Goal: Task Accomplishment & Management: Complete application form

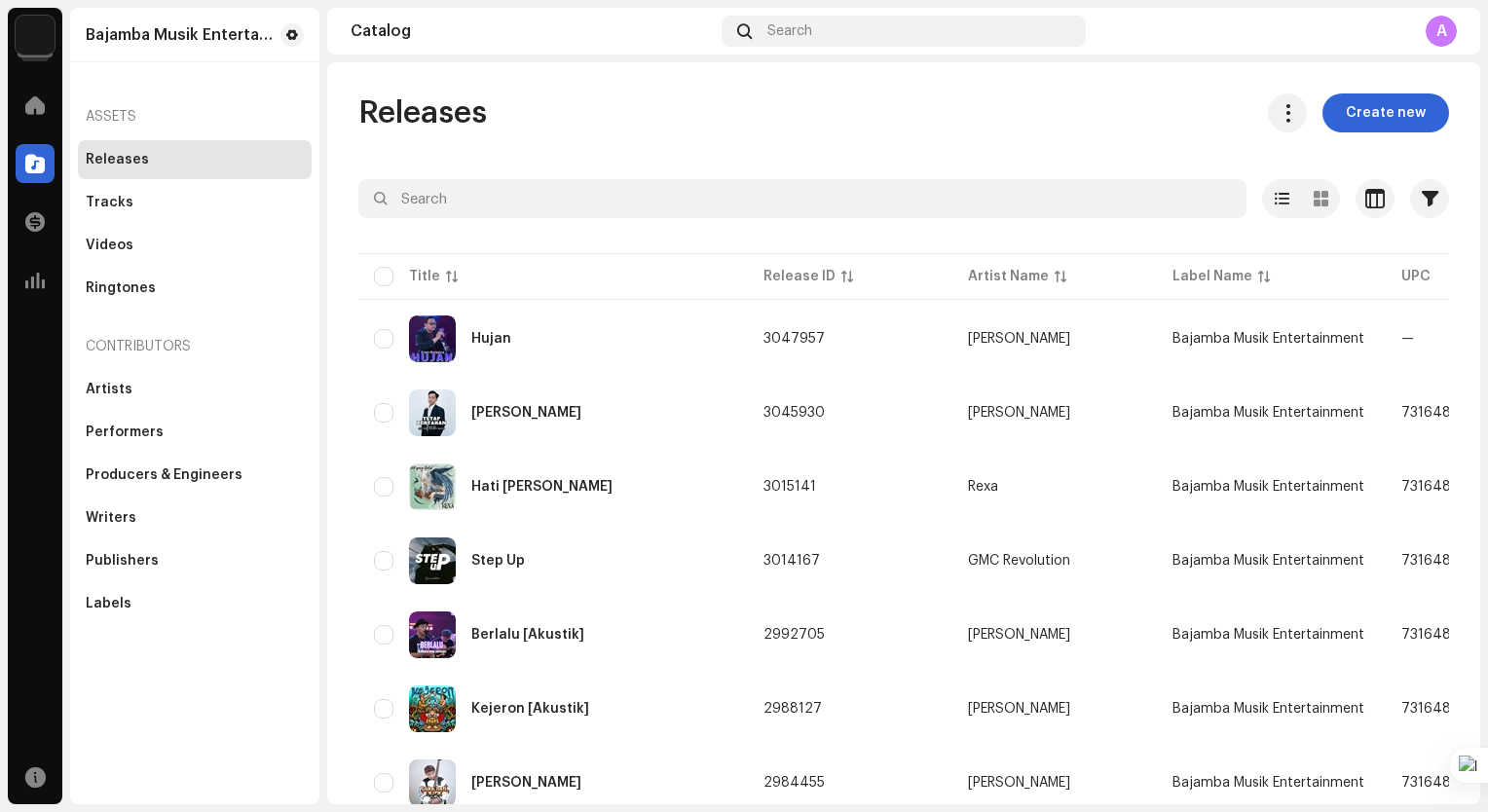
click at [32, 48] on img at bounding box center [35, 35] width 39 height 39
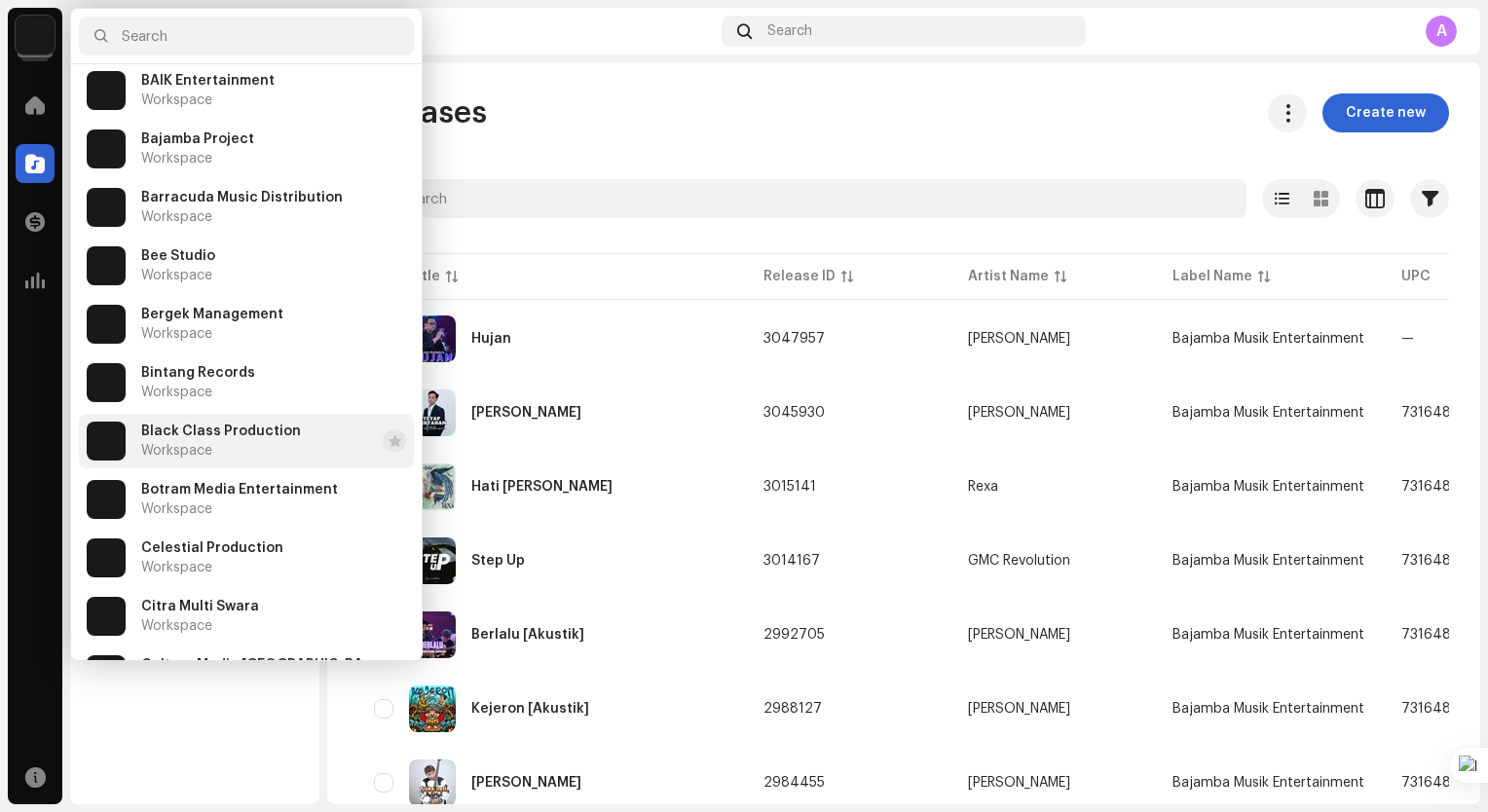
scroll to position [1169, 0]
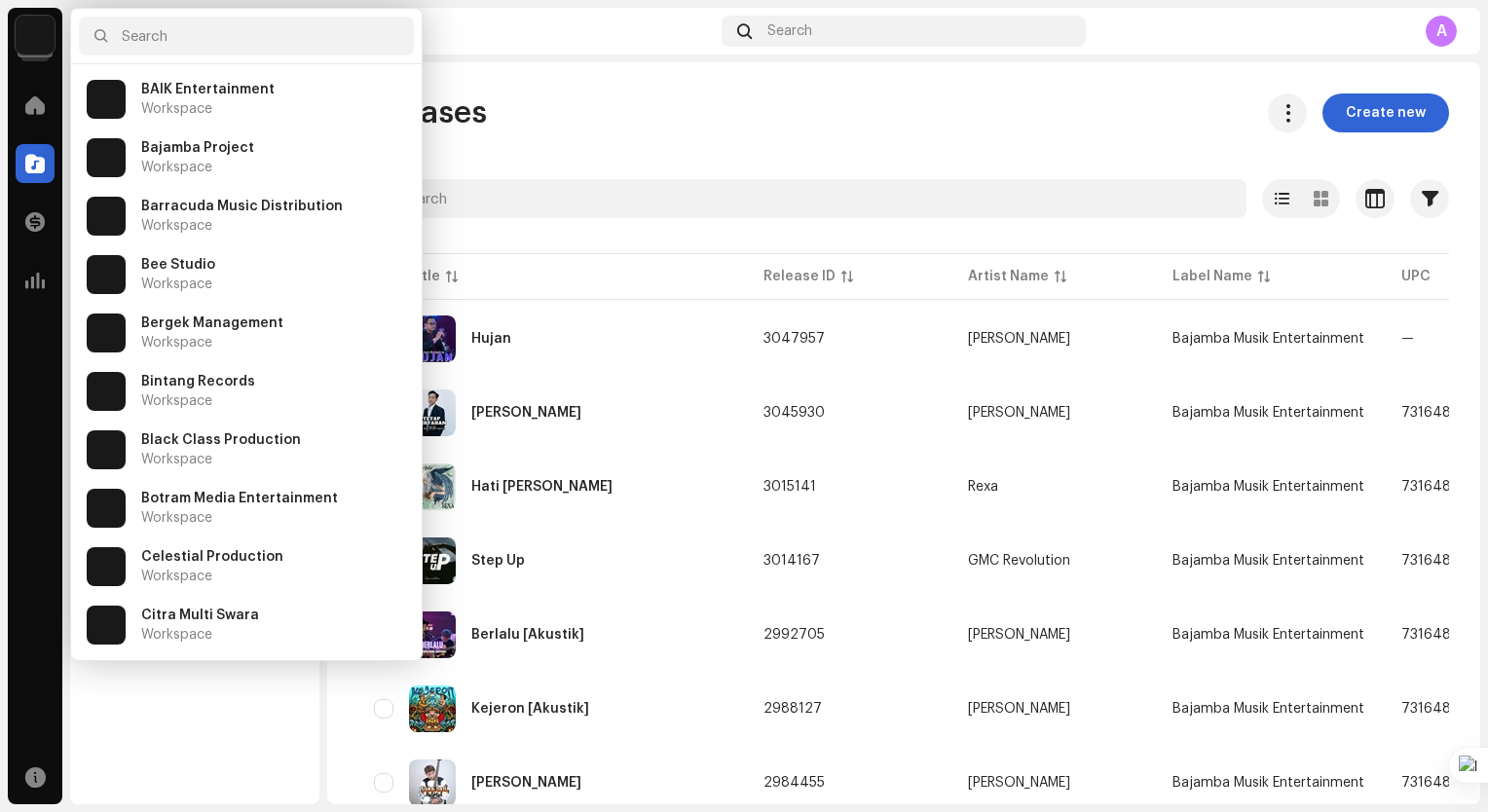
click at [700, 116] on div "Releases Create new" at bounding box center [903, 113] width 1090 height 39
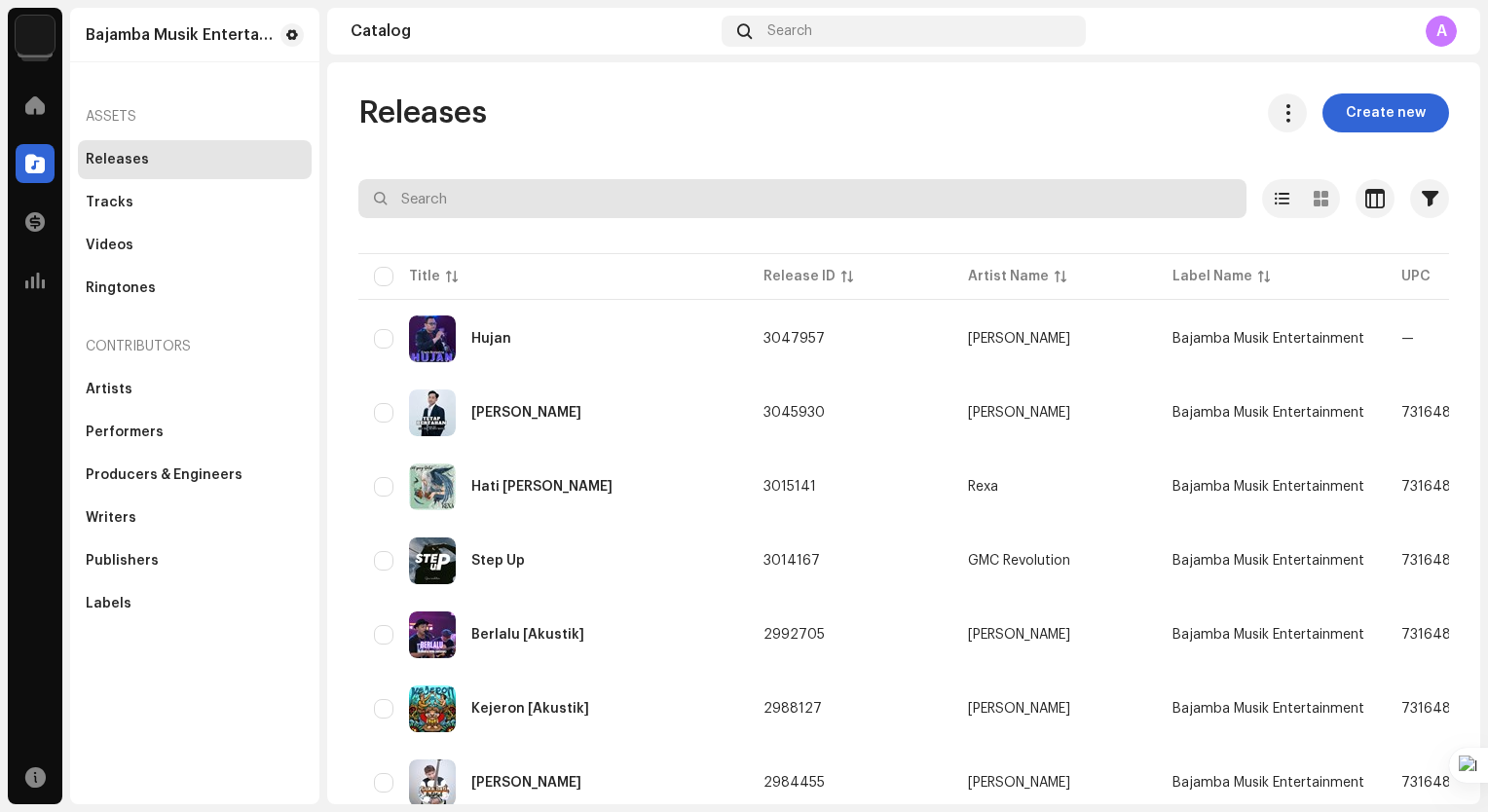
click at [606, 201] on input "text" at bounding box center [802, 199] width 888 height 39
type input "kata baba"
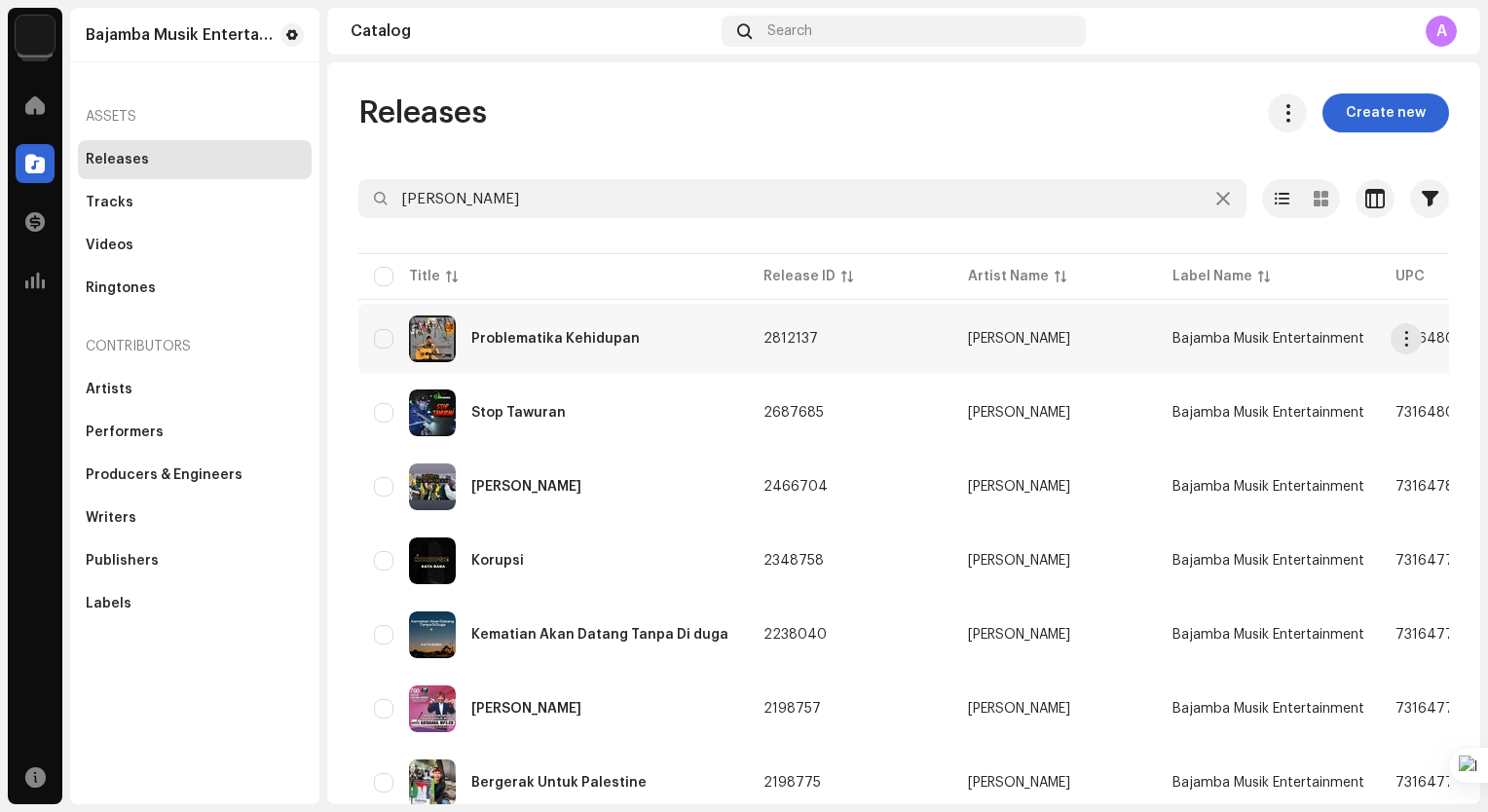
click at [687, 334] on div "Problematika Kehidupan" at bounding box center [553, 339] width 359 height 47
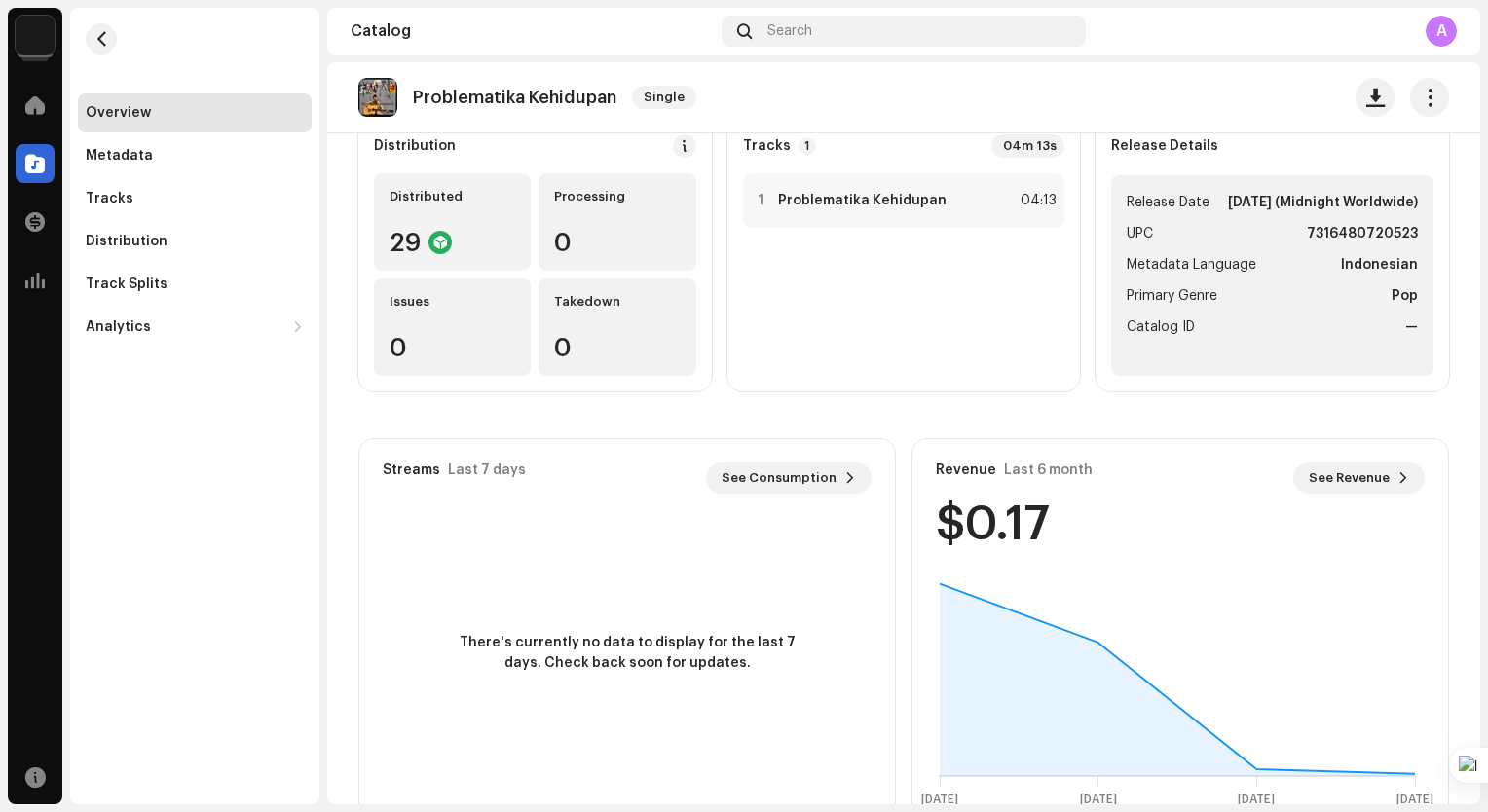
scroll to position [134, 0]
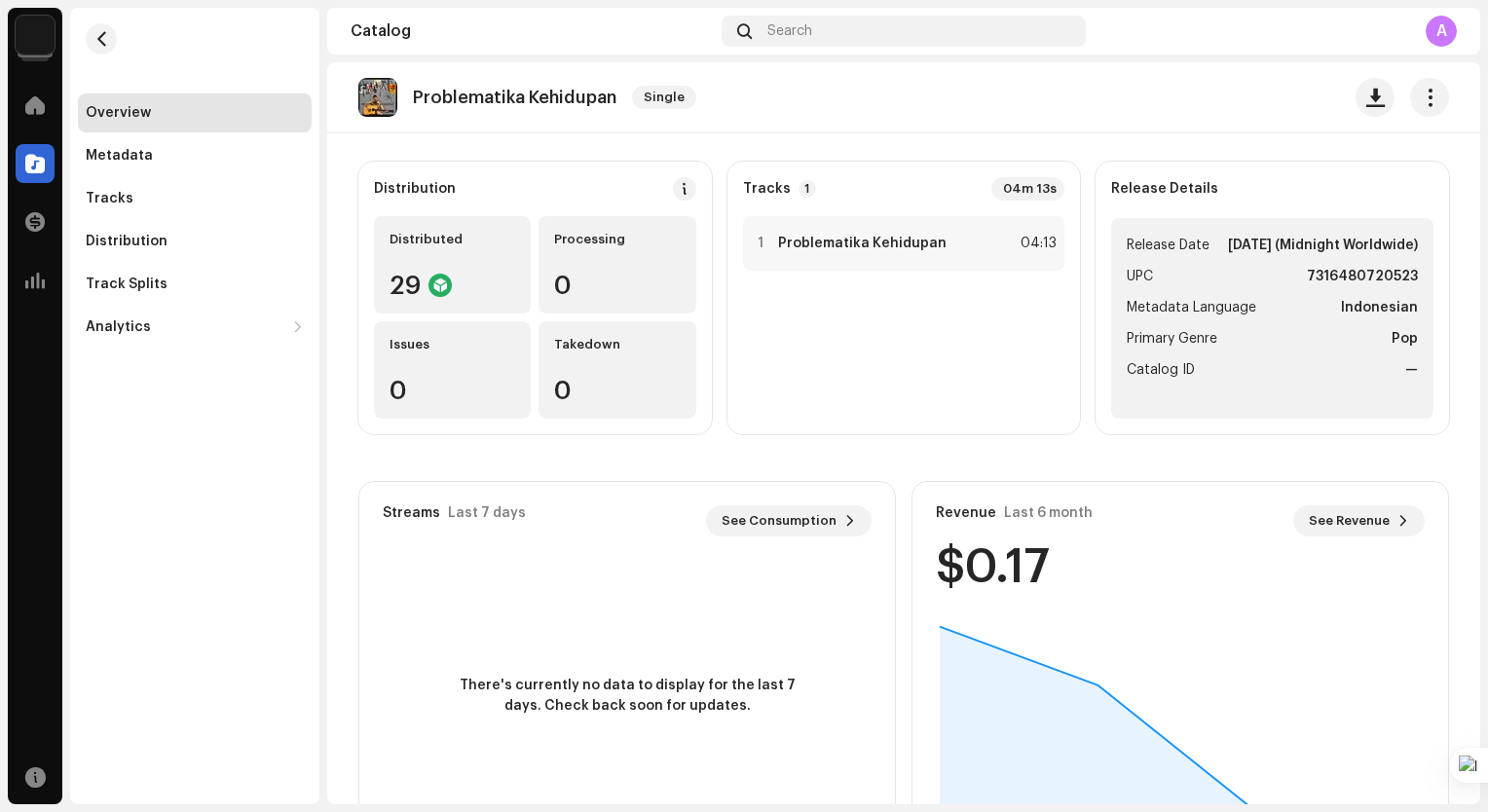
click at [572, 532] on div "Streams Last 7 days See Consumption" at bounding box center [627, 521] width 489 height 31
click at [29, 43] on img at bounding box center [35, 35] width 39 height 39
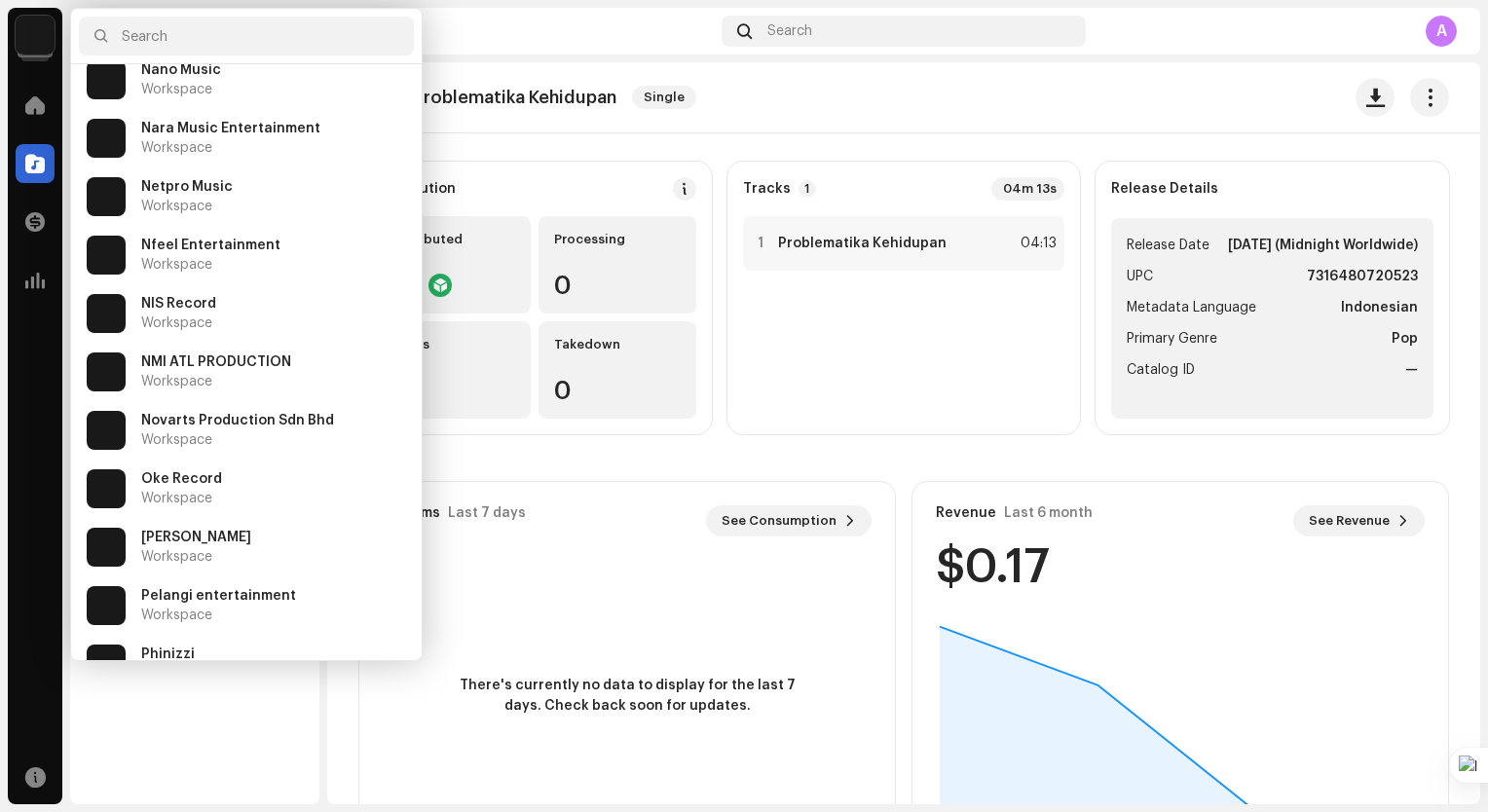
scroll to position [4770, 0]
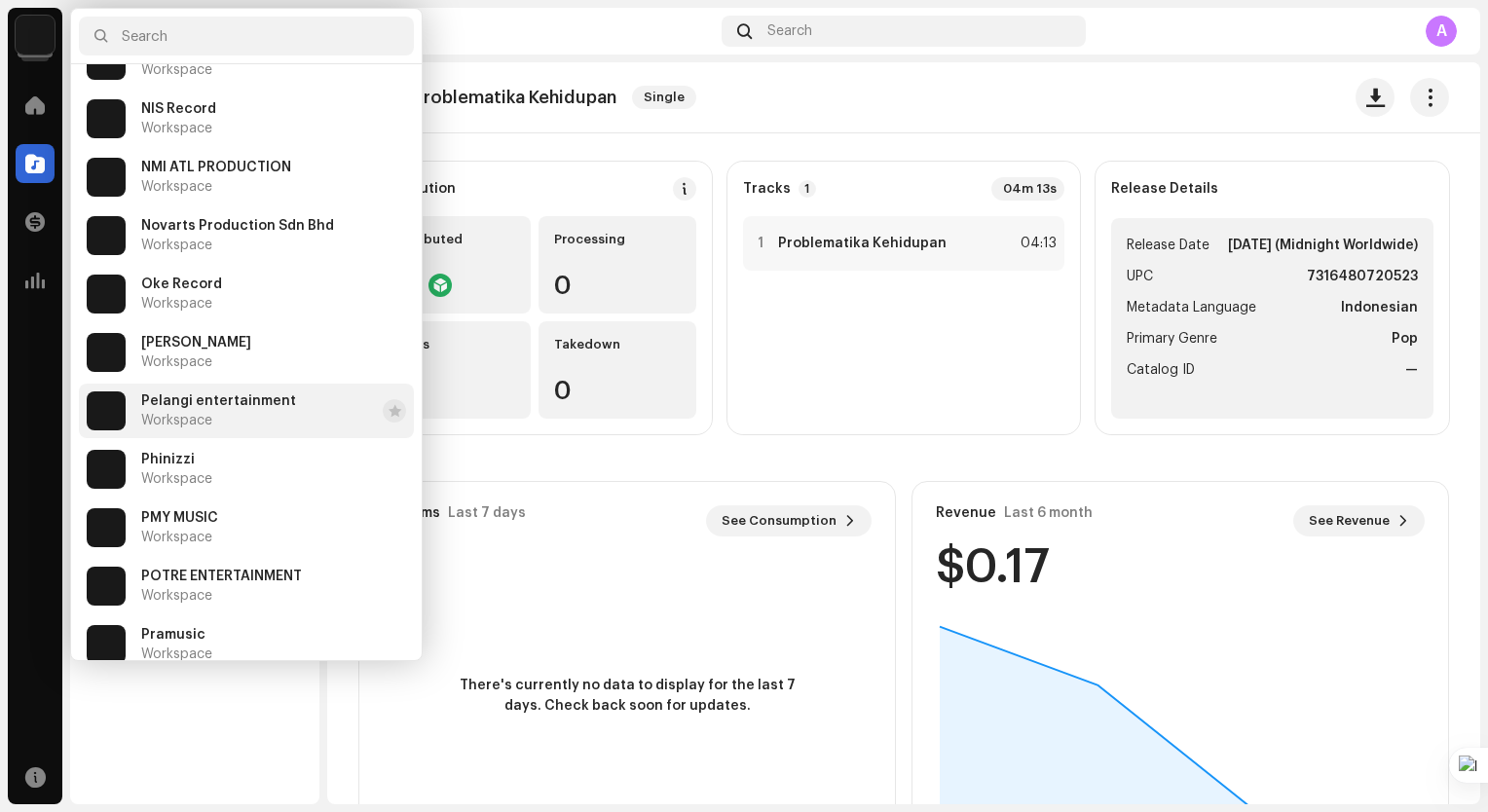
click at [259, 409] on div "Pelangi entertainment Workspace" at bounding box center [218, 411] width 155 height 35
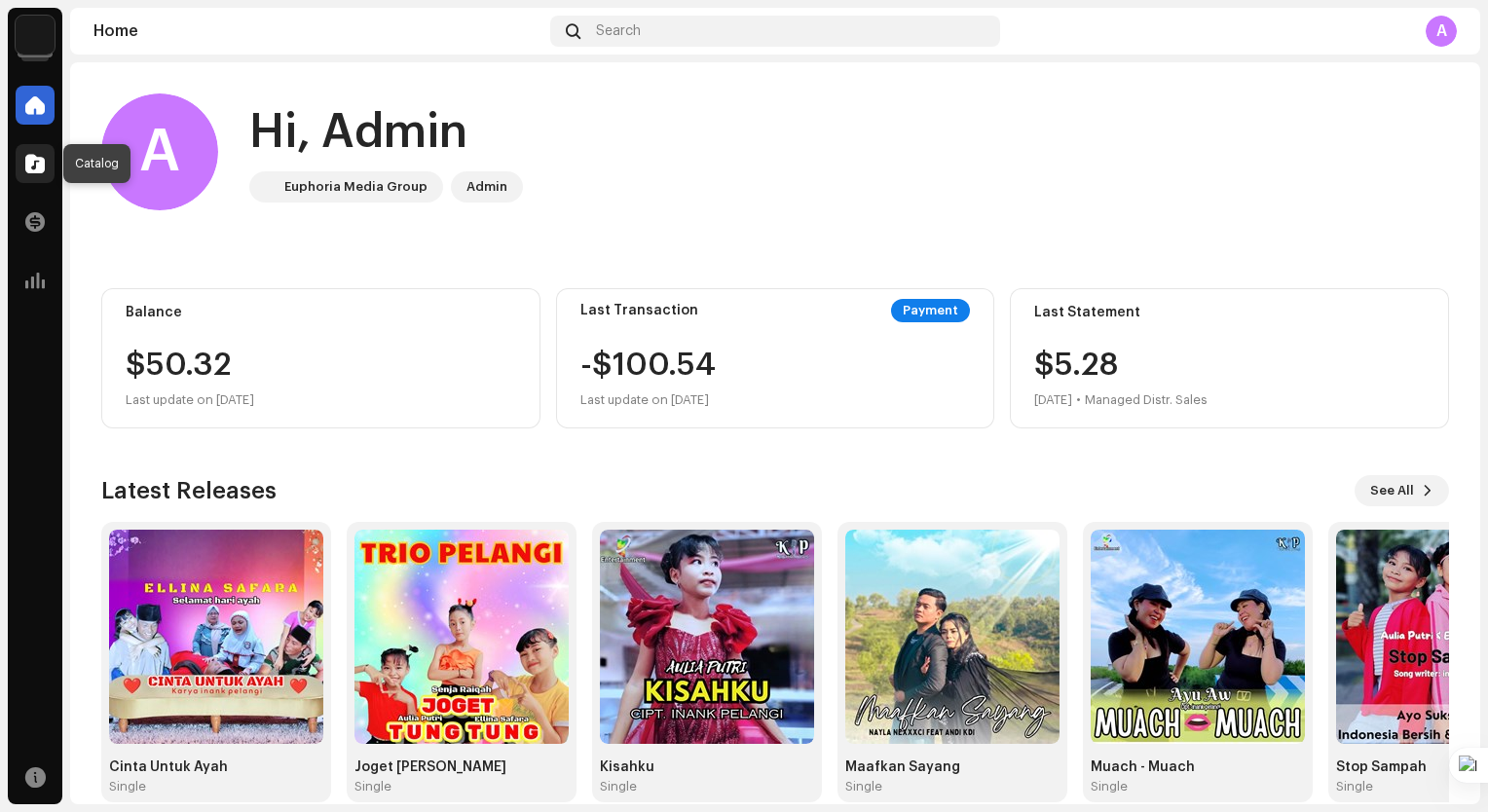
click at [44, 173] on div at bounding box center [35, 164] width 39 height 39
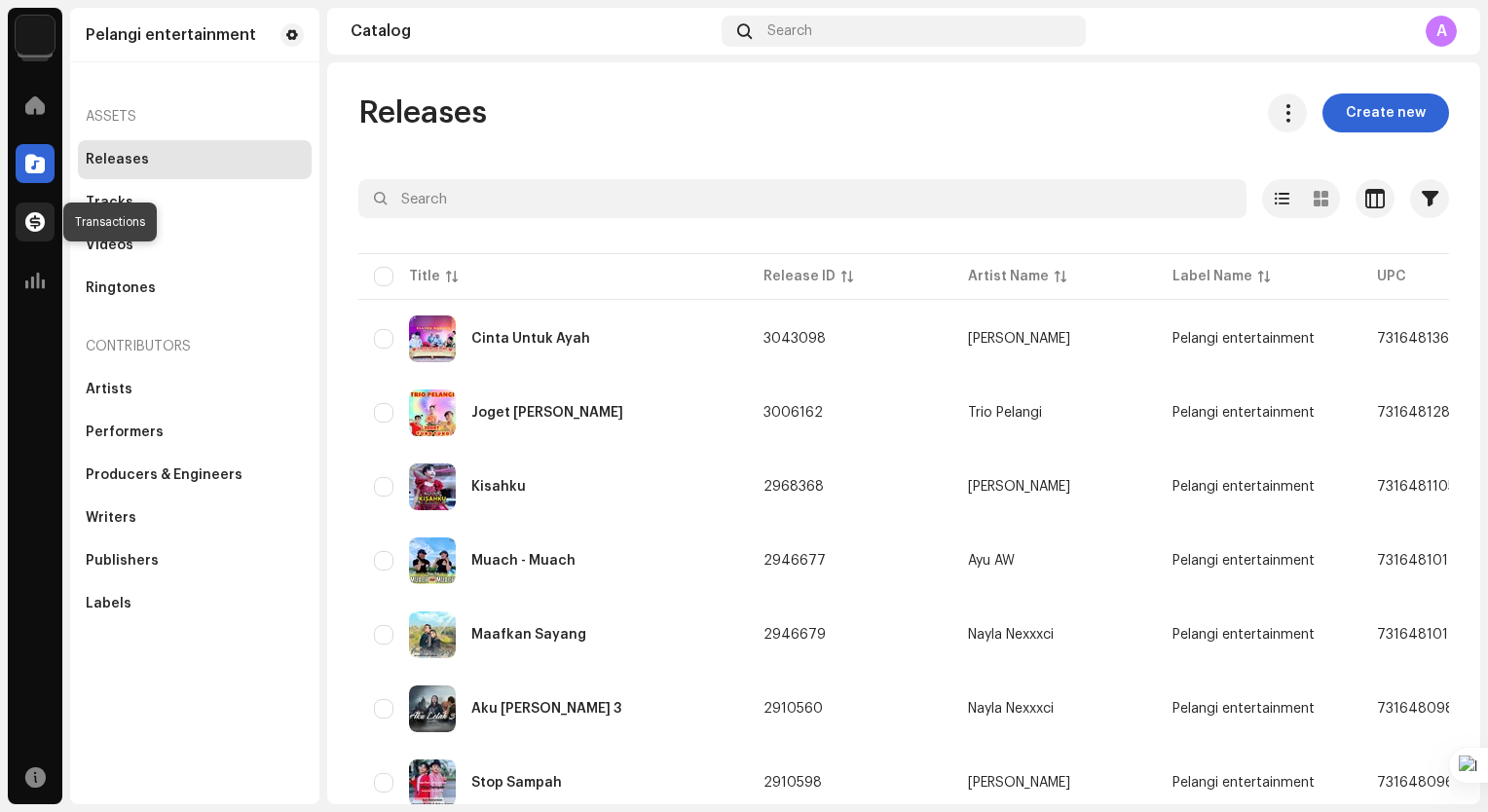
click at [34, 228] on span at bounding box center [35, 222] width 20 height 16
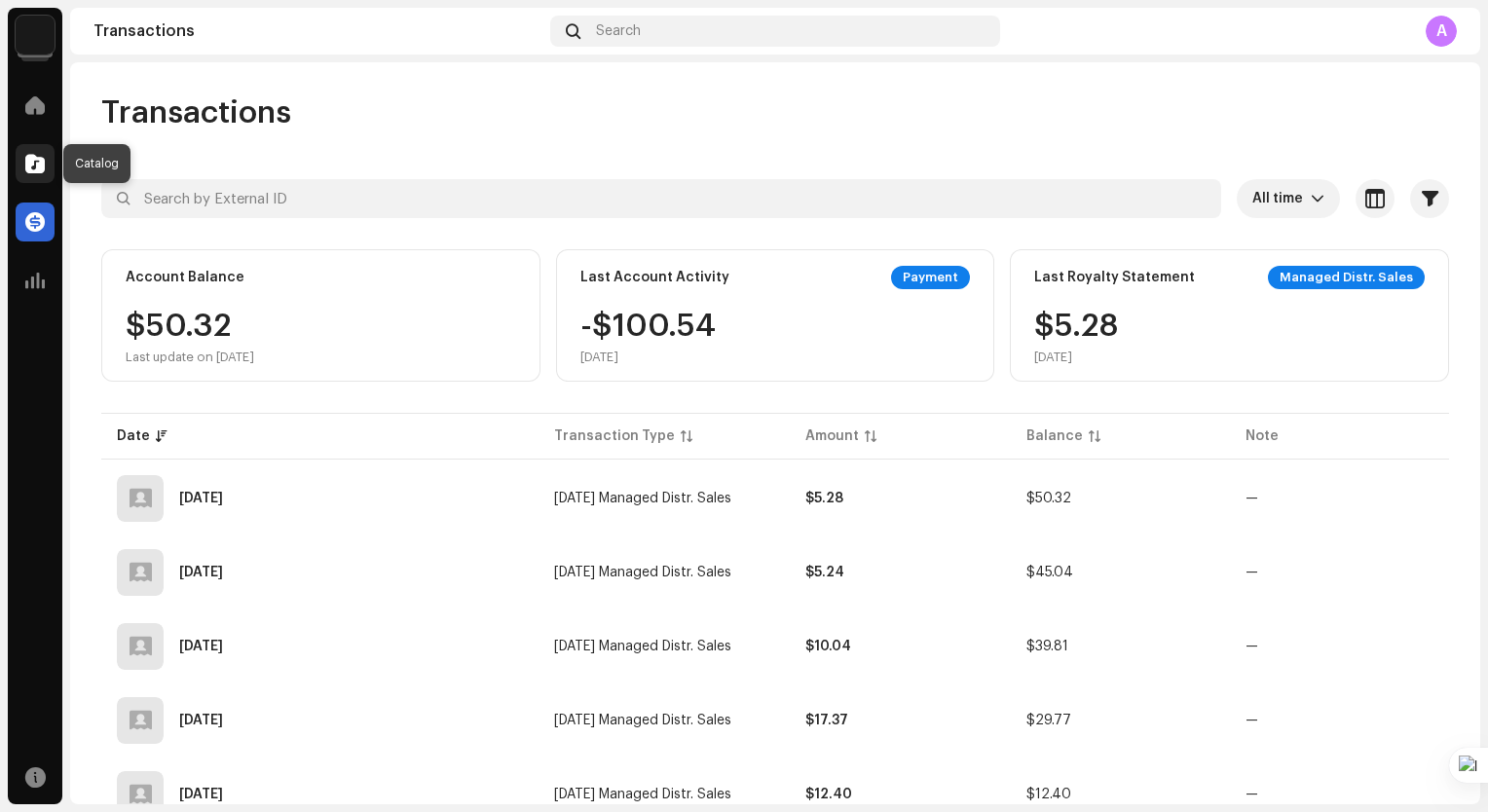
click at [25, 167] on span at bounding box center [35, 164] width 20 height 16
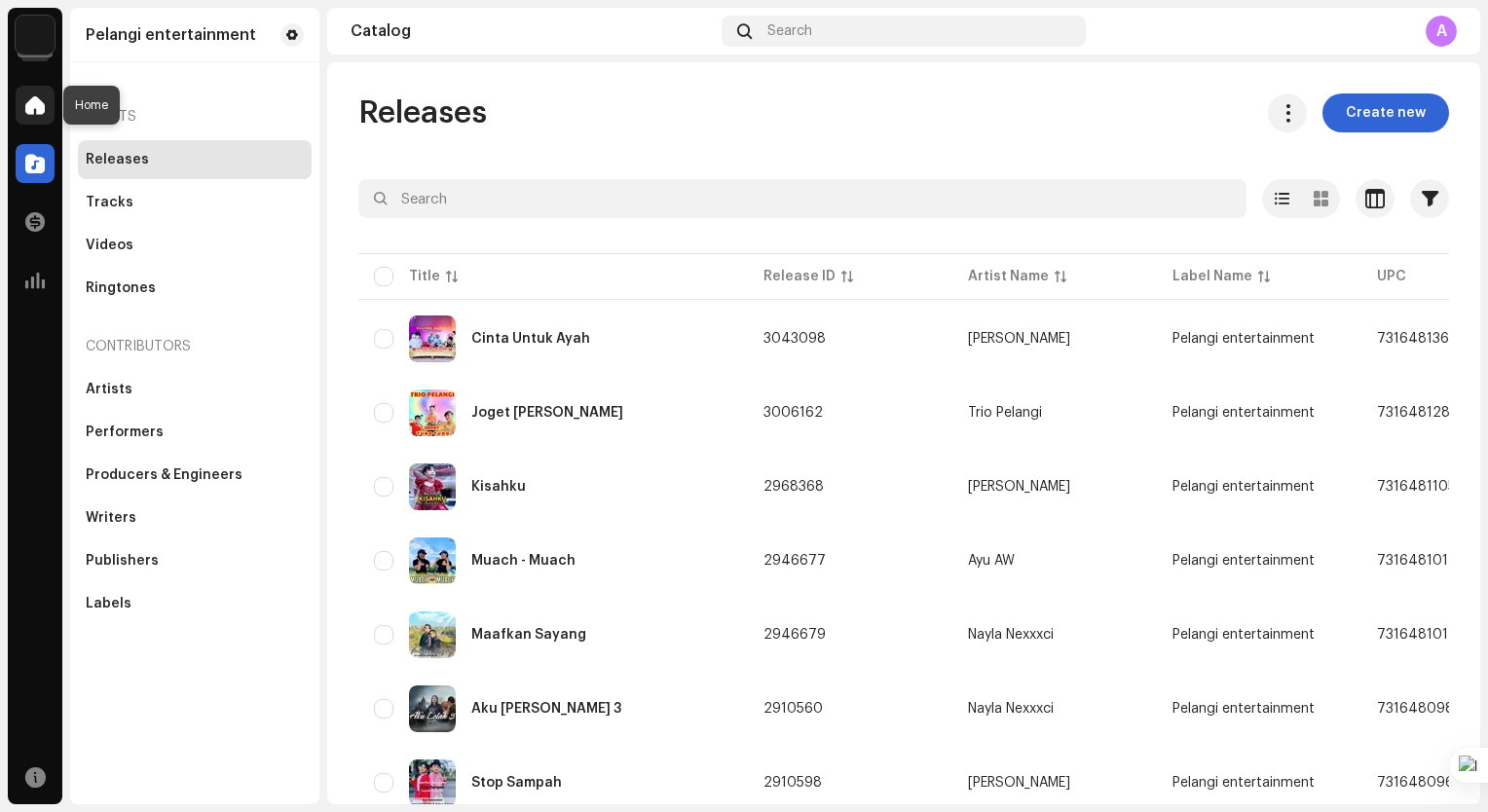
click at [31, 110] on span at bounding box center [35, 105] width 20 height 16
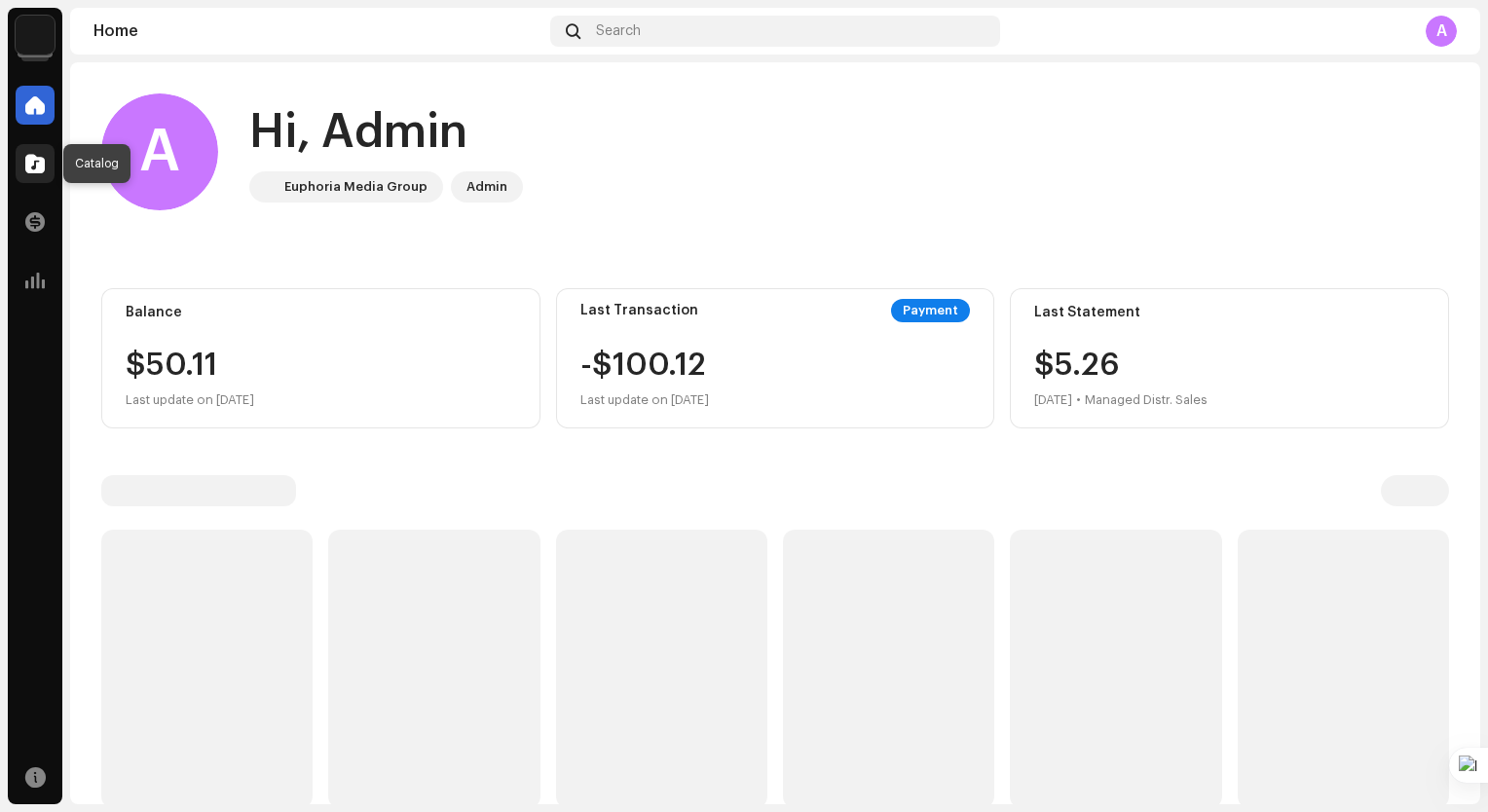
click at [50, 169] on div at bounding box center [35, 164] width 39 height 39
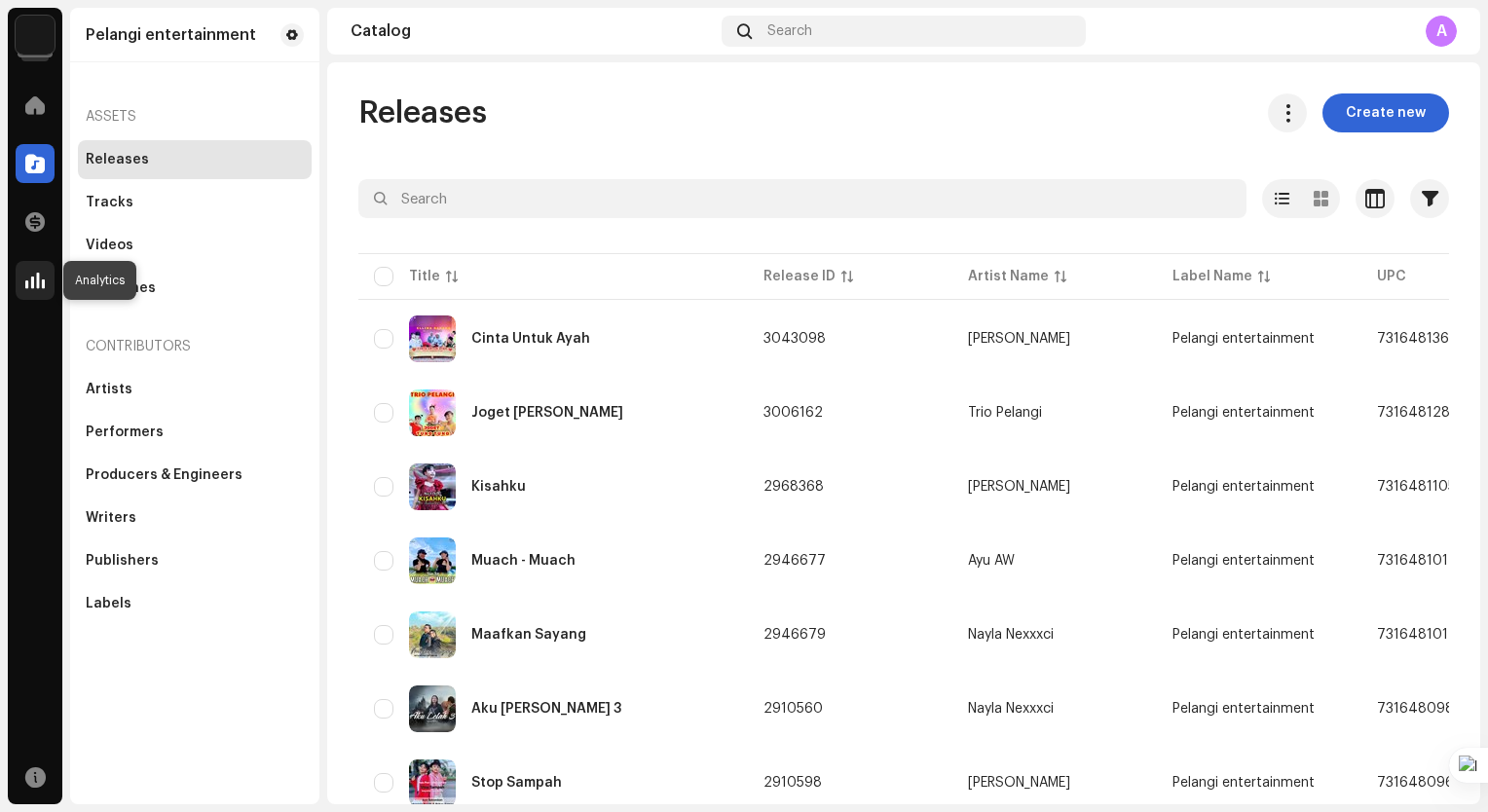
click at [36, 269] on div at bounding box center [35, 280] width 39 height 39
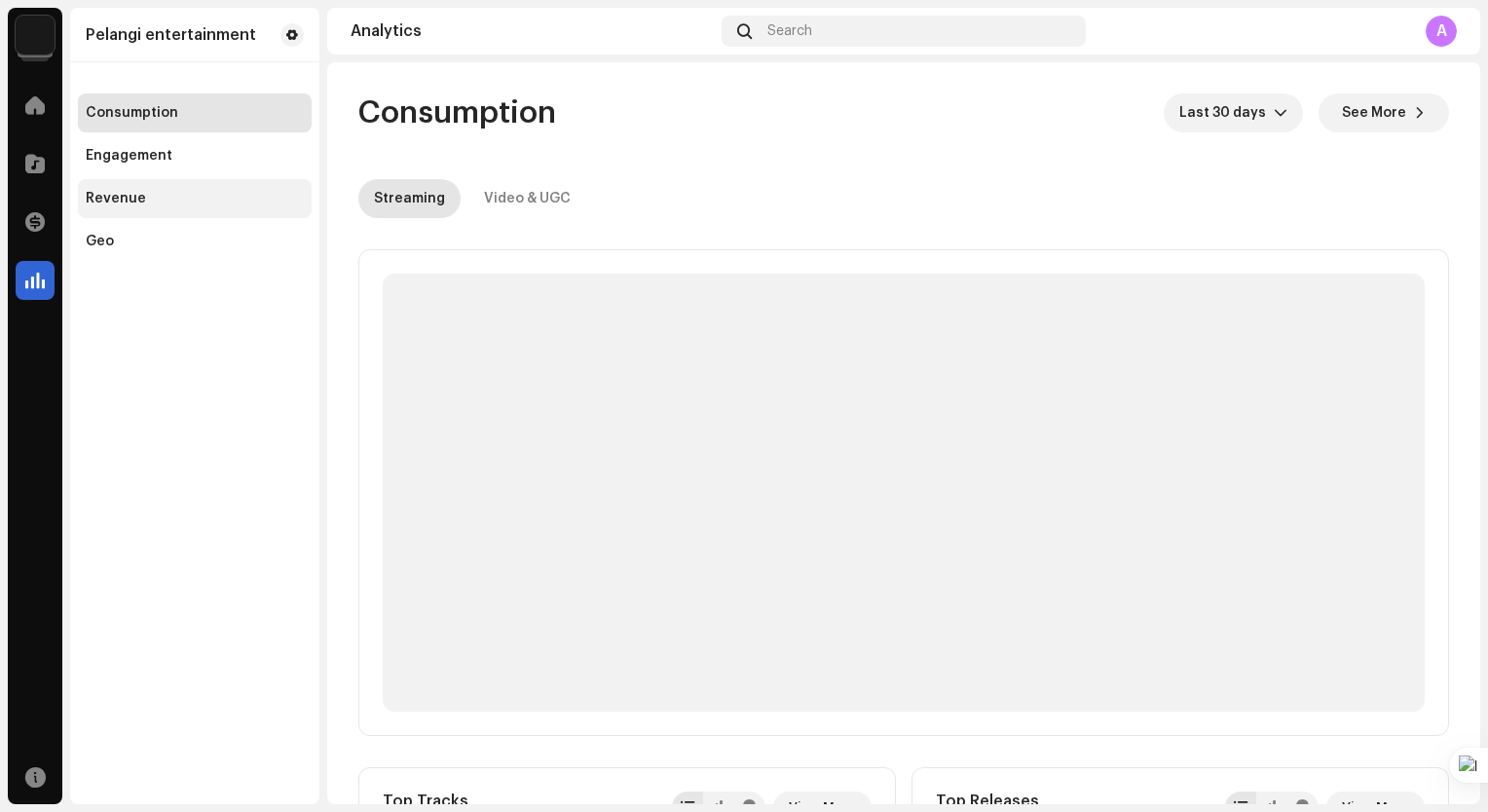
click at [125, 186] on div "Revenue" at bounding box center [195, 199] width 234 height 39
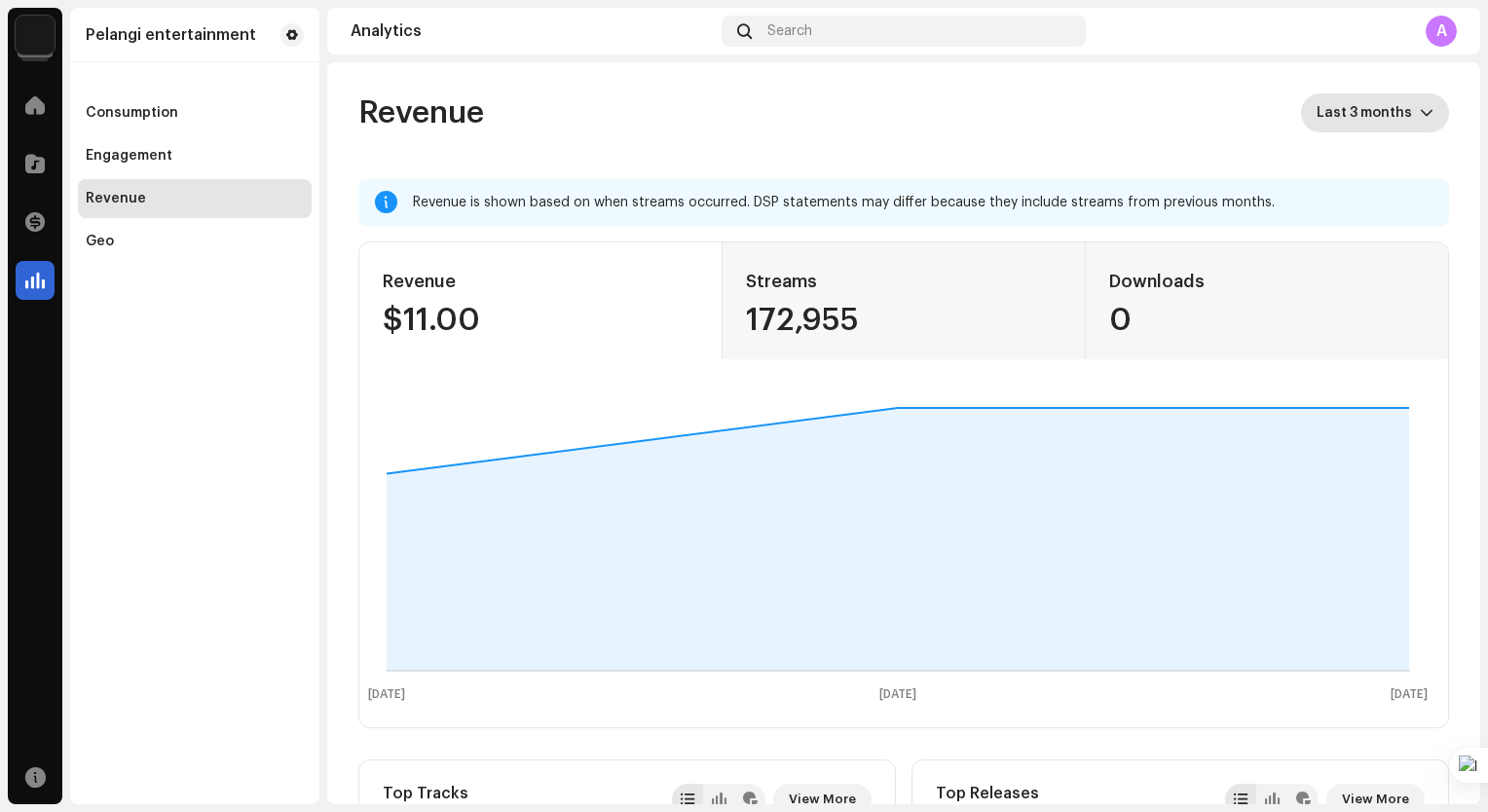
click at [1420, 114] on icon "dropdown trigger" at bounding box center [1426, 113] width 12 height 7
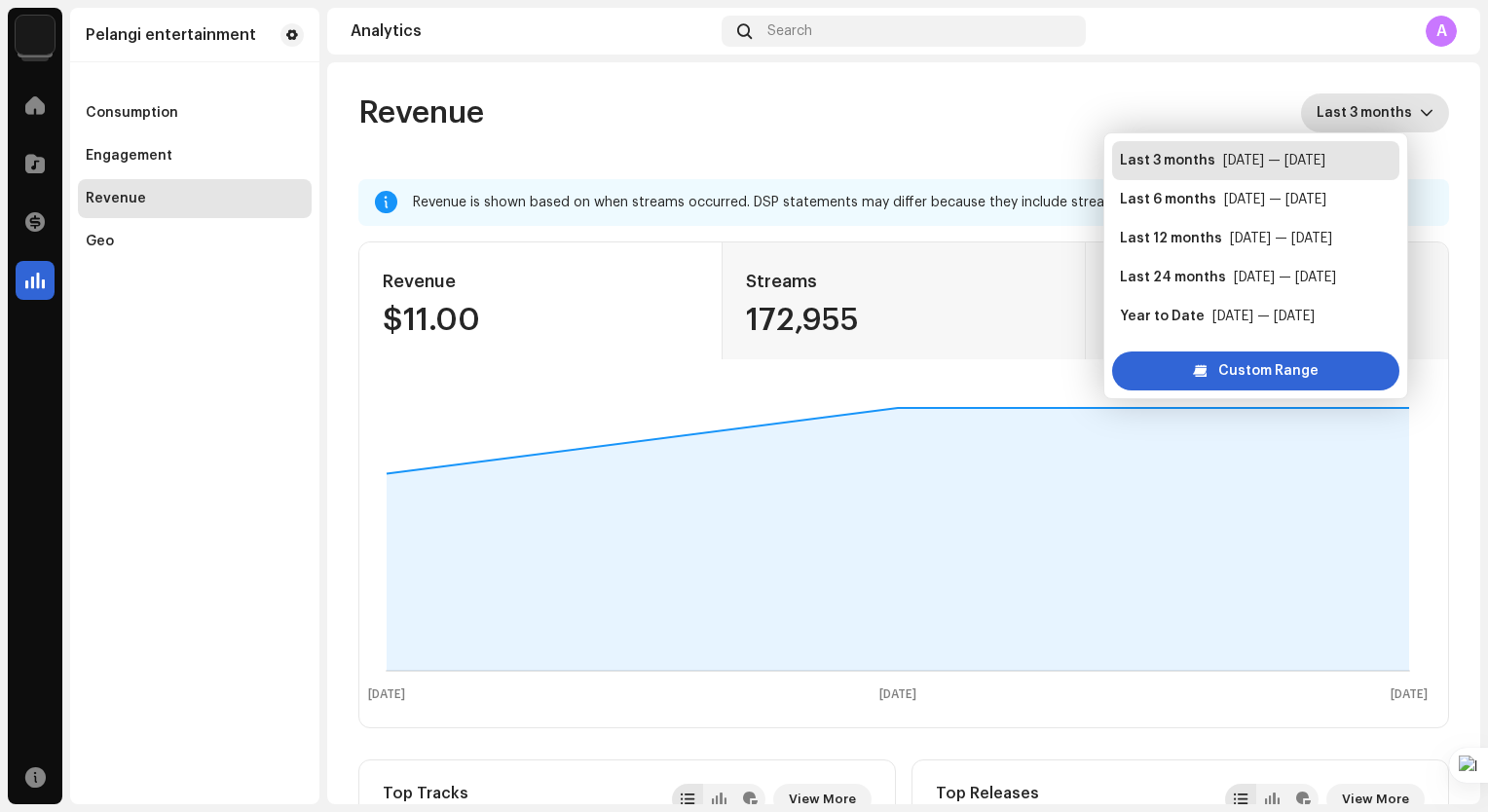
scroll to position [31, 0]
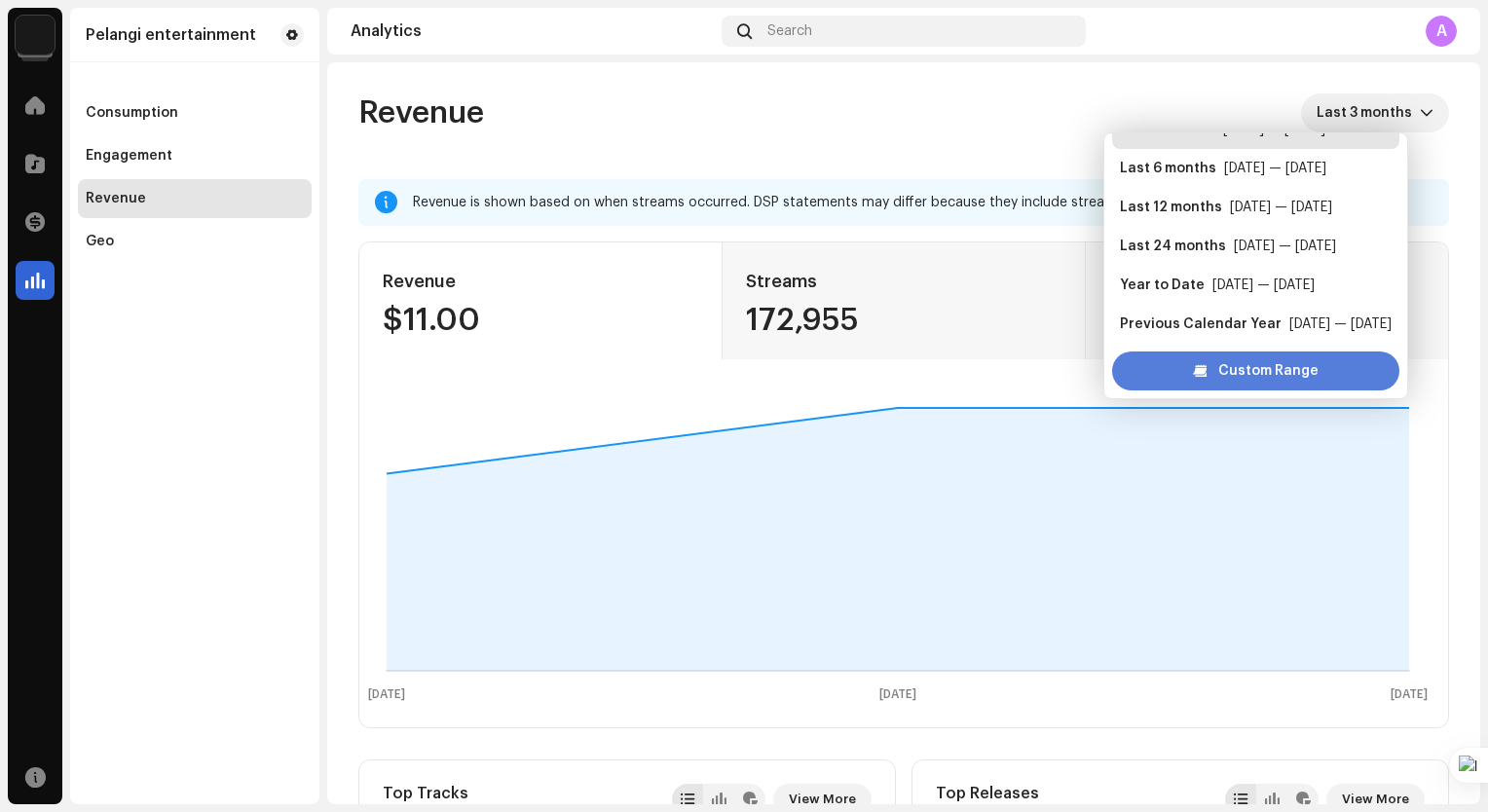
click at [1345, 369] on div "Custom Range" at bounding box center [1255, 371] width 287 height 39
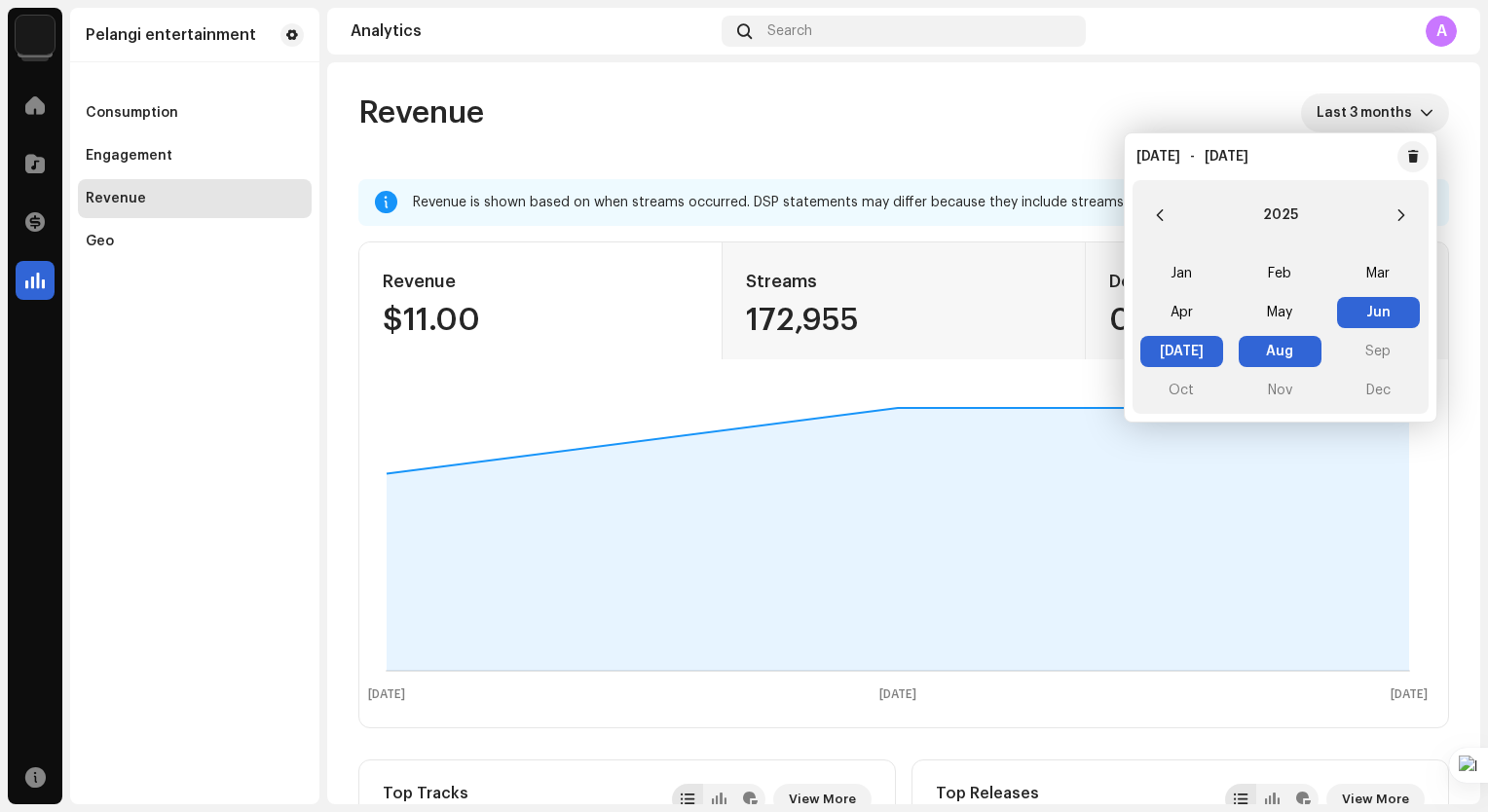
click at [1278, 362] on span "Aug Aug" at bounding box center [1279, 352] width 82 height 31
click at [1368, 347] on div "Jan Feb Mar Apr May Jun [DATE] Aug Aug Sep Oct Nov Dec" at bounding box center [1280, 331] width 296 height 164
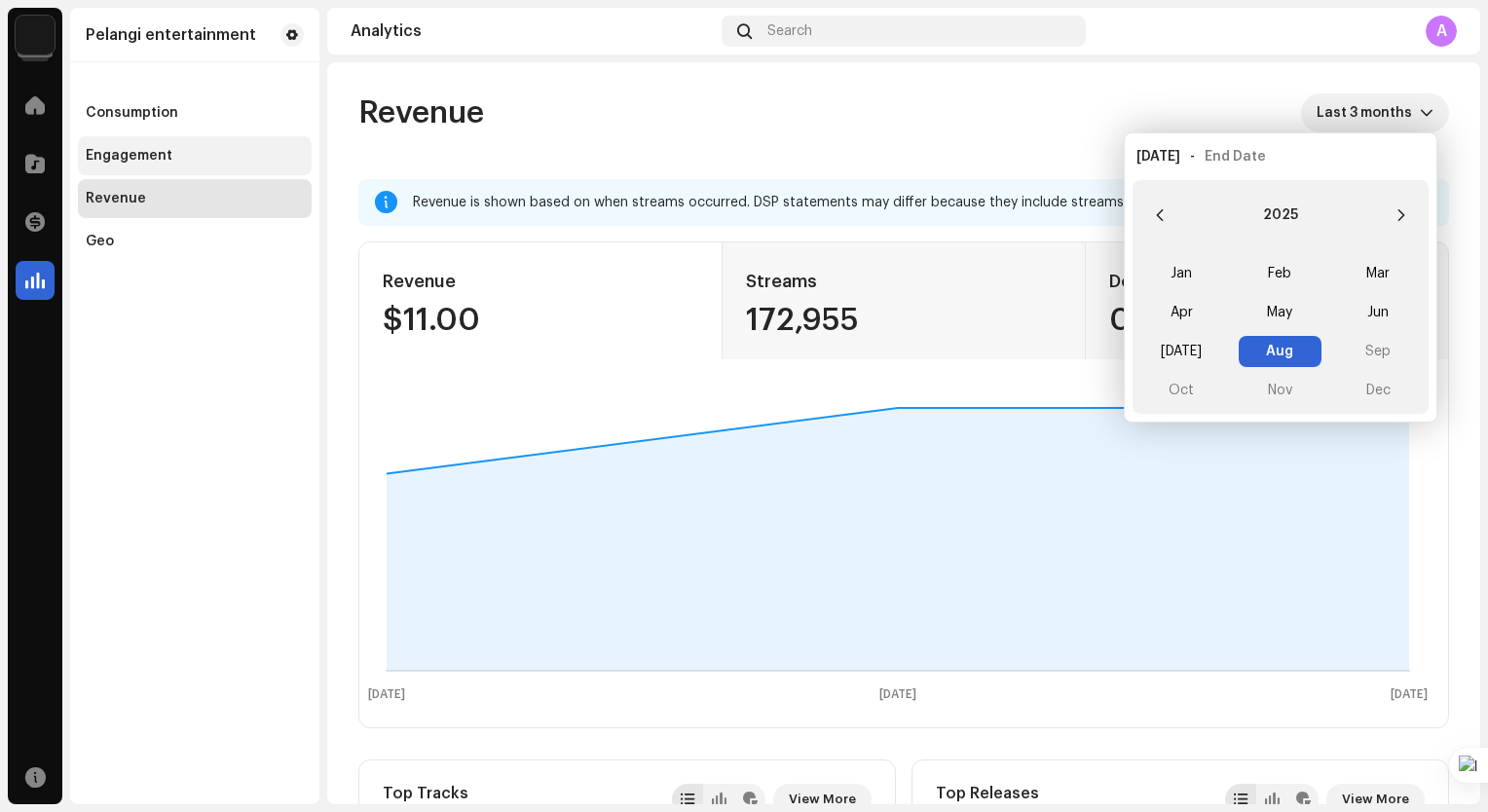
click at [178, 167] on div "Engagement" at bounding box center [195, 156] width 234 height 39
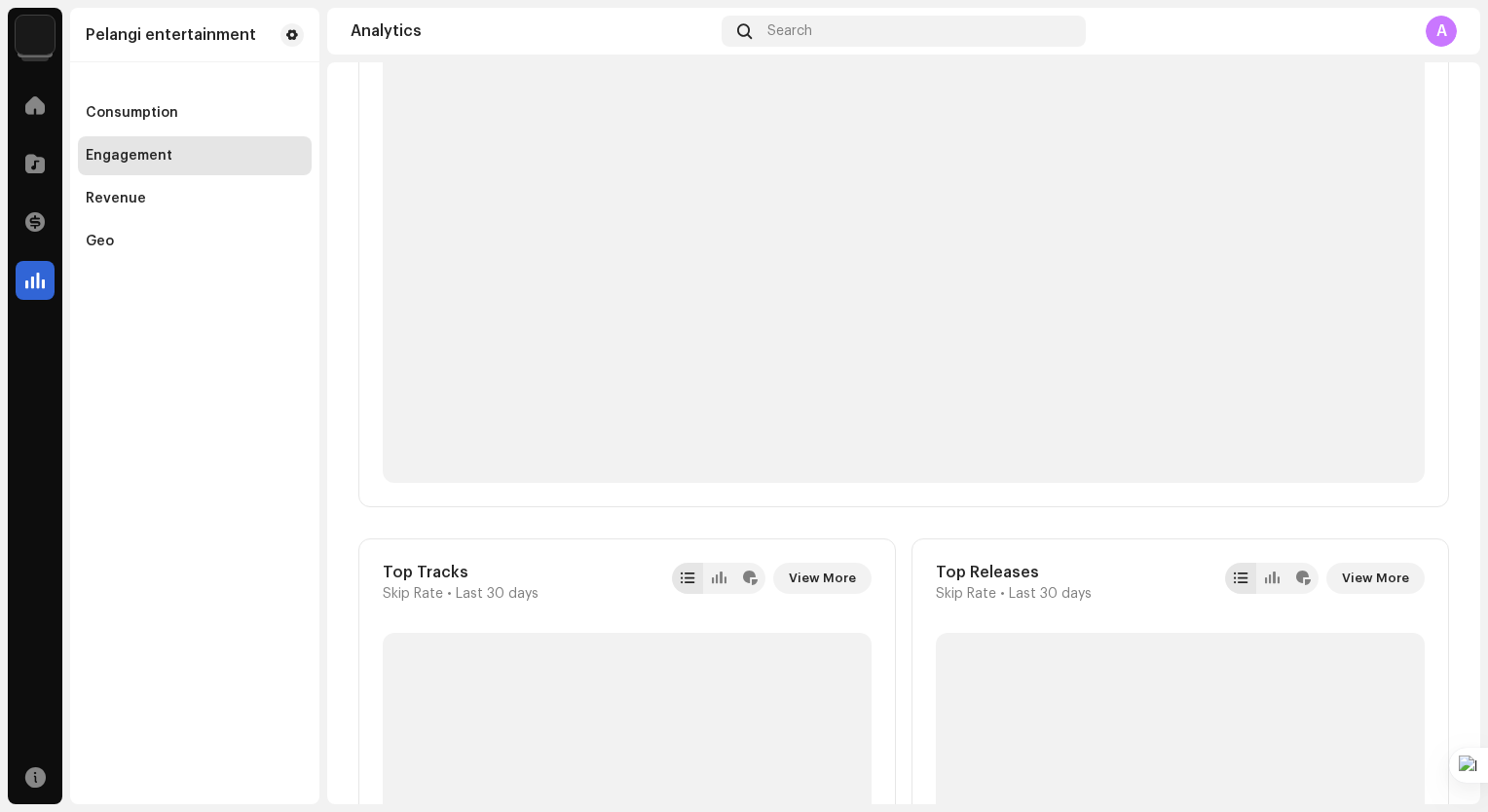
scroll to position [195, 0]
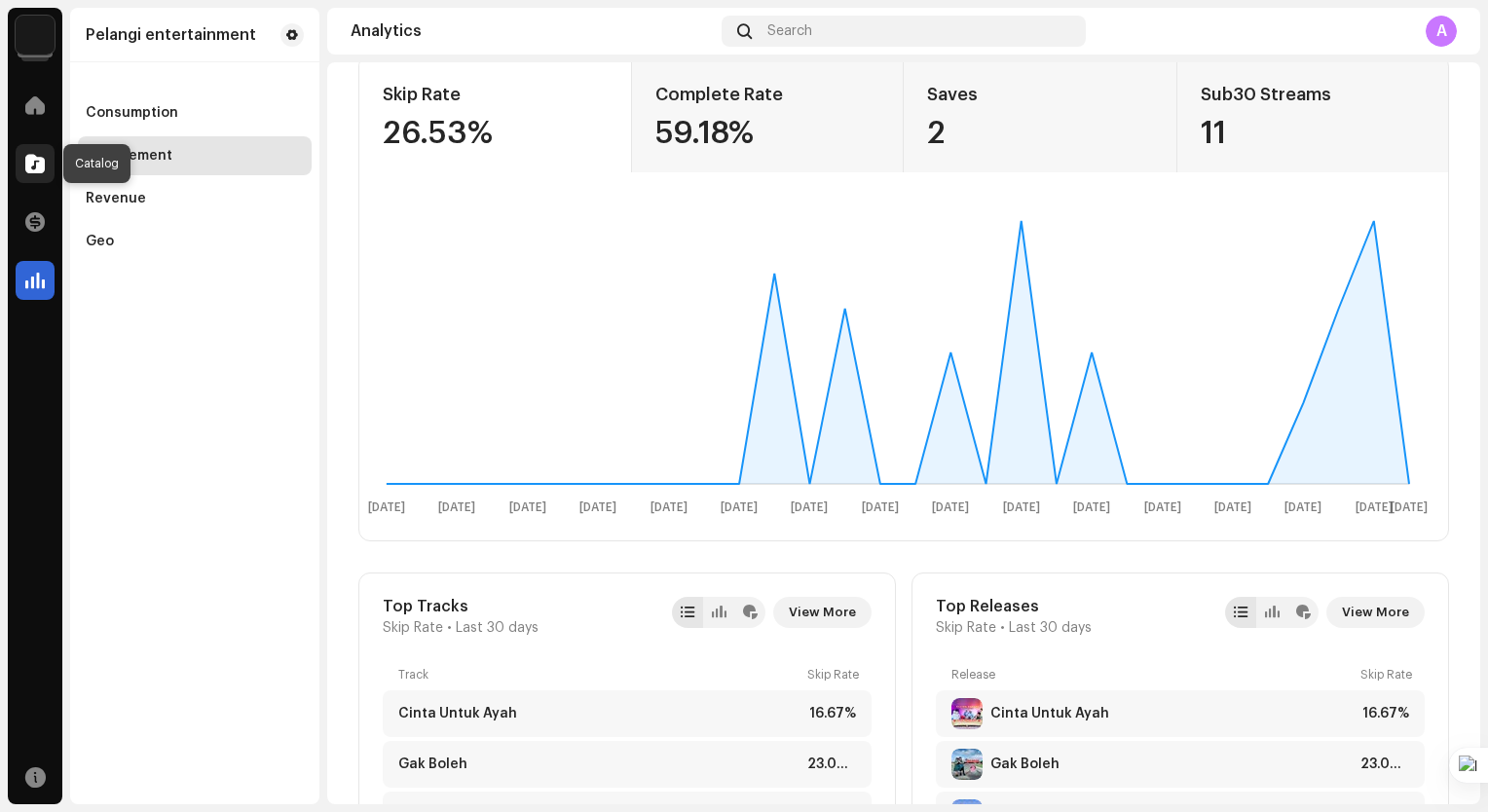
click at [49, 155] on div at bounding box center [35, 164] width 39 height 39
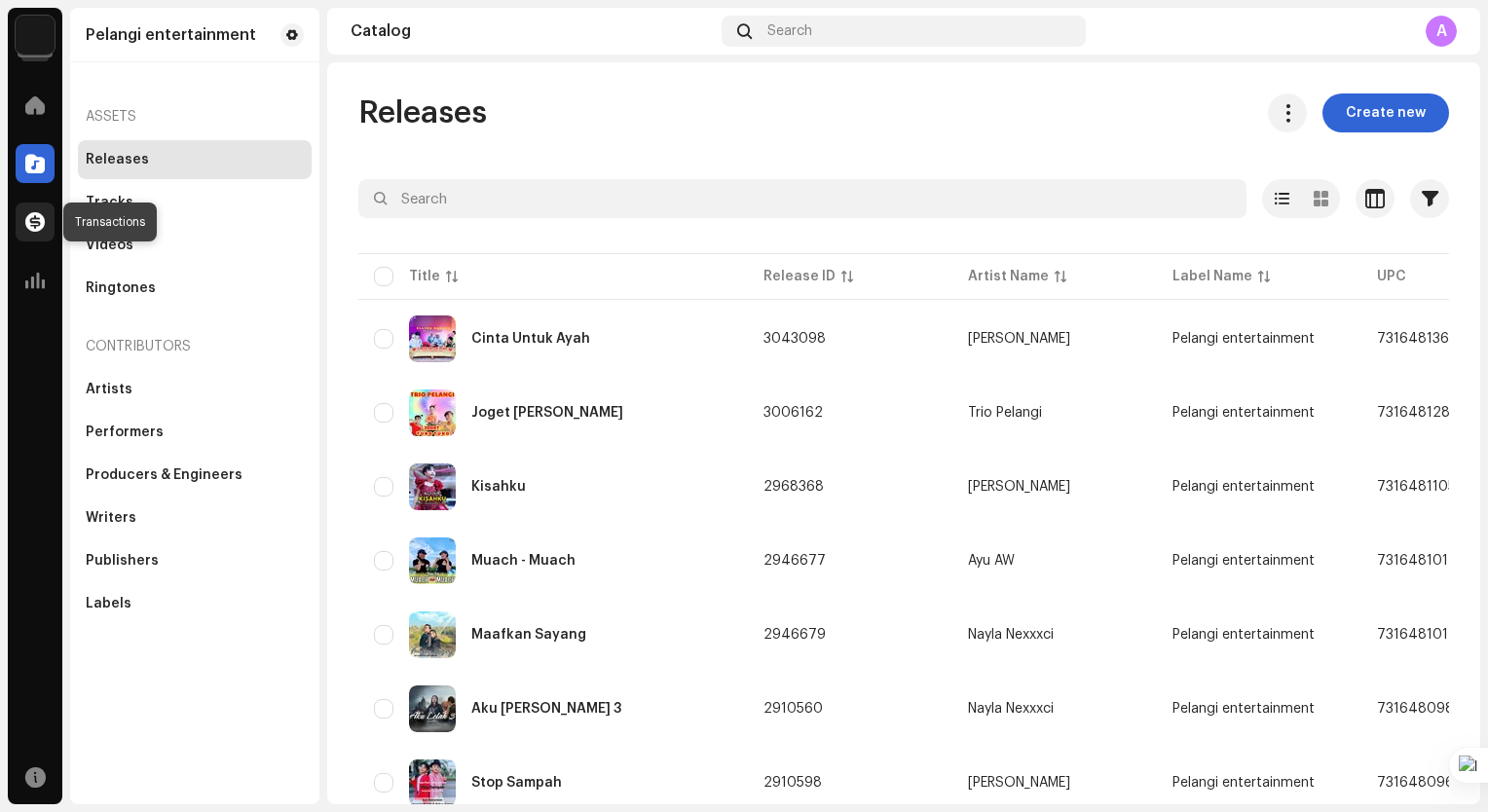
click at [39, 233] on div at bounding box center [35, 222] width 39 height 39
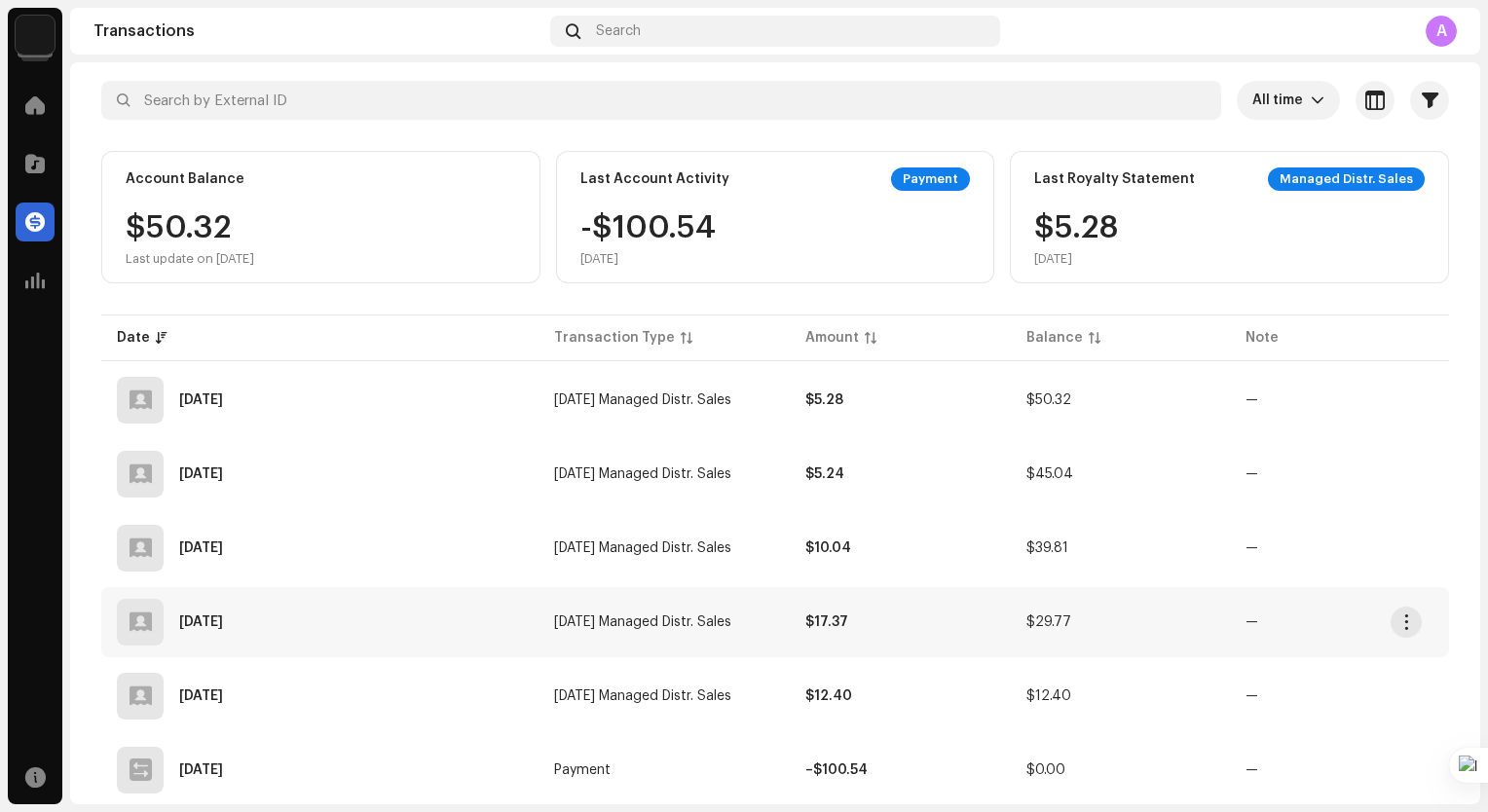
scroll to position [97, 0]
click at [506, 73] on div "Transactions All time Selected 0 Select all Options Filters Types Statements Pa…" at bounding box center [775, 685] width 1410 height 1378
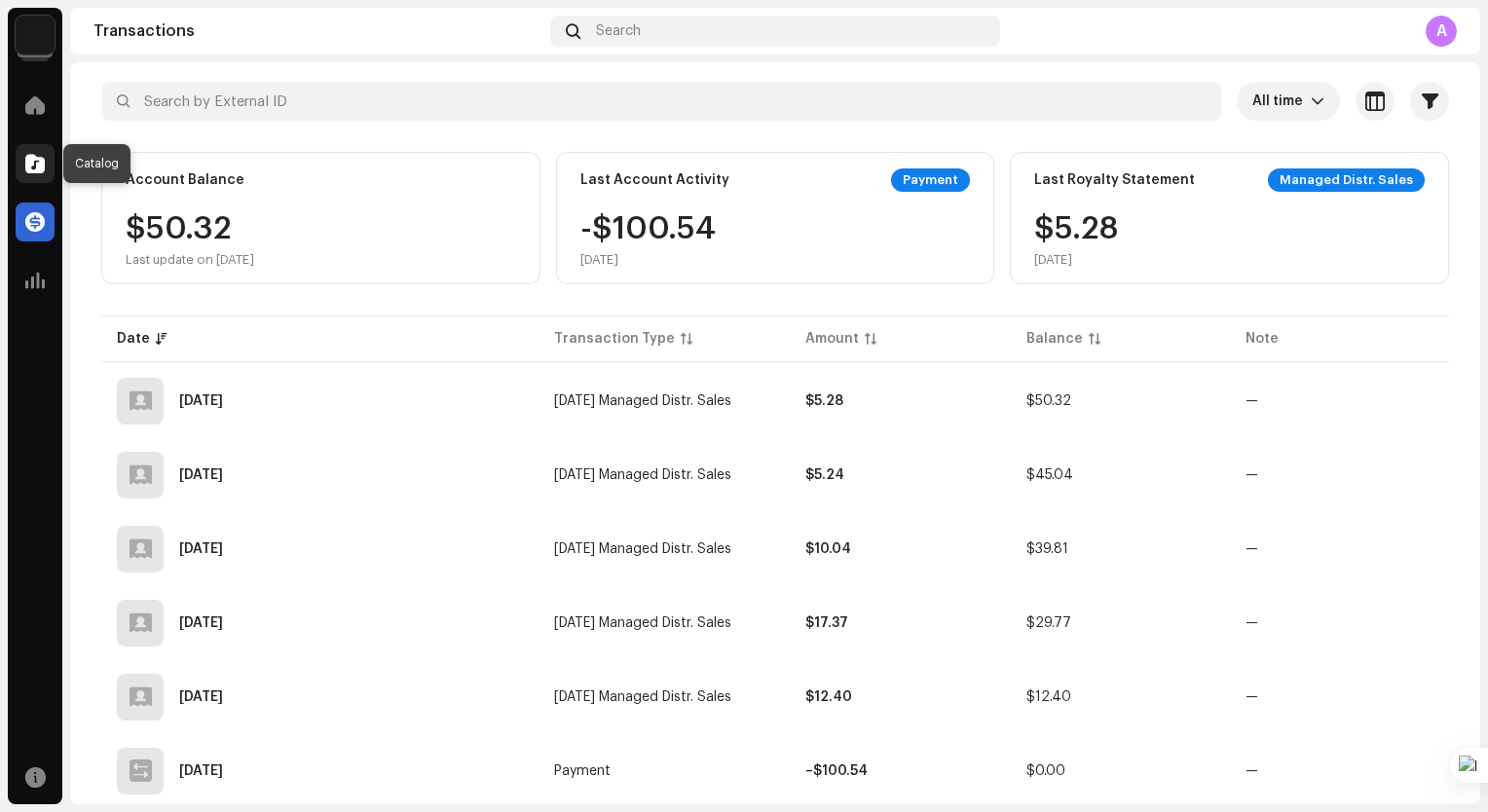
click at [37, 166] on span at bounding box center [35, 164] width 20 height 16
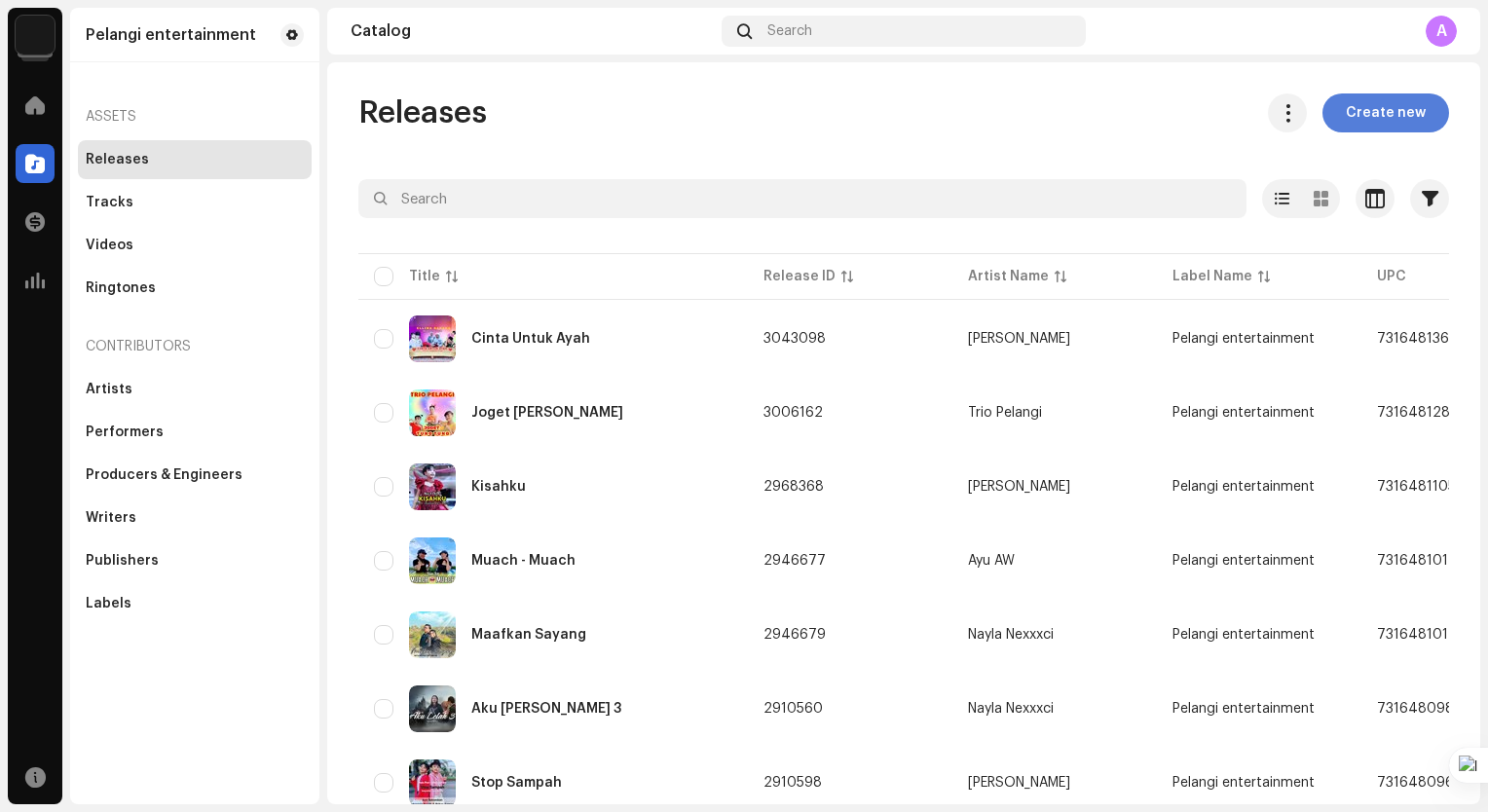
click at [1367, 113] on span "Create new" at bounding box center [1384, 113] width 79 height 39
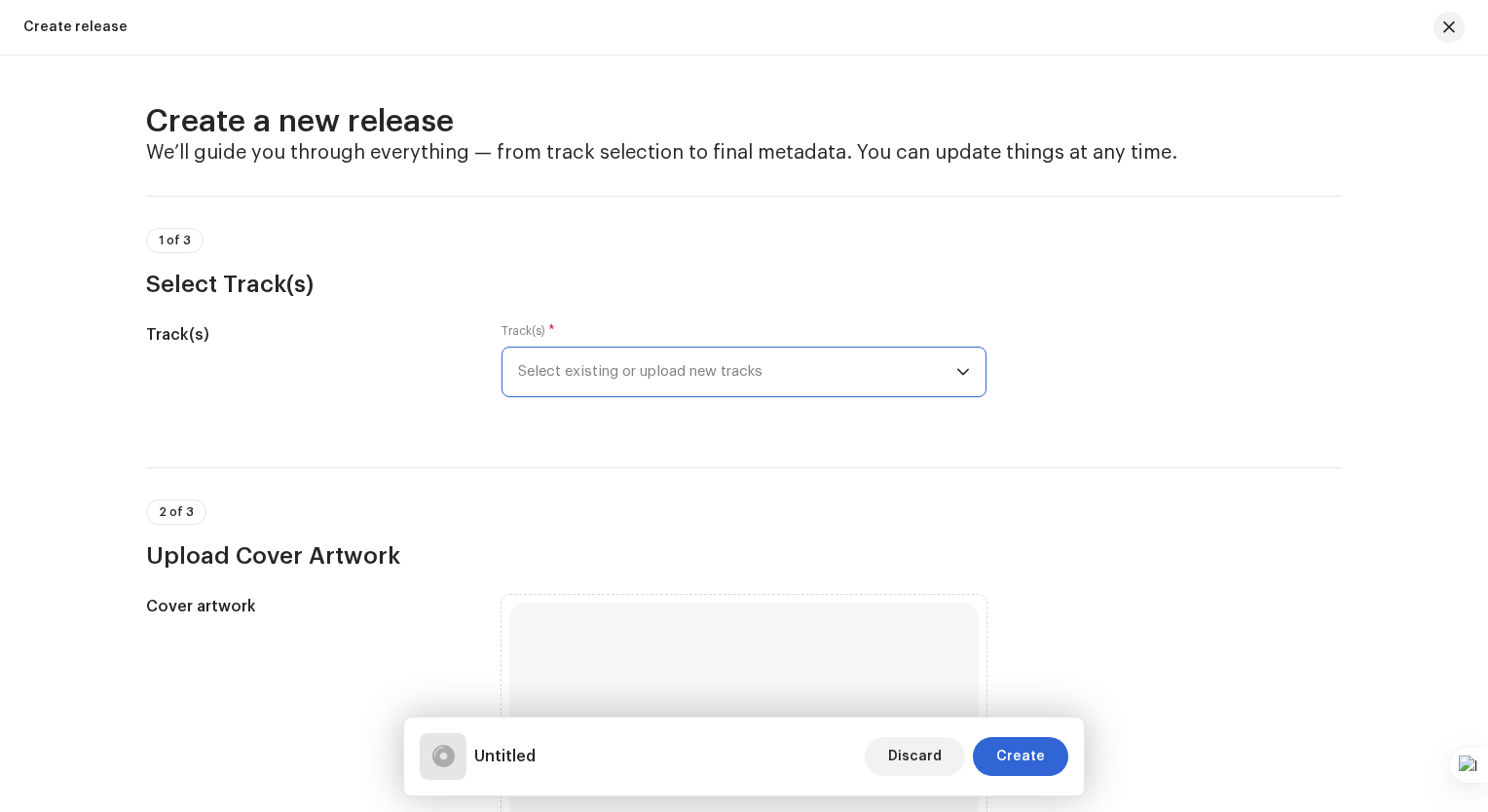
click at [757, 385] on span "Select existing or upload new tracks" at bounding box center [737, 372] width 438 height 49
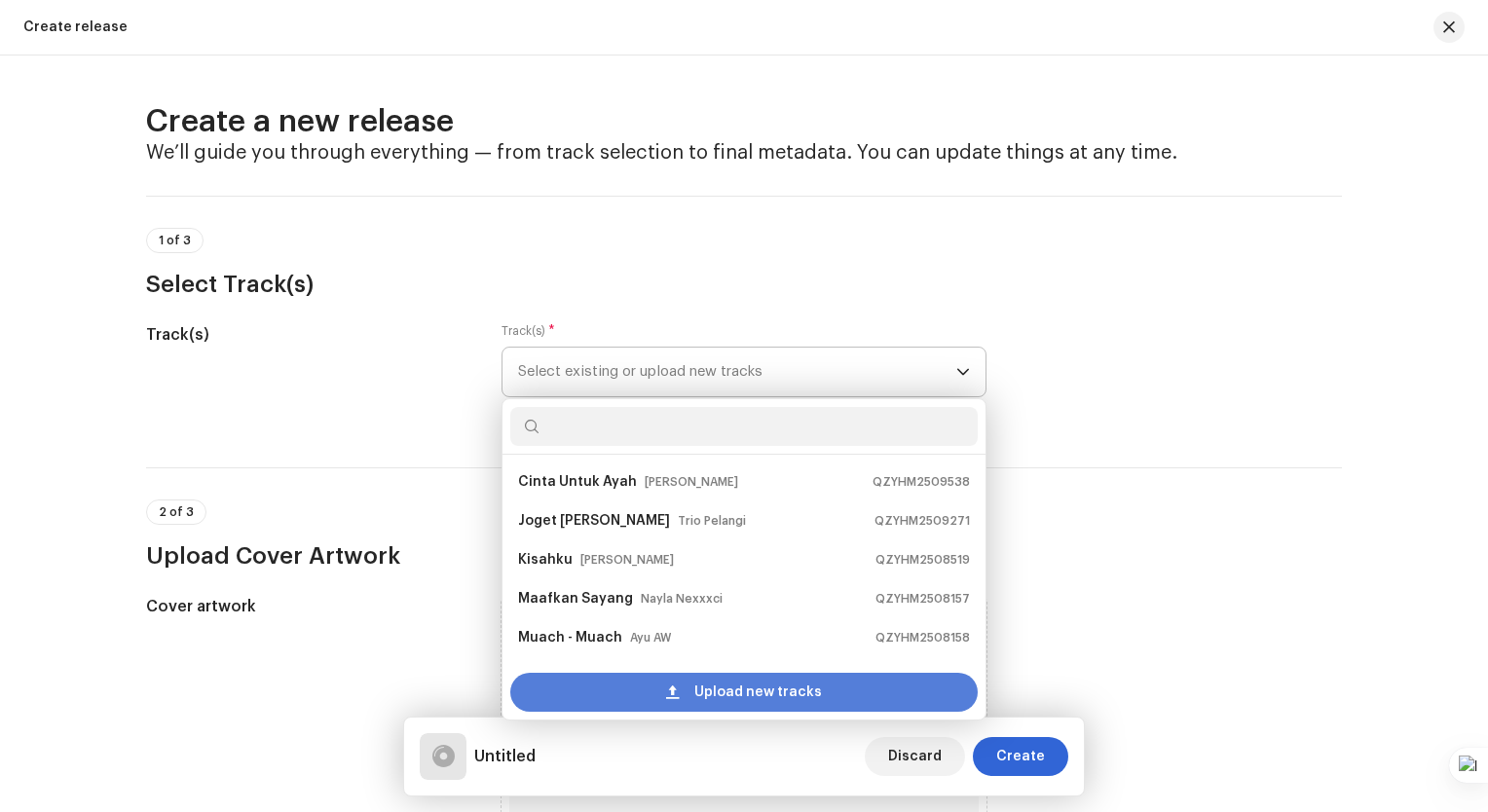
scroll to position [31, 0]
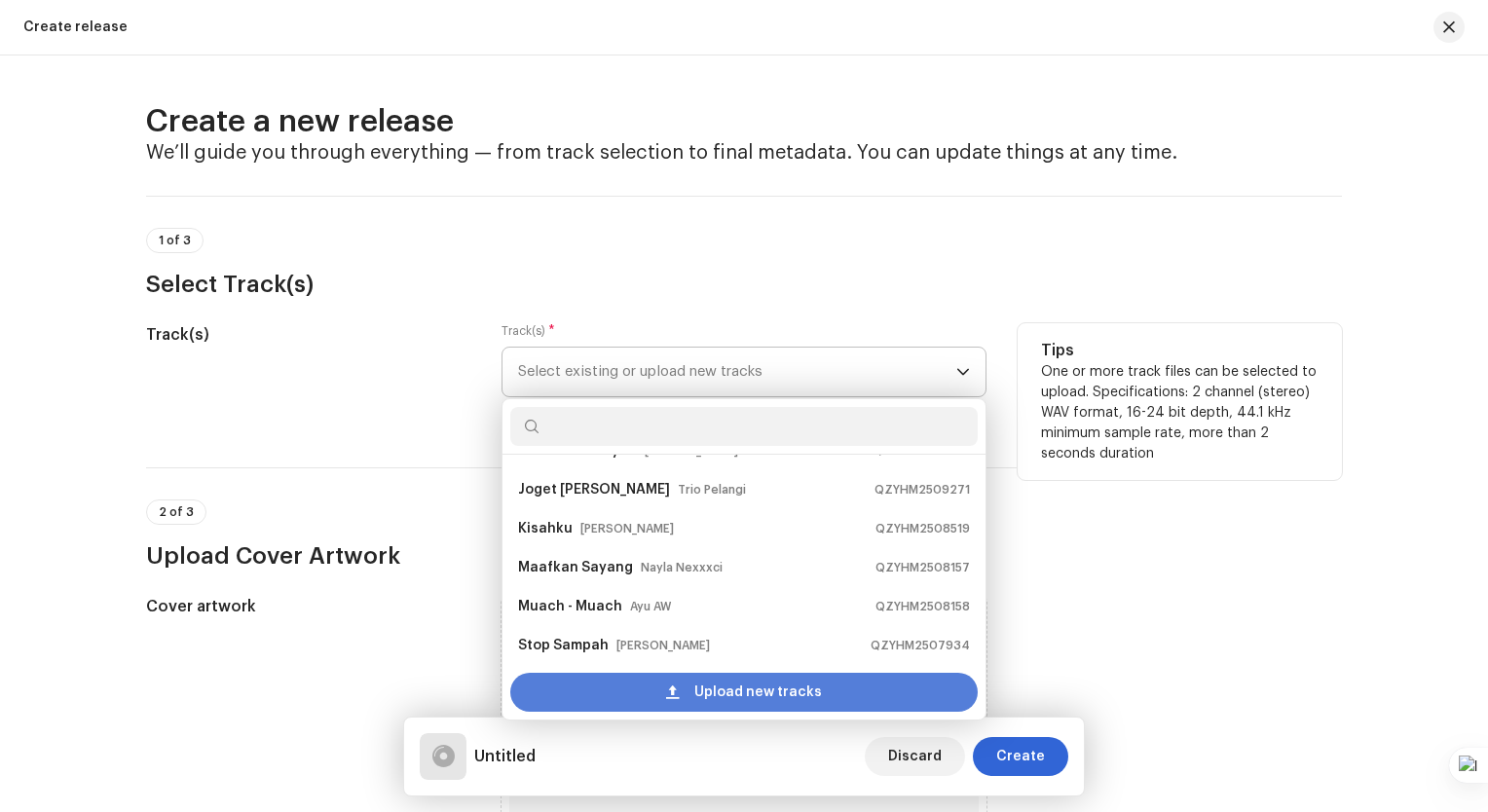
click at [642, 682] on div "Upload new tracks" at bounding box center [744, 693] width 467 height 39
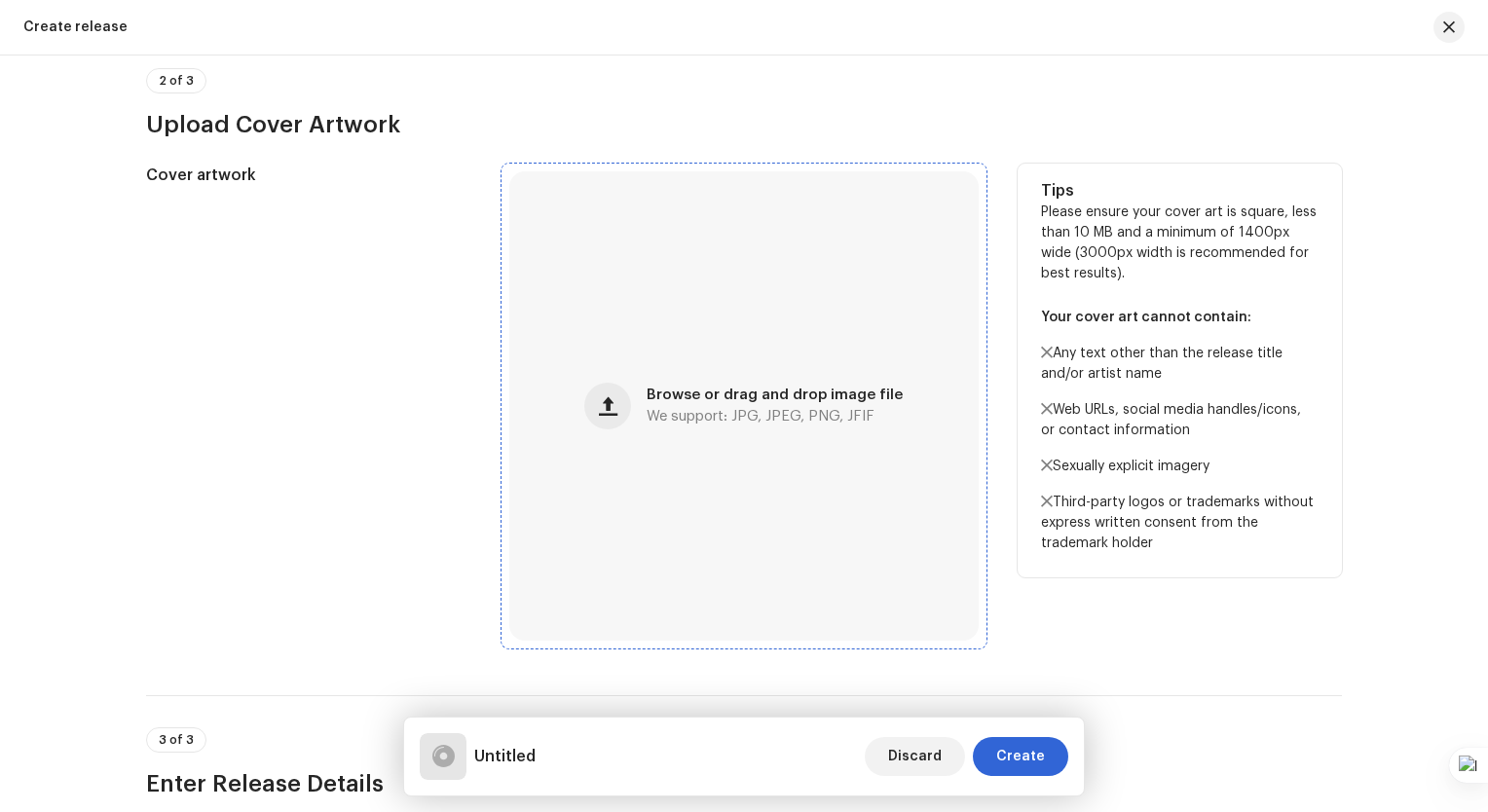
scroll to position [584, 0]
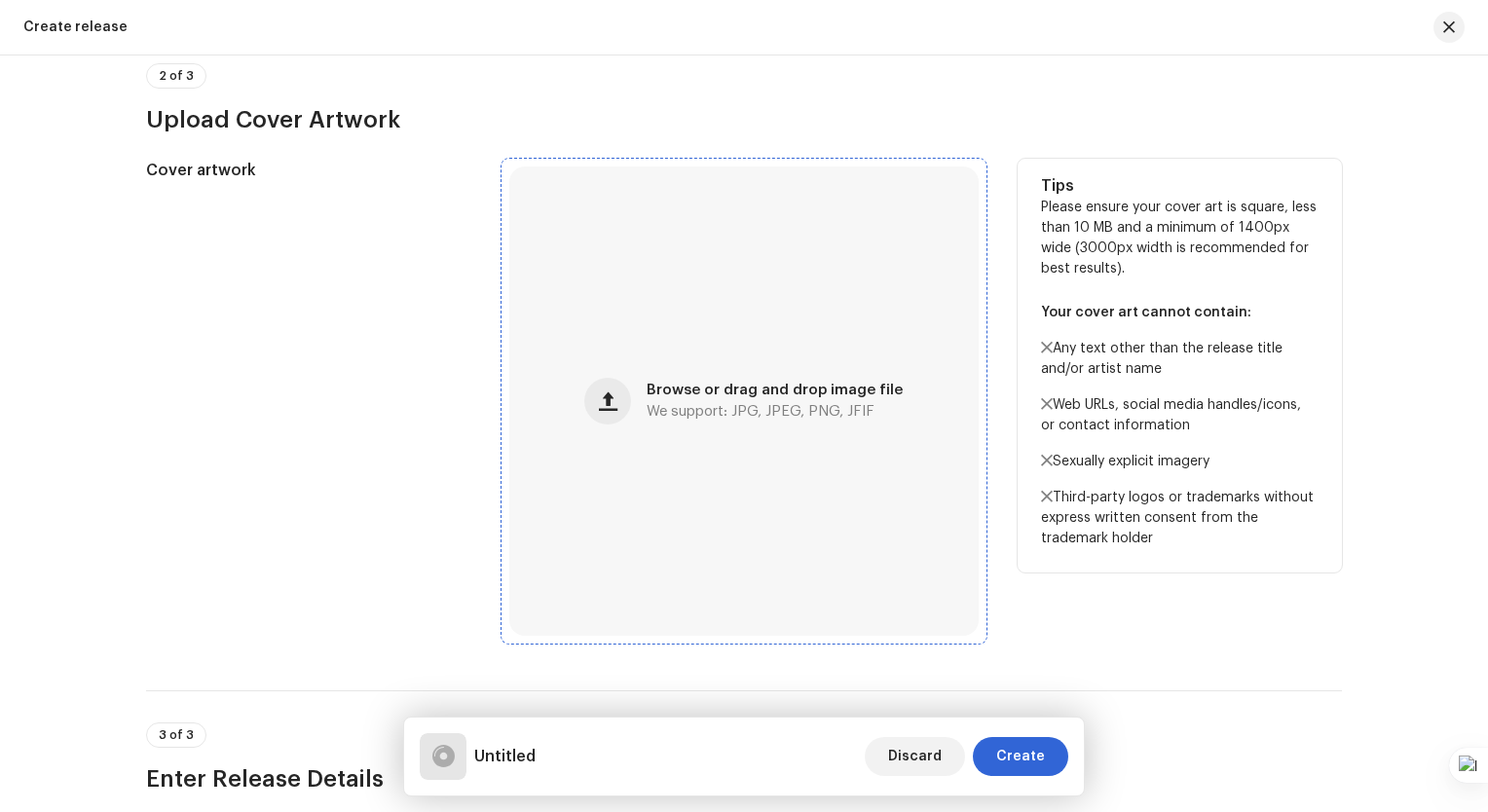
click at [744, 385] on span "Browse or drag and drop image file" at bounding box center [774, 391] width 256 height 14
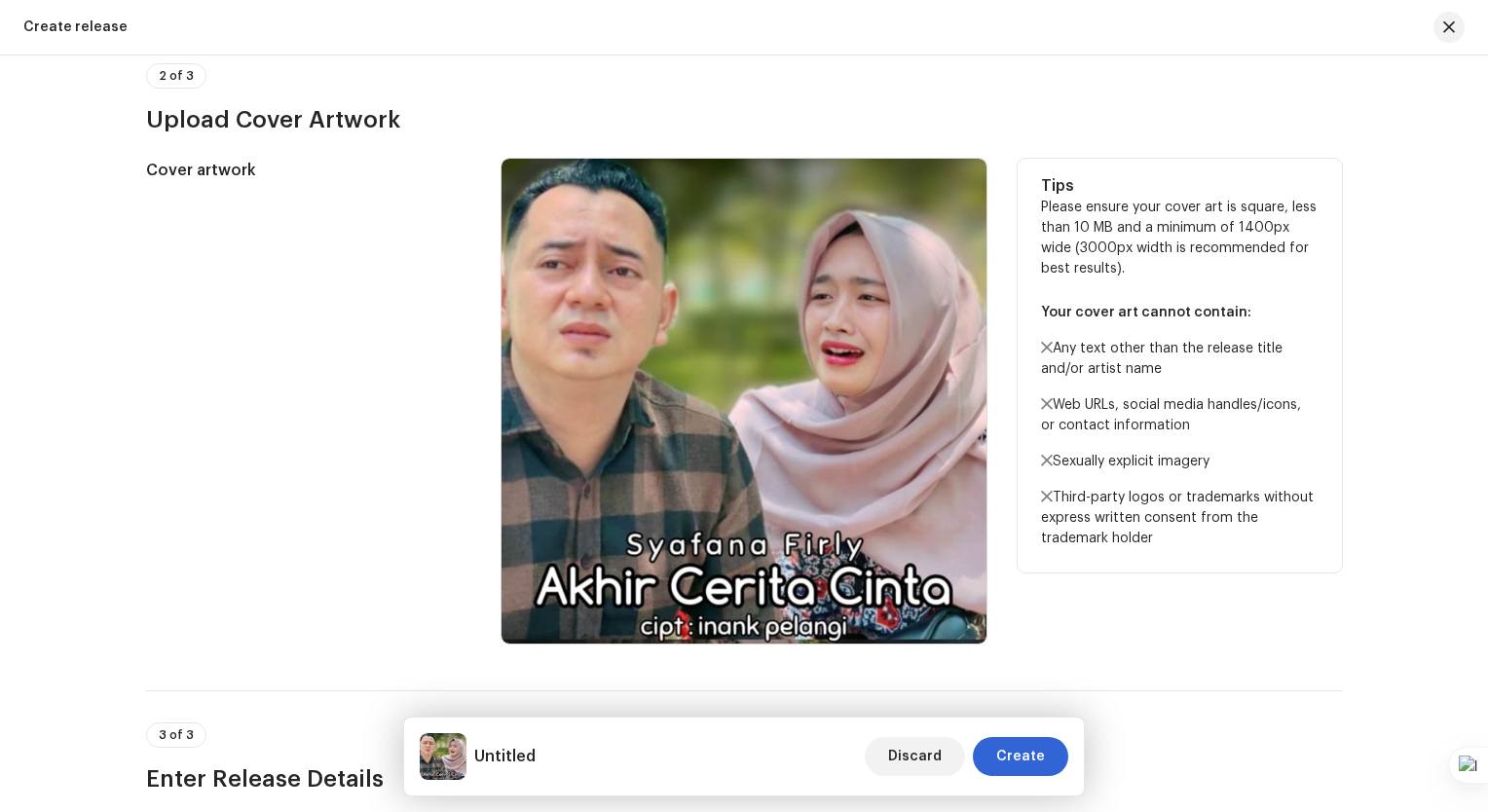
click at [297, 473] on div "Cover artwork" at bounding box center [308, 401] width 324 height 485
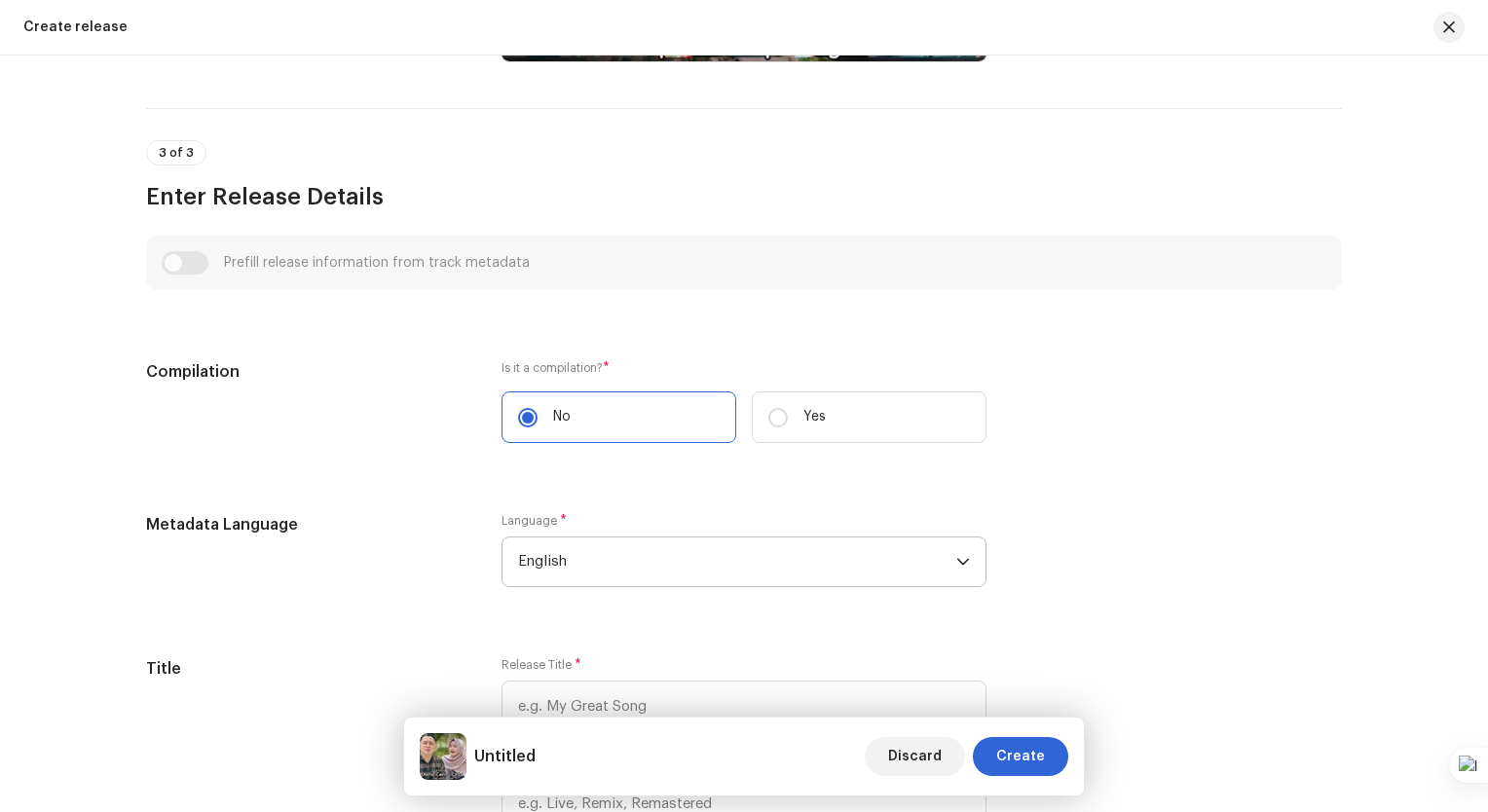
scroll to position [1169, 0]
click at [670, 561] on span "English" at bounding box center [737, 560] width 438 height 49
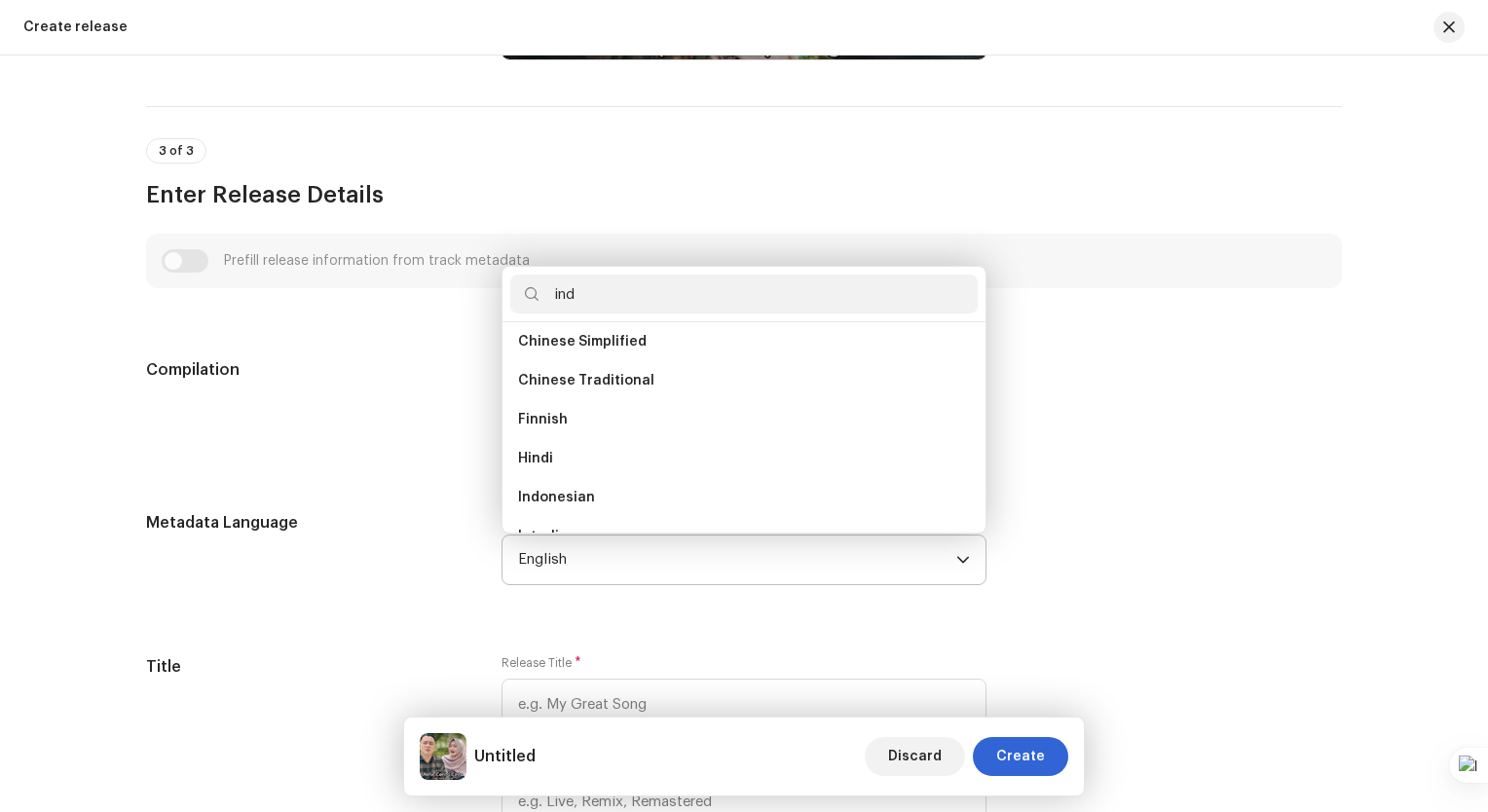
scroll to position [0, 0]
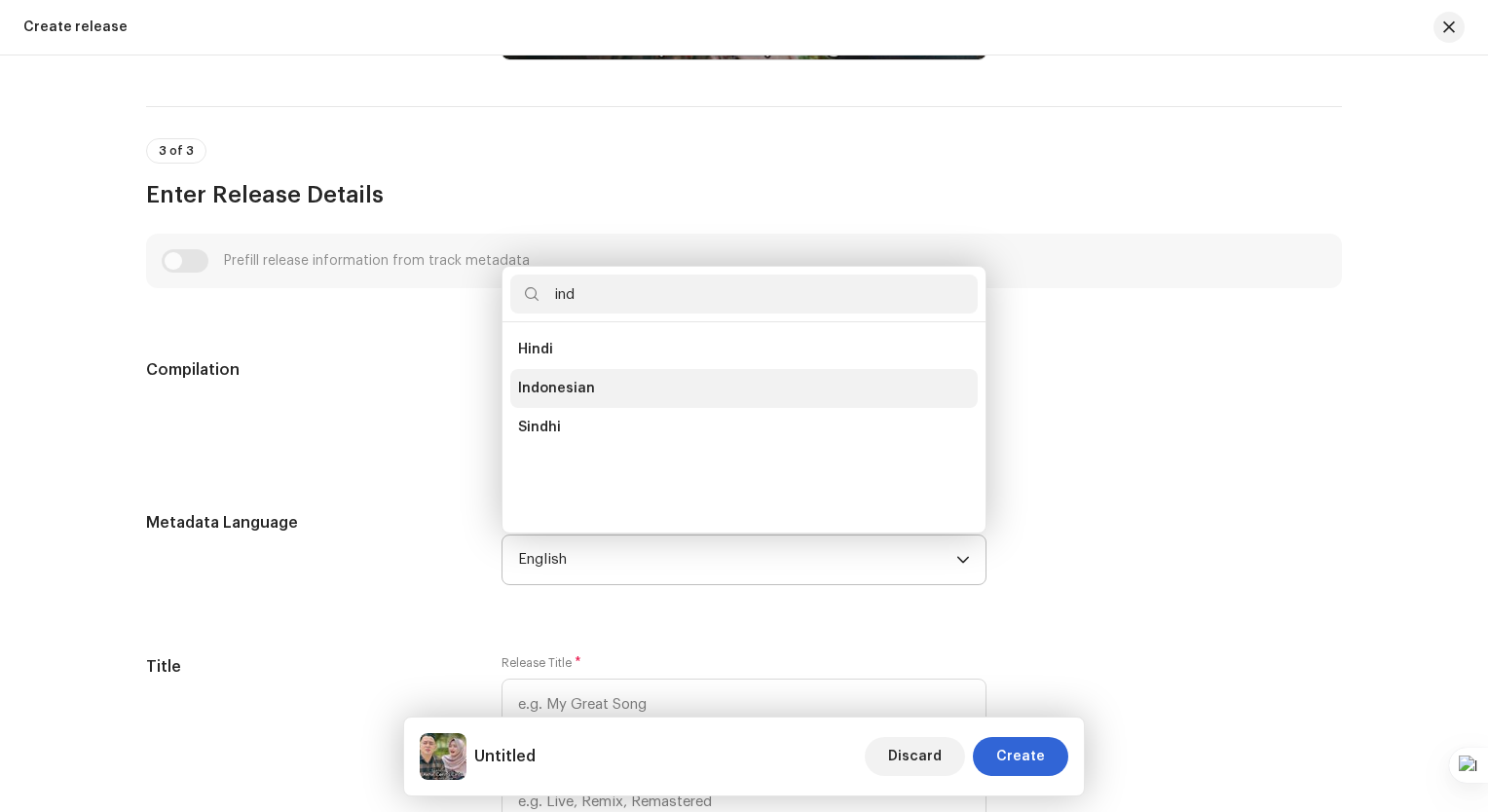
type input "ind"
click at [588, 391] on li "Indonesian" at bounding box center [744, 389] width 467 height 39
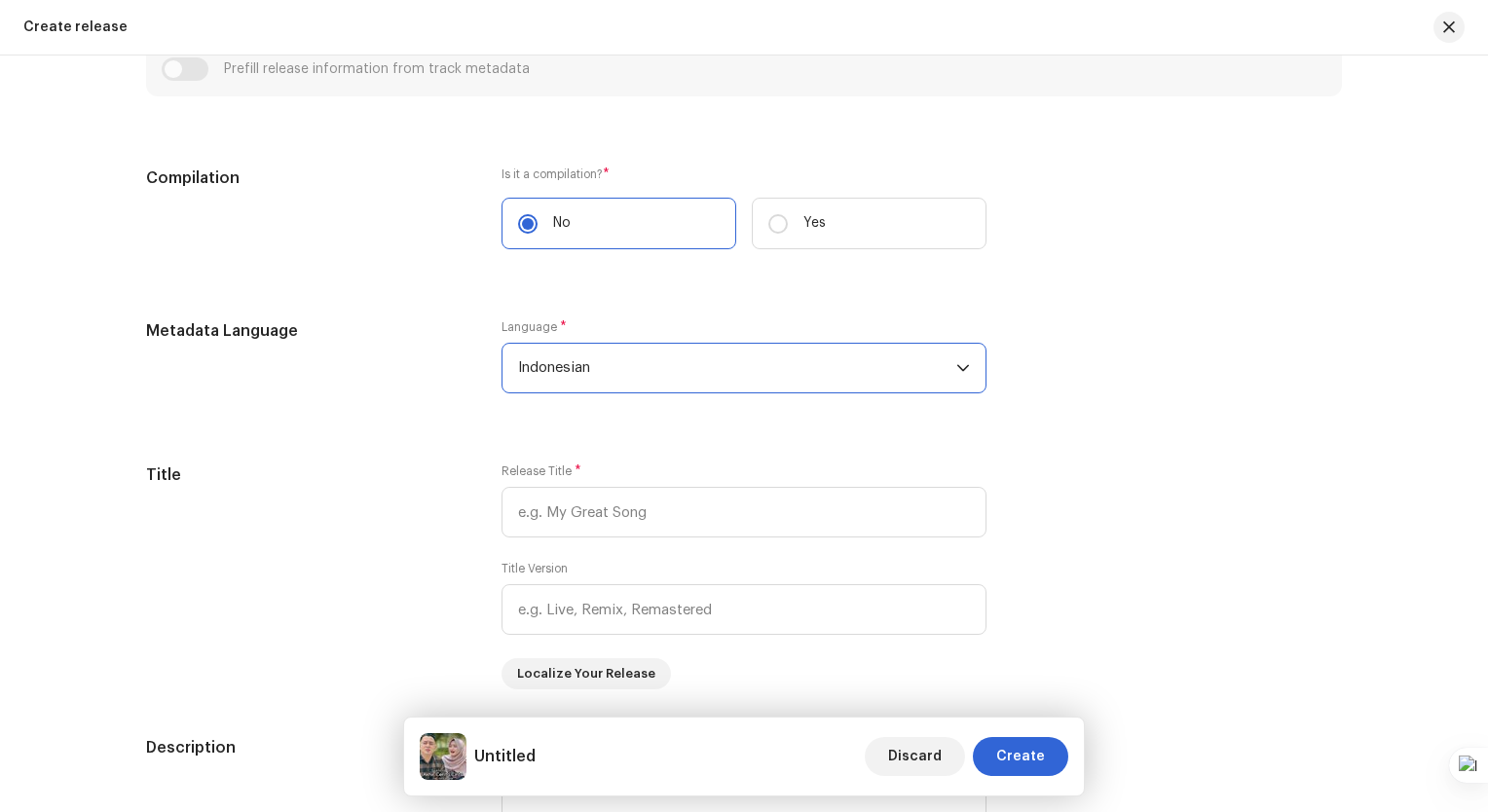
scroll to position [1362, 0]
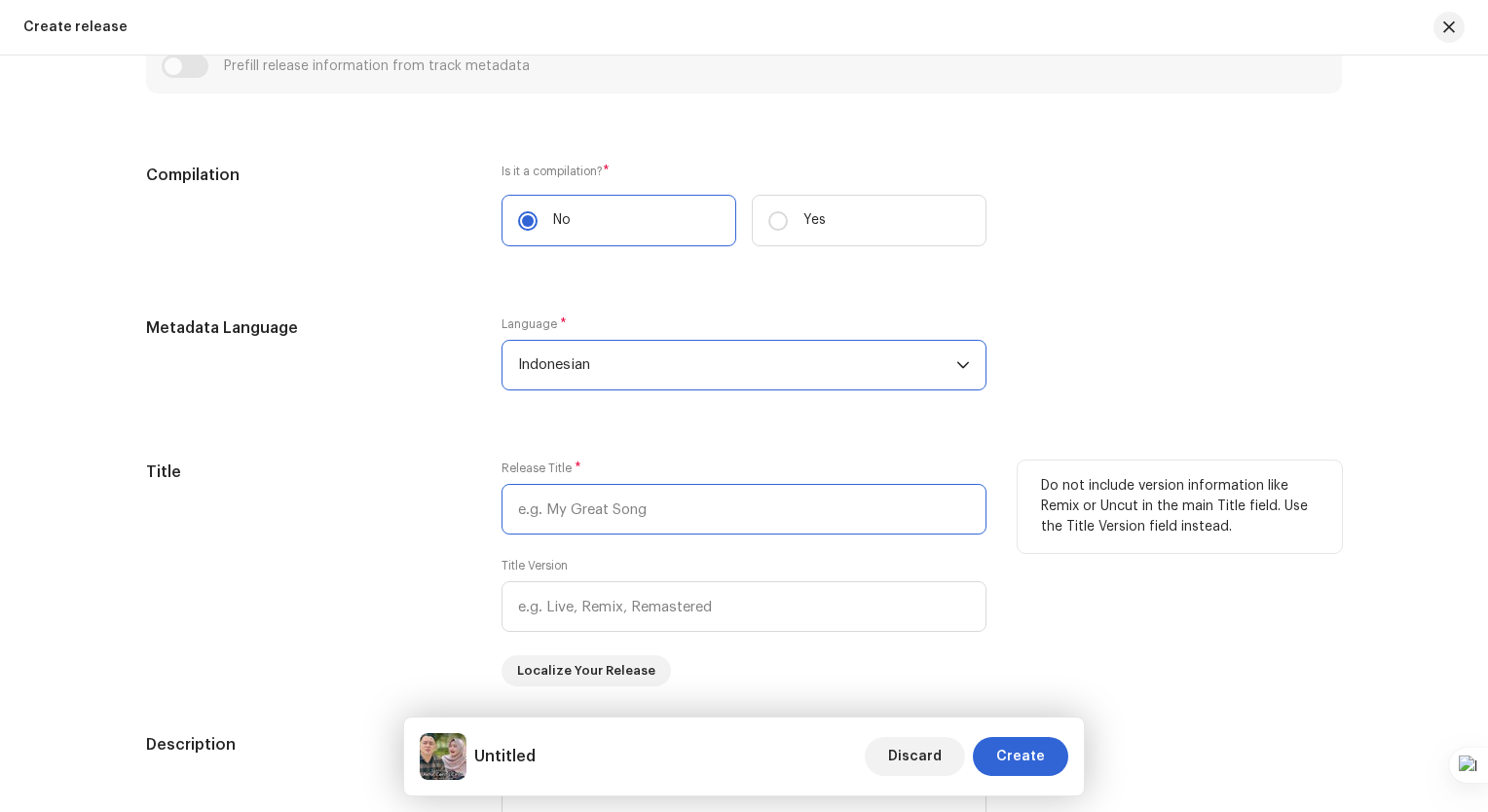
click at [632, 513] on input "text" at bounding box center [744, 509] width 485 height 51
paste input "Akhir cerita cinta"
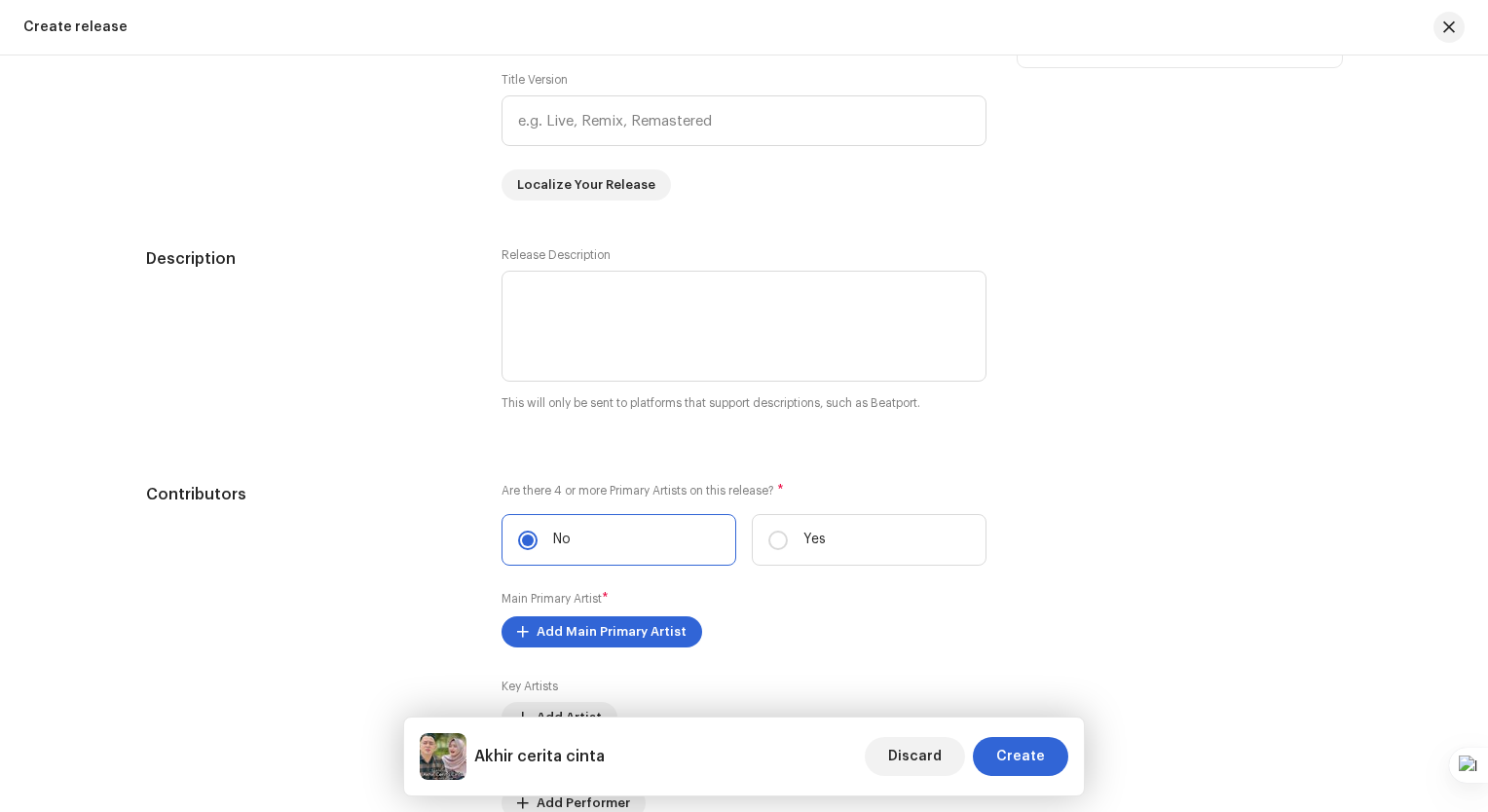
scroll to position [1849, 0]
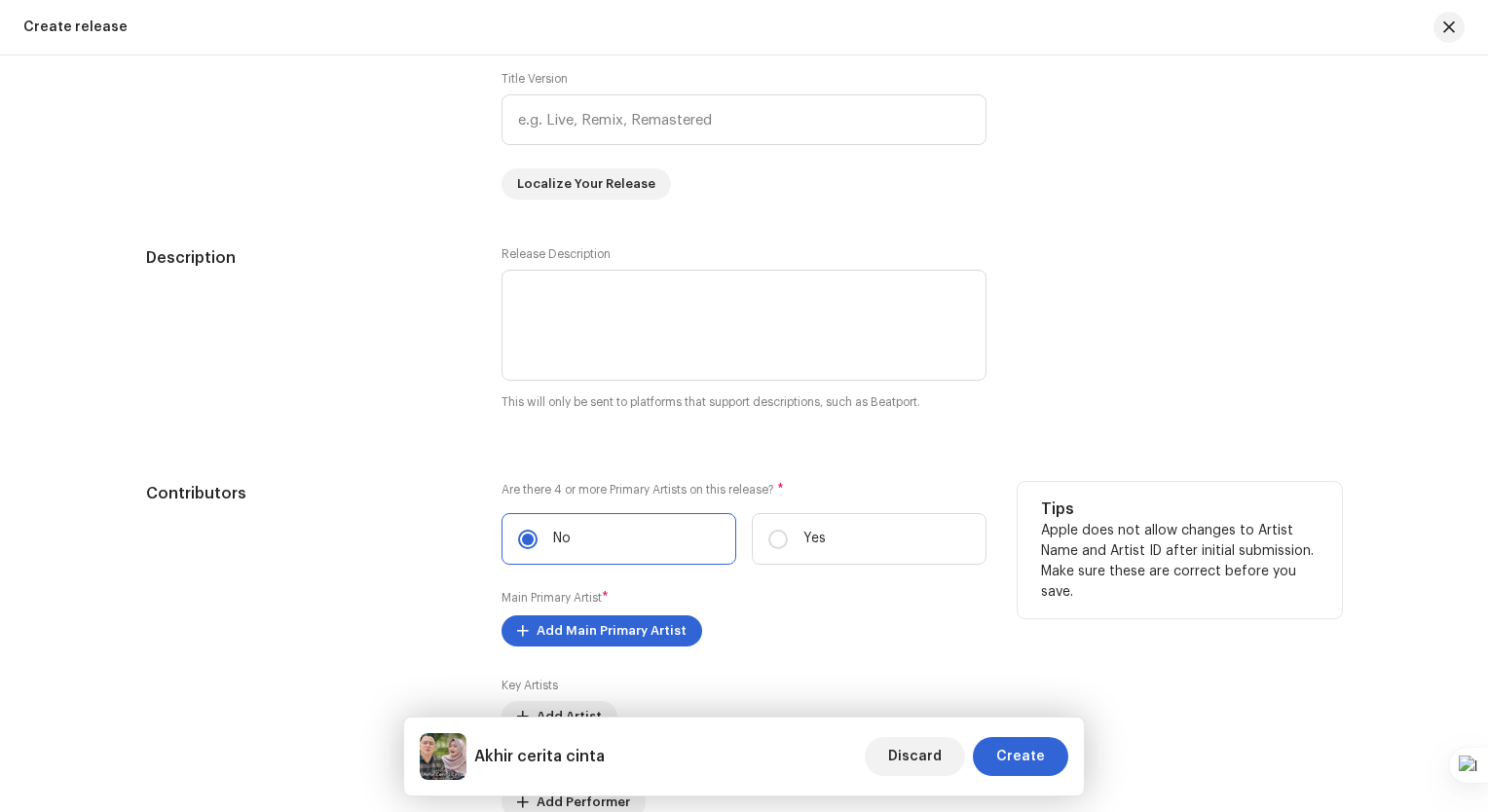
type input "Akhir cerita cinta"
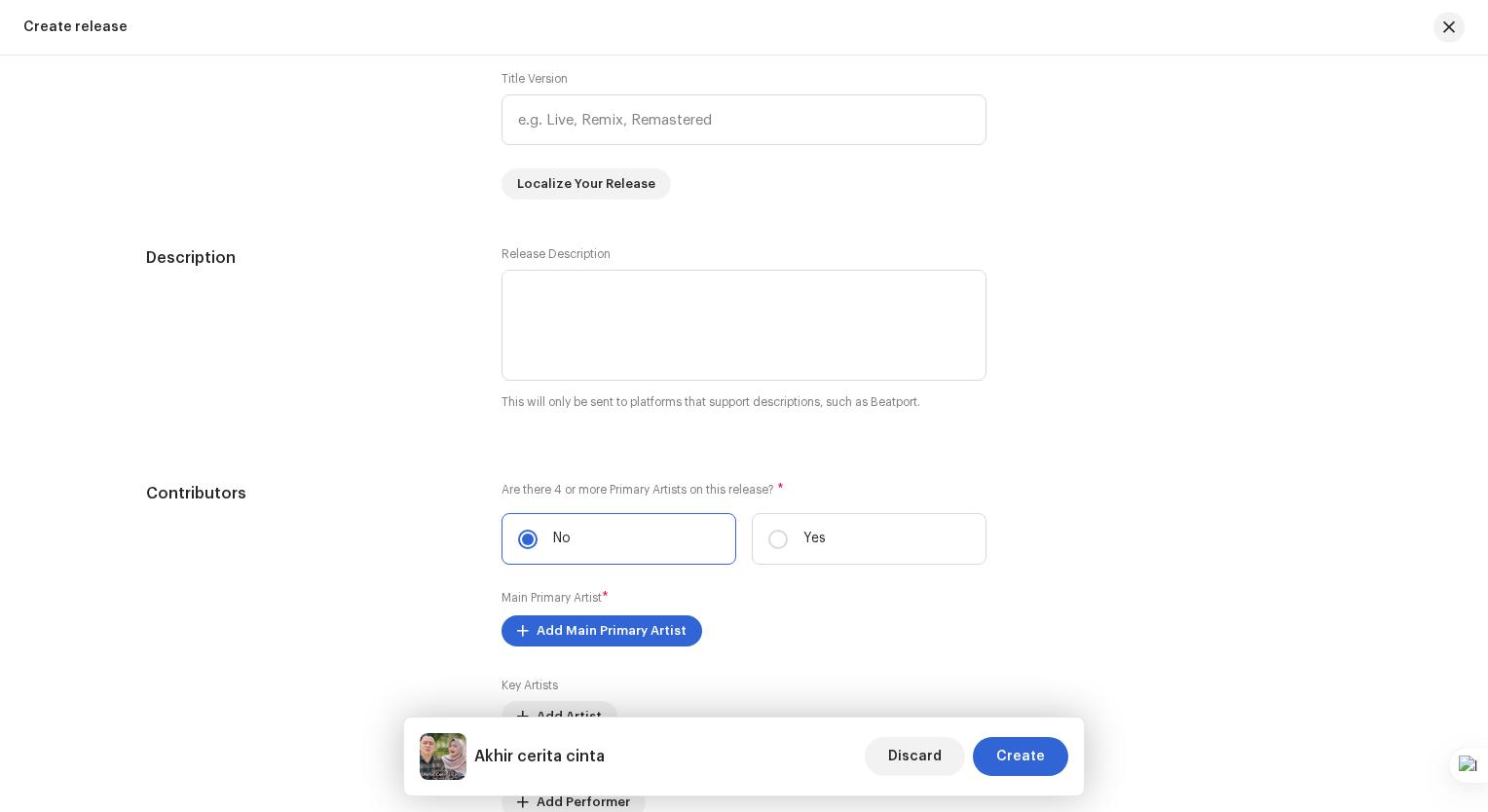
click at [391, 393] on div "Description" at bounding box center [308, 340] width 324 height 189
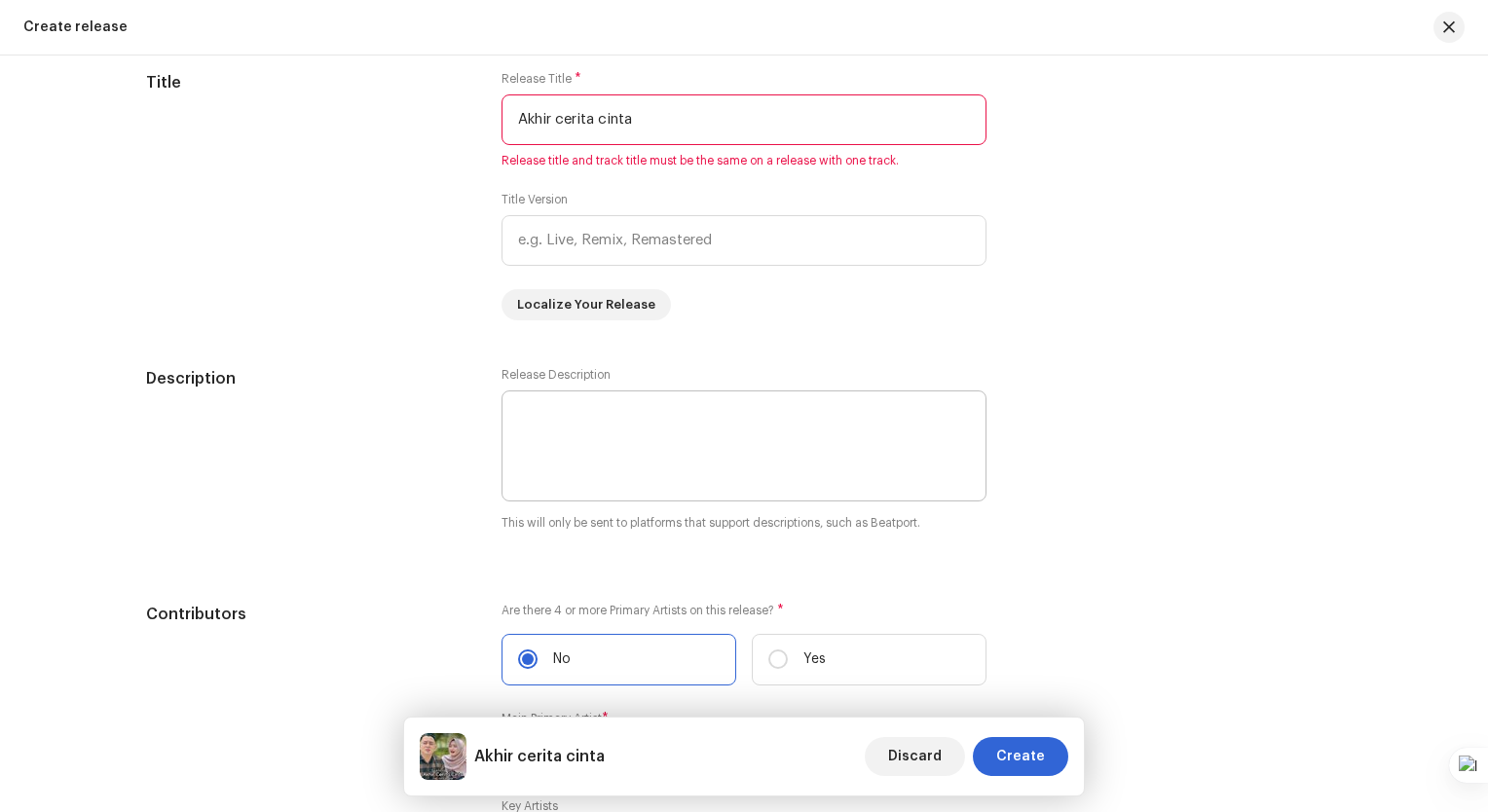
scroll to position [2025, 0]
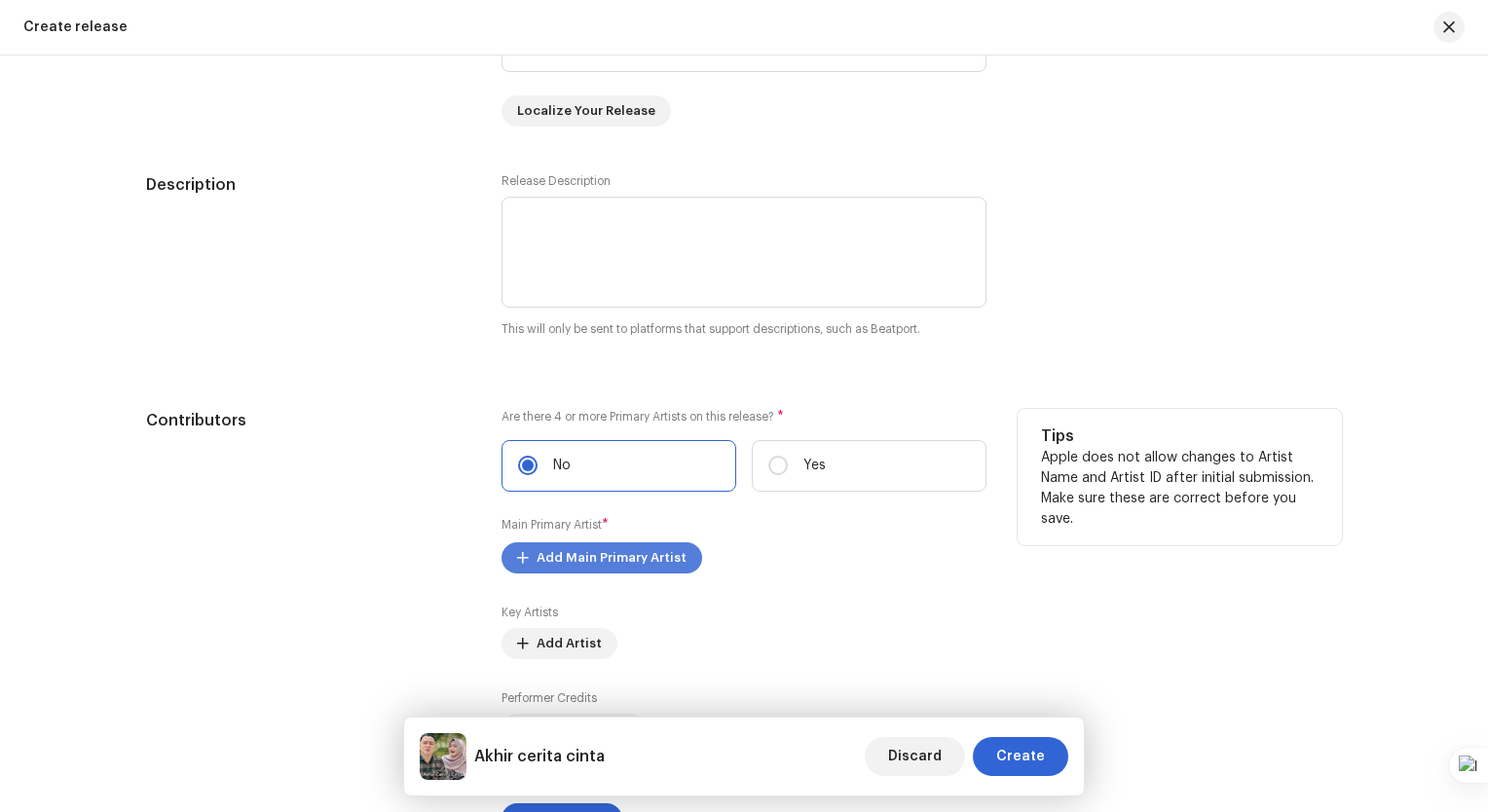
click at [611, 549] on span "Add Main Primary Artist" at bounding box center [611, 558] width 150 height 39
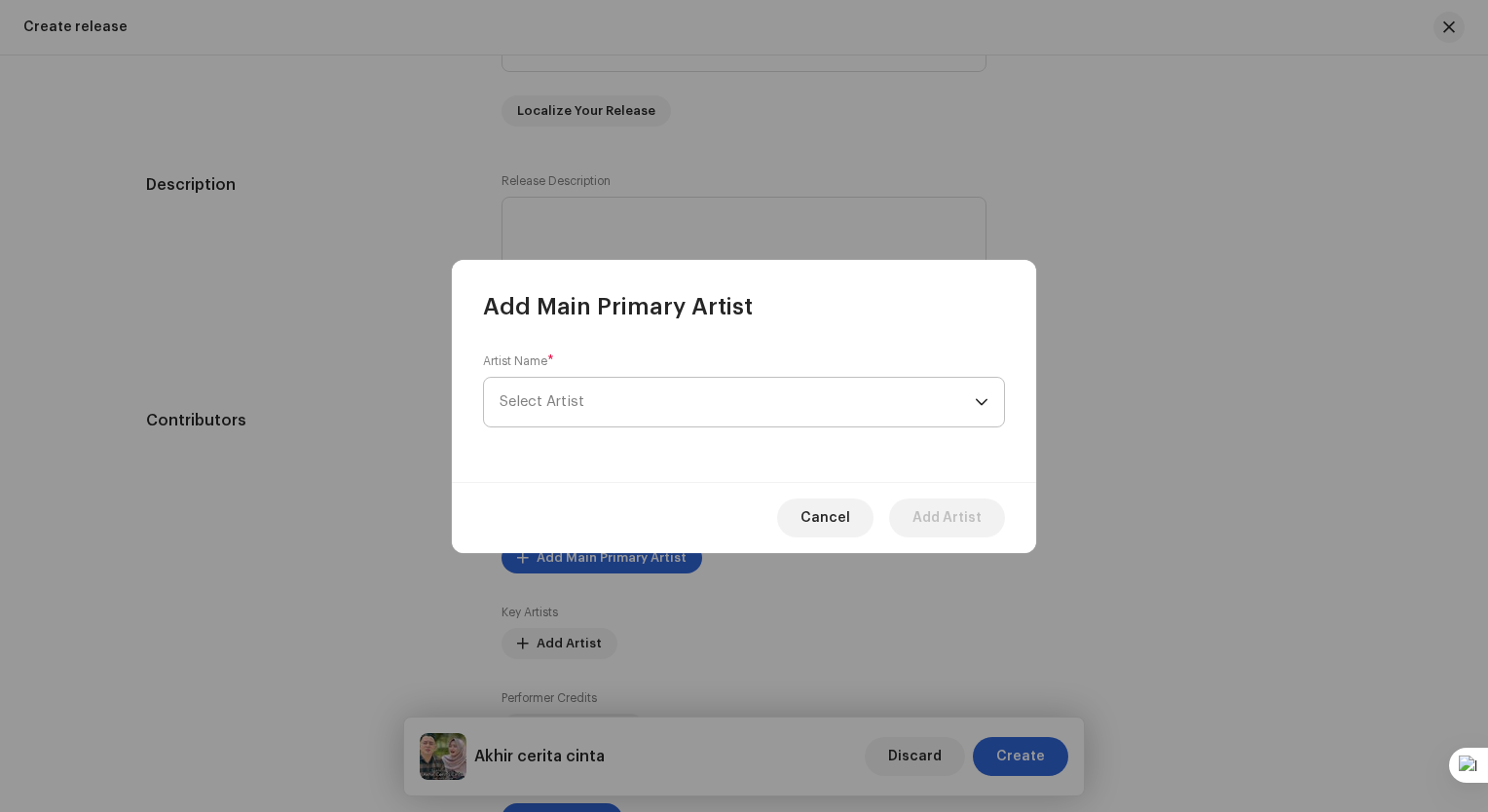
click at [785, 395] on span "Select Artist" at bounding box center [737, 403] width 475 height 49
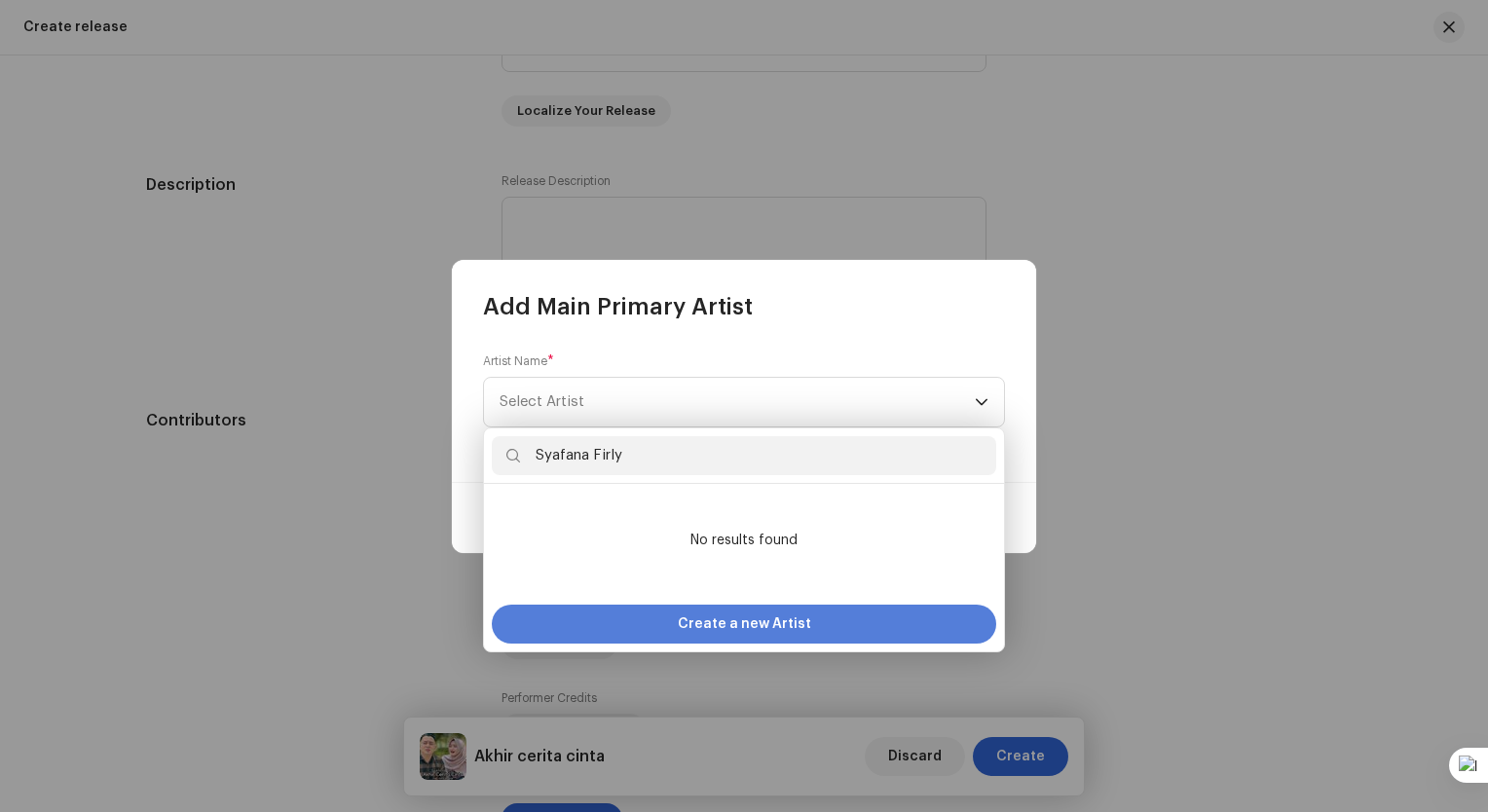
type input "Syafana Firly"
click at [719, 616] on span "Create a new Artist" at bounding box center [744, 624] width 133 height 39
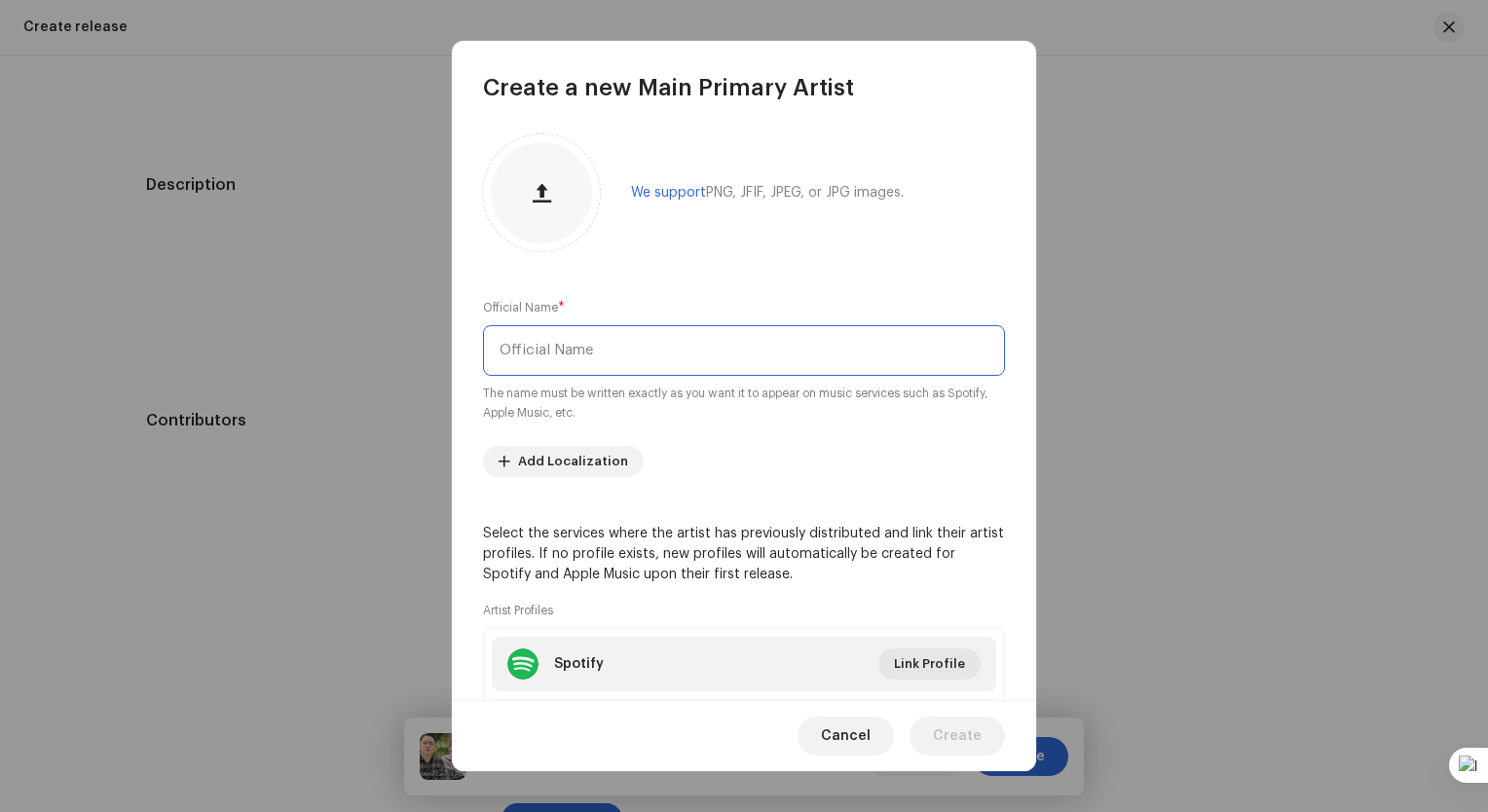
click at [650, 358] on input "text" at bounding box center [744, 351] width 522 height 51
paste input "Syafana Firly"
type input "Syafana Firly"
click at [558, 196] on button "button" at bounding box center [542, 193] width 47 height 47
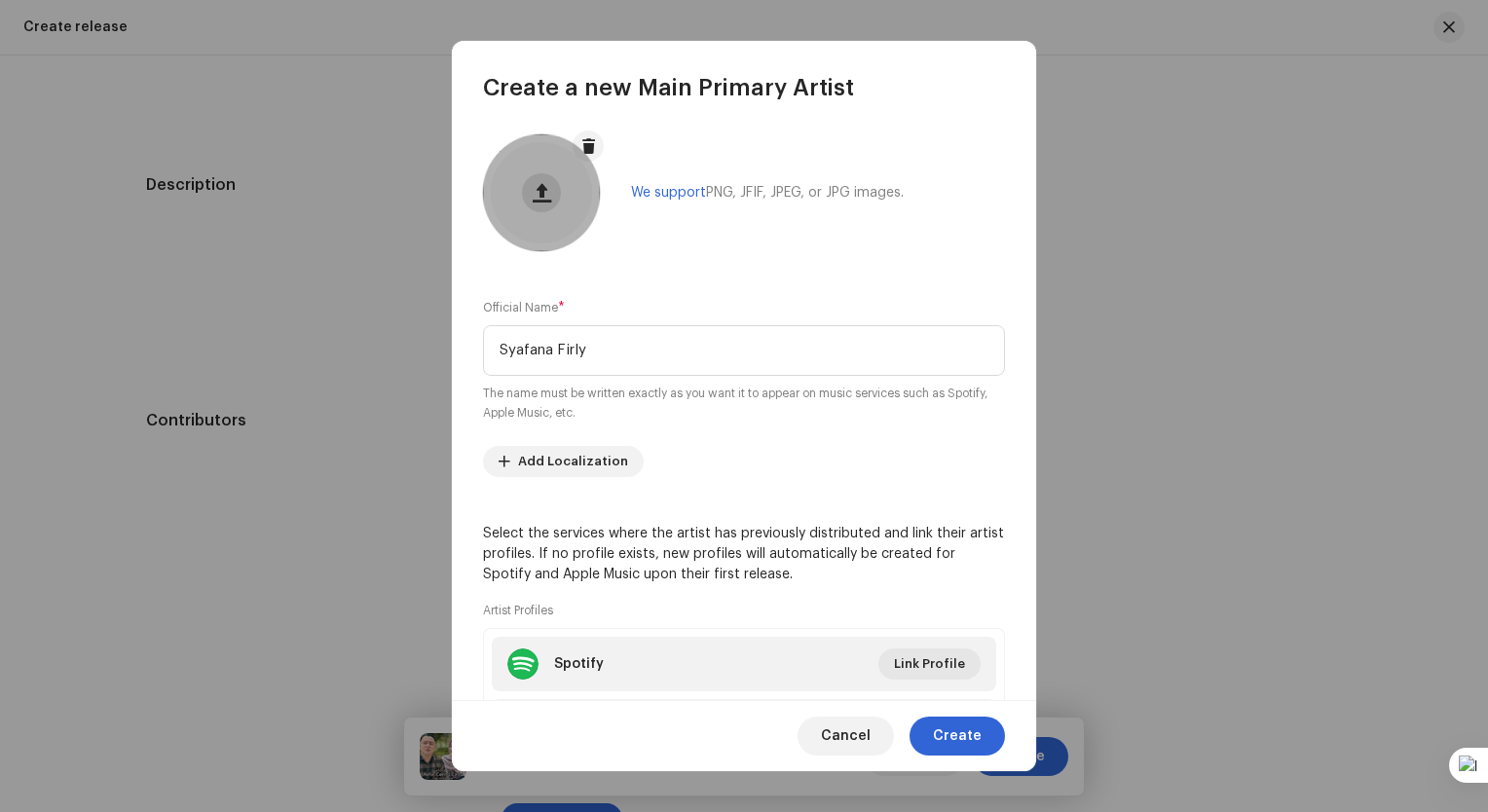
click at [555, 185] on button at bounding box center [542, 193] width 39 height 39
click at [587, 148] on span at bounding box center [588, 146] width 15 height 16
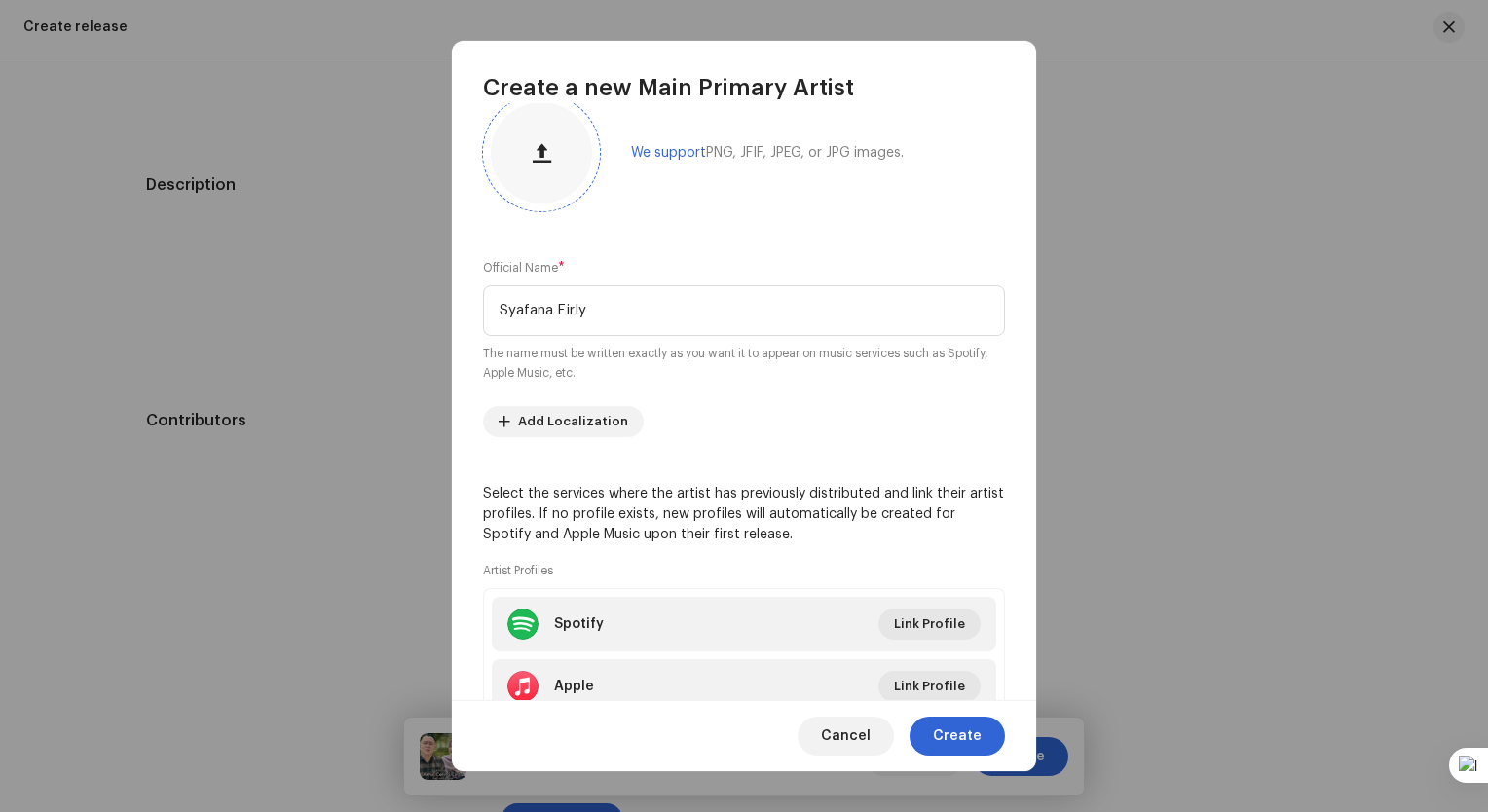
scroll to position [178, 0]
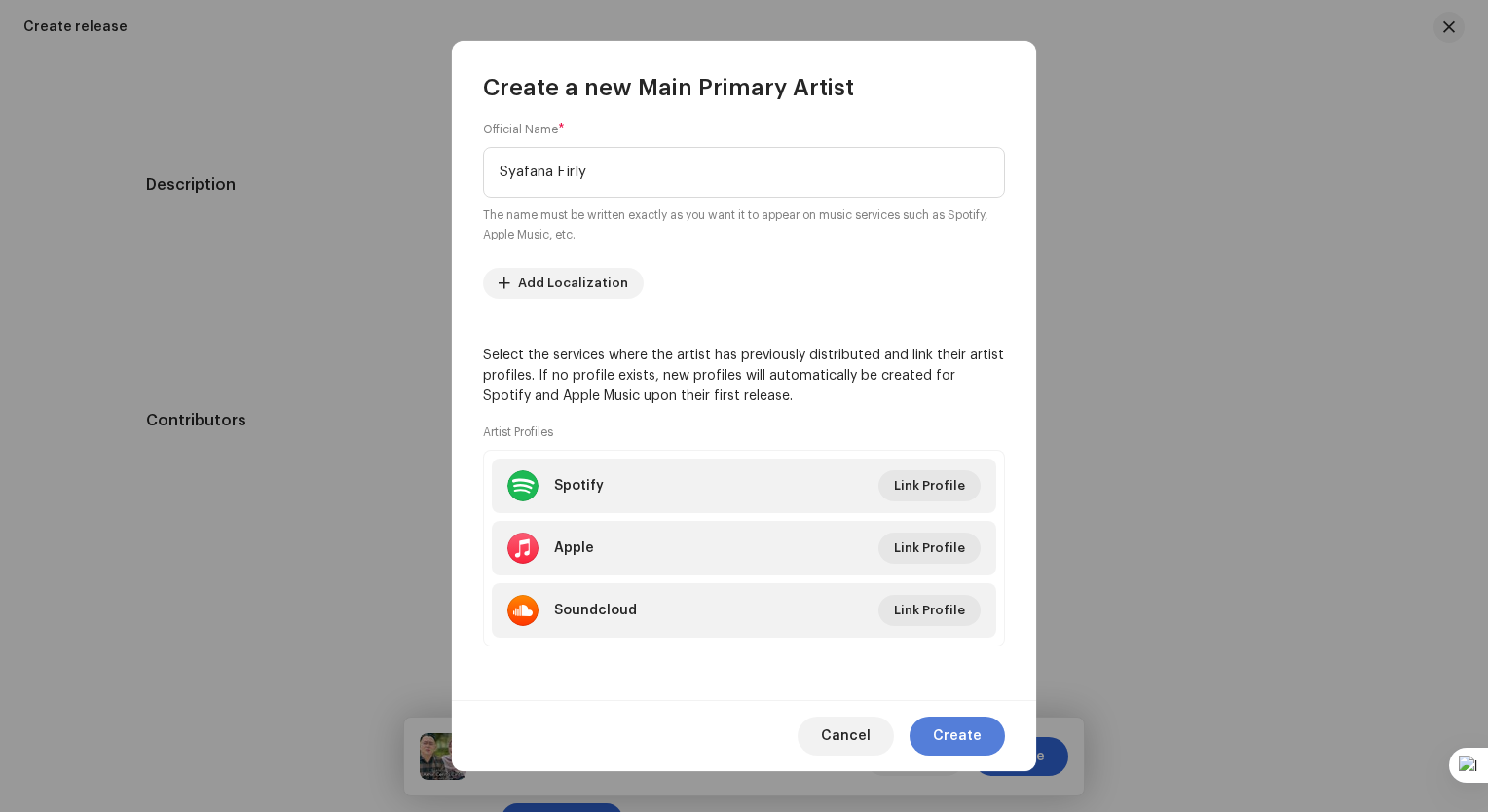
click at [973, 740] on span "Create" at bounding box center [957, 736] width 49 height 39
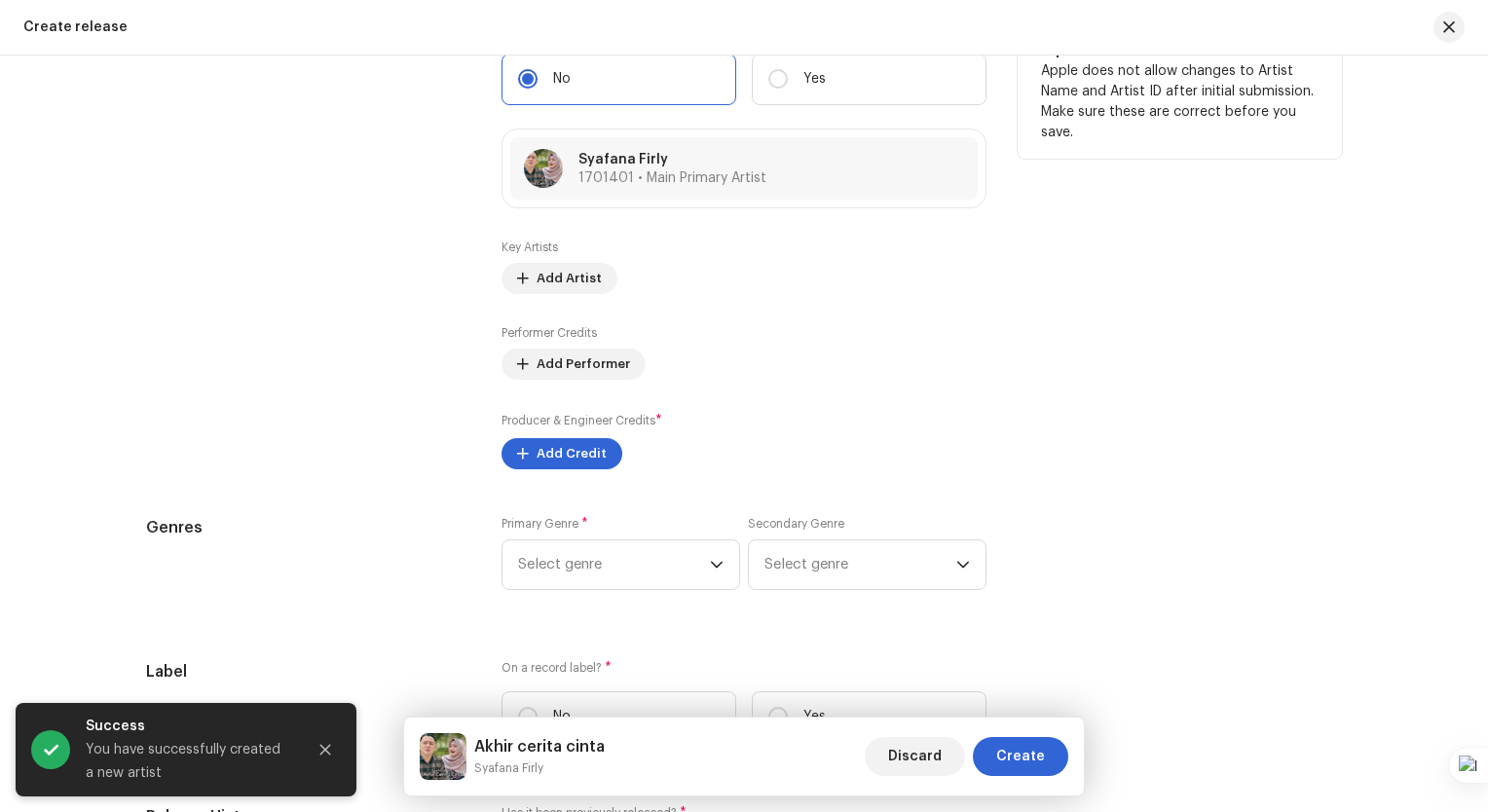
scroll to position [2414, 0]
click at [569, 452] on span "Add Credit" at bounding box center [572, 451] width 71 height 39
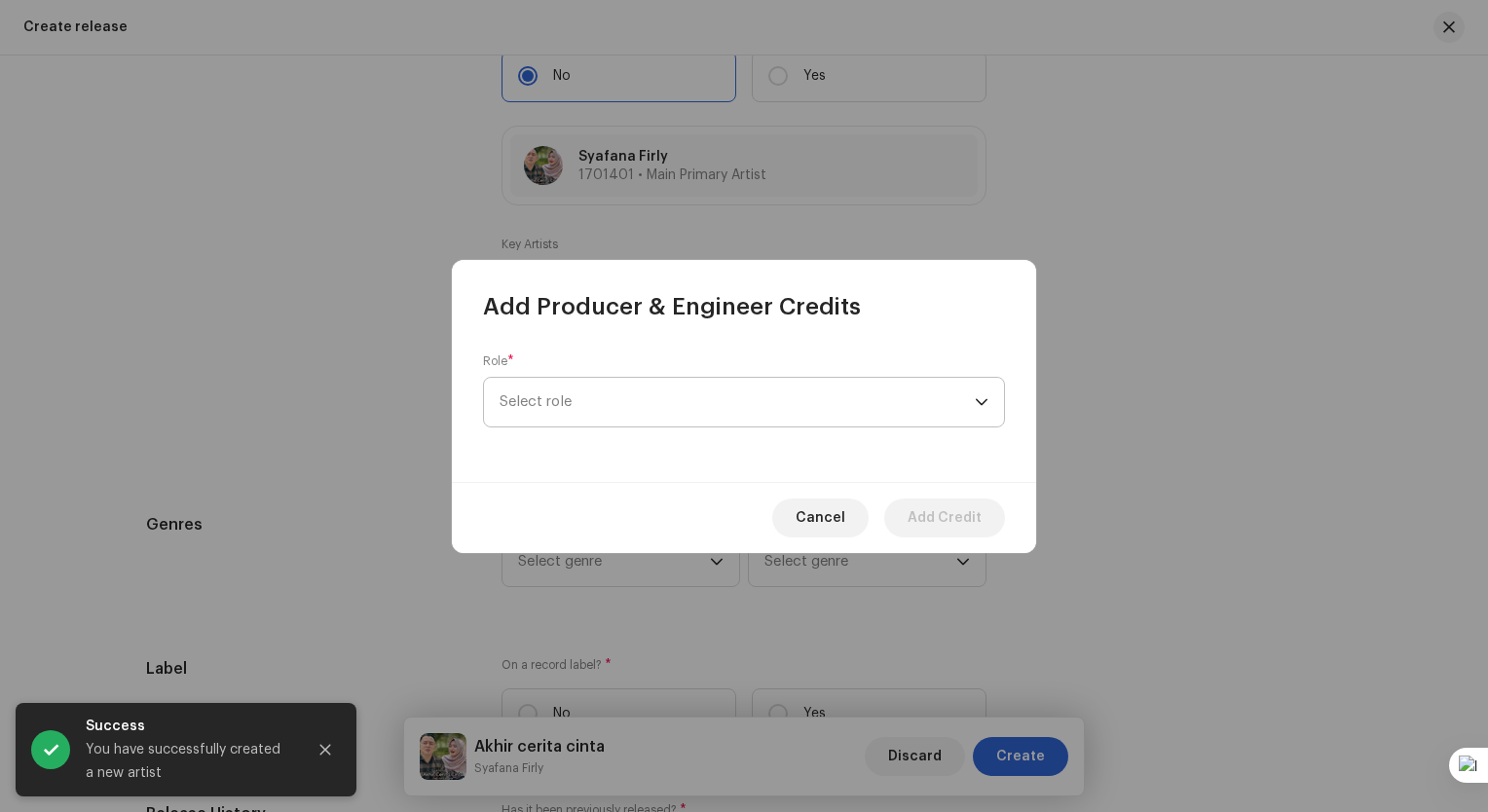
click at [708, 407] on span "Select role" at bounding box center [737, 403] width 475 height 49
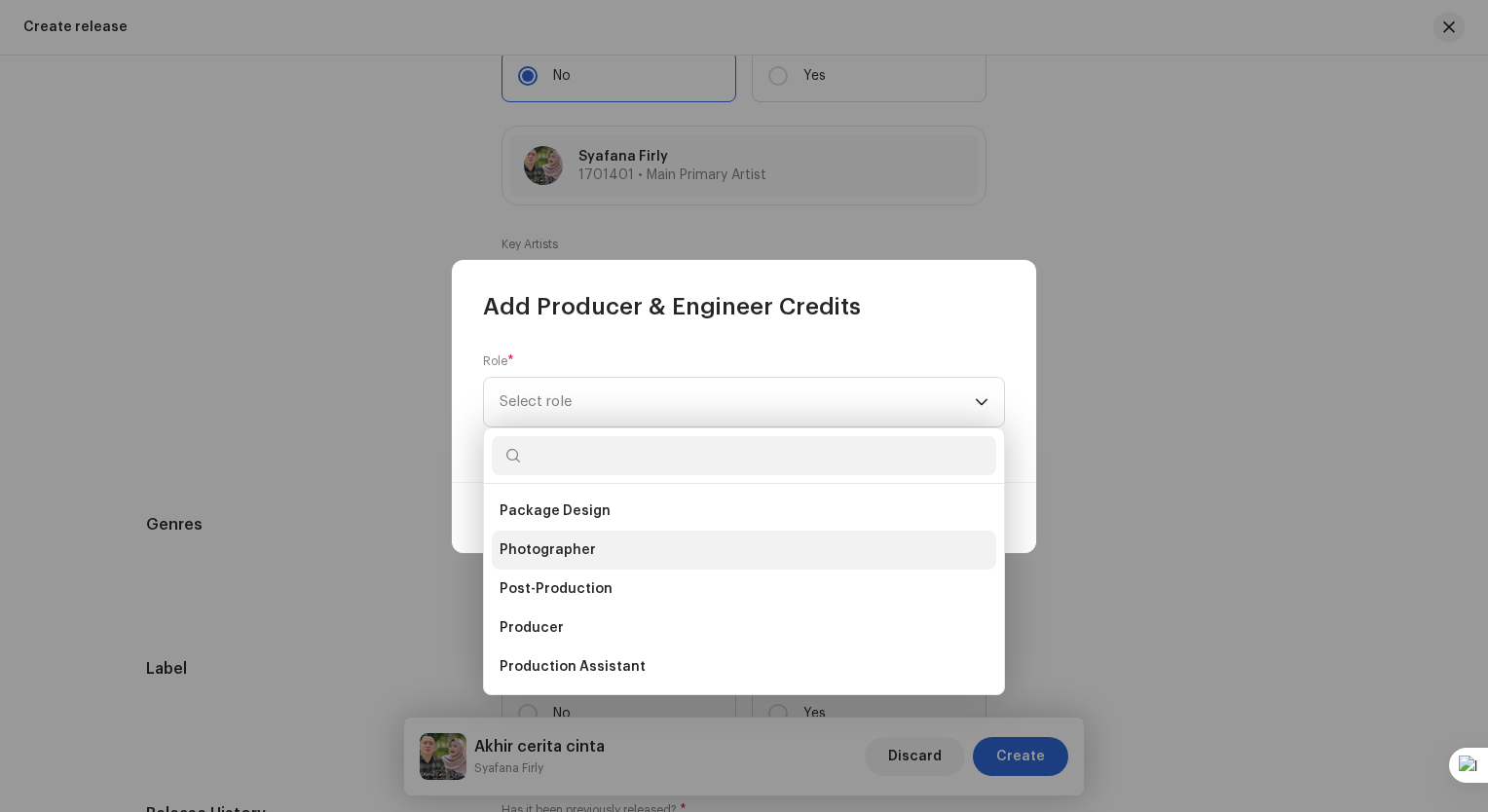
scroll to position [759, 0]
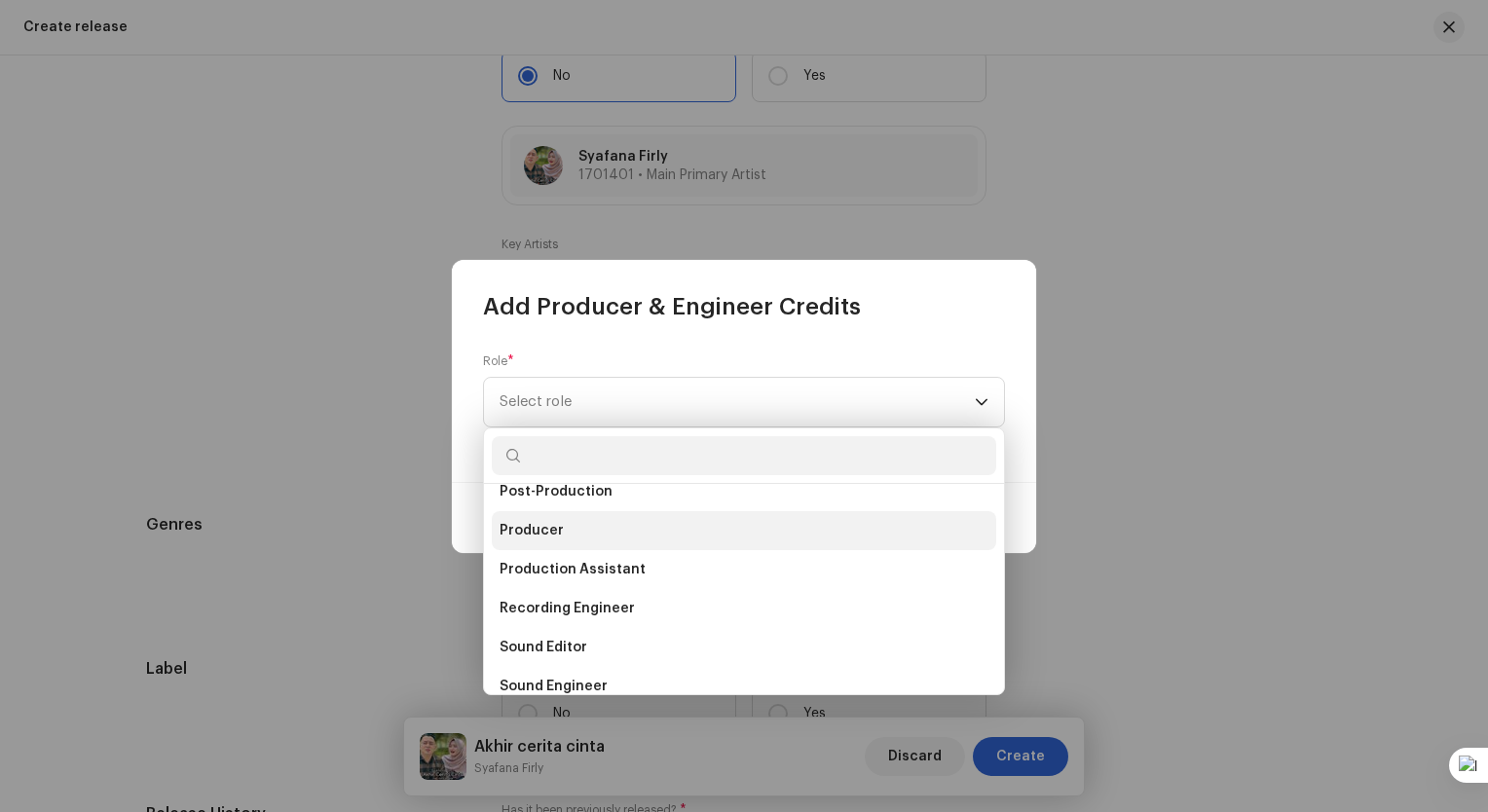
click at [617, 529] on li "Producer" at bounding box center [744, 531] width 504 height 39
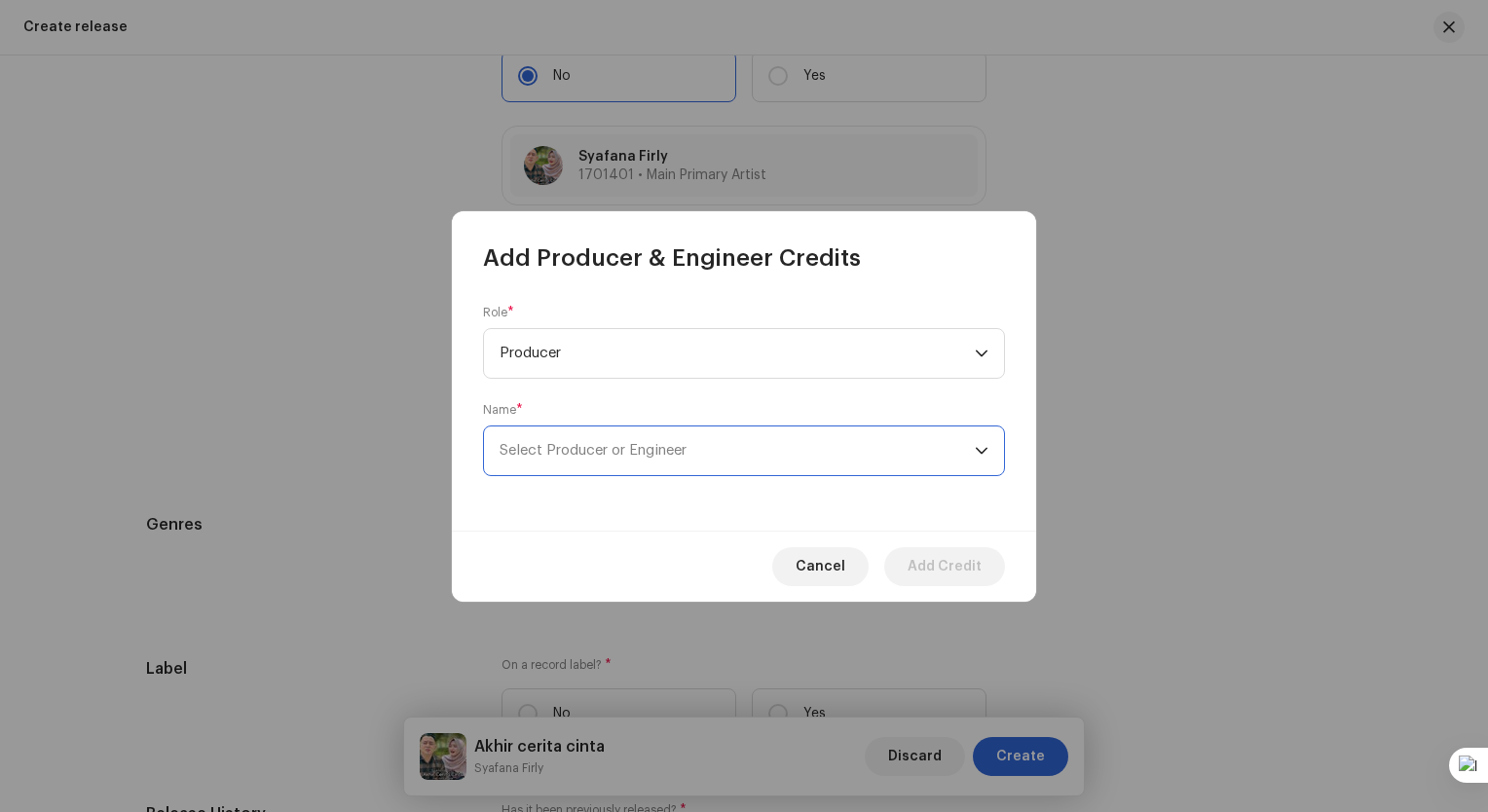
click at [676, 446] on span "Select Producer or Engineer" at bounding box center [593, 450] width 187 height 15
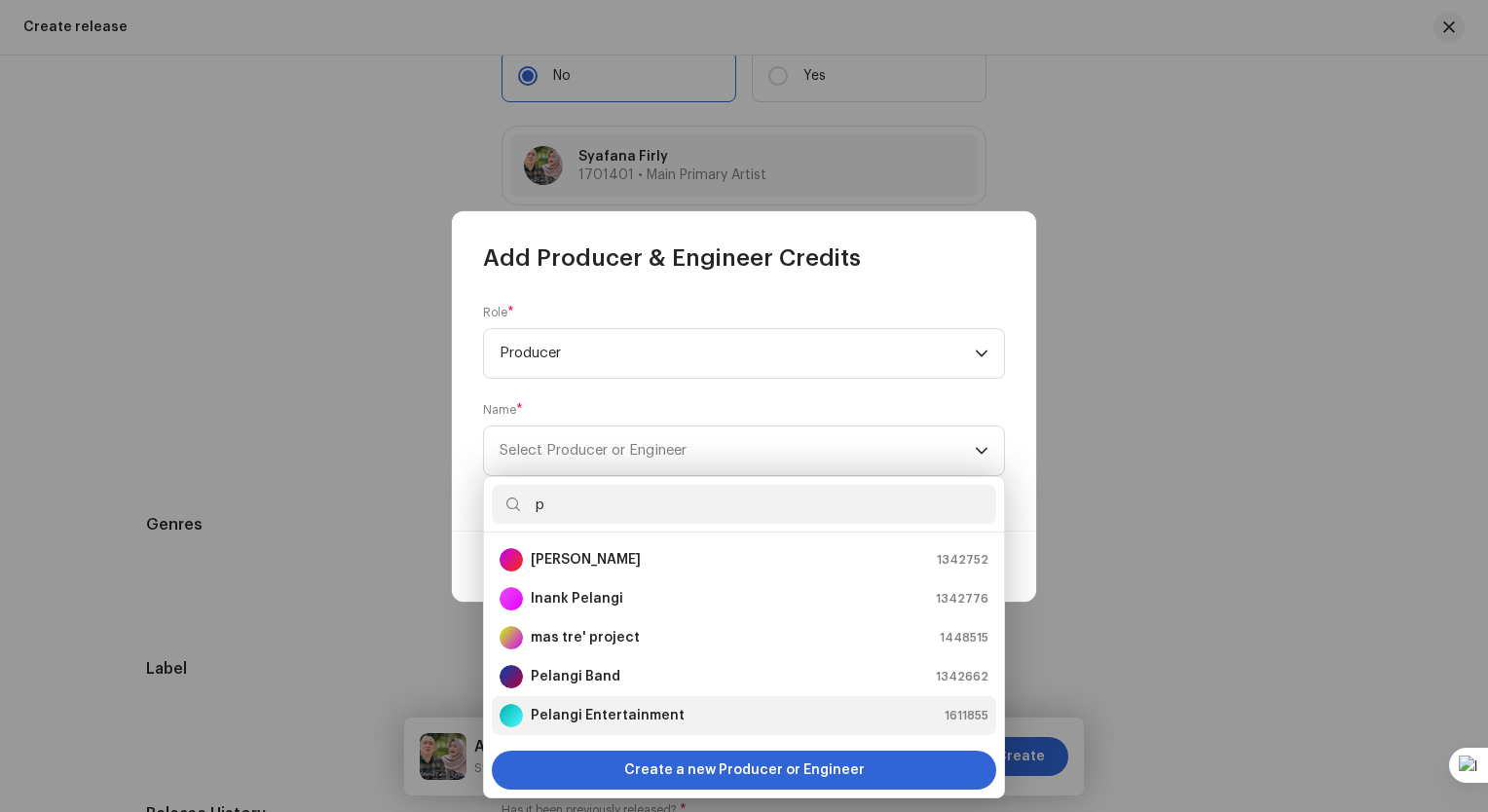
type input "p"
click at [635, 704] on div "Pelangi Entertainment" at bounding box center [592, 716] width 185 height 24
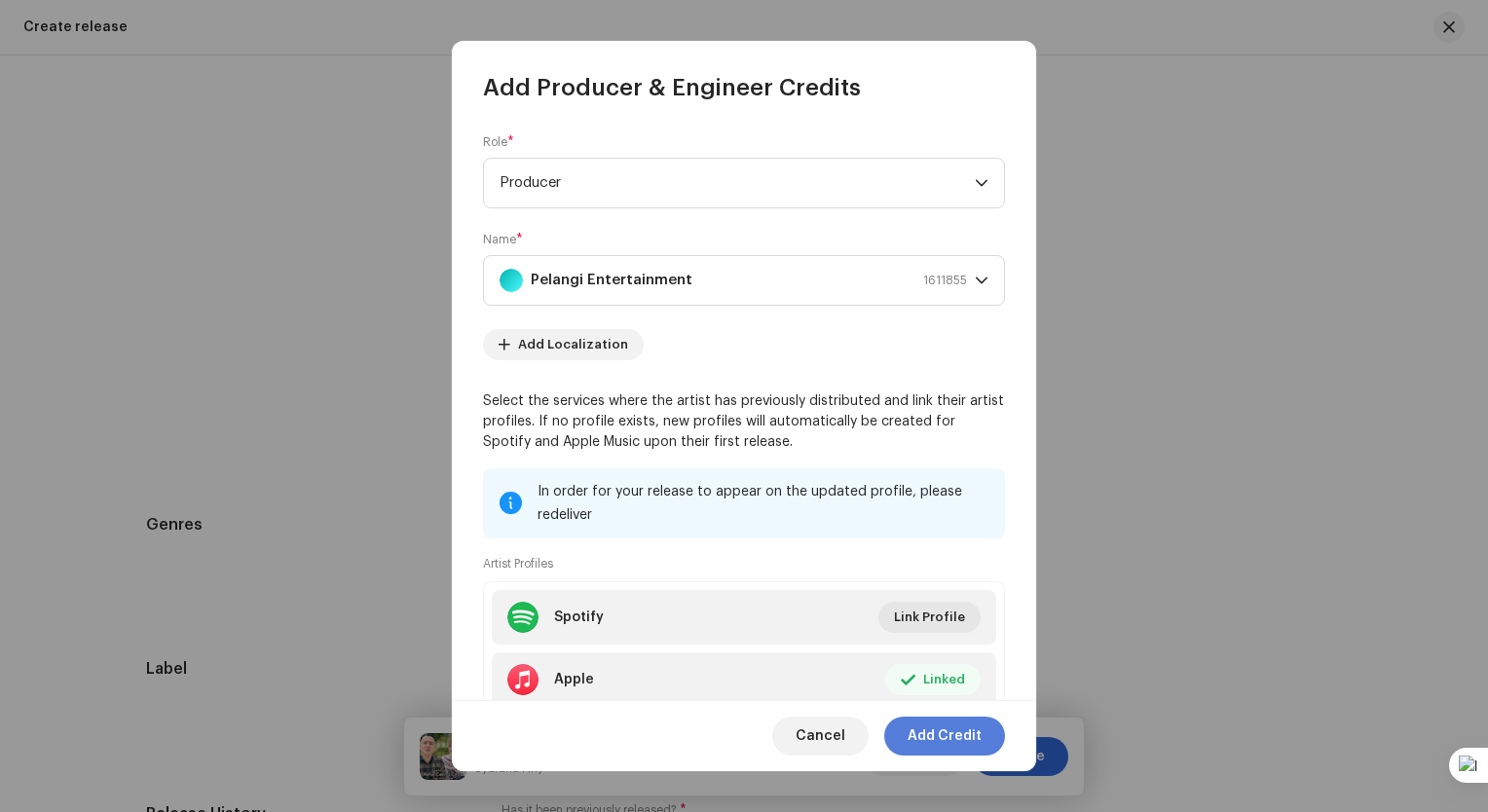
click at [970, 730] on span "Add Credit" at bounding box center [944, 736] width 74 height 39
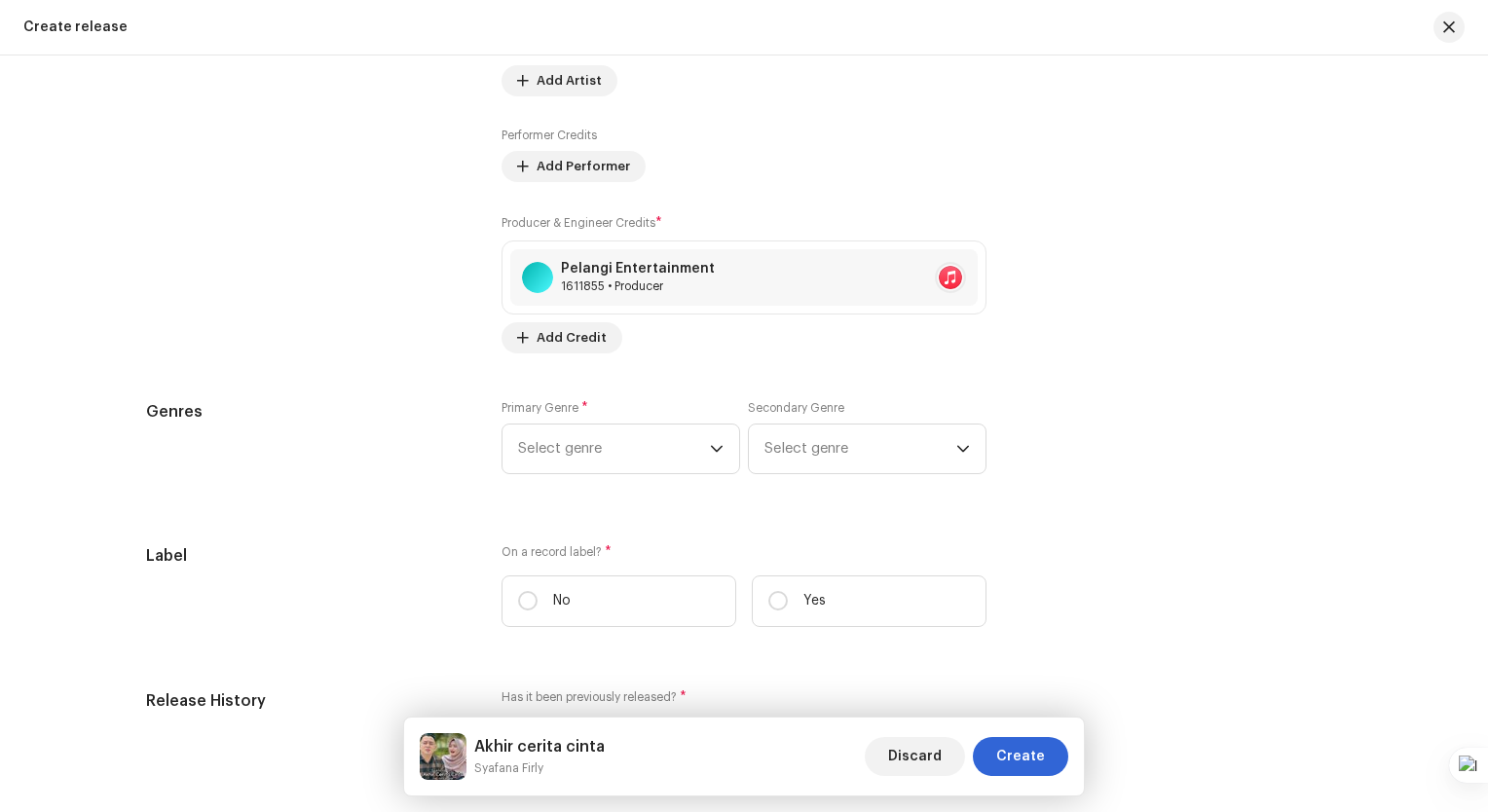
scroll to position [2609, 0]
click at [684, 438] on span "Select genre" at bounding box center [614, 449] width 192 height 49
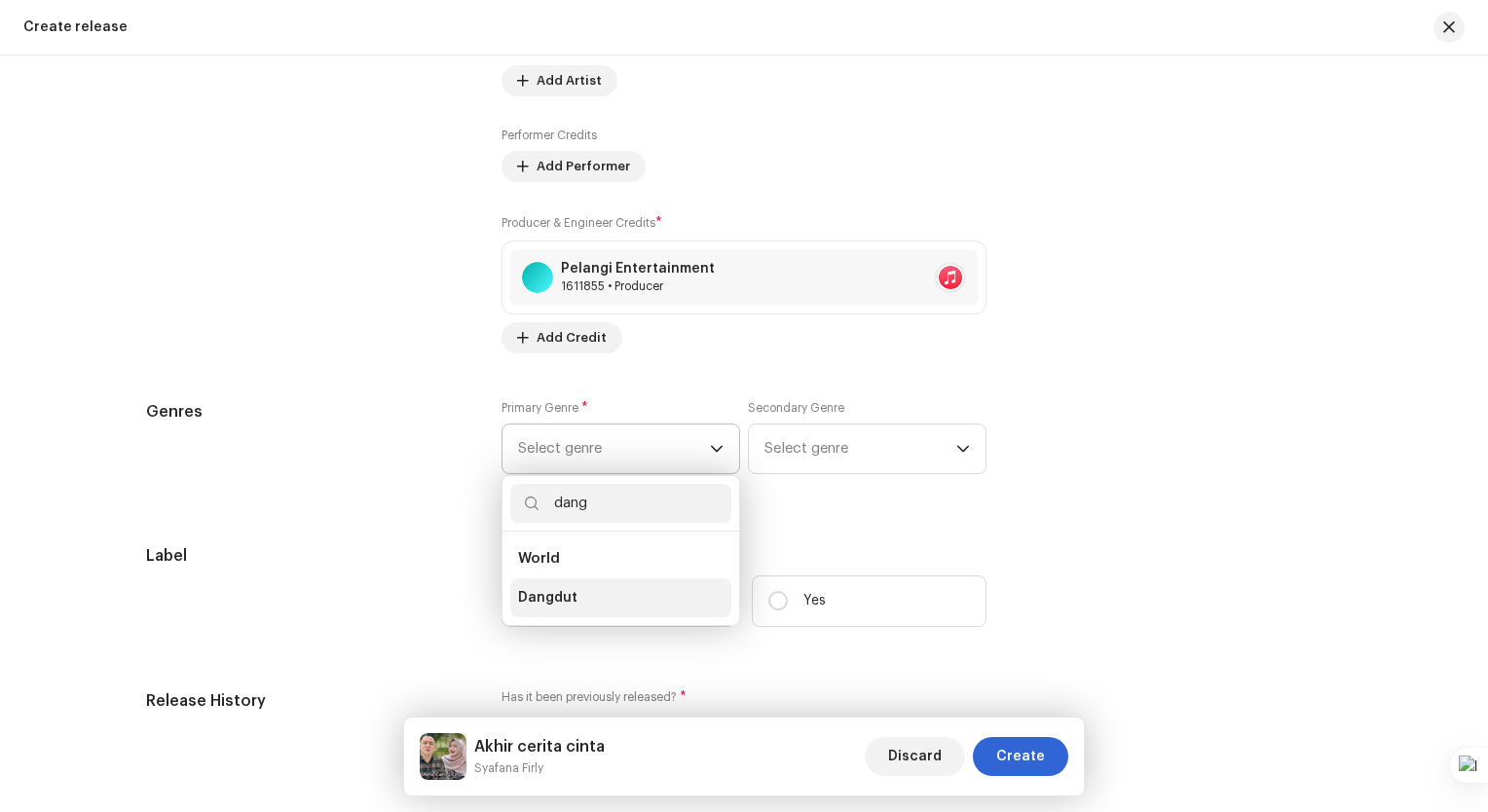
type input "dang"
click at [600, 596] on li "Dangdut" at bounding box center [621, 597] width 221 height 39
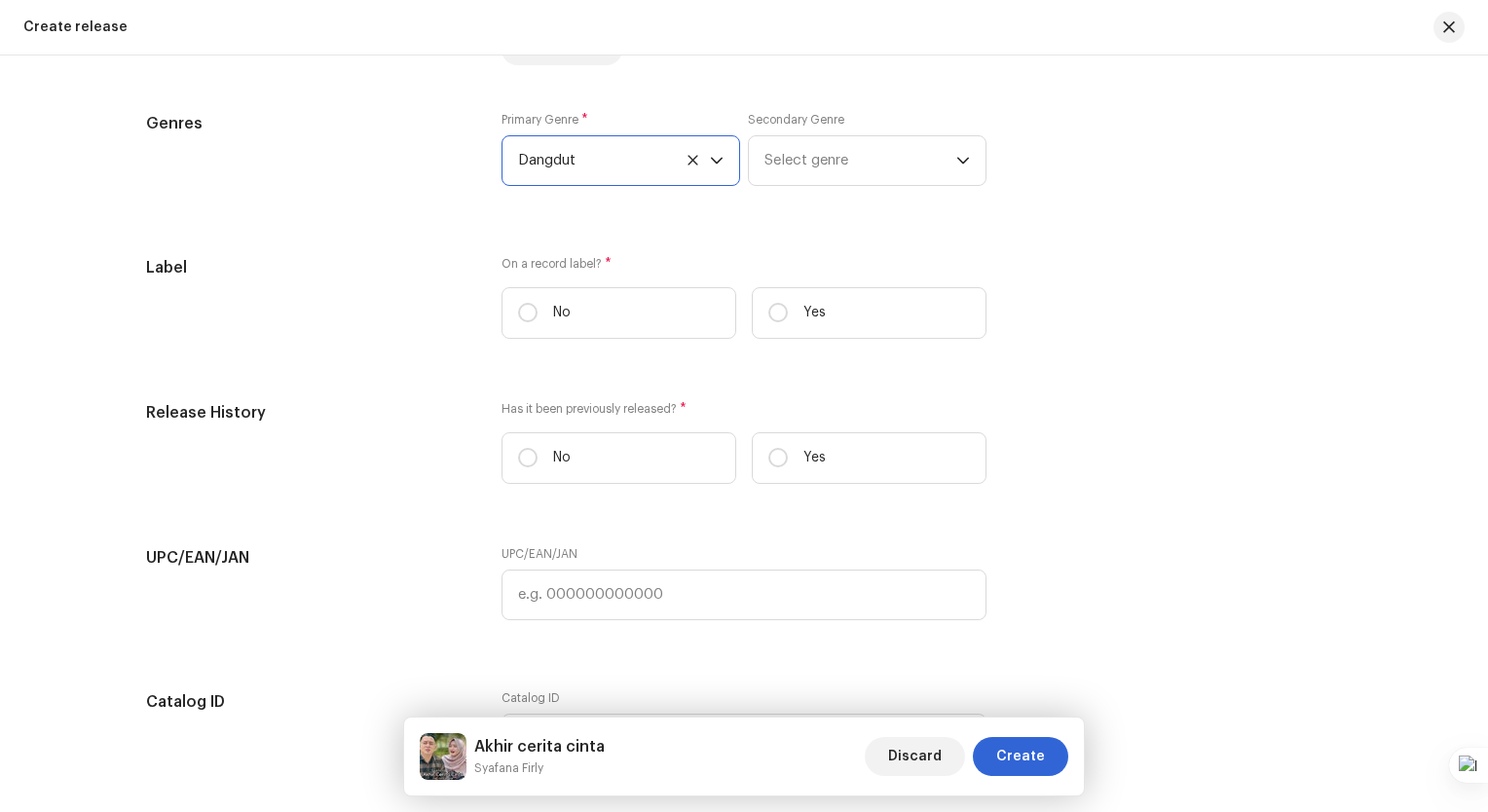
scroll to position [2901, 0]
click at [791, 318] on label "Yes" at bounding box center [869, 309] width 235 height 52
click at [788, 318] on input "Yes" at bounding box center [778, 309] width 20 height 20
radio input "true"
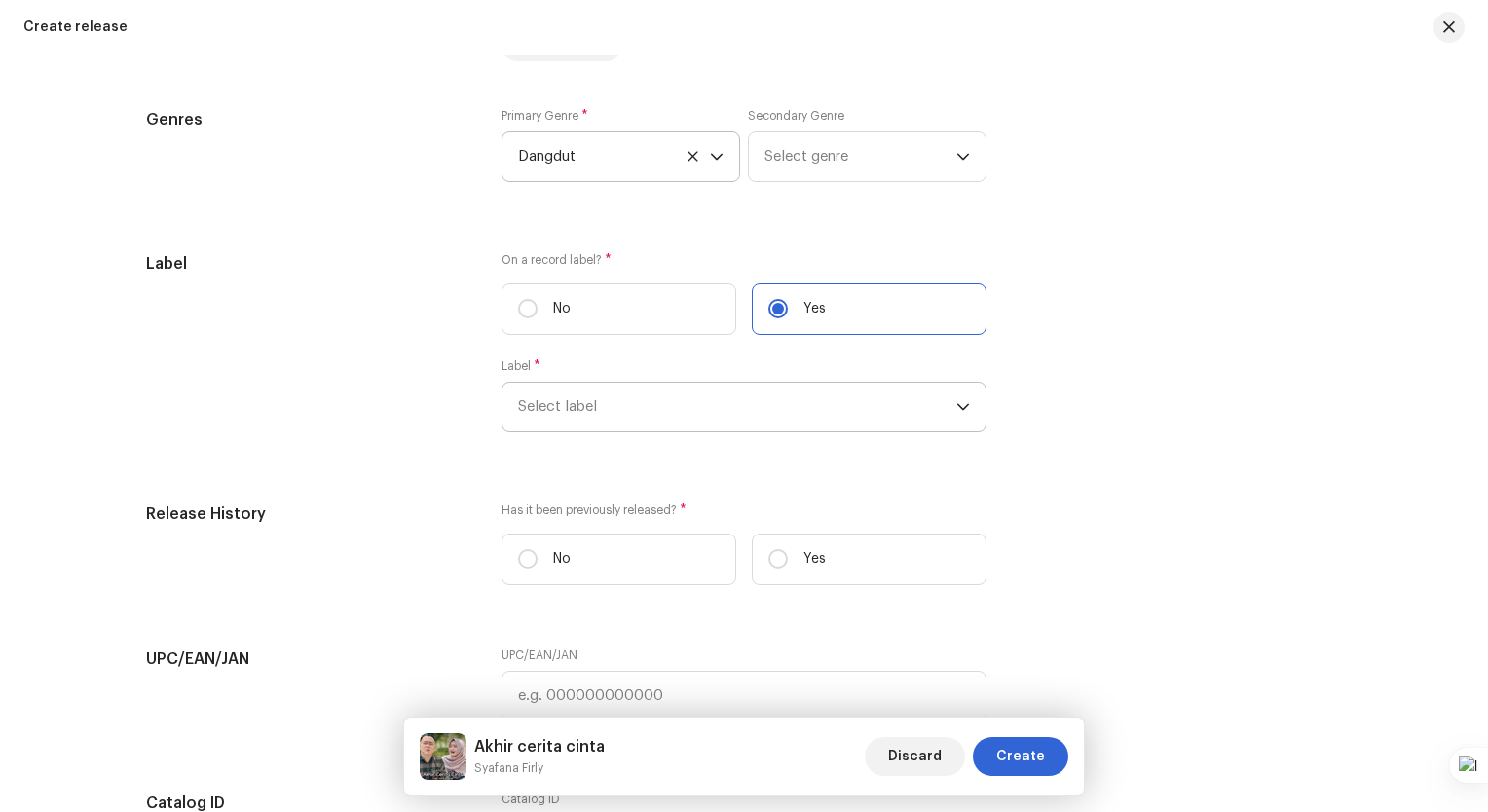
click at [768, 408] on span "Select label" at bounding box center [737, 407] width 438 height 49
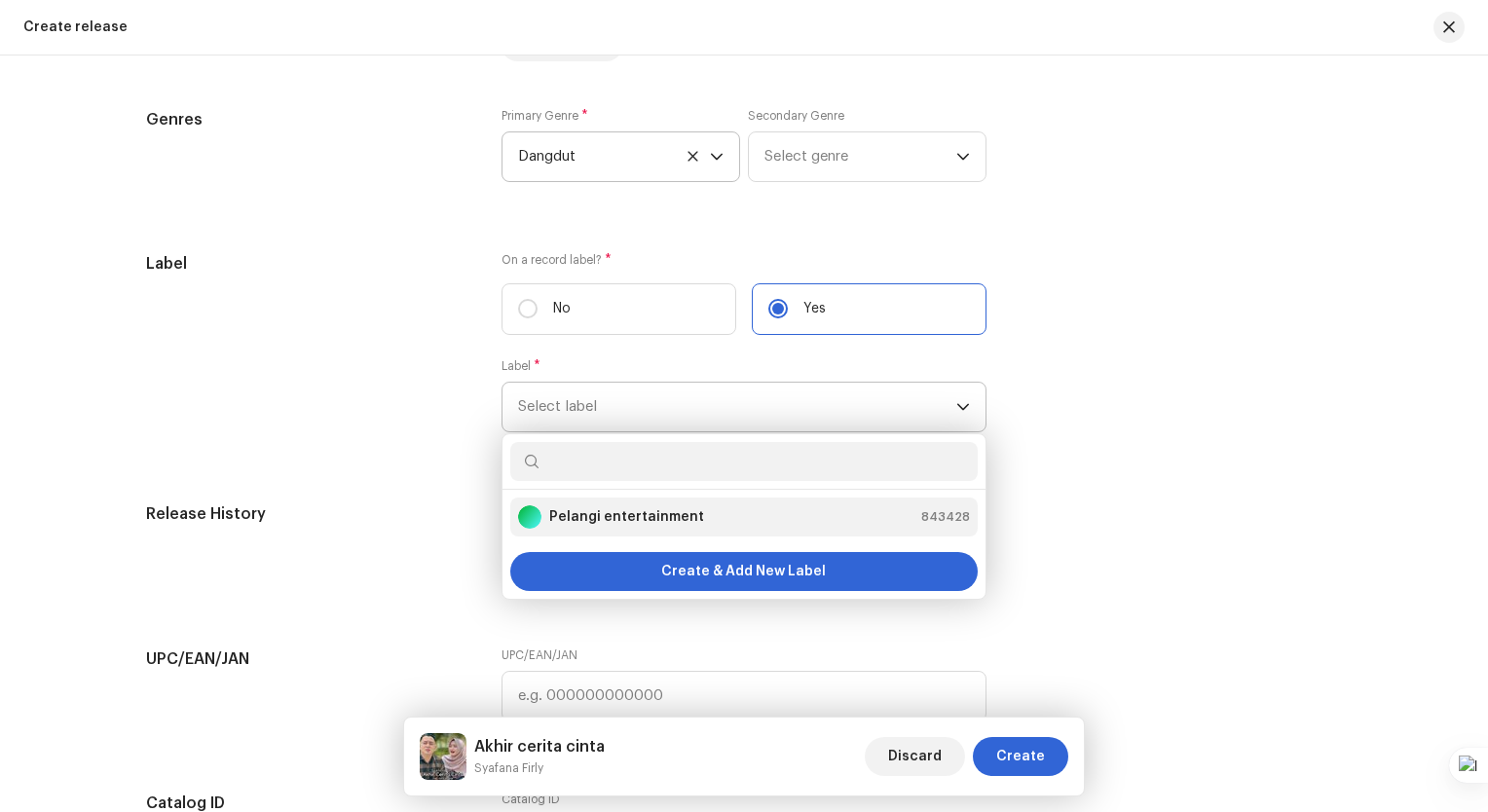
click at [740, 516] on div "Pelangi entertainment 843428" at bounding box center [744, 517] width 452 height 24
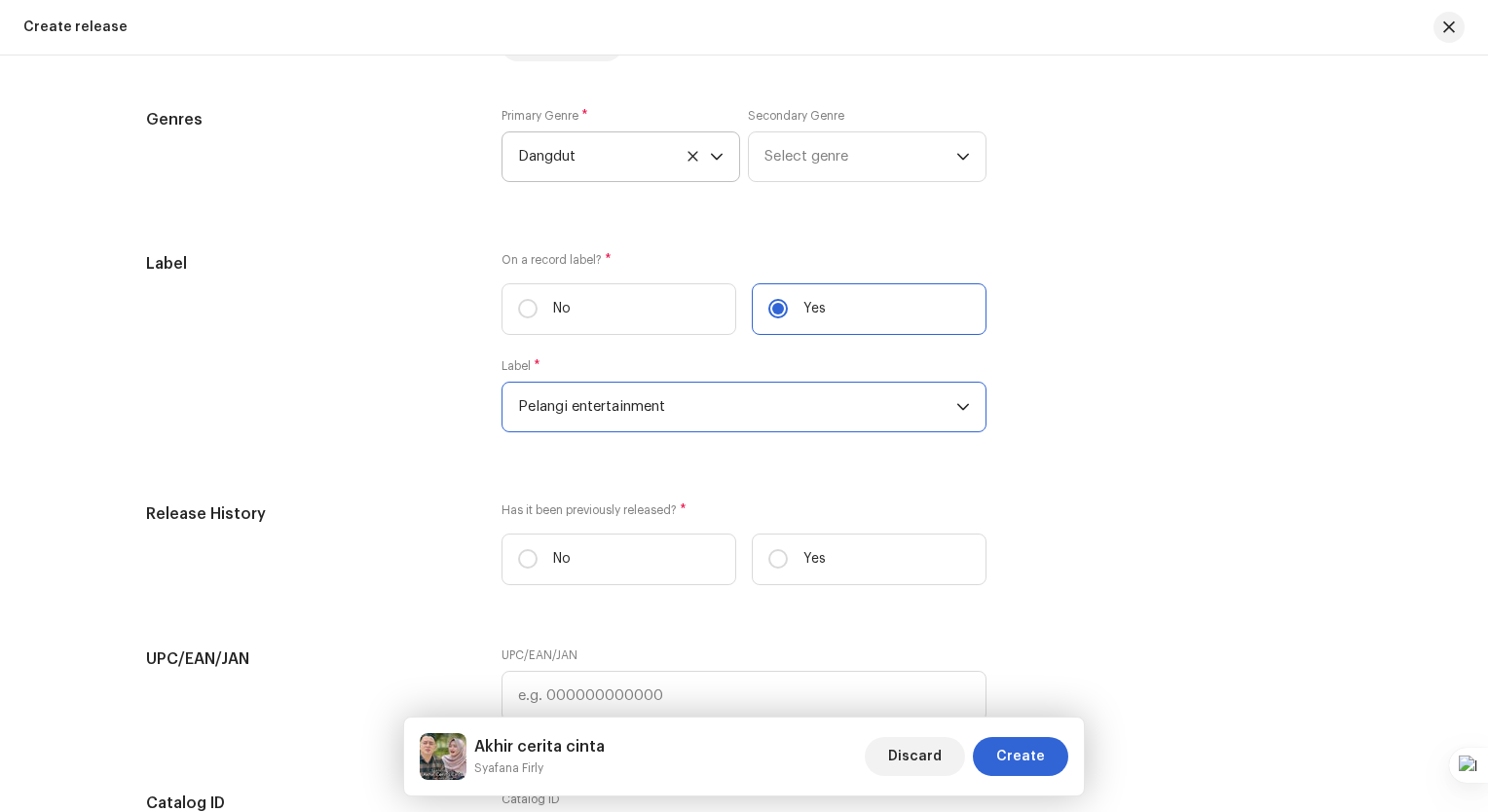
scroll to position [3193, 0]
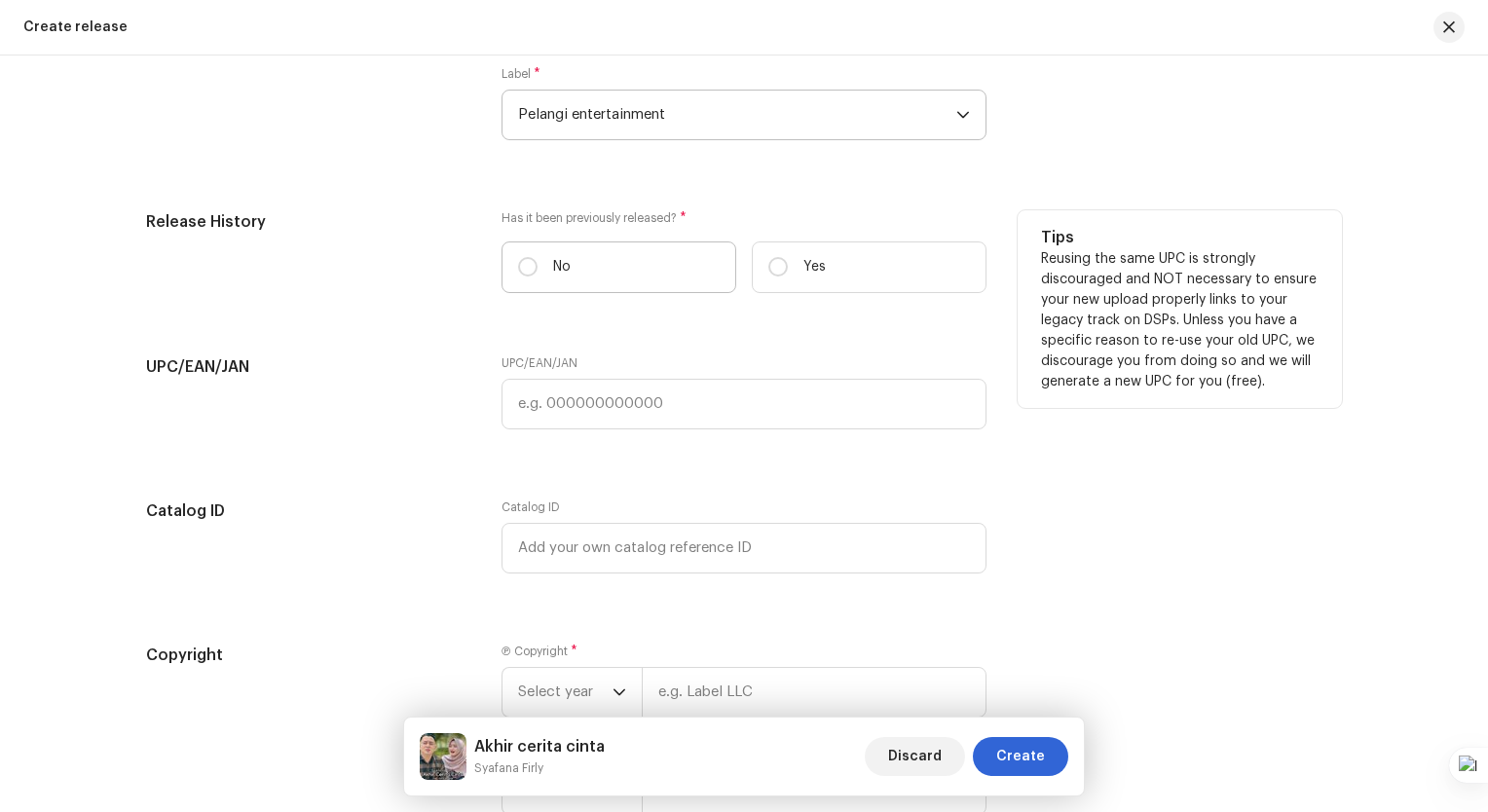
click at [656, 265] on label "No" at bounding box center [619, 266] width 235 height 52
click at [538, 265] on input "No" at bounding box center [528, 266] width 20 height 20
radio input "true"
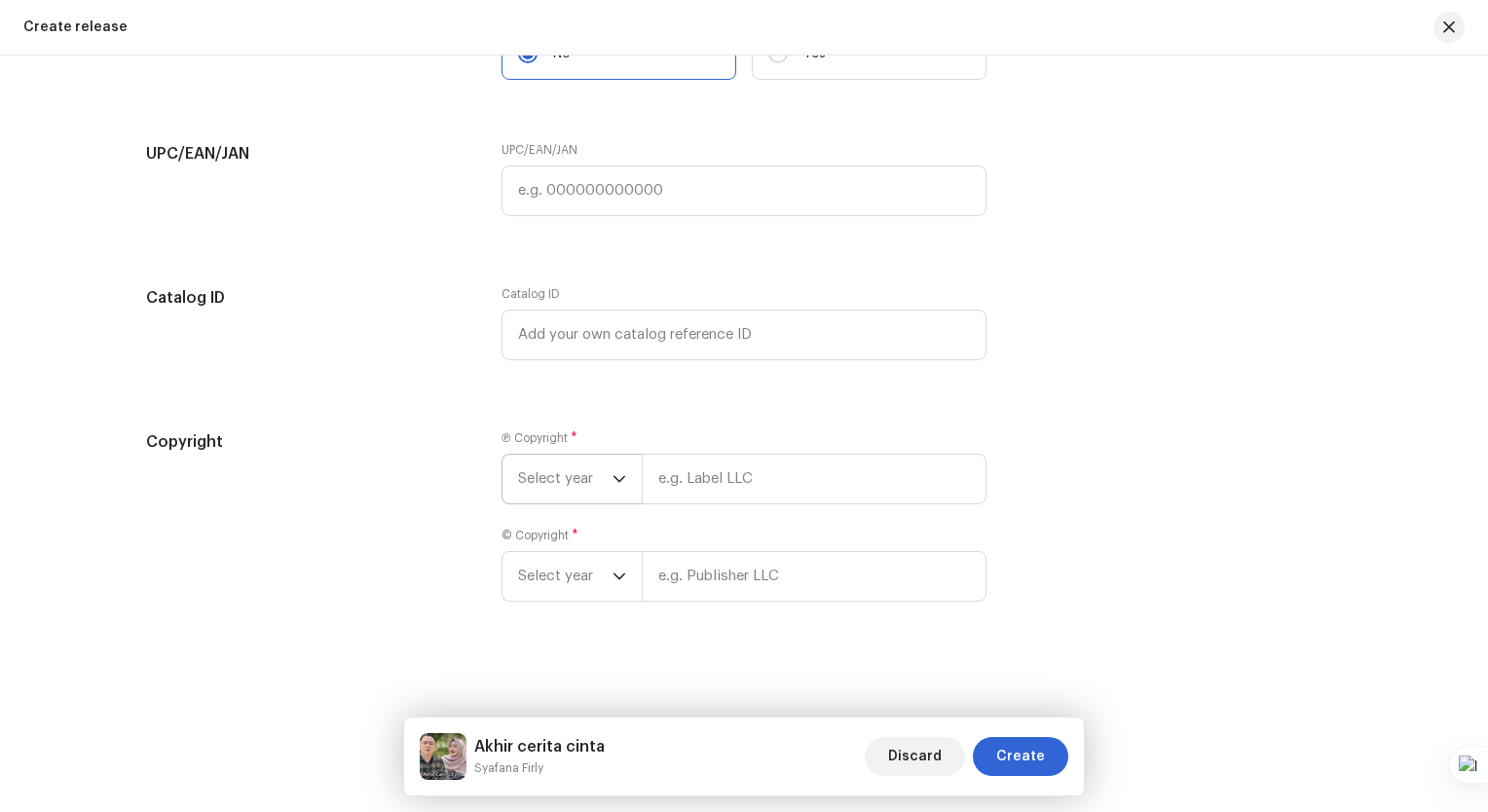
scroll to position [3412, 0]
click at [620, 482] on icon "dropdown trigger" at bounding box center [619, 479] width 14 height 14
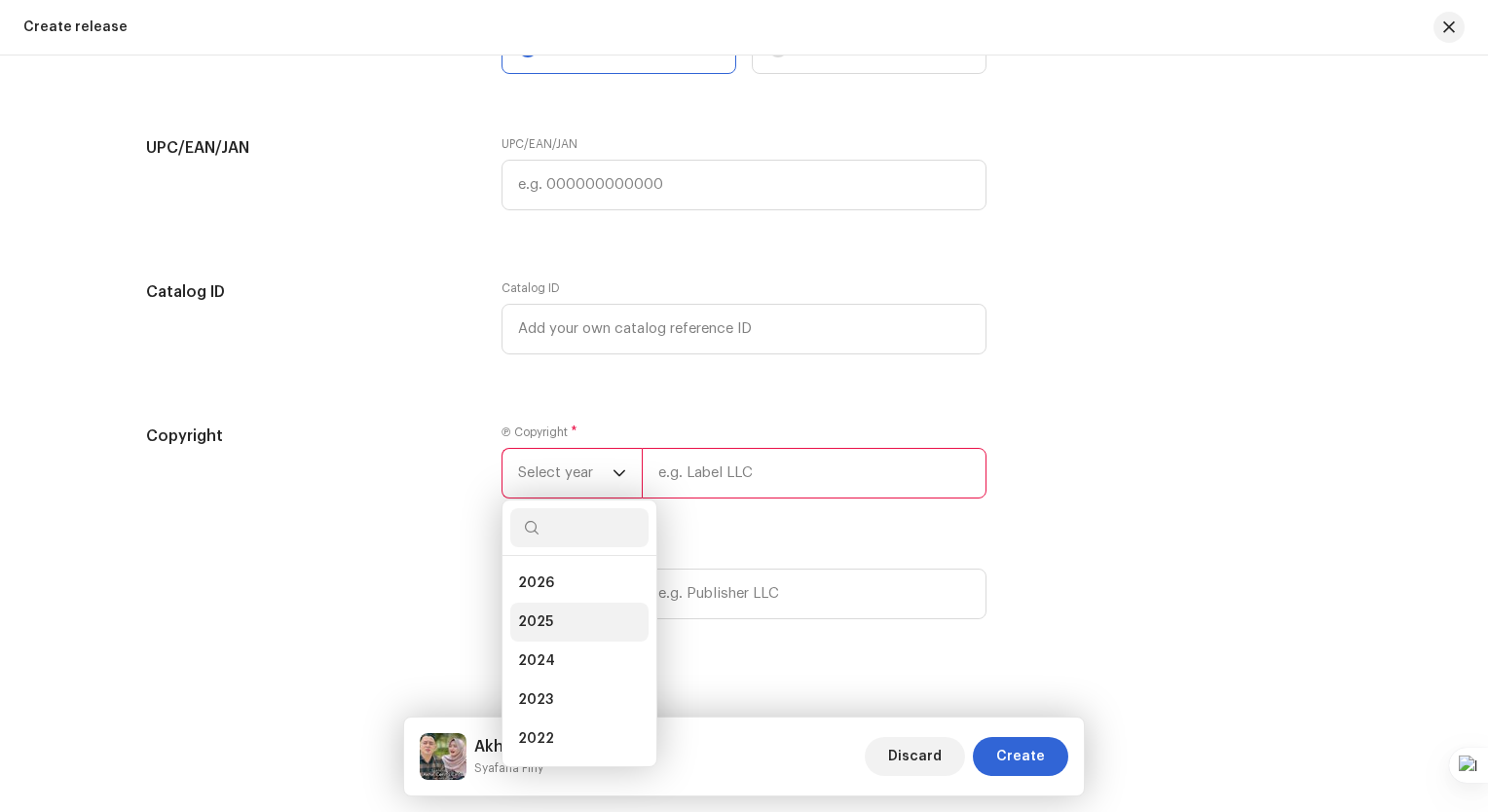
click at [551, 621] on li "2025" at bounding box center [579, 622] width 138 height 39
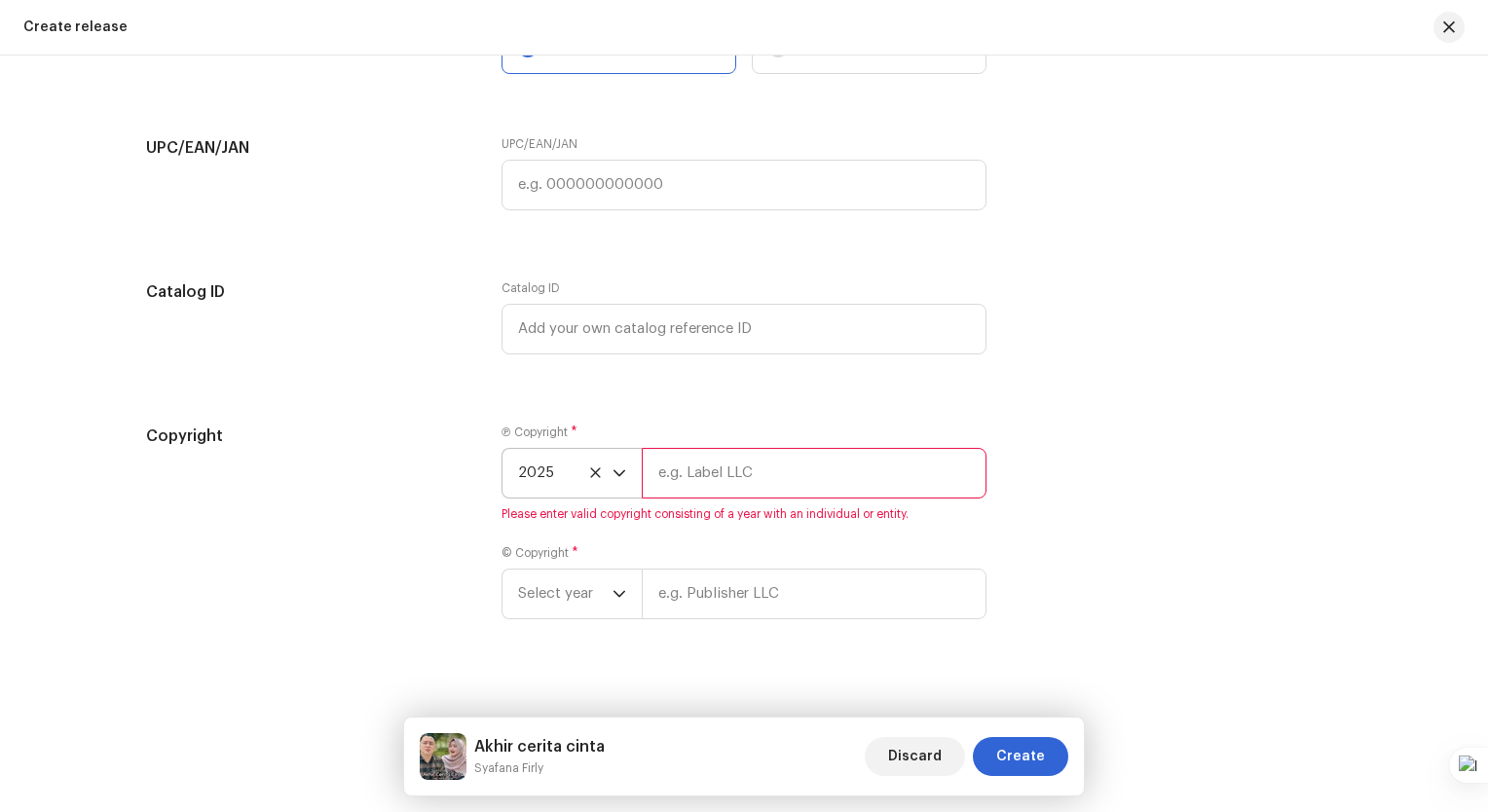
click at [728, 484] on input "text" at bounding box center [814, 473] width 345 height 51
type input "Pelangi Entertainment"
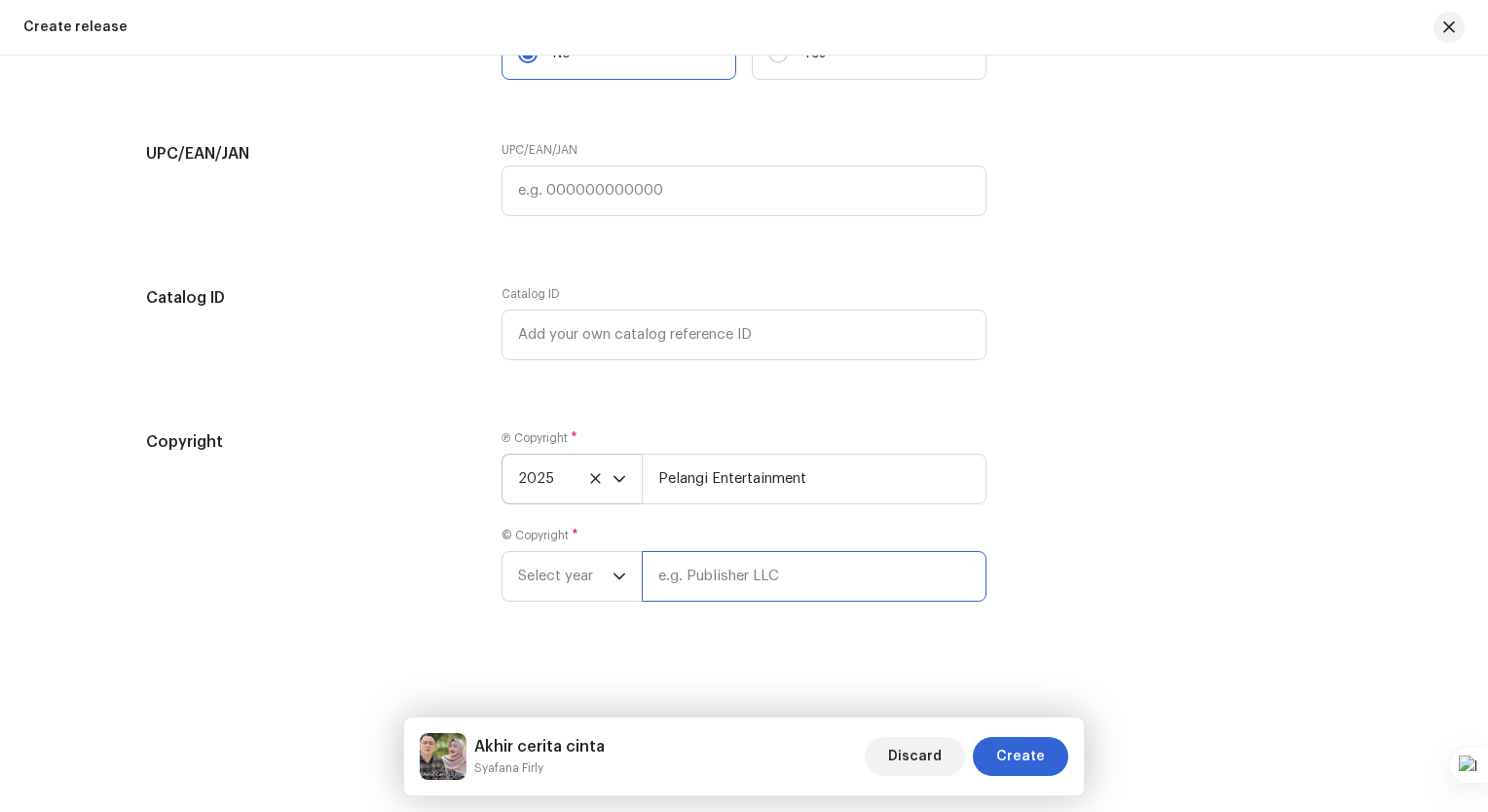
click at [741, 584] on input "text" at bounding box center [814, 577] width 345 height 51
type input "Pelangi Entertainment"
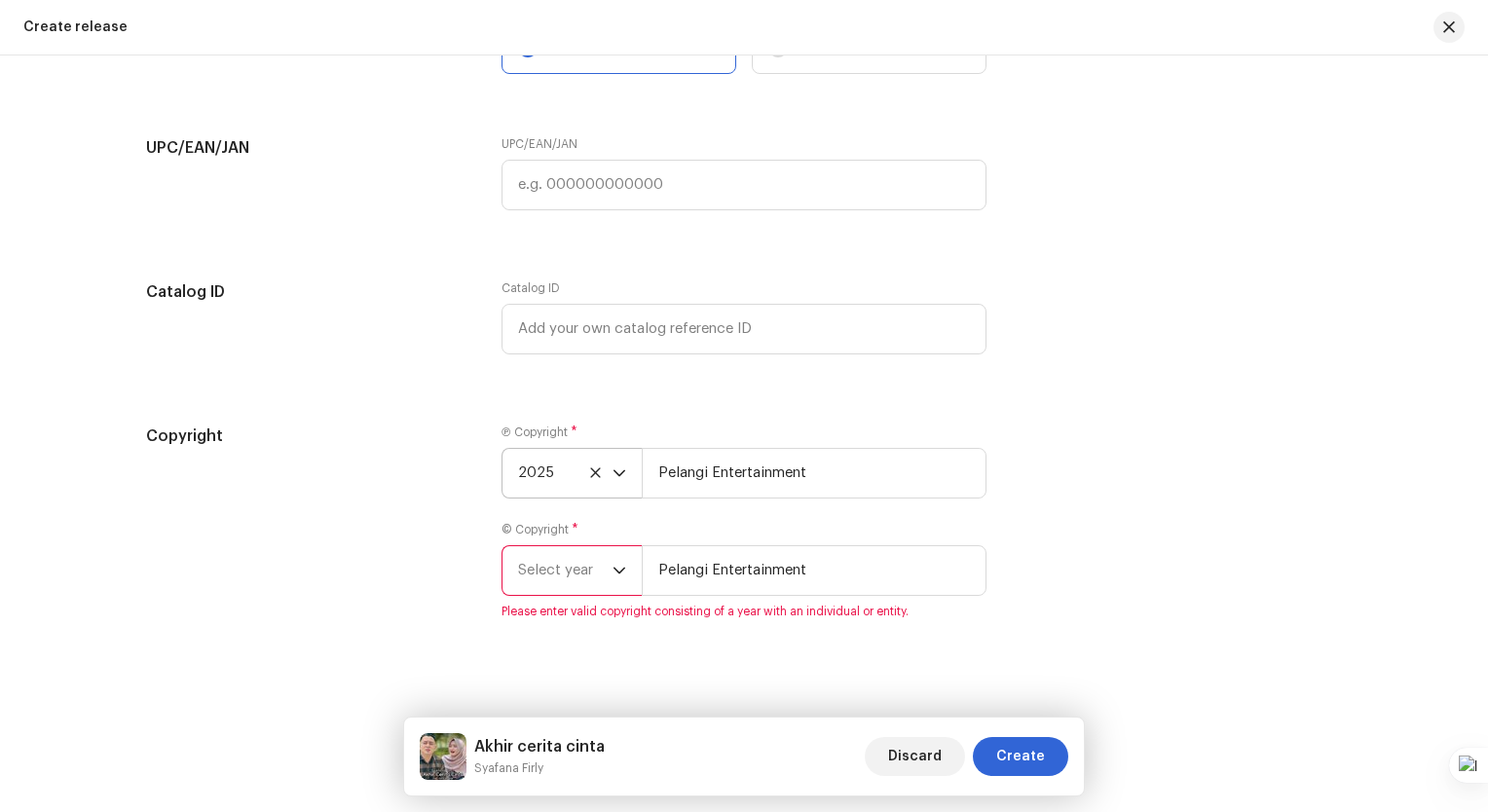
click at [614, 583] on div "dropdown trigger" at bounding box center [619, 571] width 14 height 49
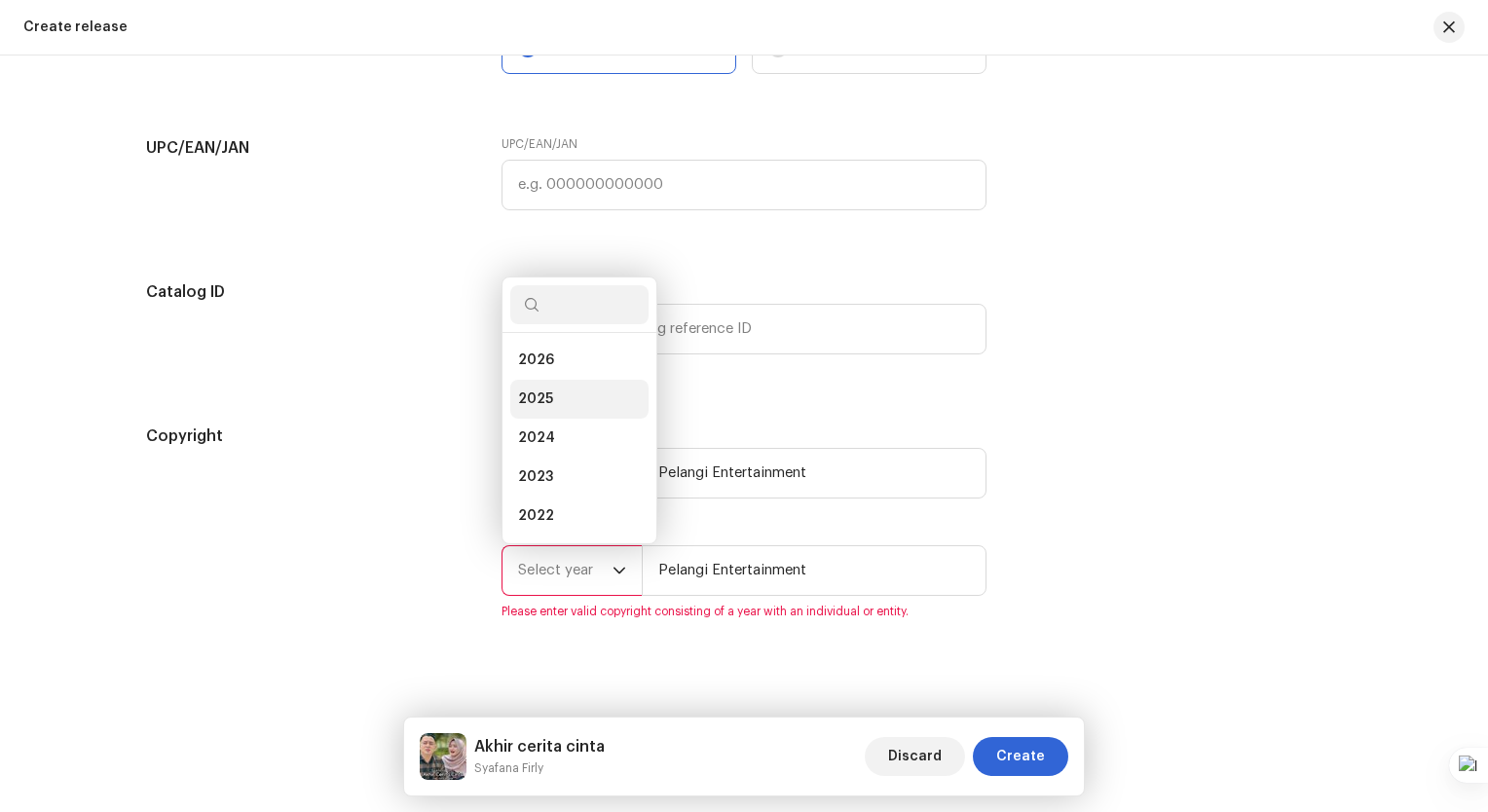
click at [557, 411] on li "2025" at bounding box center [579, 400] width 138 height 39
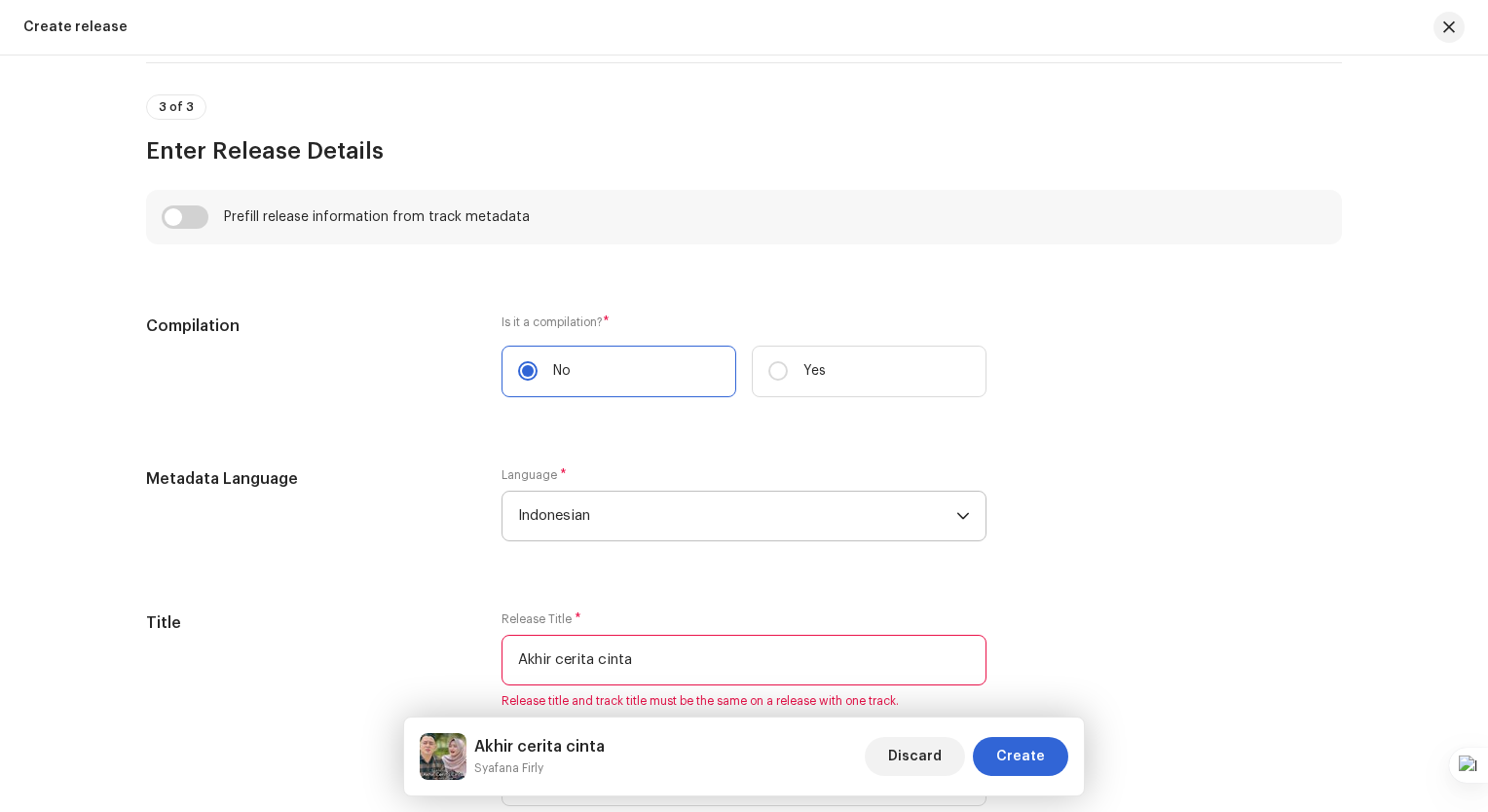
scroll to position [1465, 0]
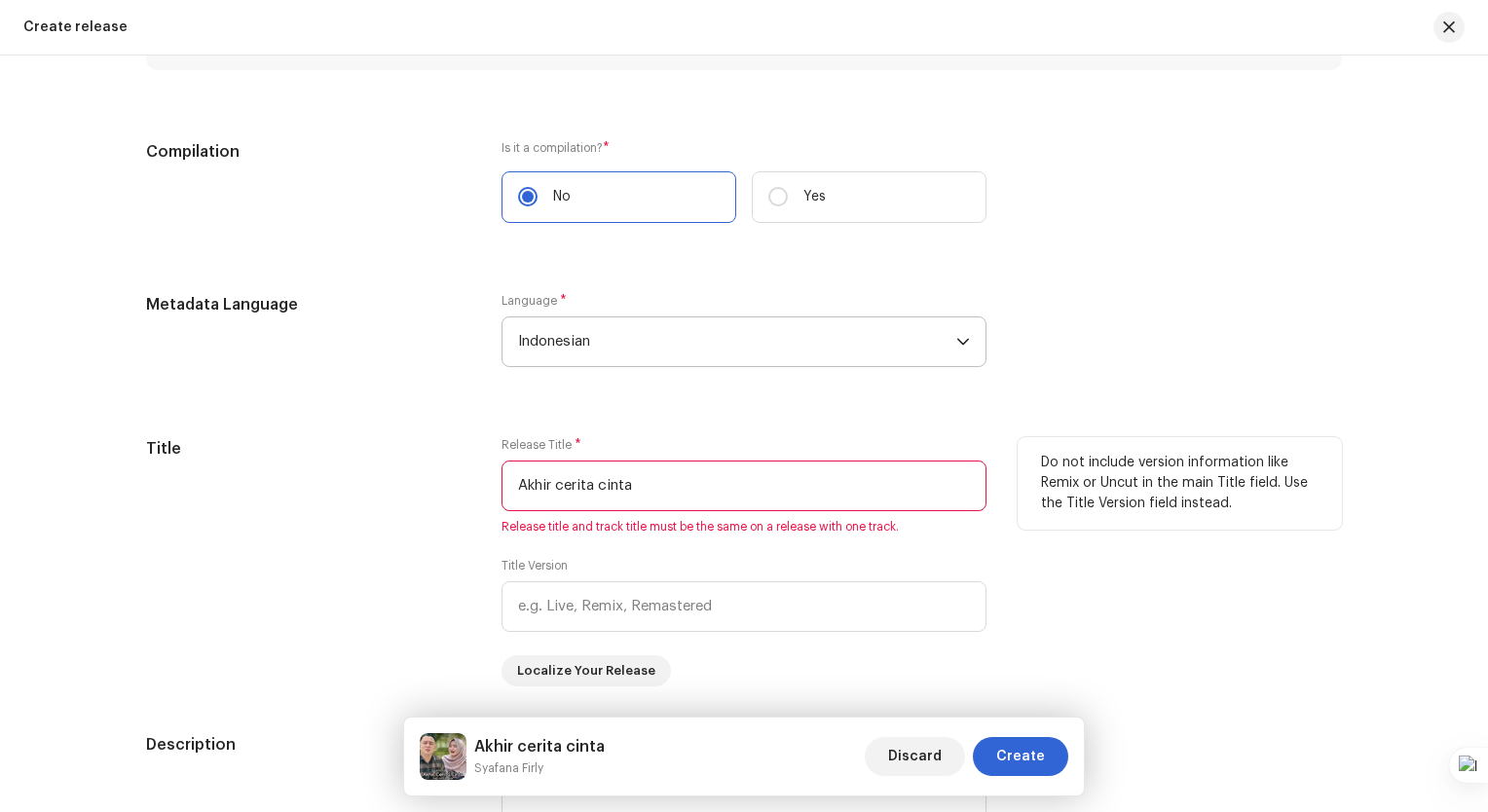
drag, startPoint x: 648, startPoint y: 490, endPoint x: 535, endPoint y: 505, distance: 114.0
click at [535, 505] on input "Akhir cerita cinta" at bounding box center [744, 486] width 485 height 51
drag, startPoint x: 651, startPoint y: 484, endPoint x: 513, endPoint y: 489, distance: 138.1
click at [513, 489] on input "Akhir Cerita Cinta" at bounding box center [744, 486] width 485 height 51
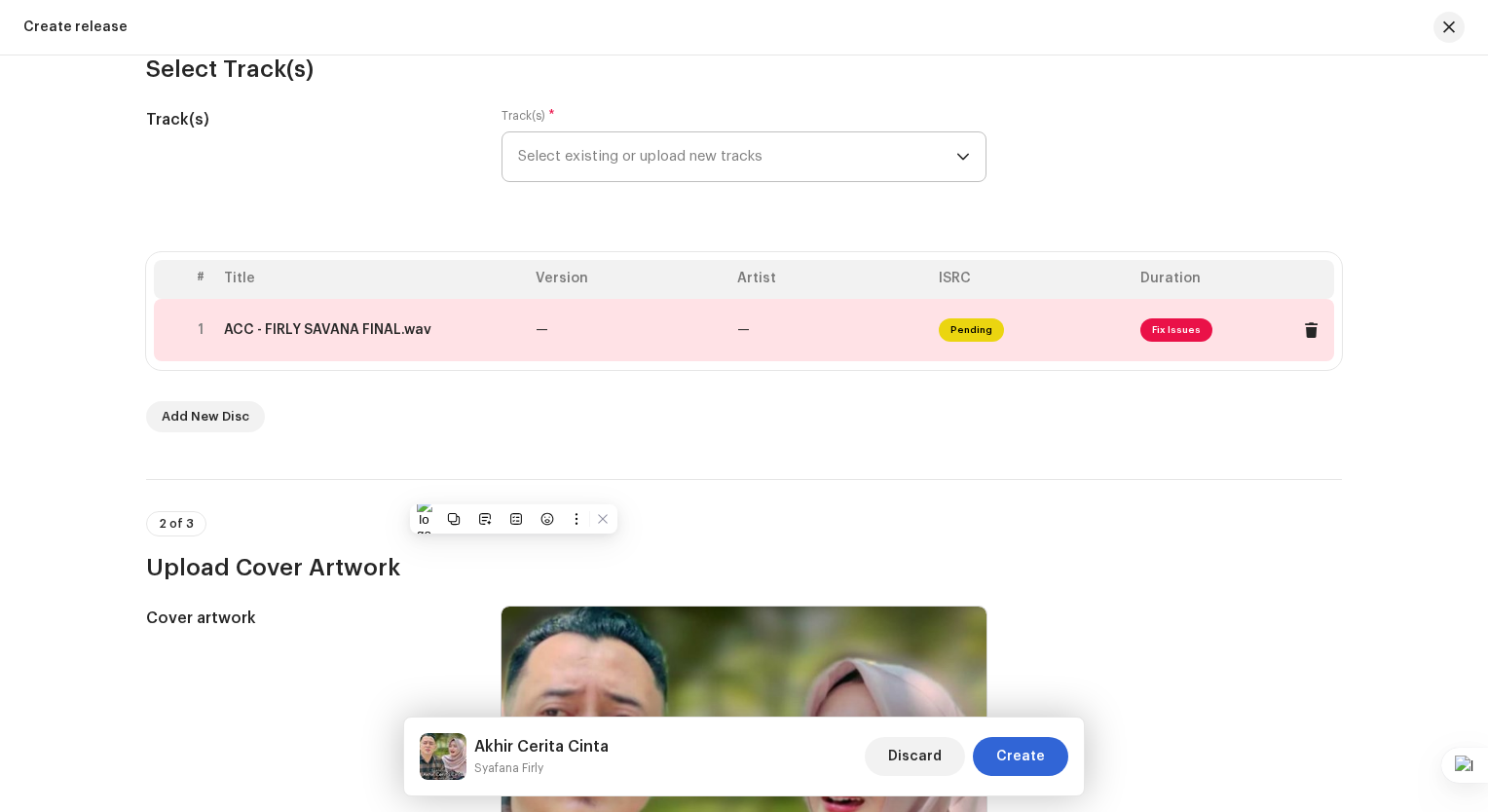
scroll to position [200, 0]
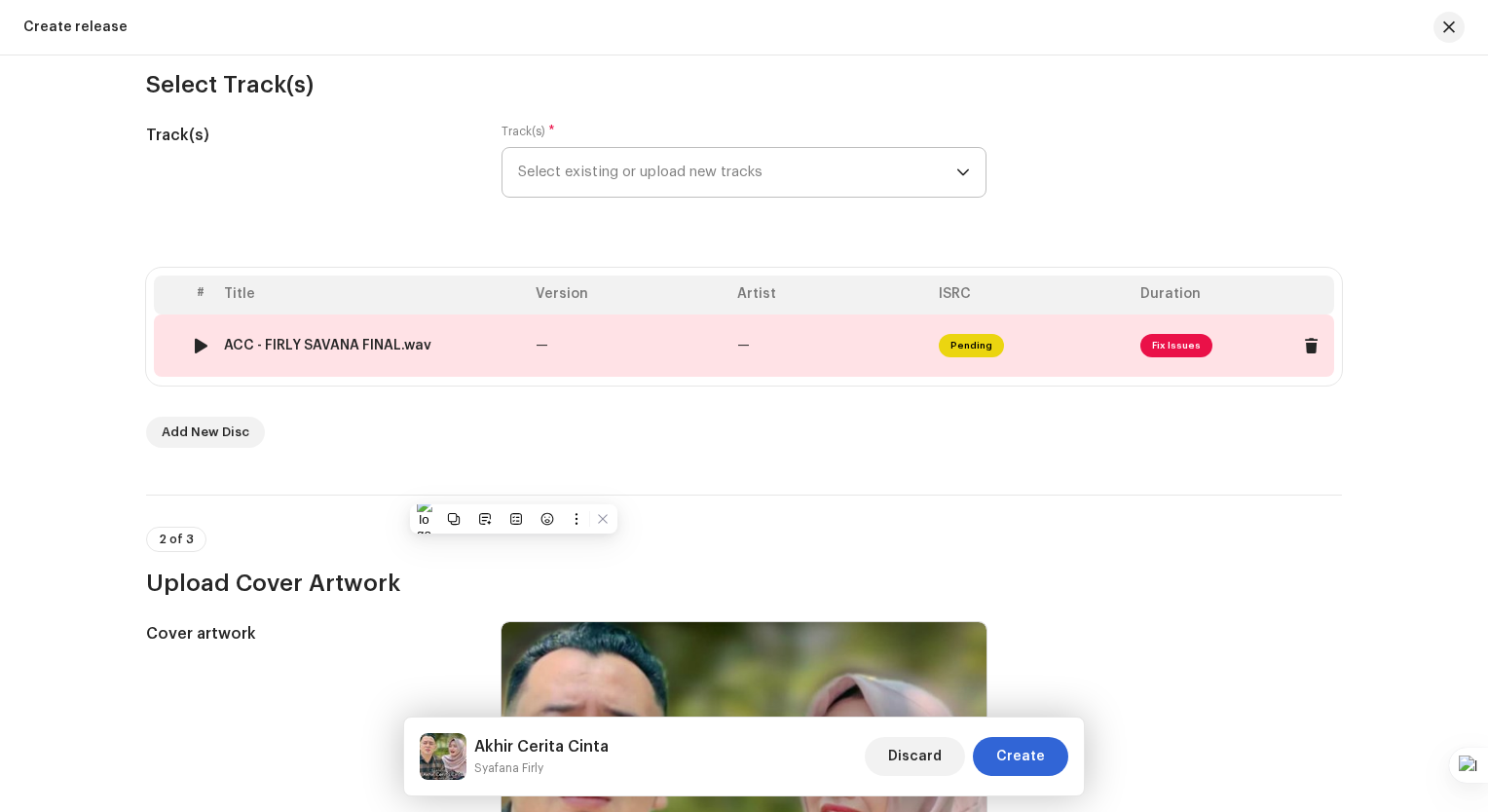
type input "Akhir Cerita Cinta"
click at [828, 353] on td "—" at bounding box center [830, 346] width 202 height 63
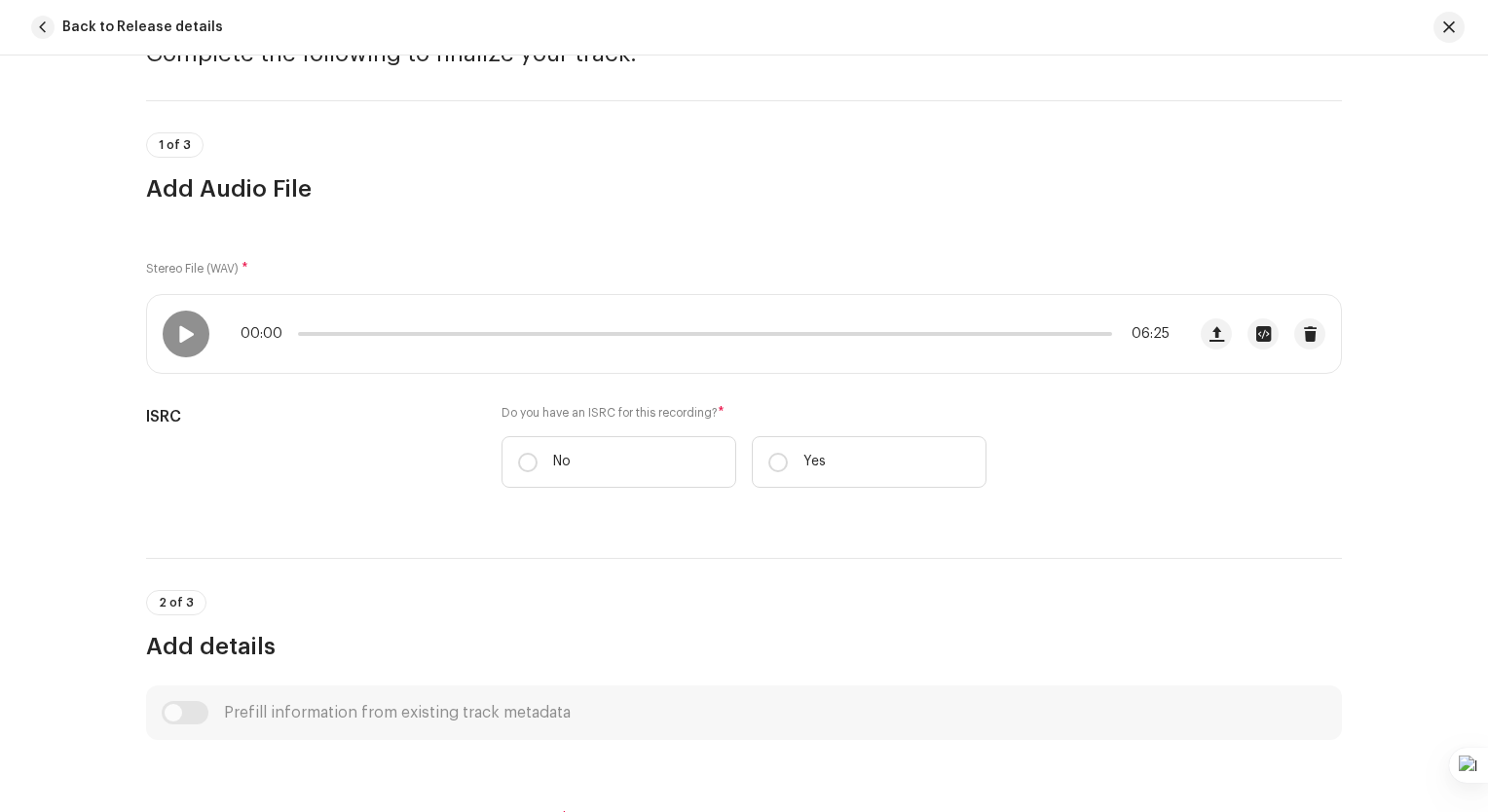
scroll to position [195, 0]
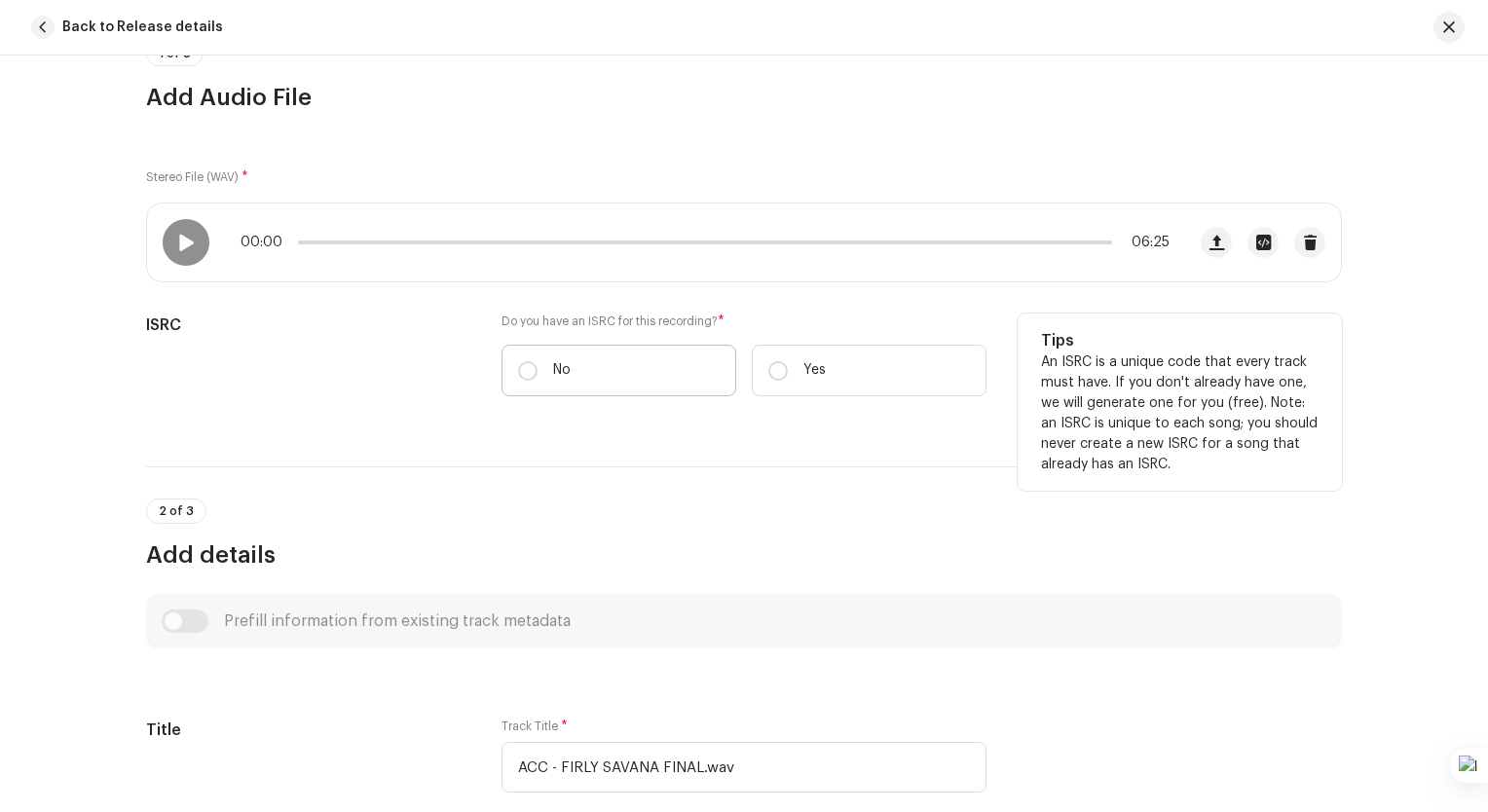
click at [610, 389] on label "No" at bounding box center [619, 370] width 235 height 52
click at [538, 381] on input "No" at bounding box center [528, 371] width 20 height 20
radio input "true"
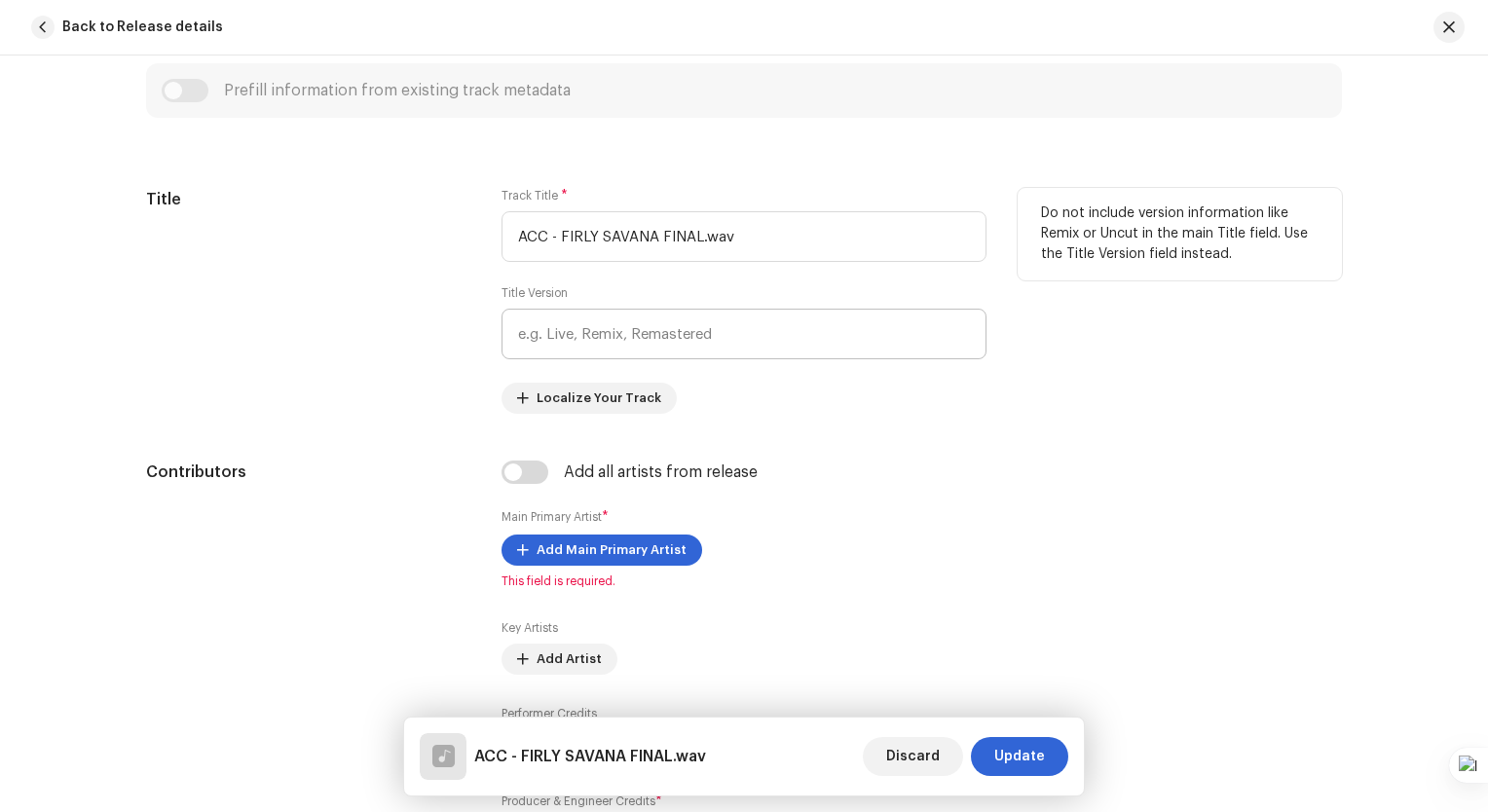
scroll to position [779, 0]
drag, startPoint x: 759, startPoint y: 237, endPoint x: 498, endPoint y: 240, distance: 261.0
click at [502, 240] on input "ACC - FIRLY SAVANA FINAL.wav" at bounding box center [744, 234] width 485 height 51
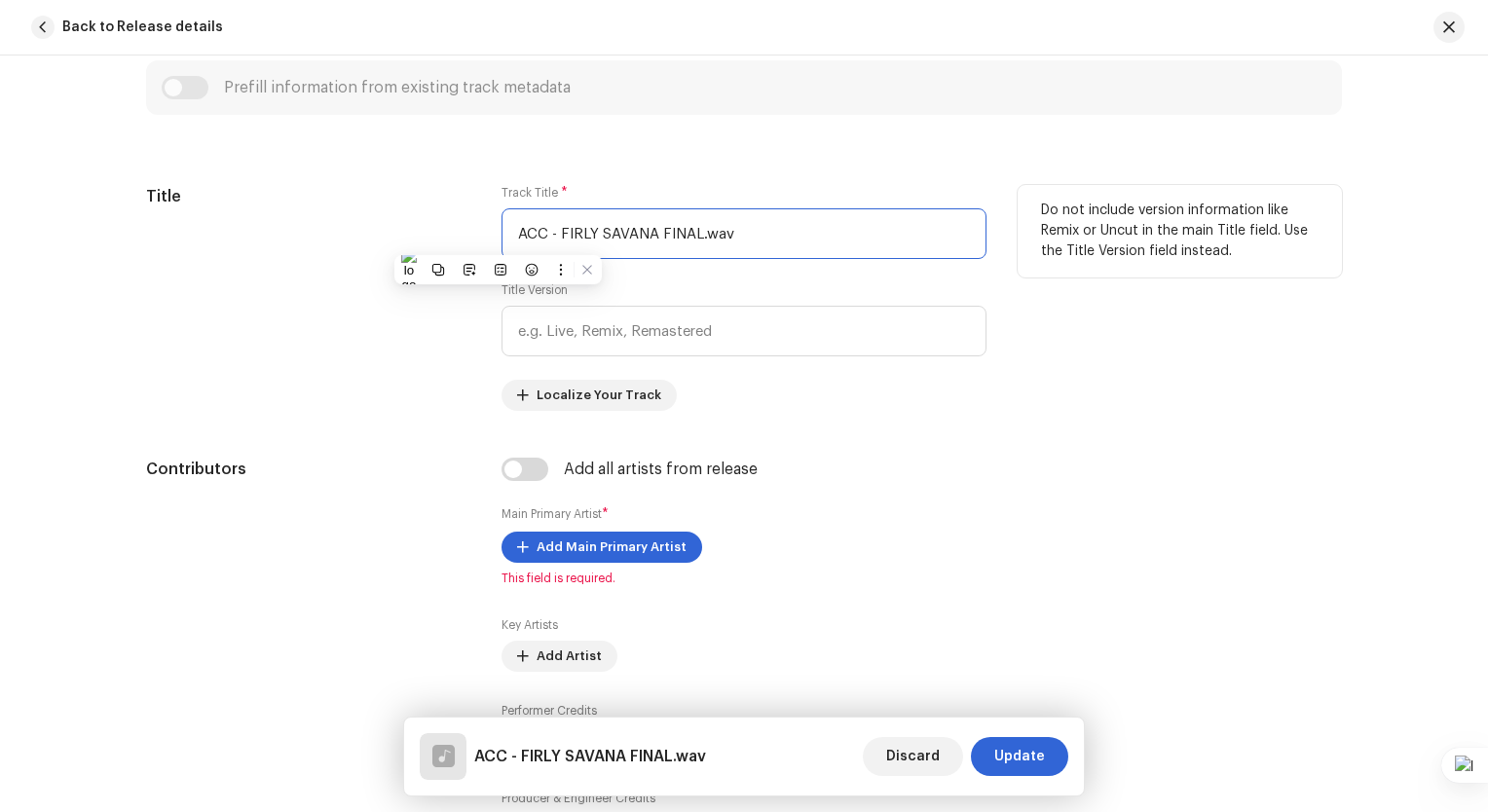
paste input "khir Cerita Cinta"
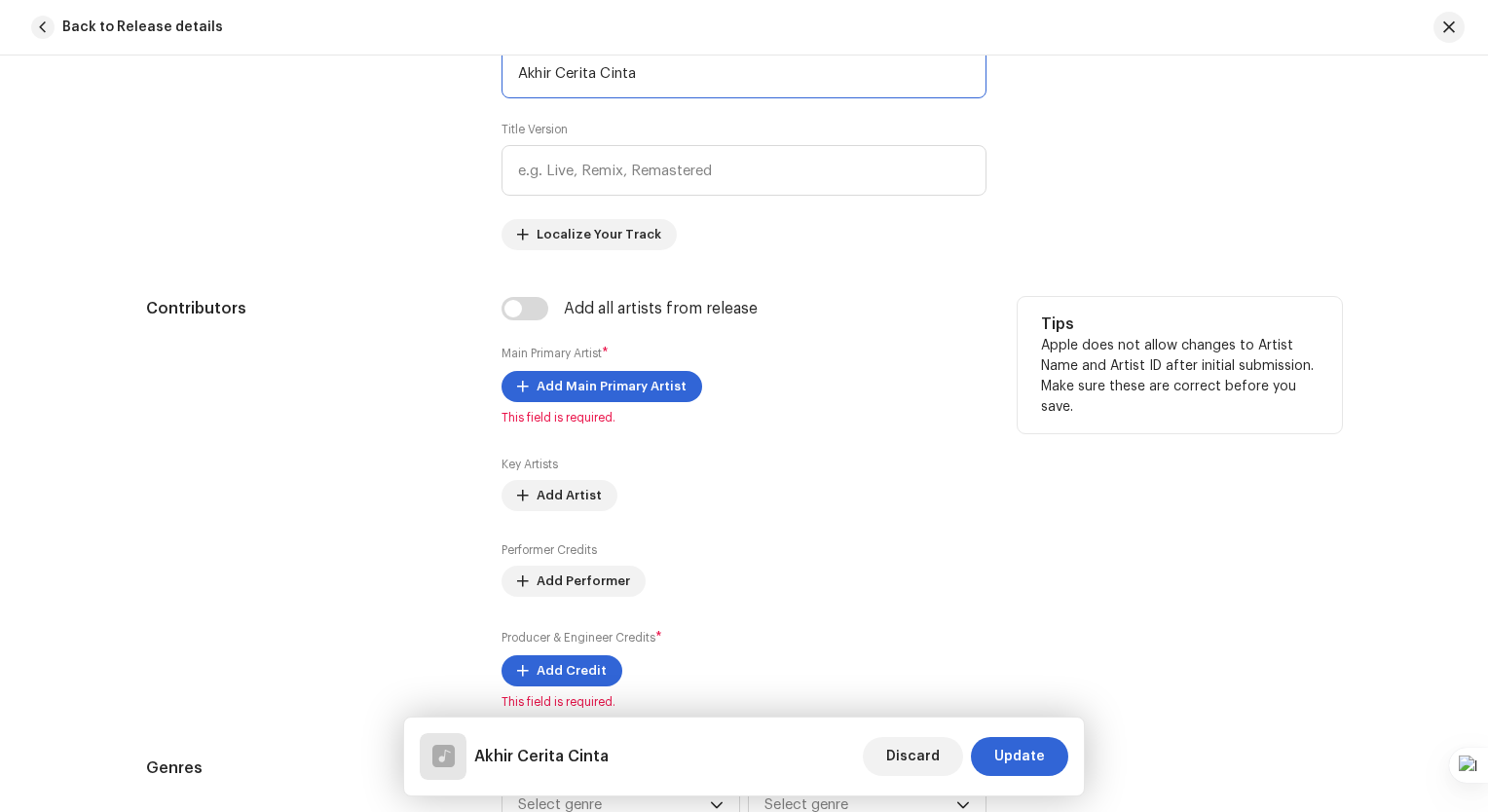
scroll to position [974, 0]
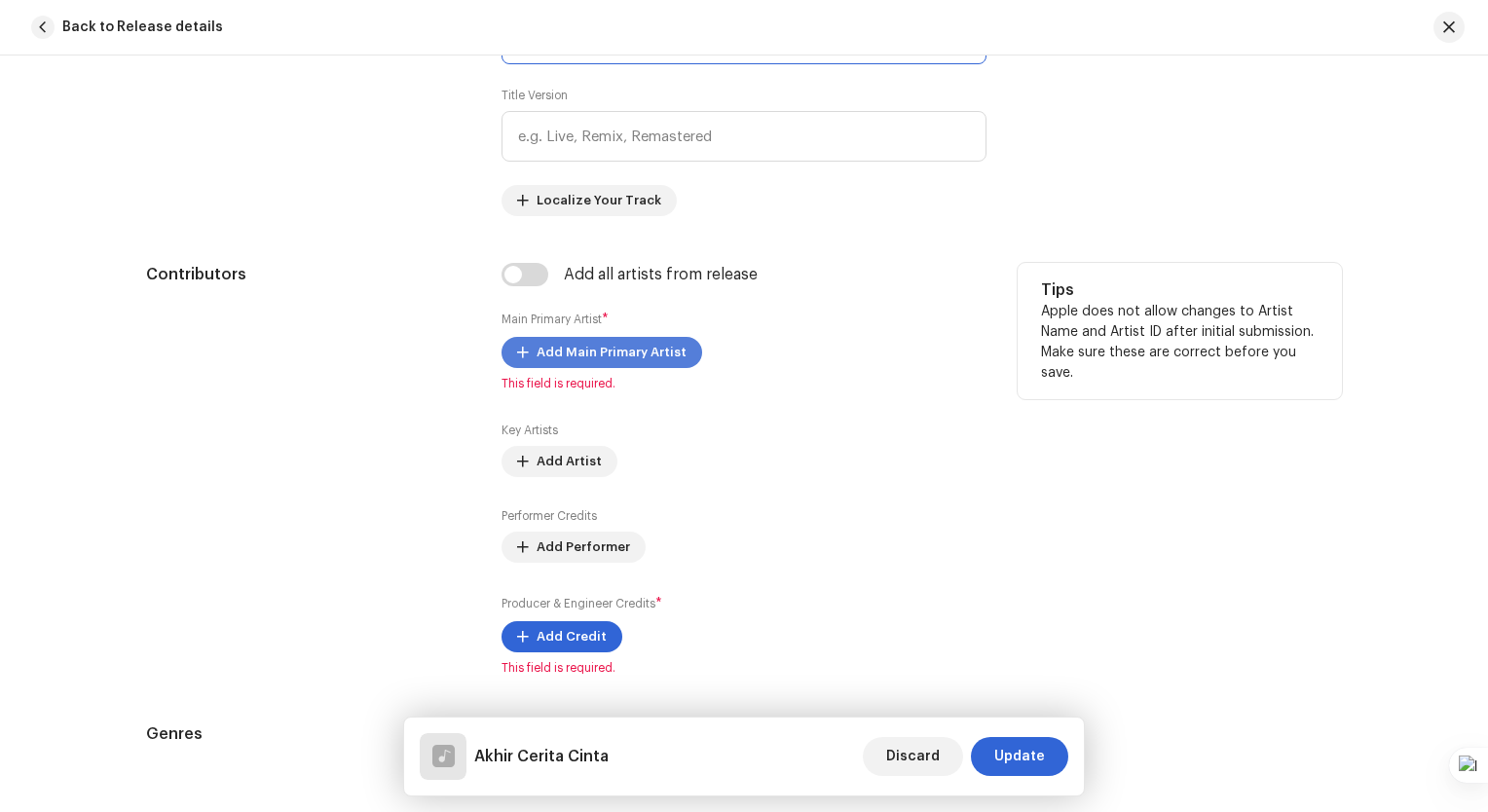
type input "Akhir Cerita Cinta"
click at [625, 341] on span "Add Main Primary Artist" at bounding box center [611, 353] width 150 height 39
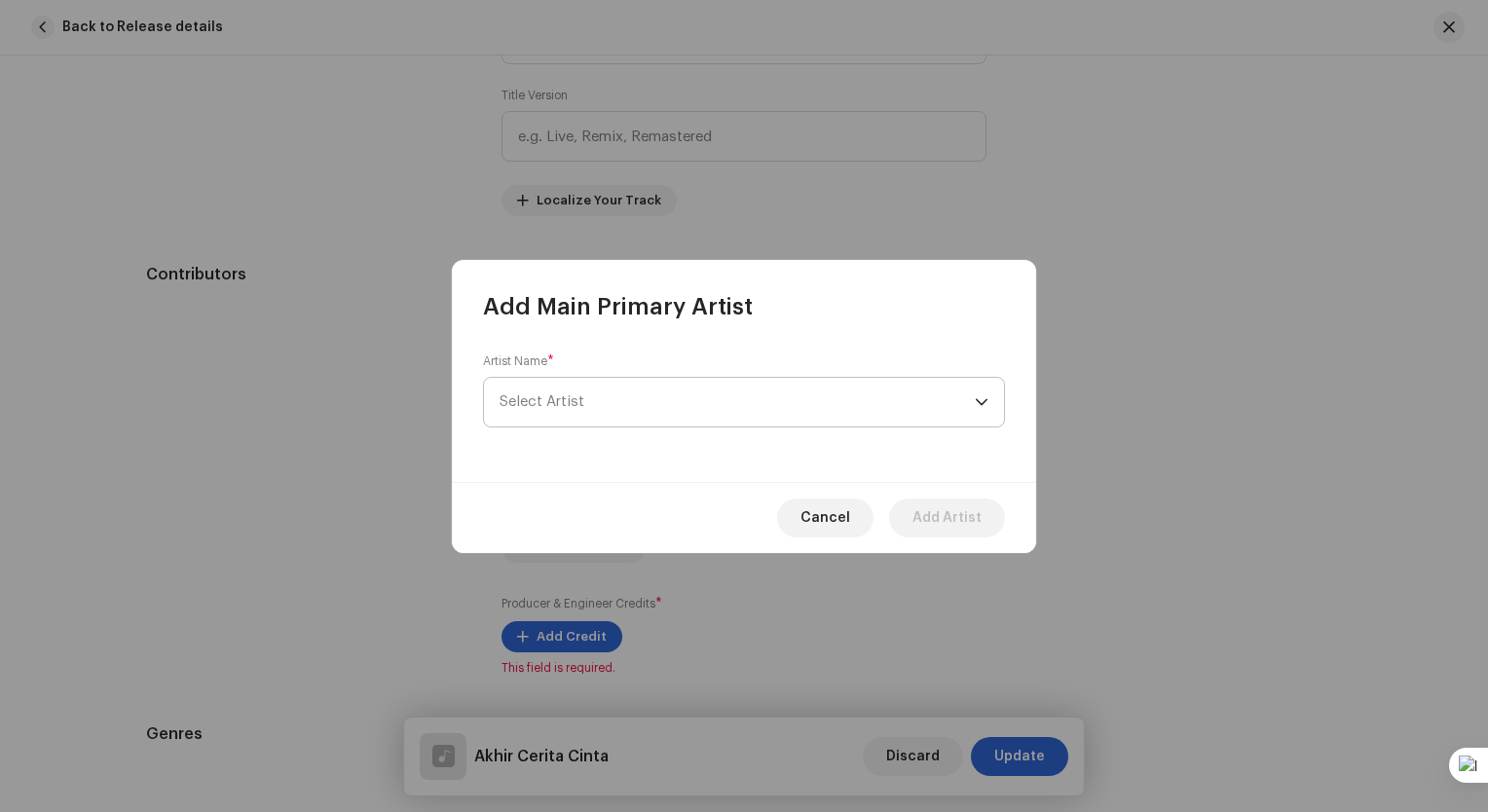
click at [600, 400] on span "Select Artist" at bounding box center [737, 403] width 475 height 49
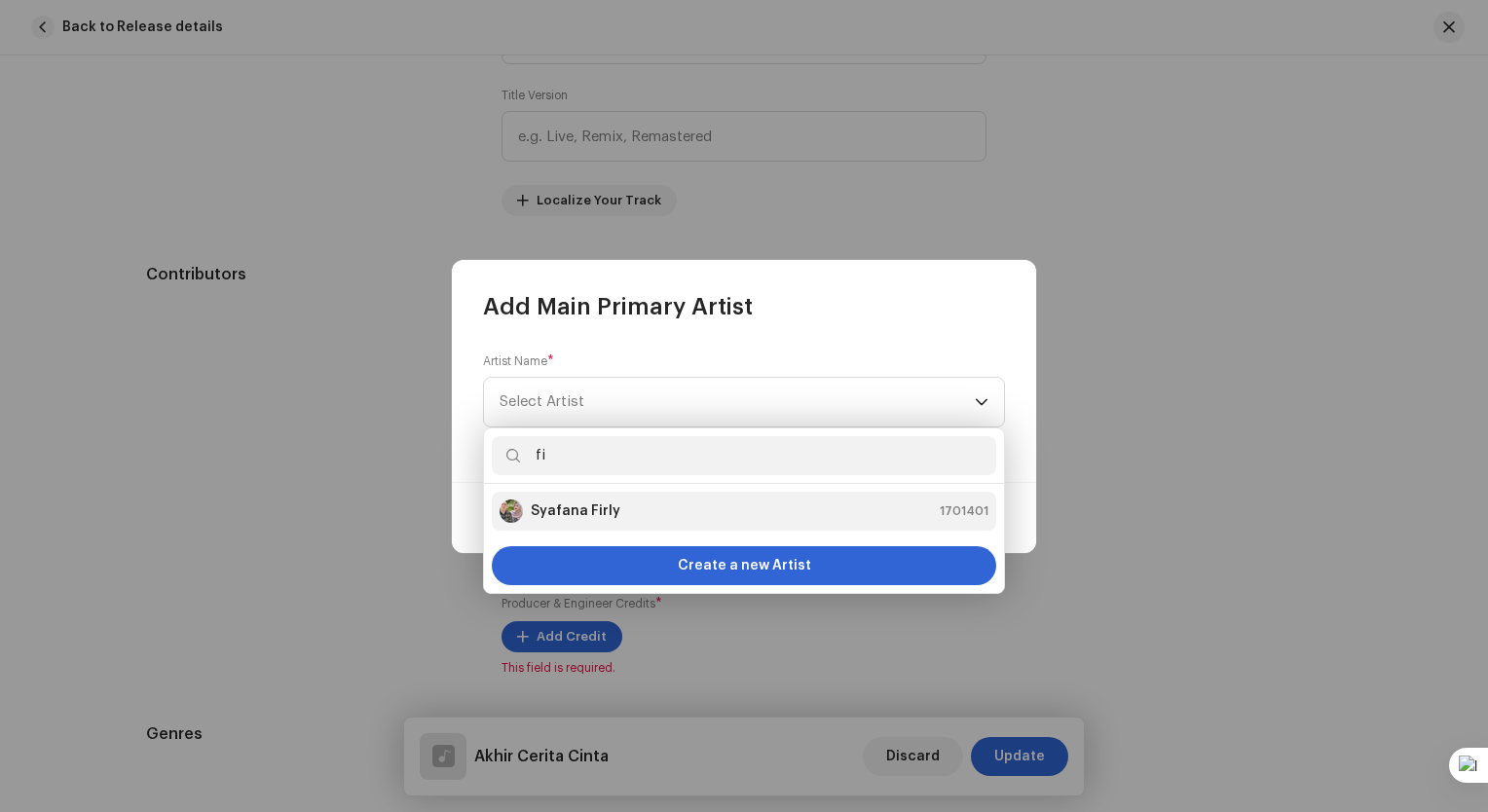
type input "fi"
click at [606, 504] on strong "Syafana Firly" at bounding box center [575, 511] width 89 height 20
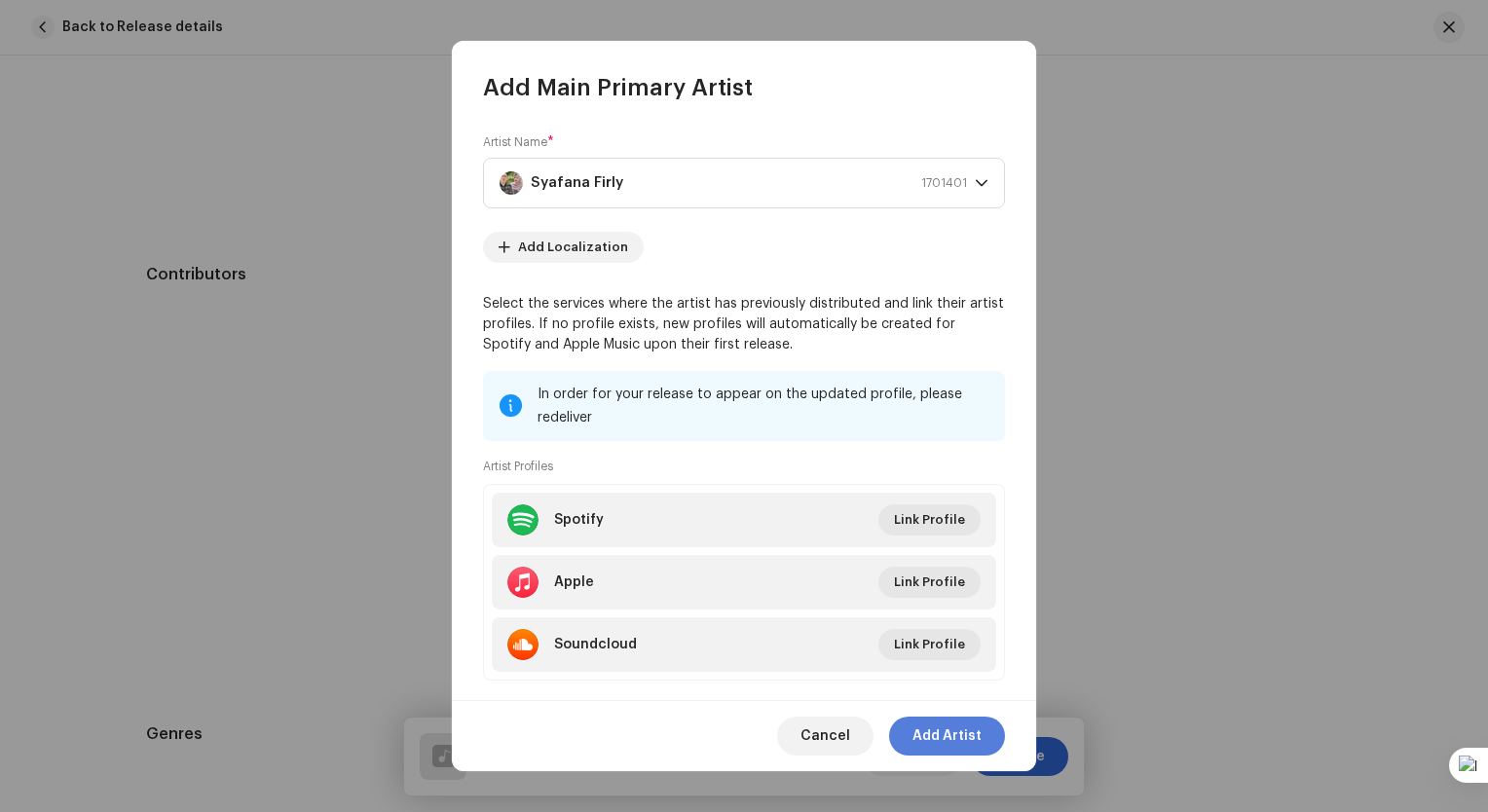
click at [983, 745] on button "Add Artist" at bounding box center [946, 736] width 116 height 39
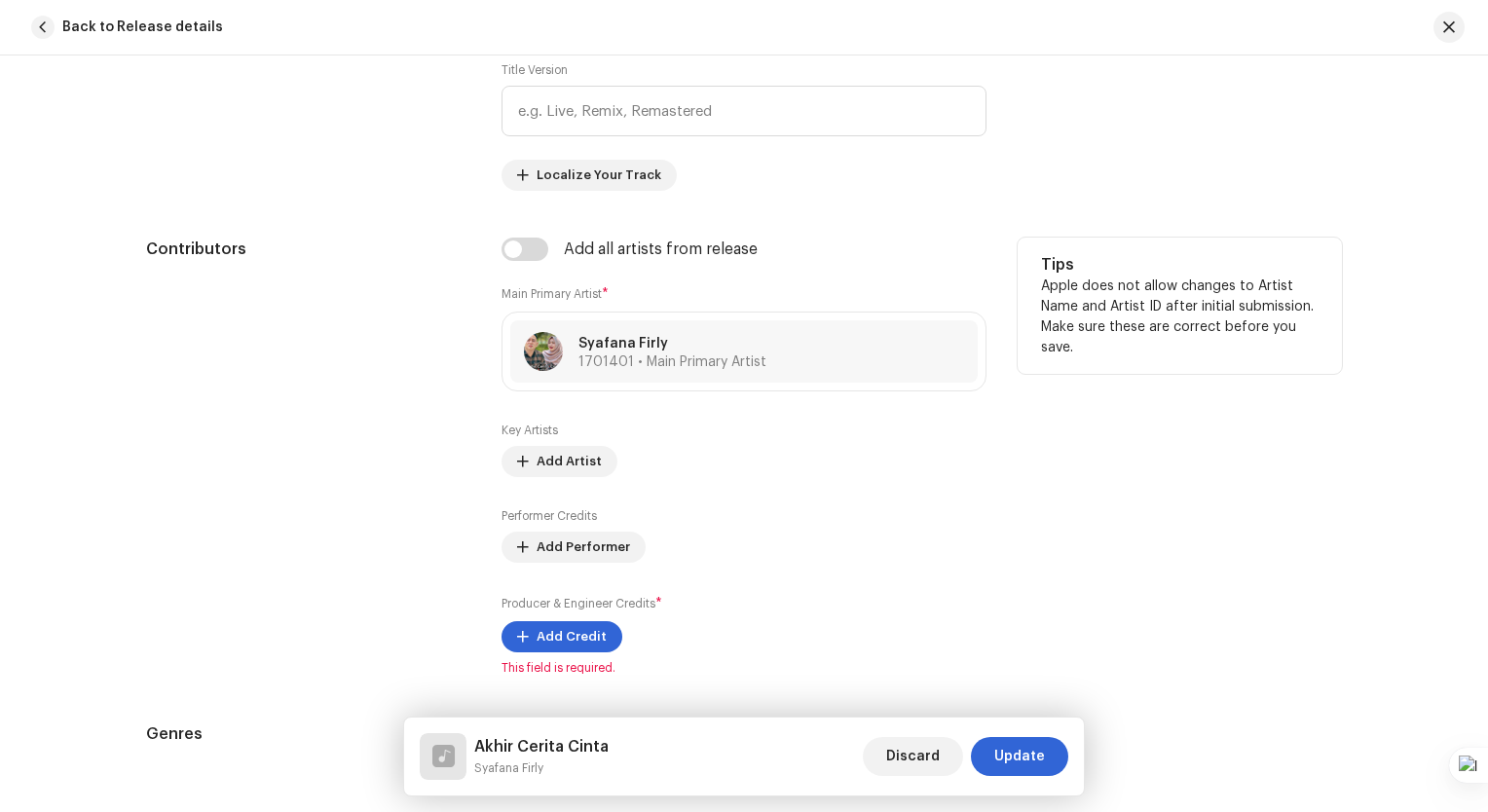
scroll to position [1169, 0]
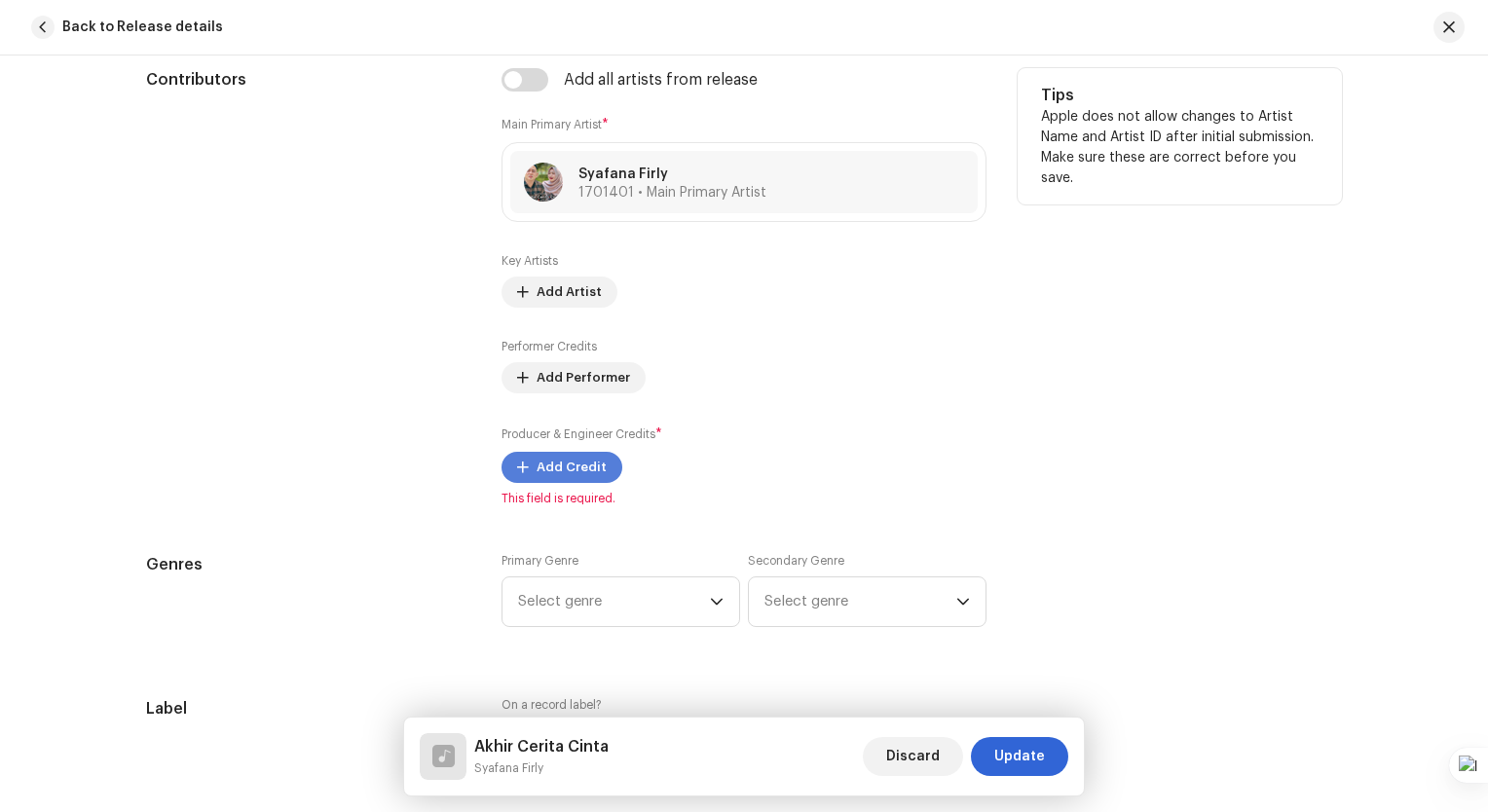
click at [563, 467] on span "Add Credit" at bounding box center [572, 467] width 71 height 39
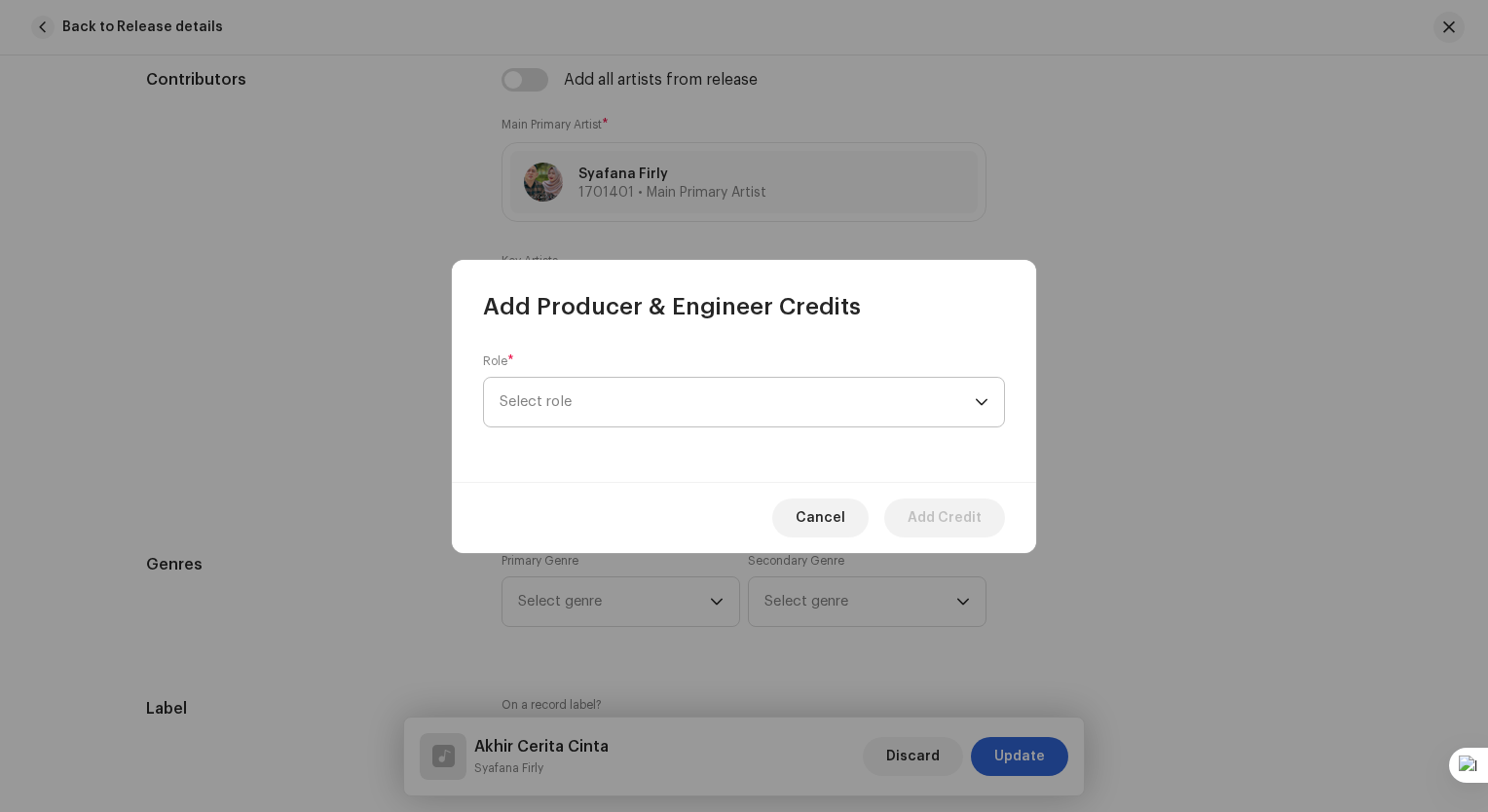
click at [683, 401] on span "Select role" at bounding box center [737, 403] width 475 height 49
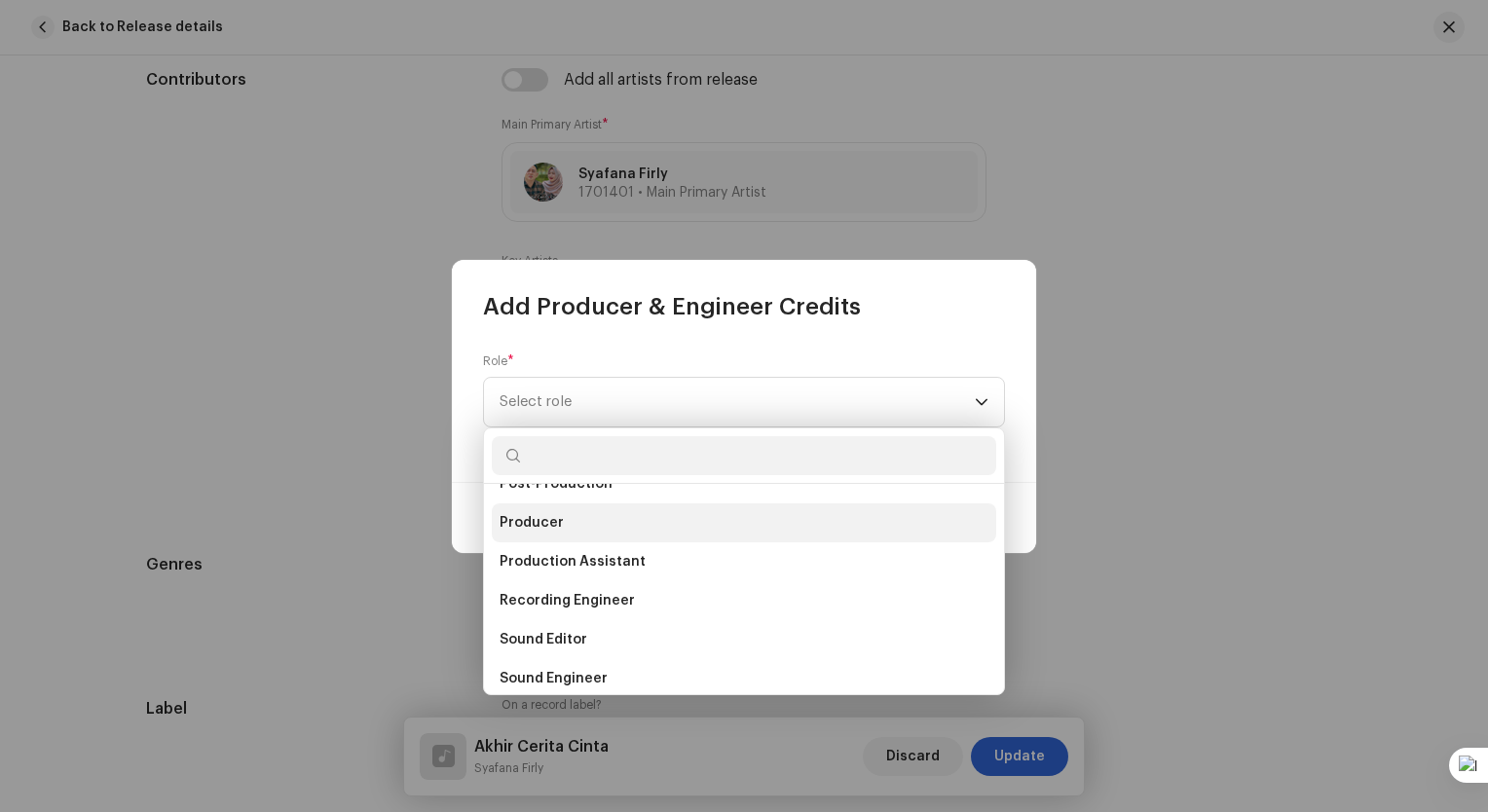
scroll to position [747, 0]
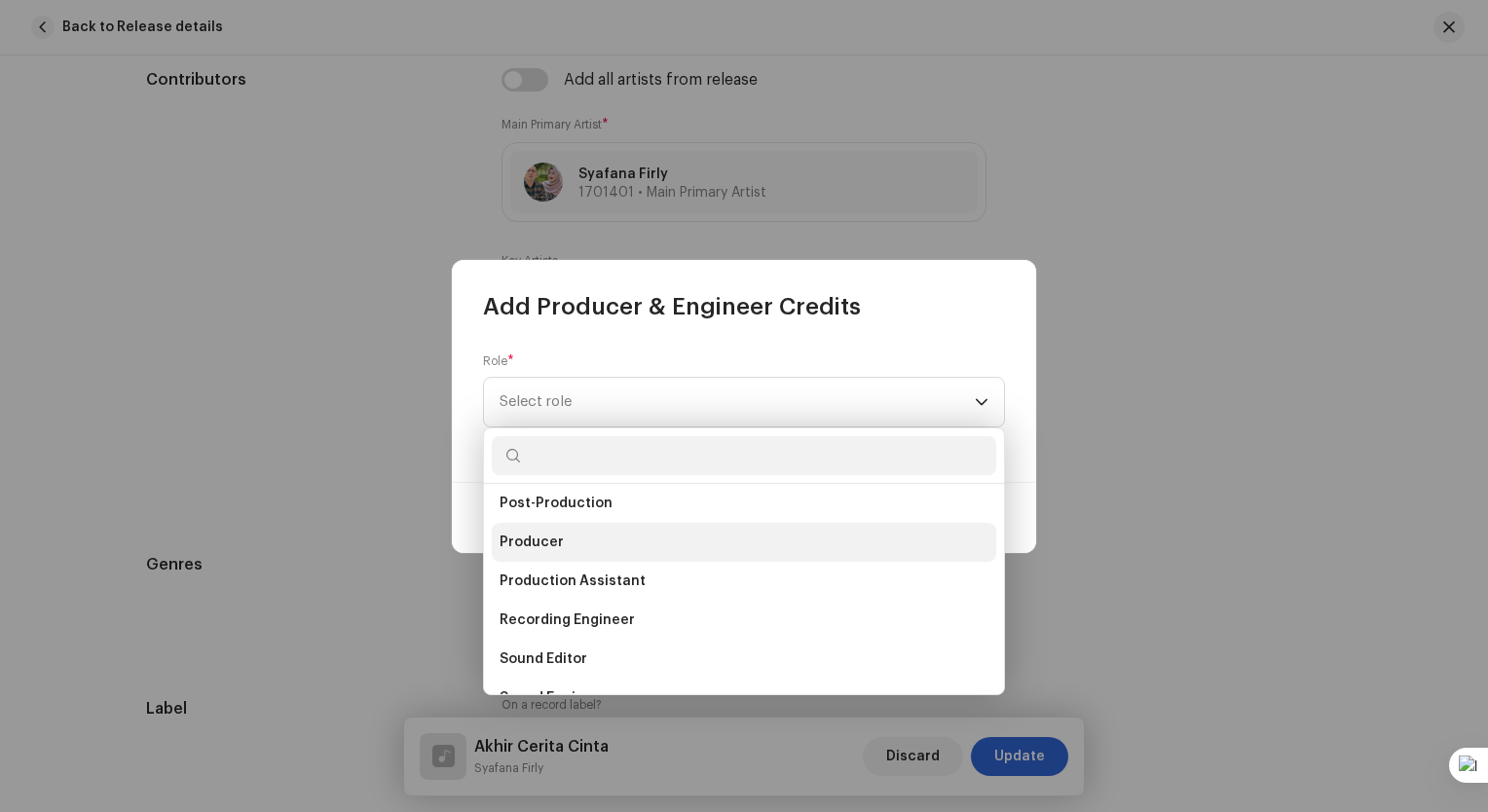
click at [508, 544] on span "Producer" at bounding box center [532, 543] width 65 height 20
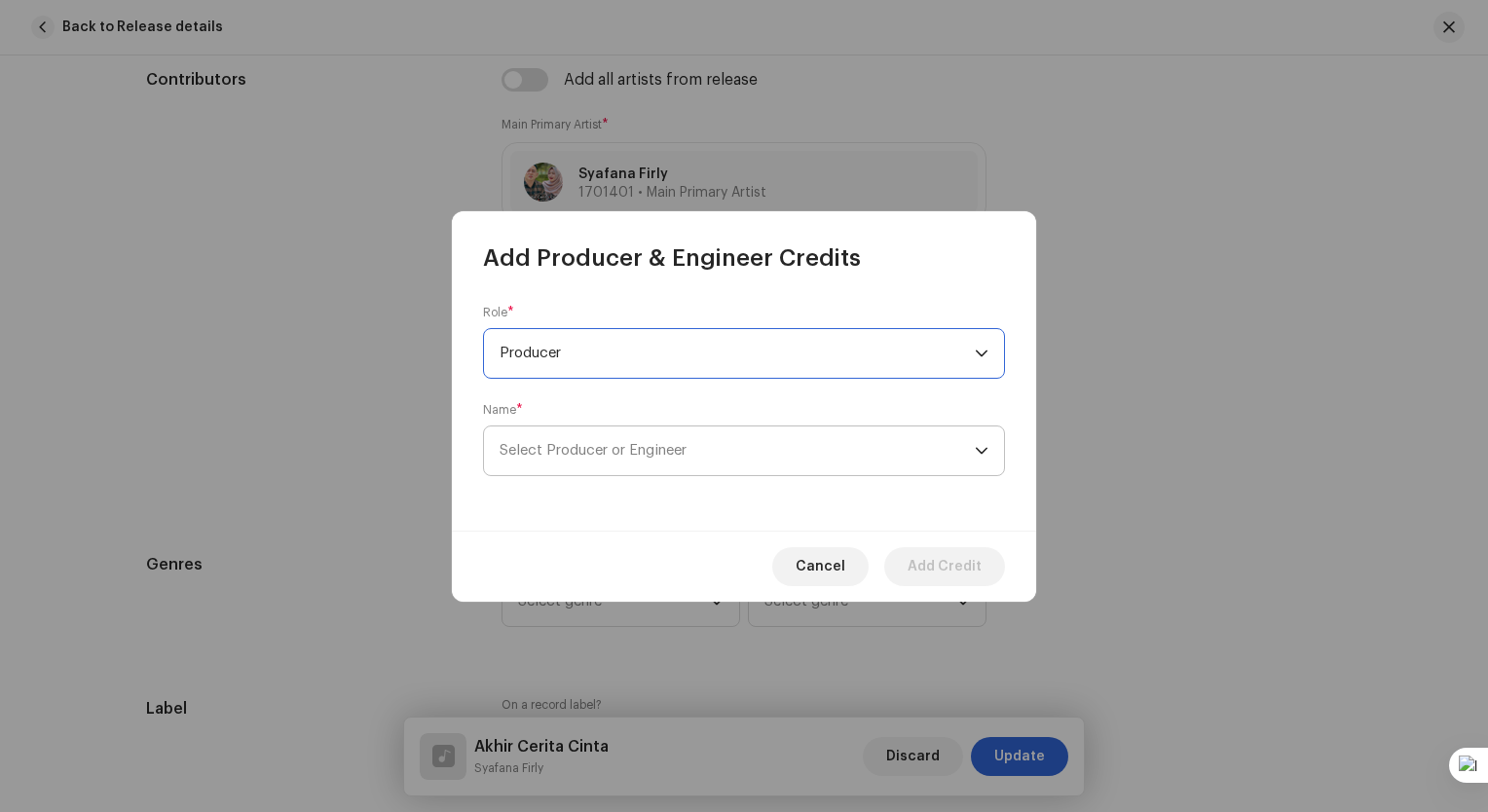
click at [614, 465] on span "Select Producer or Engineer" at bounding box center [737, 451] width 475 height 49
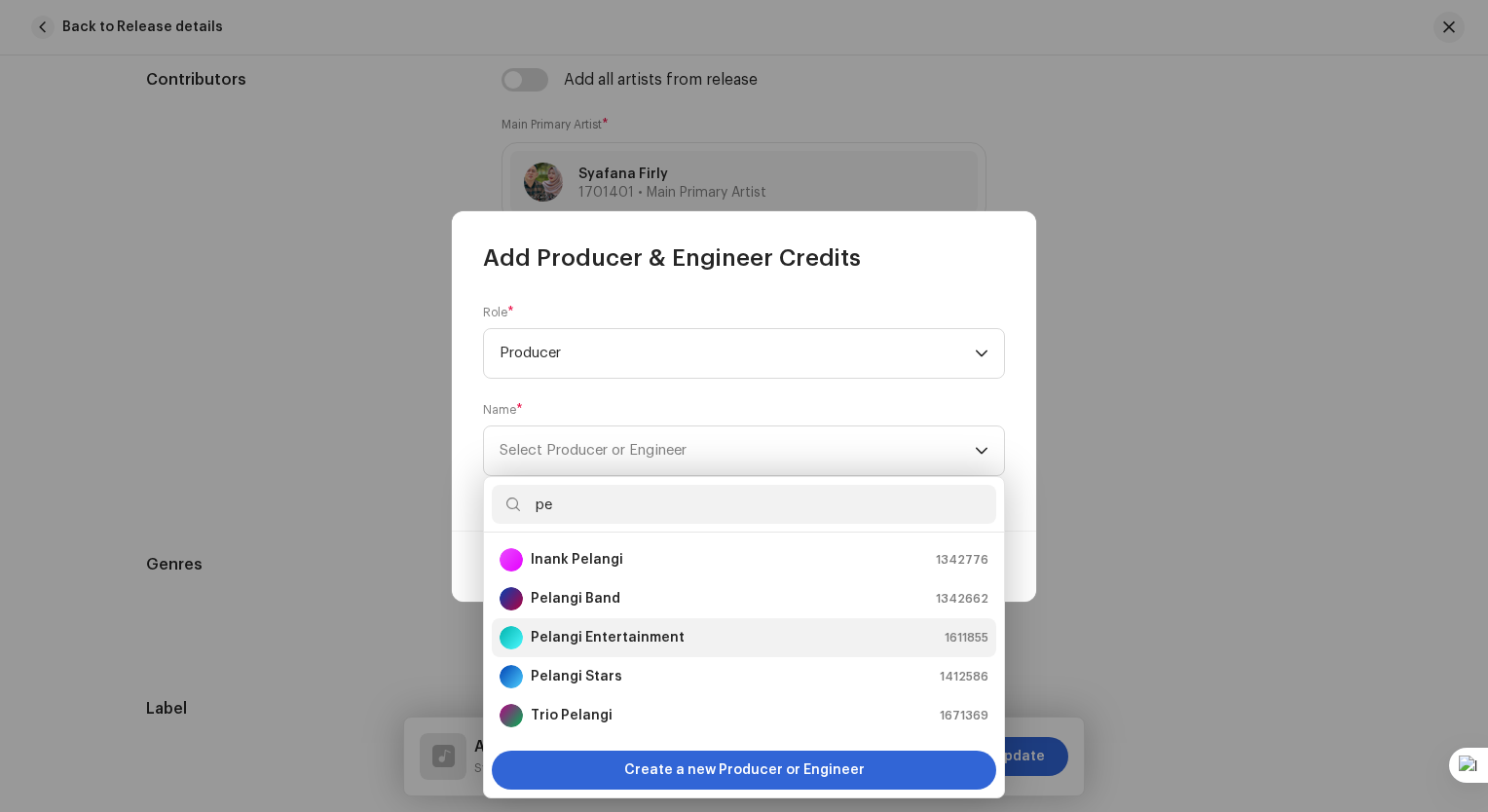
type input "pe"
click at [611, 649] on li "Pelangi Entertainment 1611855" at bounding box center [744, 638] width 504 height 39
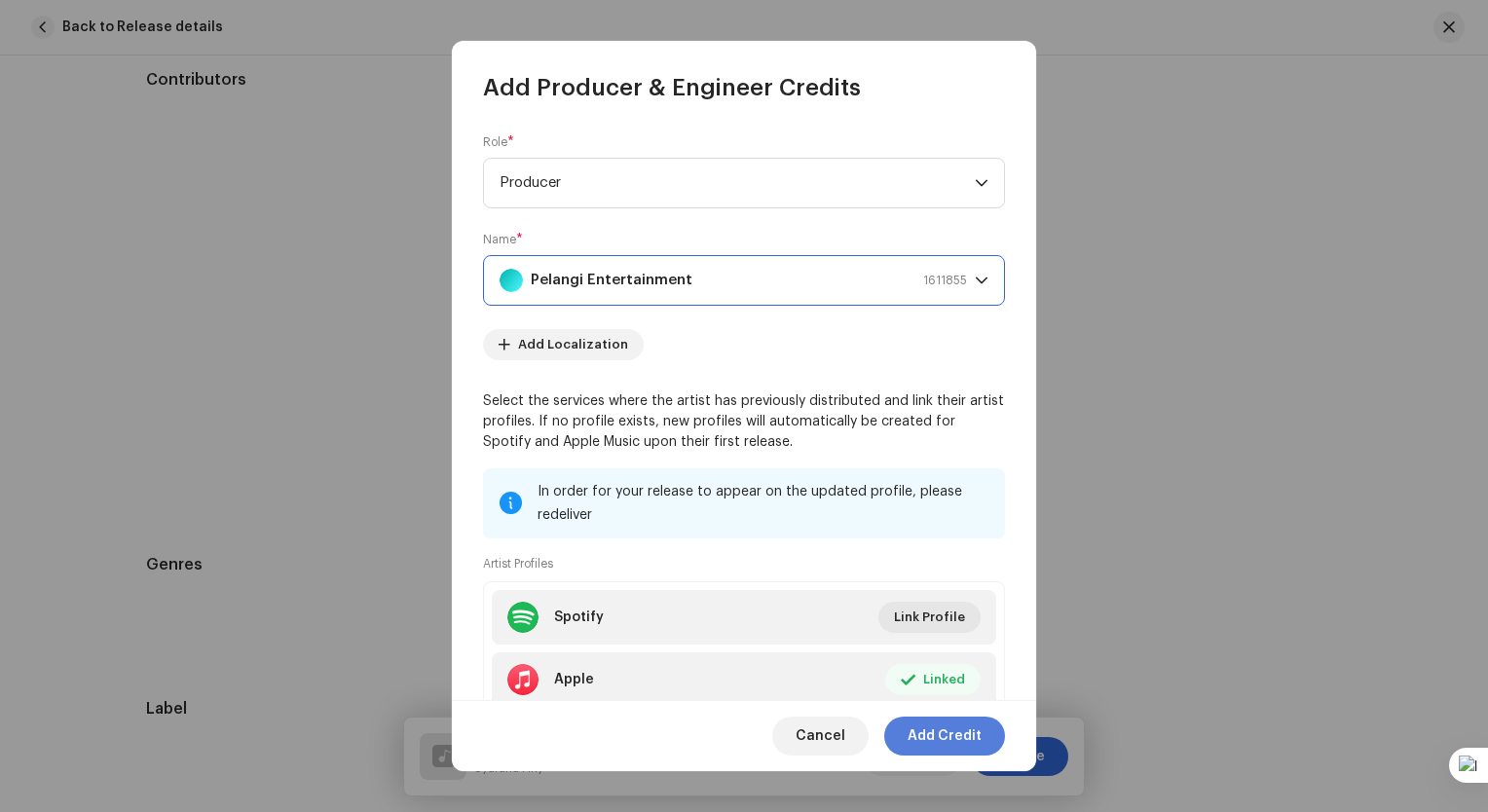
click at [955, 738] on span "Add Credit" at bounding box center [944, 736] width 74 height 39
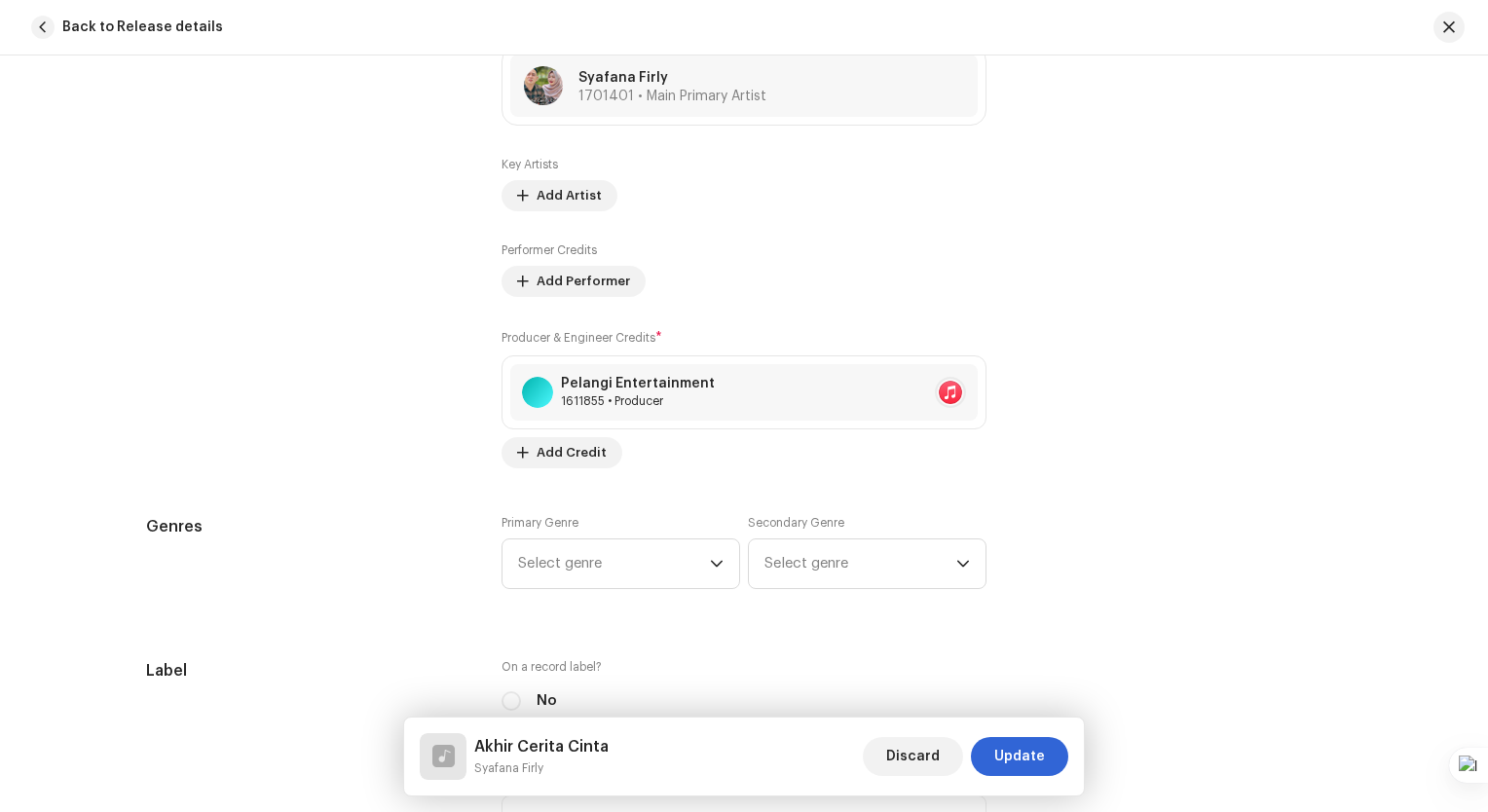
scroll to position [1266, 0]
click at [647, 562] on span "Select genre" at bounding box center [614, 563] width 192 height 49
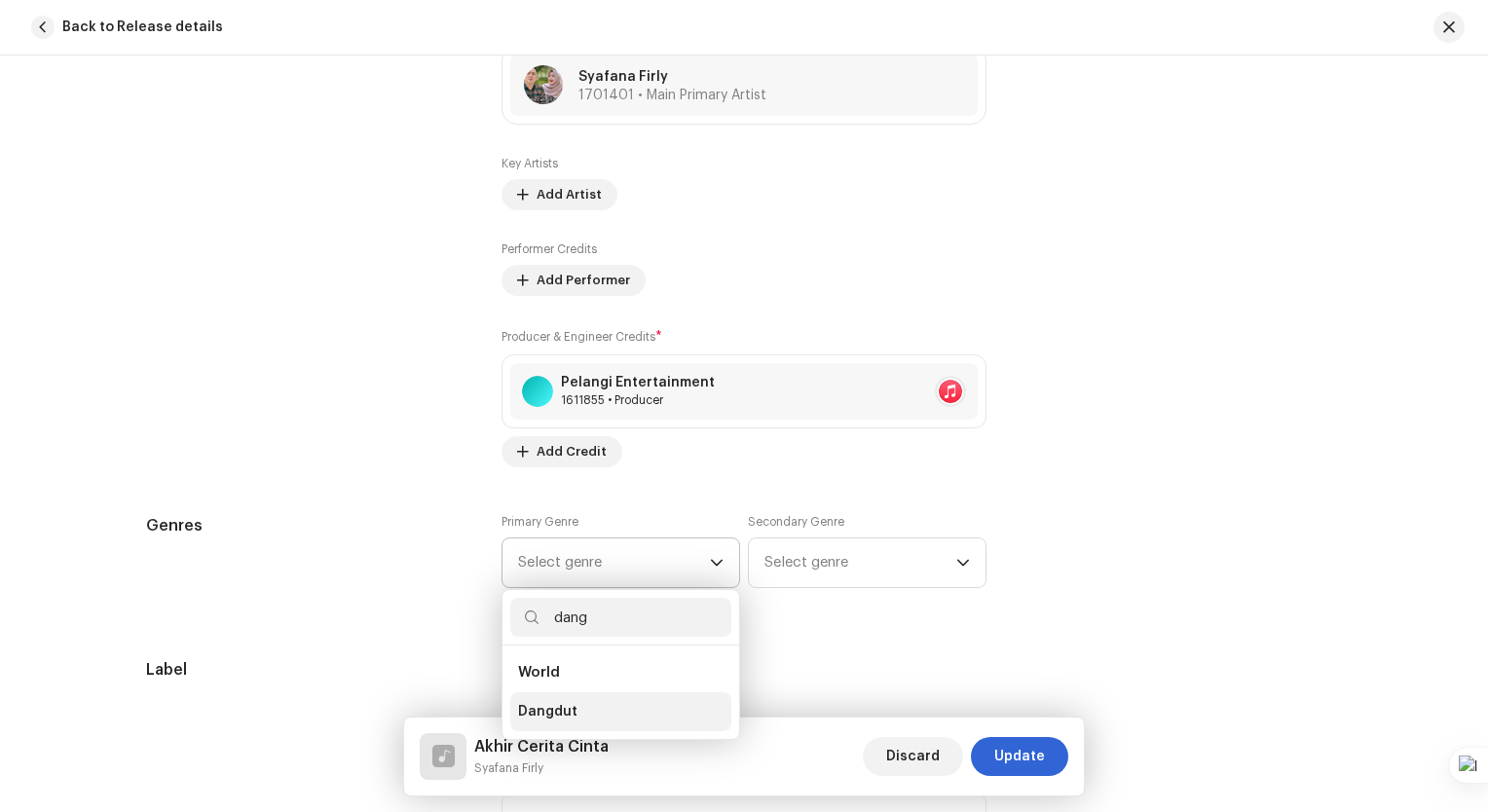
type input "dang"
click at [562, 716] on span "Dangdut" at bounding box center [548, 712] width 60 height 20
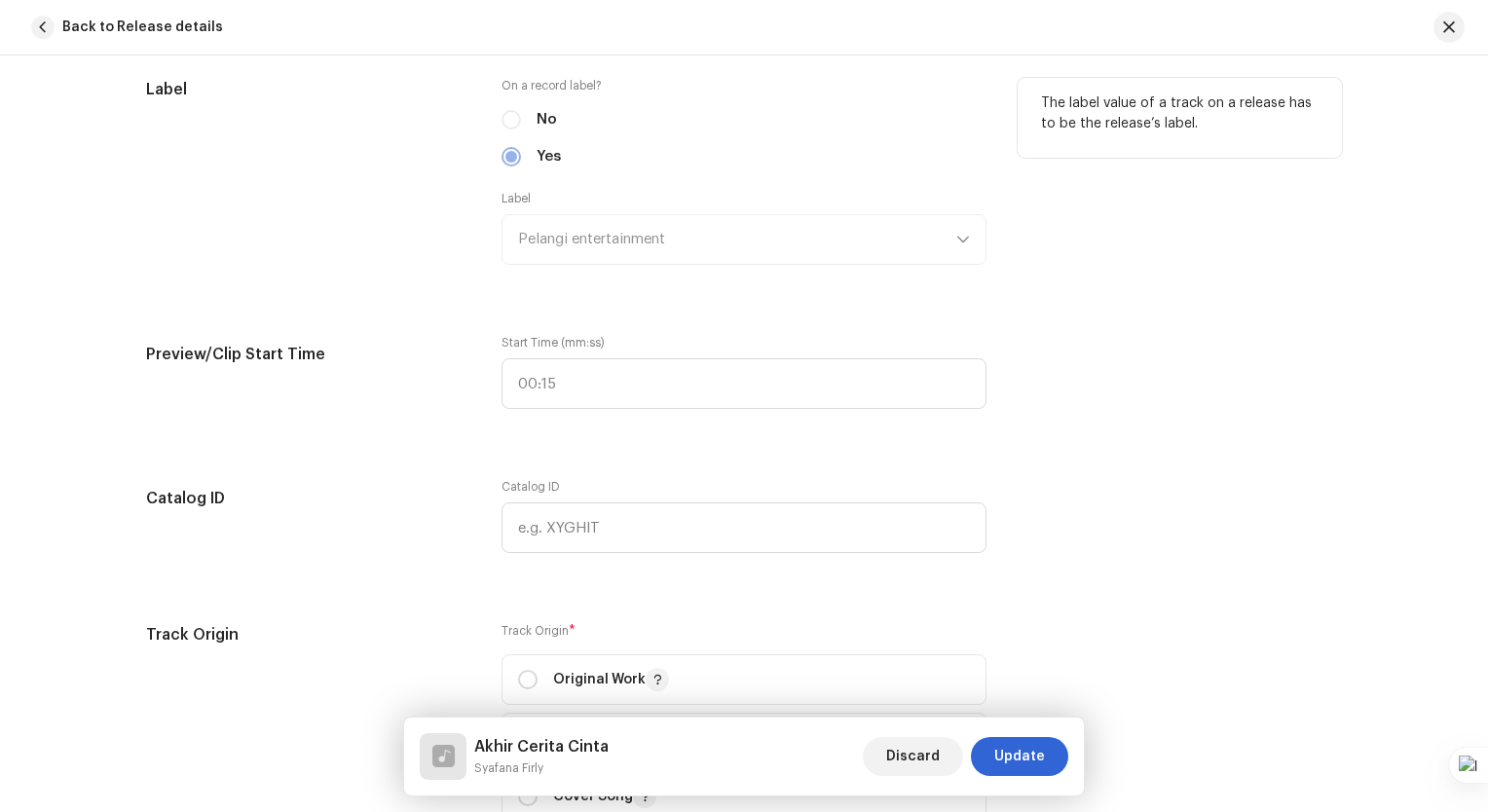
scroll to position [1947, 0]
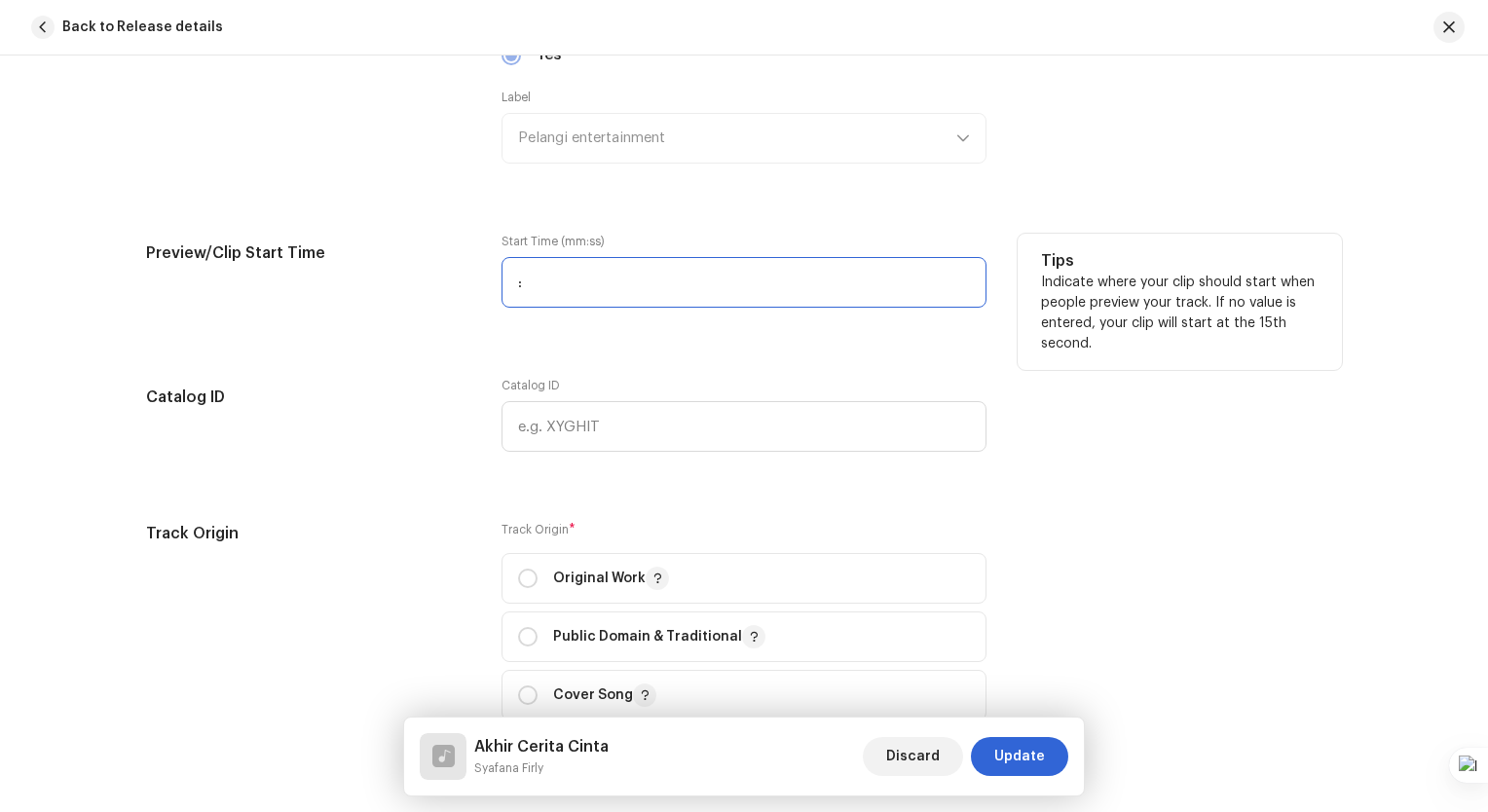
click at [575, 282] on input ":" at bounding box center [744, 282] width 485 height 51
click at [502, 282] on input ":" at bounding box center [744, 282] width 485 height 51
type input "02:42"
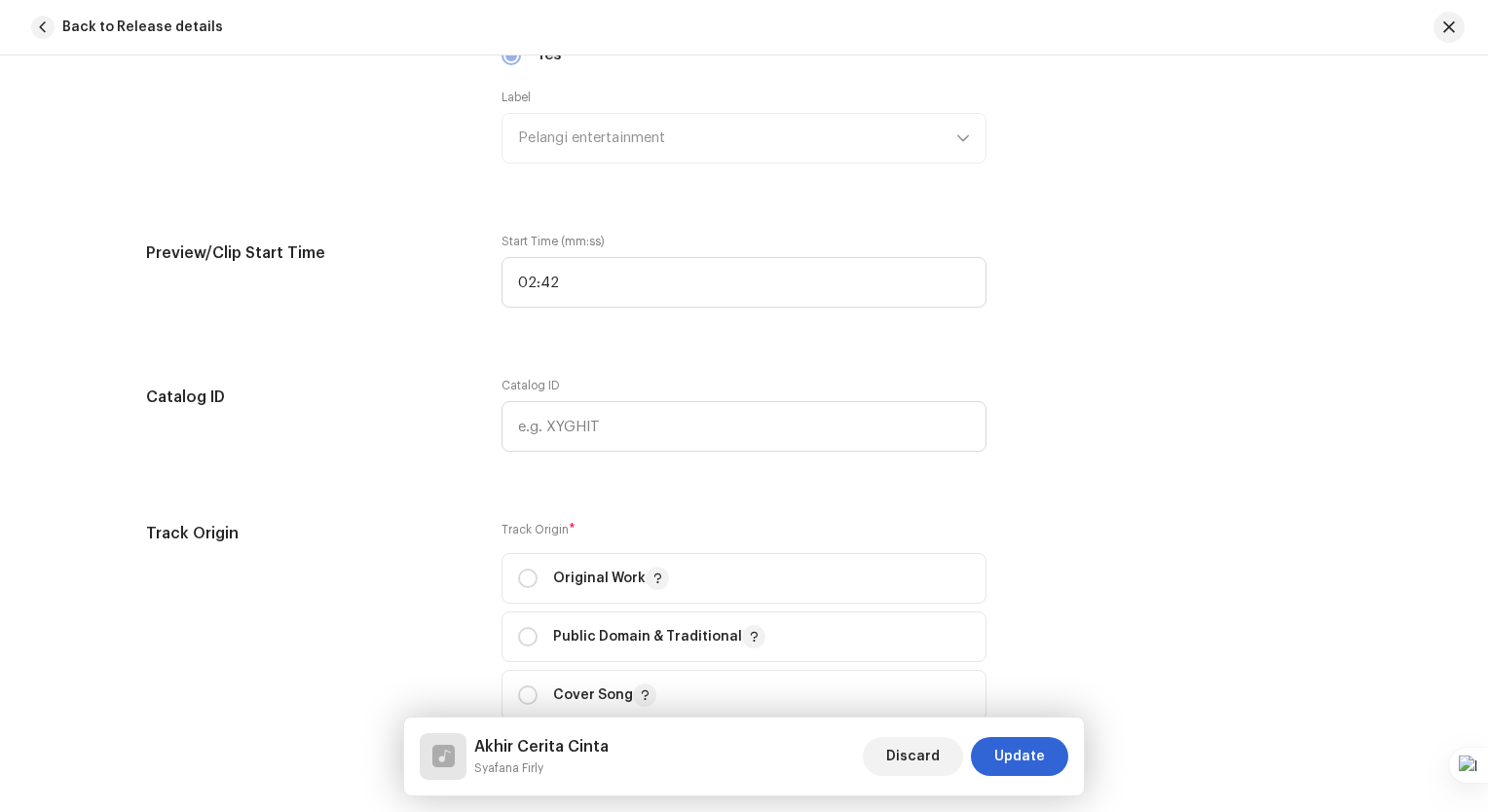
click at [1227, 515] on div "Track details Complete the following to finalize your track. 1 of 3 Add Audio F…" at bounding box center [744, 324] width 1258 height 4338
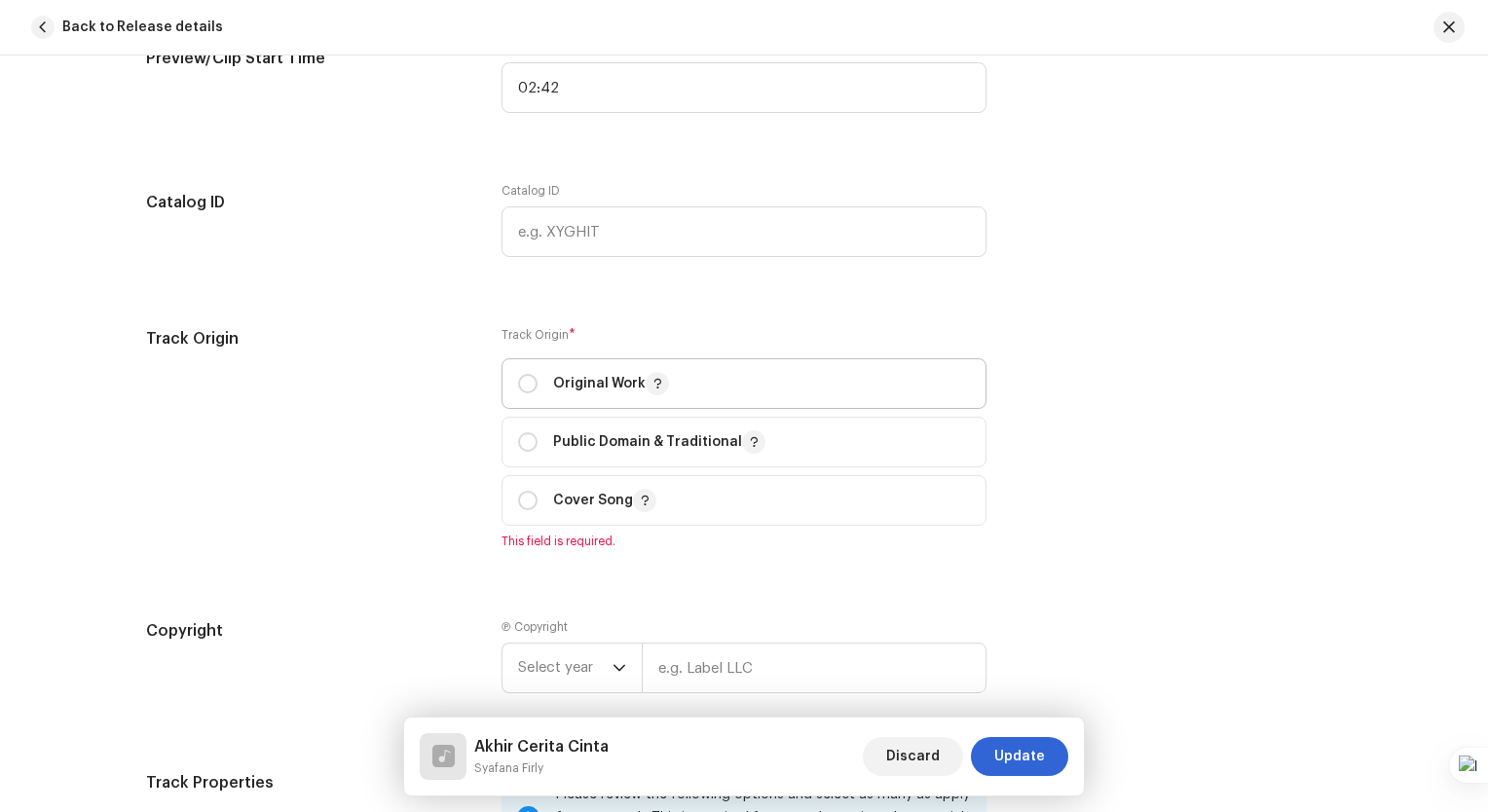
click at [625, 394] on p "Original Work" at bounding box center [611, 384] width 116 height 24
radio input "true"
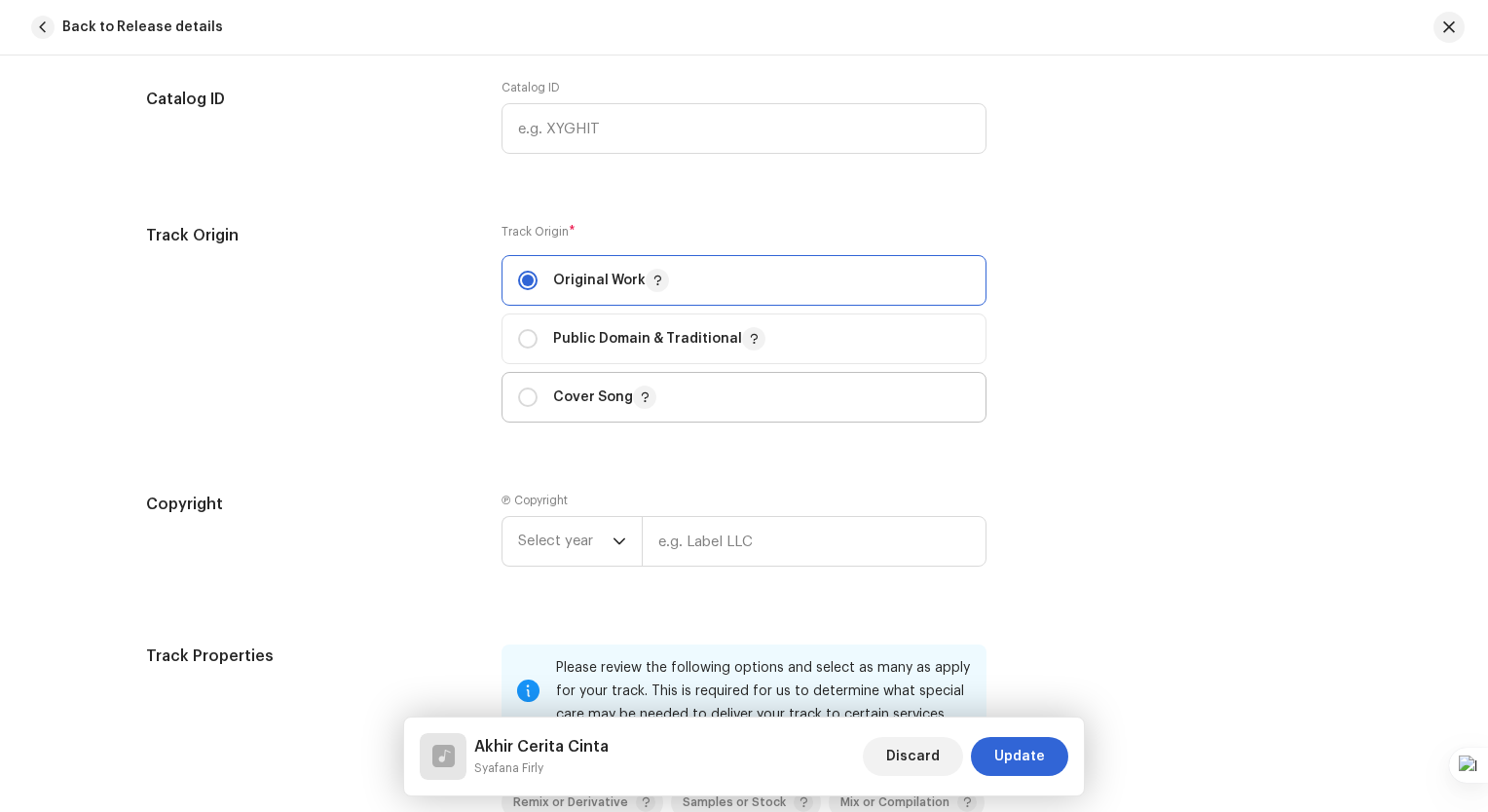
scroll to position [2336, 0]
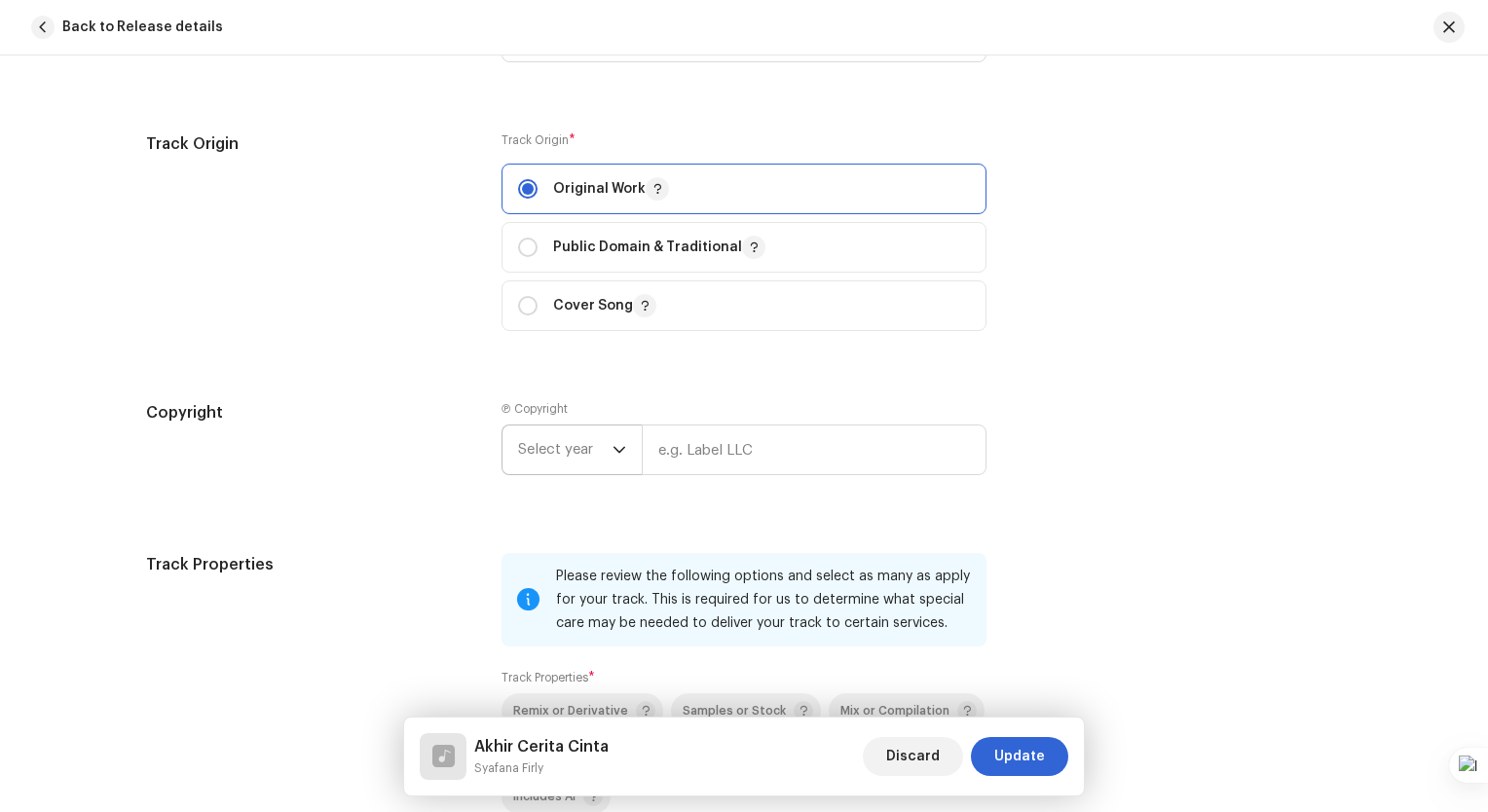
click at [612, 448] on icon "dropdown trigger" at bounding box center [619, 450] width 14 height 14
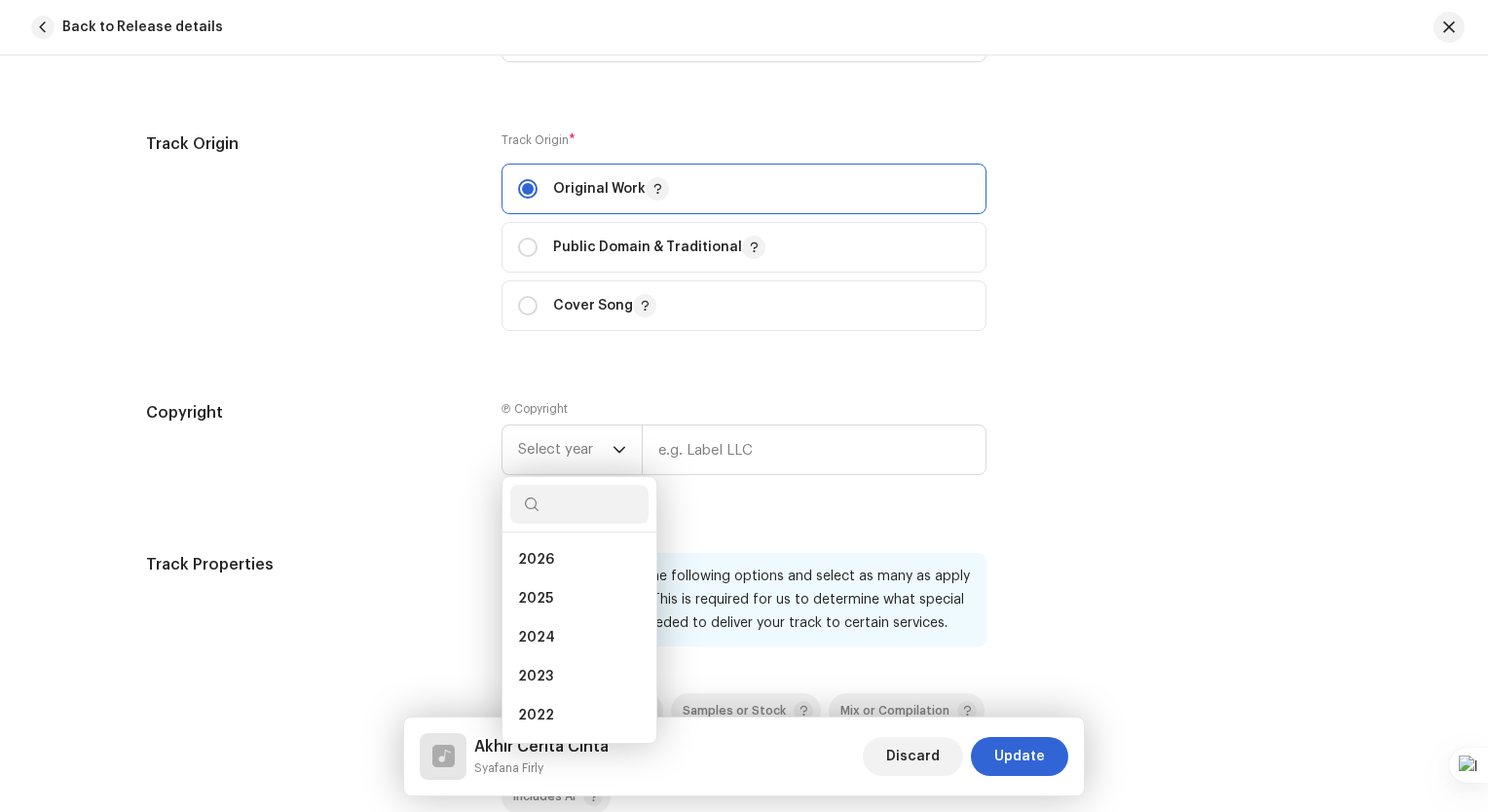
drag, startPoint x: 556, startPoint y: 589, endPoint x: 576, endPoint y: 565, distance: 31.2
click at [555, 591] on li "2025" at bounding box center [579, 598] width 138 height 39
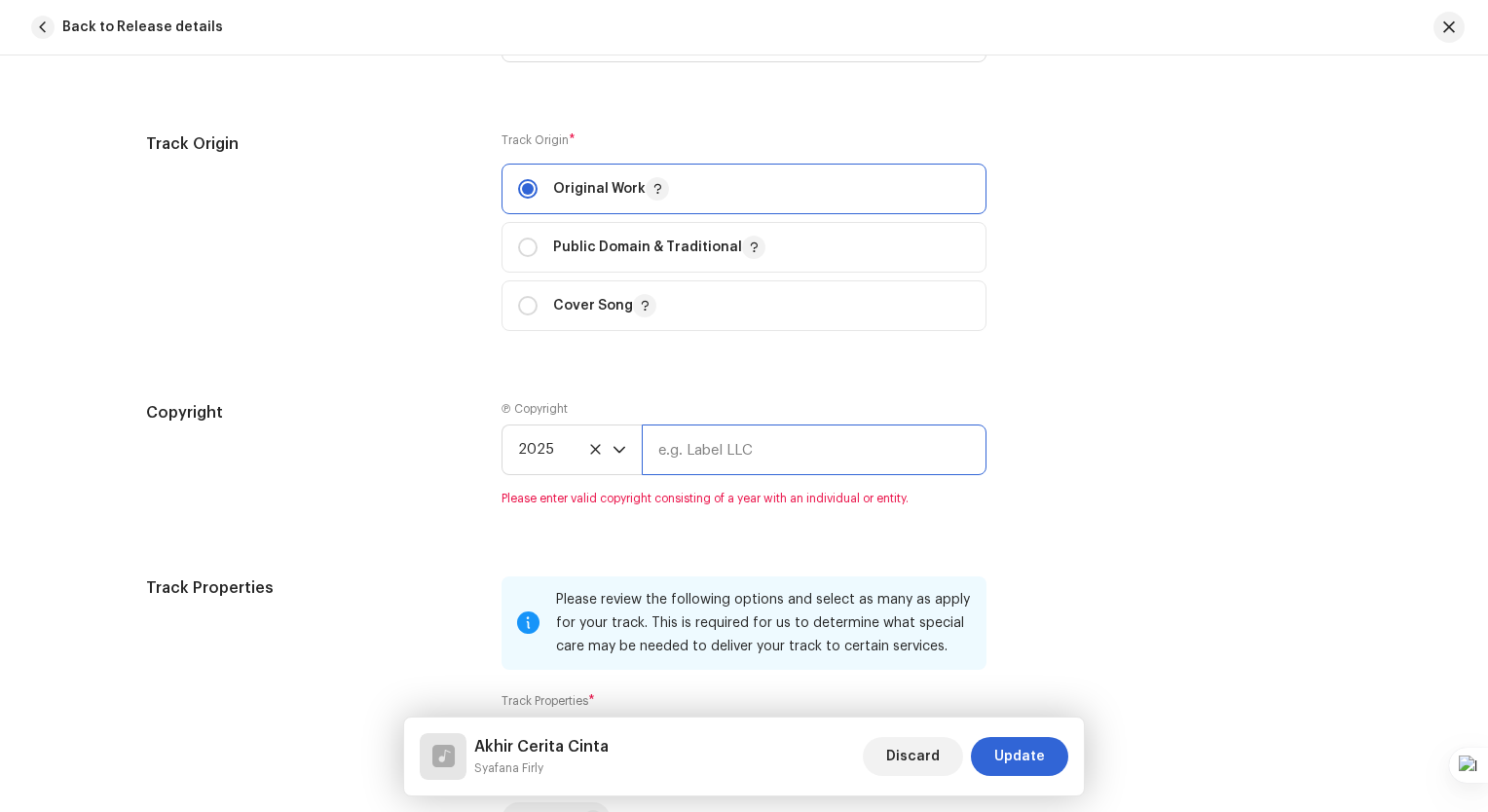
click at [693, 465] on input "text" at bounding box center [814, 450] width 345 height 51
type input "Pelangi Entertainment"
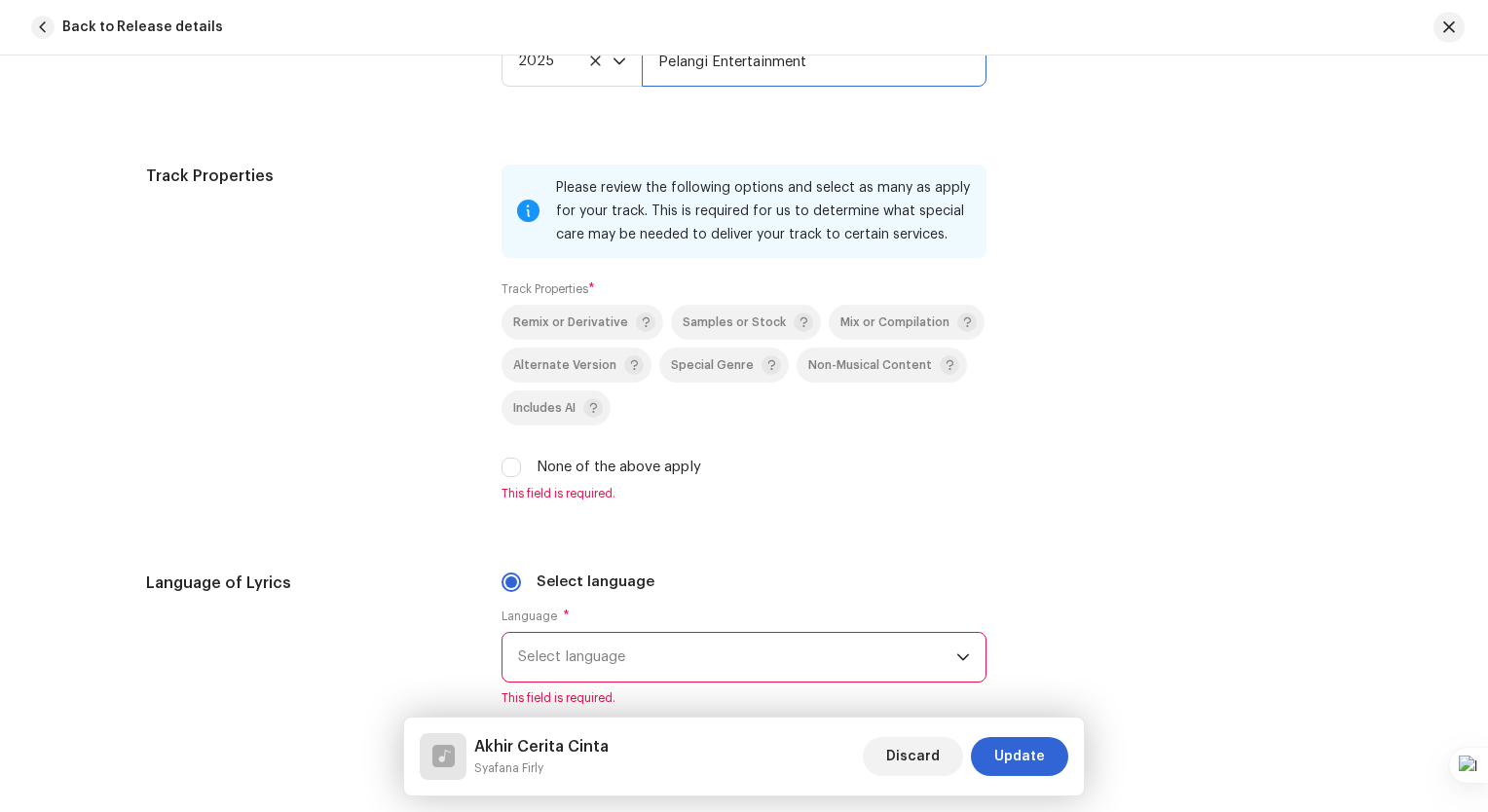
scroll to position [2726, 0]
click at [568, 477] on label "None of the above apply" at bounding box center [619, 466] width 165 height 22
click at [521, 476] on input "None of the above apply" at bounding box center [511, 466] width 20 height 20
checkbox input "true"
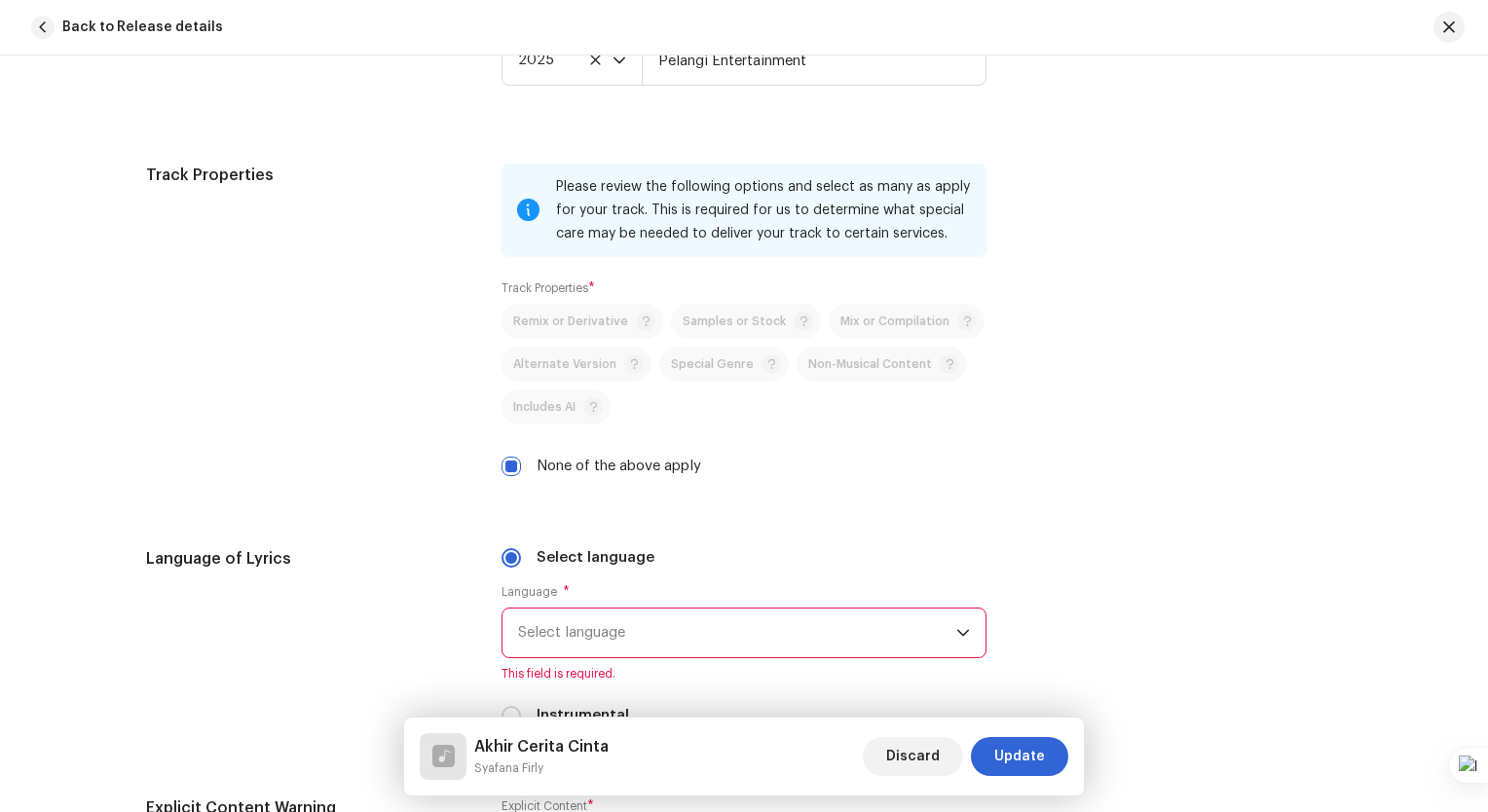
click at [560, 644] on span "Select language" at bounding box center [737, 633] width 438 height 49
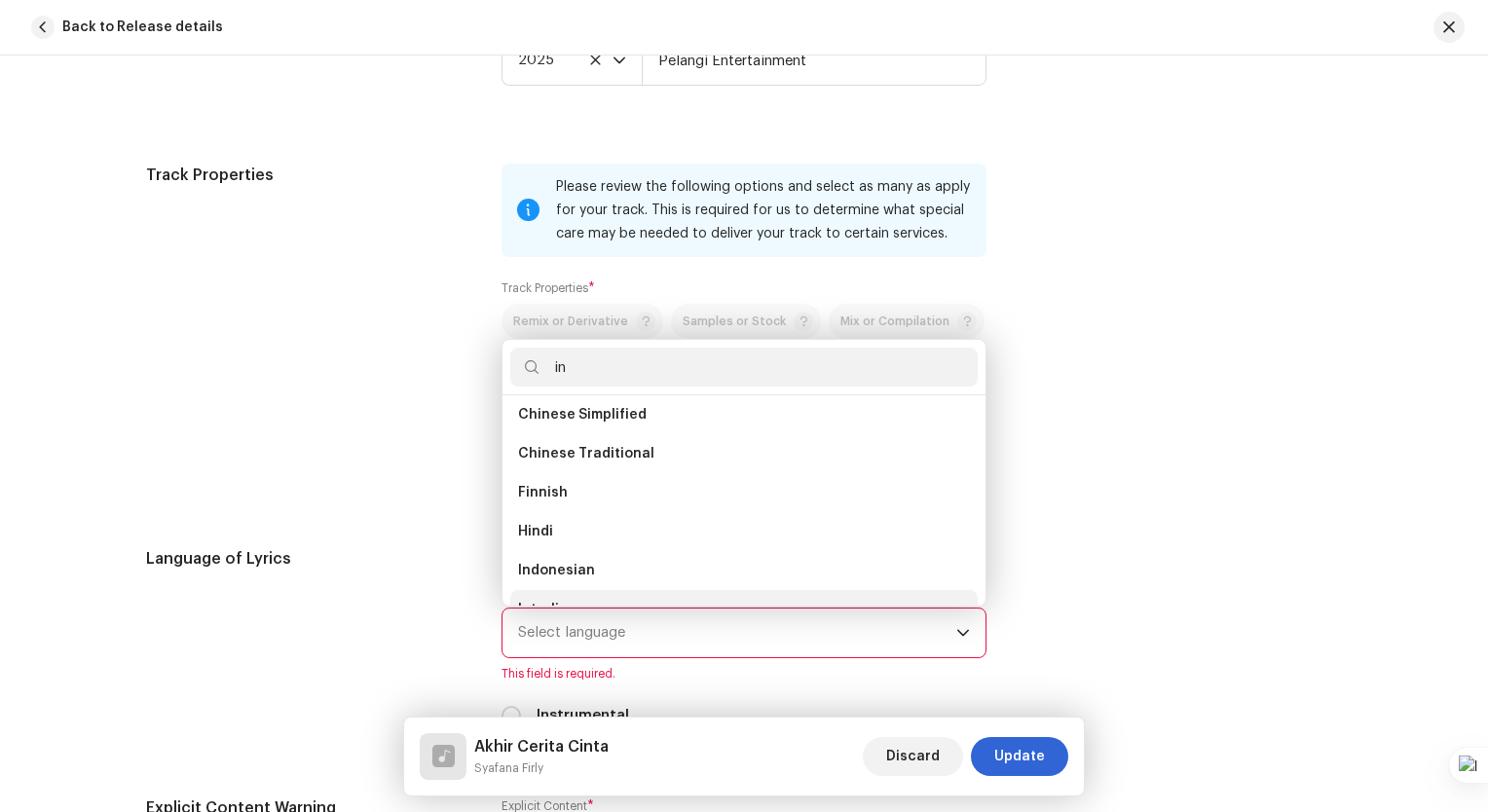
scroll to position [31, 0]
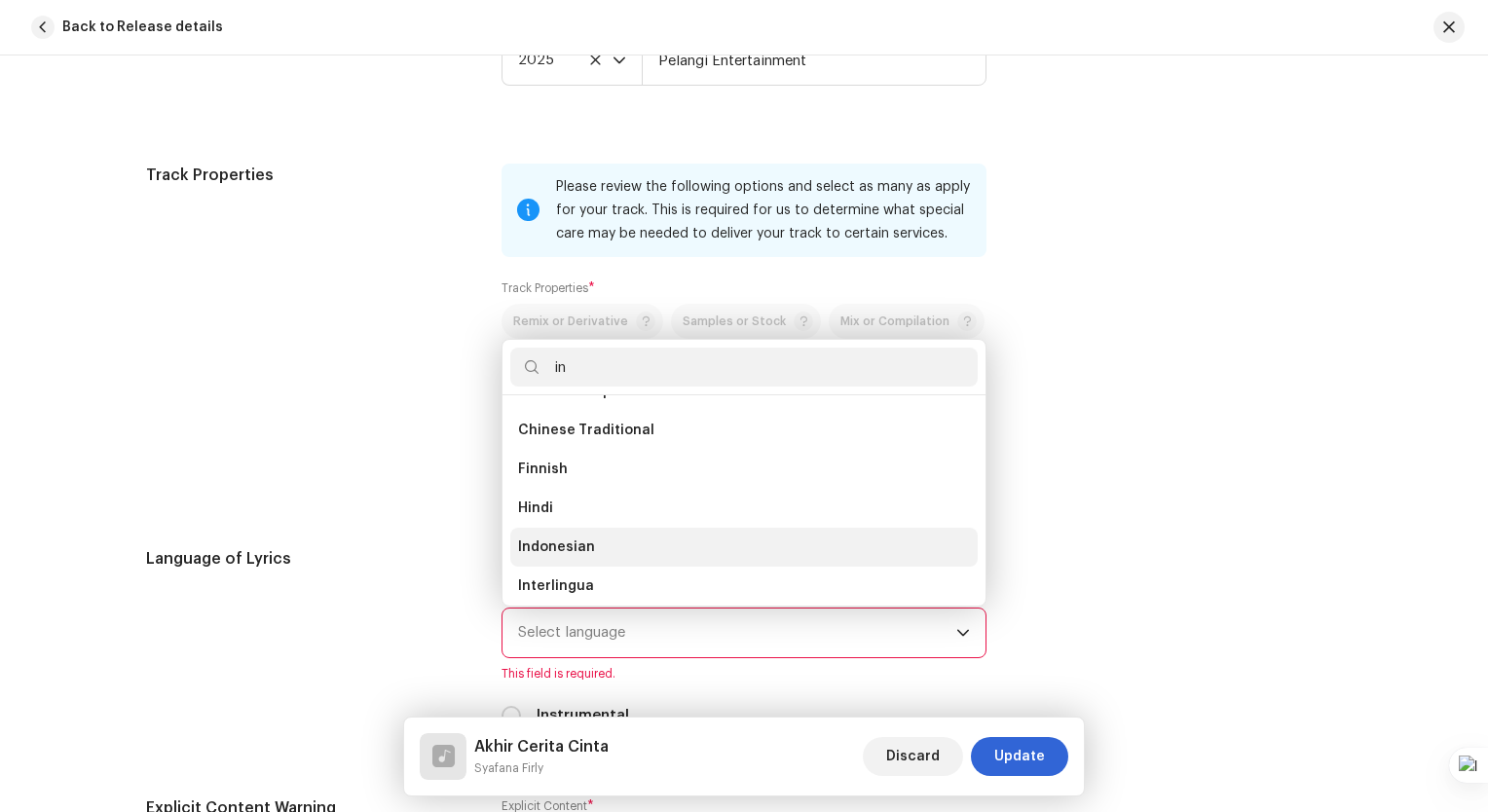
type input "in"
click at [619, 551] on li "Indonesian" at bounding box center [744, 548] width 467 height 39
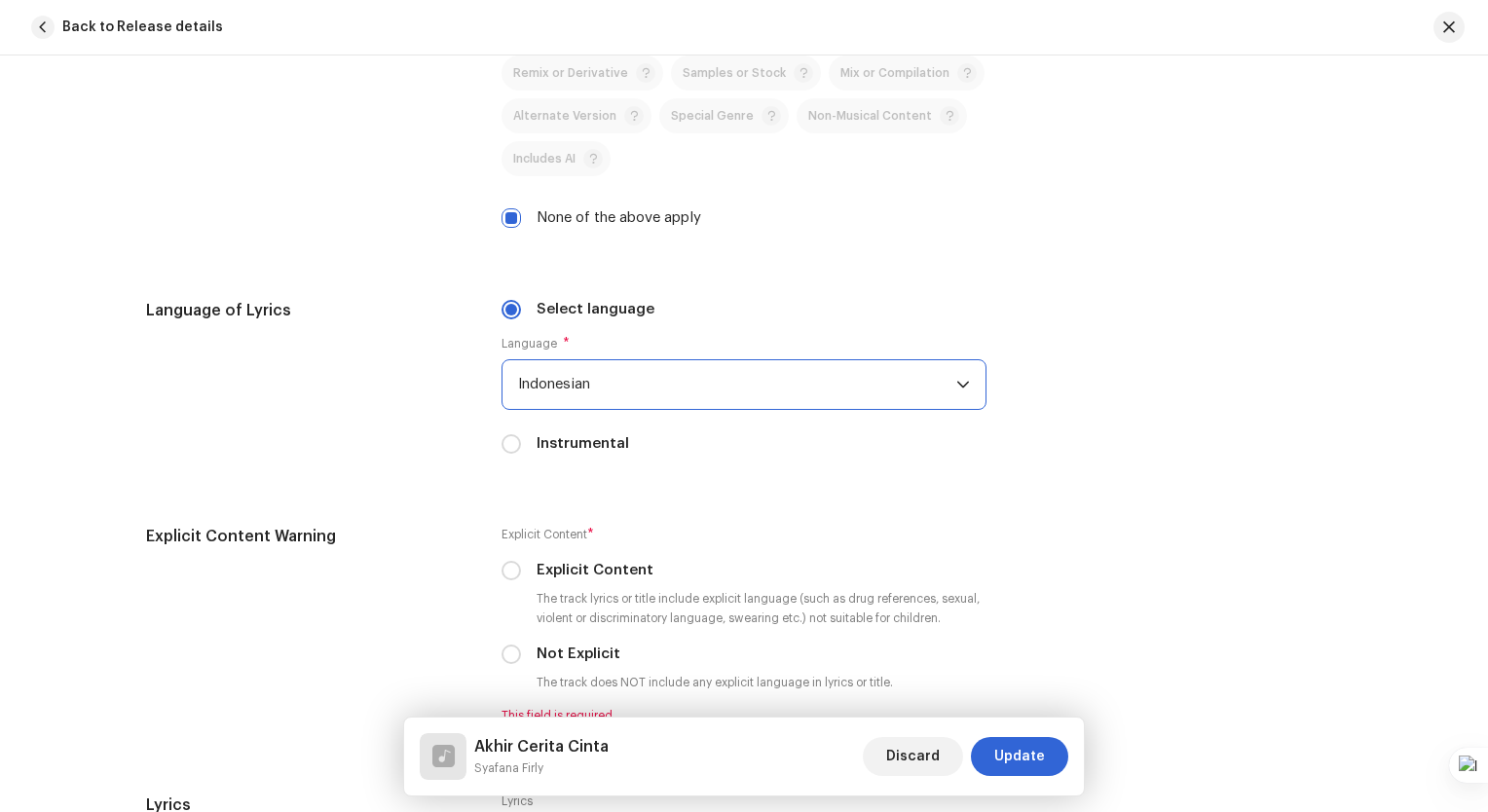
scroll to position [3115, 0]
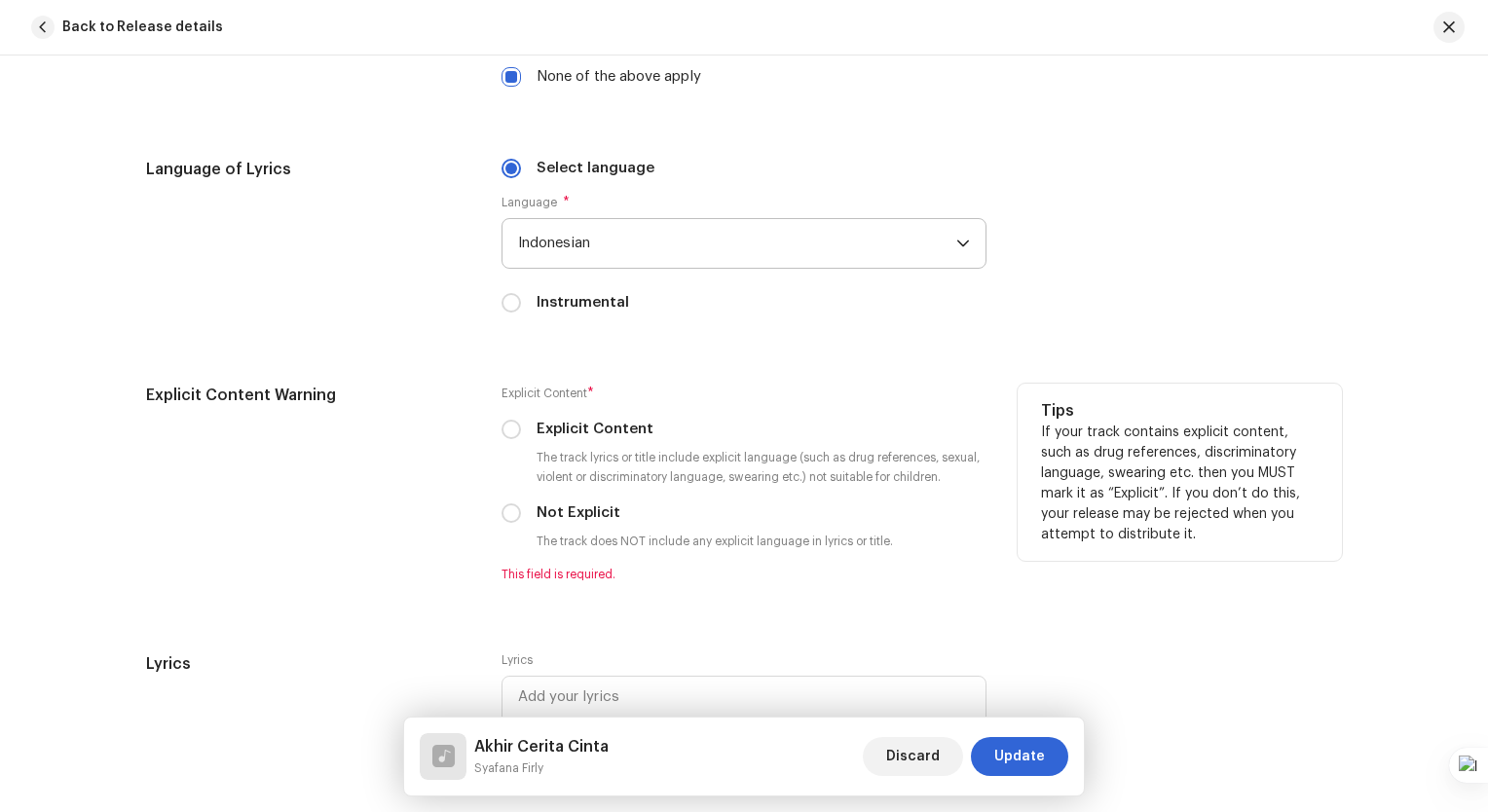
click at [608, 522] on label "Not Explicit" at bounding box center [578, 513] width 83 height 22
click at [521, 522] on input "Not Explicit" at bounding box center [511, 513] width 20 height 20
radio input "true"
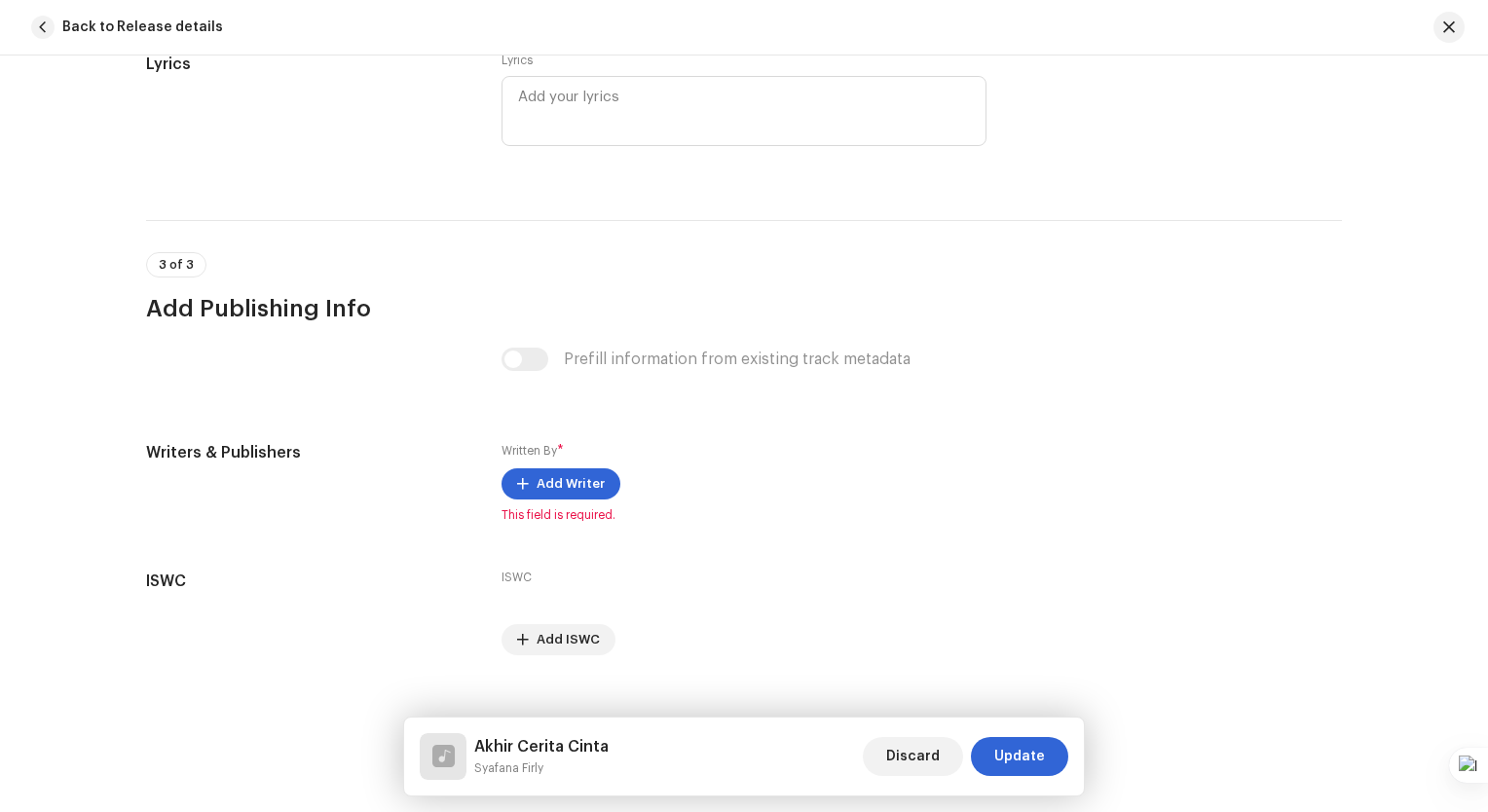
scroll to position [3700, 0]
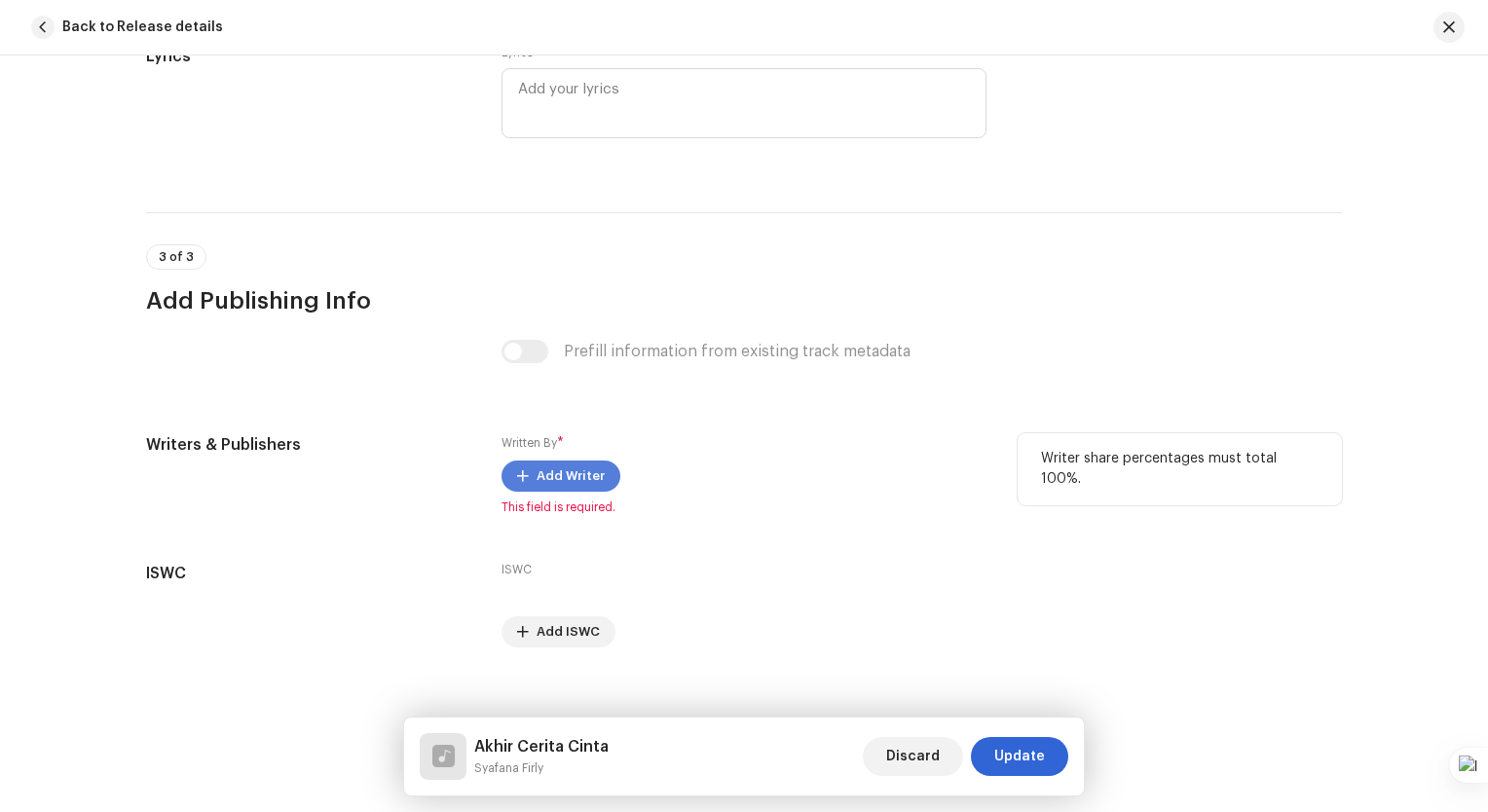
click at [591, 494] on span "Add Writer" at bounding box center [571, 476] width 69 height 39
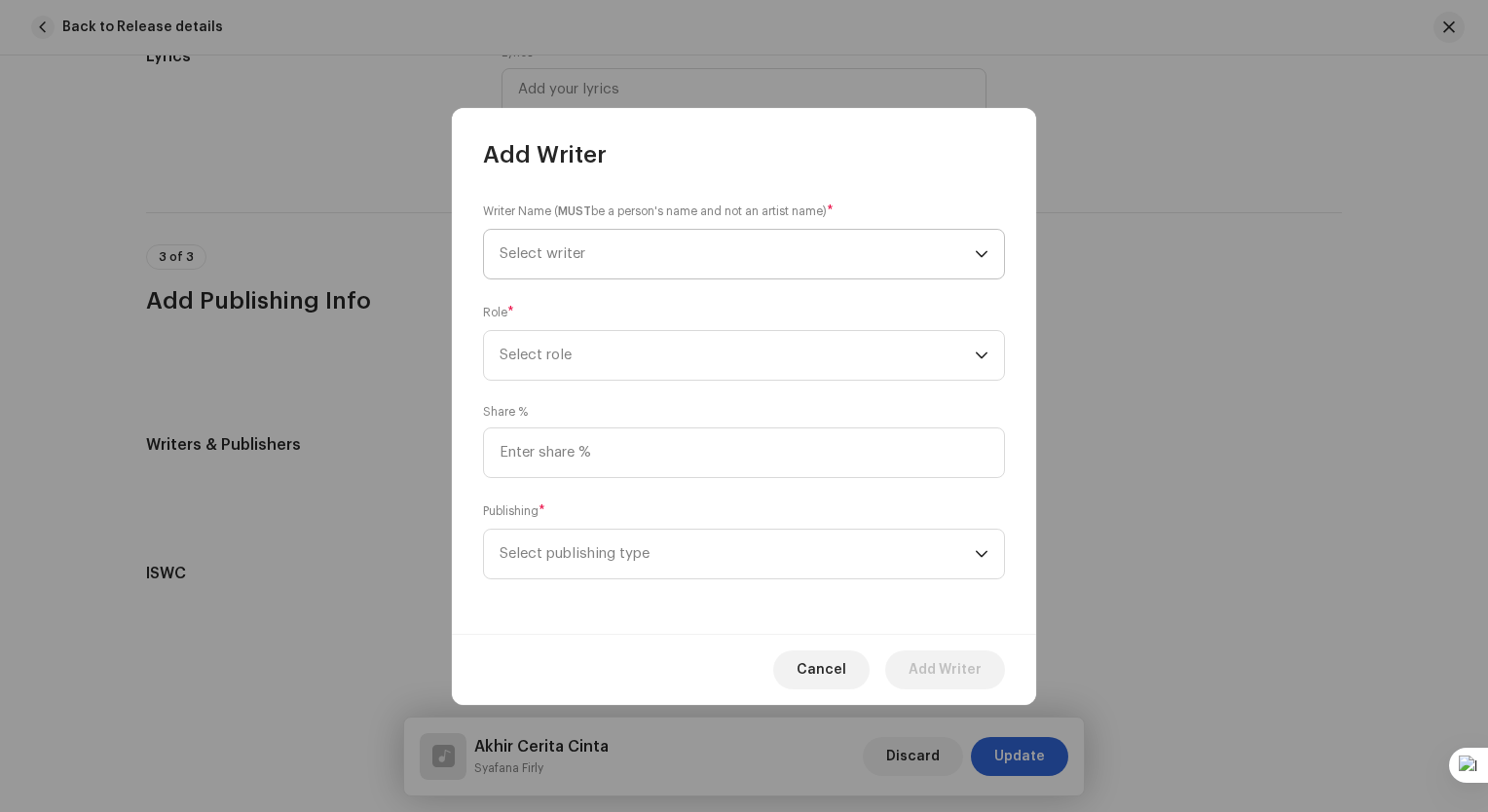
click at [984, 247] on icon "dropdown trigger" at bounding box center [982, 254] width 14 height 14
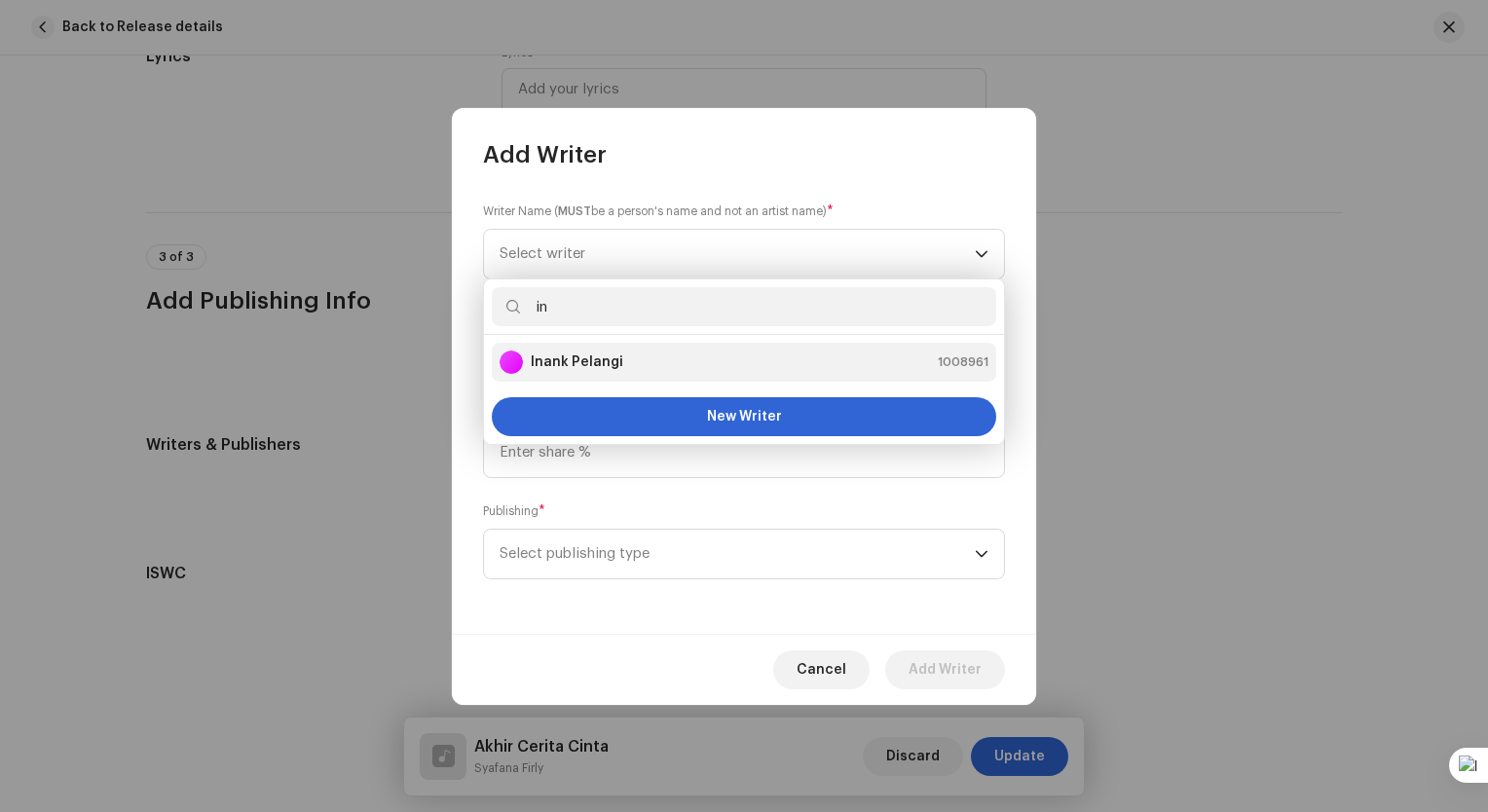
type input "in"
click at [724, 376] on li "Inank Pelangi 1008961" at bounding box center [744, 362] width 504 height 39
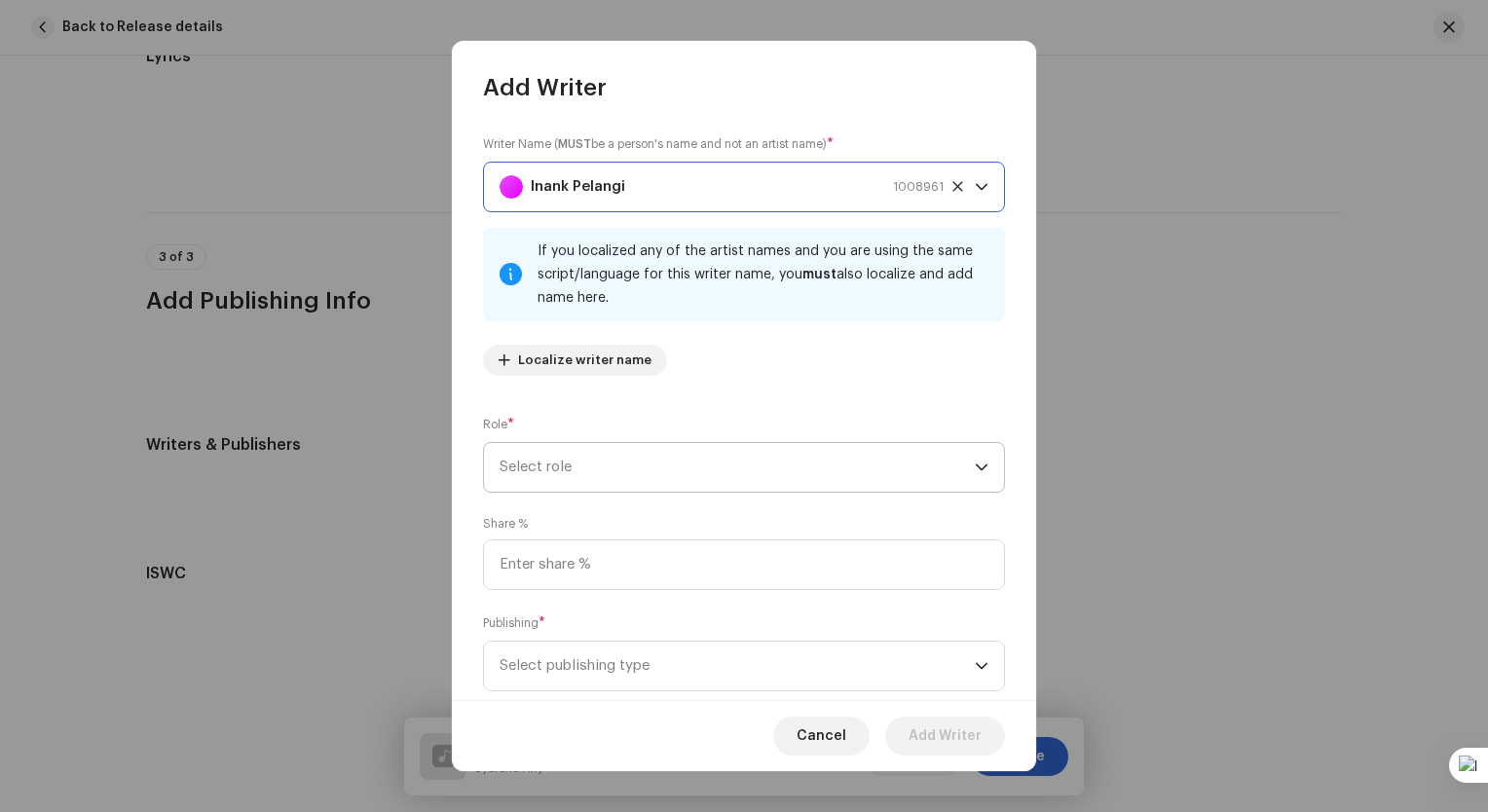
click at [720, 477] on span "Select role" at bounding box center [737, 467] width 475 height 49
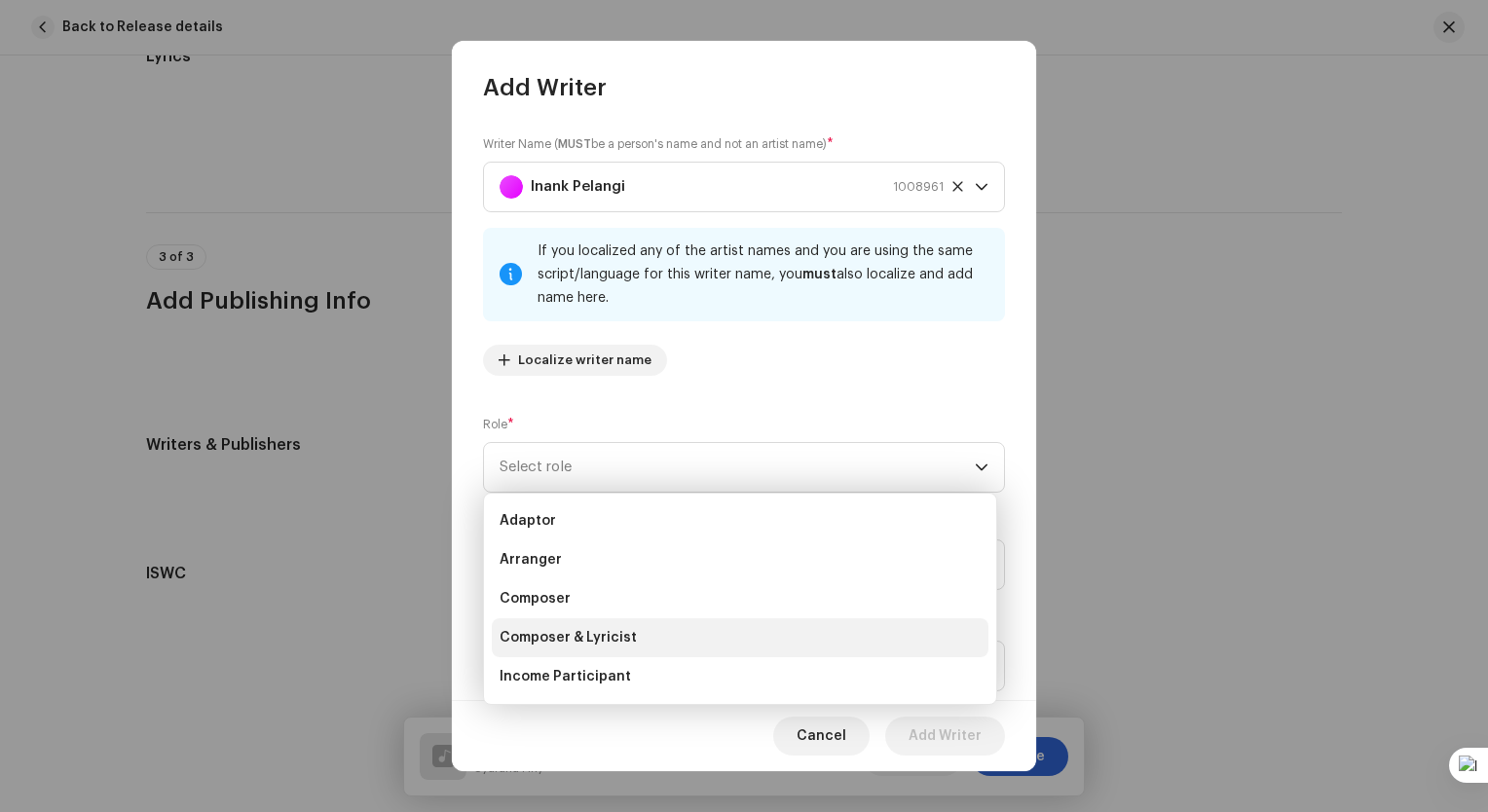
click at [584, 652] on li "Composer & Lyricist" at bounding box center [740, 638] width 497 height 39
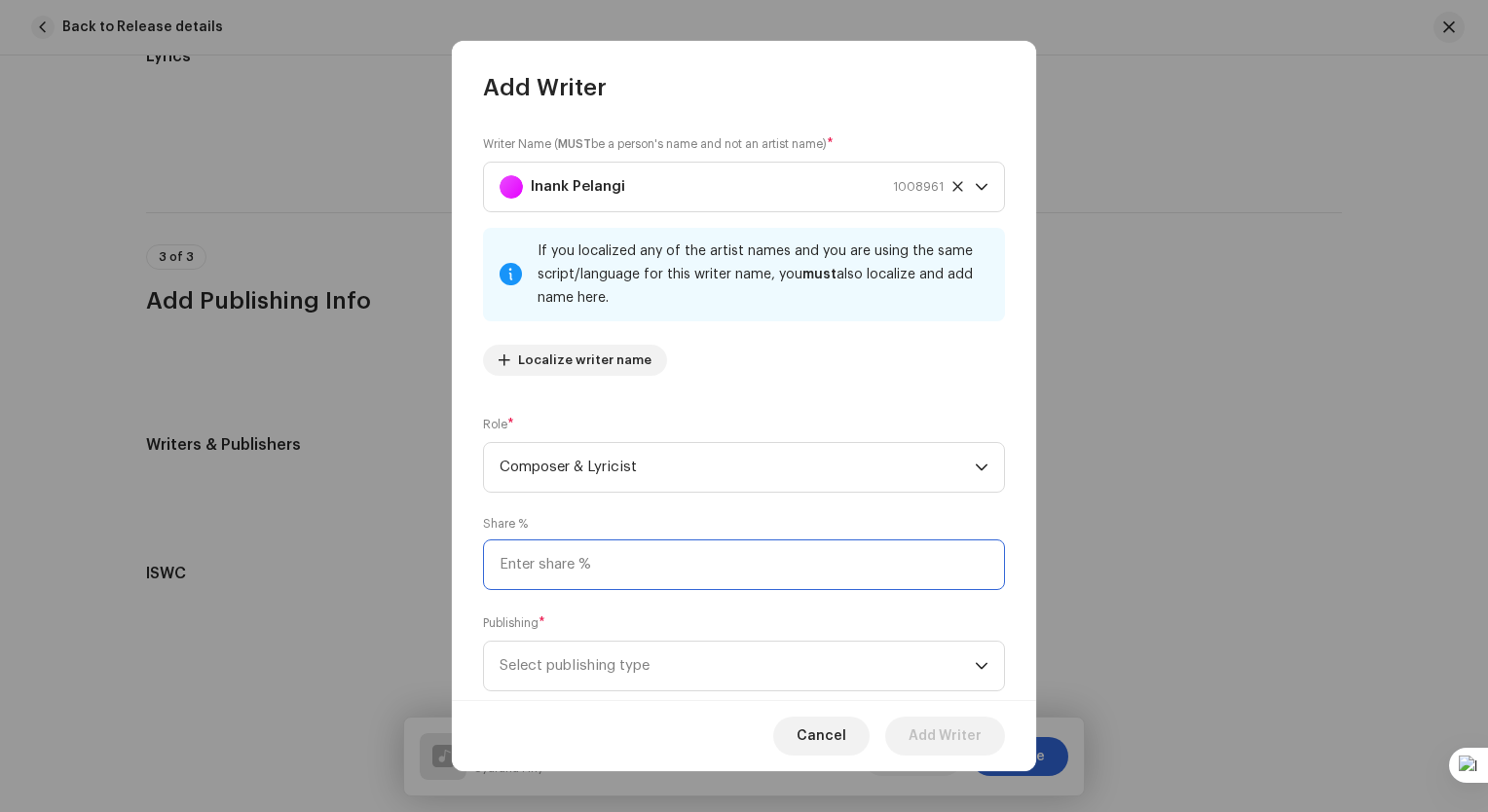
click at [614, 578] on input at bounding box center [744, 565] width 522 height 51
type input "100.00"
click at [583, 660] on span "Select publishing type" at bounding box center [737, 666] width 475 height 49
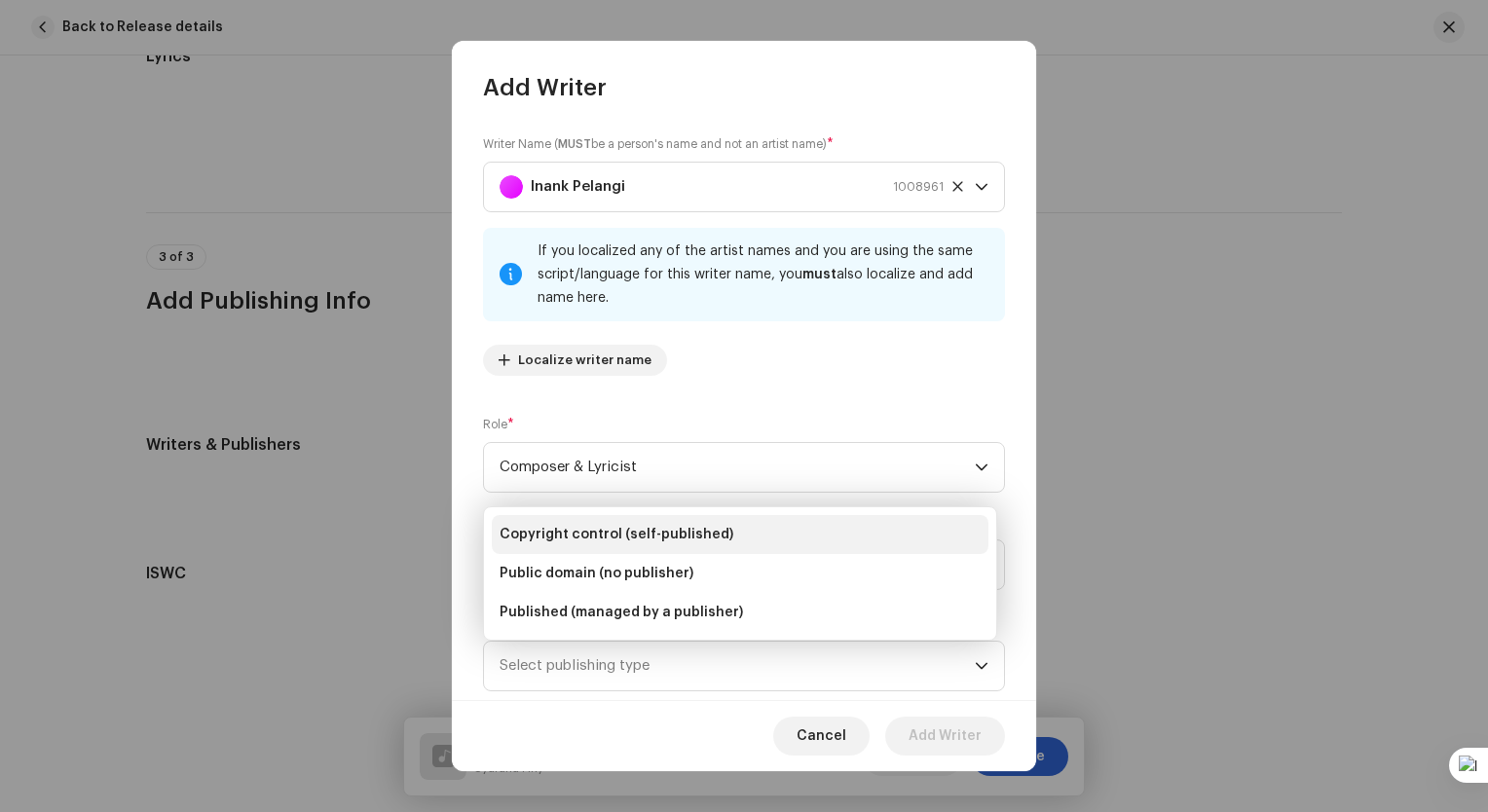
click at [624, 541] on span "Copyright control (self-published)" at bounding box center [616, 535] width 234 height 20
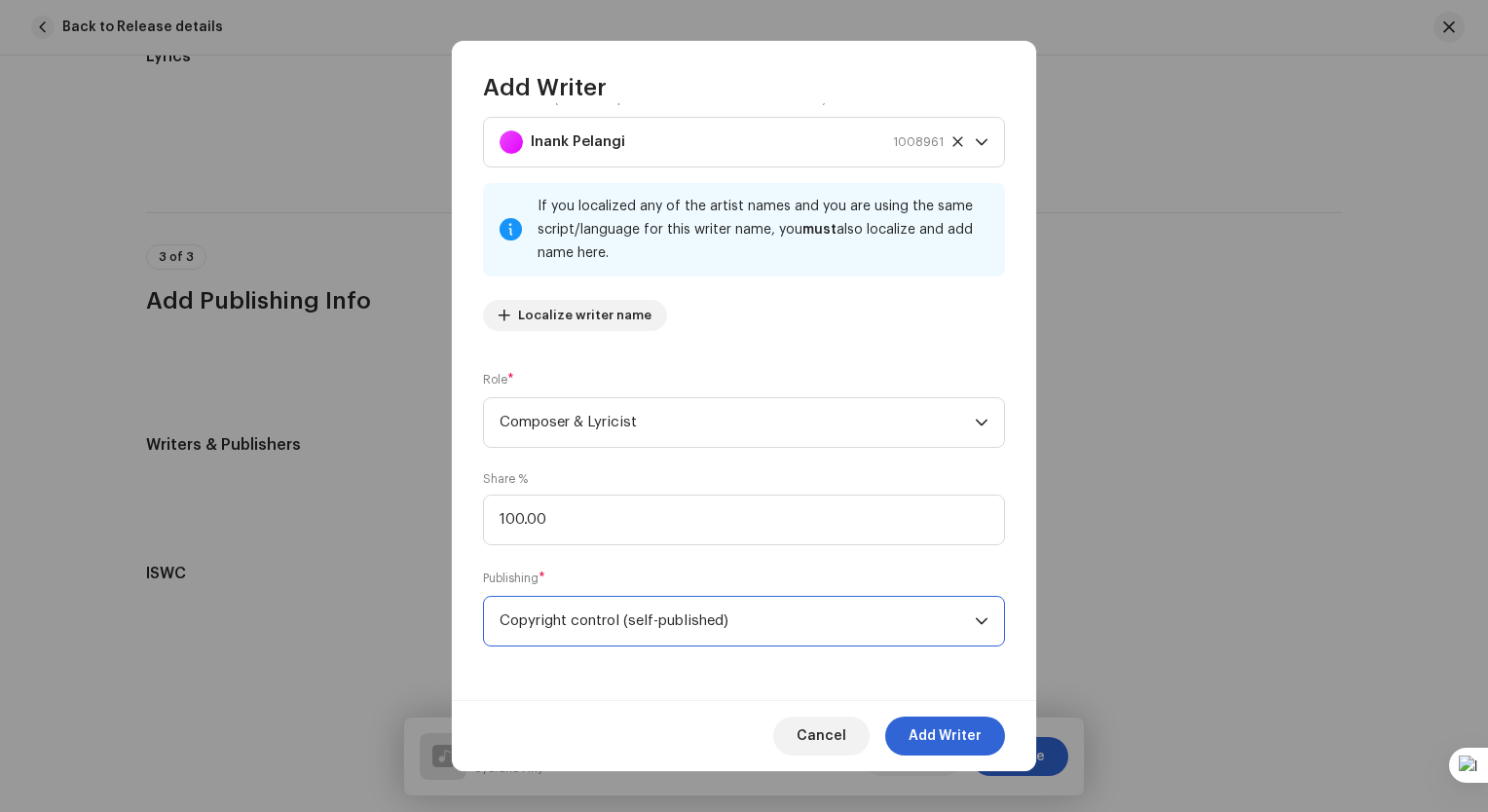
scroll to position [45, 0]
click at [941, 734] on span "Add Writer" at bounding box center [944, 736] width 73 height 39
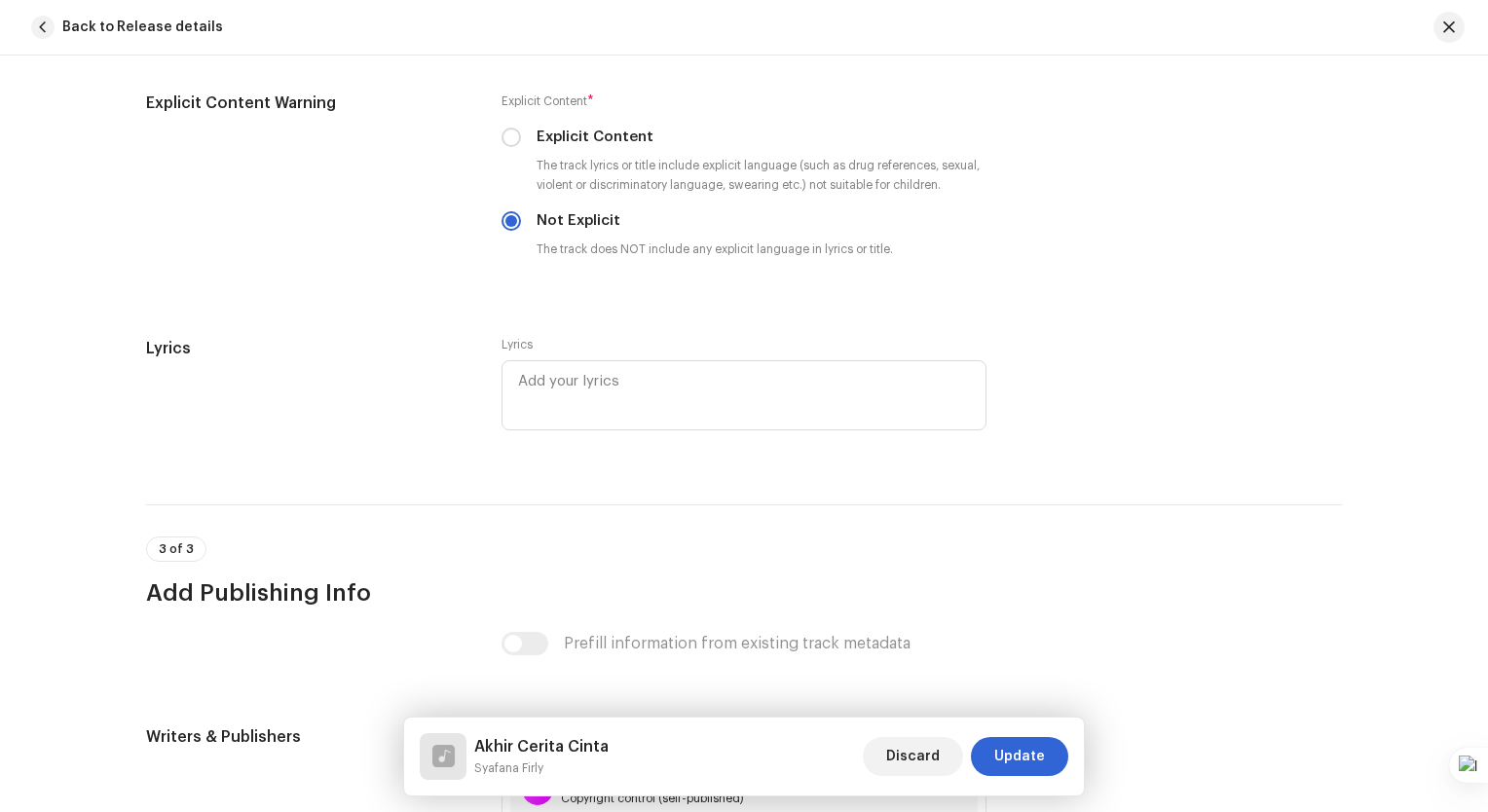
scroll to position [3785, 0]
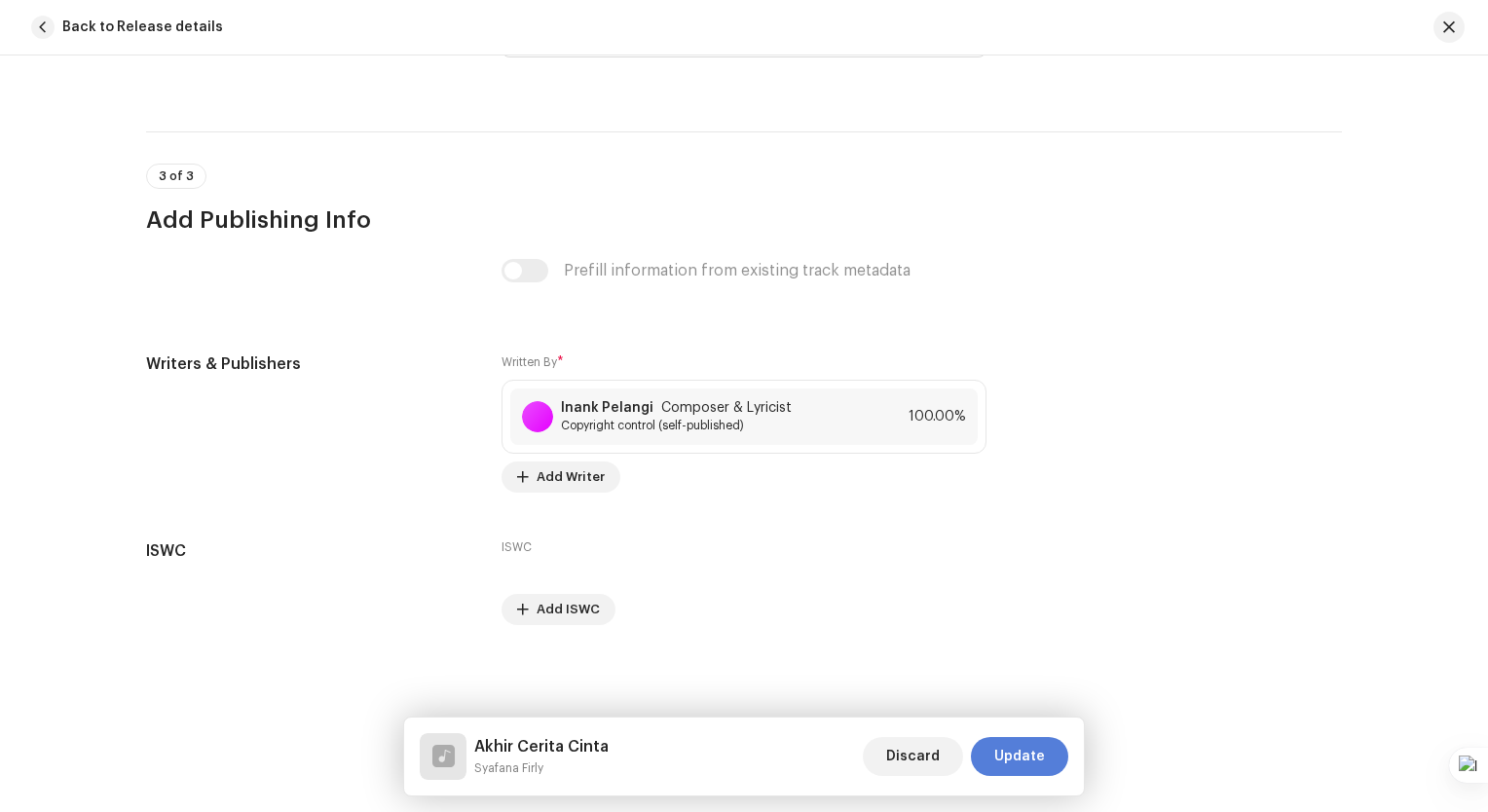
click at [1023, 758] on span "Update" at bounding box center [1020, 756] width 51 height 39
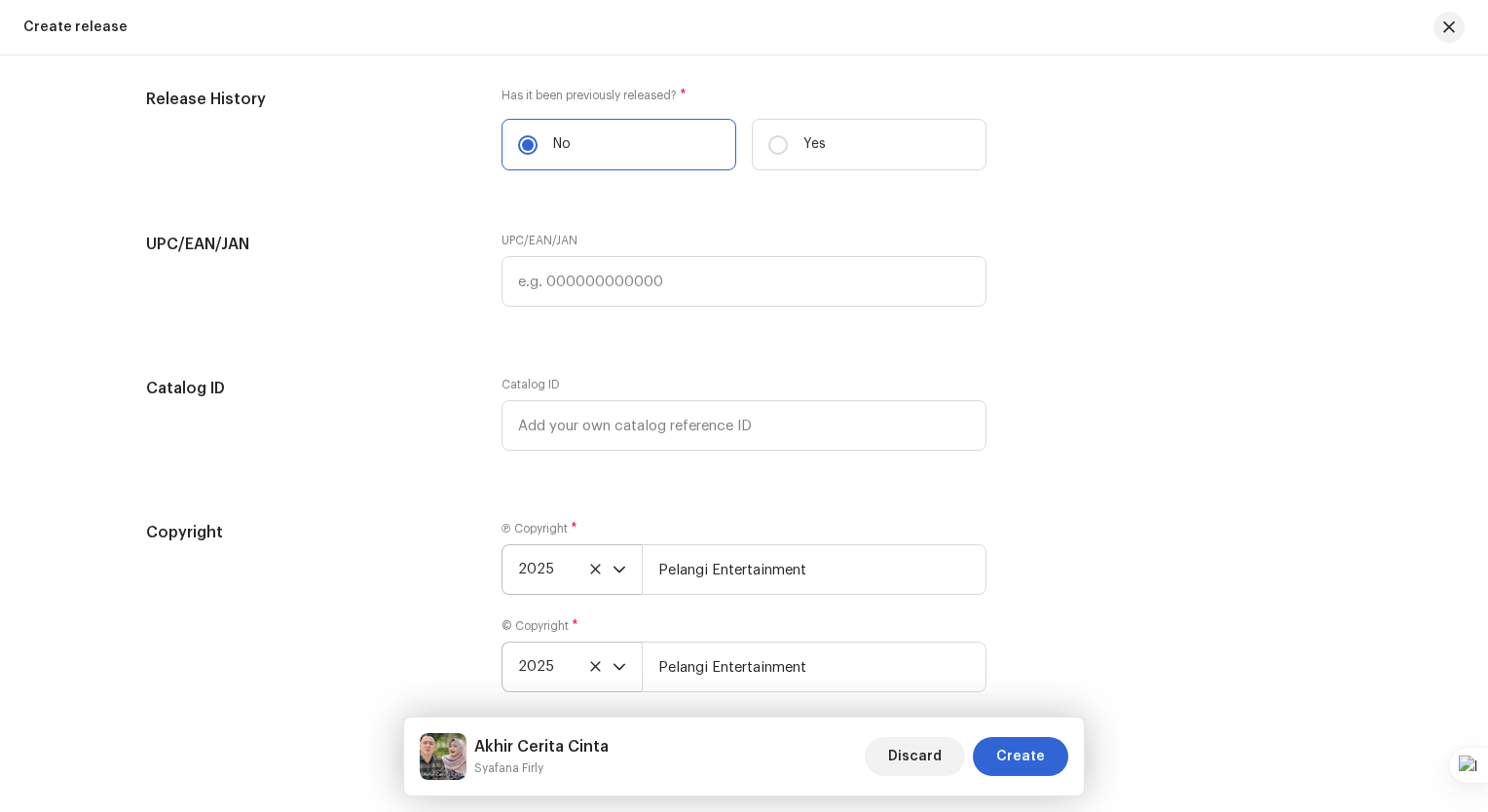
scroll to position [3389, 0]
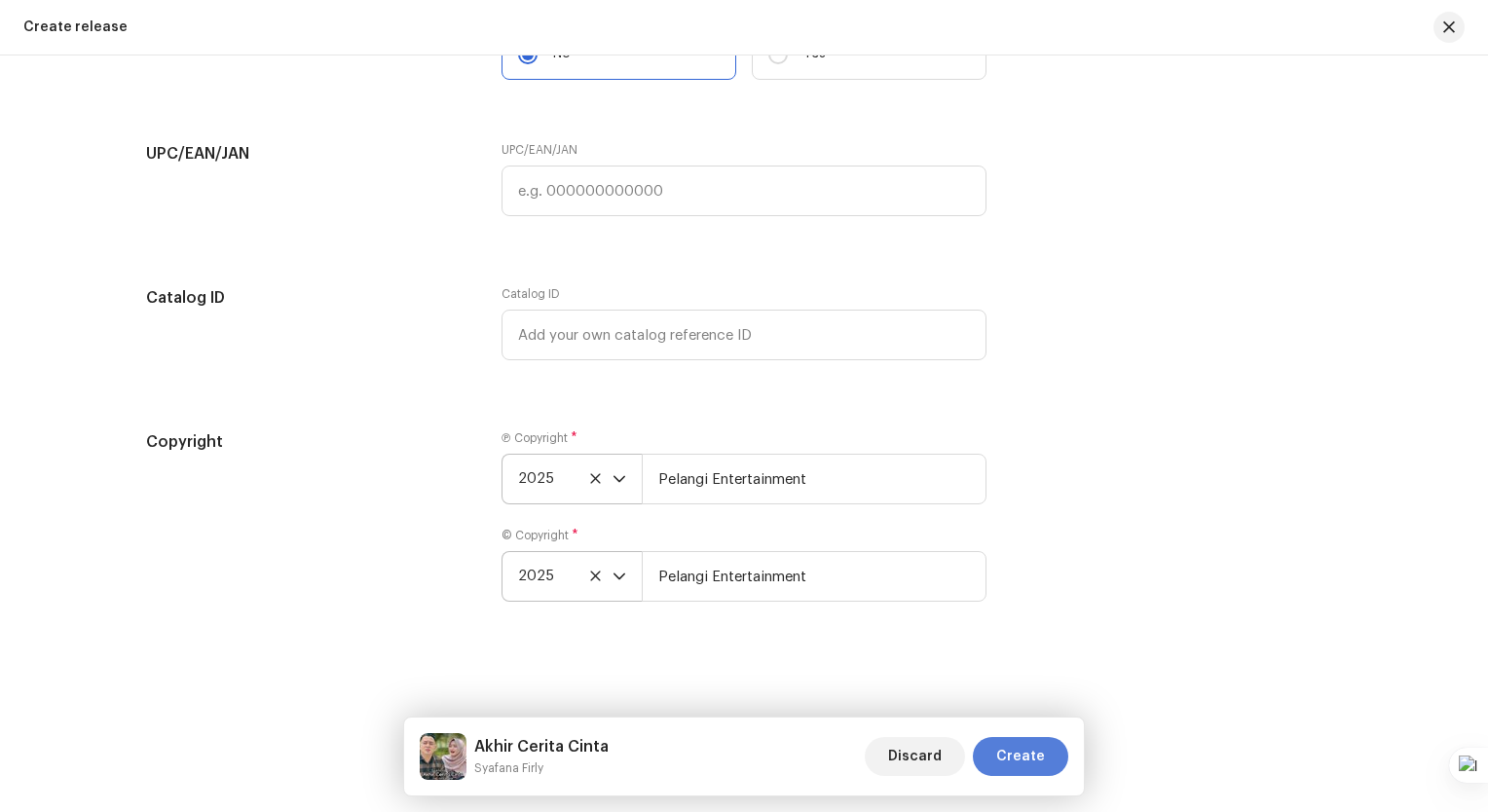
click at [1032, 752] on span "Create" at bounding box center [1021, 756] width 49 height 39
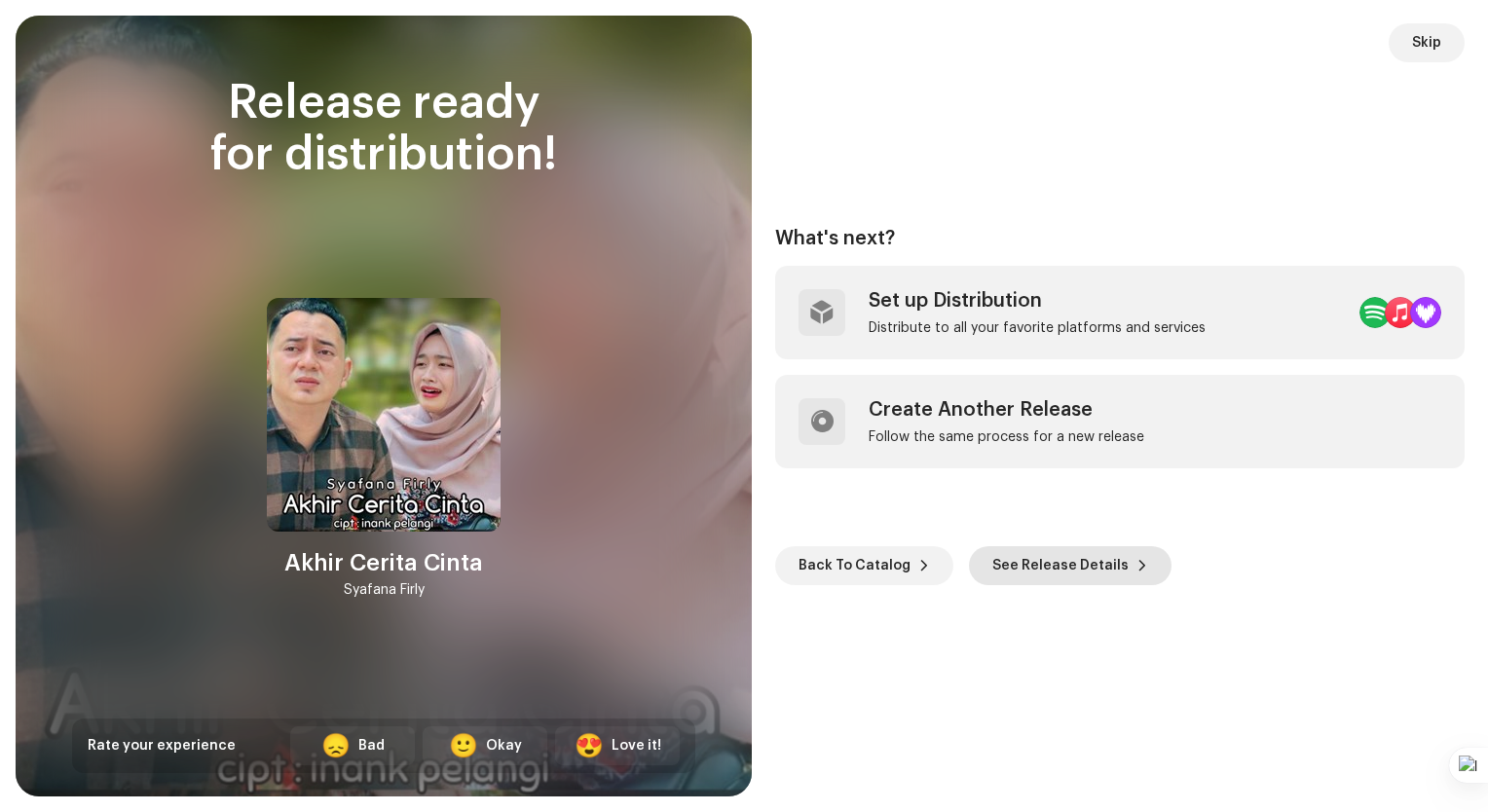
click at [1042, 571] on span "See Release Details" at bounding box center [1060, 566] width 136 height 39
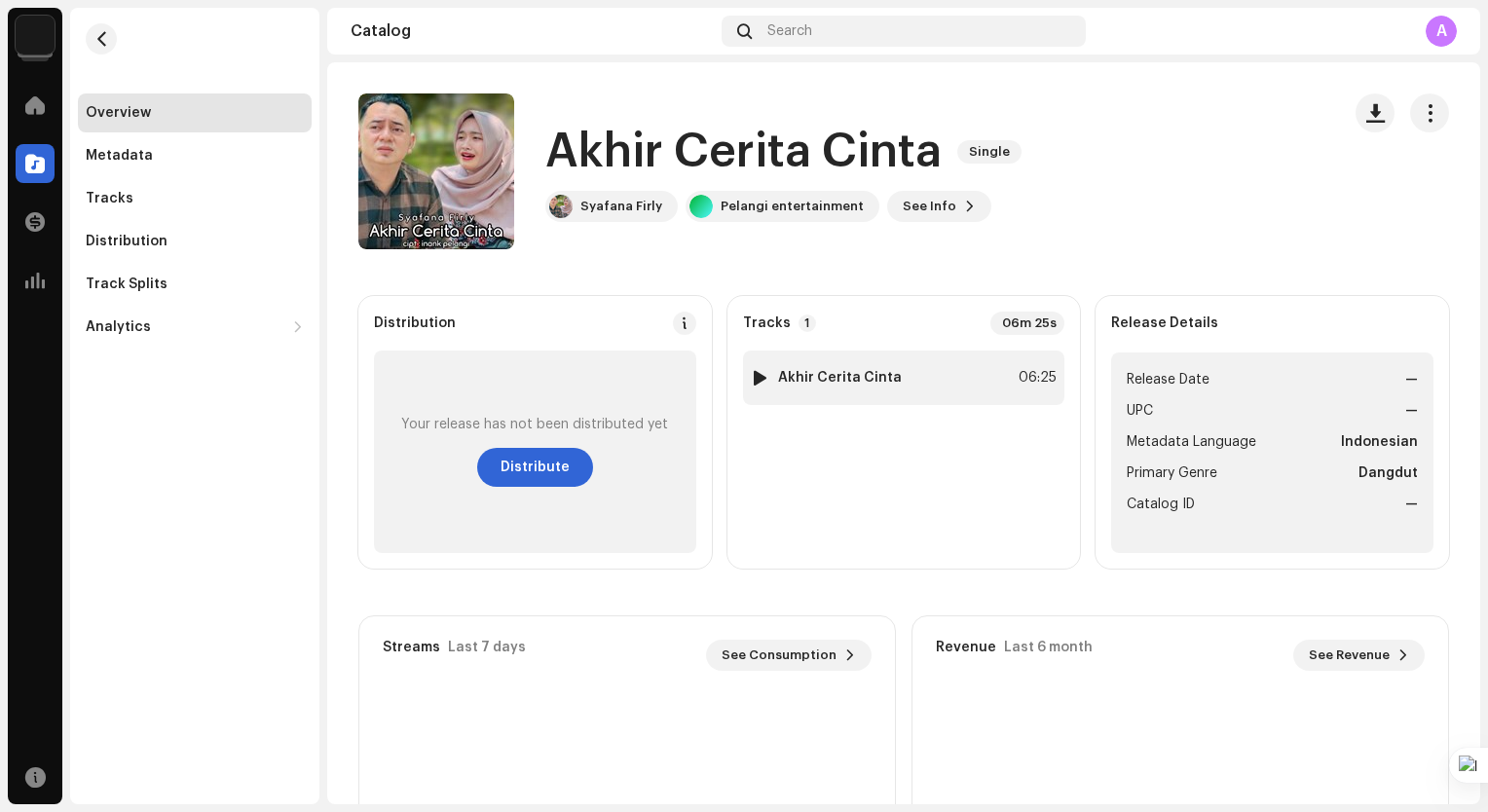
click at [920, 380] on div "1 Akhir Cerita Cinta 06:25" at bounding box center [903, 378] width 322 height 55
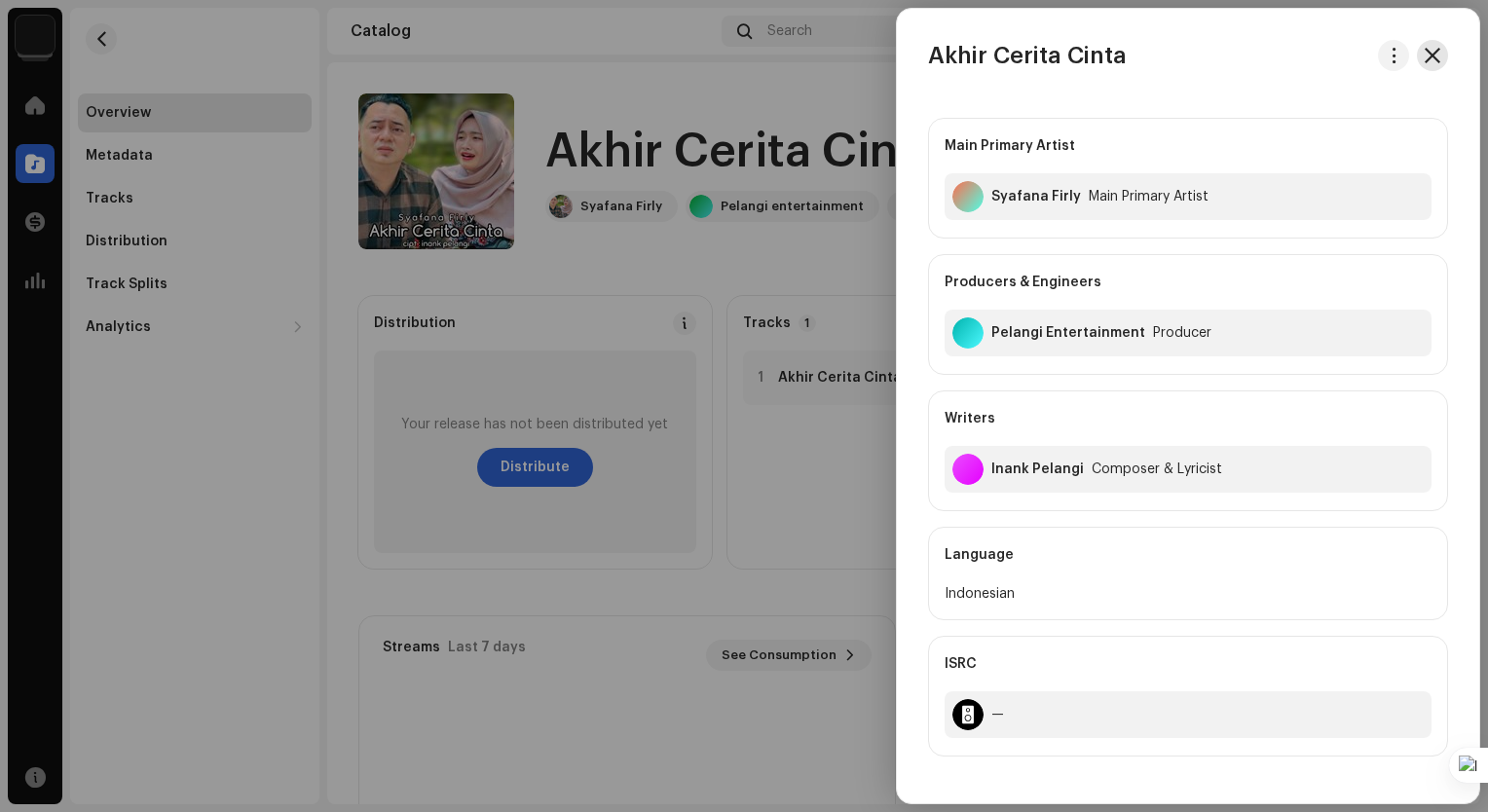
click at [1424, 53] on span "button" at bounding box center [1432, 56] width 16 height 16
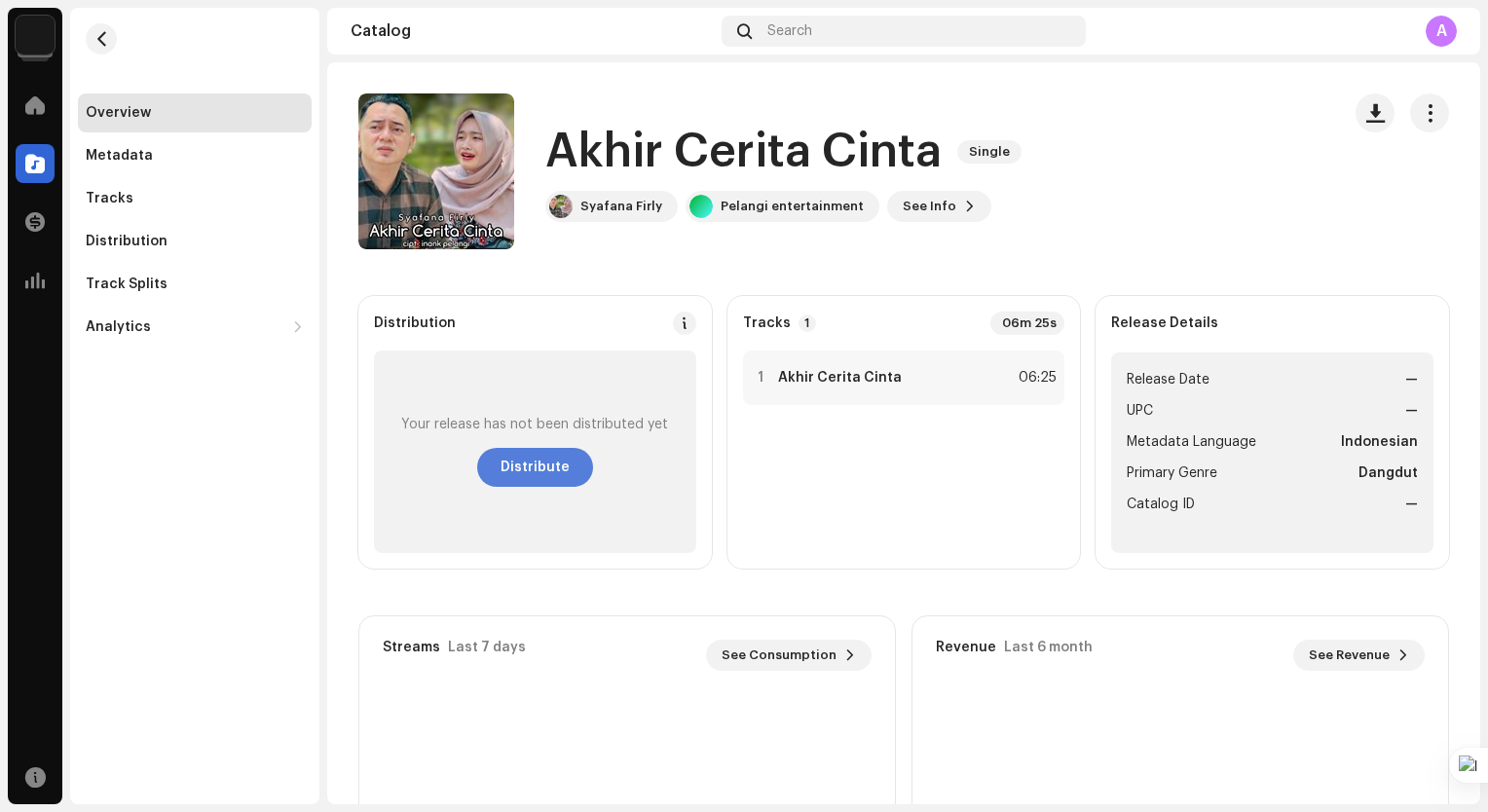
click at [564, 474] on span "Distribute" at bounding box center [535, 467] width 70 height 39
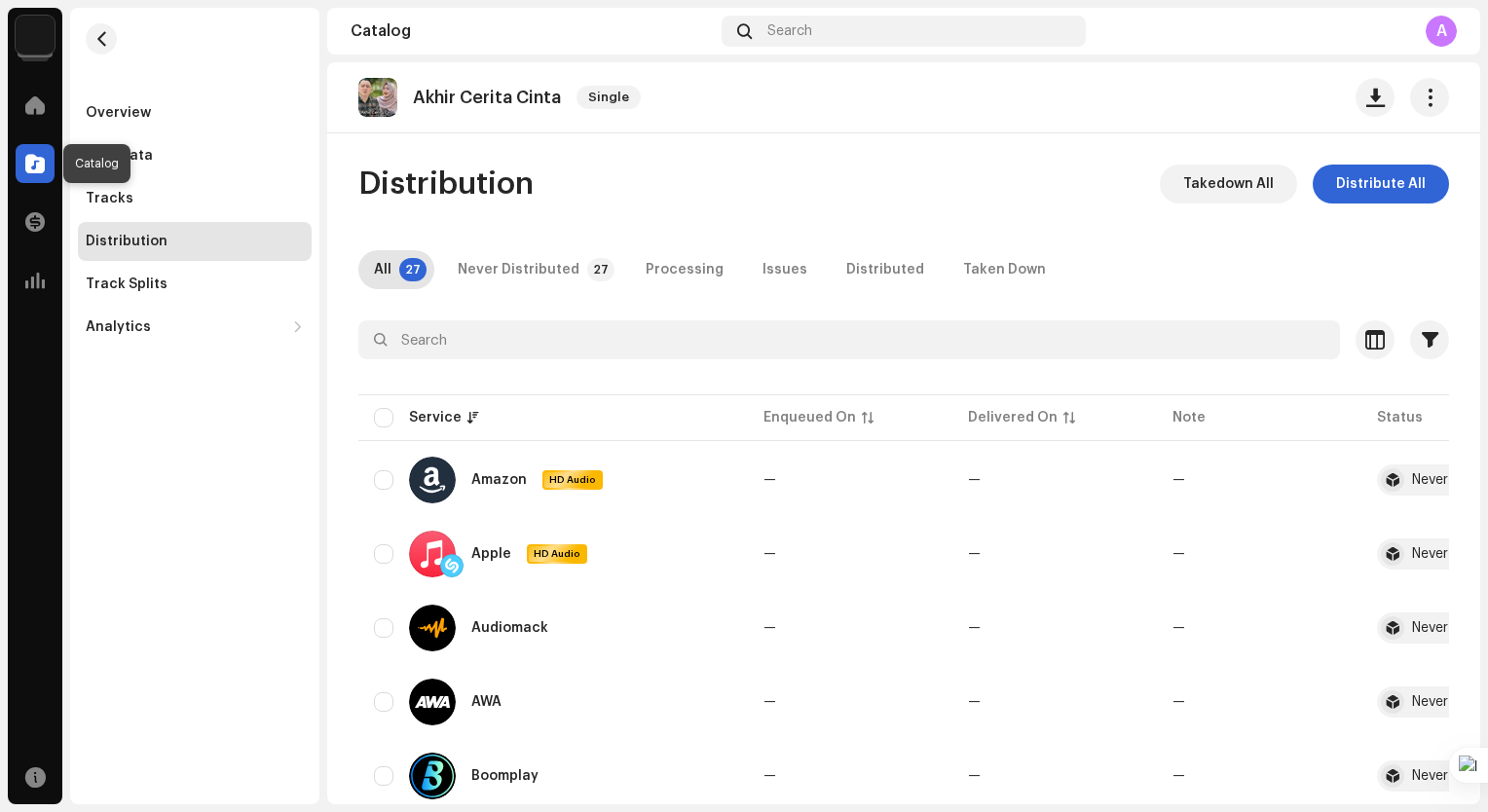
click at [39, 170] on span at bounding box center [35, 164] width 20 height 16
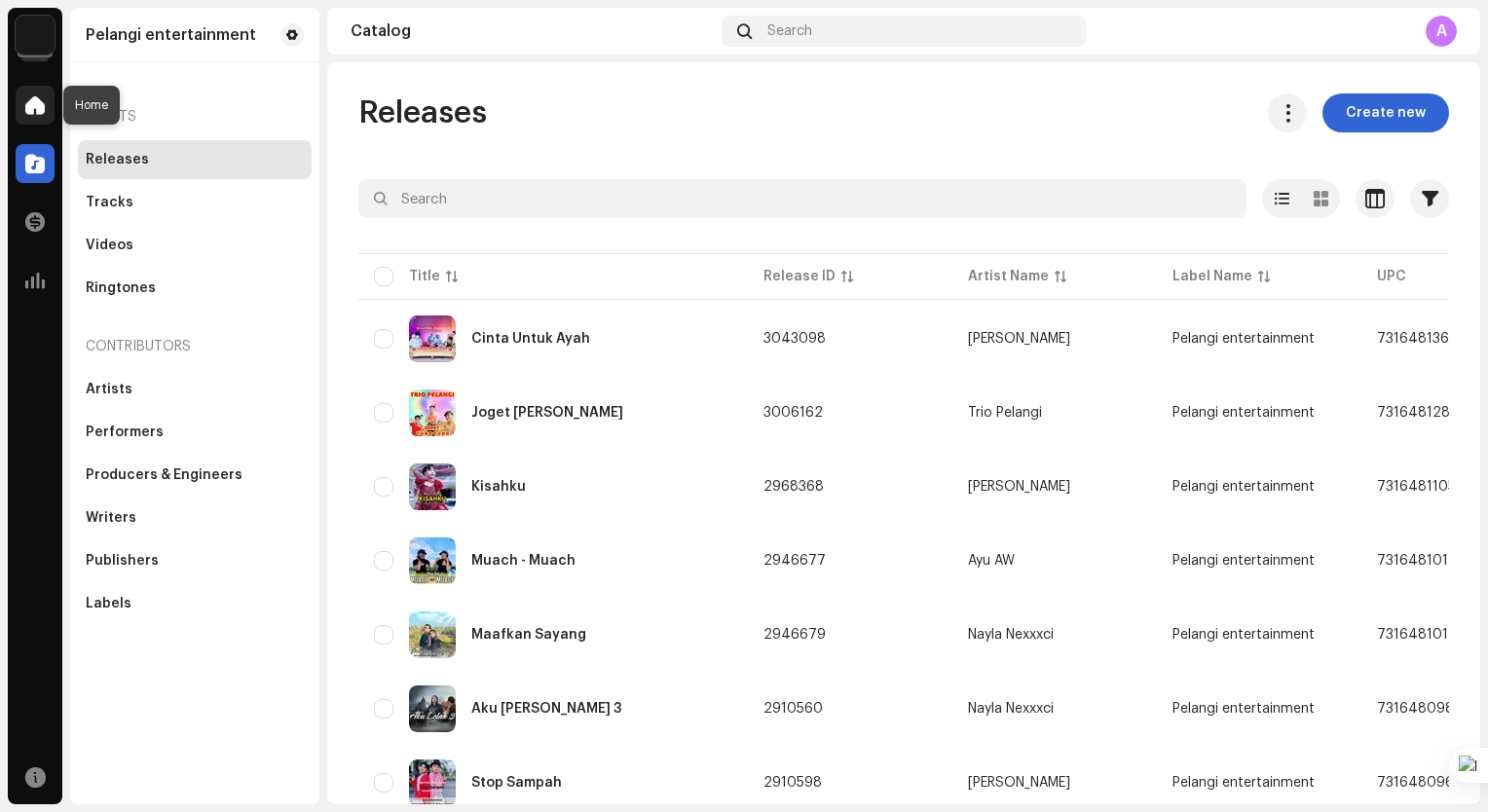
click at [35, 100] on span at bounding box center [35, 105] width 20 height 16
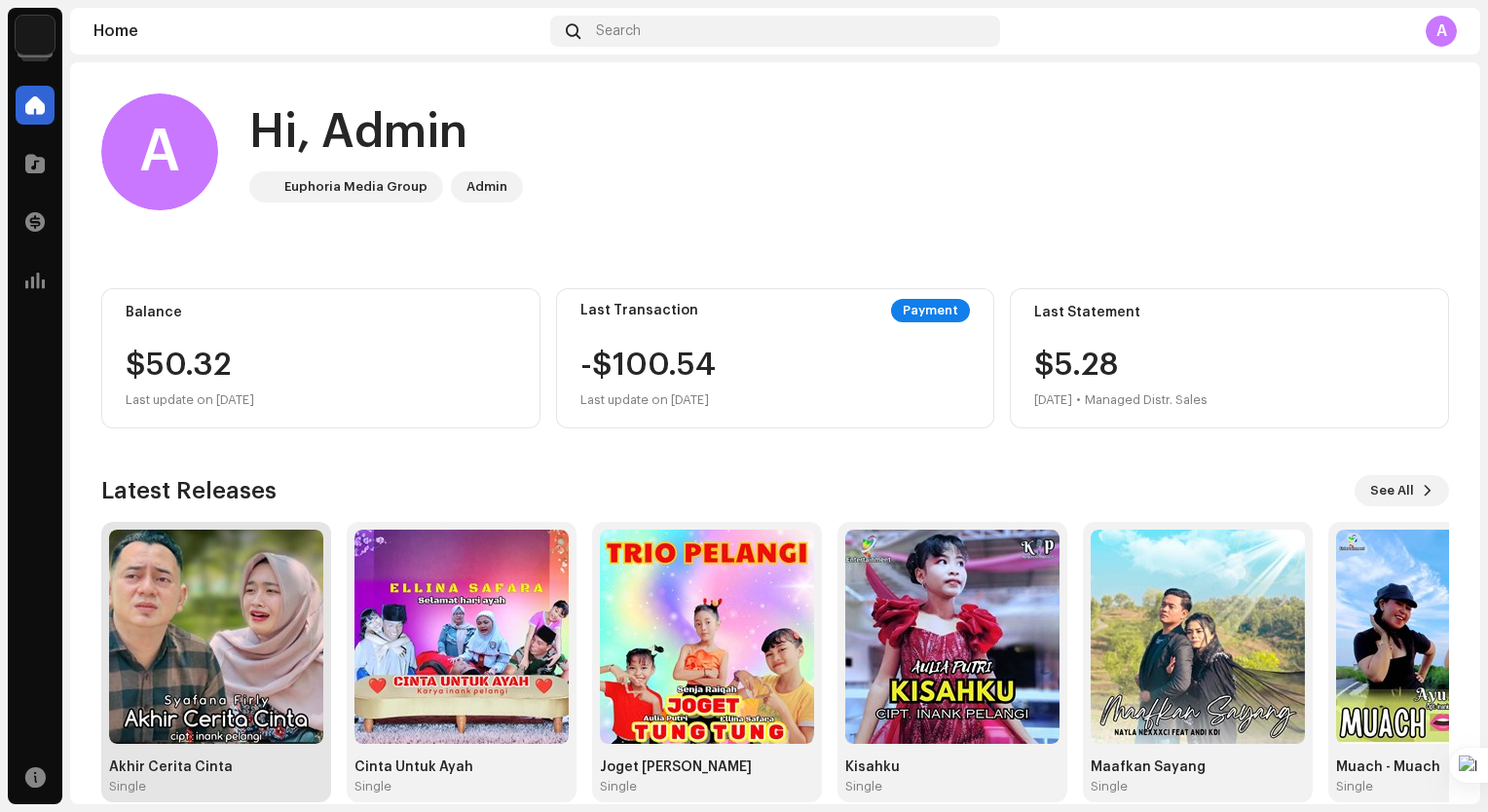
click at [266, 597] on img at bounding box center [216, 637] width 215 height 215
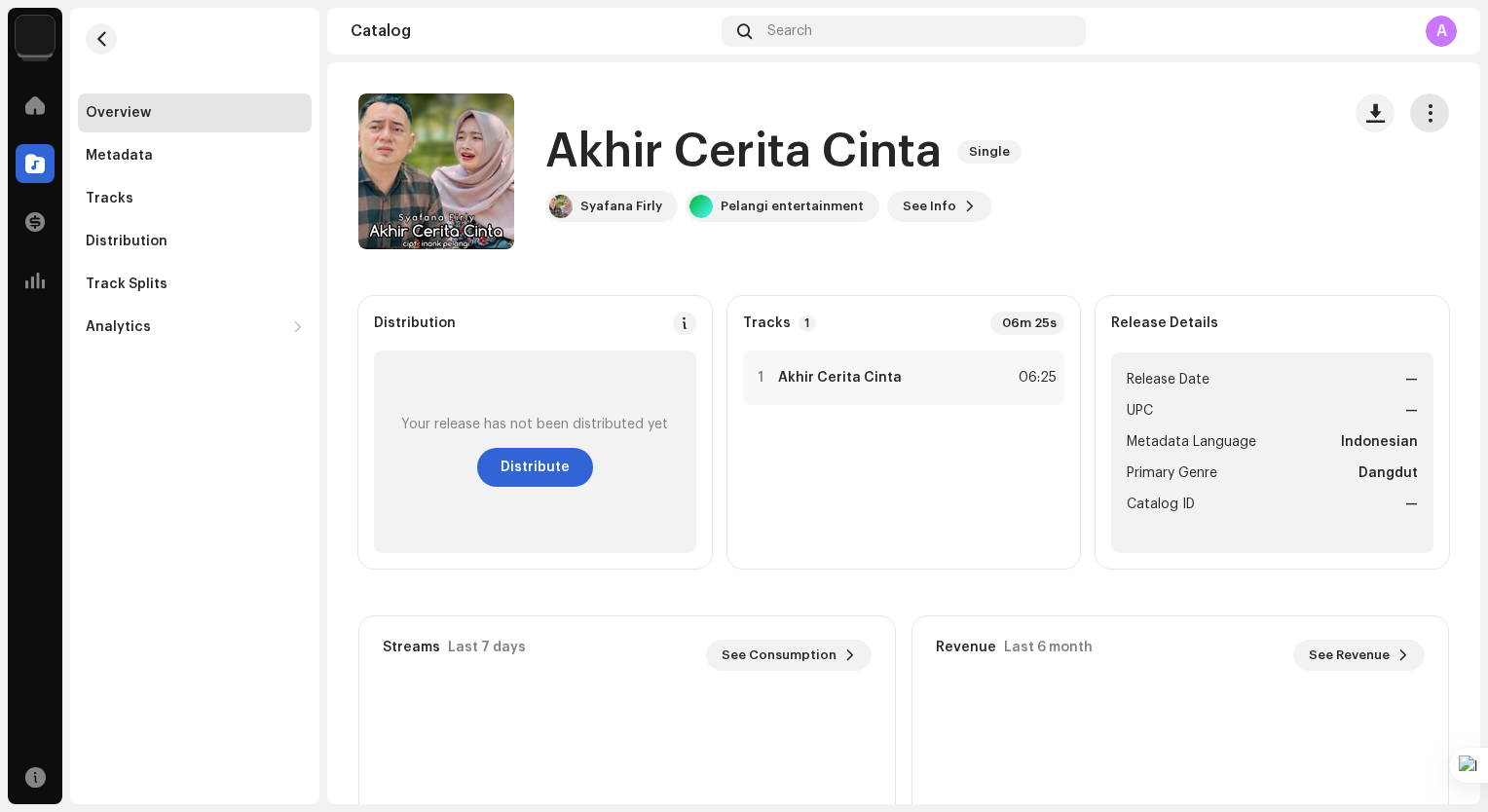
click at [1420, 119] on span "button" at bounding box center [1429, 113] width 19 height 16
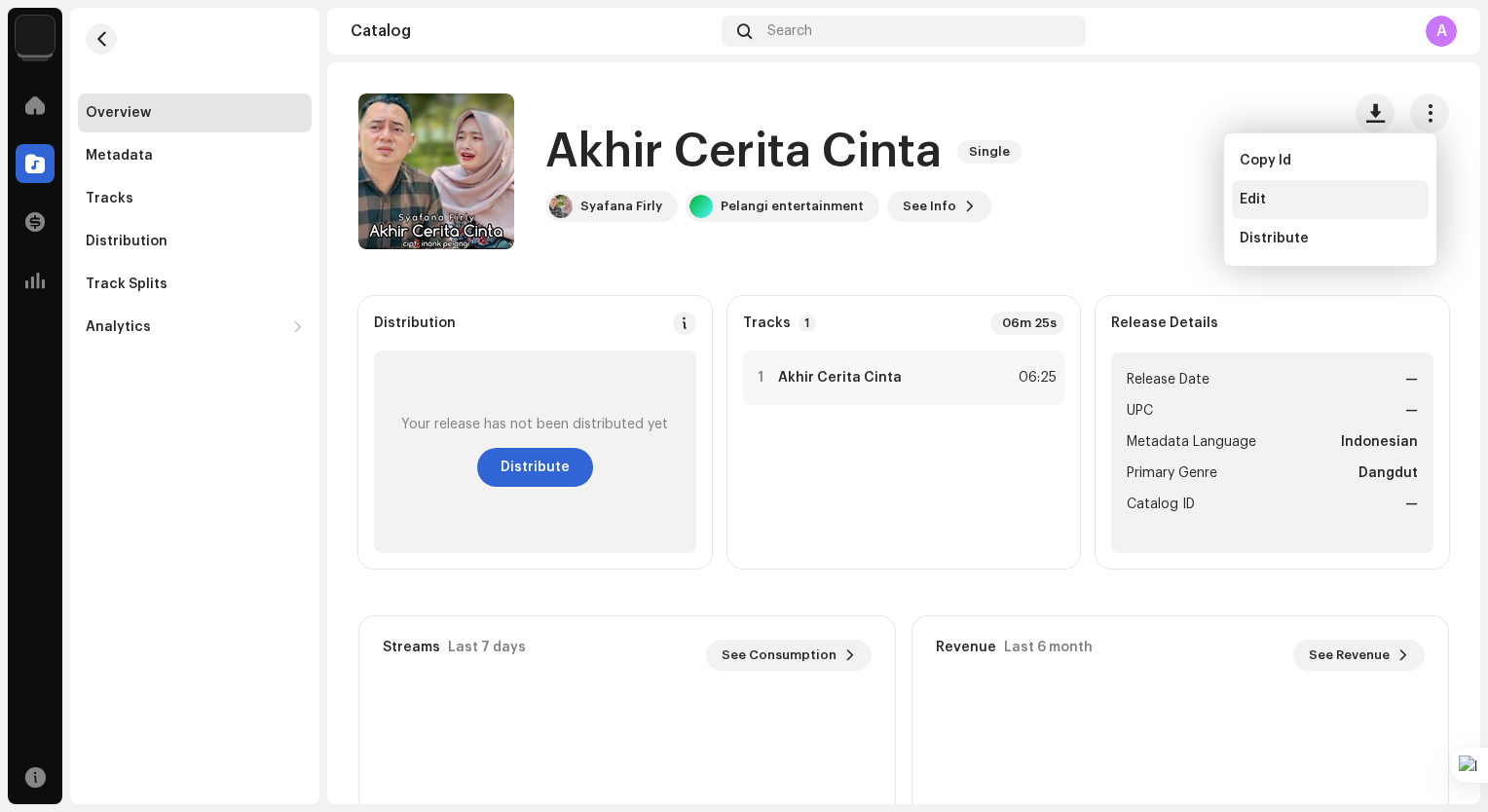
click at [1320, 213] on div "Edit" at bounding box center [1329, 200] width 197 height 39
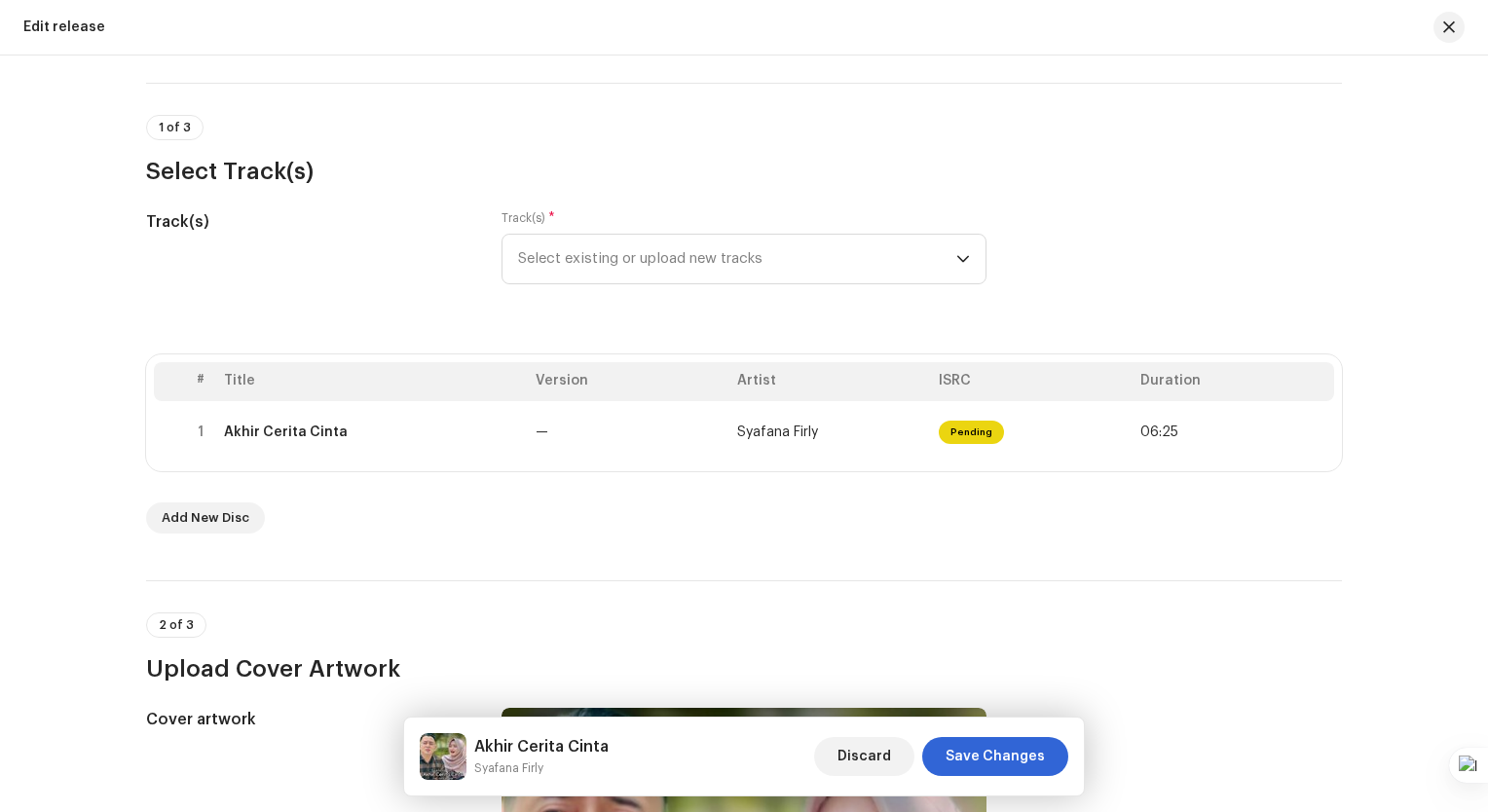
scroll to position [97, 0]
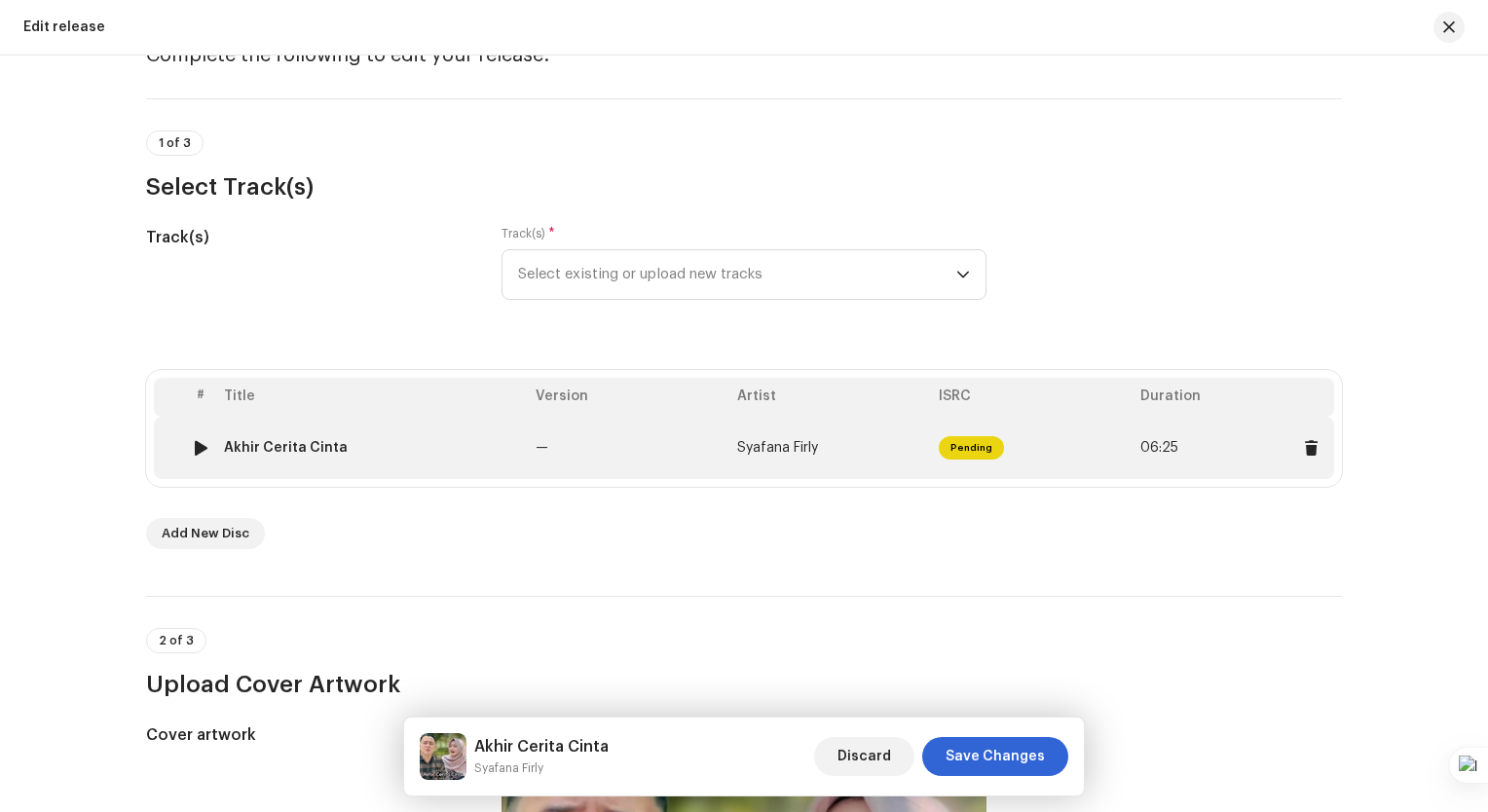
click at [670, 454] on td "—" at bounding box center [629, 448] width 202 height 63
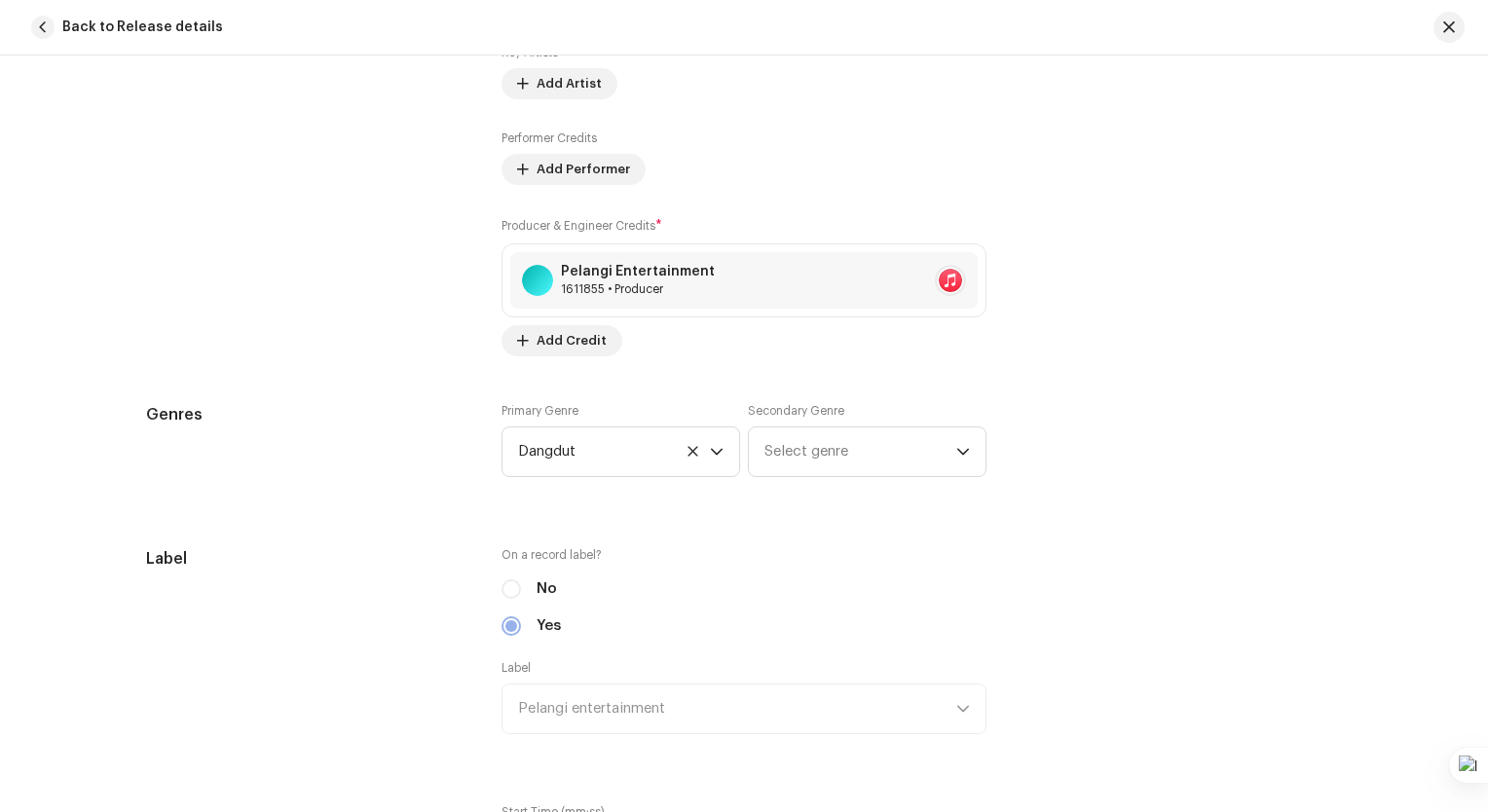
scroll to position [1351, 0]
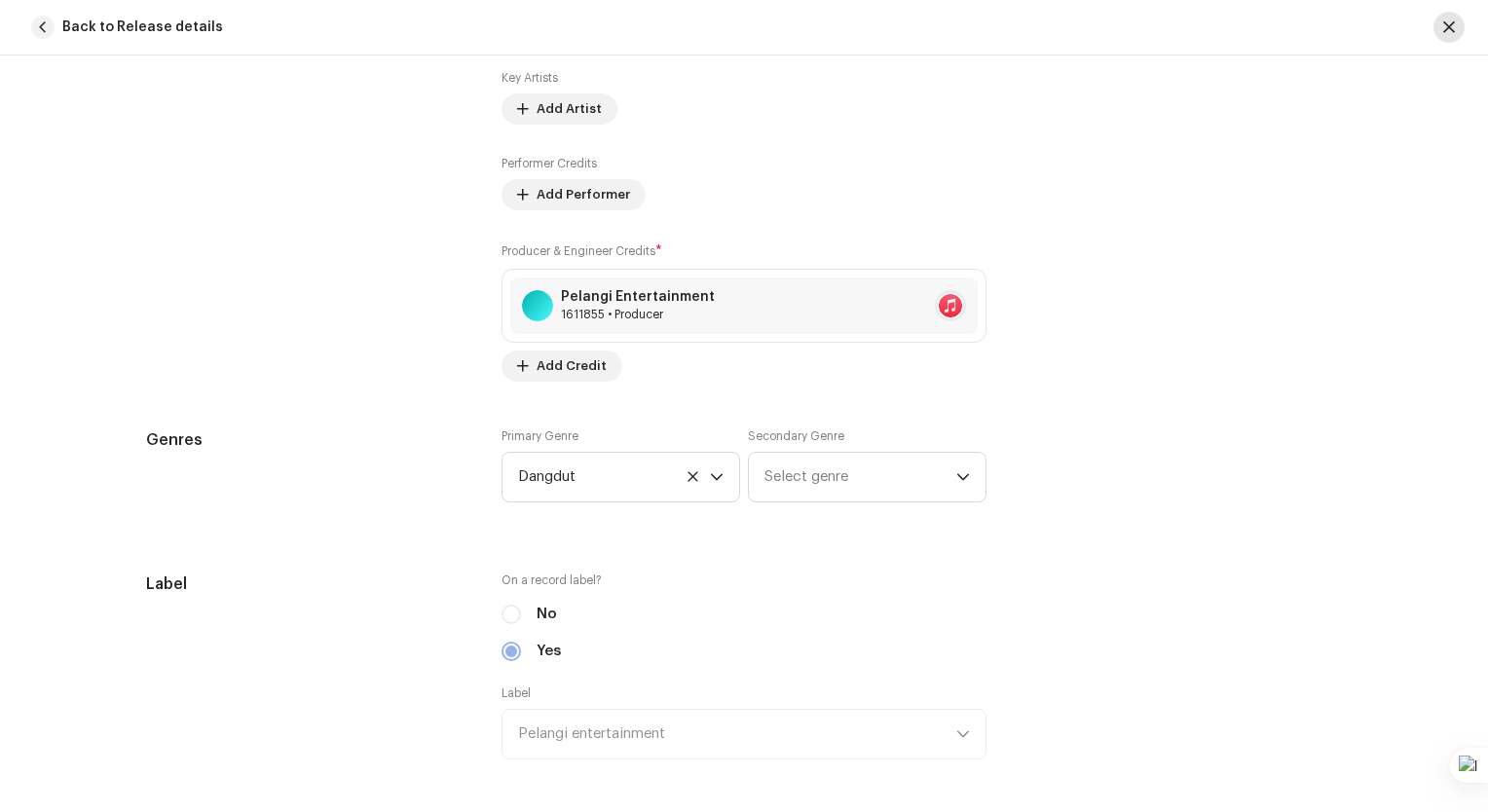
click at [1456, 27] on button "button" at bounding box center [1449, 27] width 31 height 31
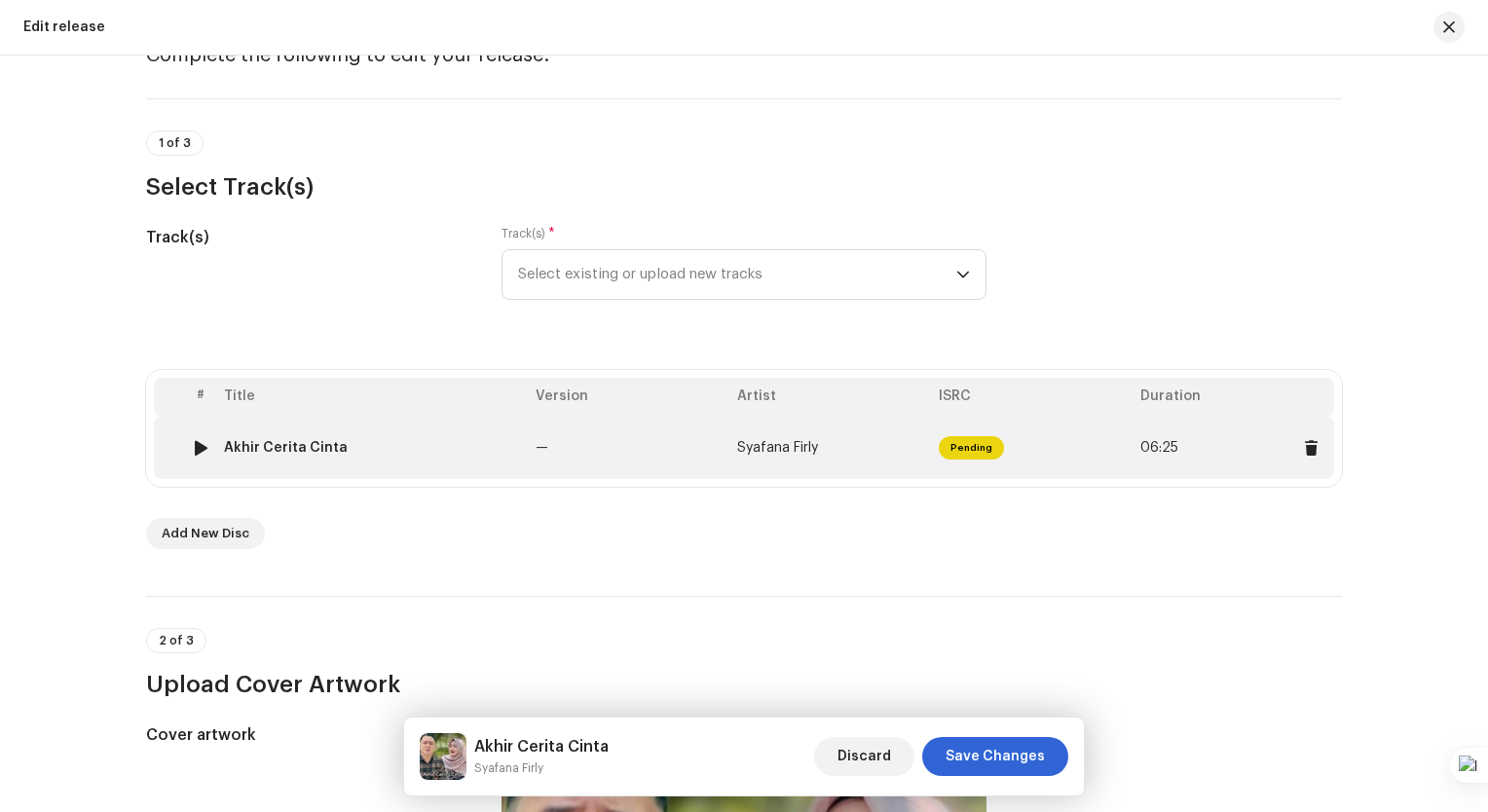
click at [678, 442] on td "—" at bounding box center [629, 448] width 202 height 63
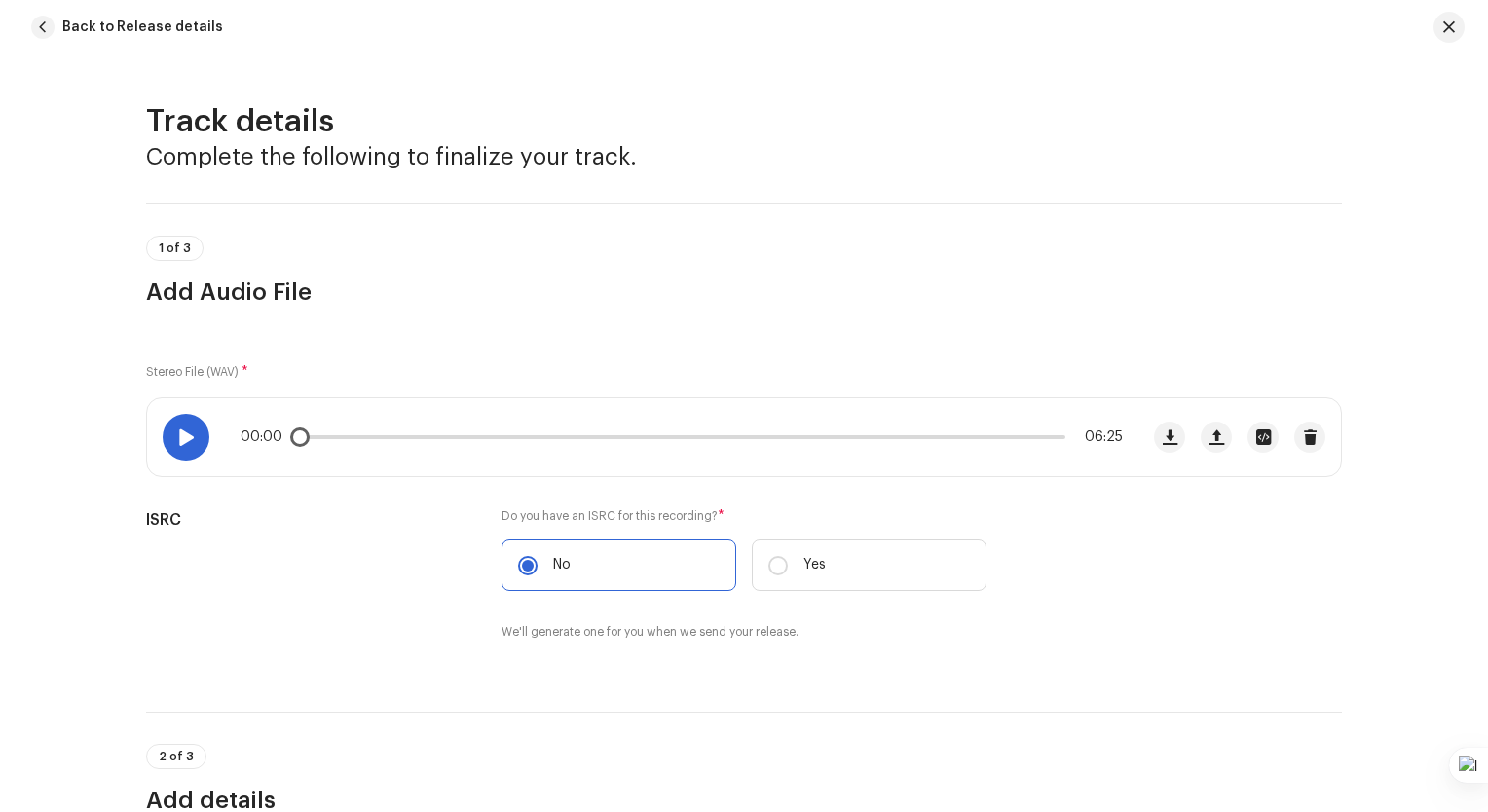
click at [196, 423] on div at bounding box center [186, 437] width 47 height 47
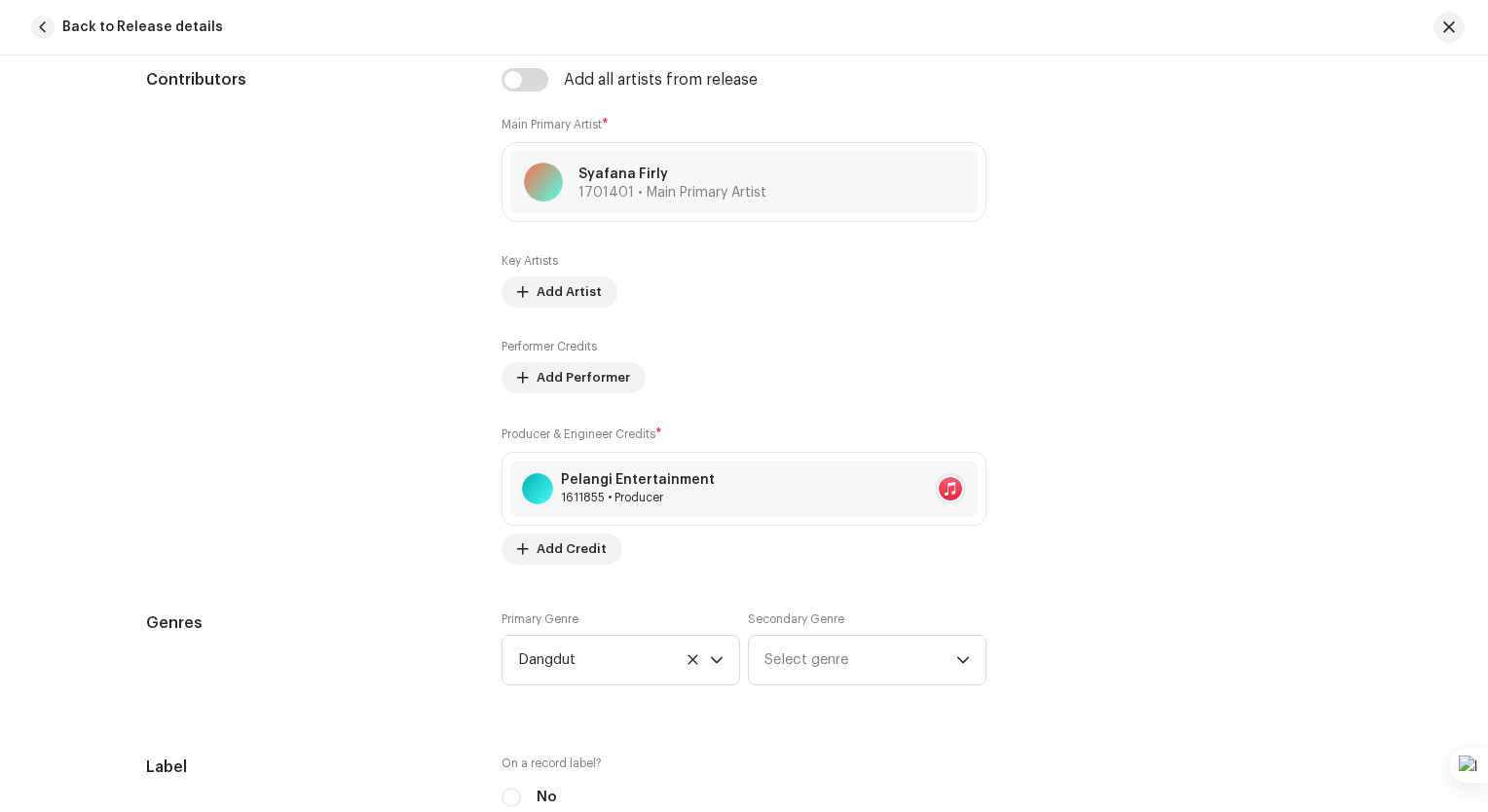
scroll to position [1460, 0]
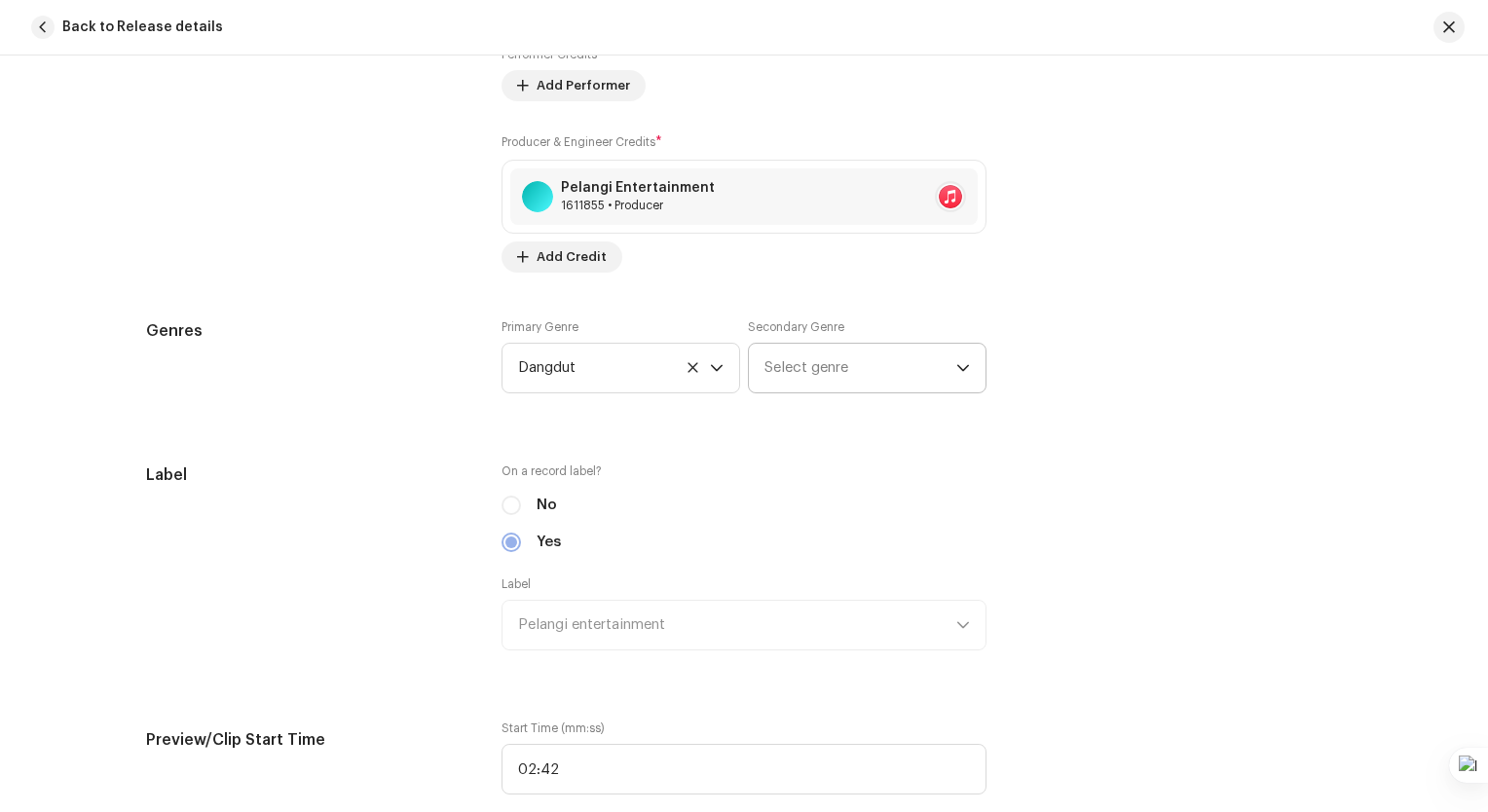
click at [923, 370] on span "Select genre" at bounding box center [860, 368] width 192 height 49
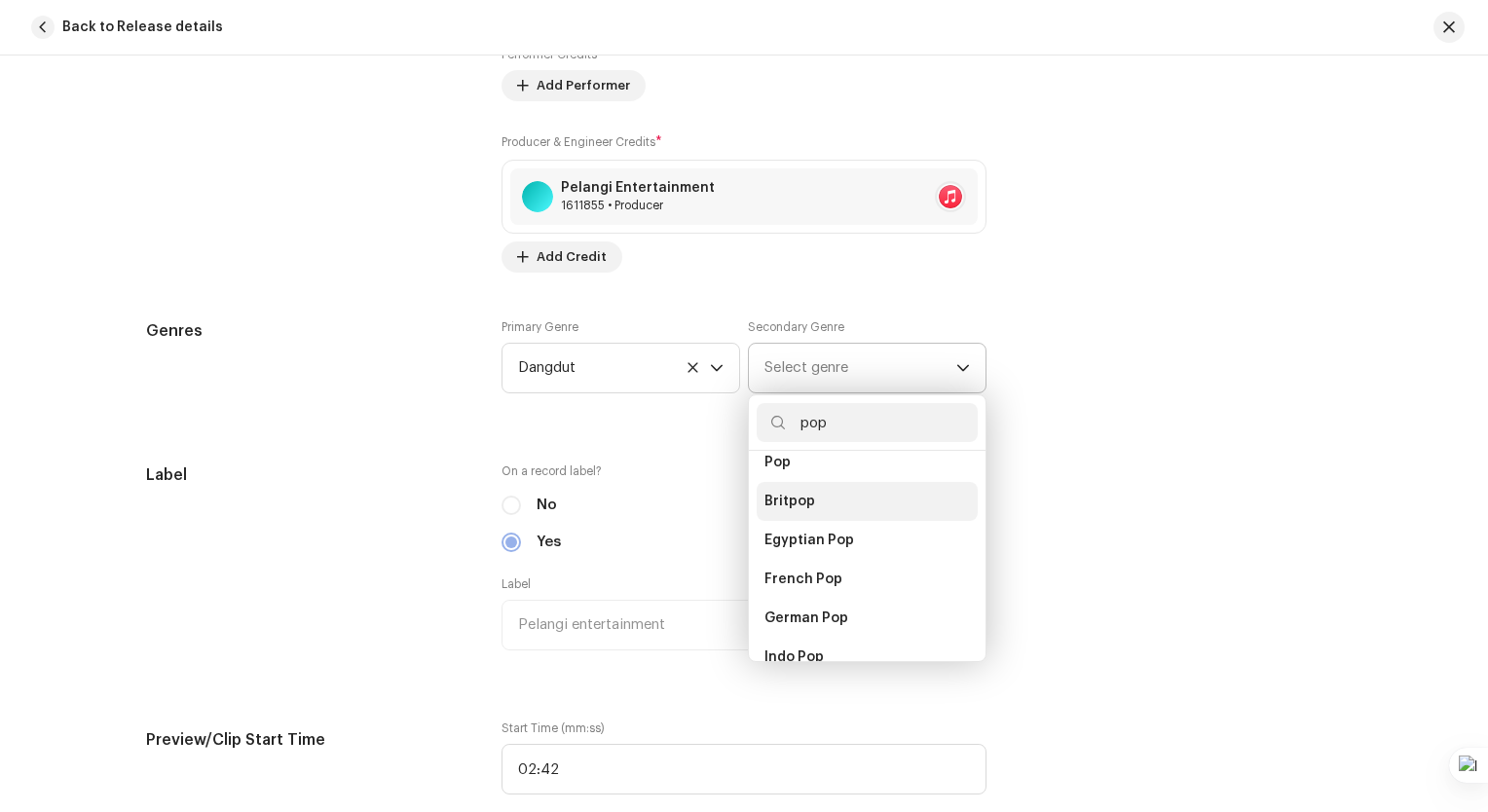
scroll to position [682, 0]
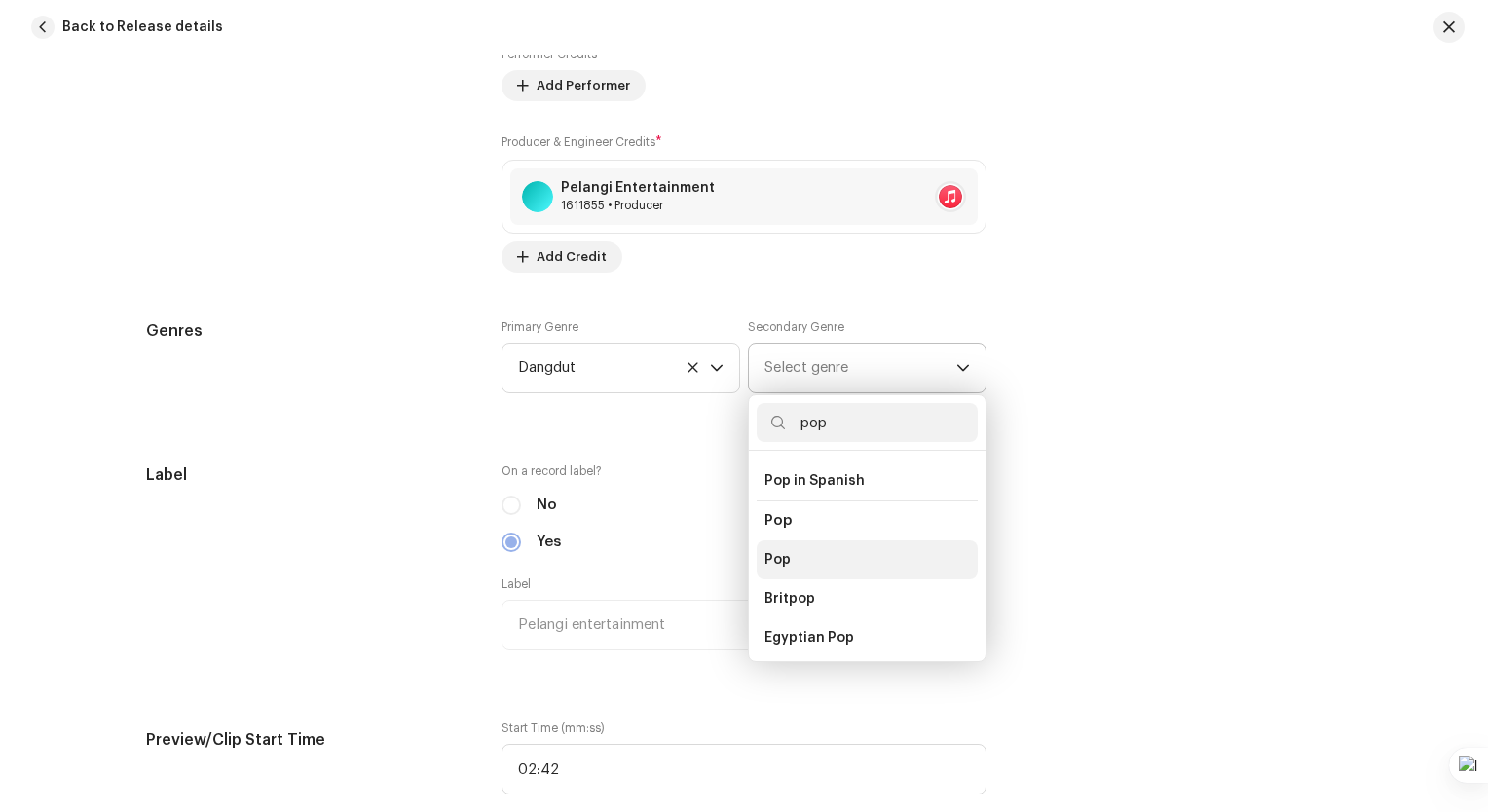
type input "pop"
click at [792, 549] on li "Pop" at bounding box center [867, 560] width 221 height 39
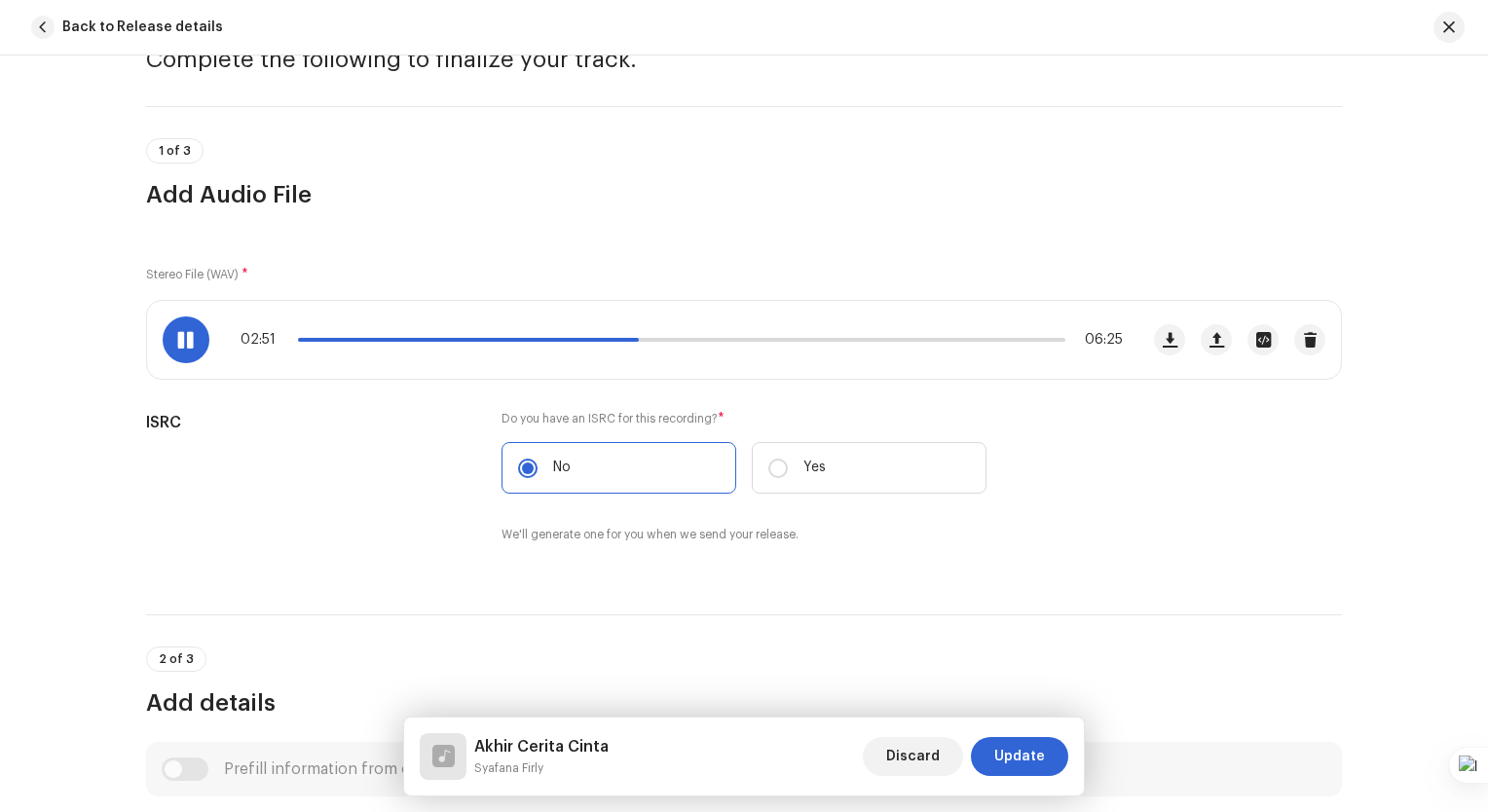
scroll to position [97, 0]
click at [1018, 748] on span "Update" at bounding box center [1020, 756] width 51 height 39
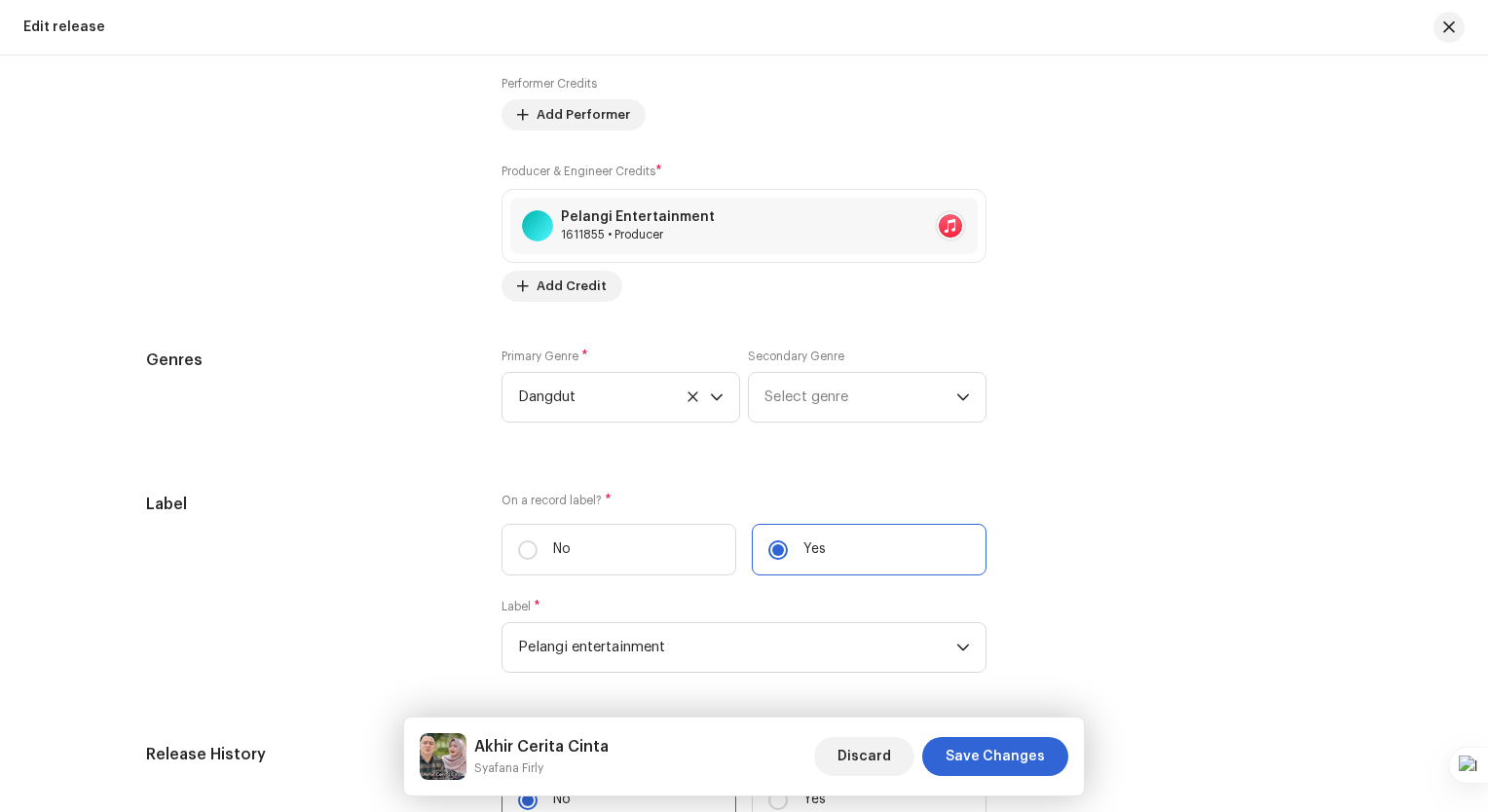
scroll to position [2628, 0]
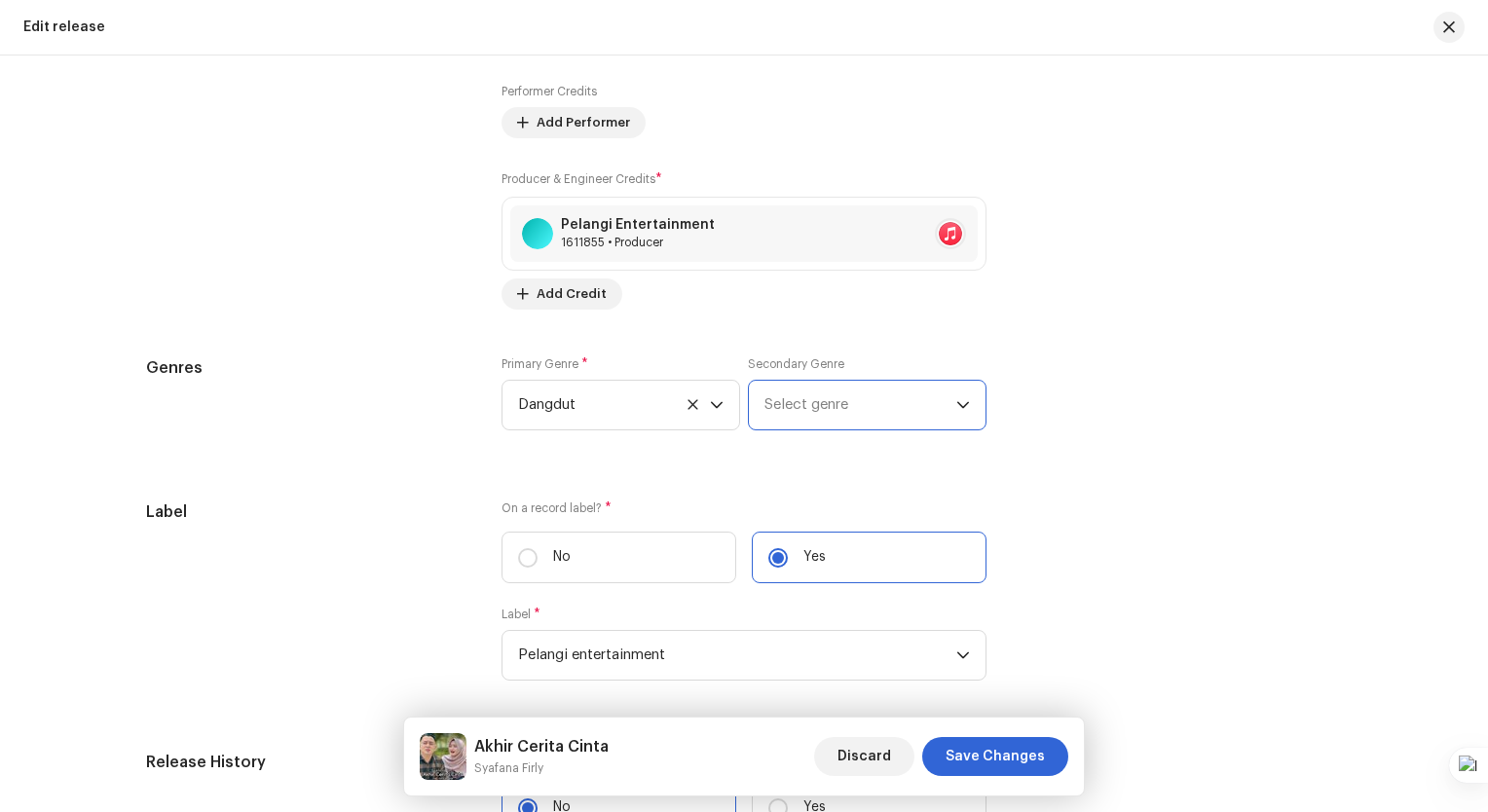
click at [879, 414] on span "Select genre" at bounding box center [860, 406] width 192 height 49
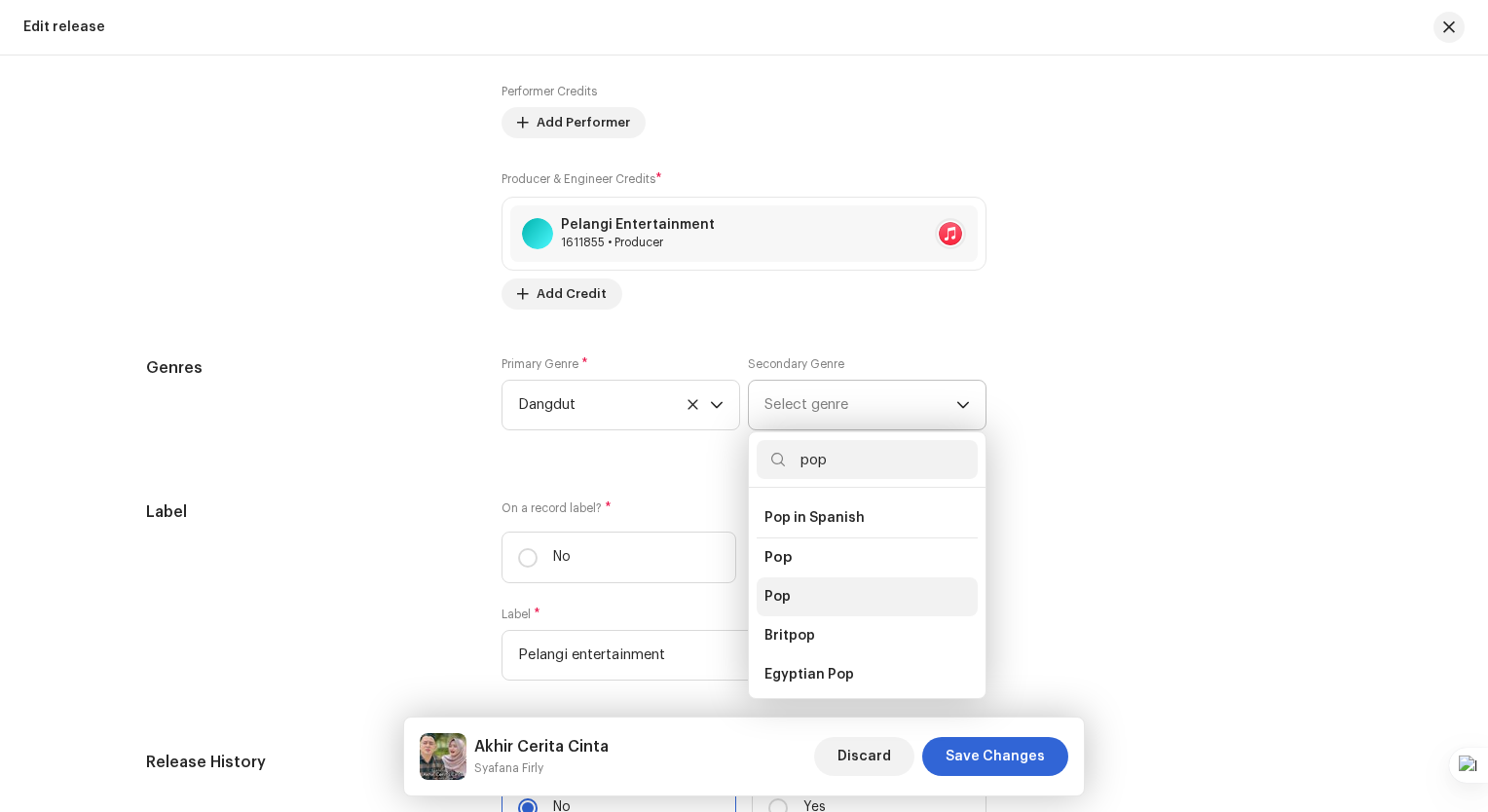
scroll to position [677, 0]
type input "pop"
click at [800, 591] on li "Pop" at bounding box center [867, 601] width 221 height 39
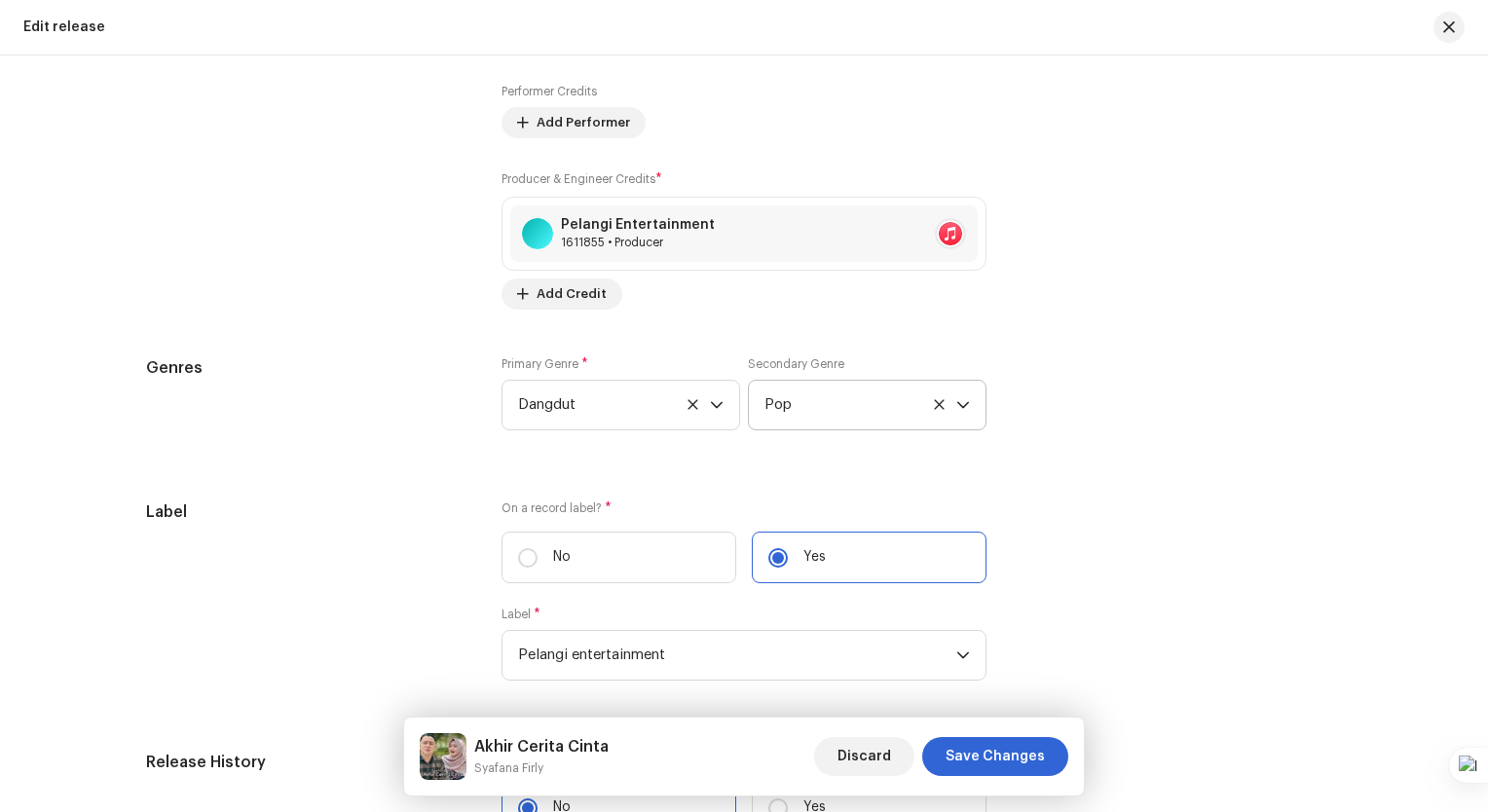
click at [1191, 519] on div "Label On a record label? * No Yes Label * Pelangi entertainment" at bounding box center [744, 602] width 1195 height 204
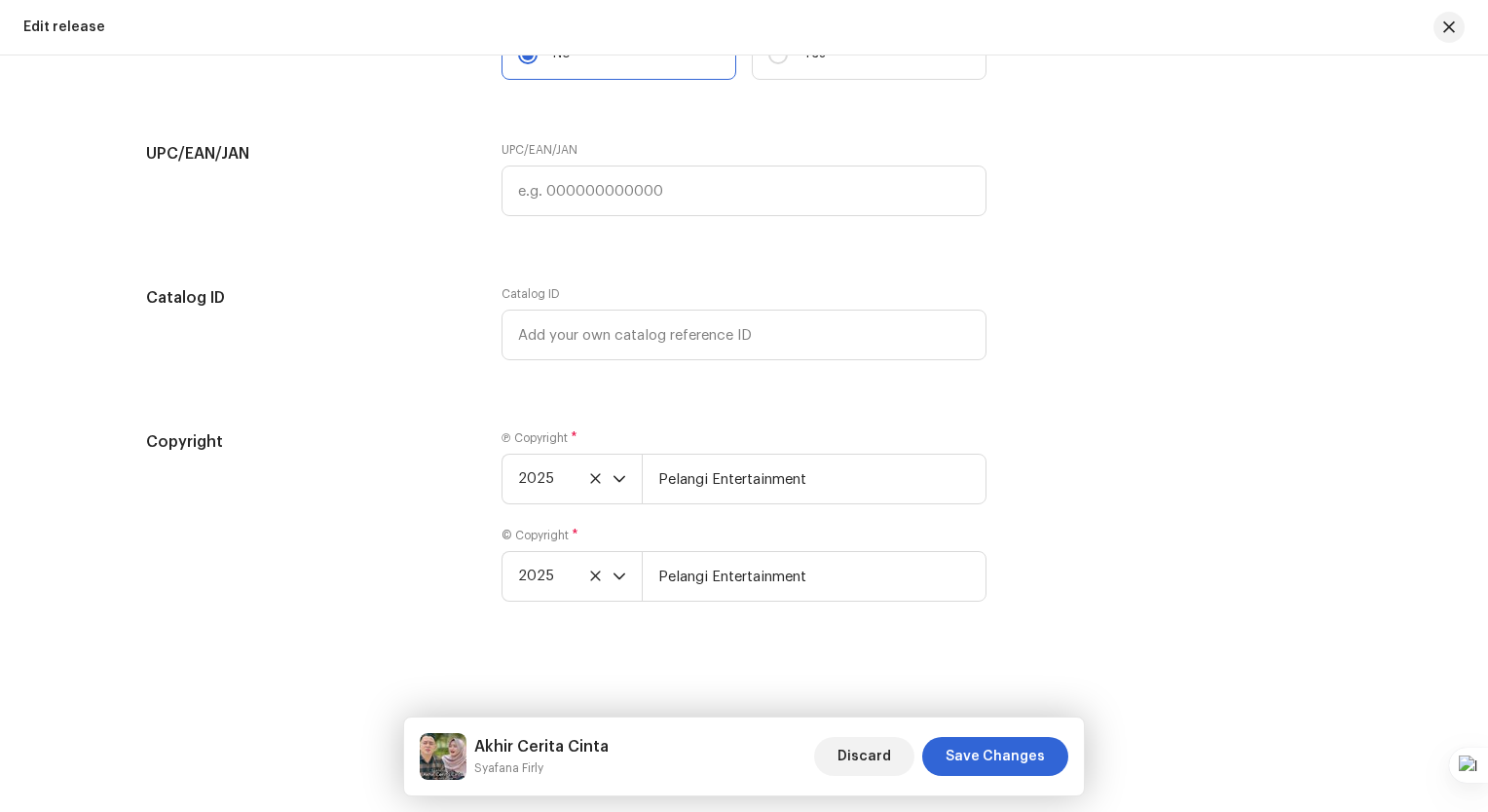
scroll to position [3389, 0]
click at [1033, 755] on span "Save Changes" at bounding box center [994, 756] width 99 height 39
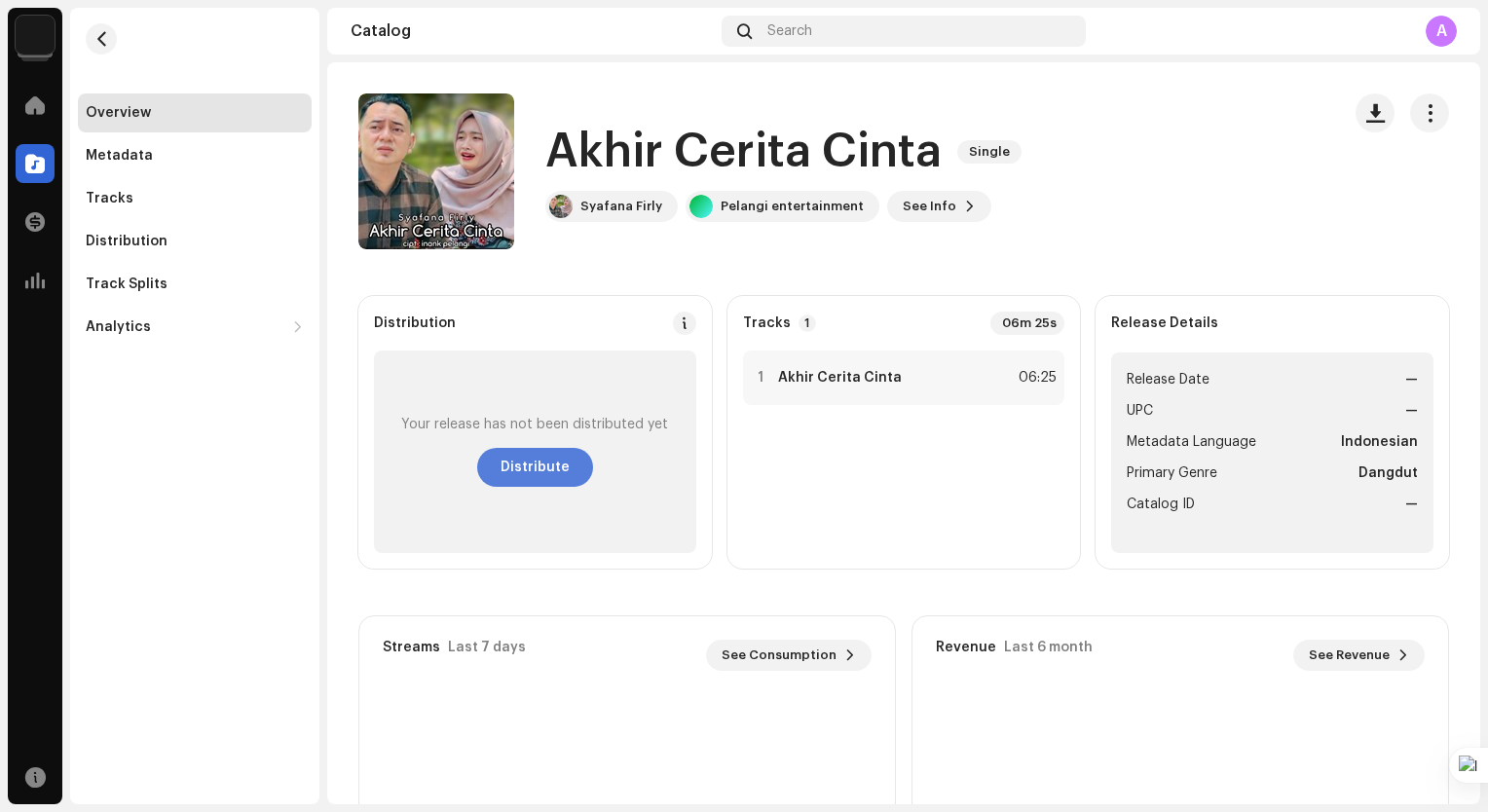
click at [557, 462] on span "Distribute" at bounding box center [535, 467] width 70 height 39
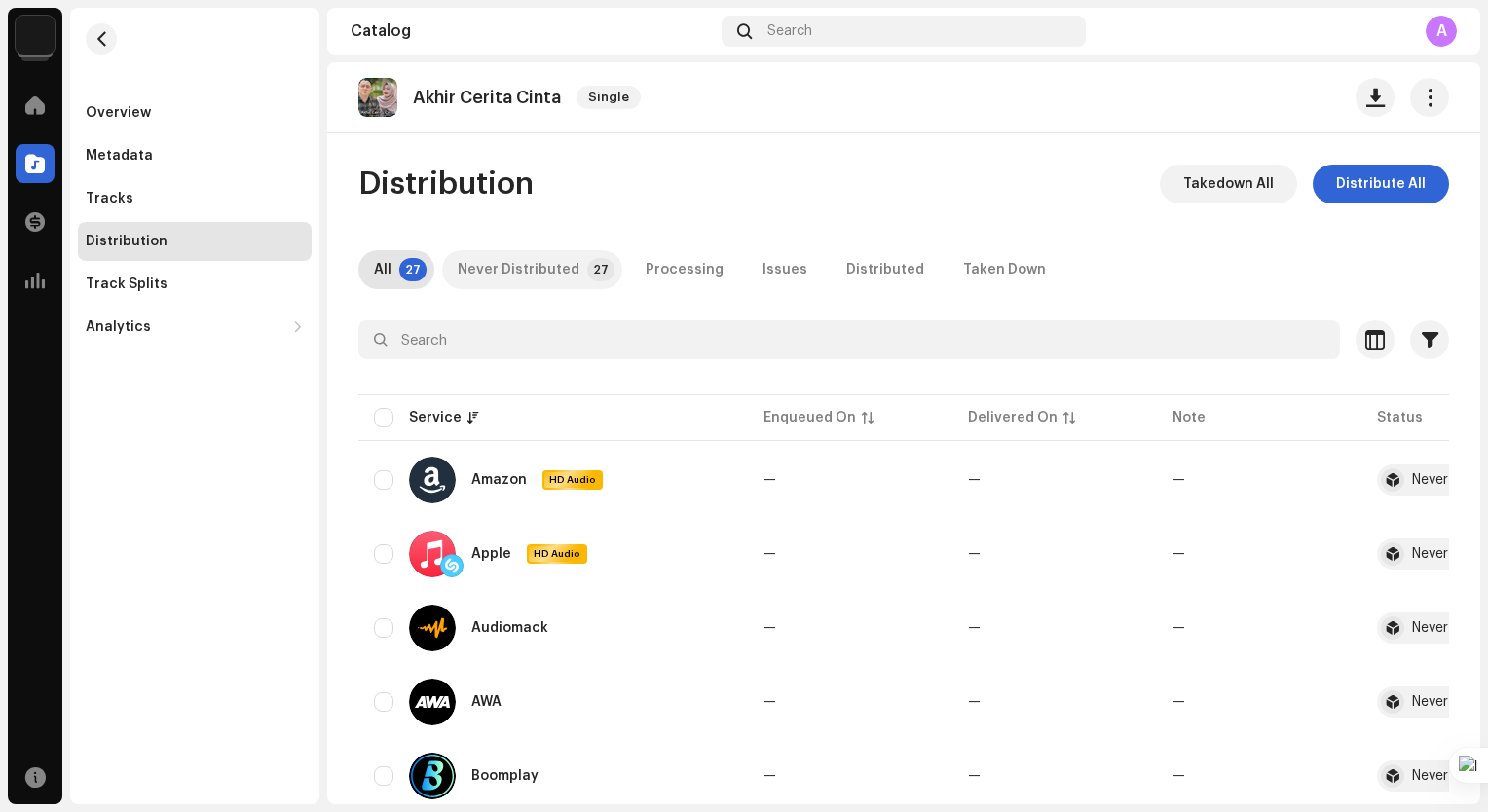
click at [576, 262] on p-tab "Never Distributed 27" at bounding box center [532, 269] width 180 height 39
click at [1351, 185] on span "Distribute All" at bounding box center [1380, 184] width 89 height 39
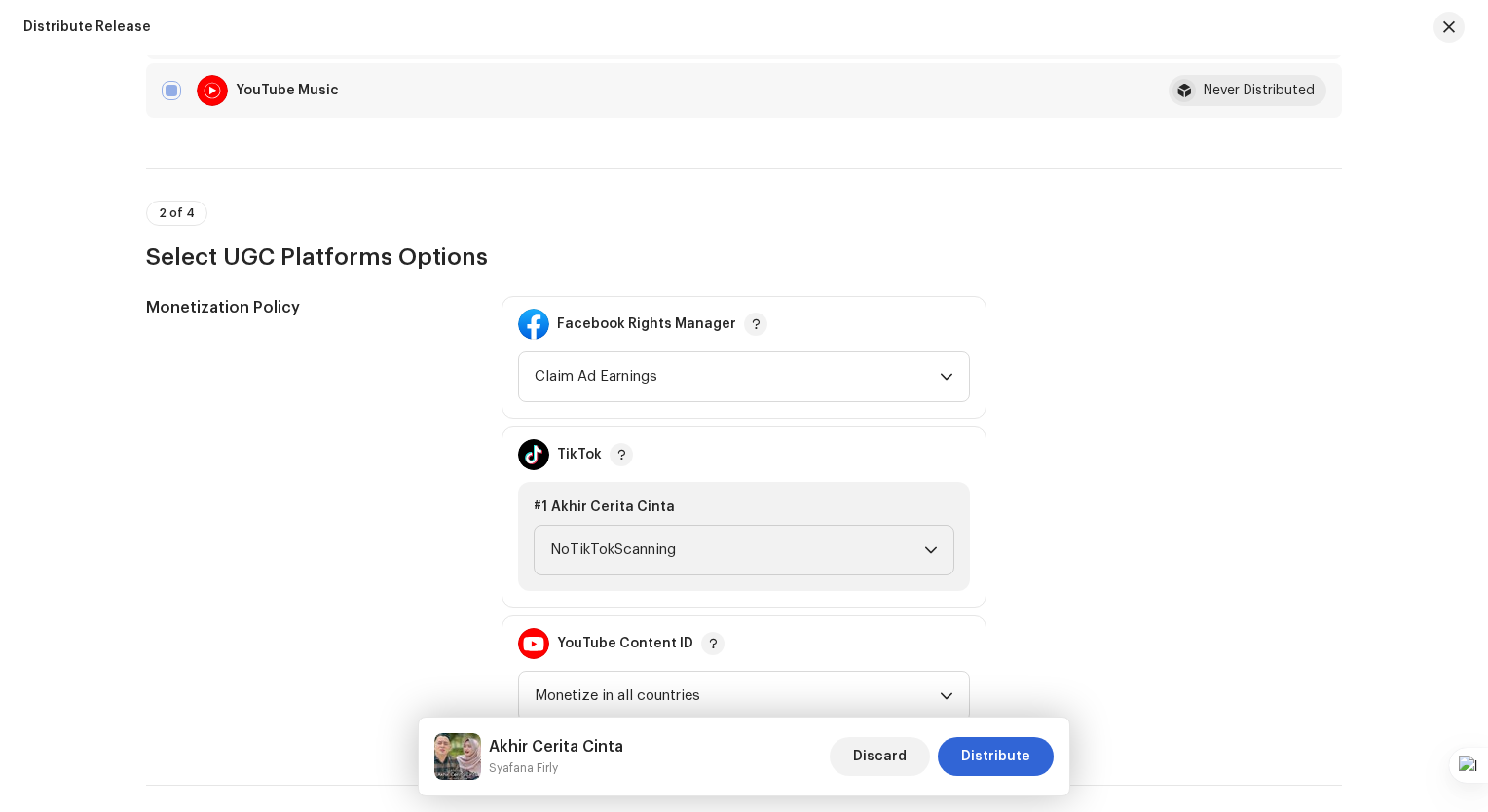
scroll to position [1849, 0]
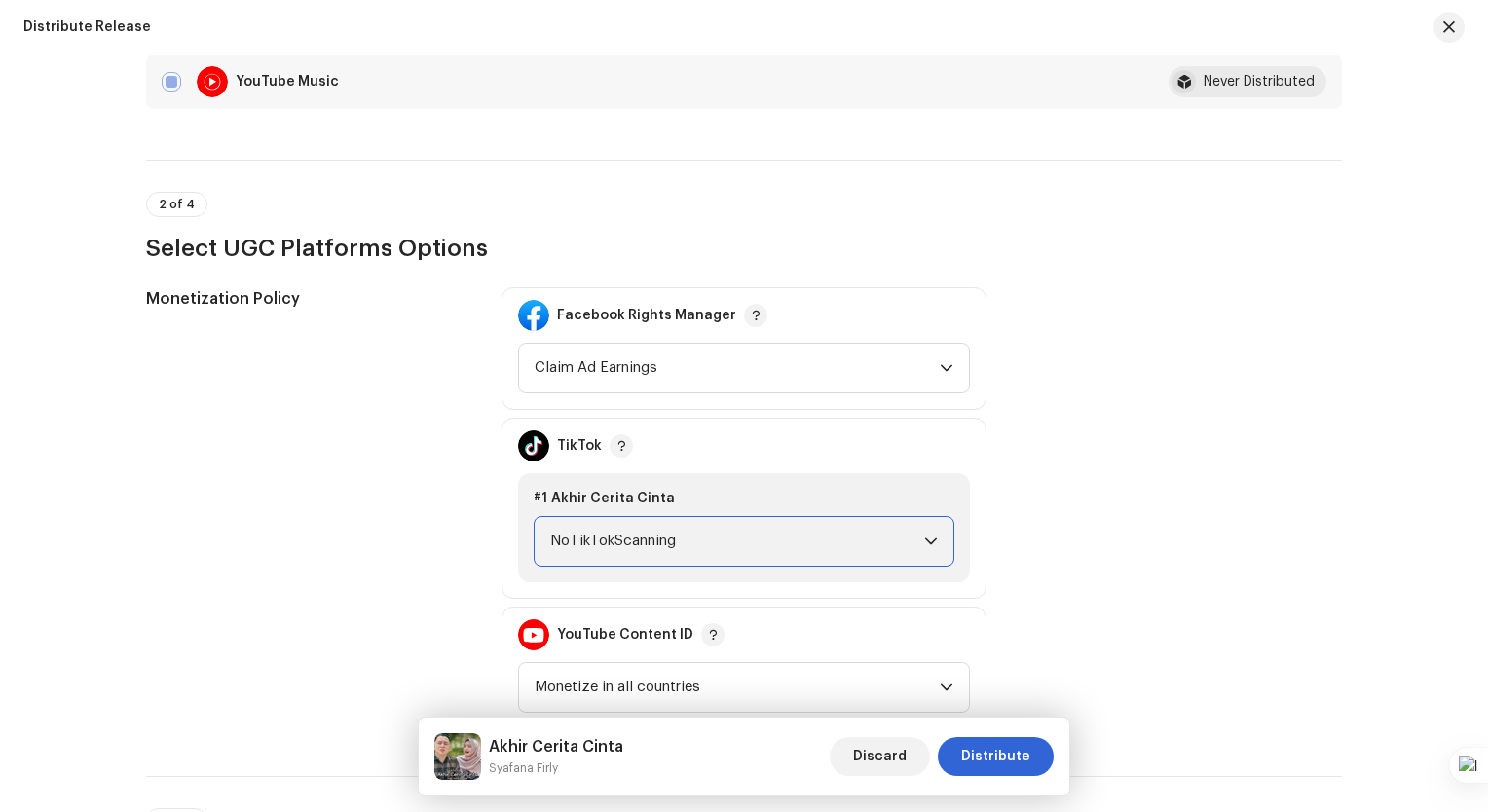
click at [813, 554] on span "NoTikTokScanning" at bounding box center [738, 542] width 374 height 49
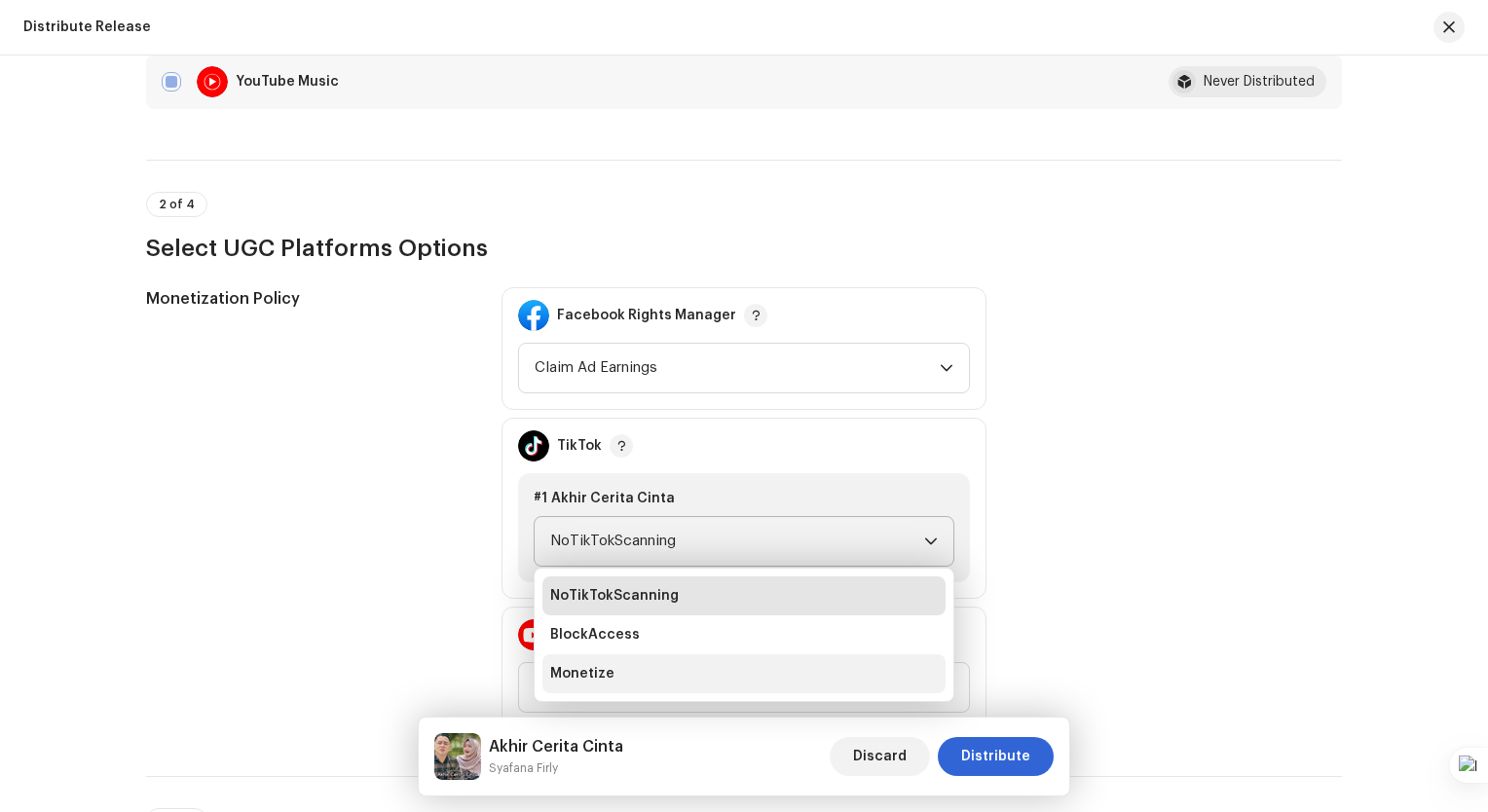
click at [750, 659] on li "Monetize" at bounding box center [744, 674] width 403 height 39
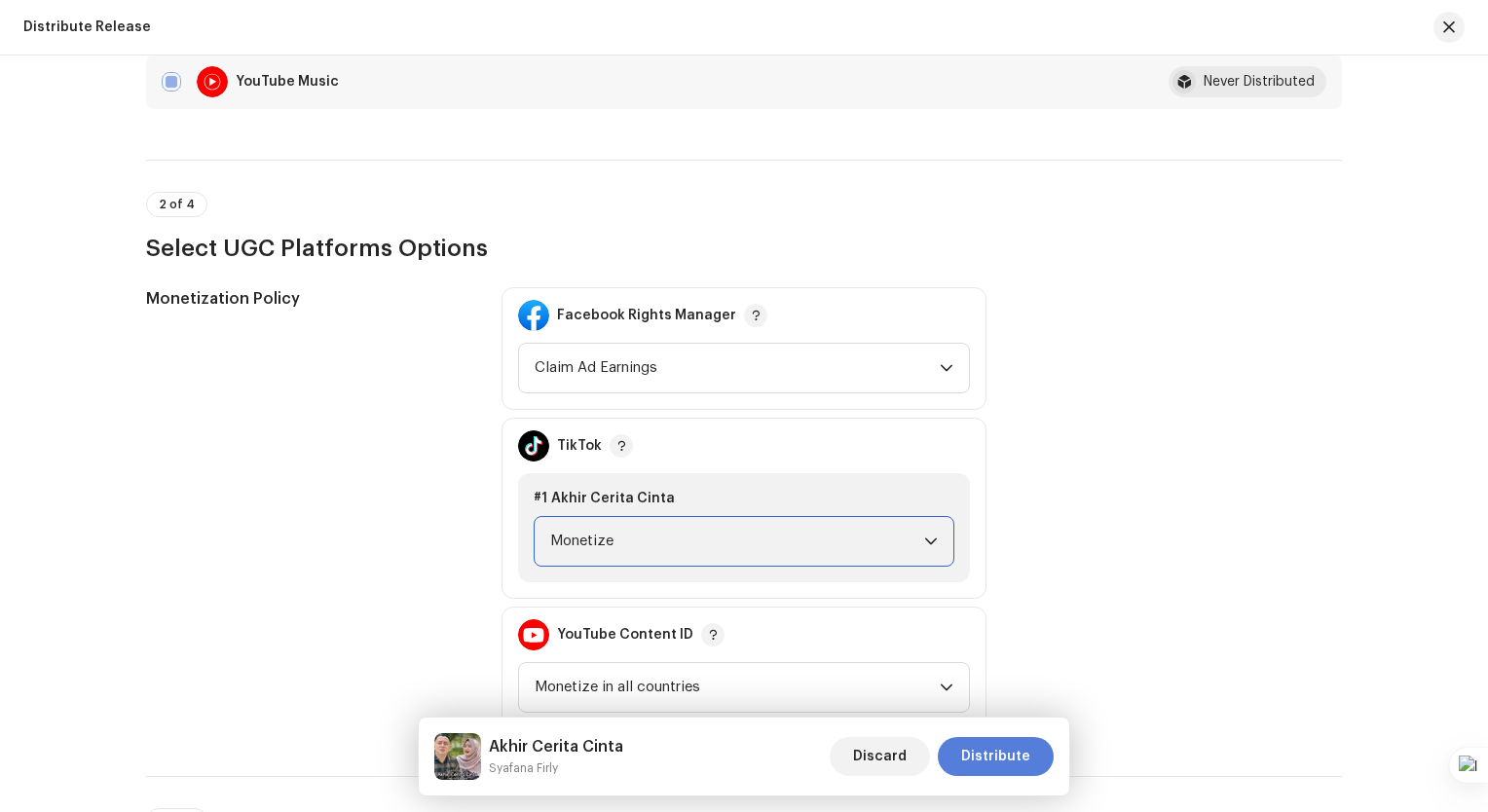
click at [996, 748] on span "Distribute" at bounding box center [995, 756] width 70 height 39
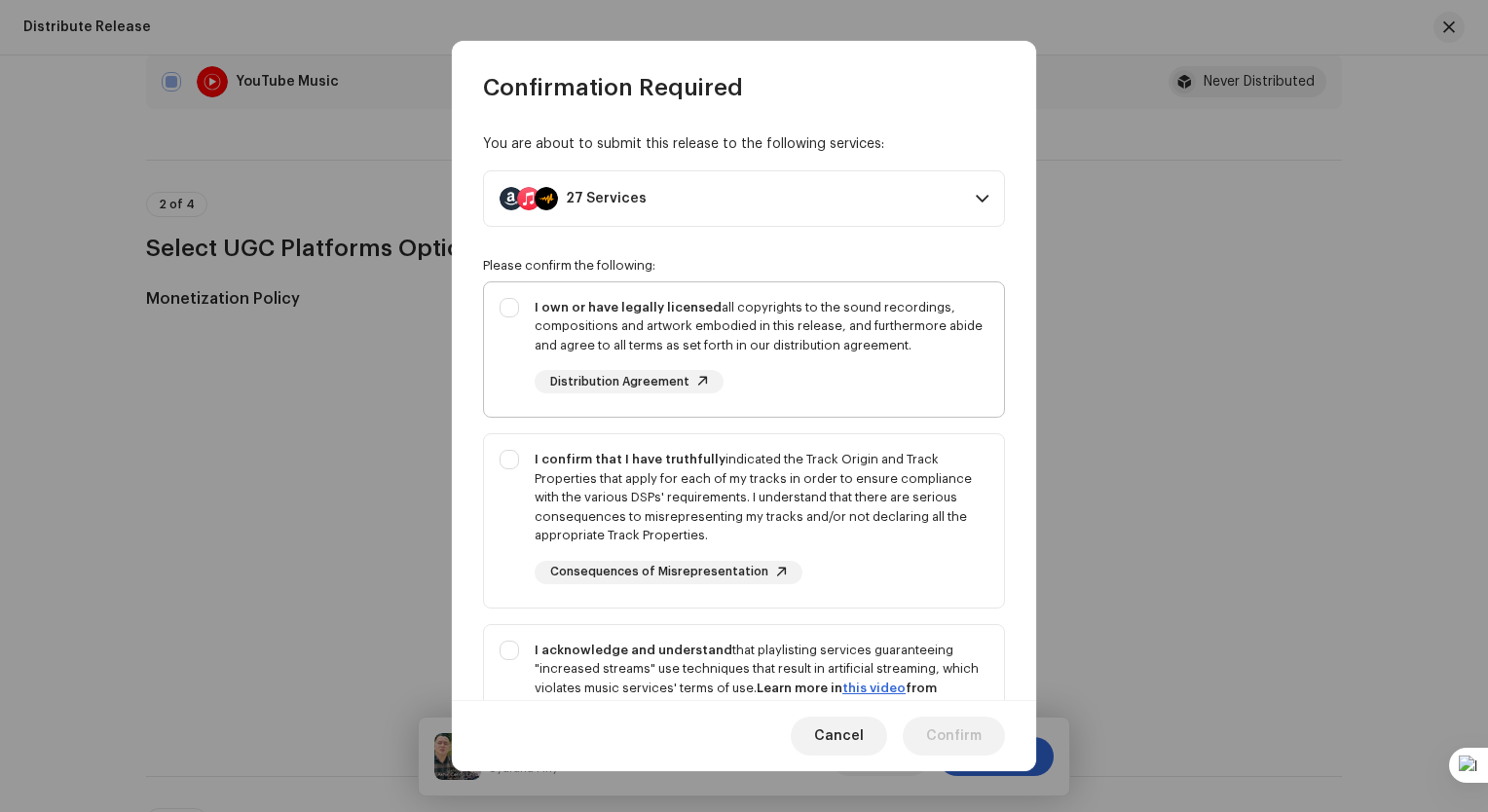
click at [665, 322] on div "I own or have legally licensed all copyrights to the sound recordings, composit…" at bounding box center [761, 326] width 454 height 58
checkbox input "true"
click at [677, 467] on div "I confirm that I have truthfully indicated the Track Origin and Track Propertie…" at bounding box center [761, 497] width 454 height 95
checkbox input "true"
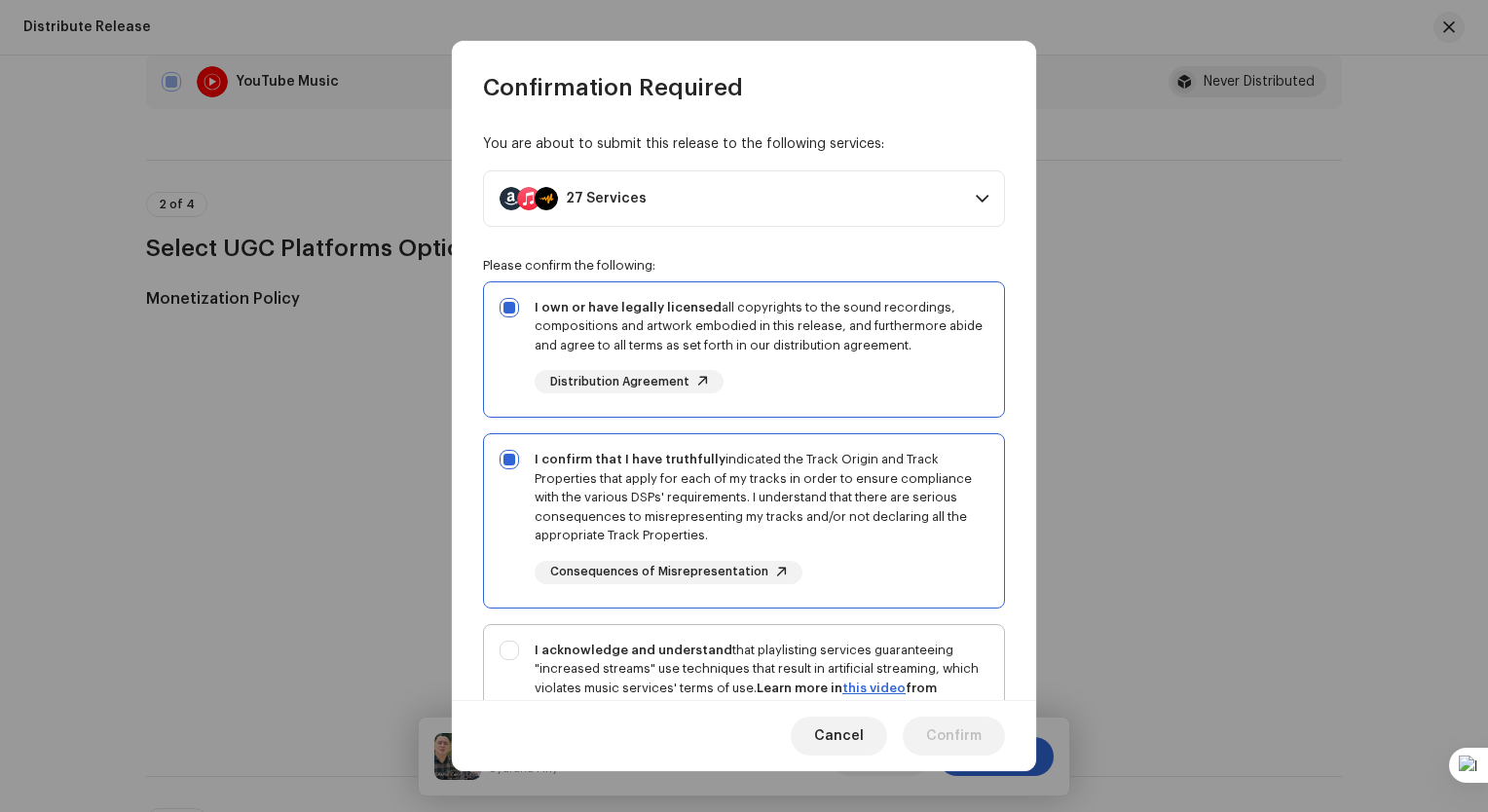
click at [729, 635] on div "I acknowledge and understand that playlisting services guaranteeing "increased …" at bounding box center [744, 713] width 520 height 177
checkbox input "true"
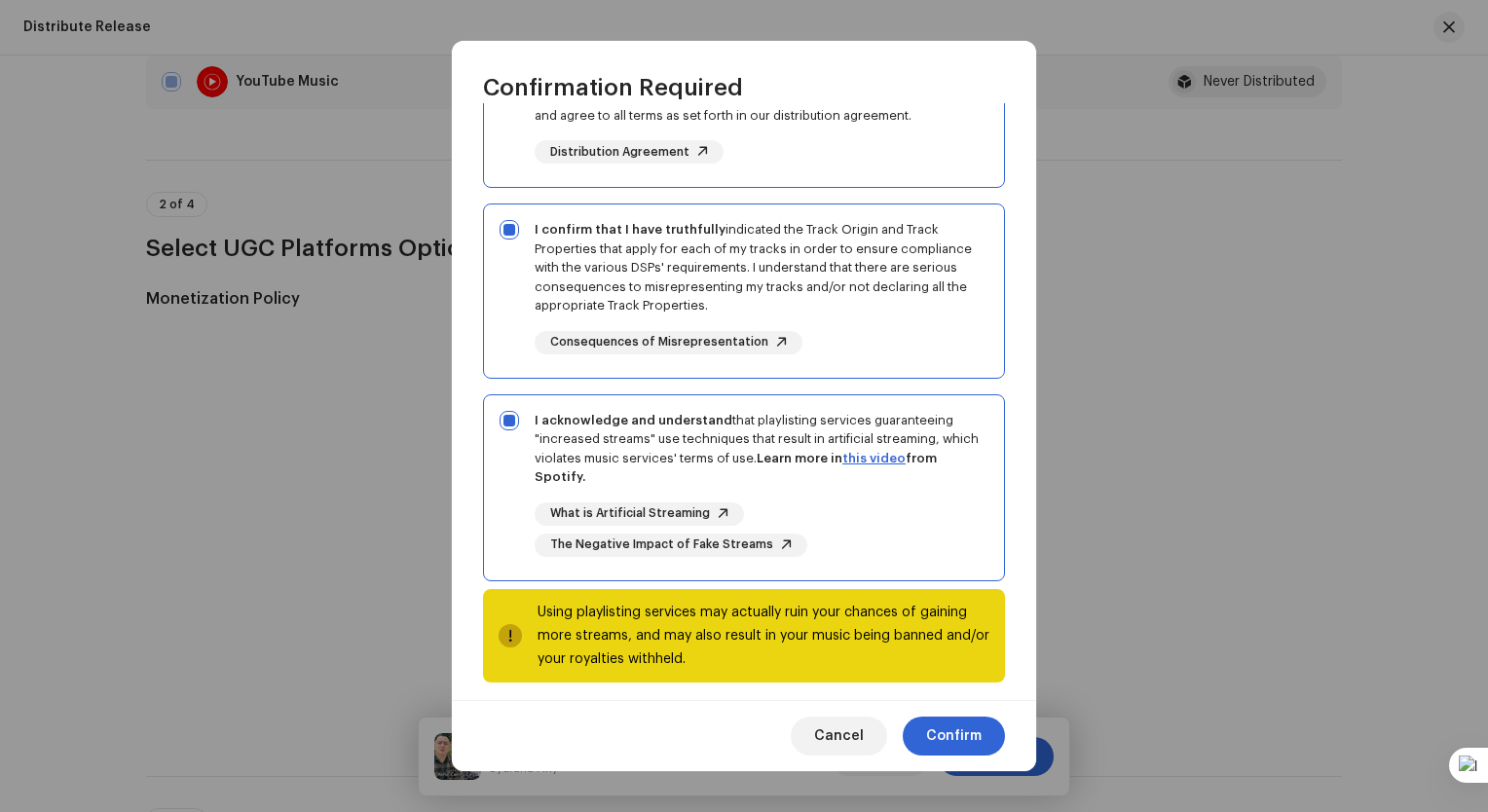
scroll to position [242, 0]
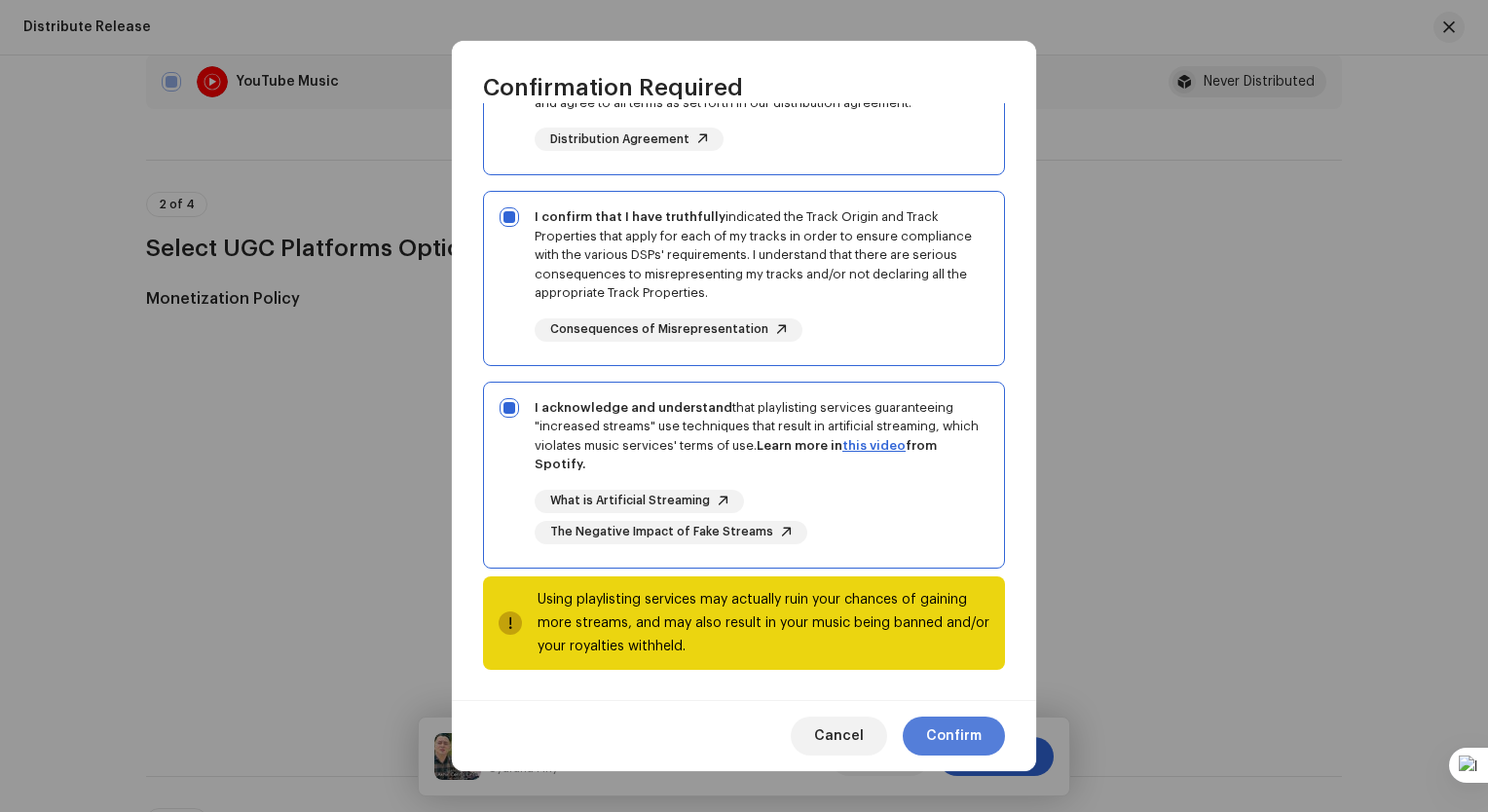
click at [971, 729] on span "Confirm" at bounding box center [953, 736] width 56 height 39
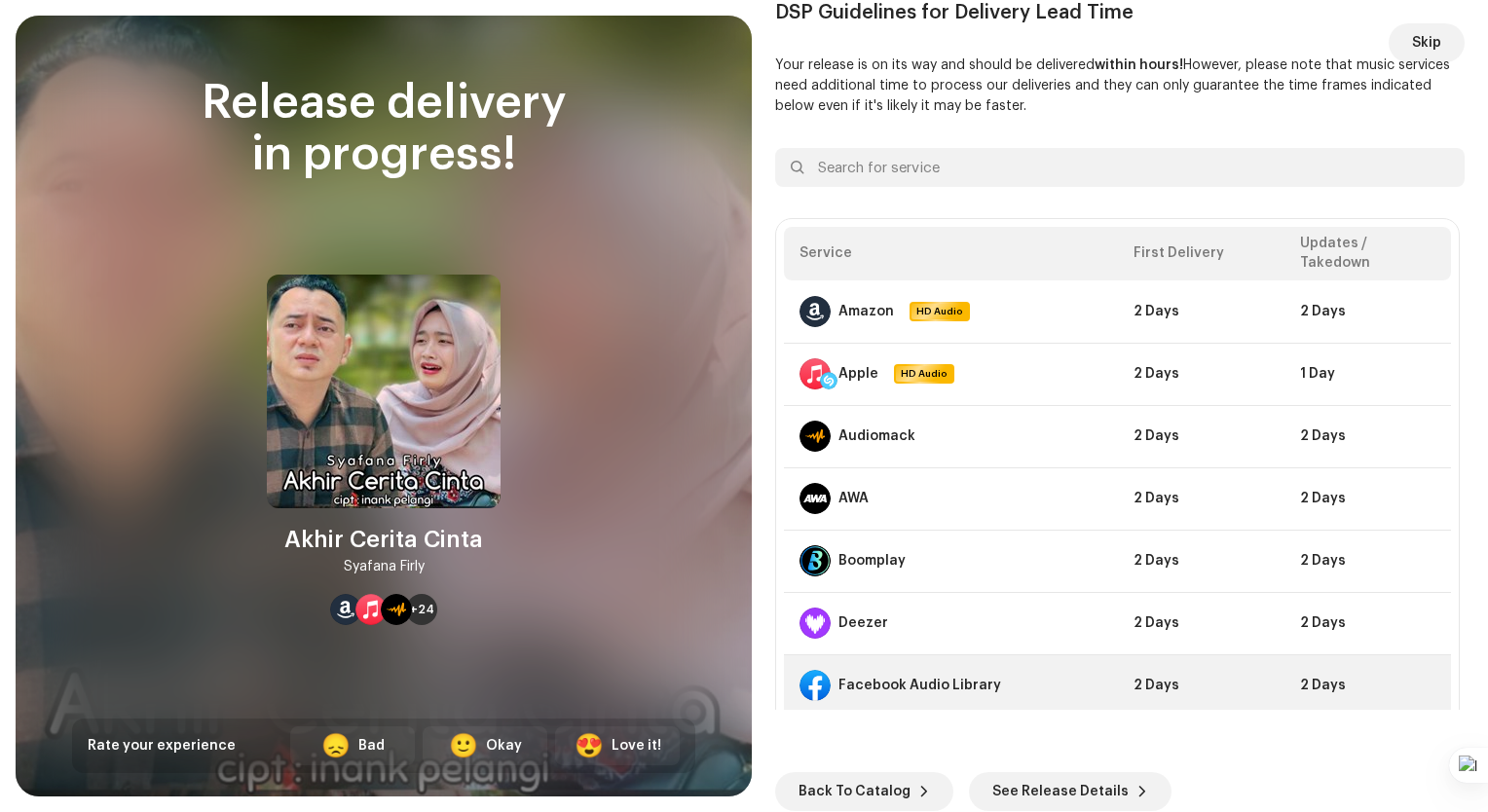
scroll to position [292, 0]
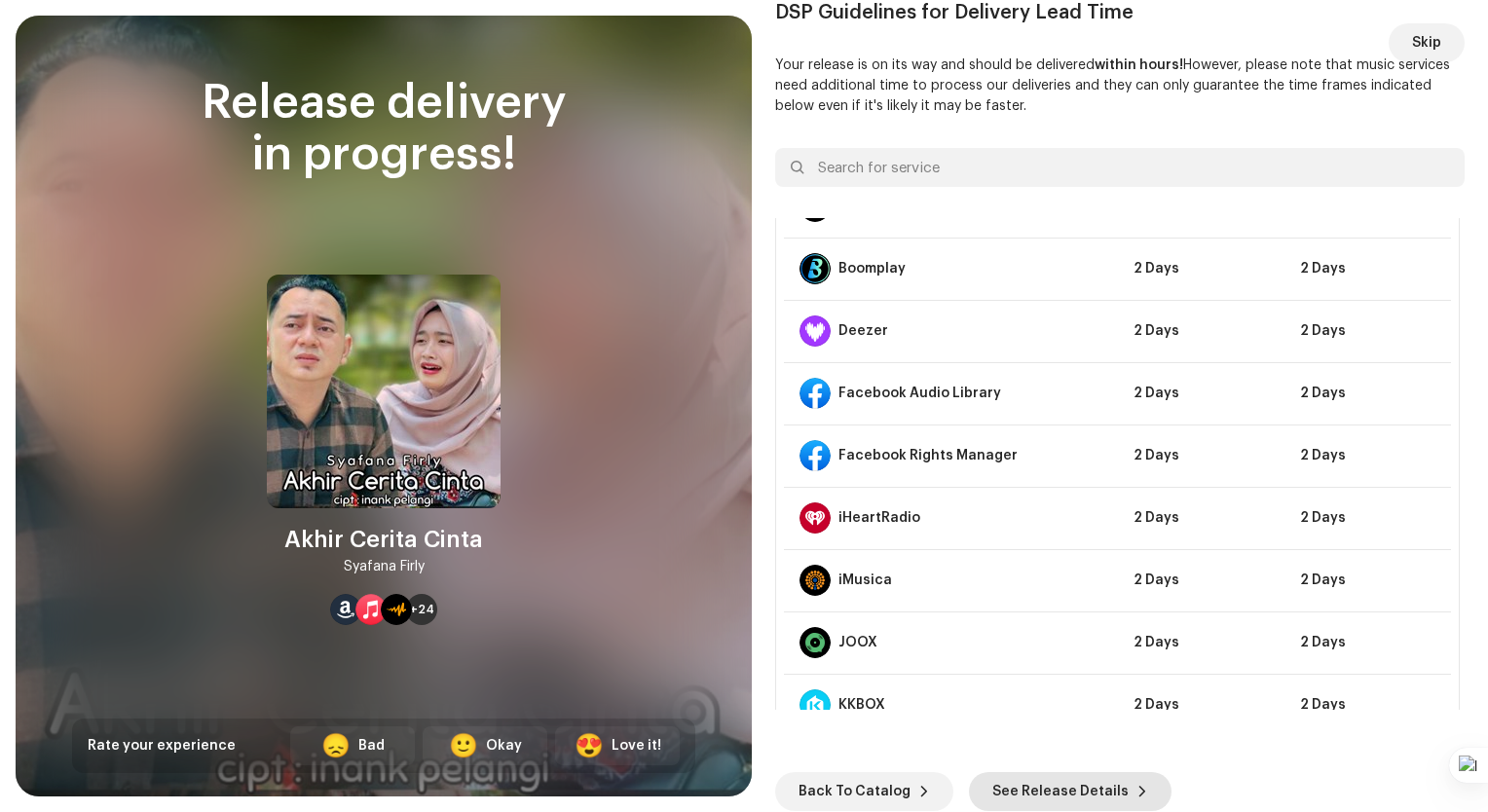
click at [1022, 792] on span "See Release Details" at bounding box center [1060, 791] width 136 height 39
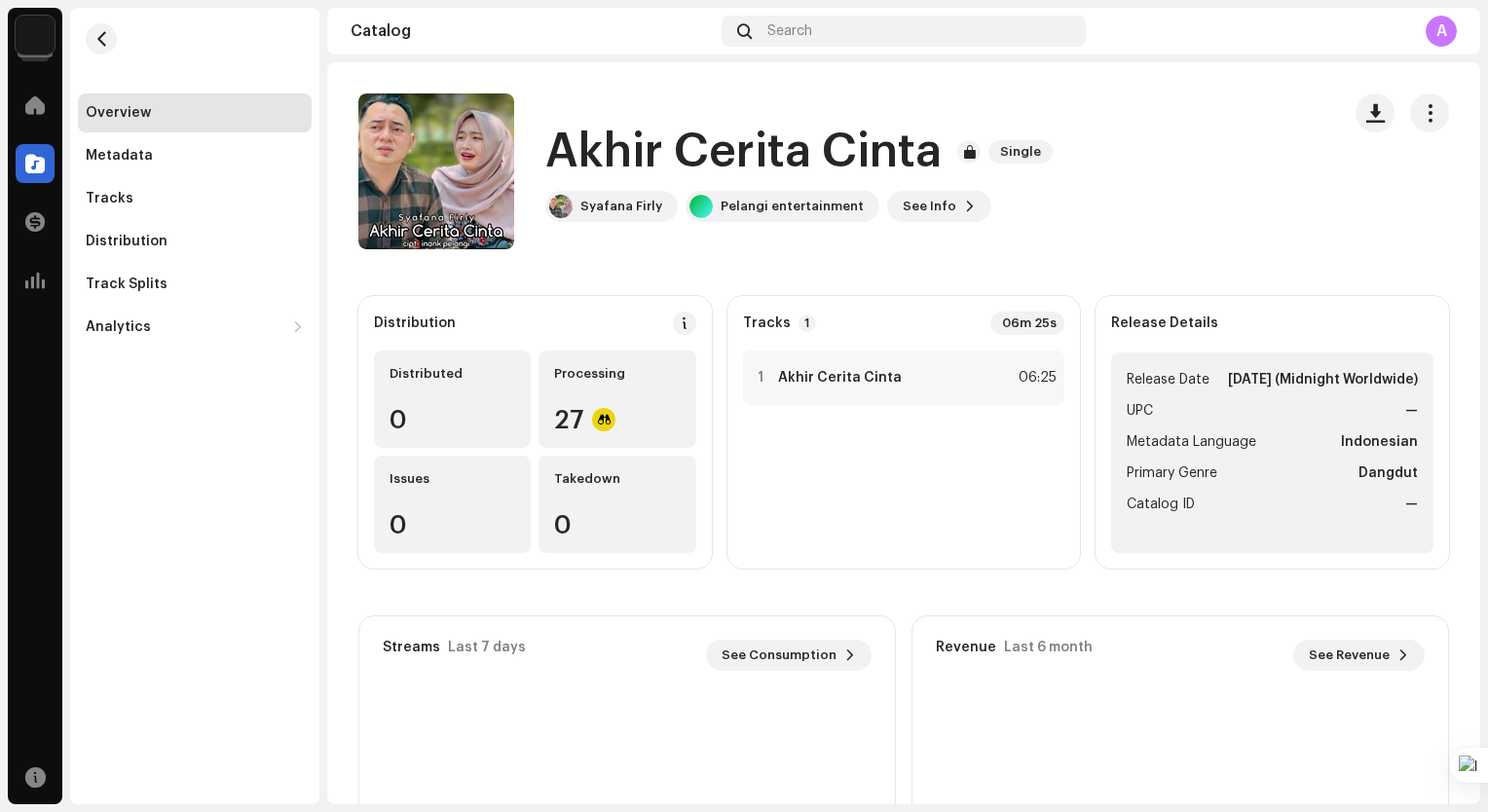
click at [40, 31] on img at bounding box center [35, 35] width 39 height 39
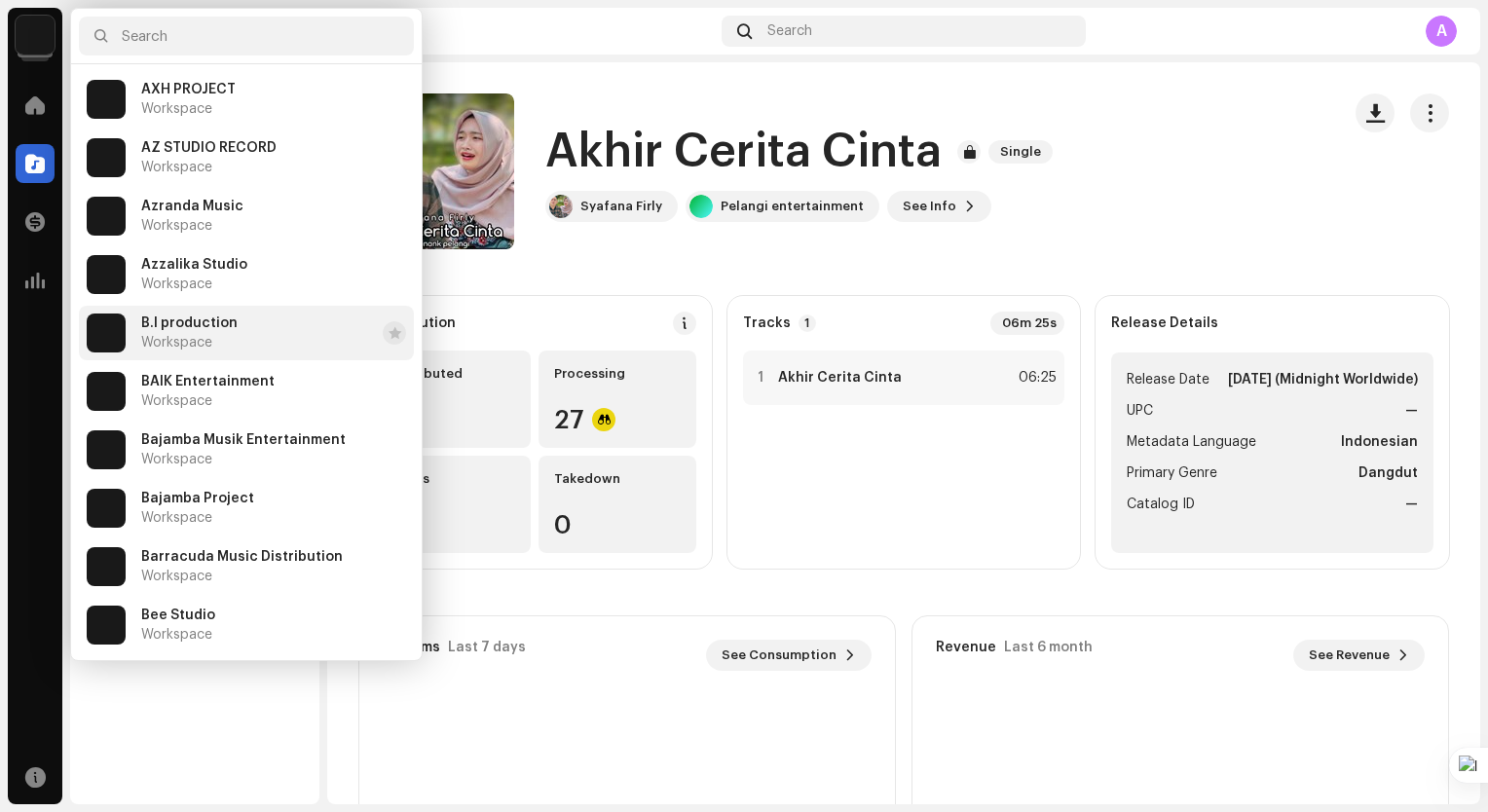
scroll to position [1071, 0]
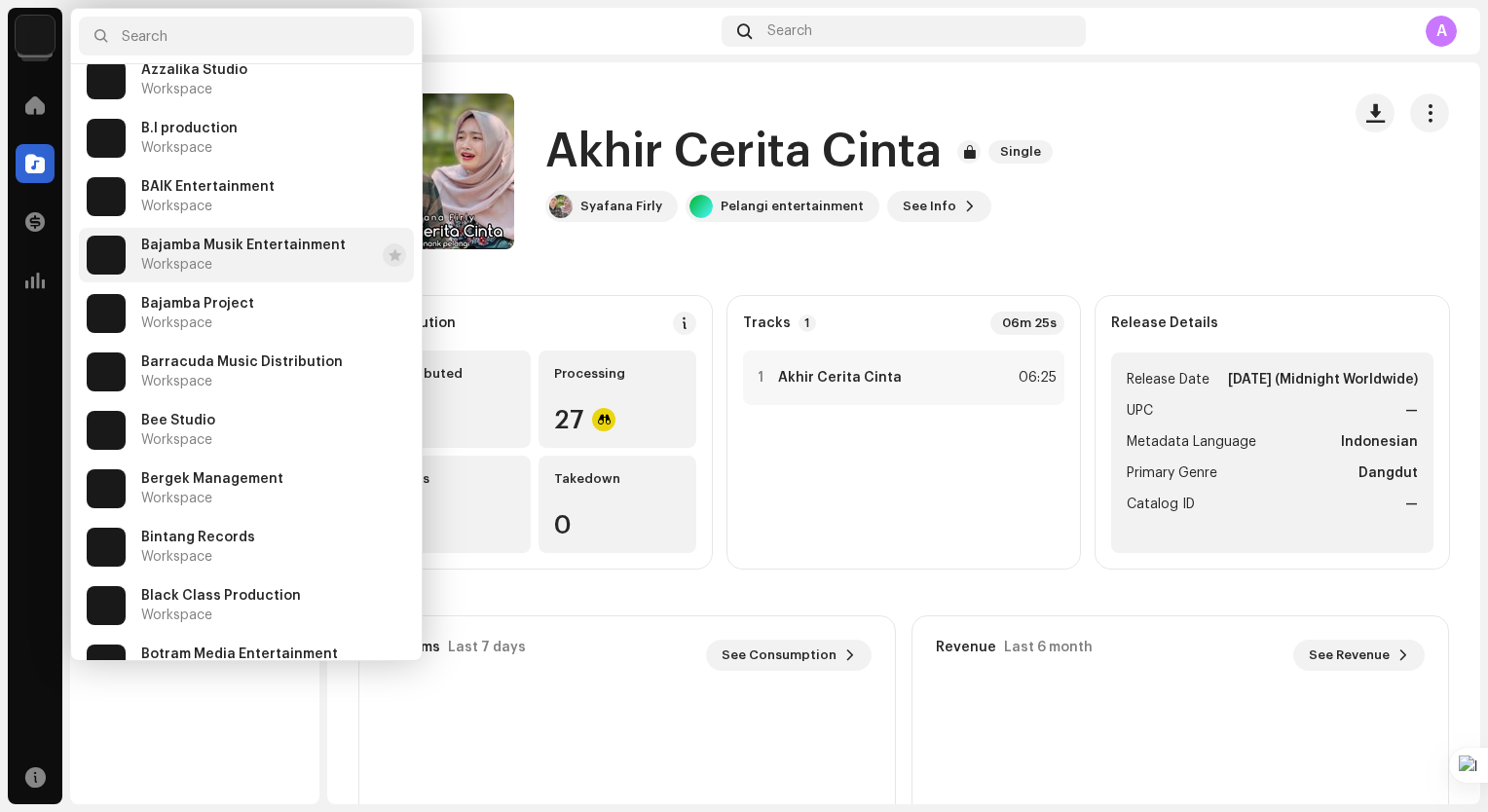
click at [274, 252] on span "Bajamba Musik Entertainment" at bounding box center [243, 245] width 205 height 16
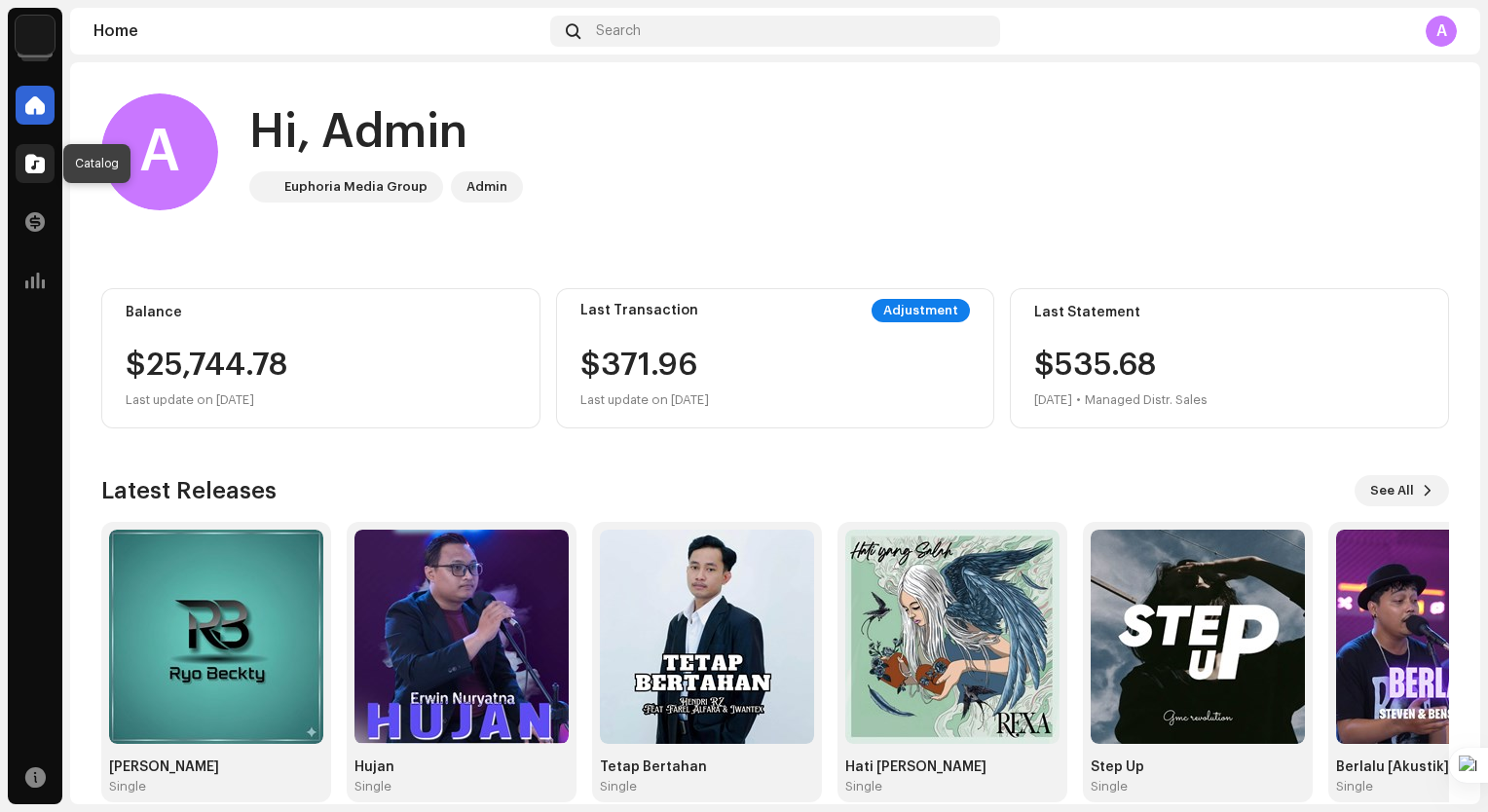
click at [40, 167] on span at bounding box center [35, 164] width 20 height 16
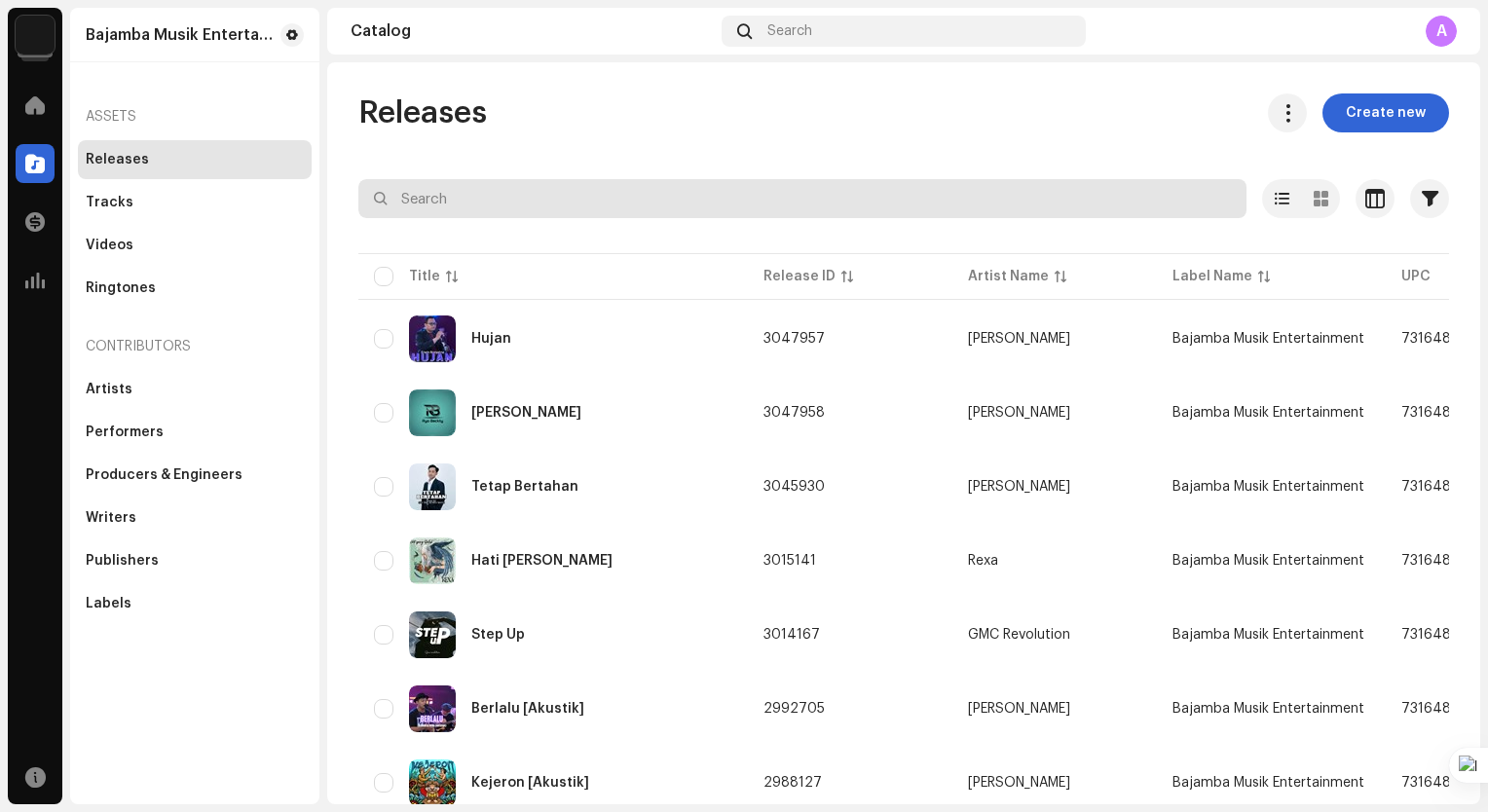
click at [467, 189] on input "text" at bounding box center [802, 199] width 888 height 39
click at [469, 205] on input "text" at bounding box center [802, 199] width 888 height 39
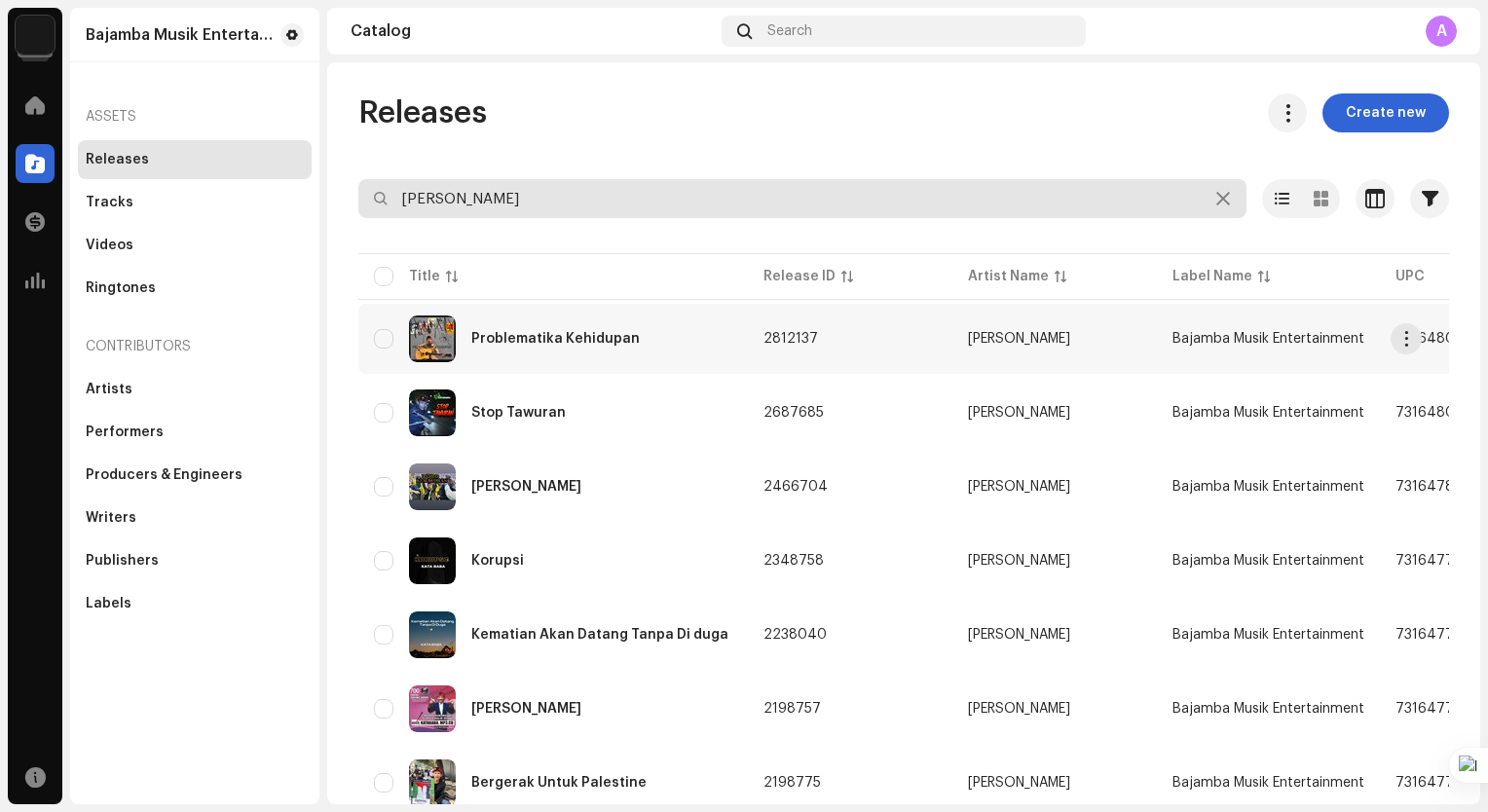
type input "kata baba"
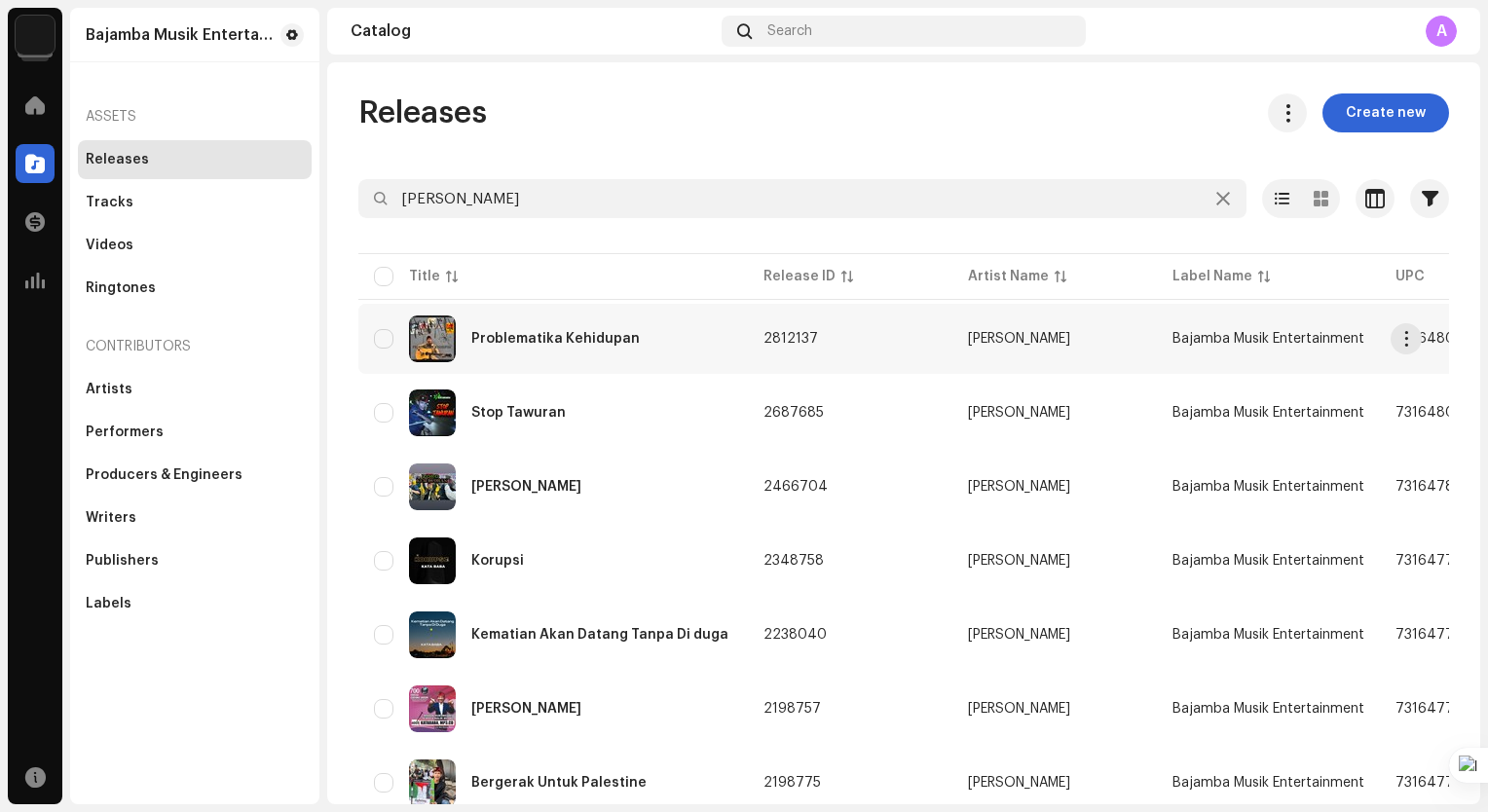
click at [605, 339] on div "Problematika Kehidupan" at bounding box center [555, 339] width 168 height 14
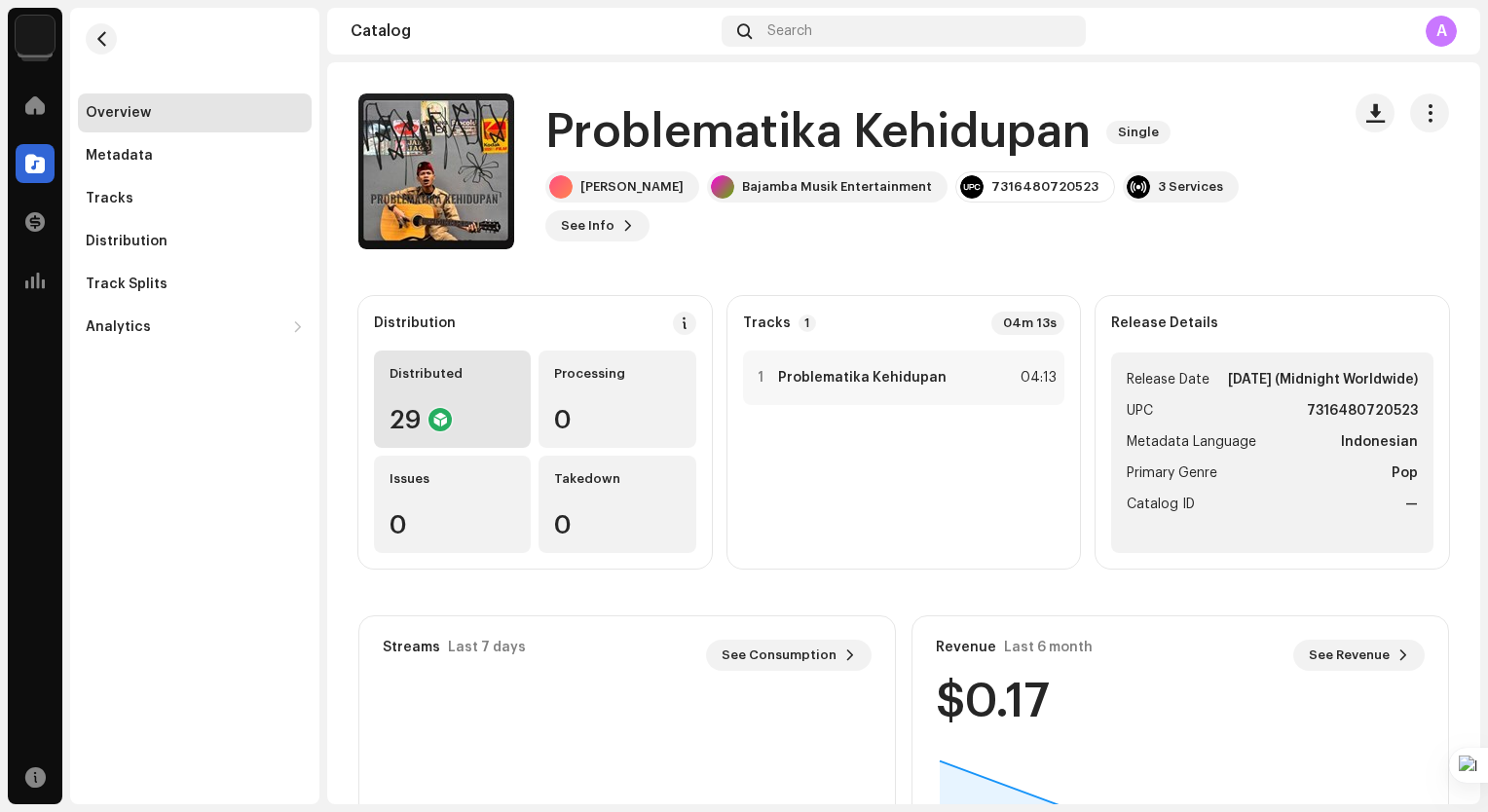
click at [458, 380] on div "Distributed" at bounding box center [453, 374] width 125 height 16
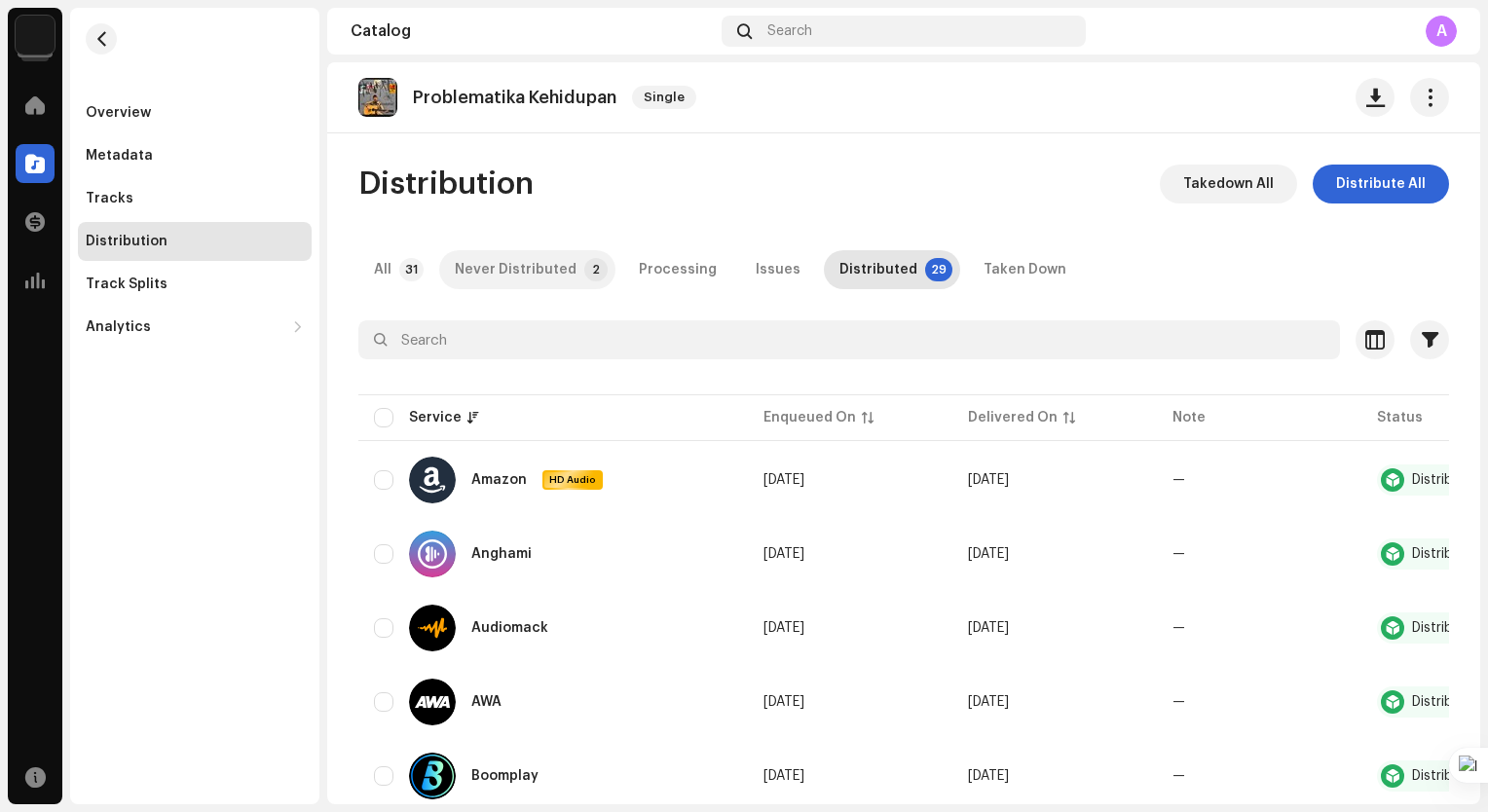
click at [536, 277] on div "Never Distributed" at bounding box center [515, 269] width 121 height 39
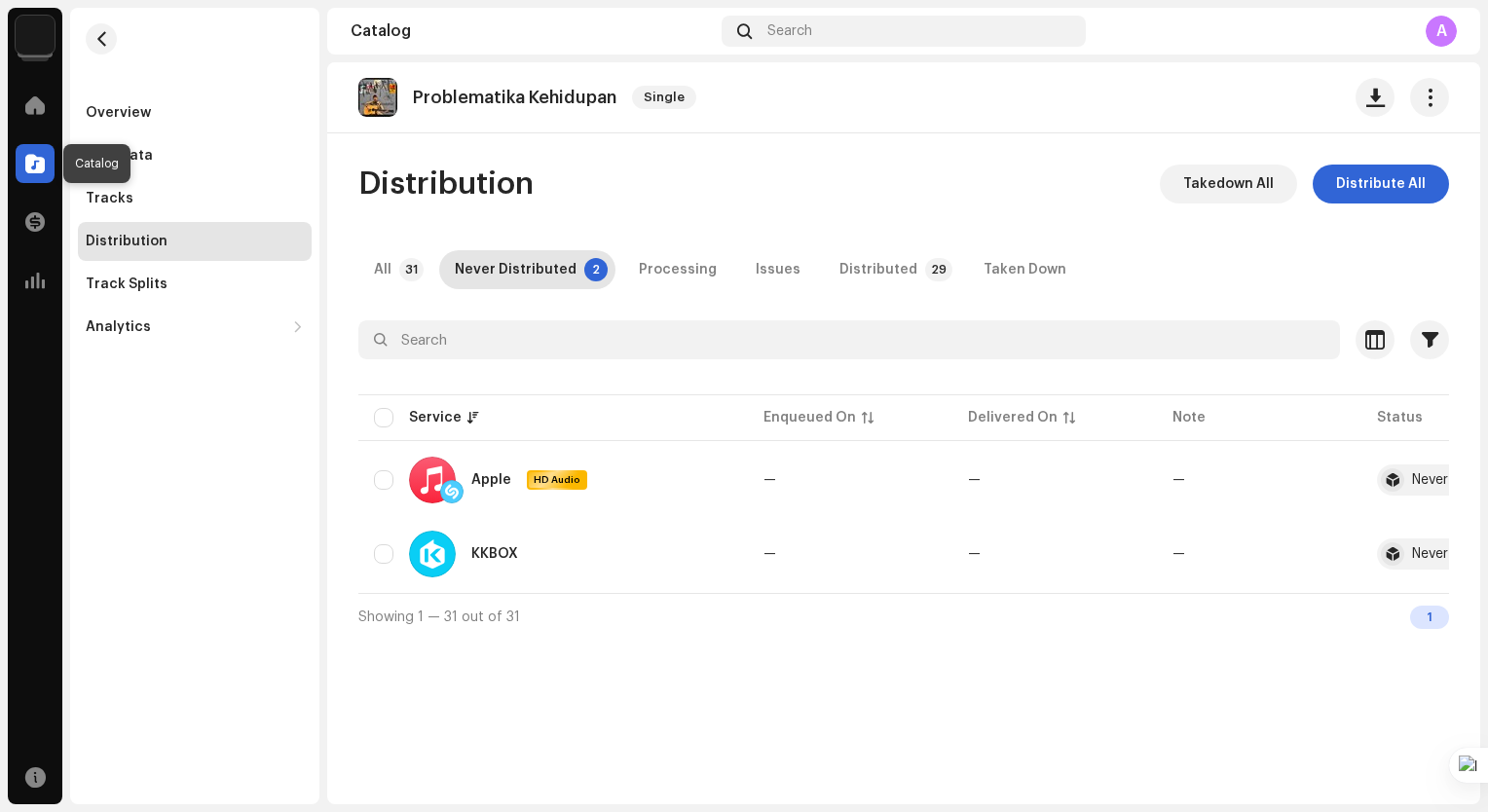
click at [47, 170] on div at bounding box center [35, 164] width 39 height 39
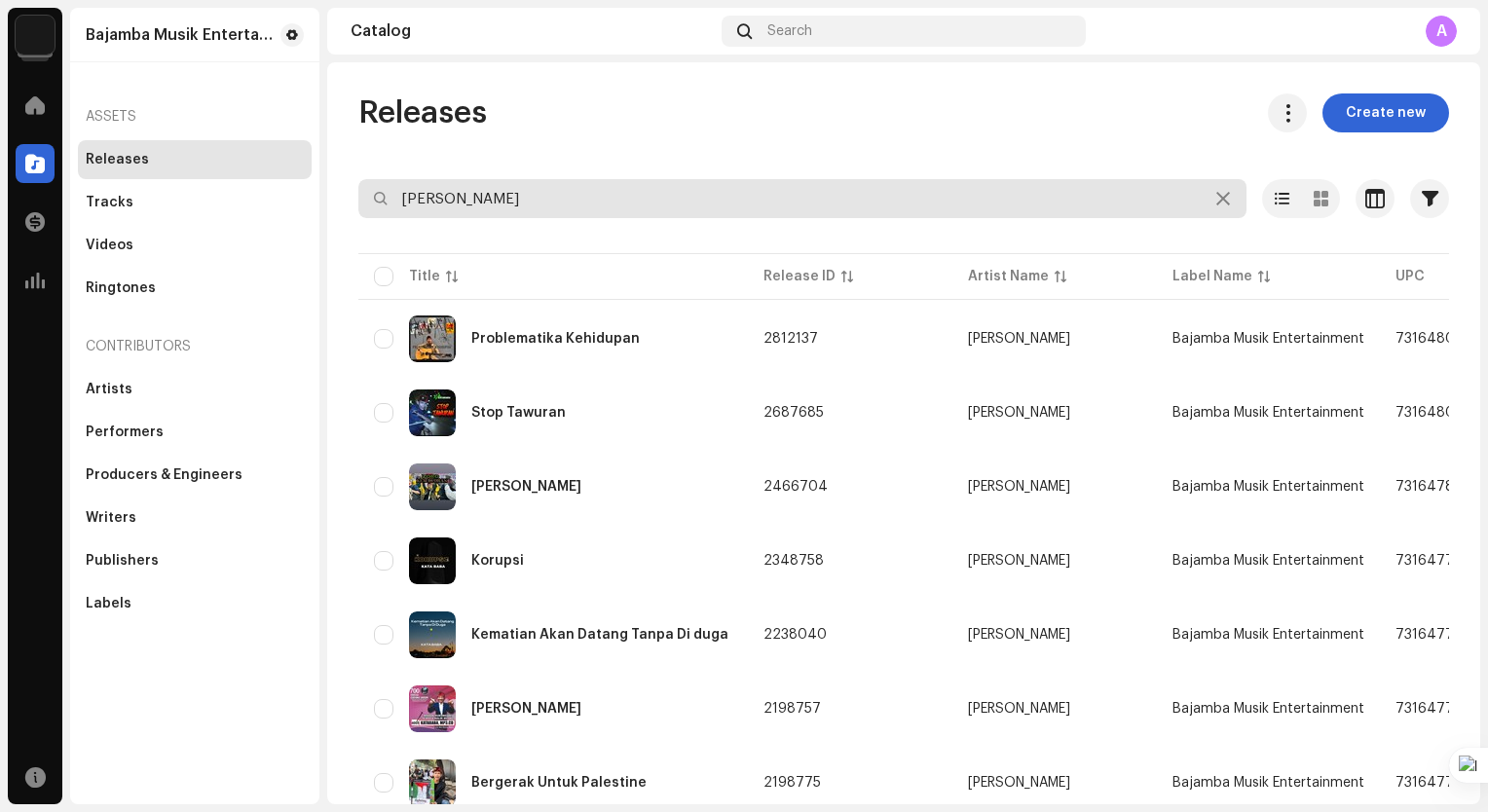
drag, startPoint x: 495, startPoint y: 203, endPoint x: 281, endPoint y: 177, distance: 215.6
click at [281, 177] on div "Bajamba Musik Entertainment Home Catalog Transactions Analytics Resources Bajam…" at bounding box center [744, 406] width 1488 height 812
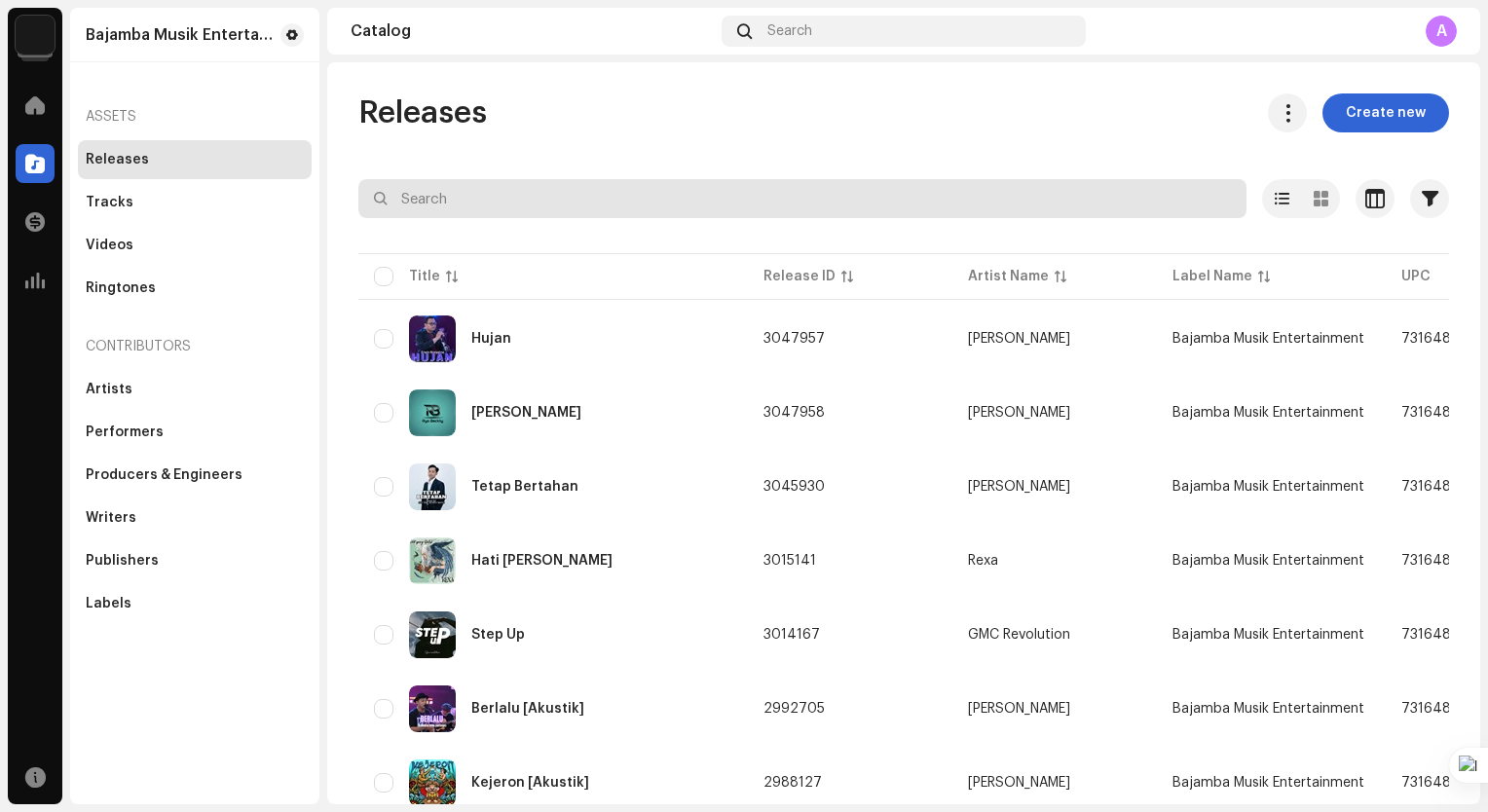
click at [636, 194] on input "text" at bounding box center [802, 199] width 888 height 39
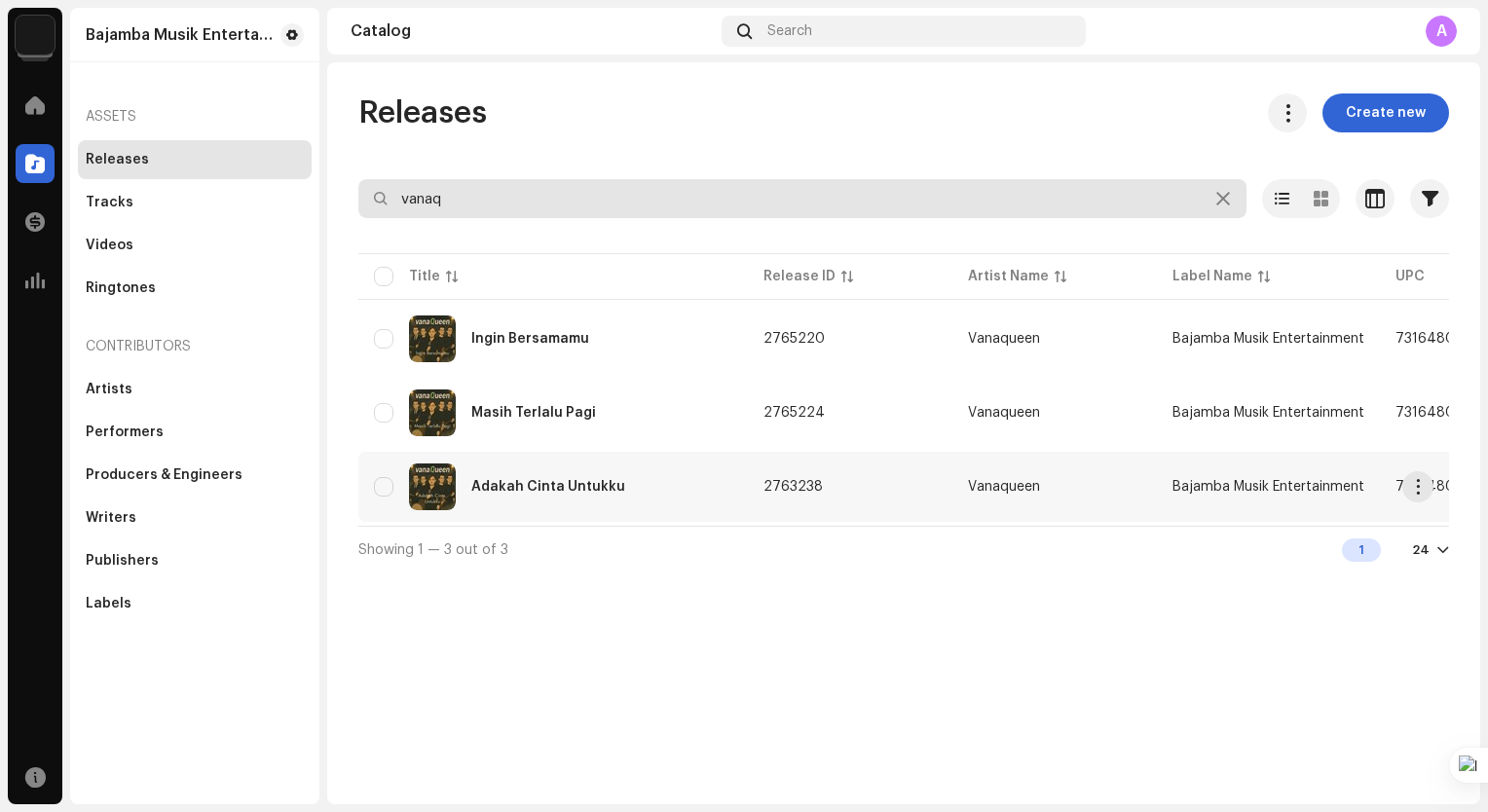
type input "vanaq"
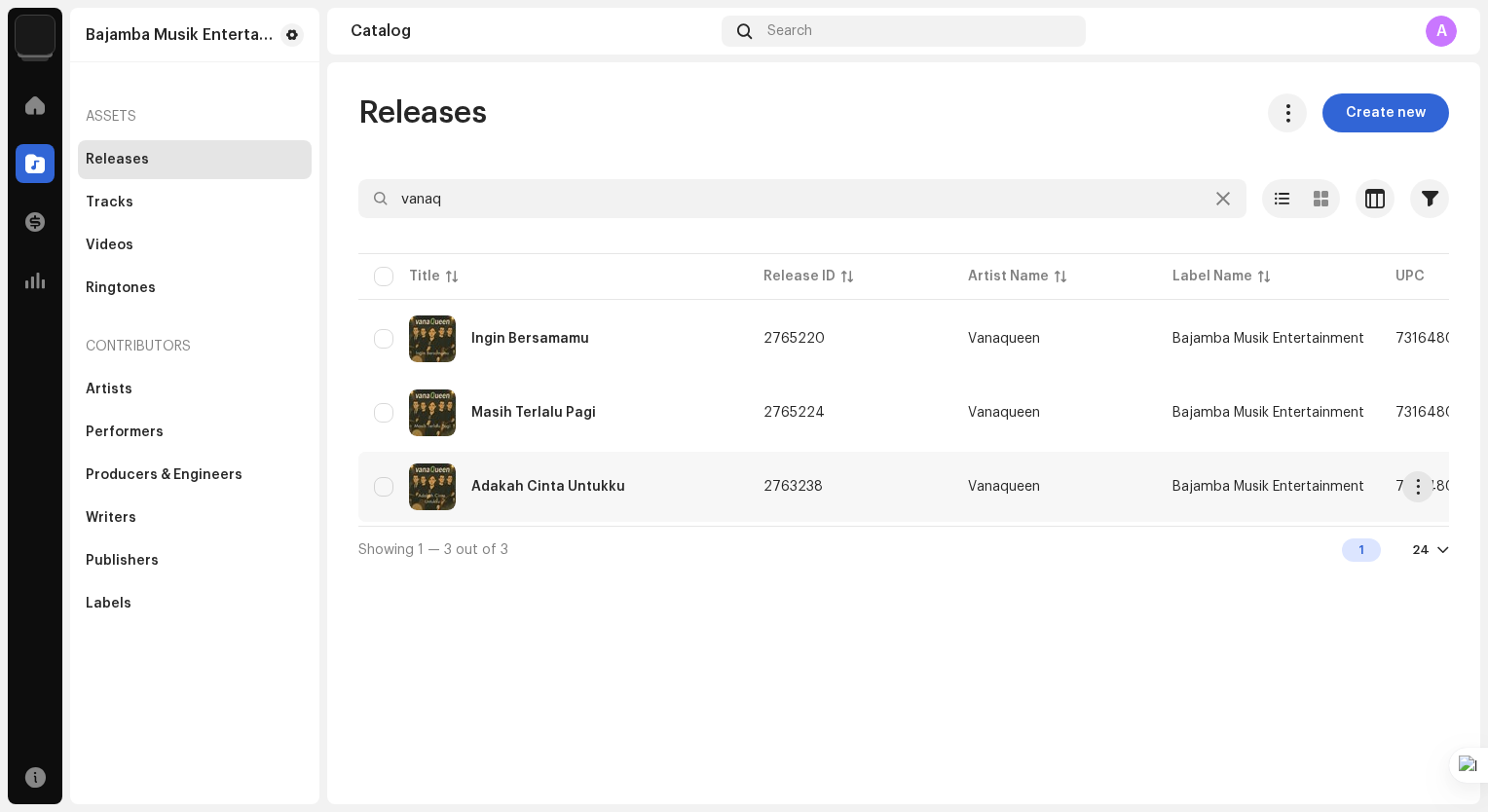
click at [725, 486] on div "Adakah Cinta Untukku" at bounding box center [553, 487] width 359 height 47
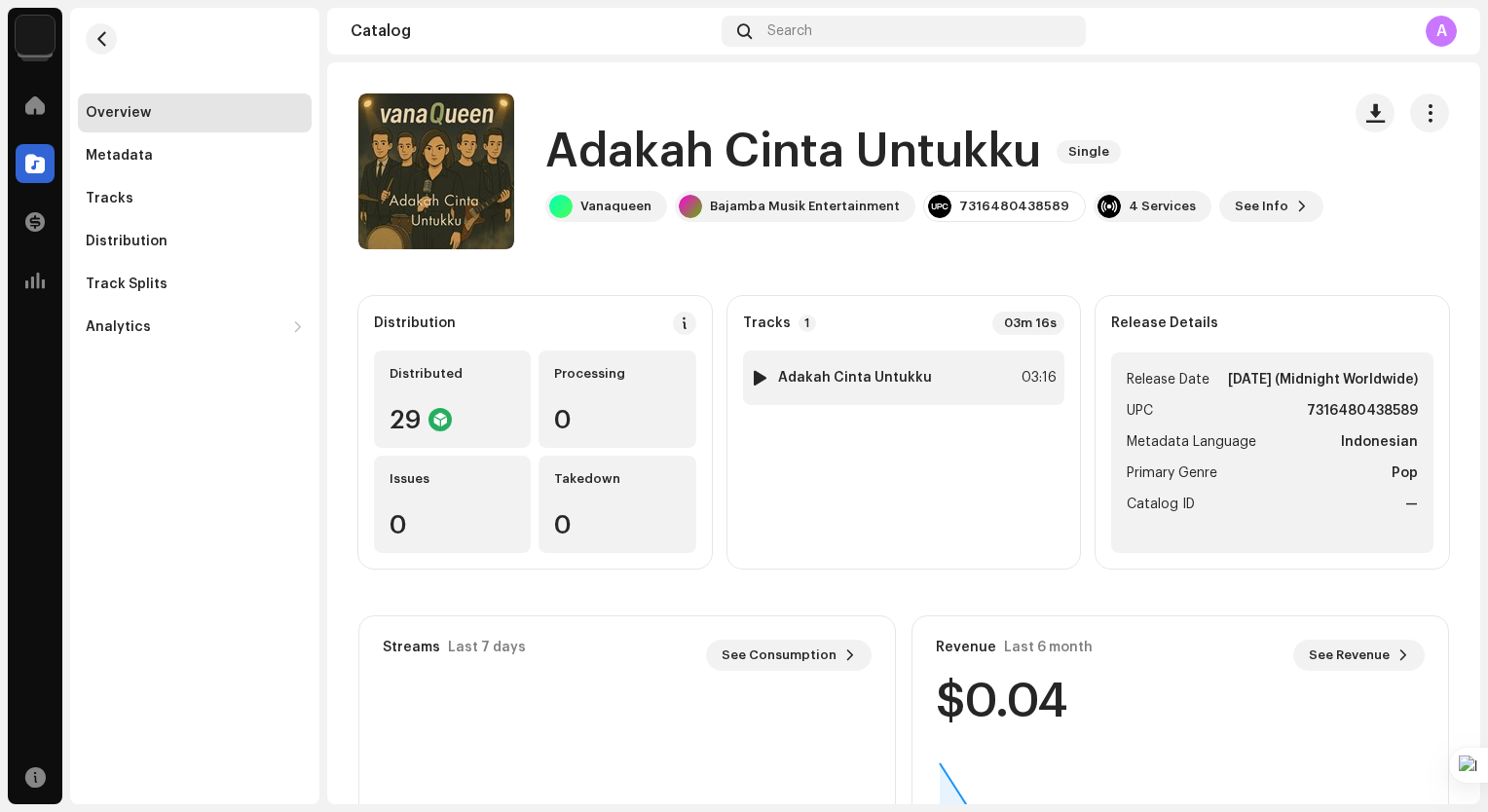
click at [946, 370] on div "1 Adakah Cinta Untukku 03:16" at bounding box center [903, 378] width 322 height 55
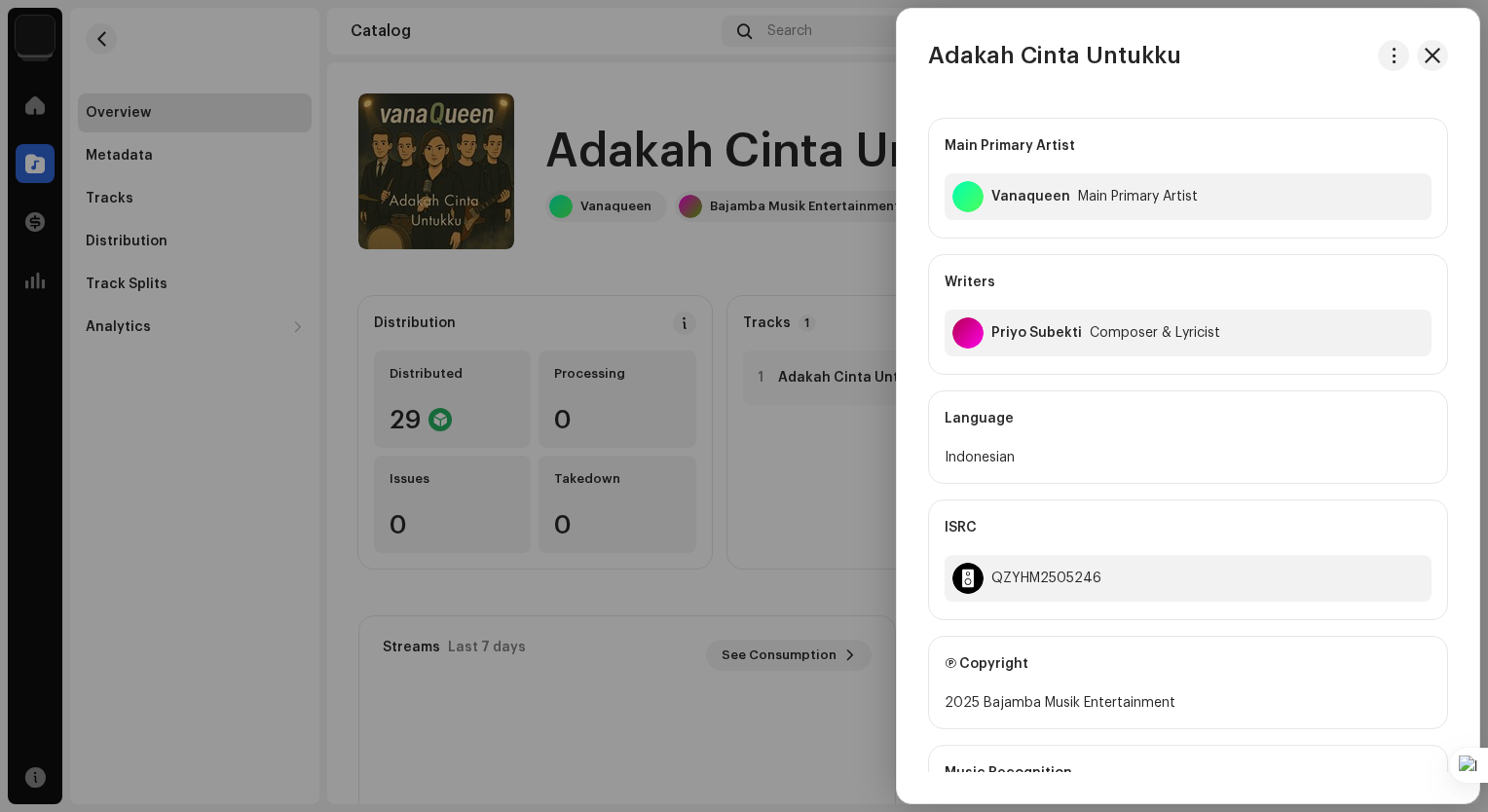
click at [97, 39] on div at bounding box center [744, 406] width 1488 height 812
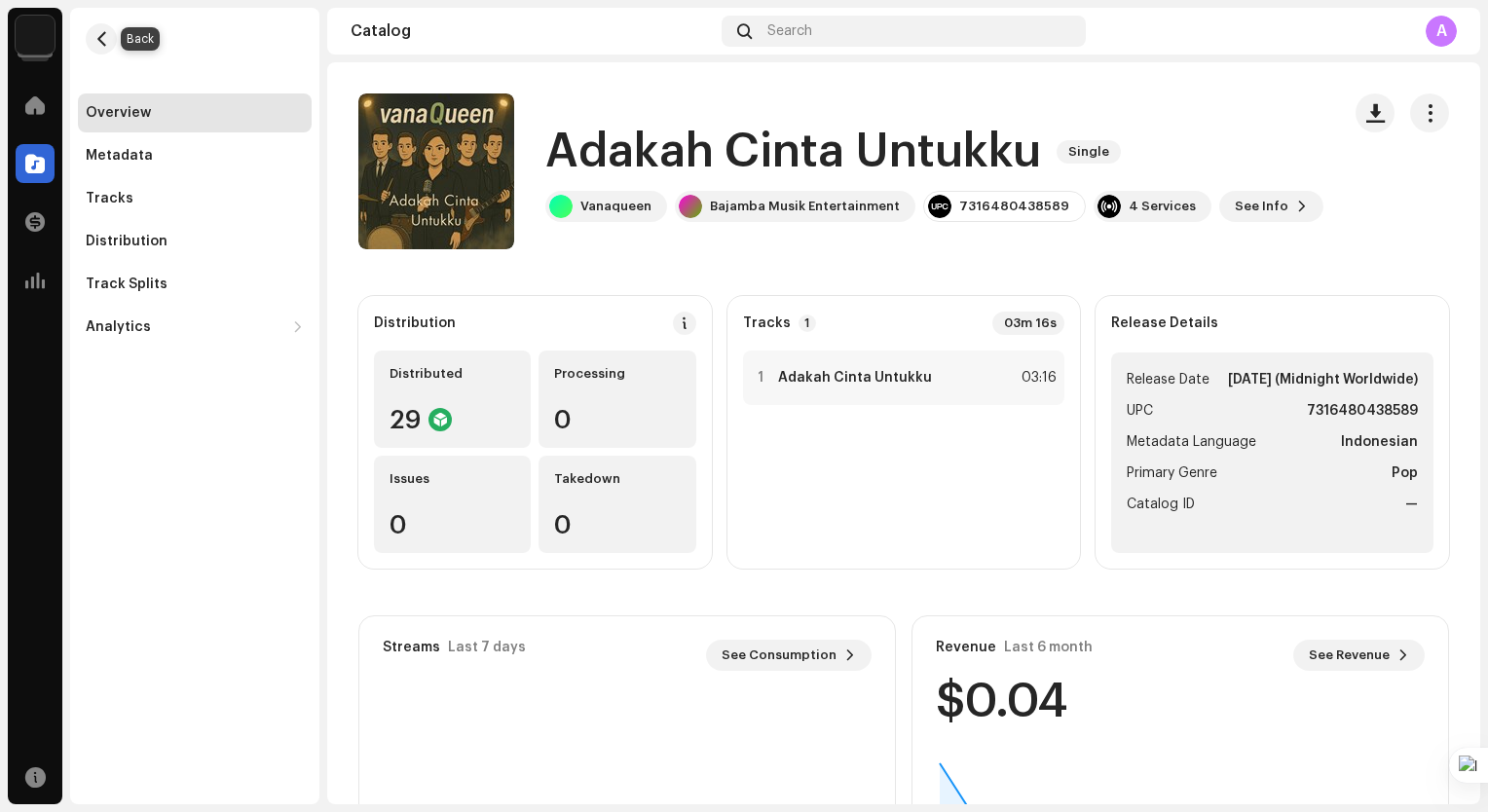
click at [97, 39] on span "button" at bounding box center [101, 39] width 15 height 16
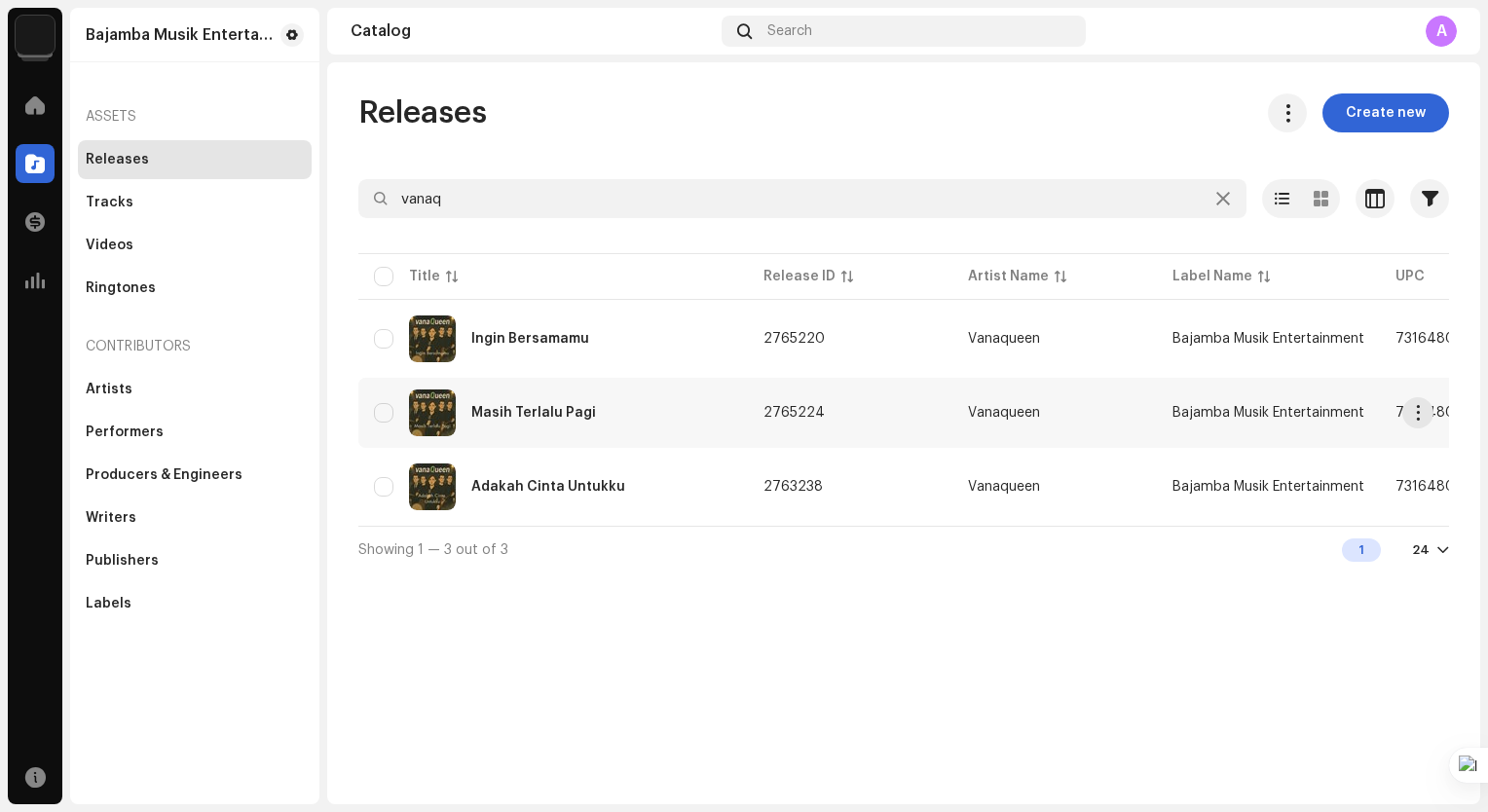
click at [644, 418] on div "Masih Terlalu Pagi" at bounding box center [553, 413] width 359 height 47
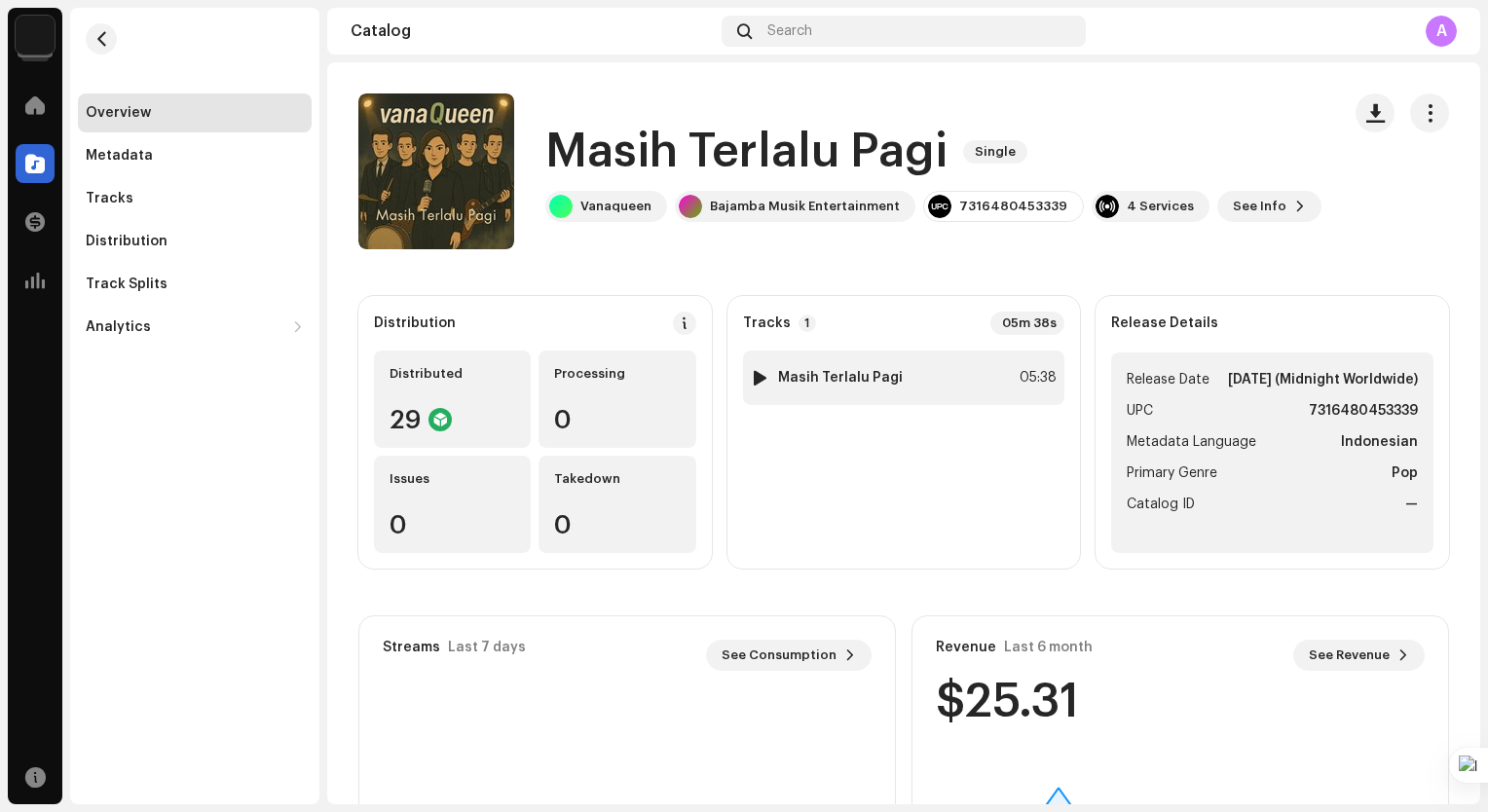
click at [947, 384] on div "1 Masih Terlalu Pagi 05:38" at bounding box center [903, 378] width 322 height 55
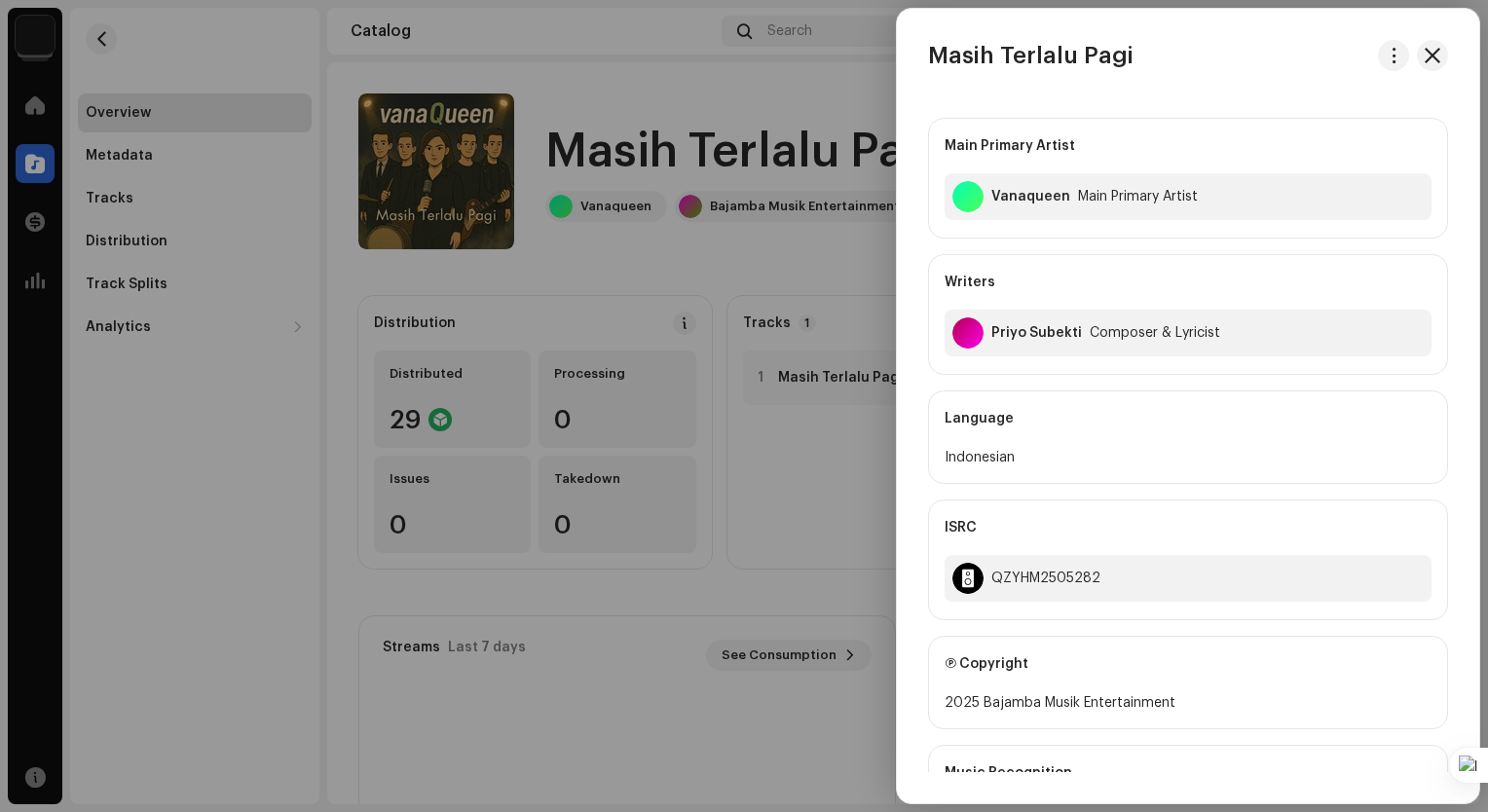
click at [107, 40] on div at bounding box center [744, 406] width 1488 height 812
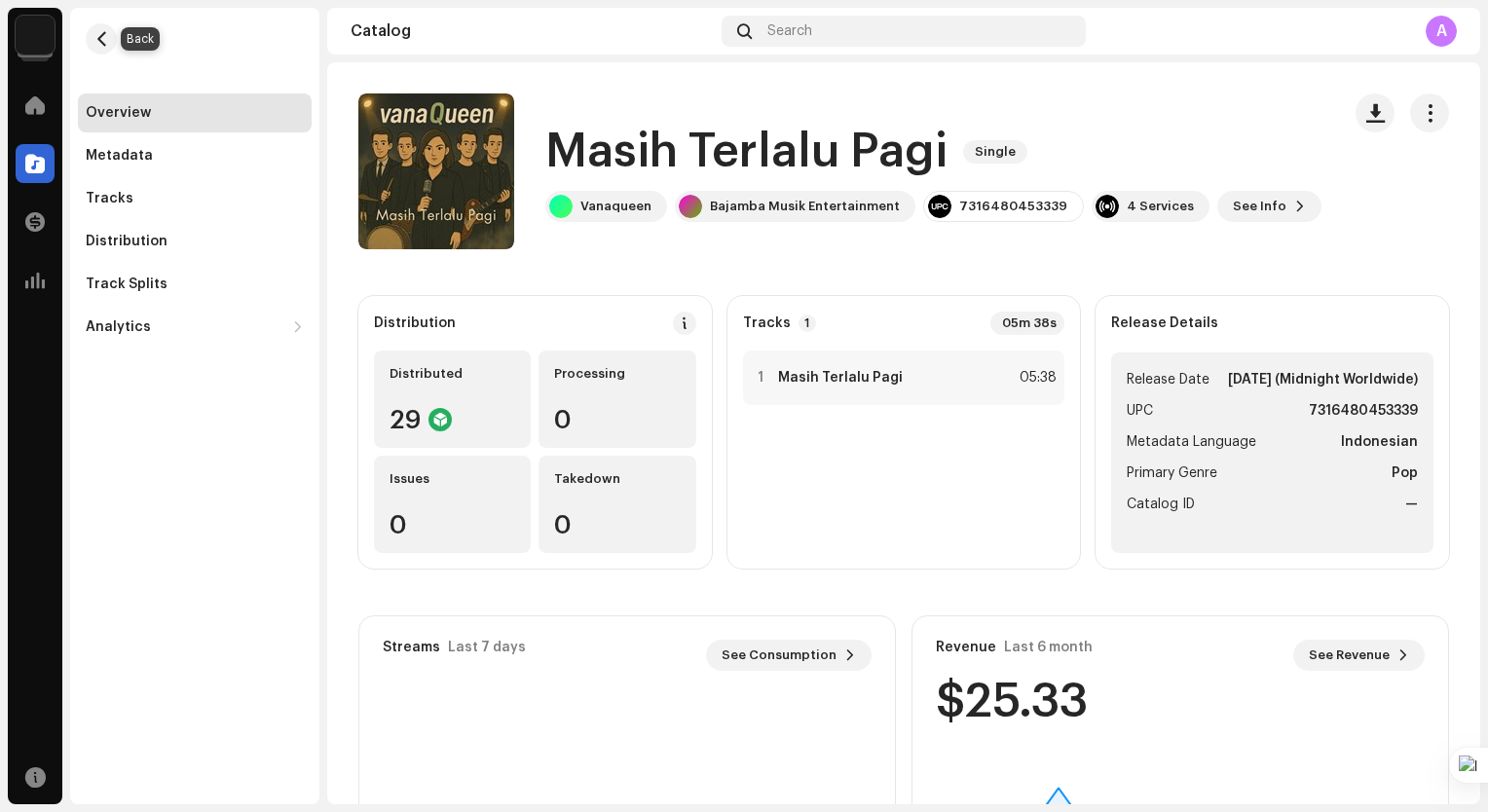
click at [107, 40] on span "button" at bounding box center [101, 39] width 15 height 16
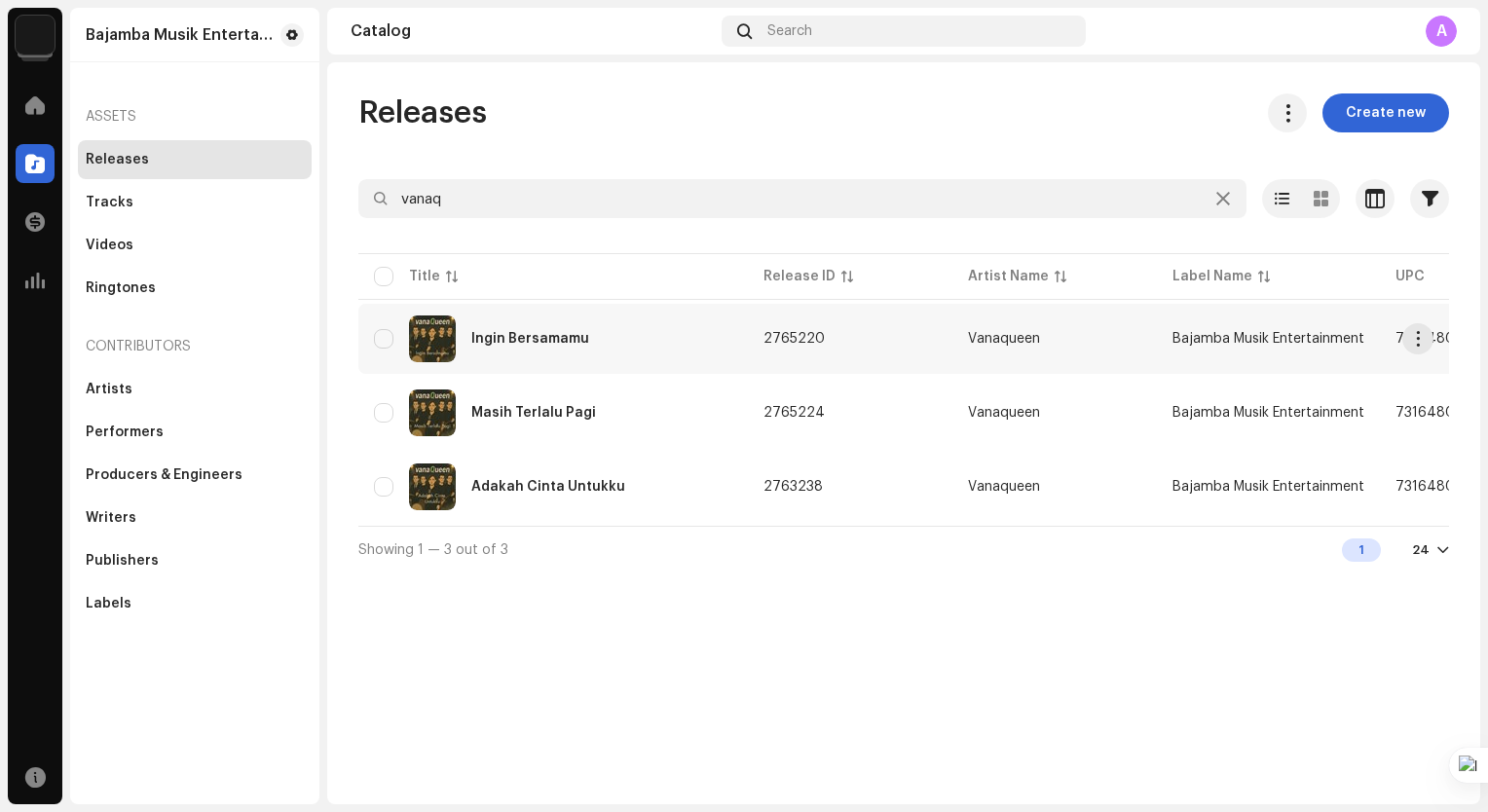
click at [642, 355] on div "Ingin Bersamamu" at bounding box center [553, 339] width 359 height 47
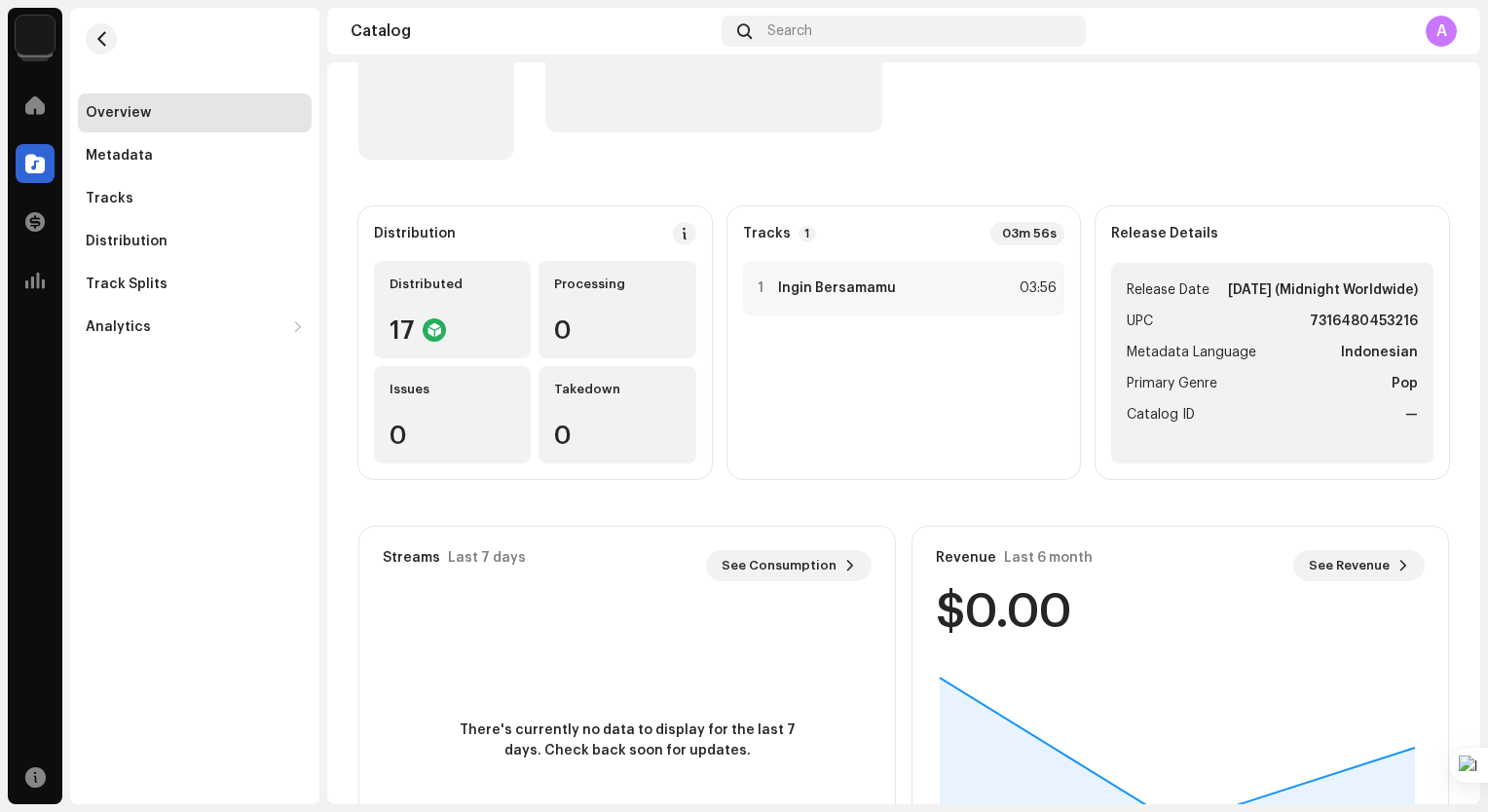
scroll to position [97, 0]
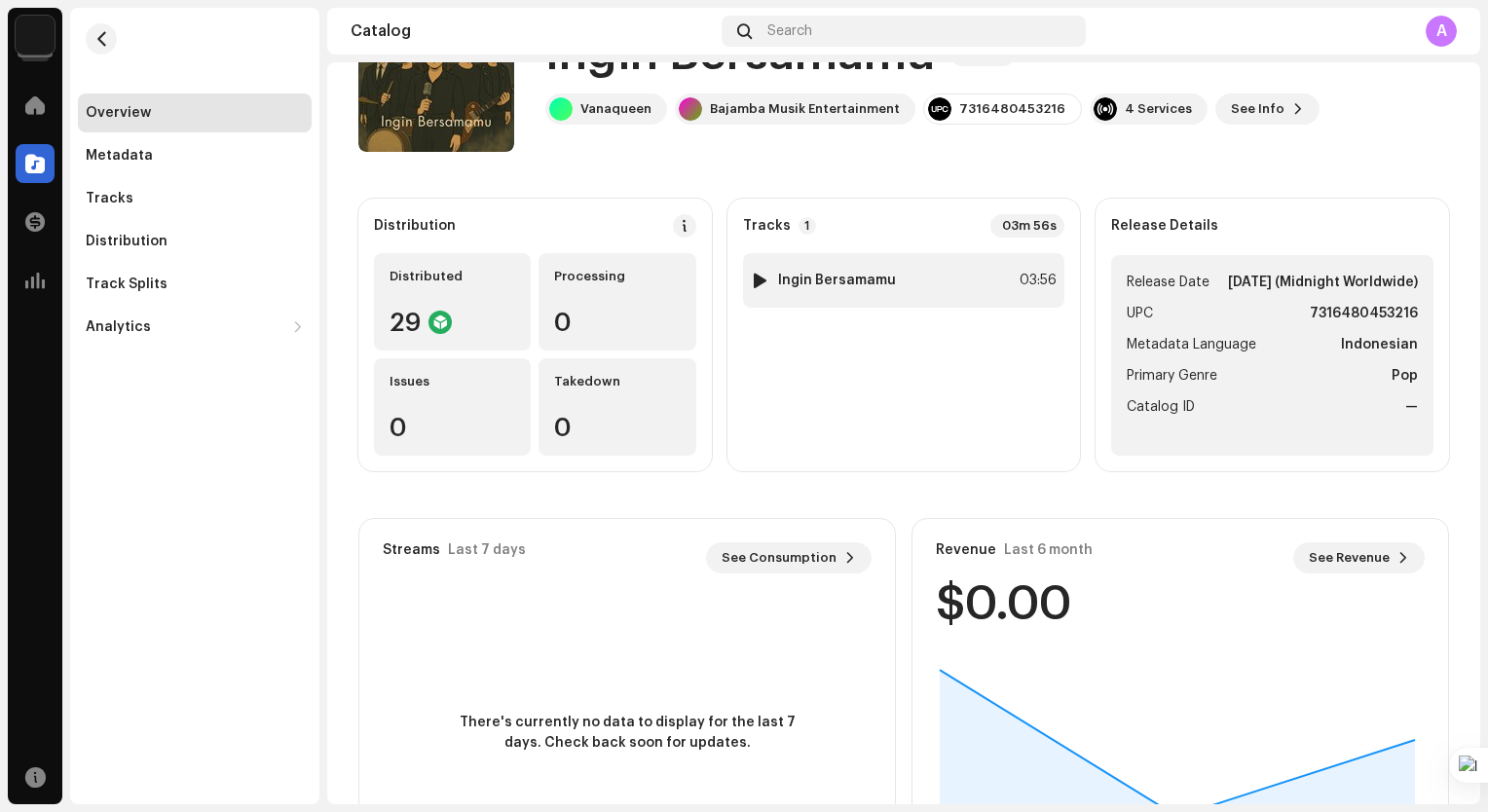
click at [904, 281] on div "1 Ingin Bersamamu 03:56" at bounding box center [903, 280] width 322 height 55
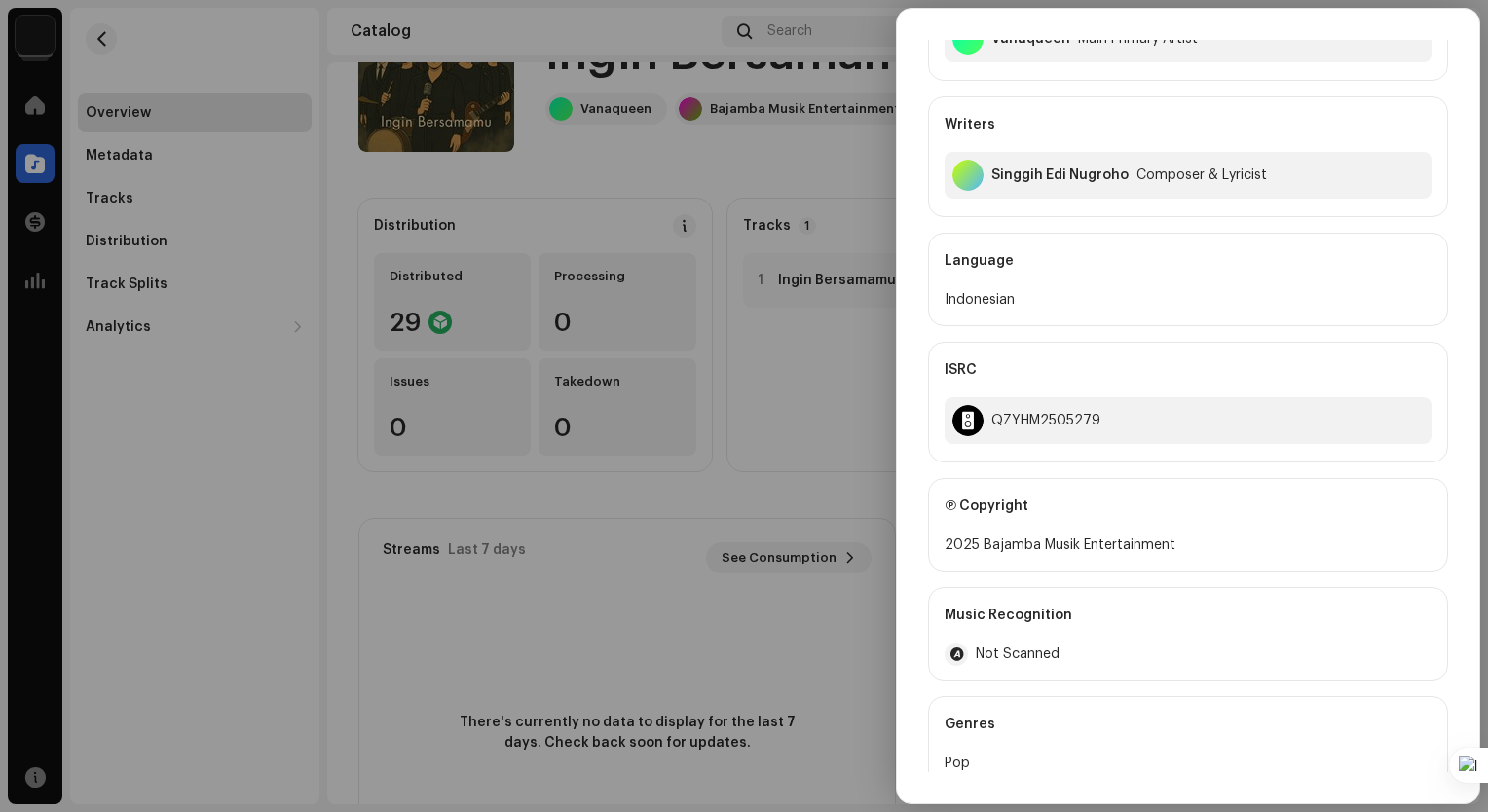
scroll to position [0, 0]
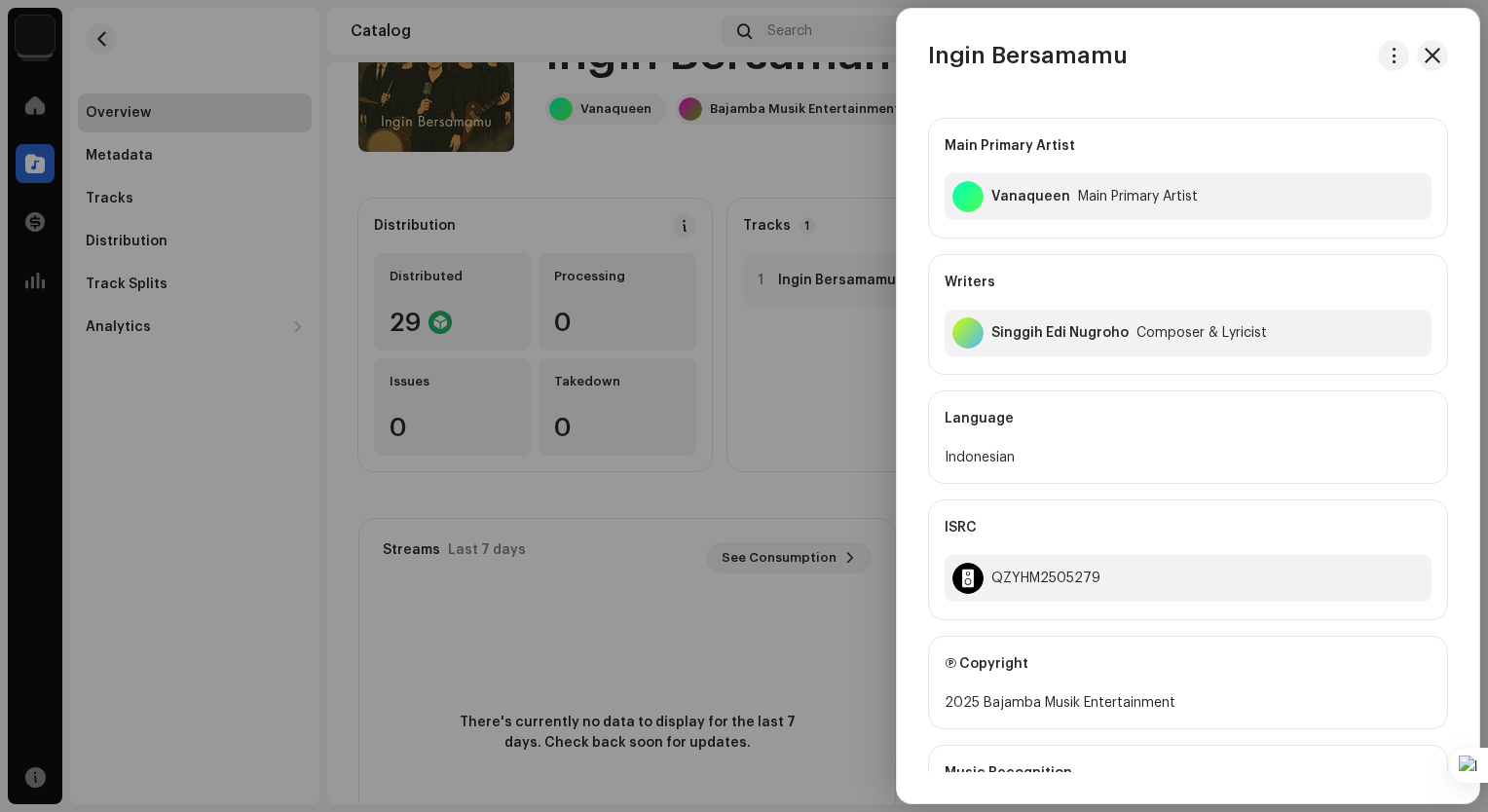
click at [655, 165] on div at bounding box center [744, 406] width 1488 height 812
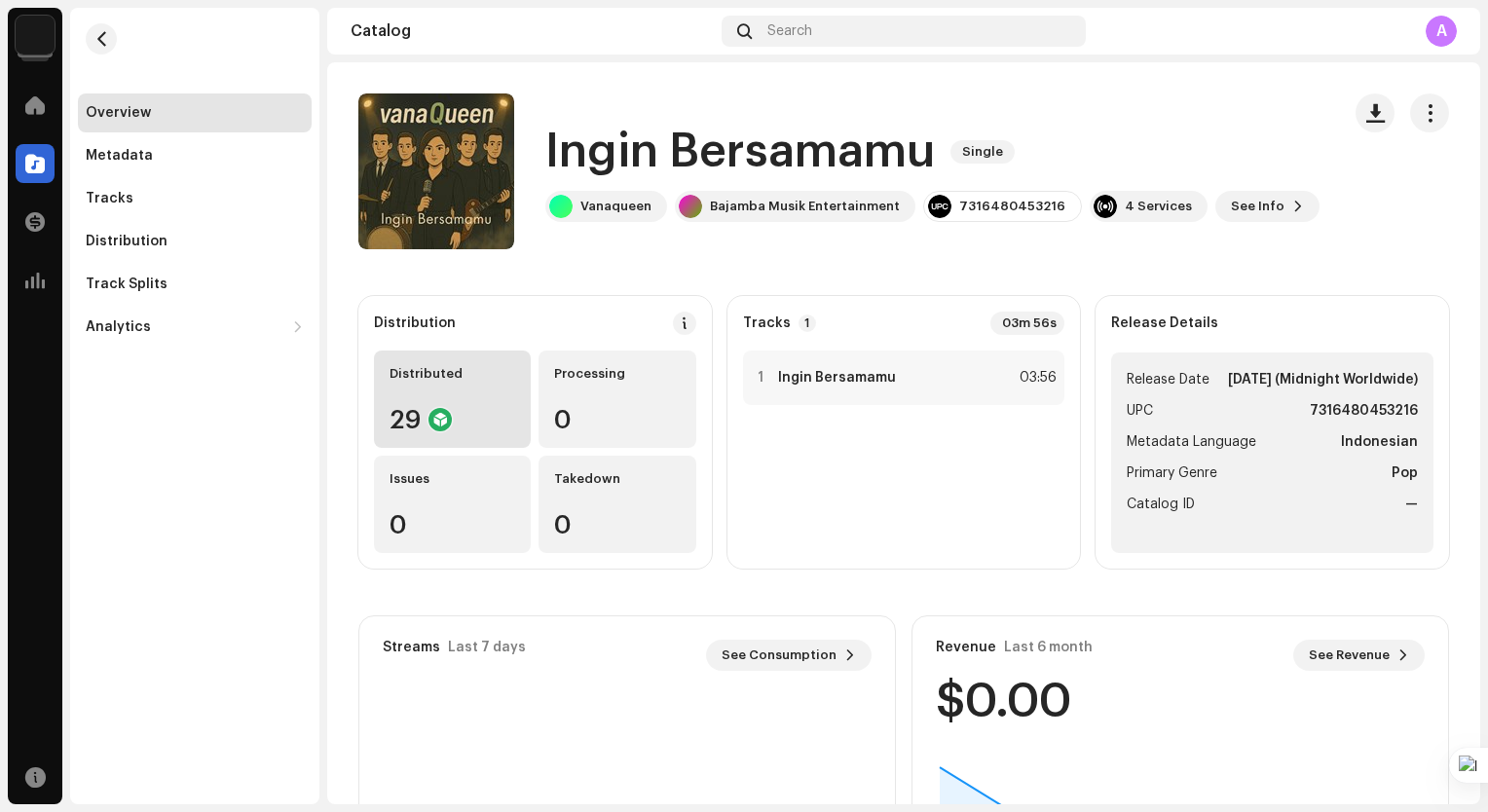
click at [454, 401] on div "Distributed 29" at bounding box center [453, 399] width 157 height 97
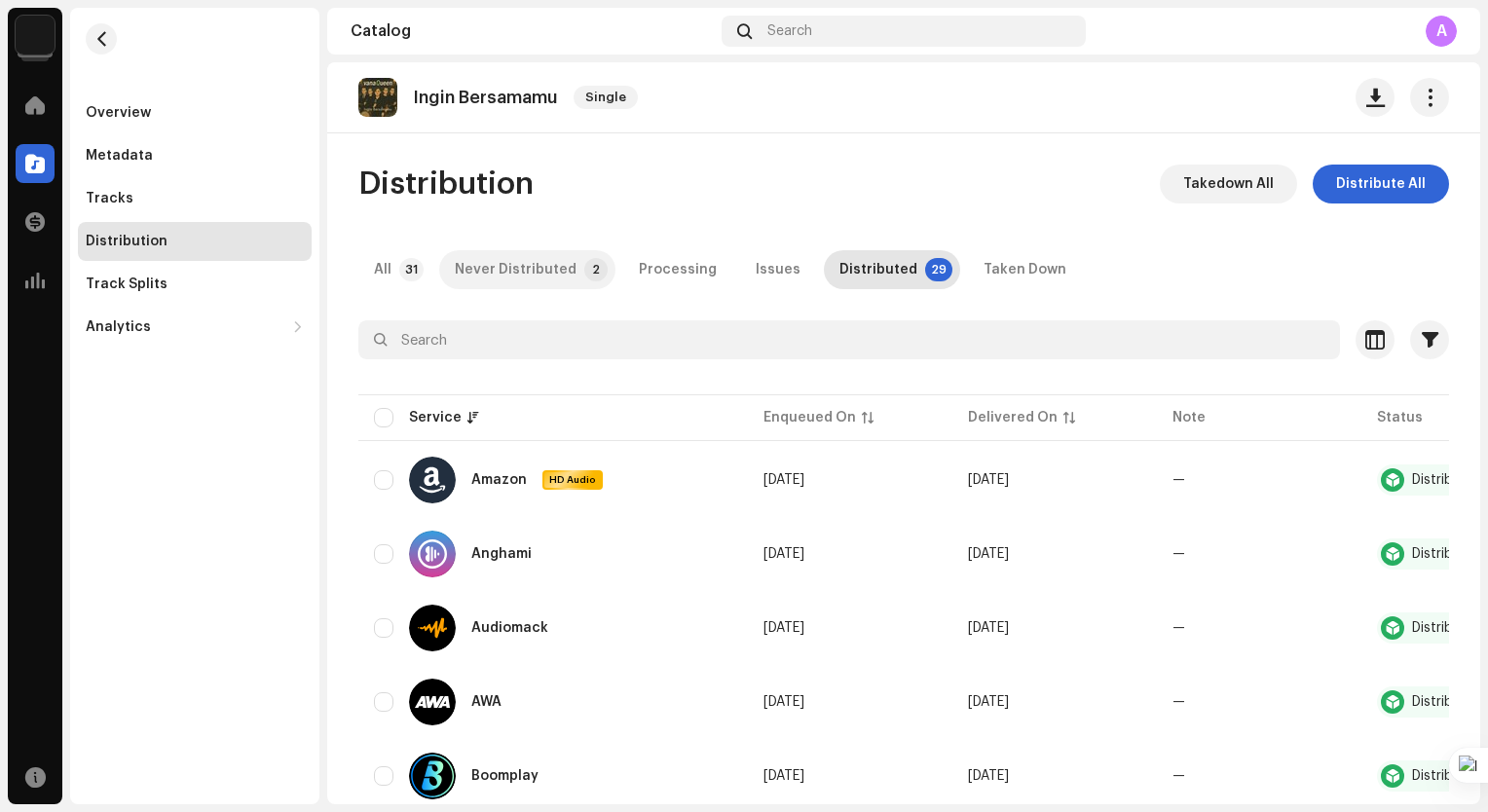
click at [545, 269] on div "Never Distributed" at bounding box center [515, 269] width 121 height 39
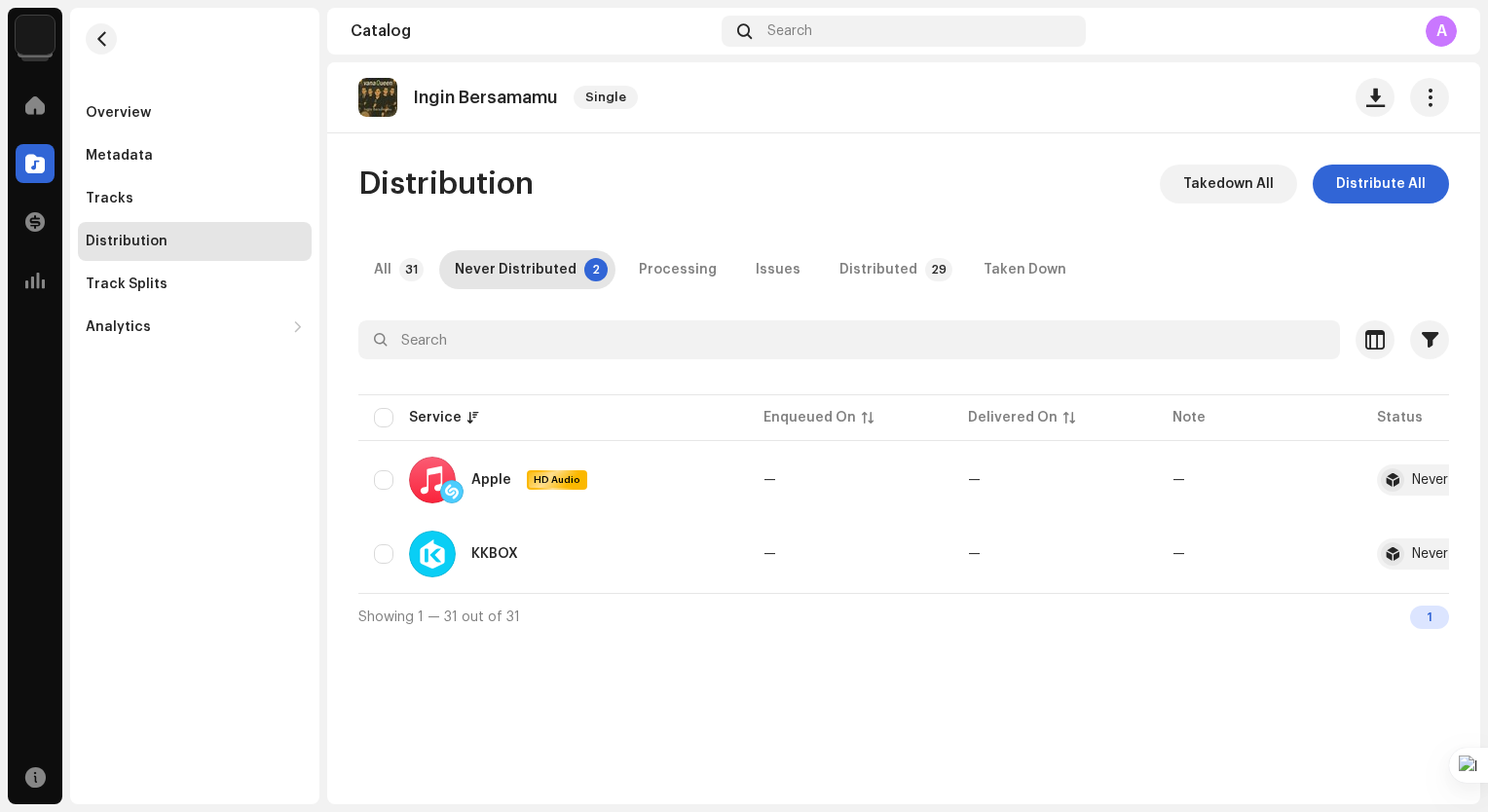
click at [156, 241] on div "Distribution" at bounding box center [125, 242] width 81 height 16
click at [50, 171] on div at bounding box center [35, 164] width 39 height 39
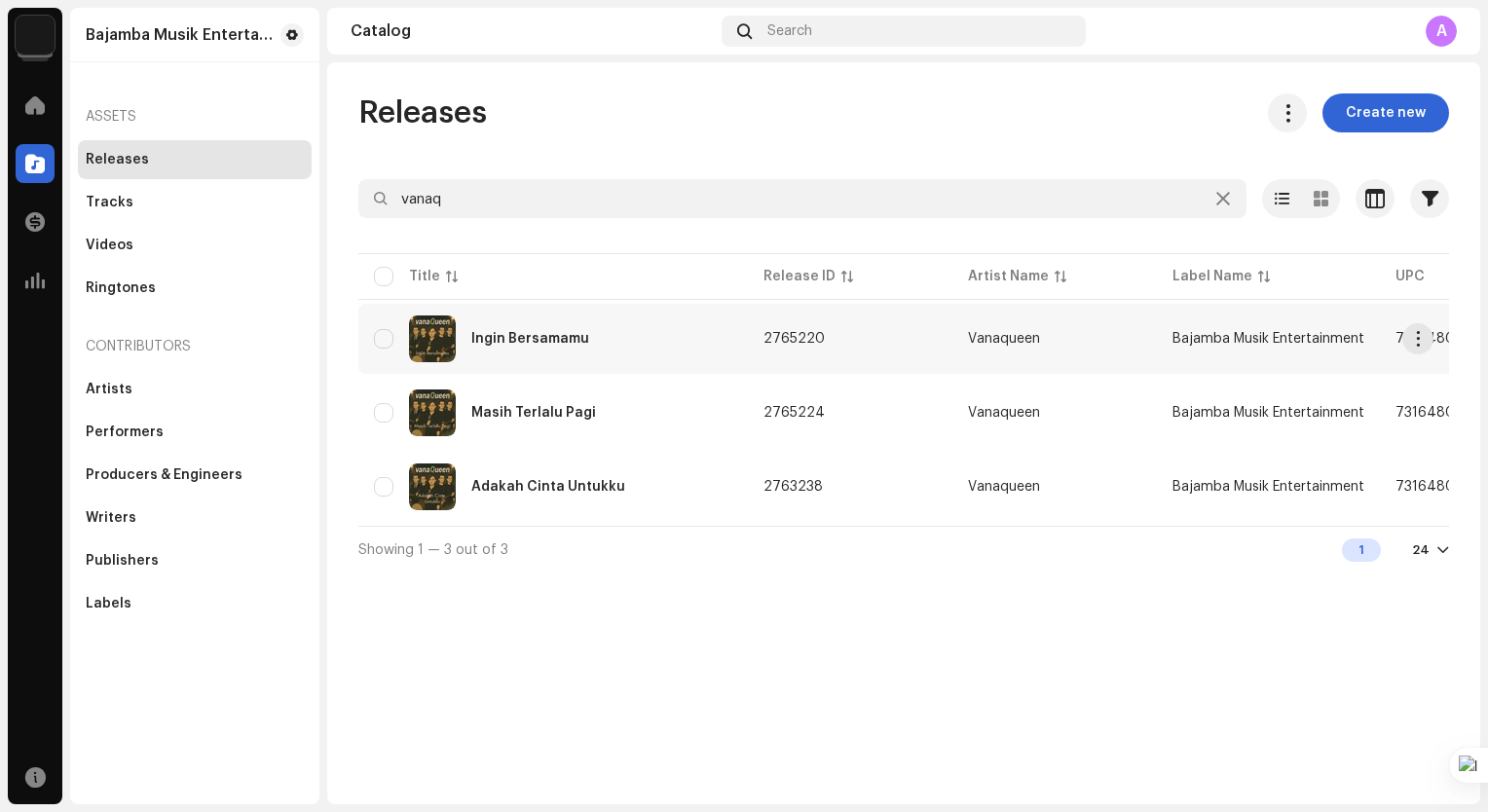
click at [677, 346] on div "Ingin Bersamamu" at bounding box center [553, 339] width 359 height 47
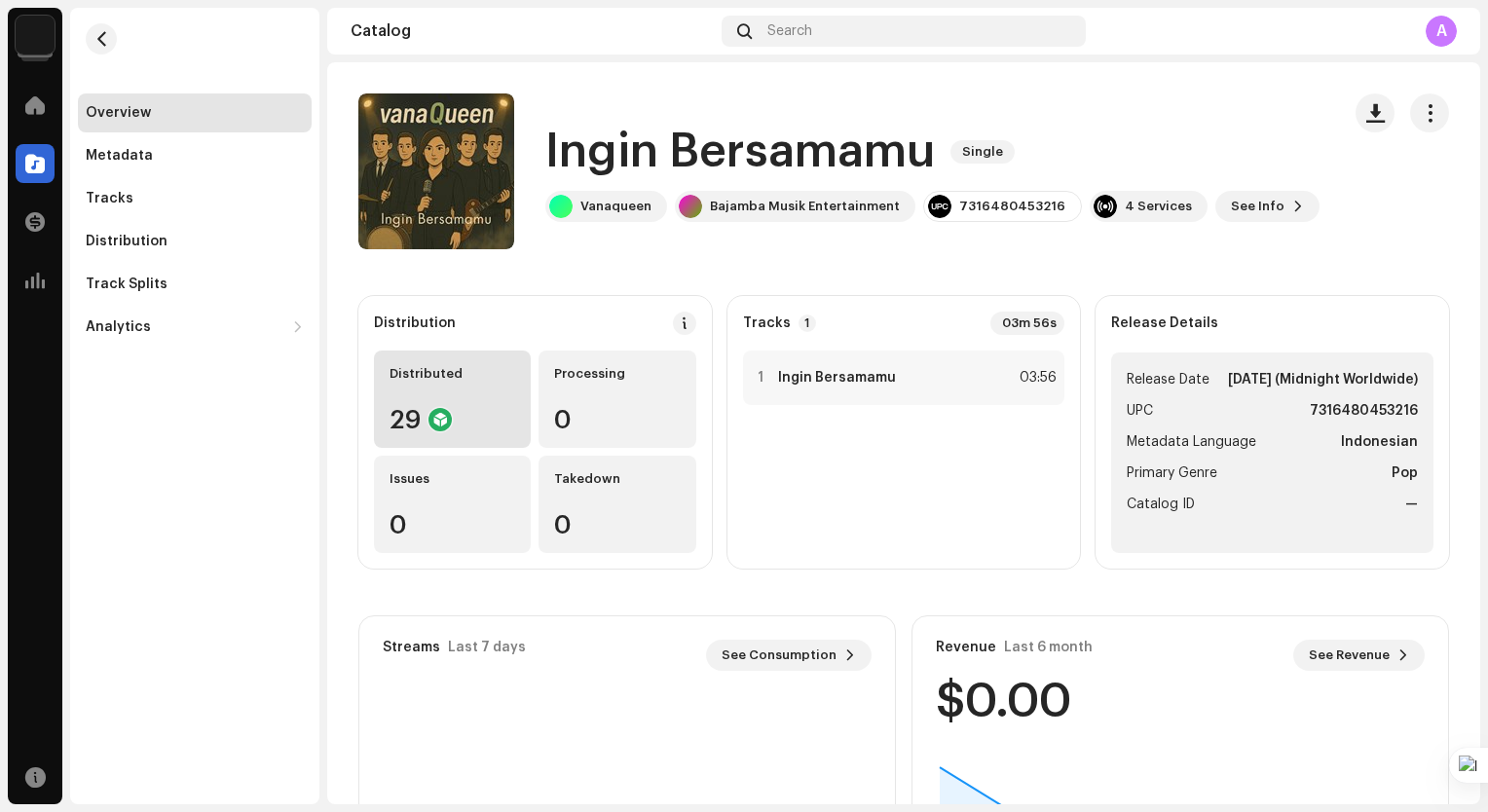
click at [512, 405] on div "Distributed 29" at bounding box center [453, 399] width 157 height 97
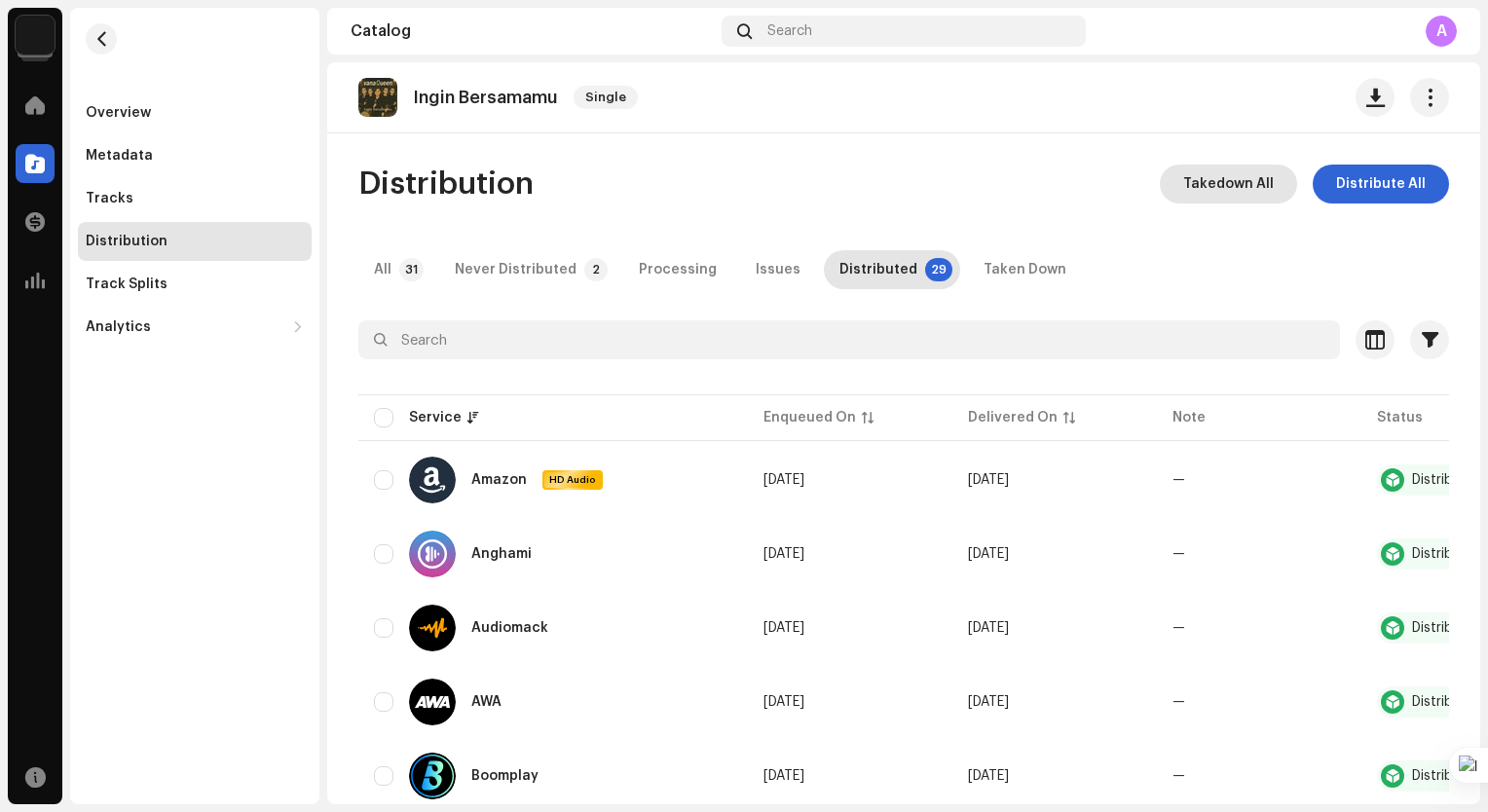
click at [1235, 187] on span "Takedown All" at bounding box center [1228, 184] width 90 height 39
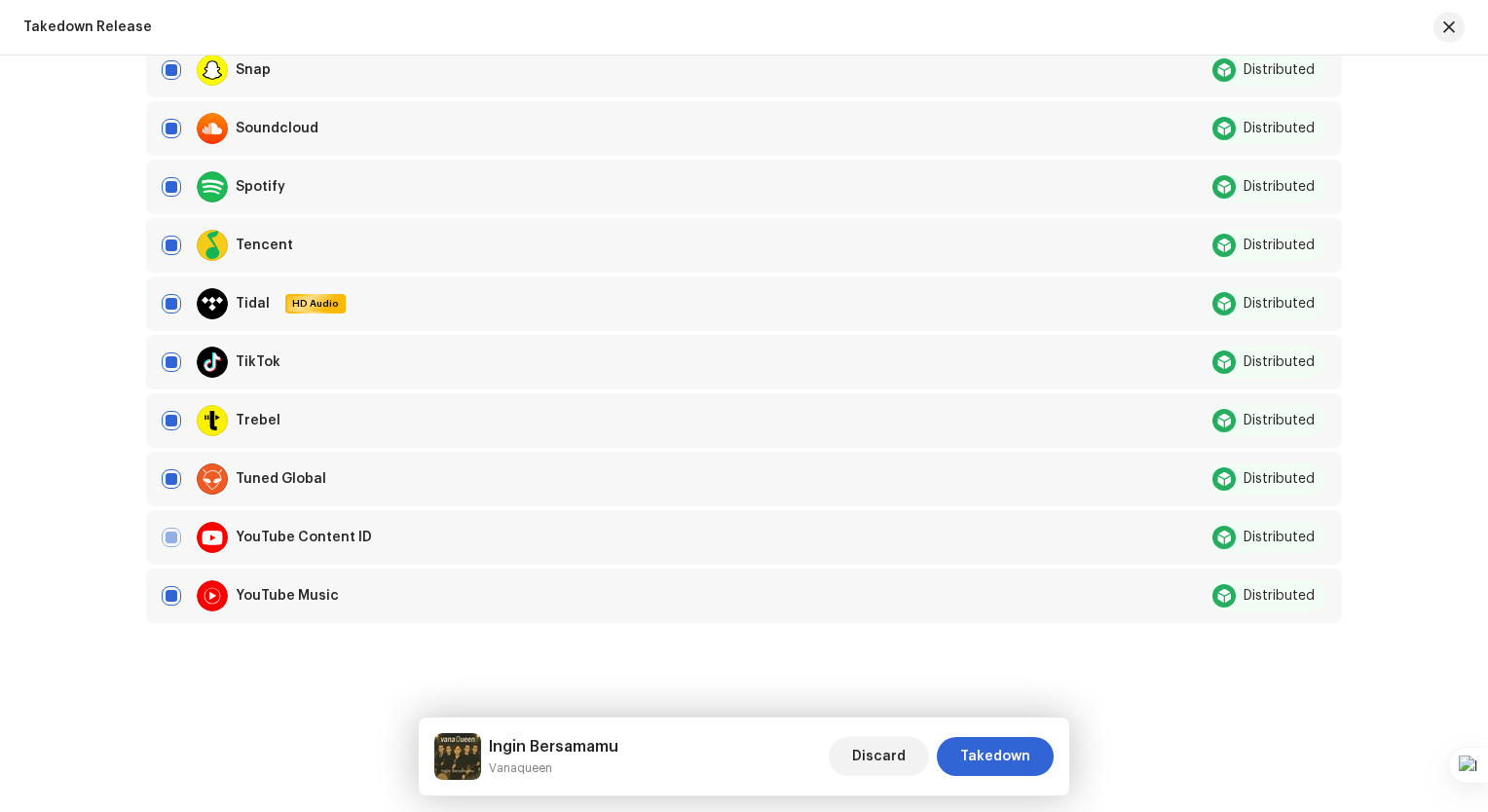
scroll to position [1602, 0]
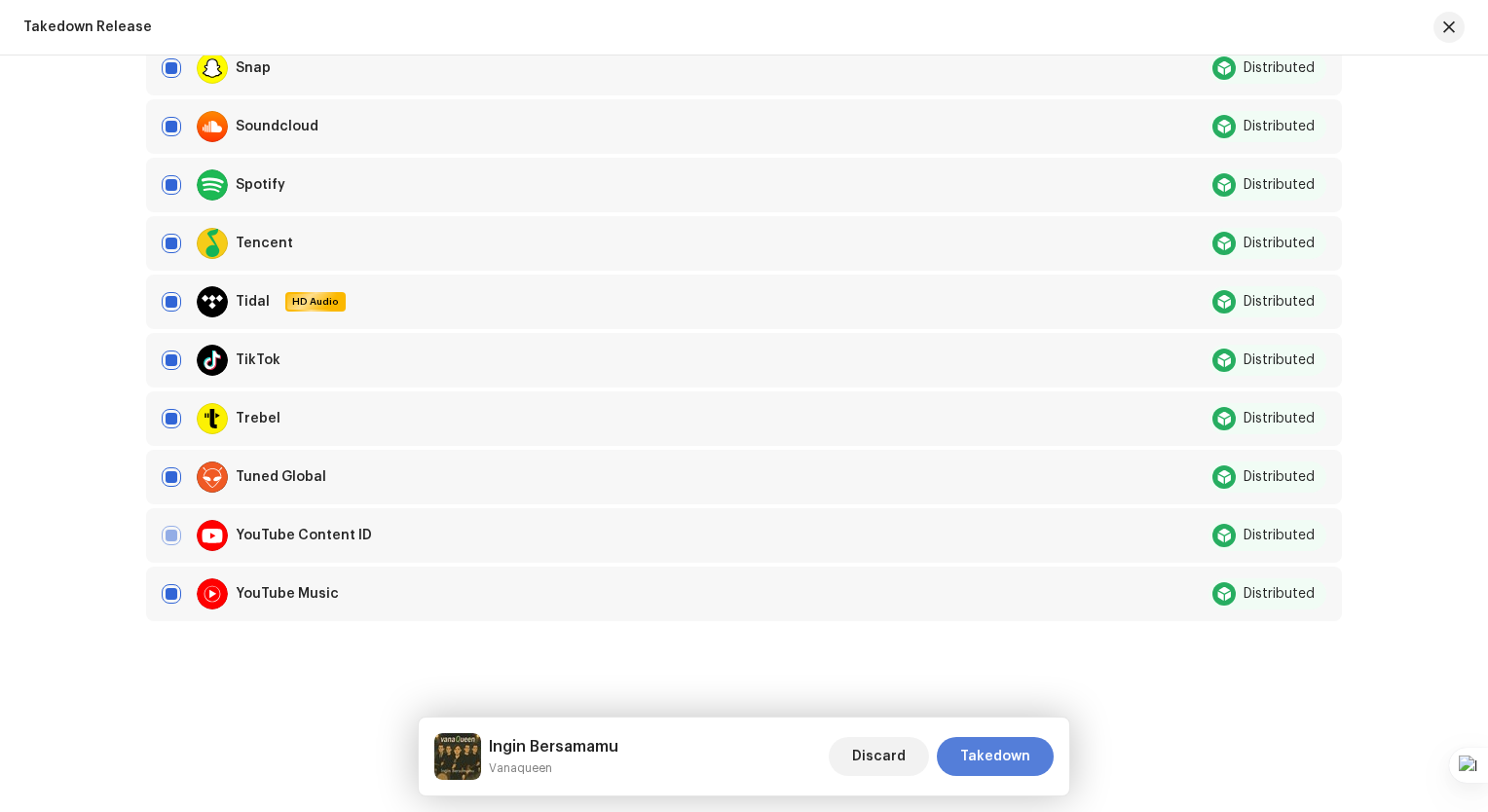
click at [994, 758] on span "Takedown" at bounding box center [995, 756] width 71 height 39
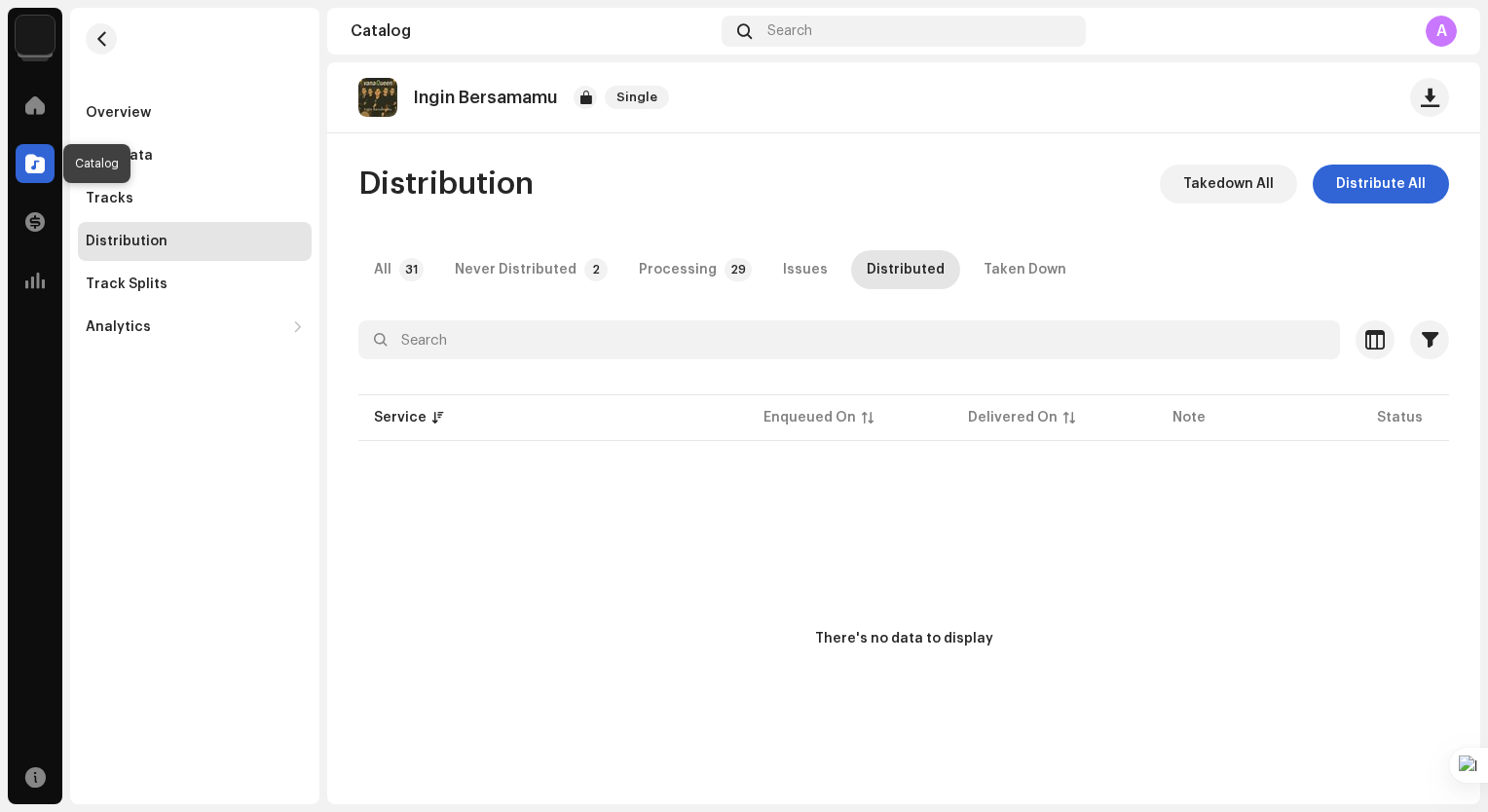
click at [43, 162] on span at bounding box center [35, 164] width 20 height 16
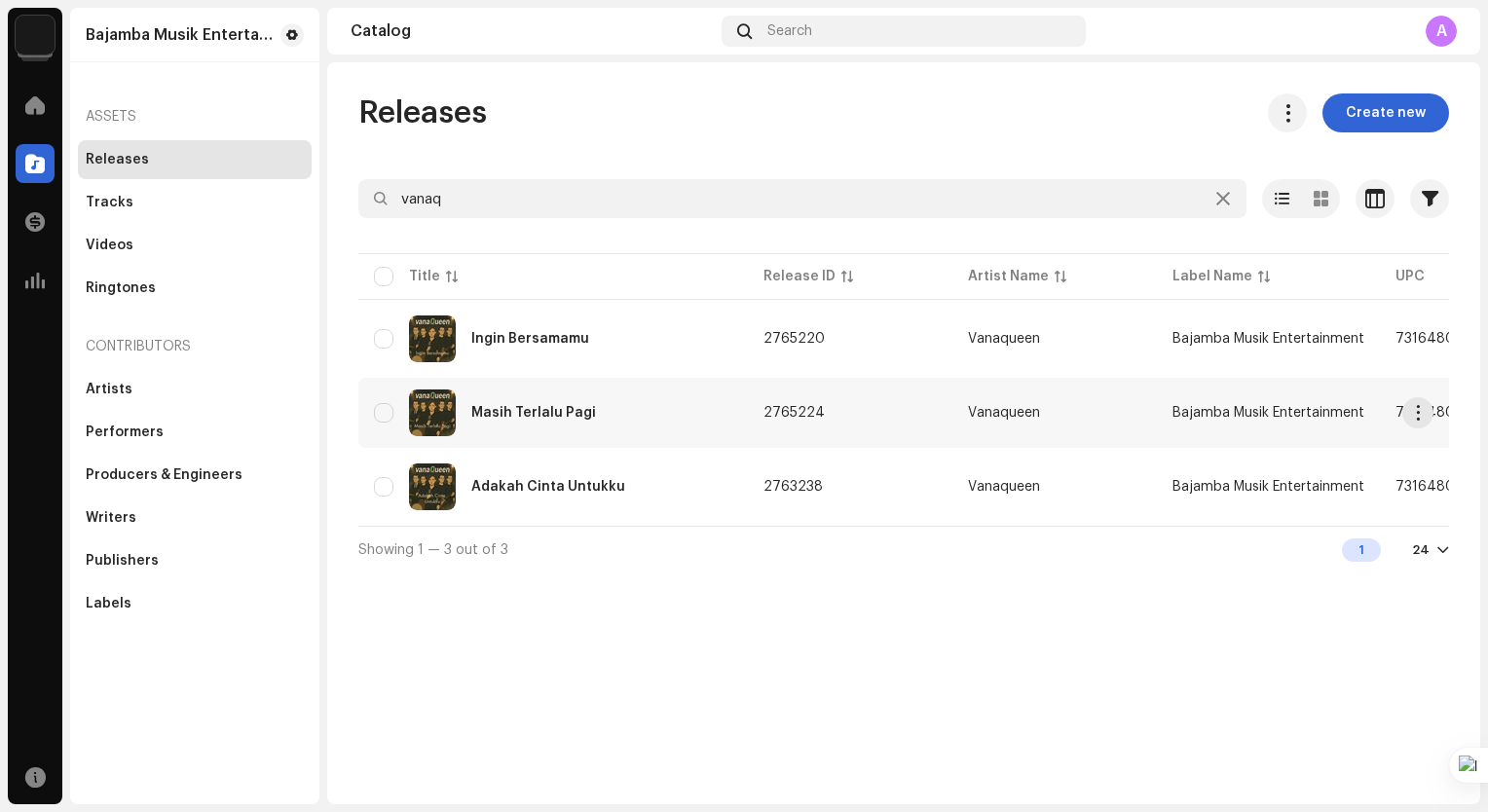
click at [553, 417] on div "Masih Terlalu Pagi" at bounding box center [533, 412] width 124 height 14
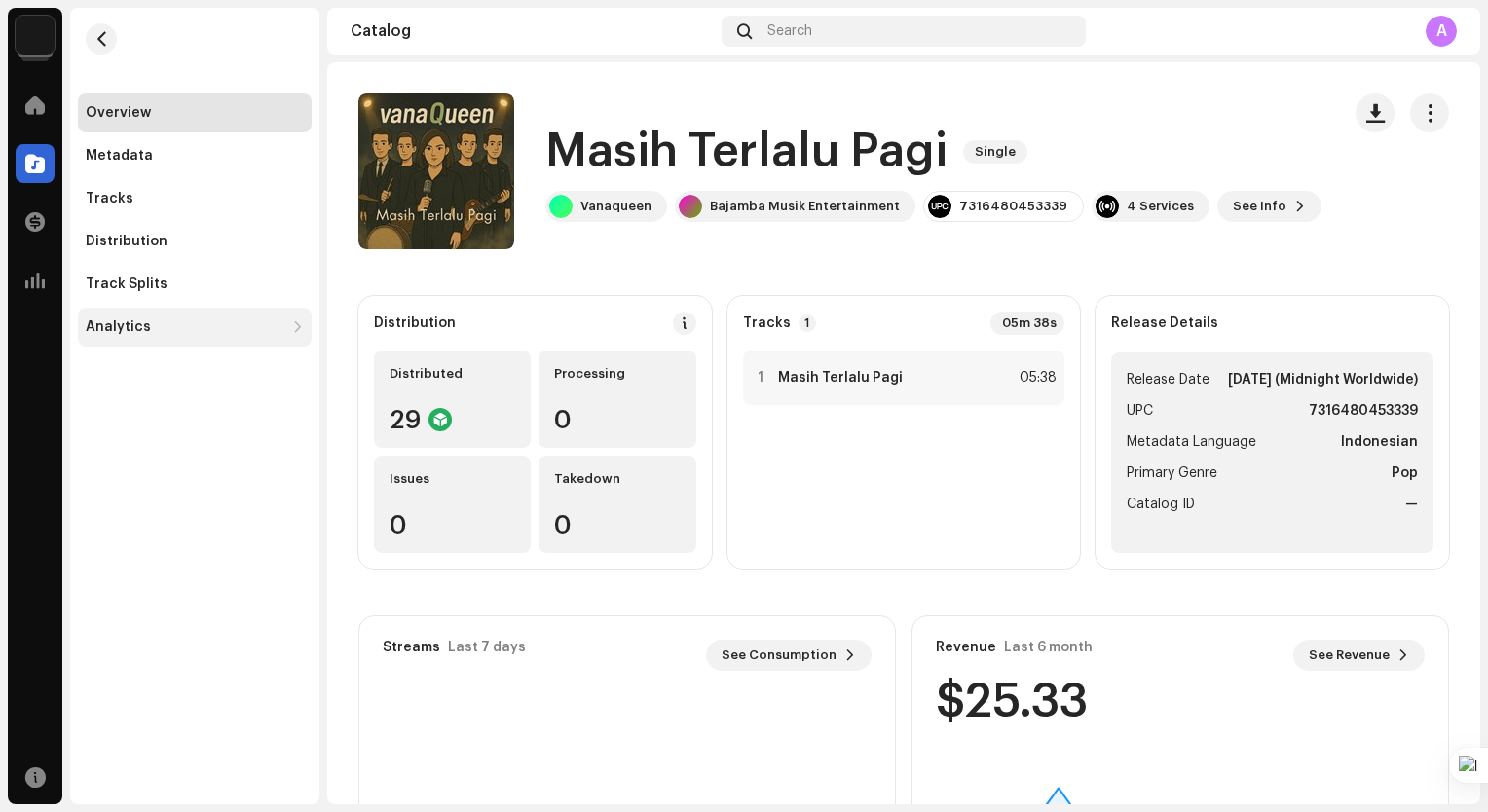
click at [215, 320] on div "Analytics" at bounding box center [184, 327] width 199 height 16
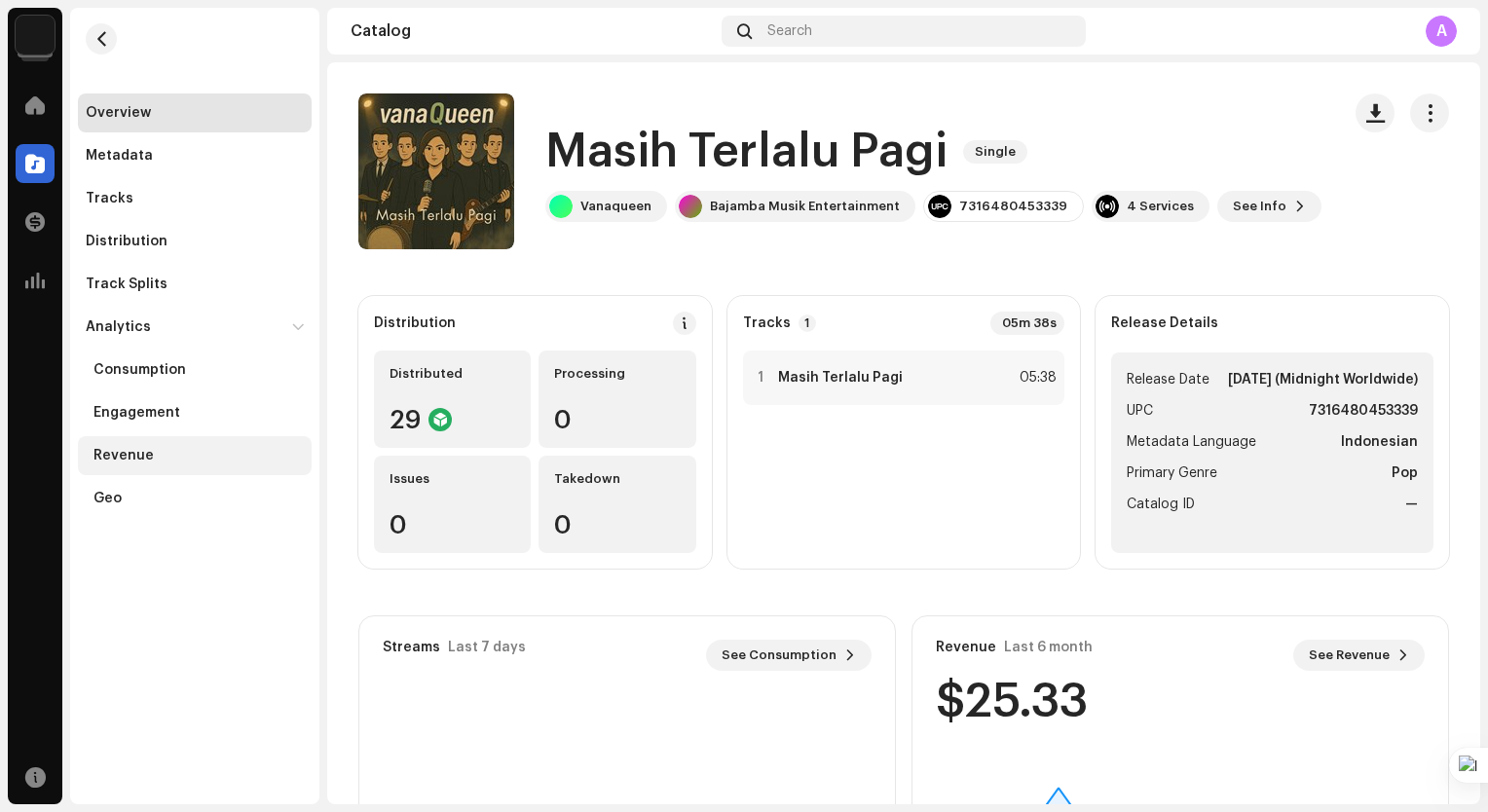
click at [169, 449] on div "Revenue" at bounding box center [198, 455] width 211 height 16
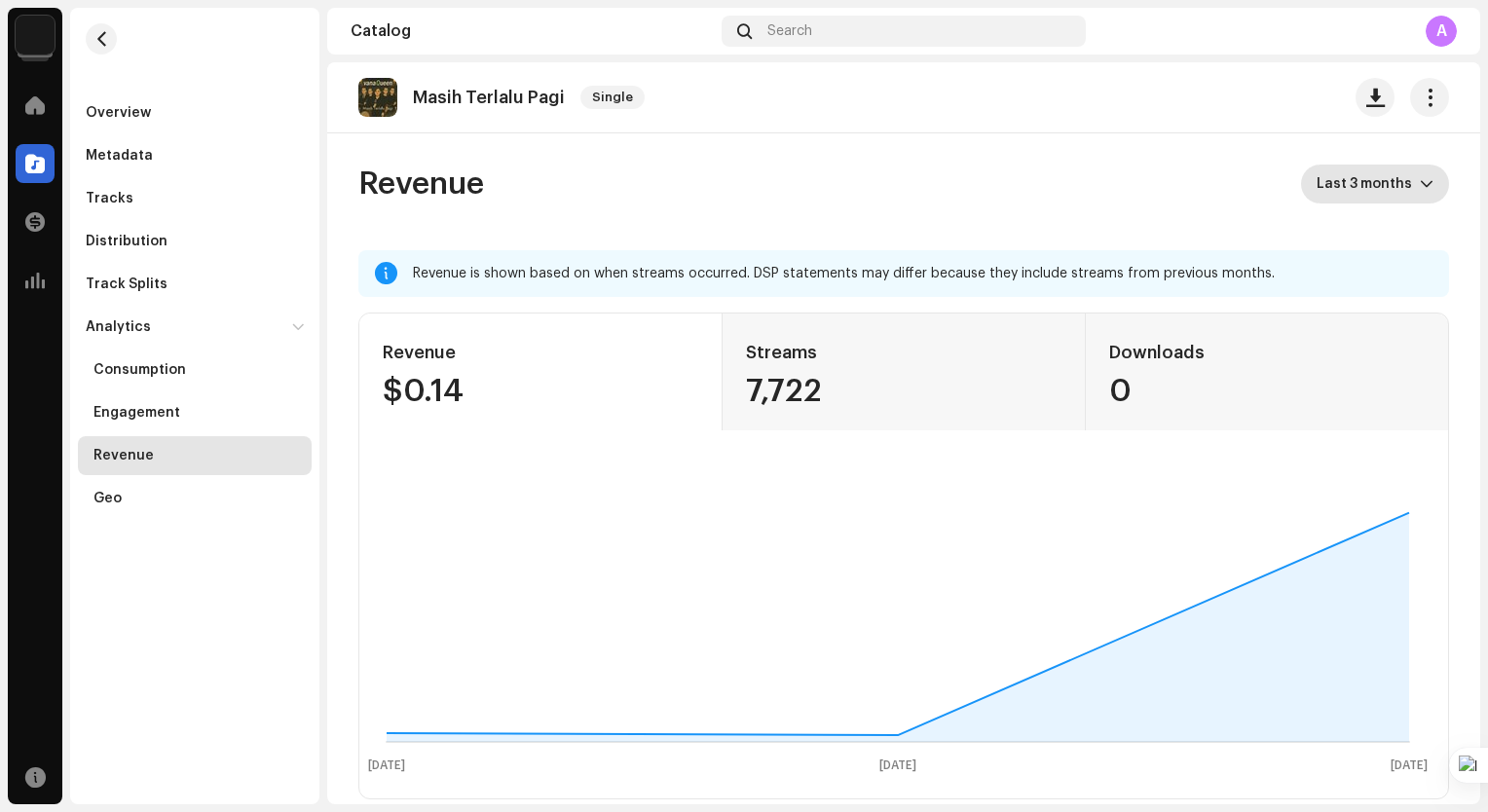
click at [1419, 184] on icon "dropdown trigger" at bounding box center [1426, 184] width 14 height 14
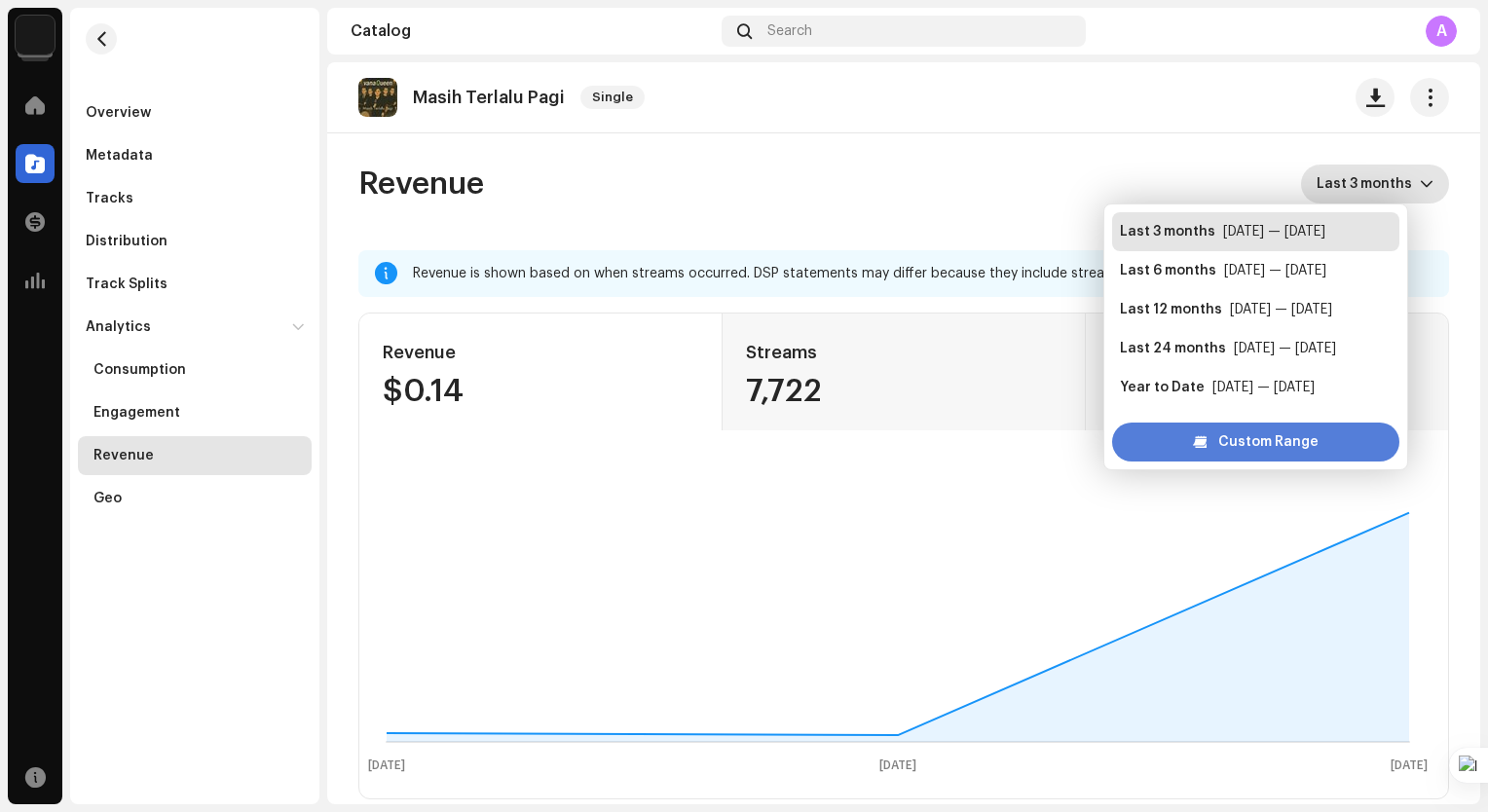
scroll to position [31, 0]
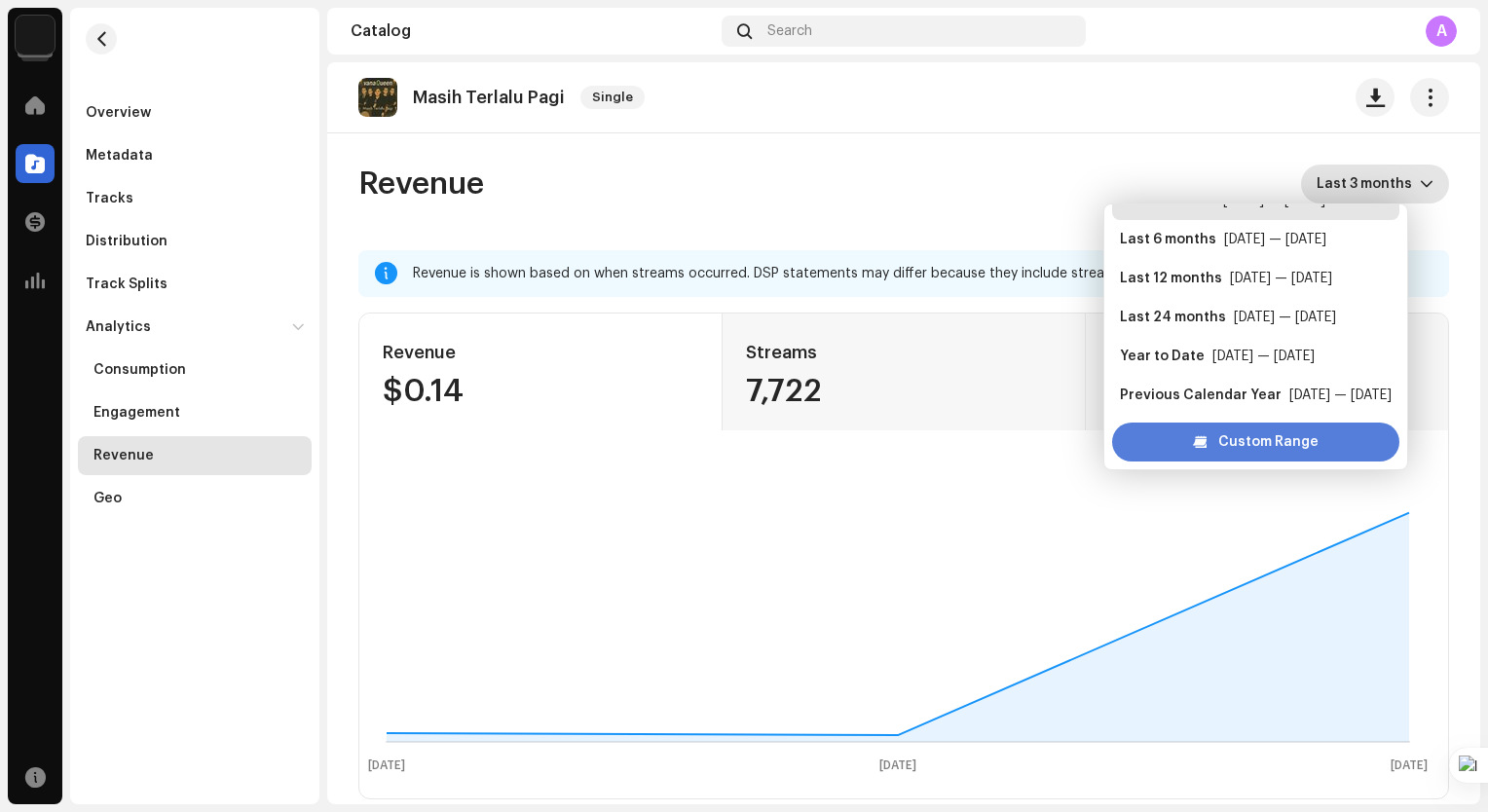
click at [1319, 438] on span "Custom Range" at bounding box center [1268, 442] width 100 height 39
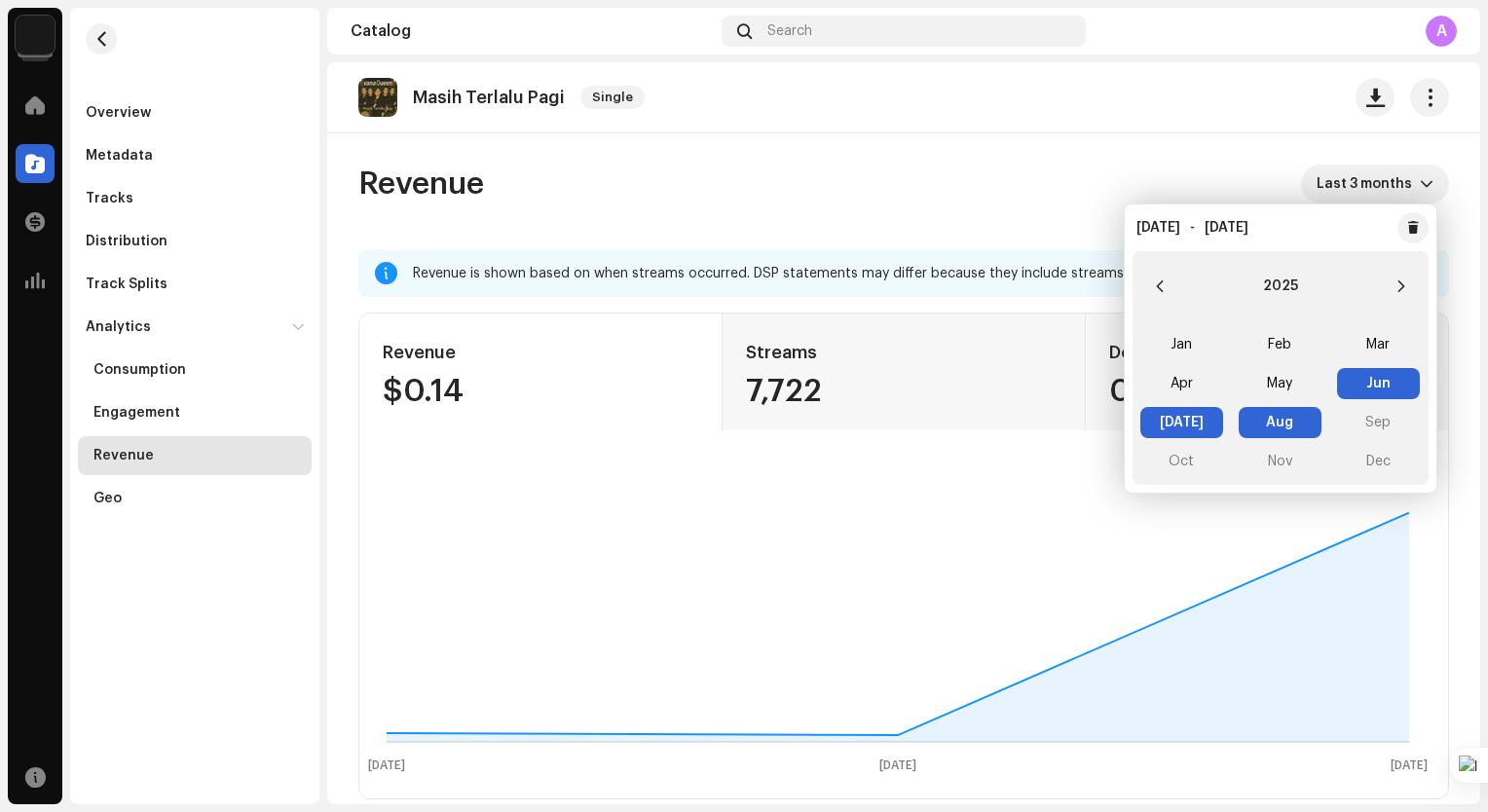
click at [766, 167] on div "Revenue Last 3 months" at bounding box center [903, 184] width 1090 height 39
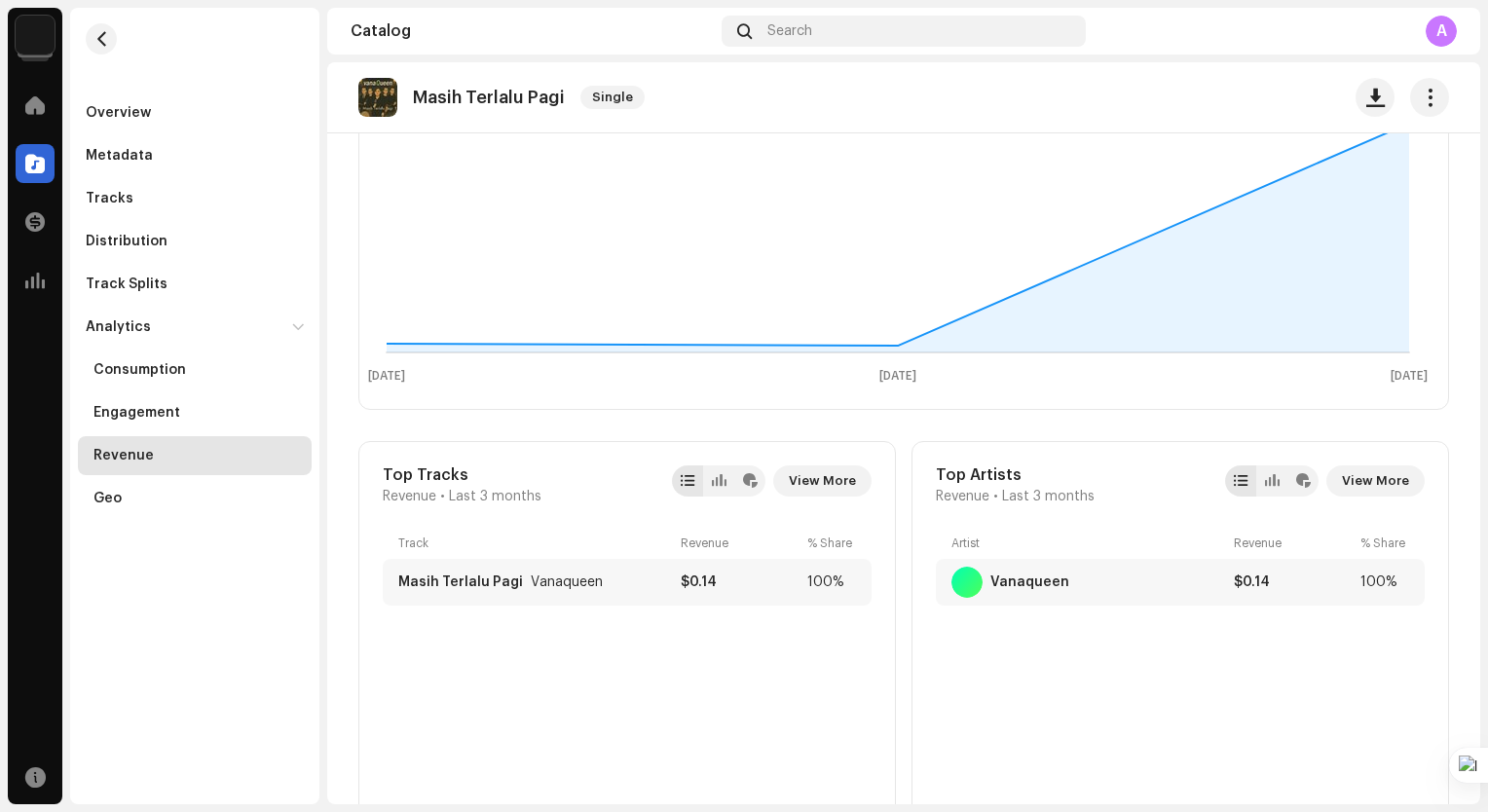
scroll to position [0, 0]
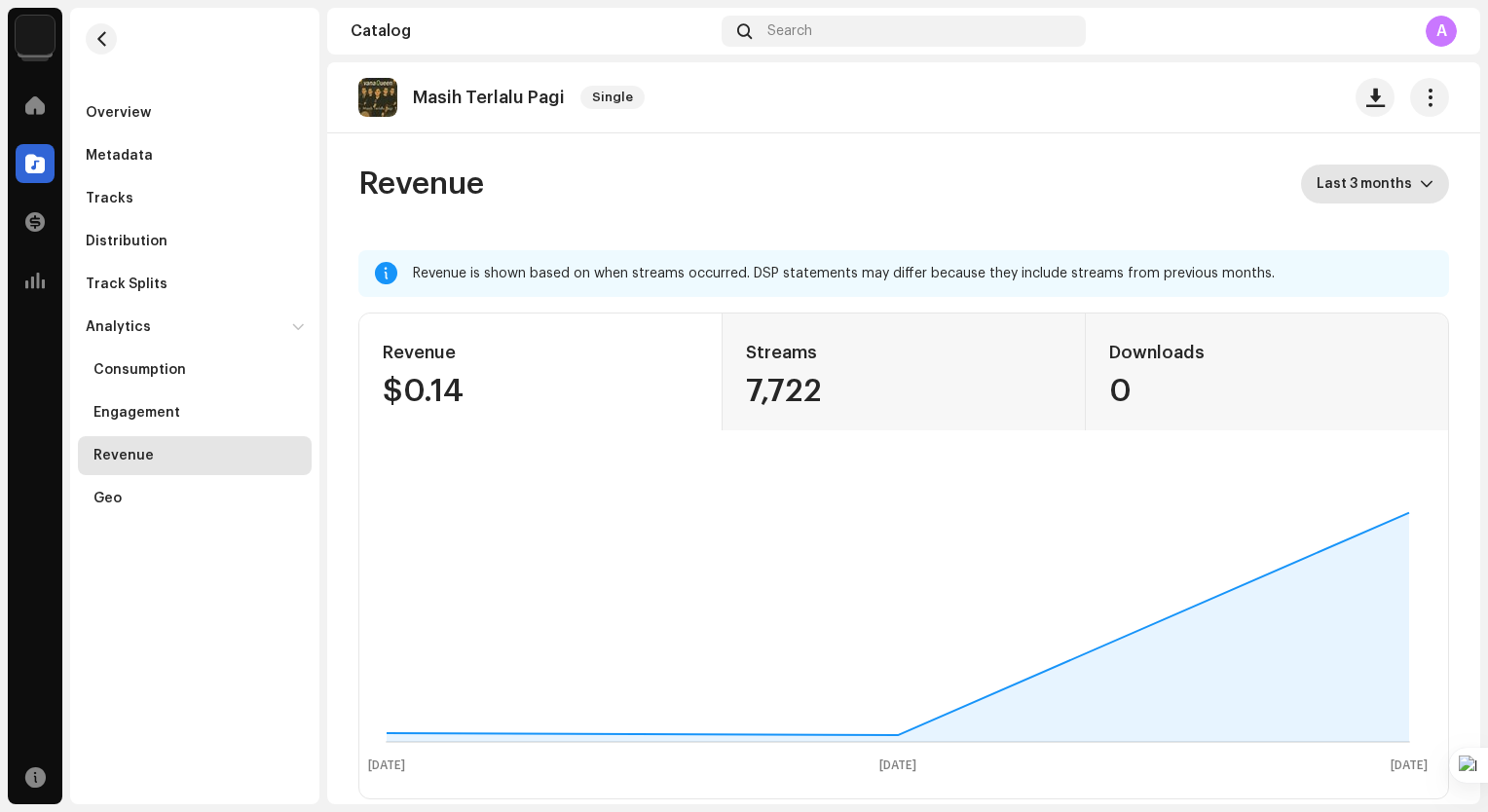
click at [1419, 176] on div "dropdown trigger" at bounding box center [1426, 184] width 14 height 39
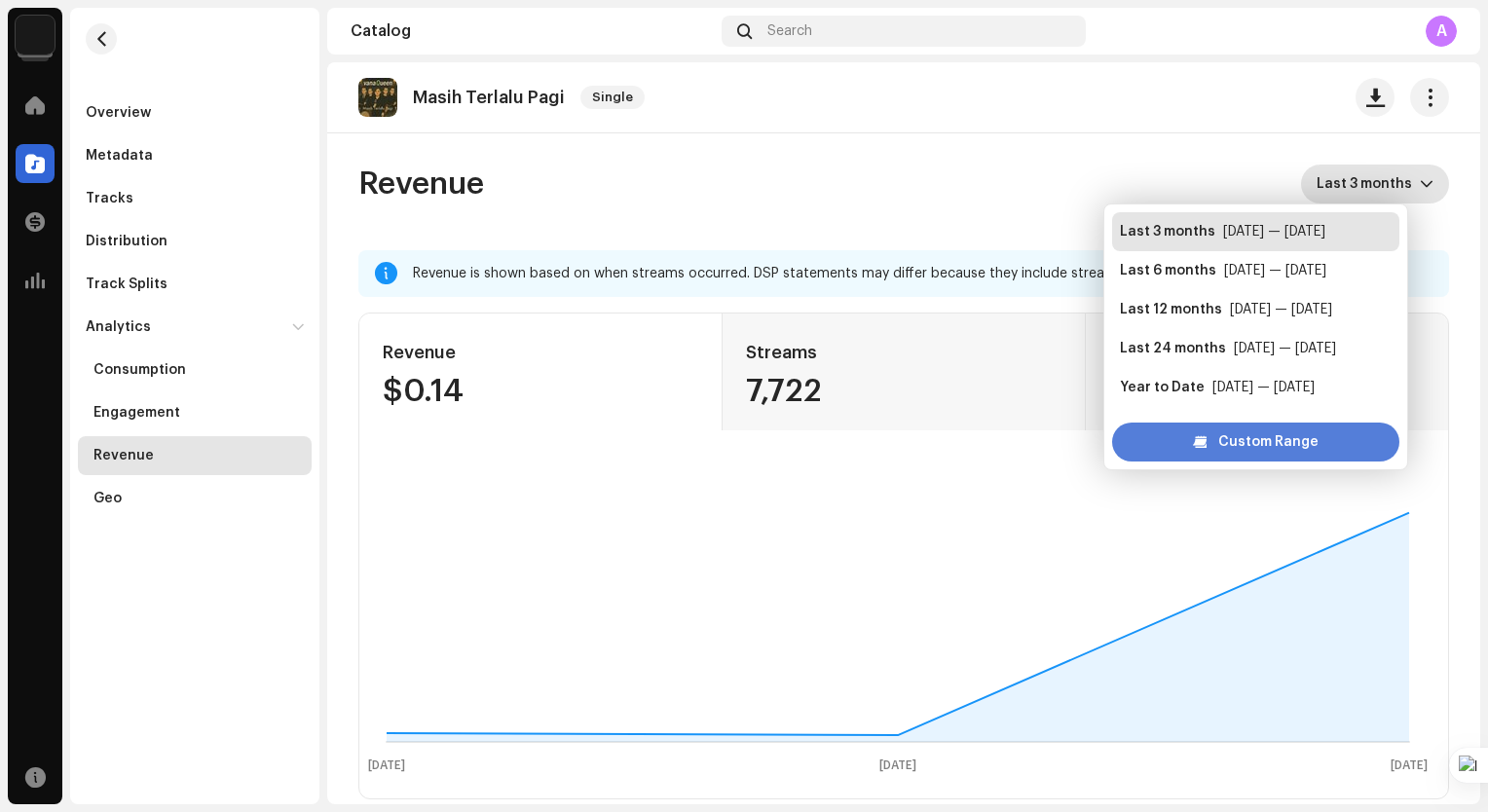
scroll to position [31, 0]
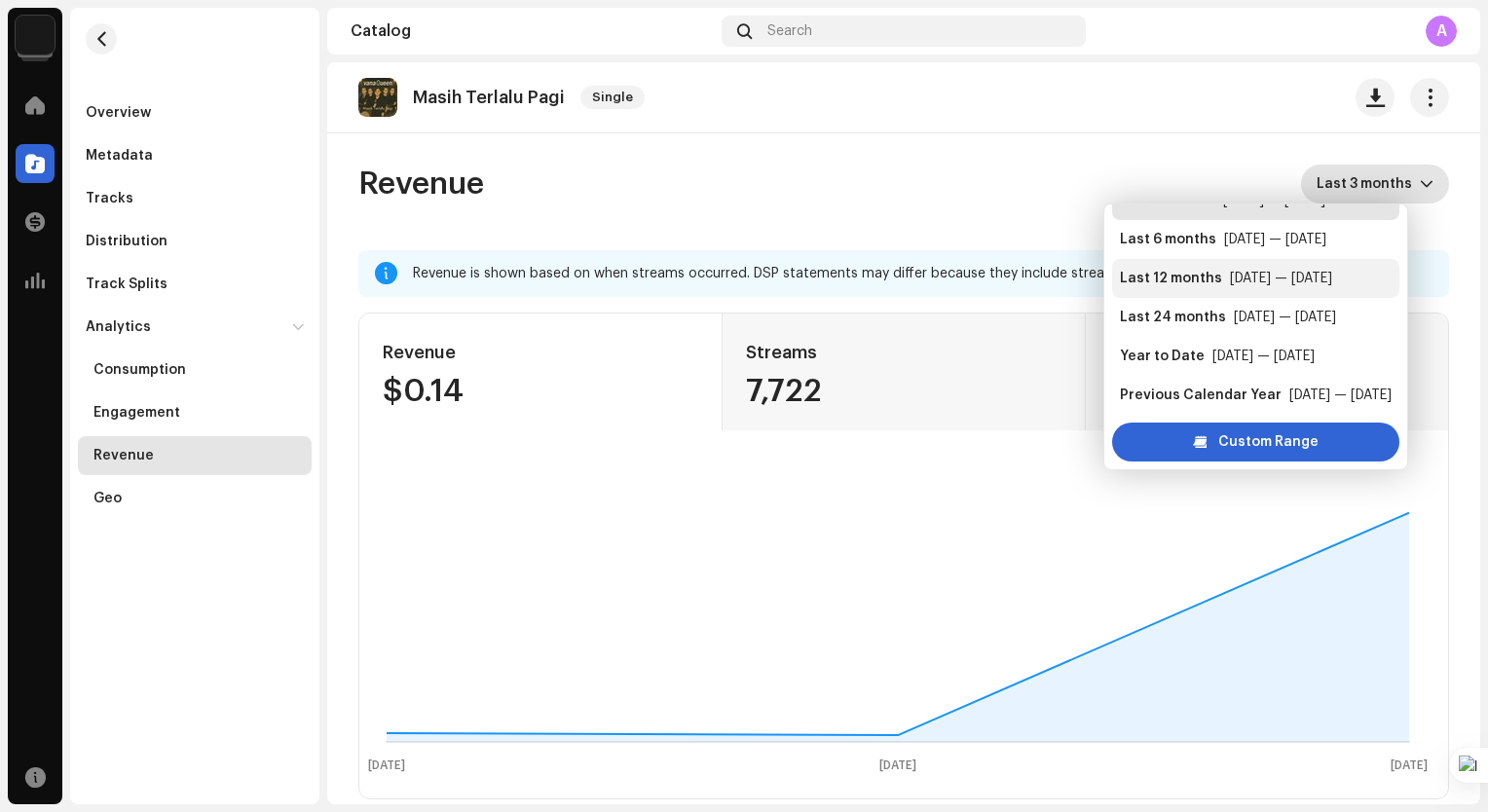
click at [1200, 282] on div "Last 12 months" at bounding box center [1171, 278] width 102 height 20
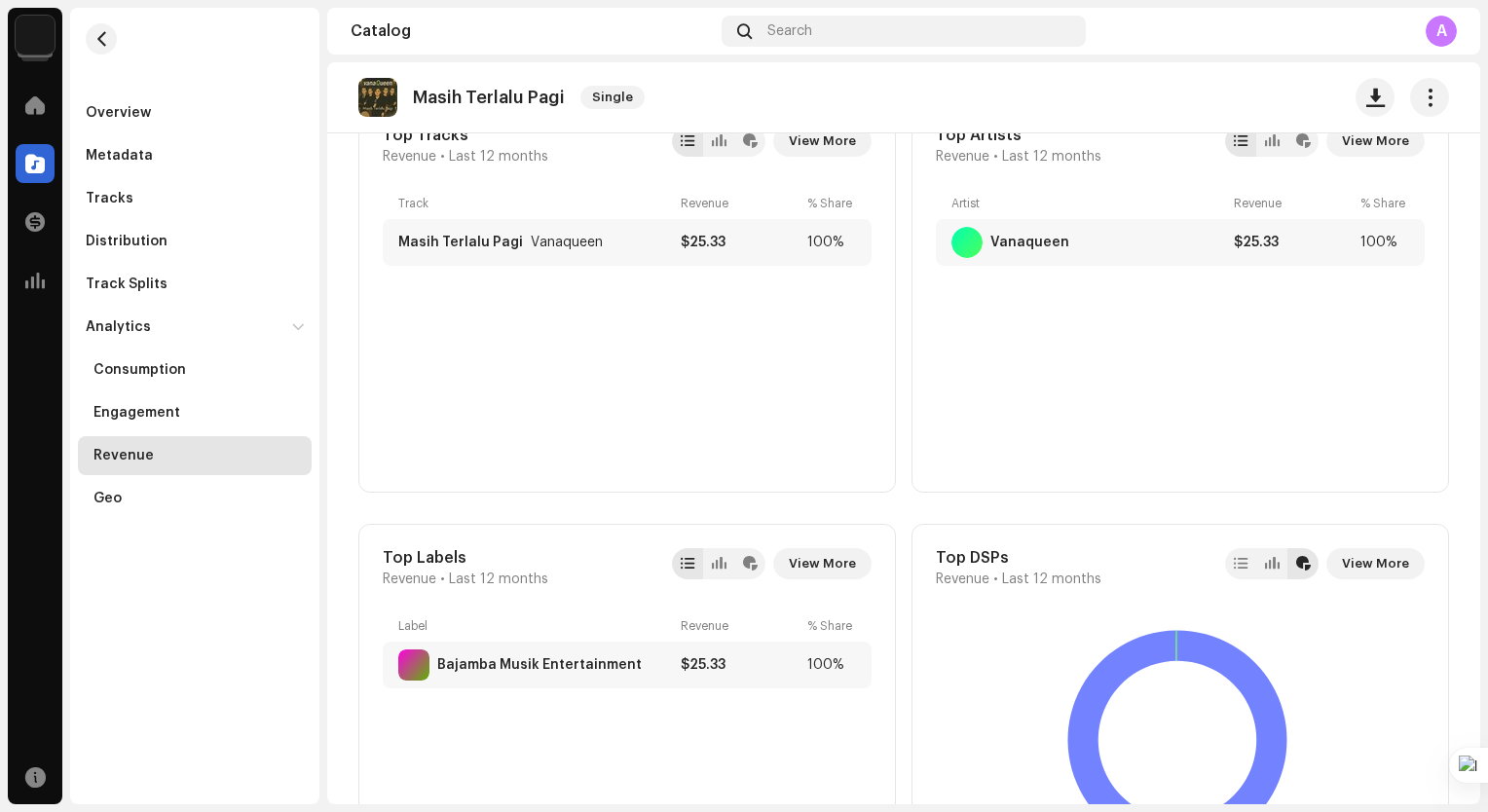
scroll to position [787, 0]
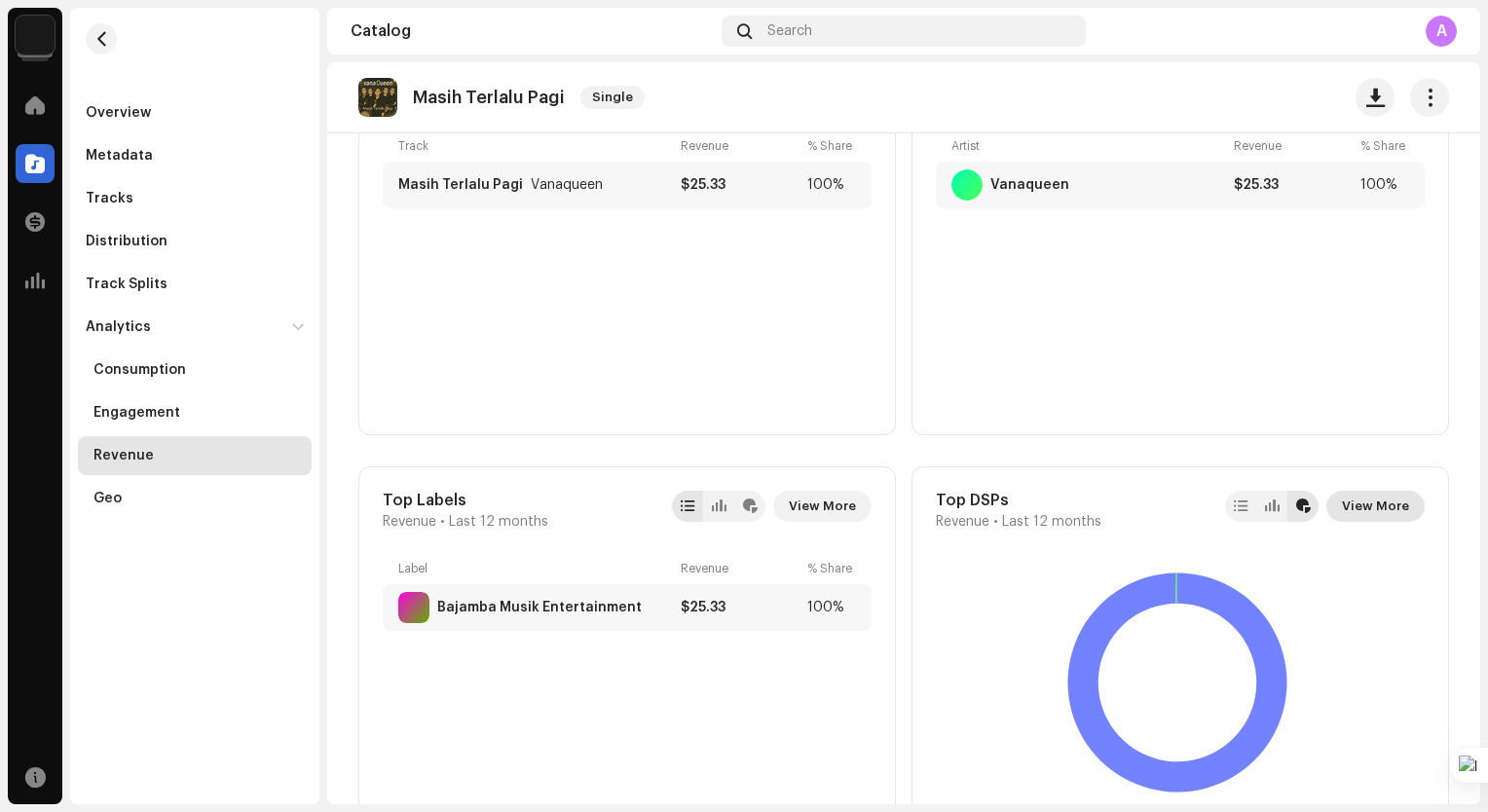
click at [1380, 494] on span "View More" at bounding box center [1375, 506] width 68 height 39
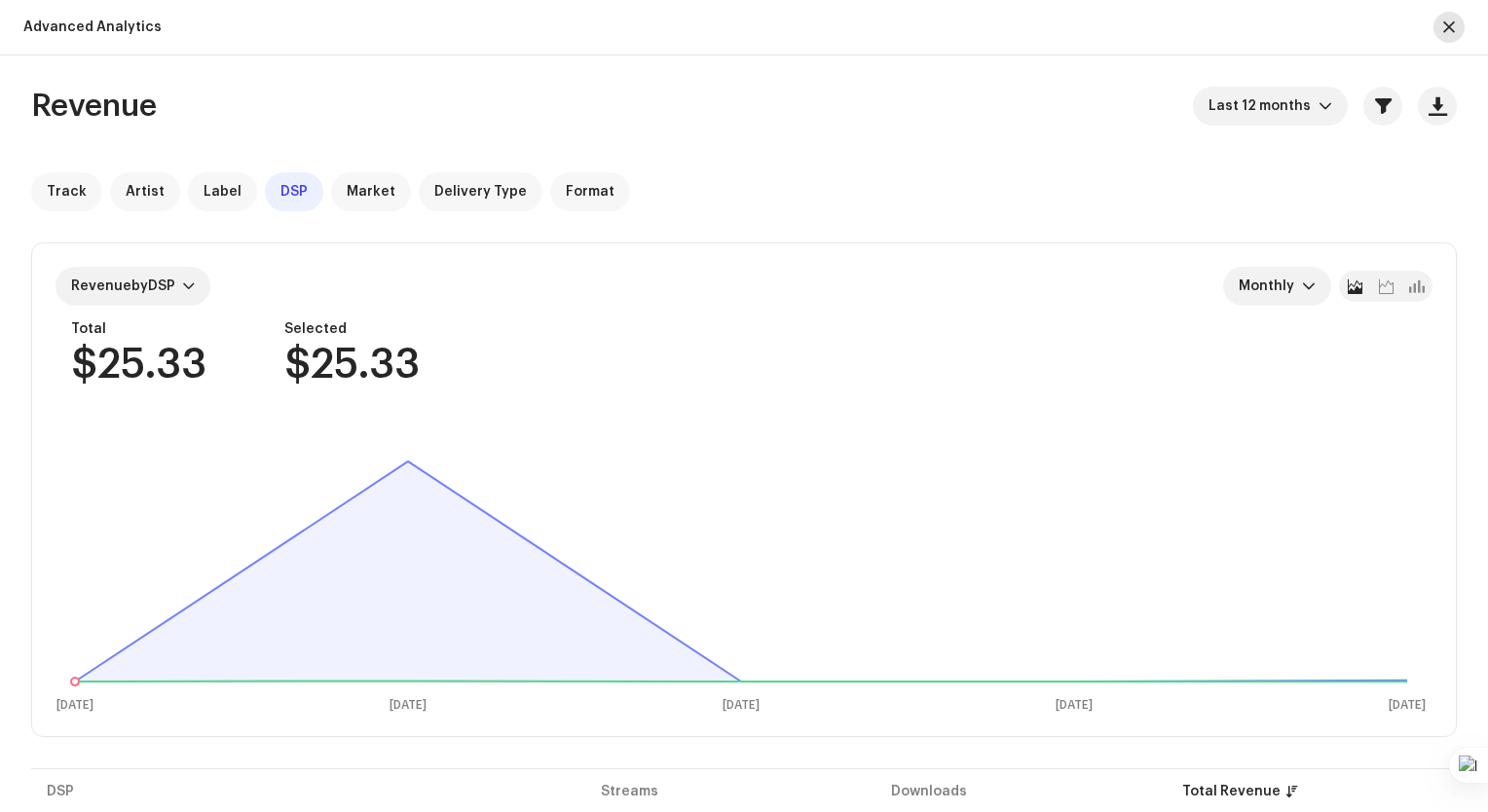
click at [1442, 21] on button "button" at bounding box center [1449, 27] width 31 height 31
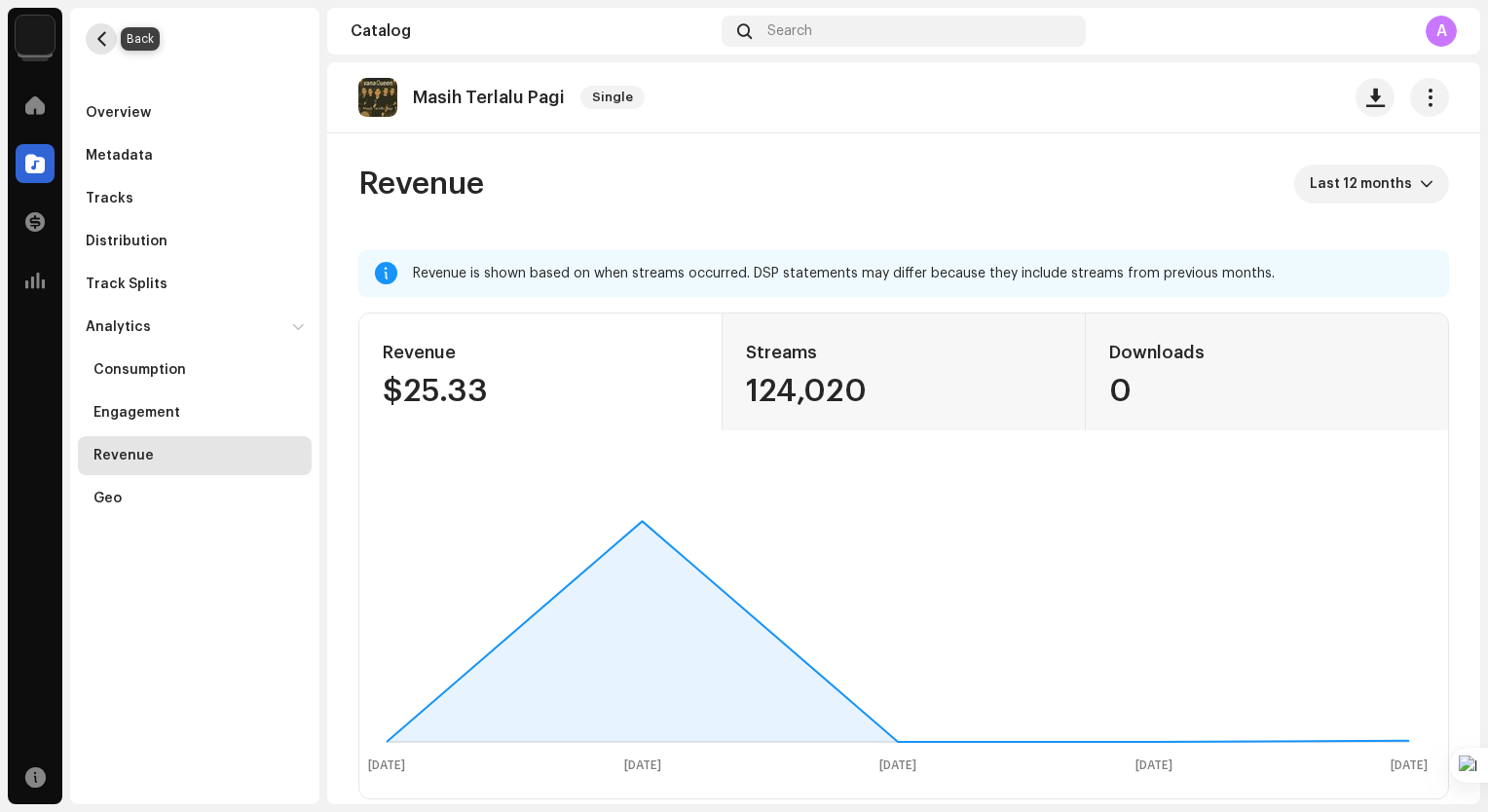
click at [104, 28] on button "button" at bounding box center [101, 39] width 31 height 31
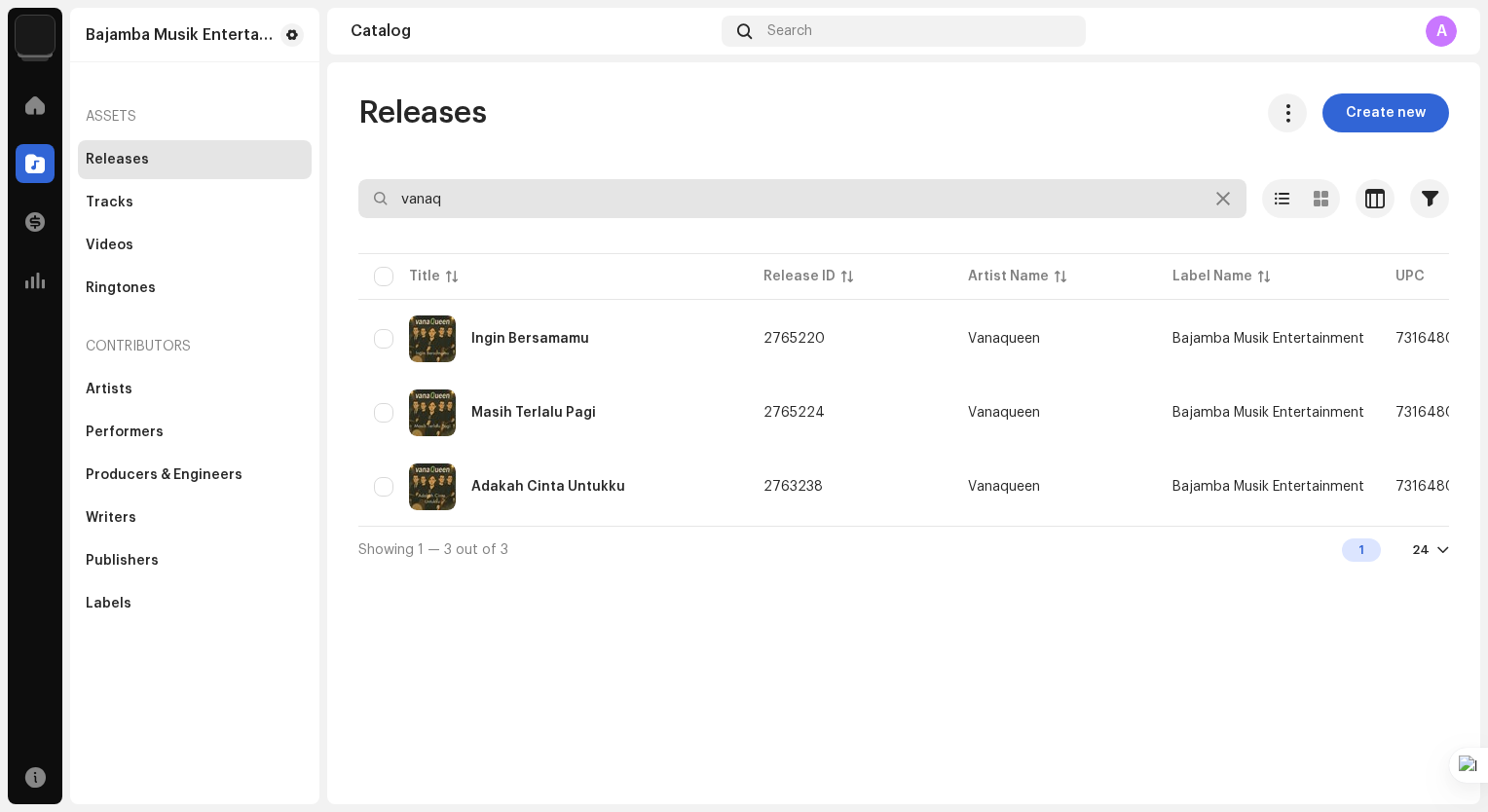
drag, startPoint x: 473, startPoint y: 205, endPoint x: 342, endPoint y: 181, distance: 133.2
click at [342, 181] on div "Releases Create new vanaq Selected 0 Options Filters Distribution status Never …" at bounding box center [903, 332] width 1153 height 479
type input "barania"
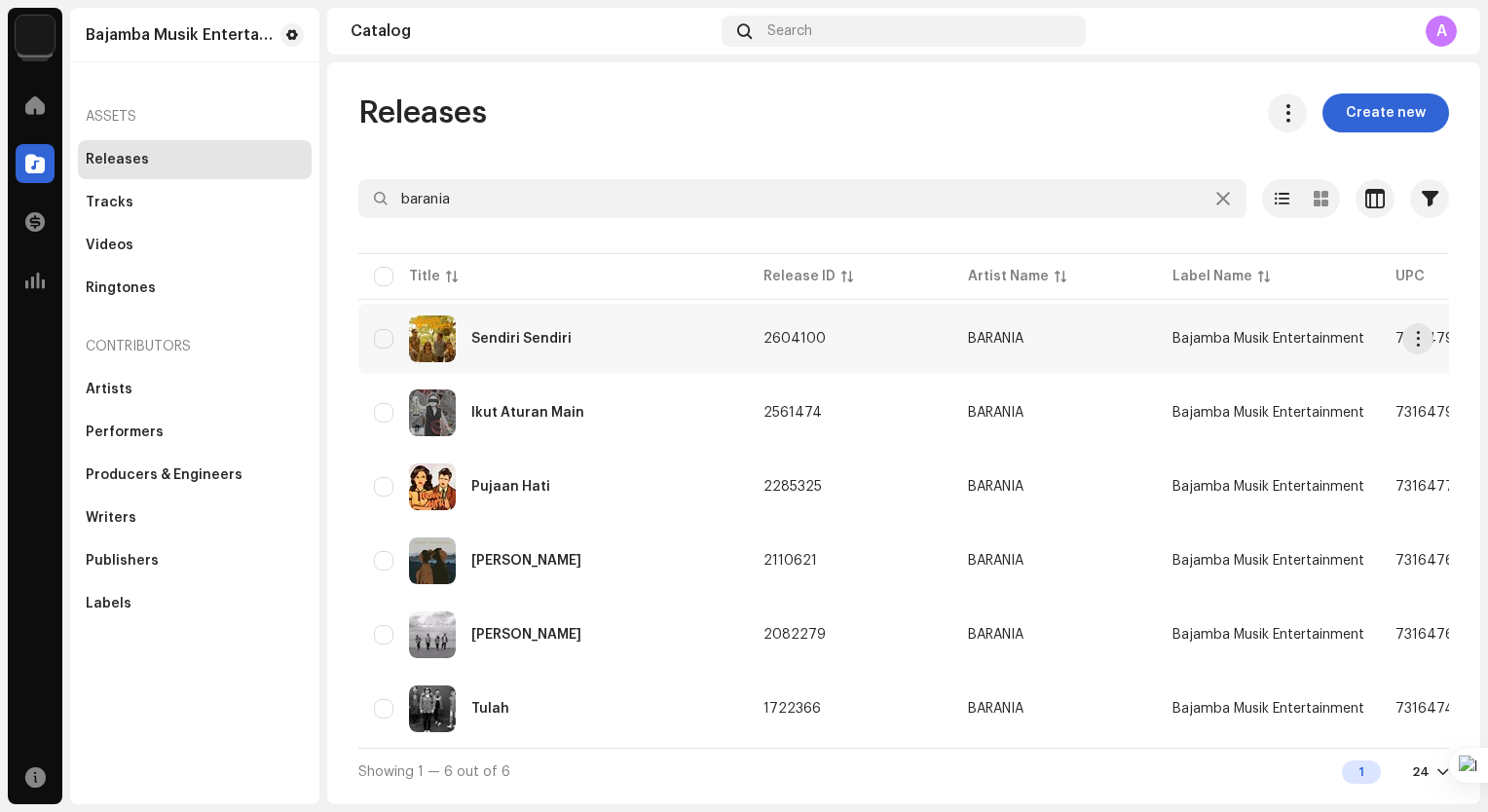
click at [750, 361] on td "2604100" at bounding box center [849, 339] width 205 height 71
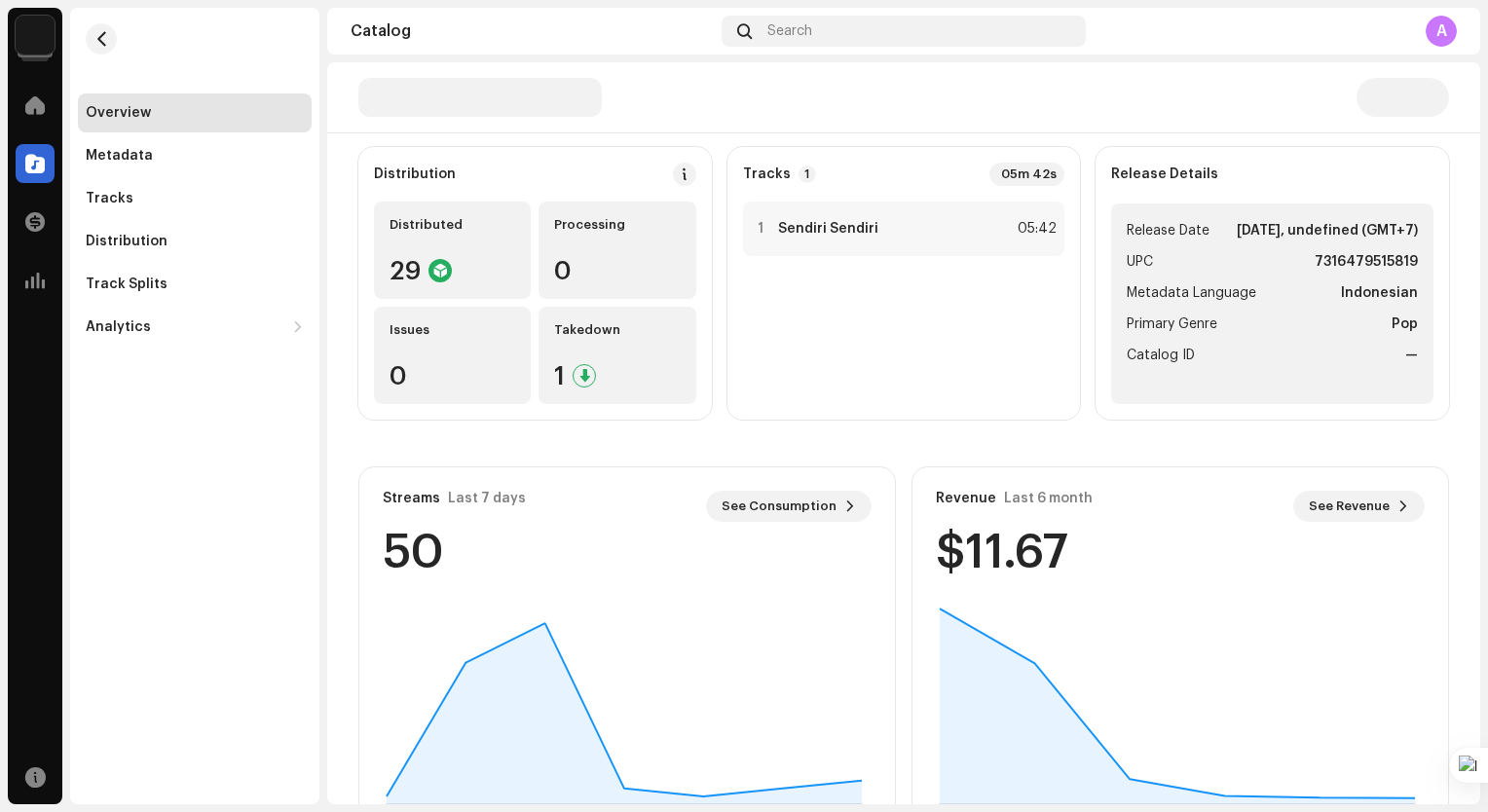
scroll to position [232, 0]
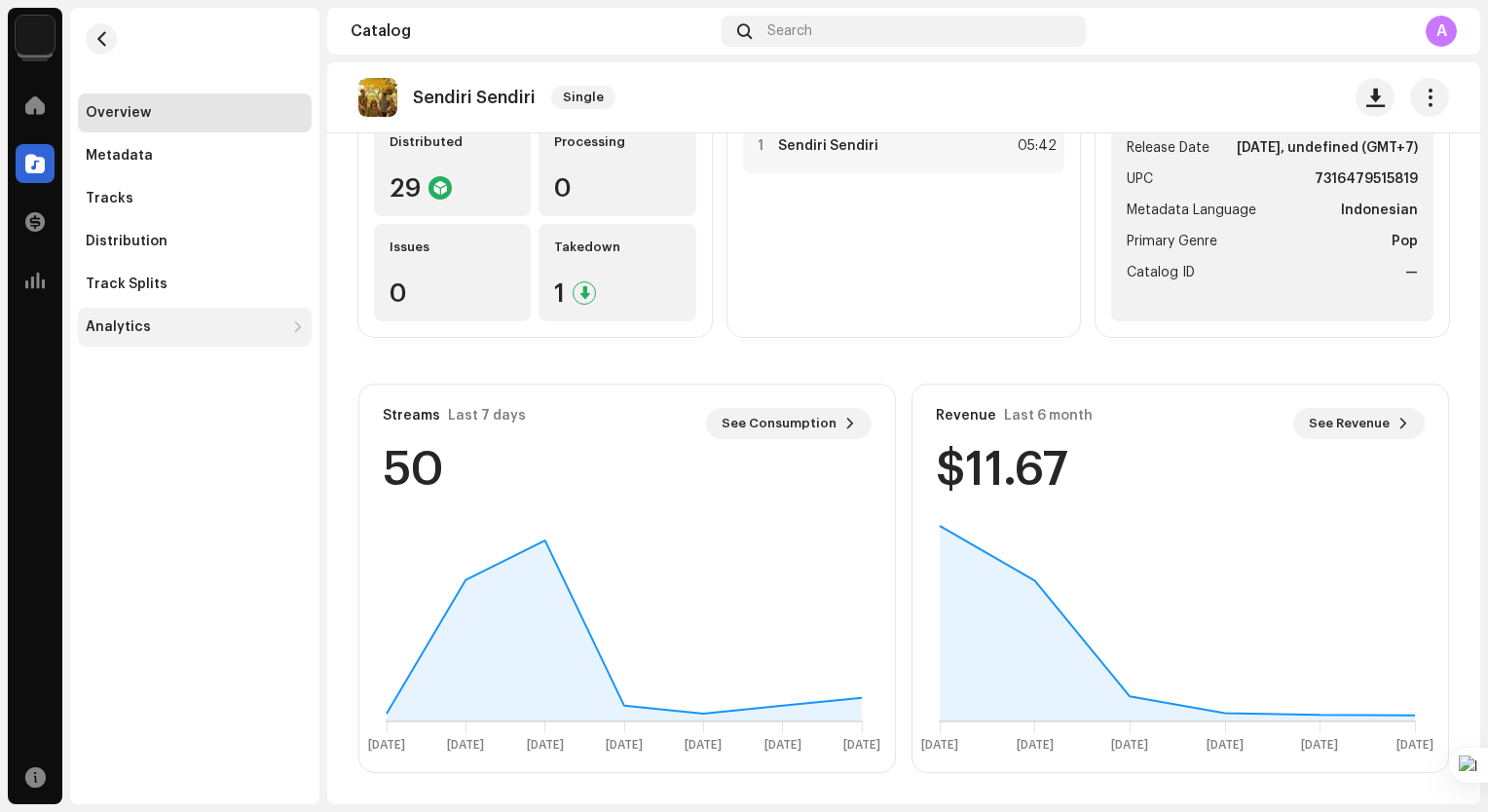
click at [162, 328] on div "Analytics" at bounding box center [184, 327] width 199 height 16
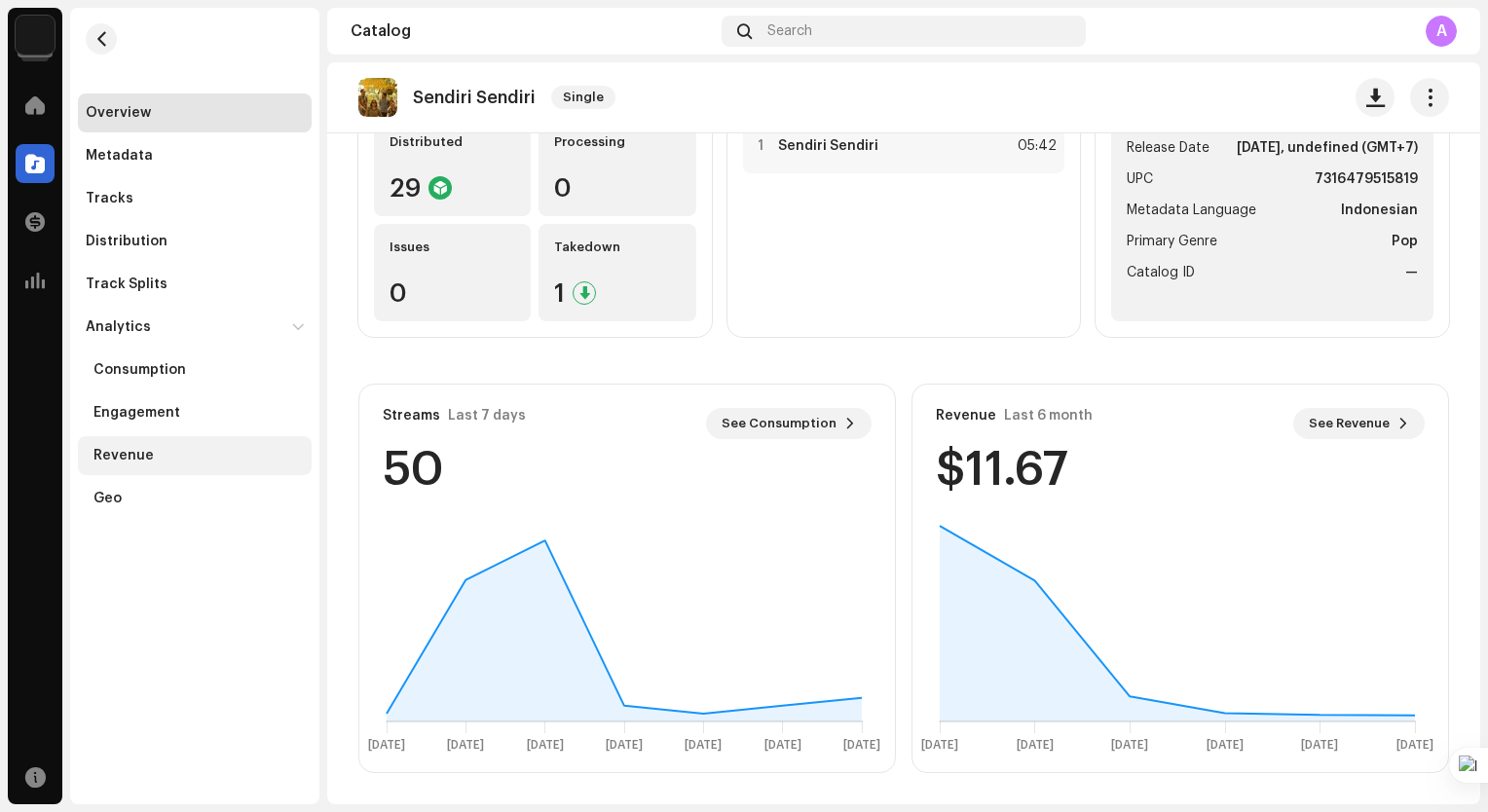
click at [229, 448] on div "Revenue" at bounding box center [198, 455] width 211 height 16
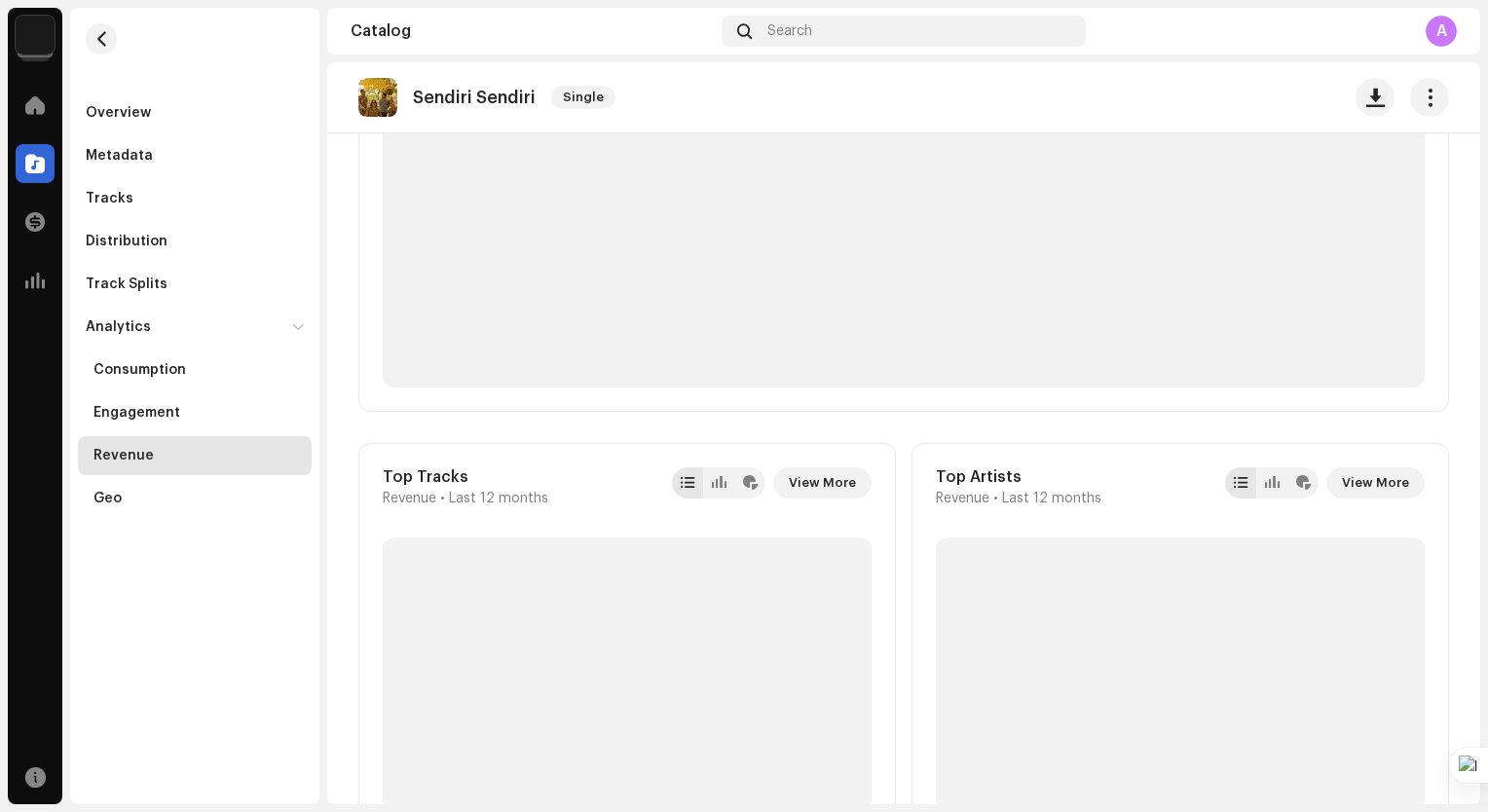
scroll to position [390, 0]
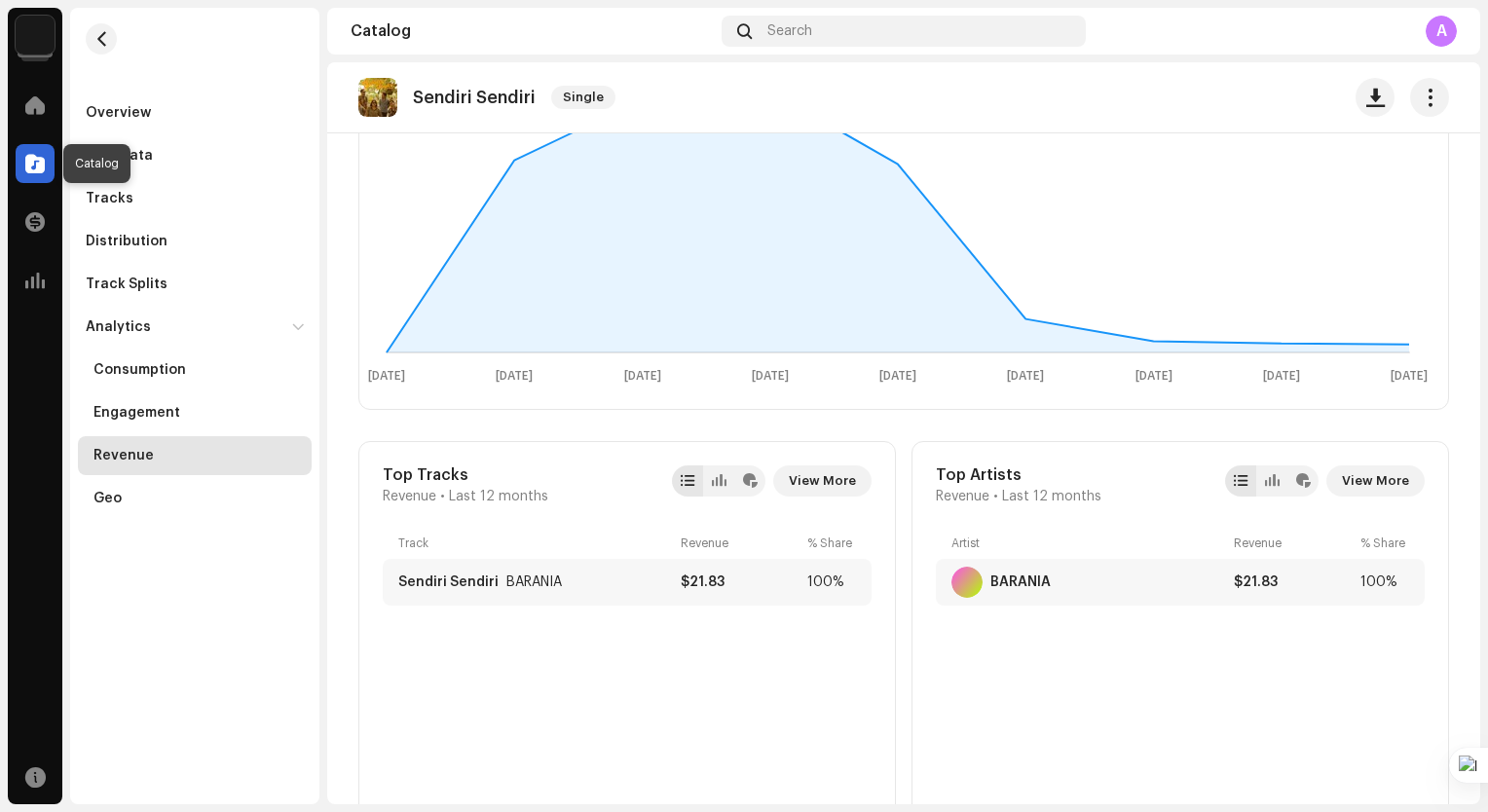
click at [30, 162] on span at bounding box center [35, 164] width 20 height 16
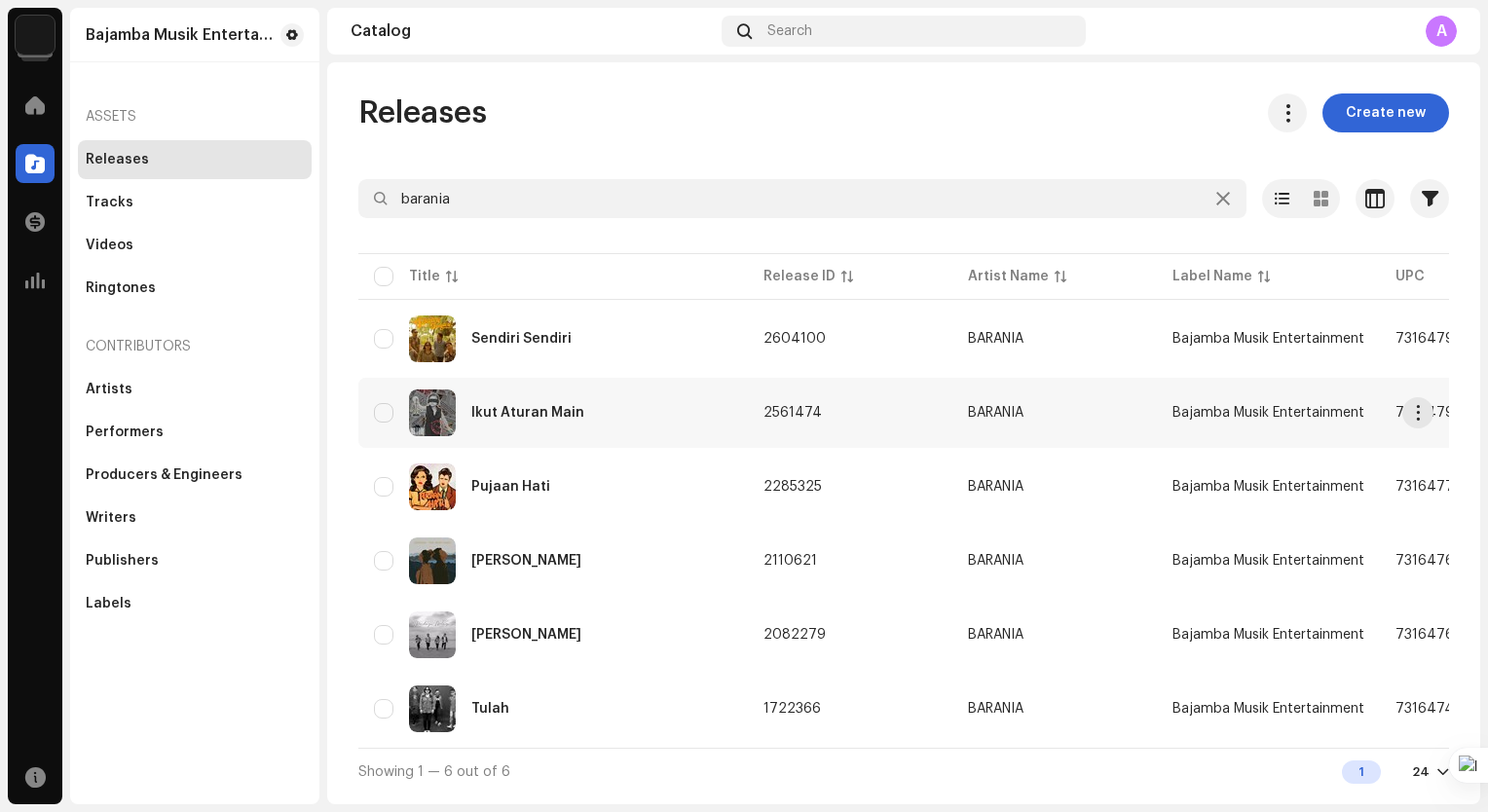
click at [622, 422] on div "Ikut Aturan Main" at bounding box center [553, 413] width 359 height 47
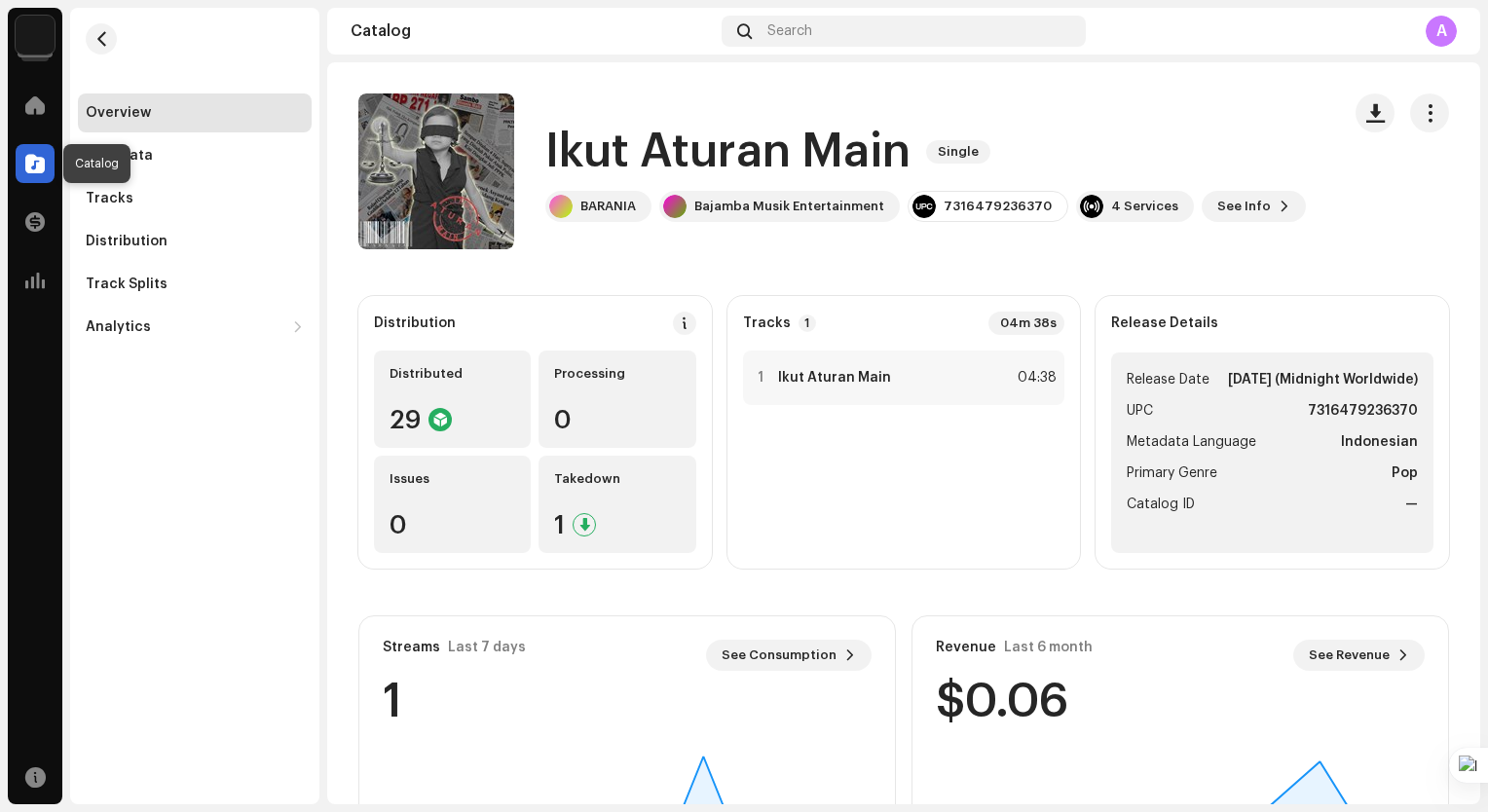
click at [51, 167] on div at bounding box center [35, 164] width 39 height 39
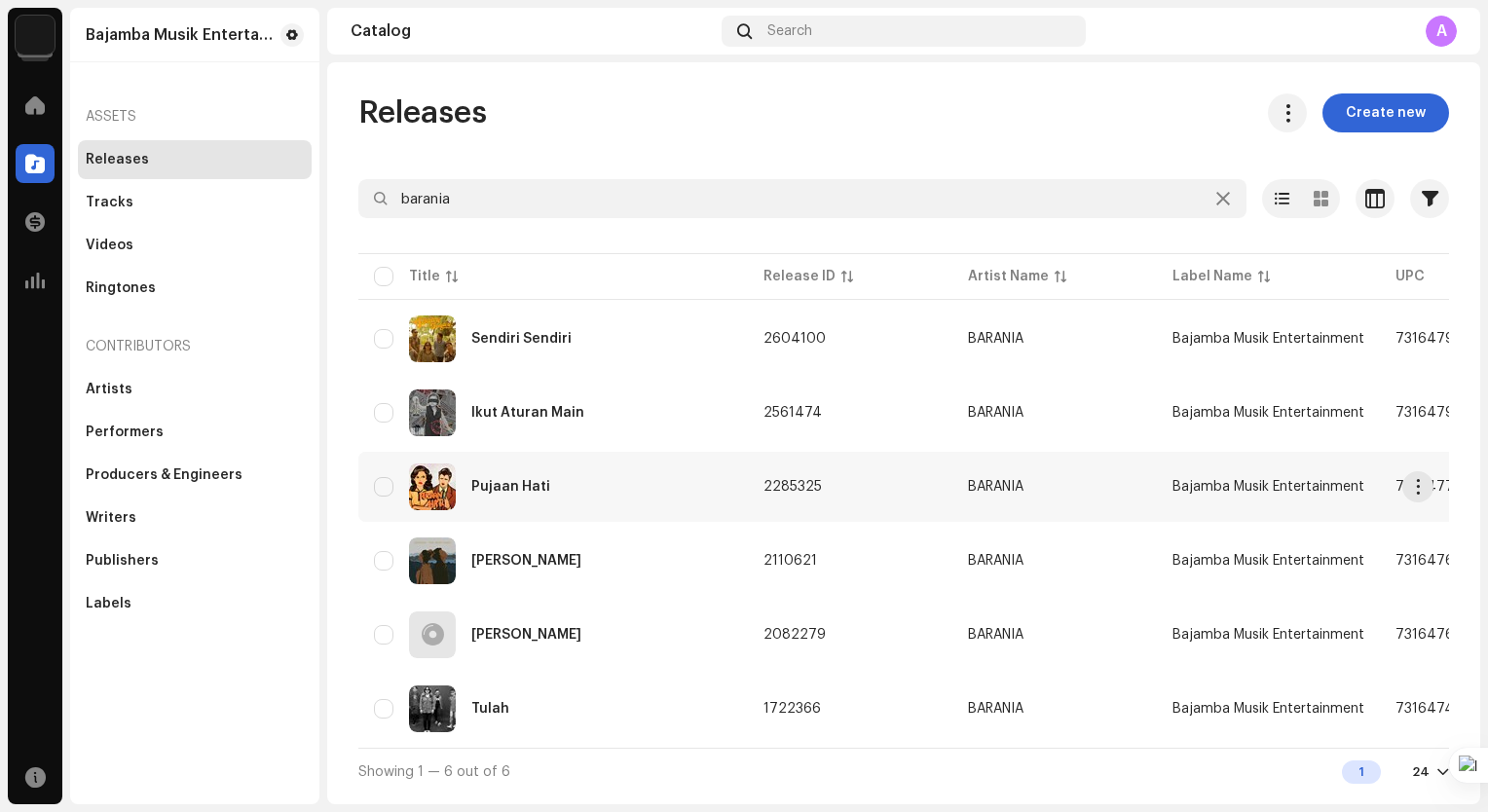
click at [743, 480] on td "Pujaan Hati" at bounding box center [553, 487] width 390 height 71
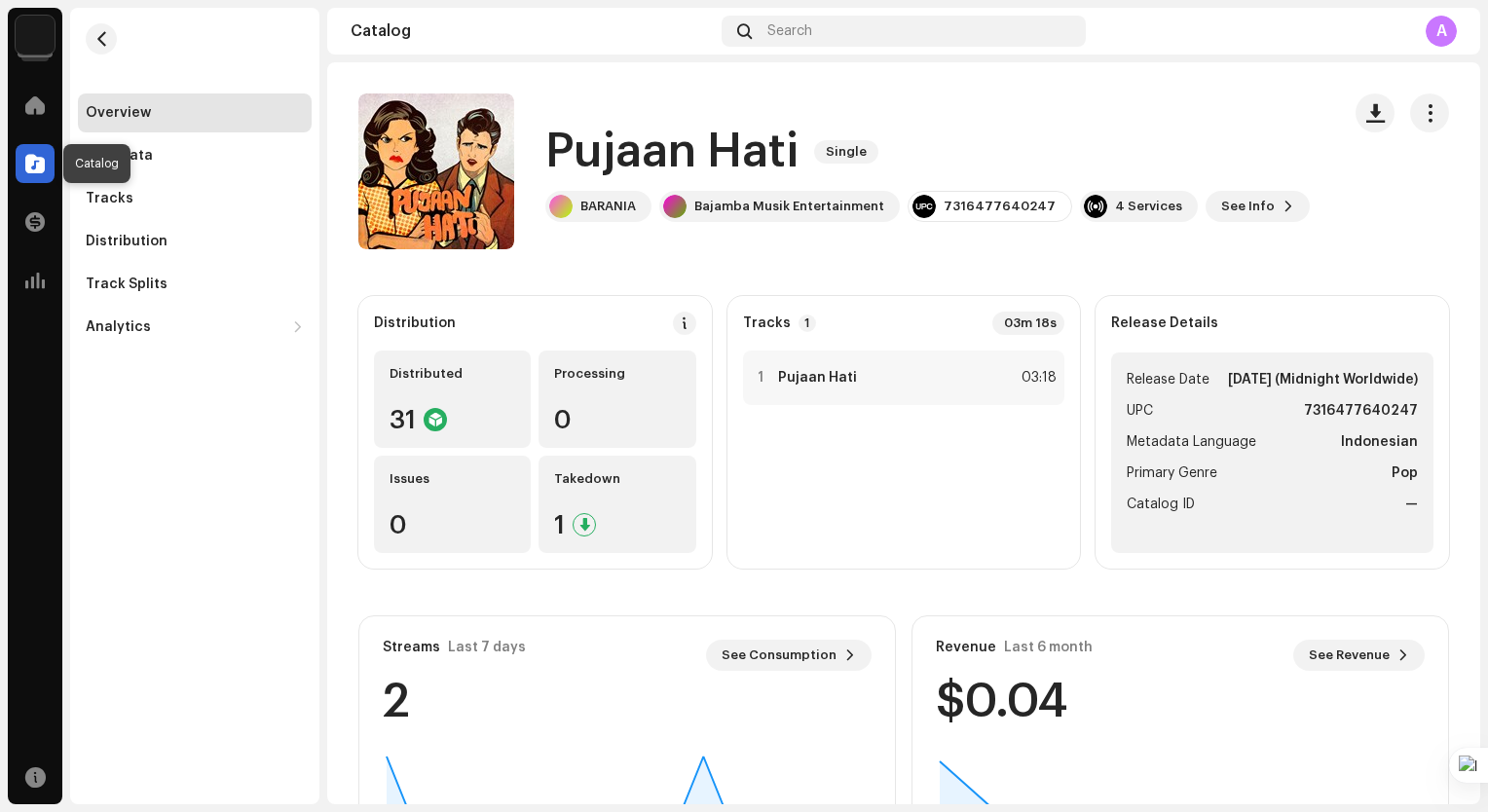
click at [31, 166] on span at bounding box center [35, 164] width 20 height 16
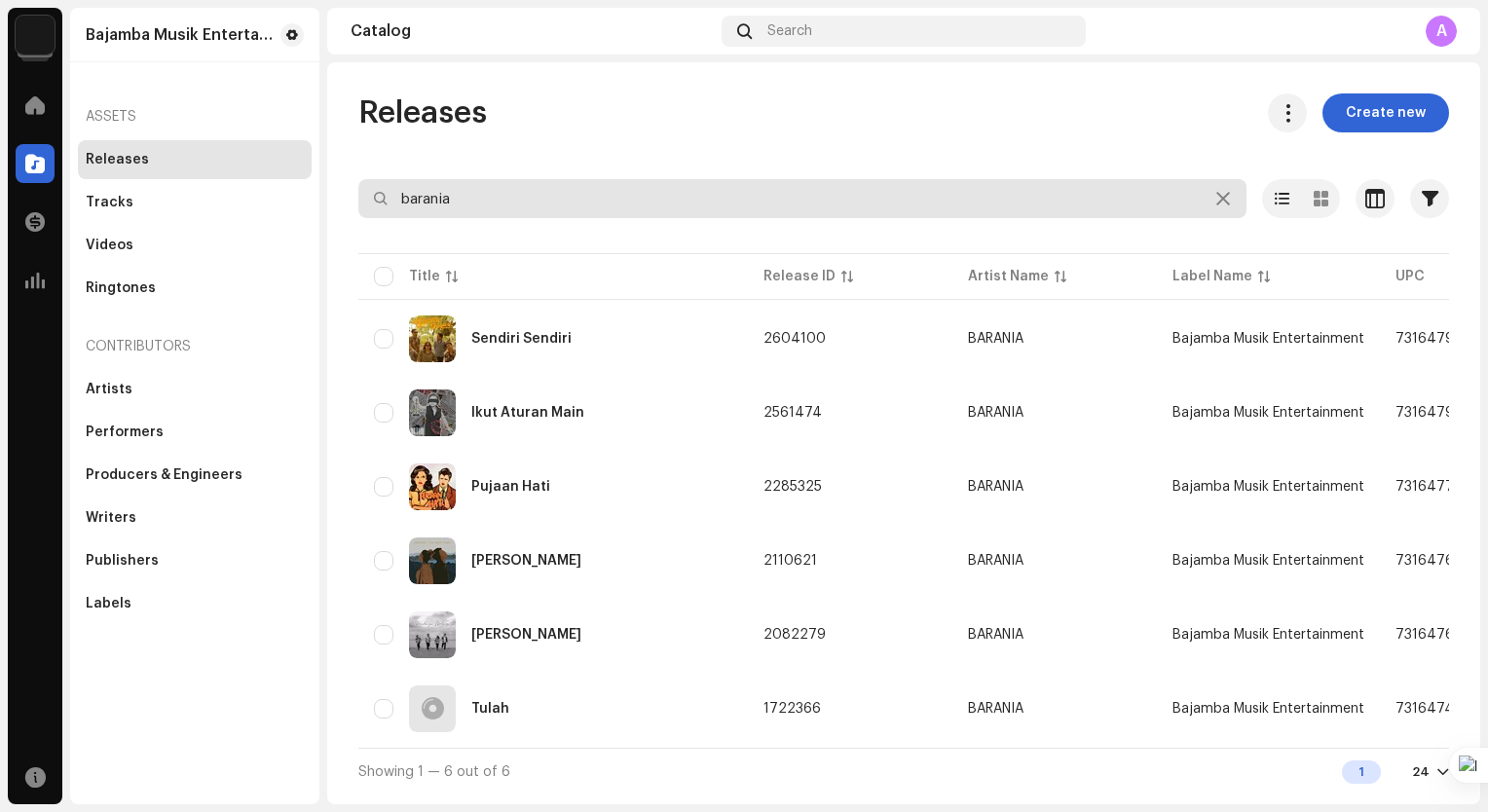
drag, startPoint x: 496, startPoint y: 190, endPoint x: 295, endPoint y: 172, distance: 201.8
click at [293, 172] on div "Bajamba Musik Entertainment Home Catalog Transactions Analytics Resources Bajam…" at bounding box center [744, 406] width 1488 height 812
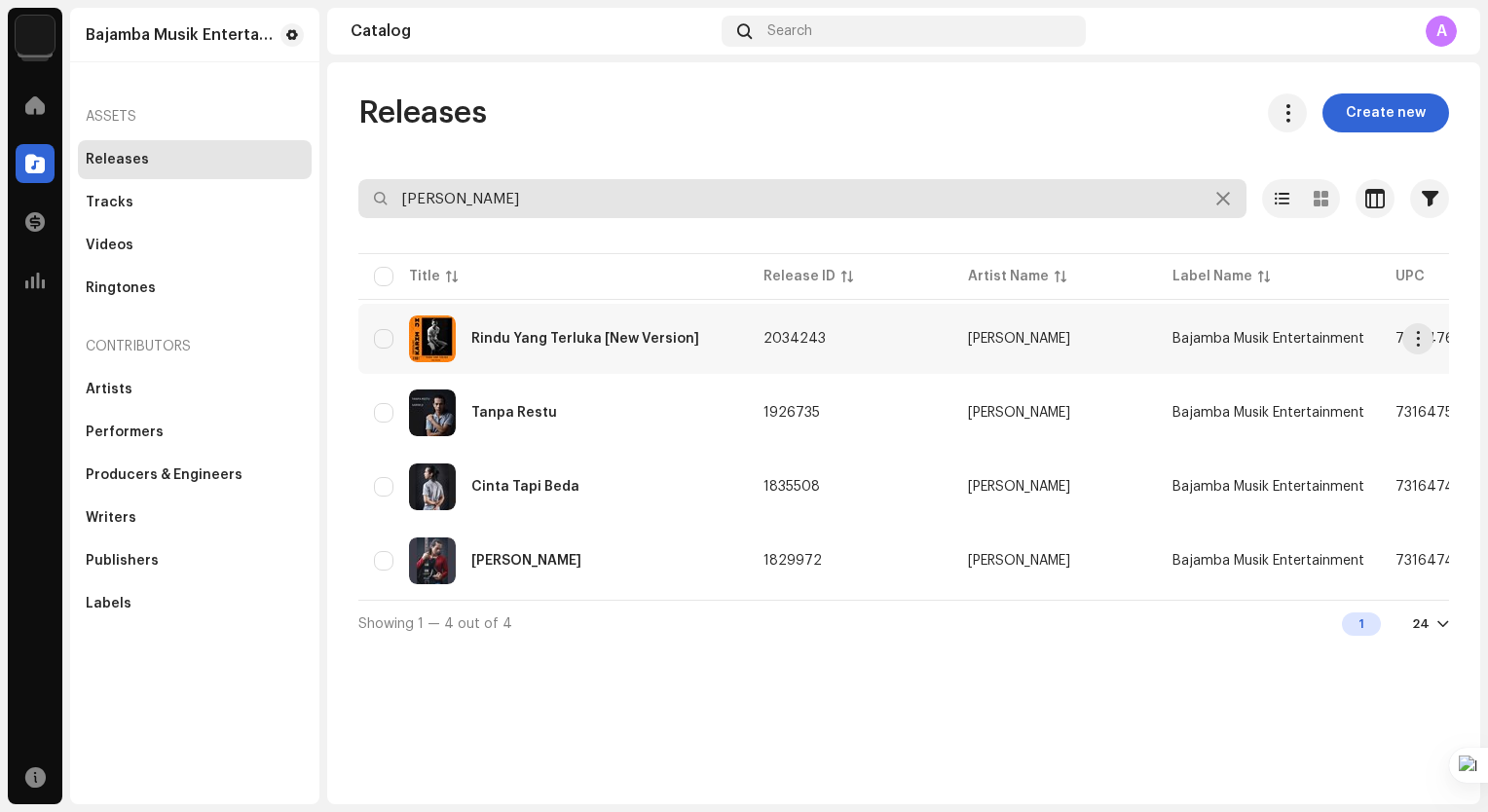
type input "karim"
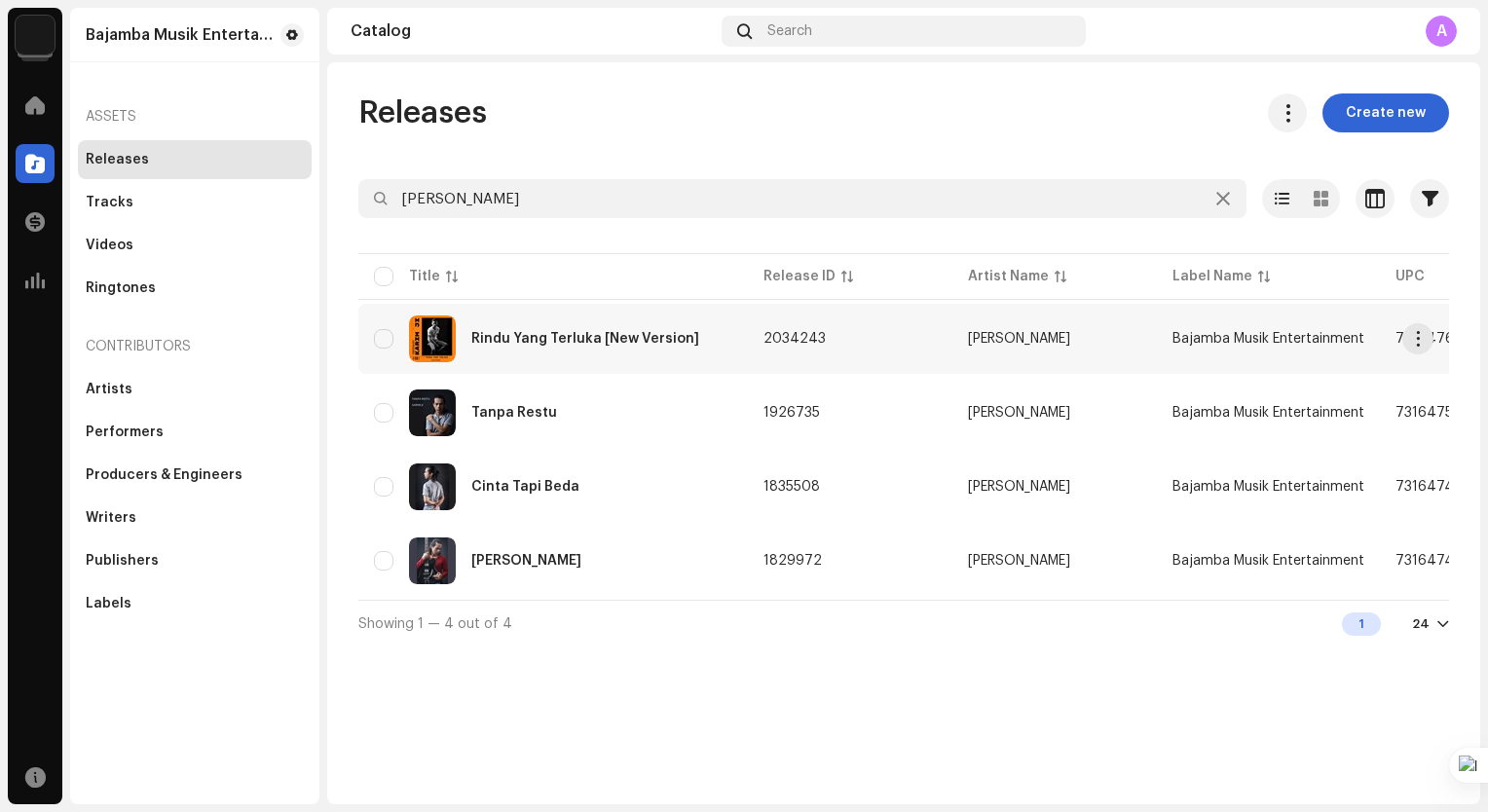
click at [664, 358] on div "Rindu Yang Terluka [New Version]" at bounding box center [553, 339] width 359 height 47
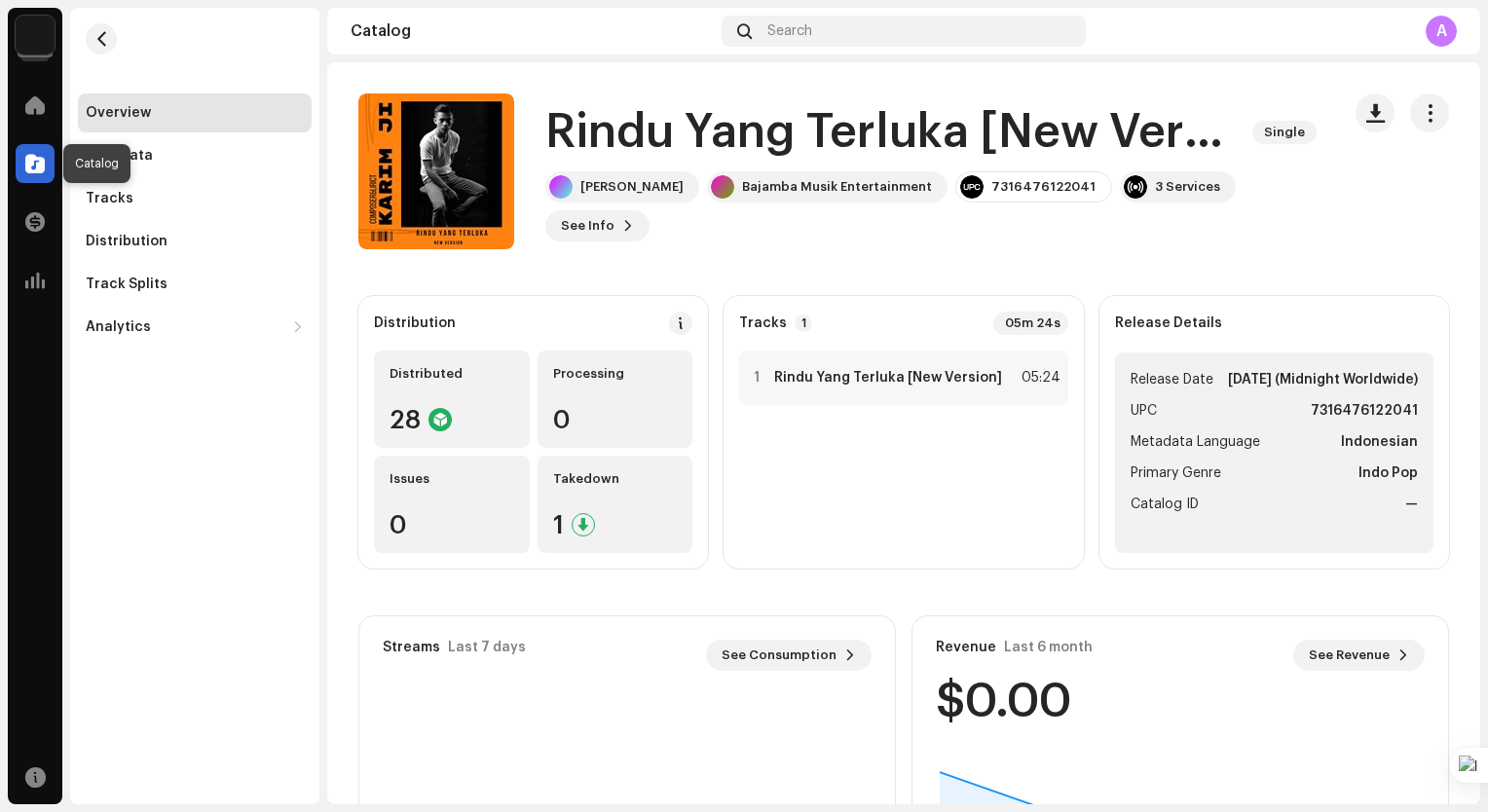
click at [45, 161] on div at bounding box center [35, 164] width 39 height 39
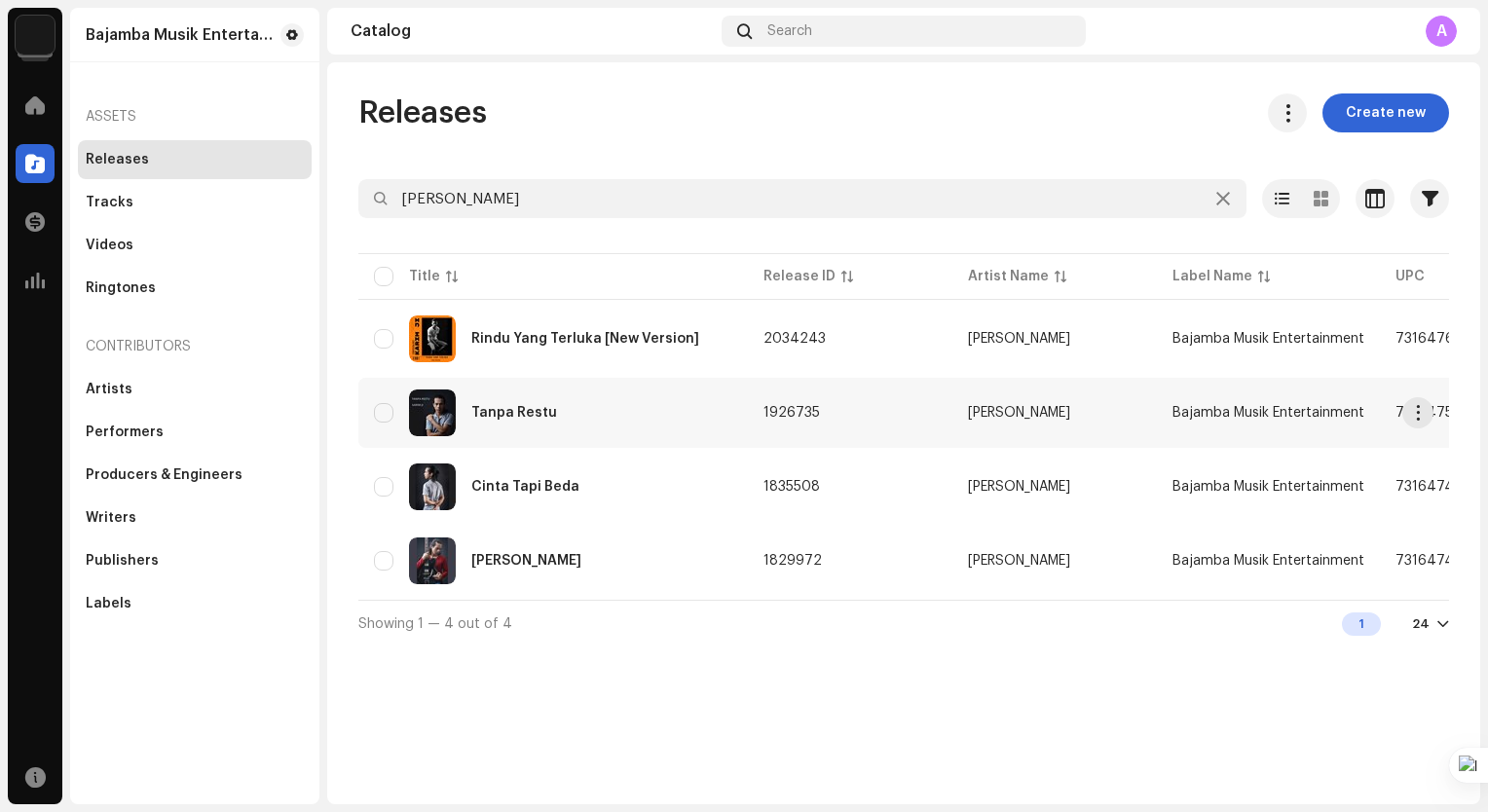
click at [604, 408] on div "Tanpa Restu" at bounding box center [553, 413] width 359 height 47
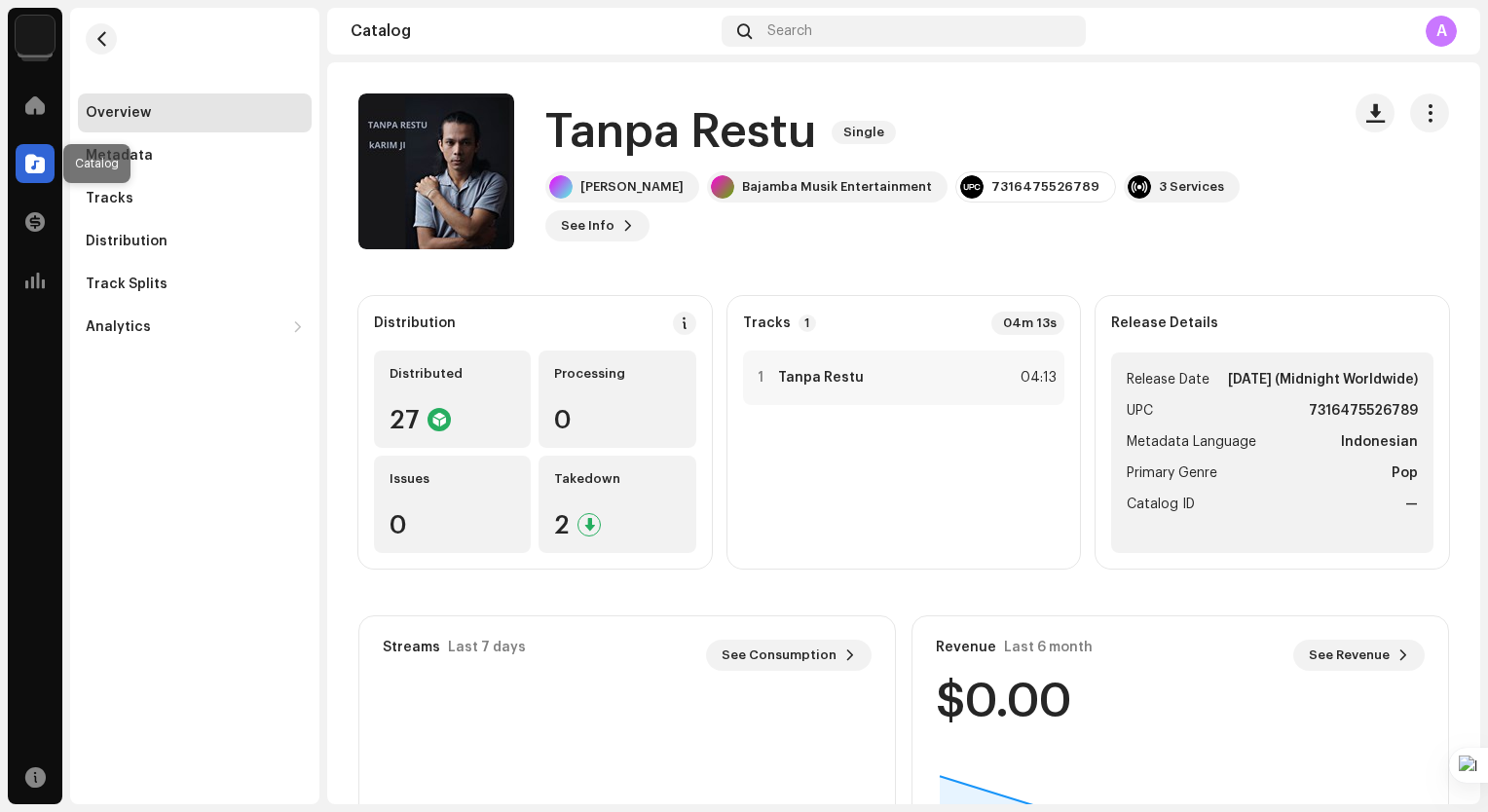
click at [27, 157] on span at bounding box center [35, 164] width 20 height 16
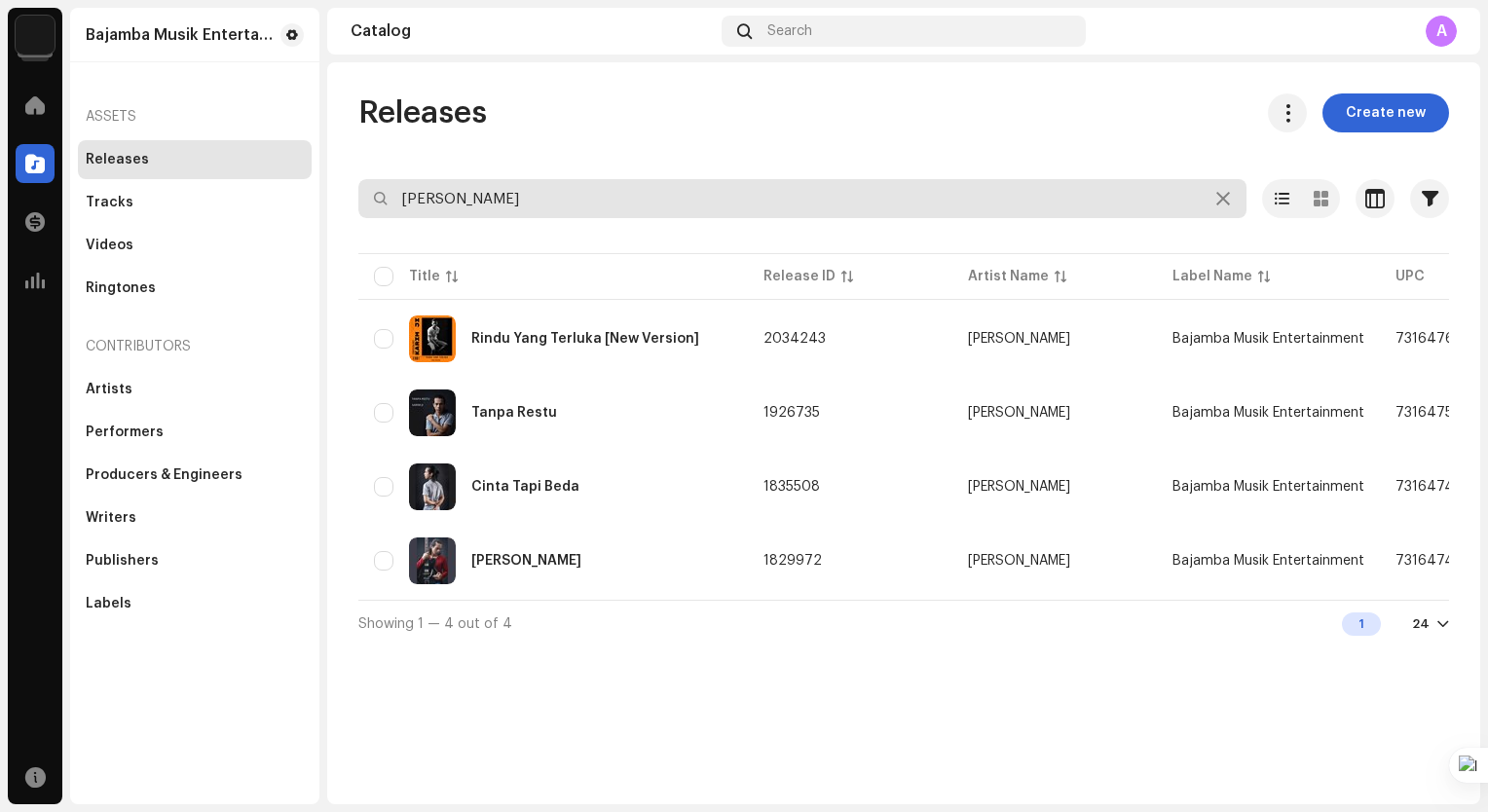
drag, startPoint x: 564, startPoint y: 209, endPoint x: 370, endPoint y: 176, distance: 196.8
click at [370, 176] on div "Releases Create new karim Selected 0 Options Filters Distribution status Never …" at bounding box center [903, 369] width 1153 height 553
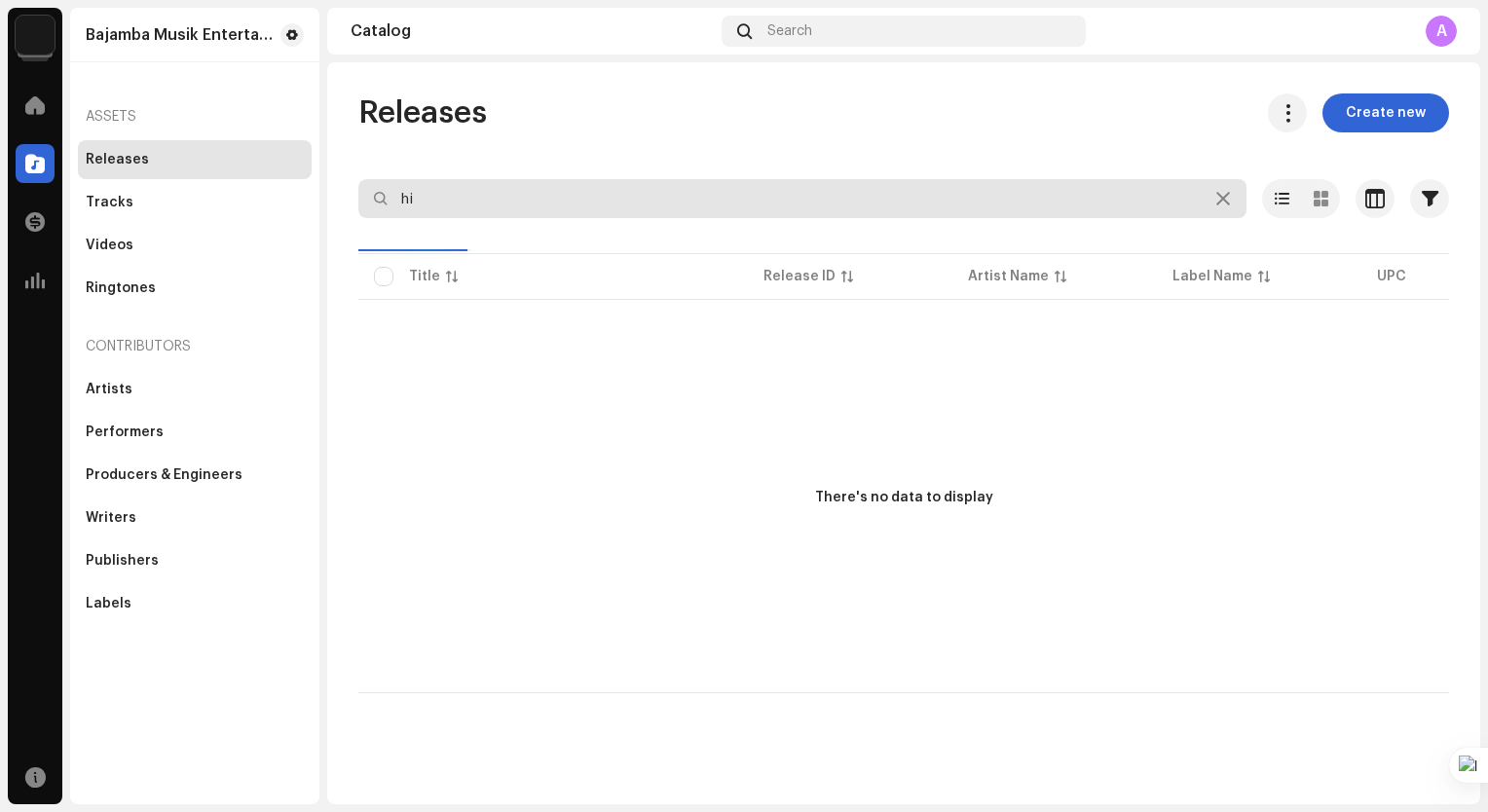
type input "h"
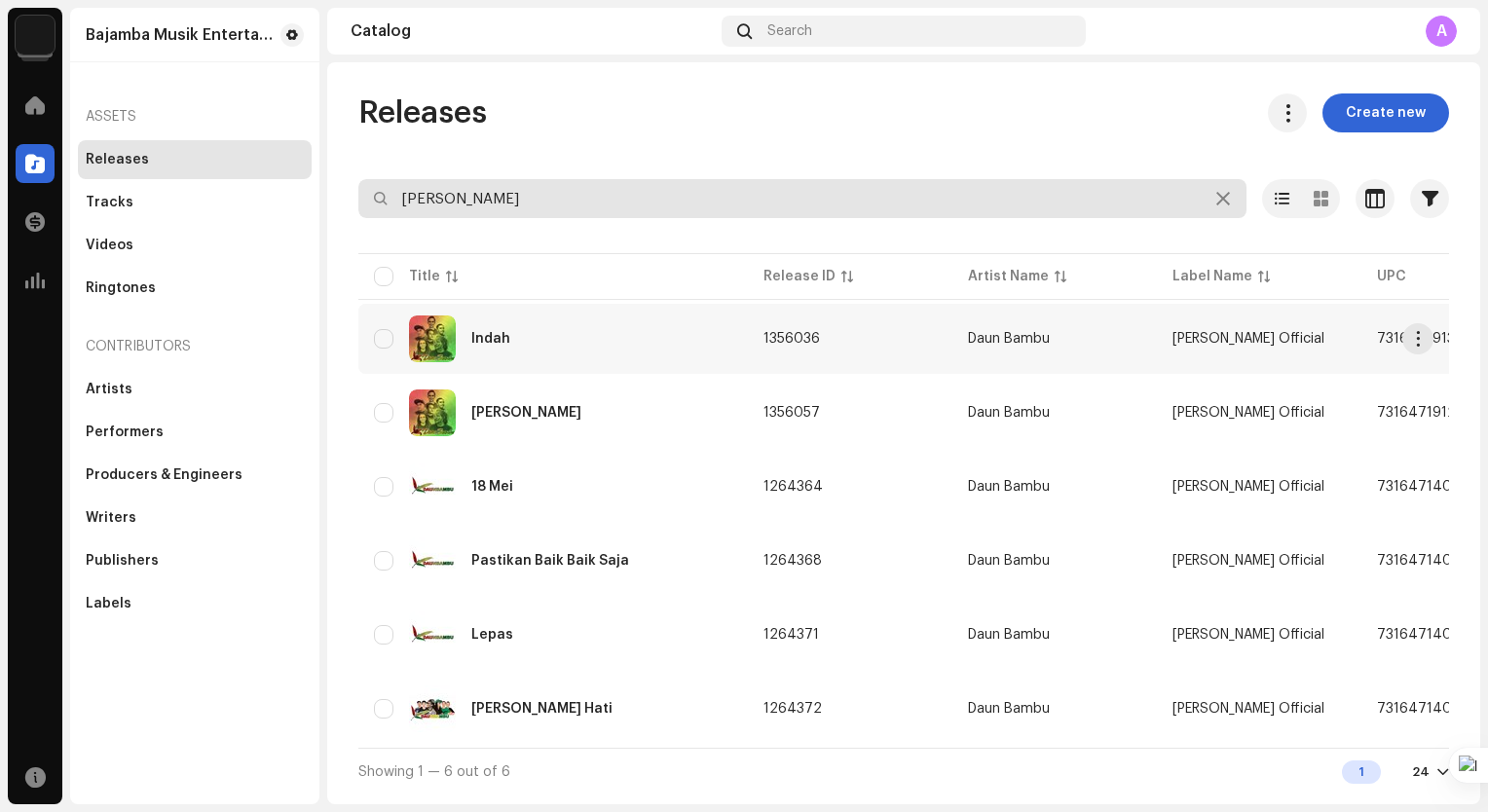
type input "daun bamb"
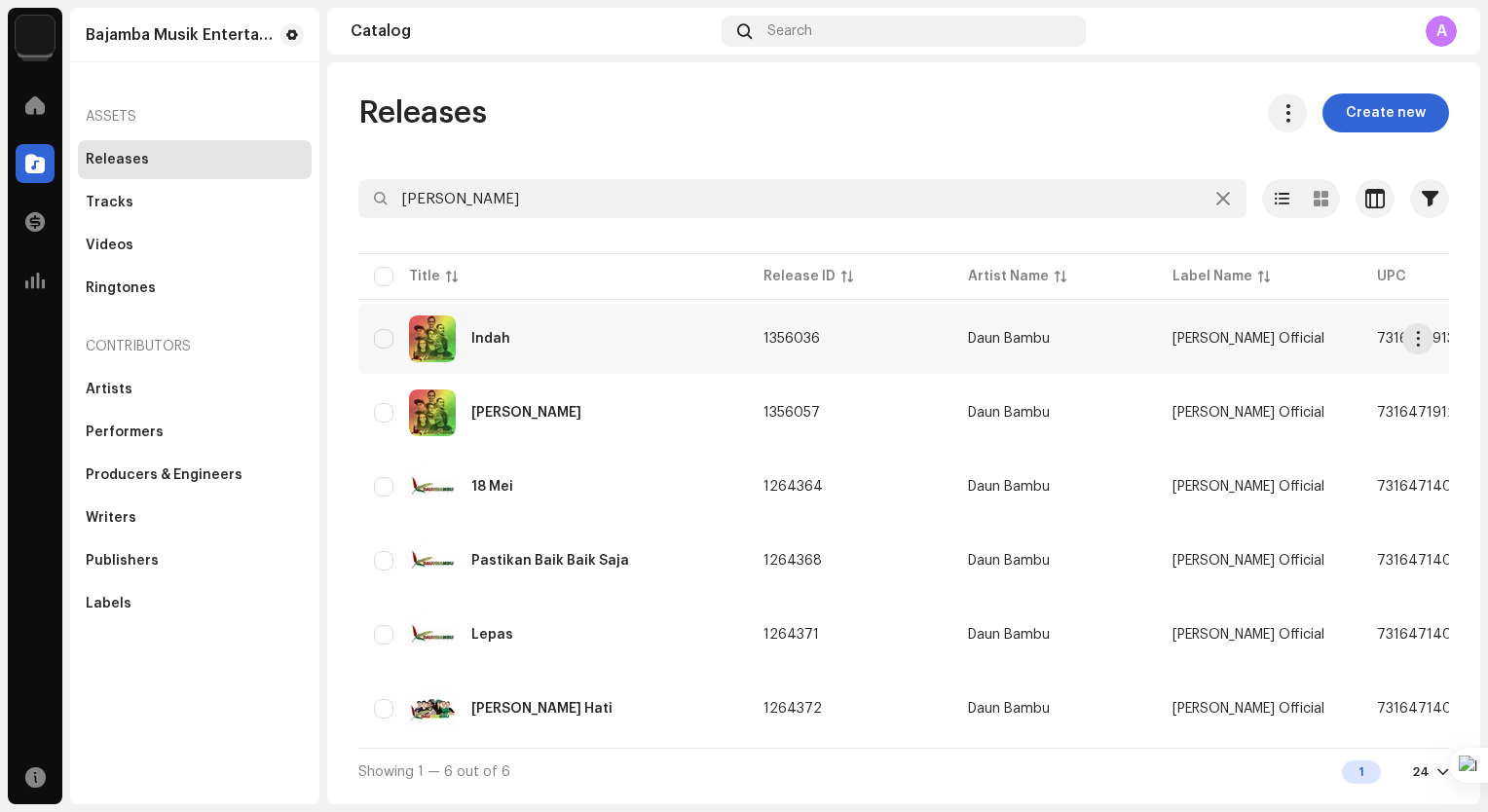
click at [565, 358] on div "Indah" at bounding box center [553, 339] width 359 height 47
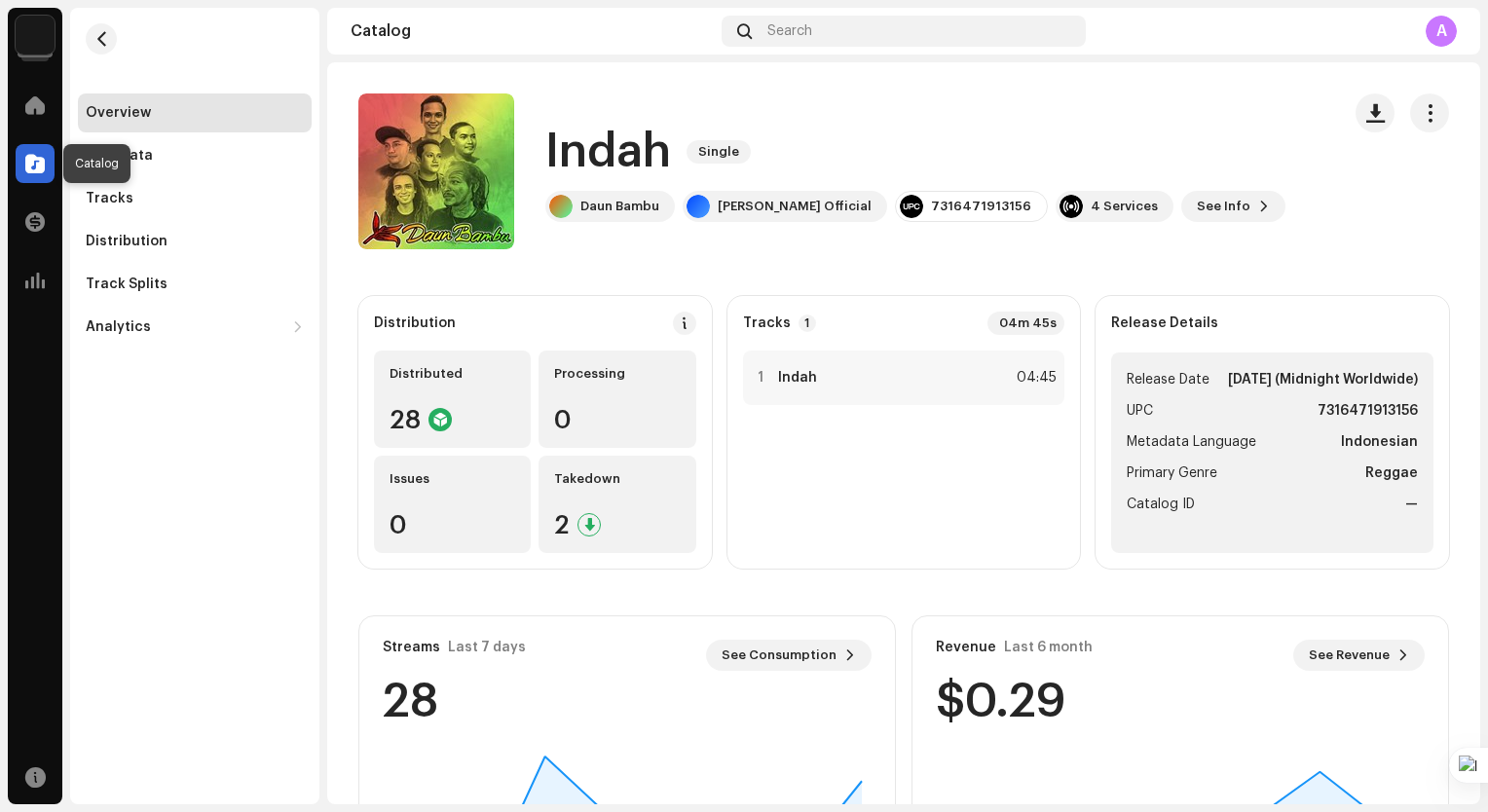
click at [26, 160] on span at bounding box center [35, 164] width 20 height 16
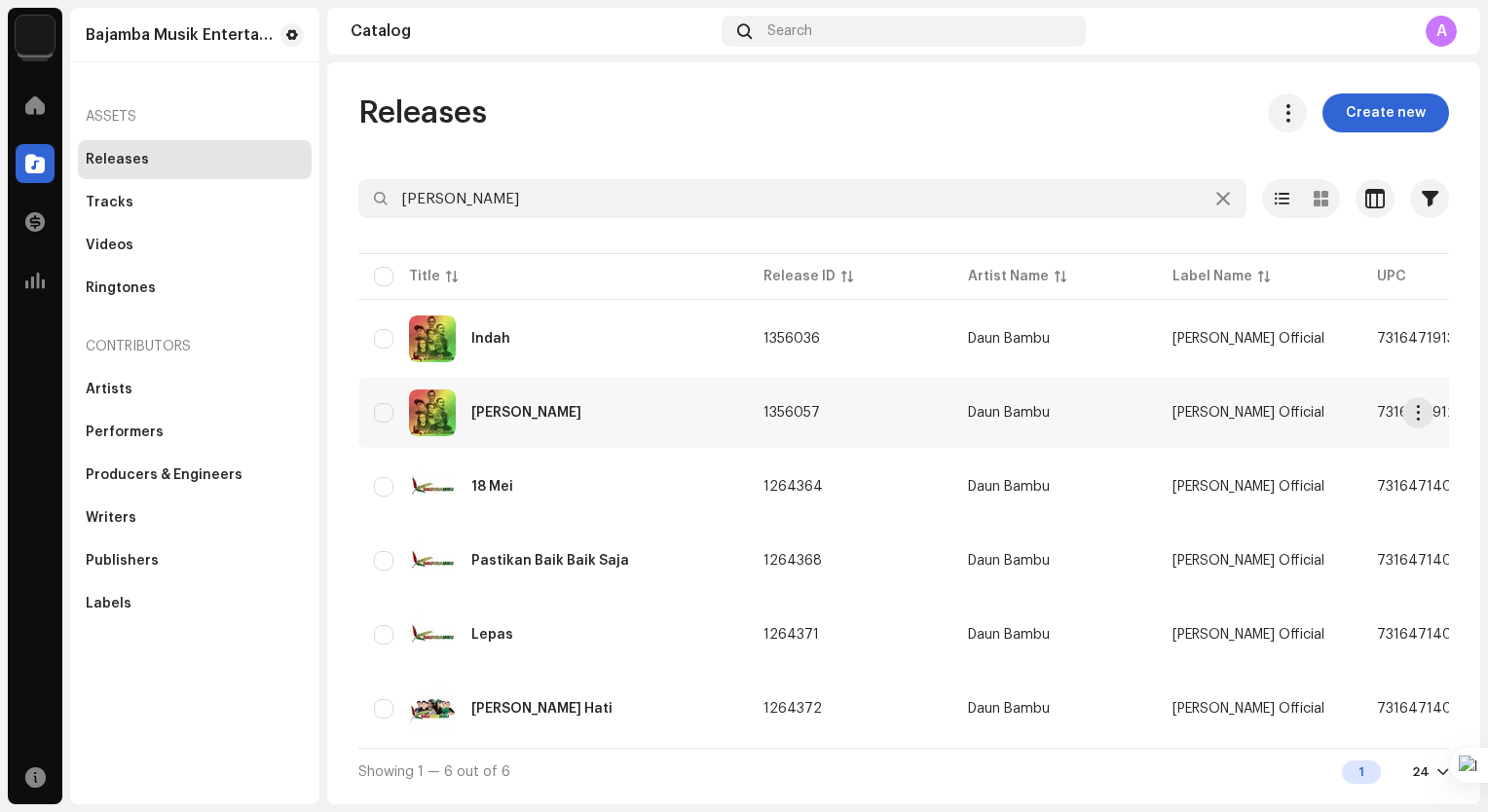
click at [570, 408] on div "Loro Meni" at bounding box center [553, 413] width 359 height 47
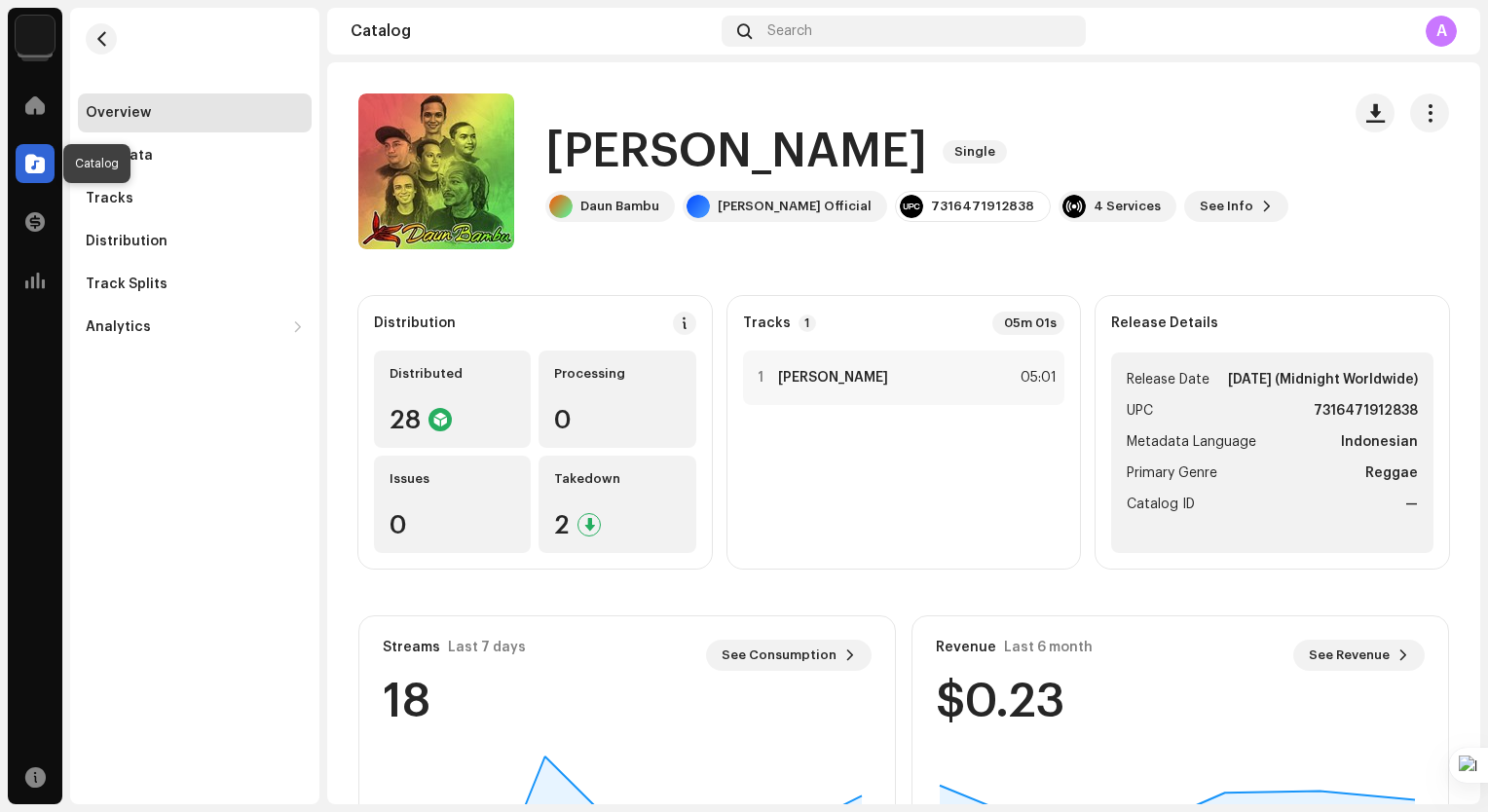
click at [35, 171] on span at bounding box center [35, 164] width 20 height 16
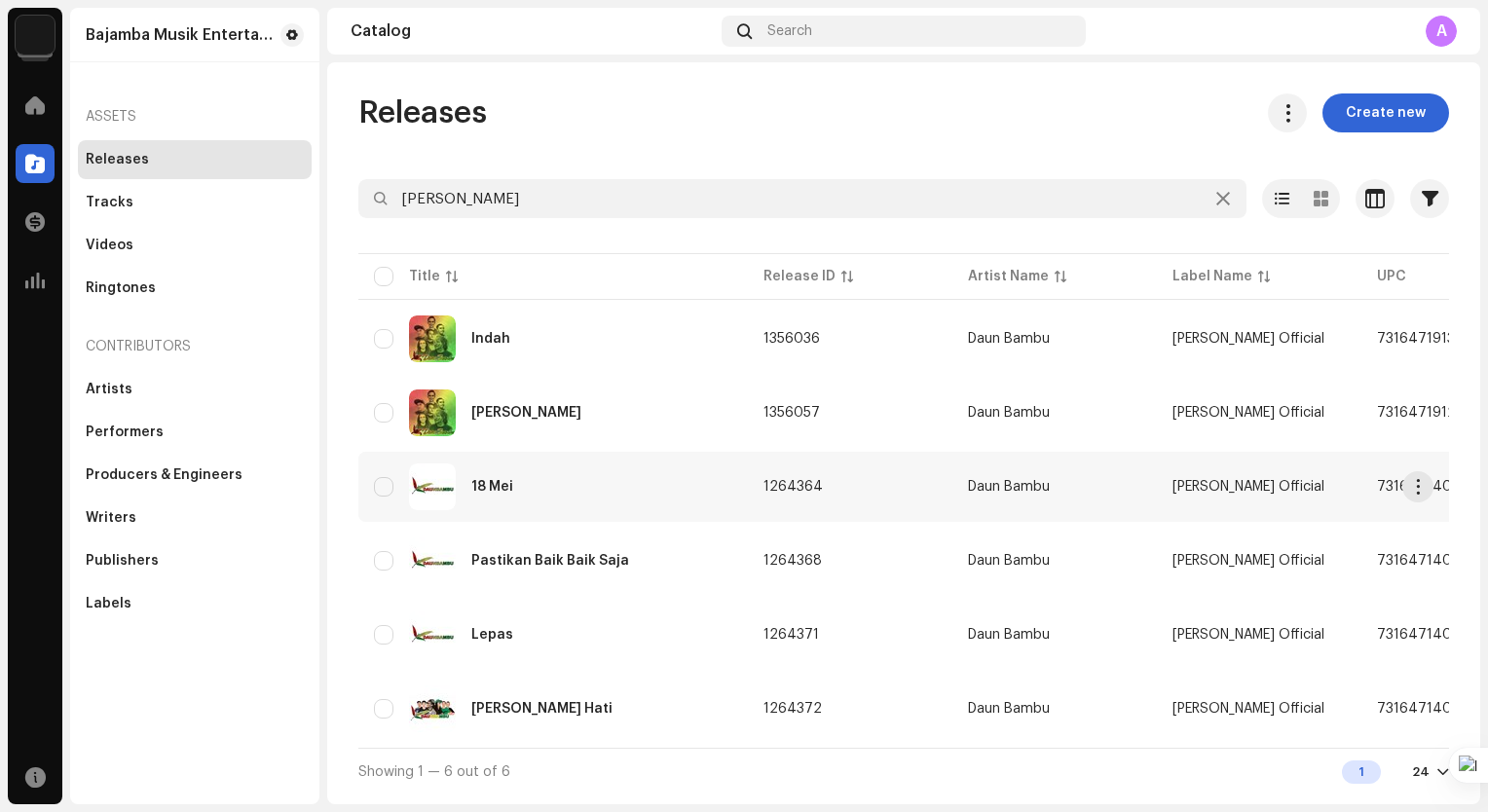
click at [586, 483] on div "18 Mei" at bounding box center [553, 487] width 359 height 47
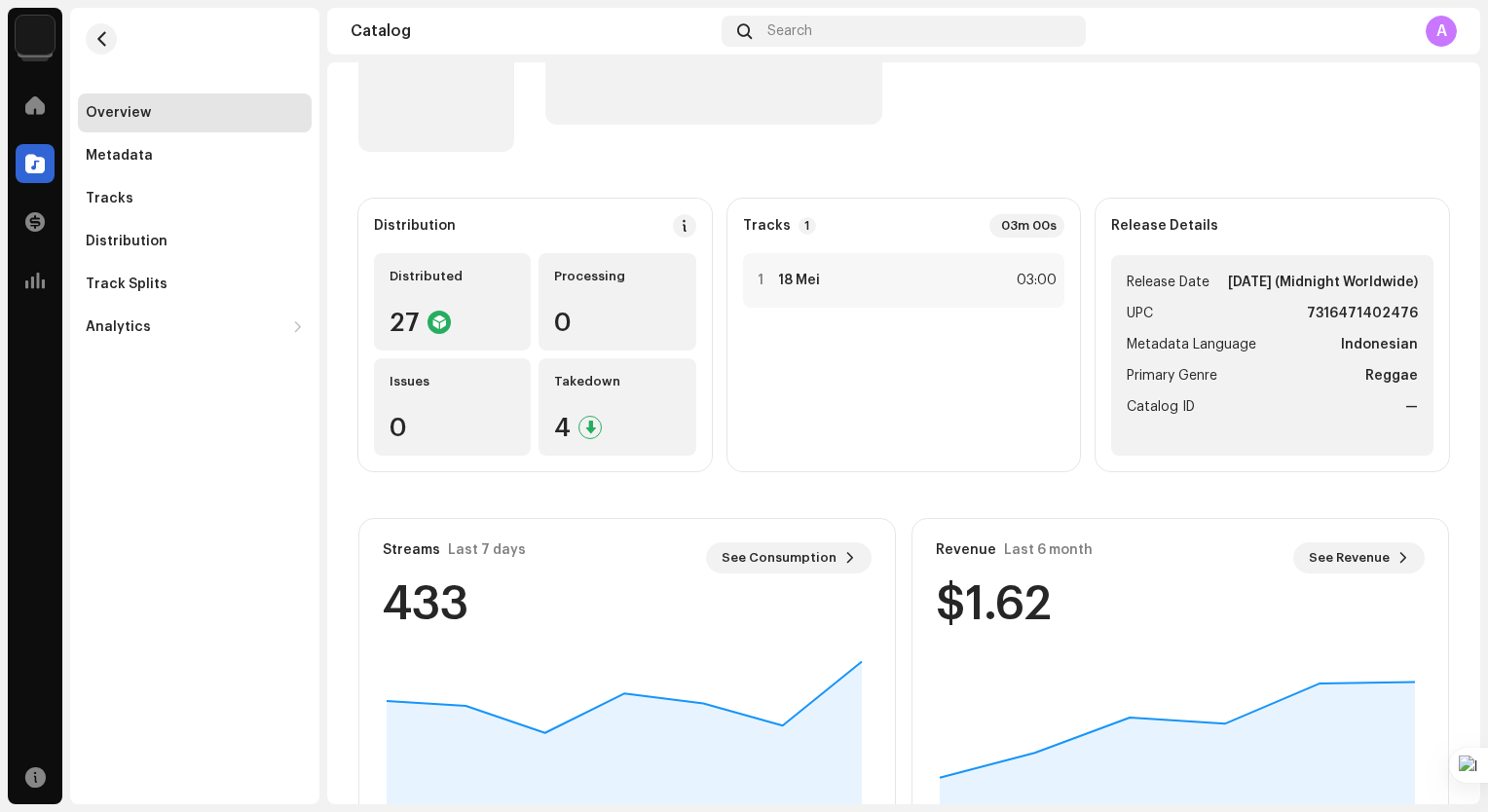
scroll to position [195, 0]
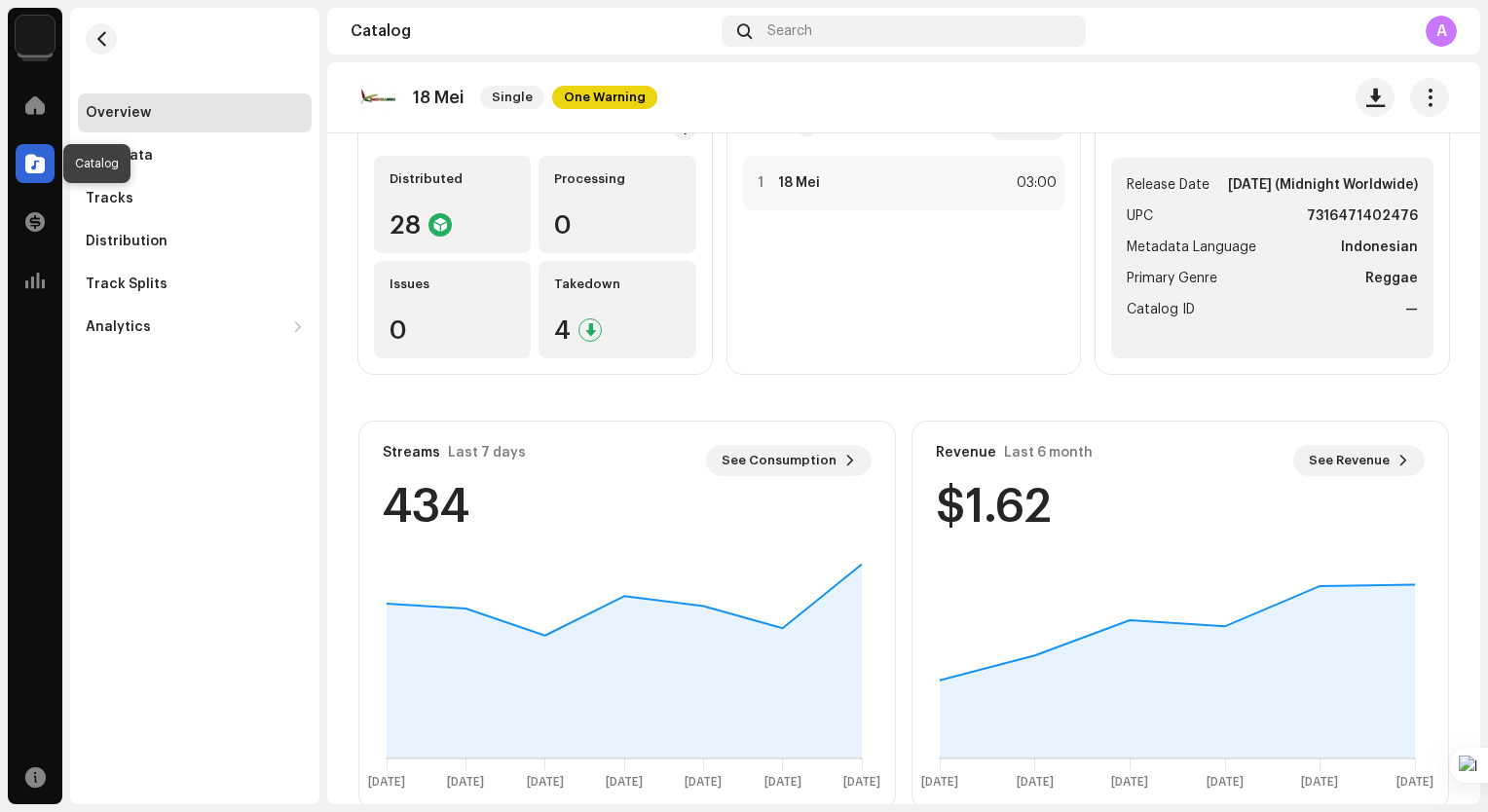
click at [18, 162] on div at bounding box center [35, 164] width 39 height 39
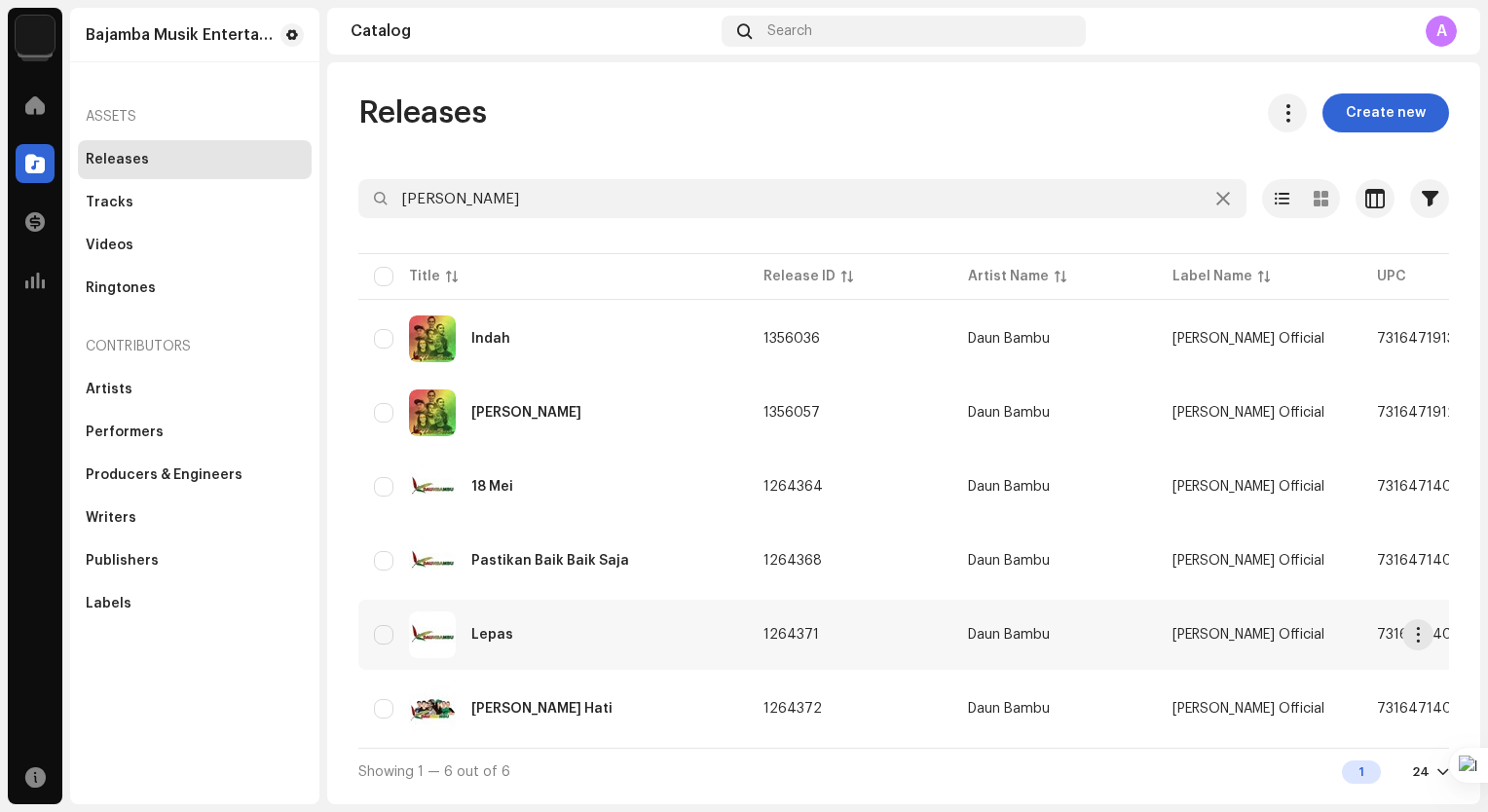
click at [557, 619] on div "Lepas" at bounding box center [553, 635] width 359 height 47
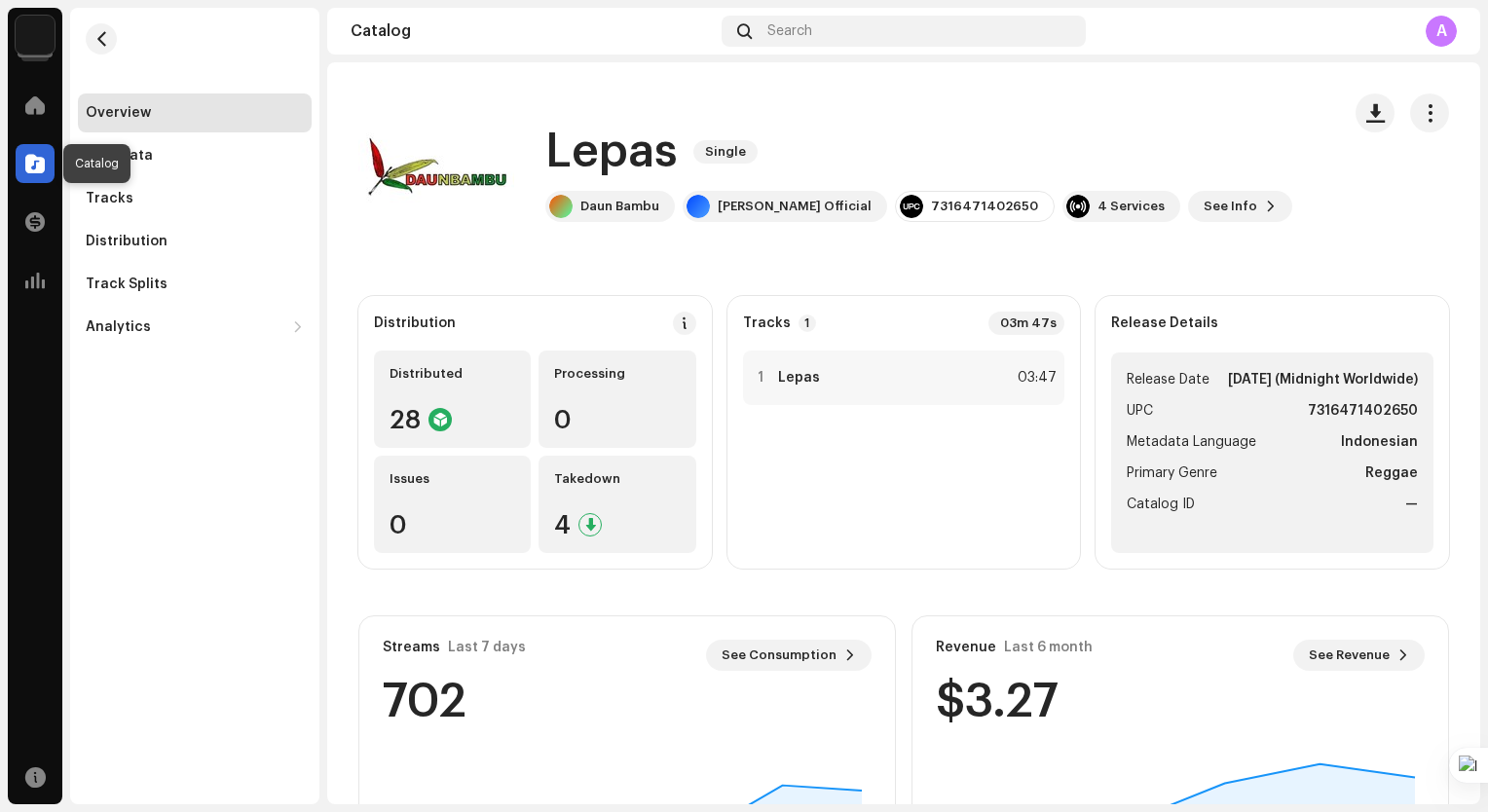
click at [38, 159] on span at bounding box center [35, 164] width 20 height 16
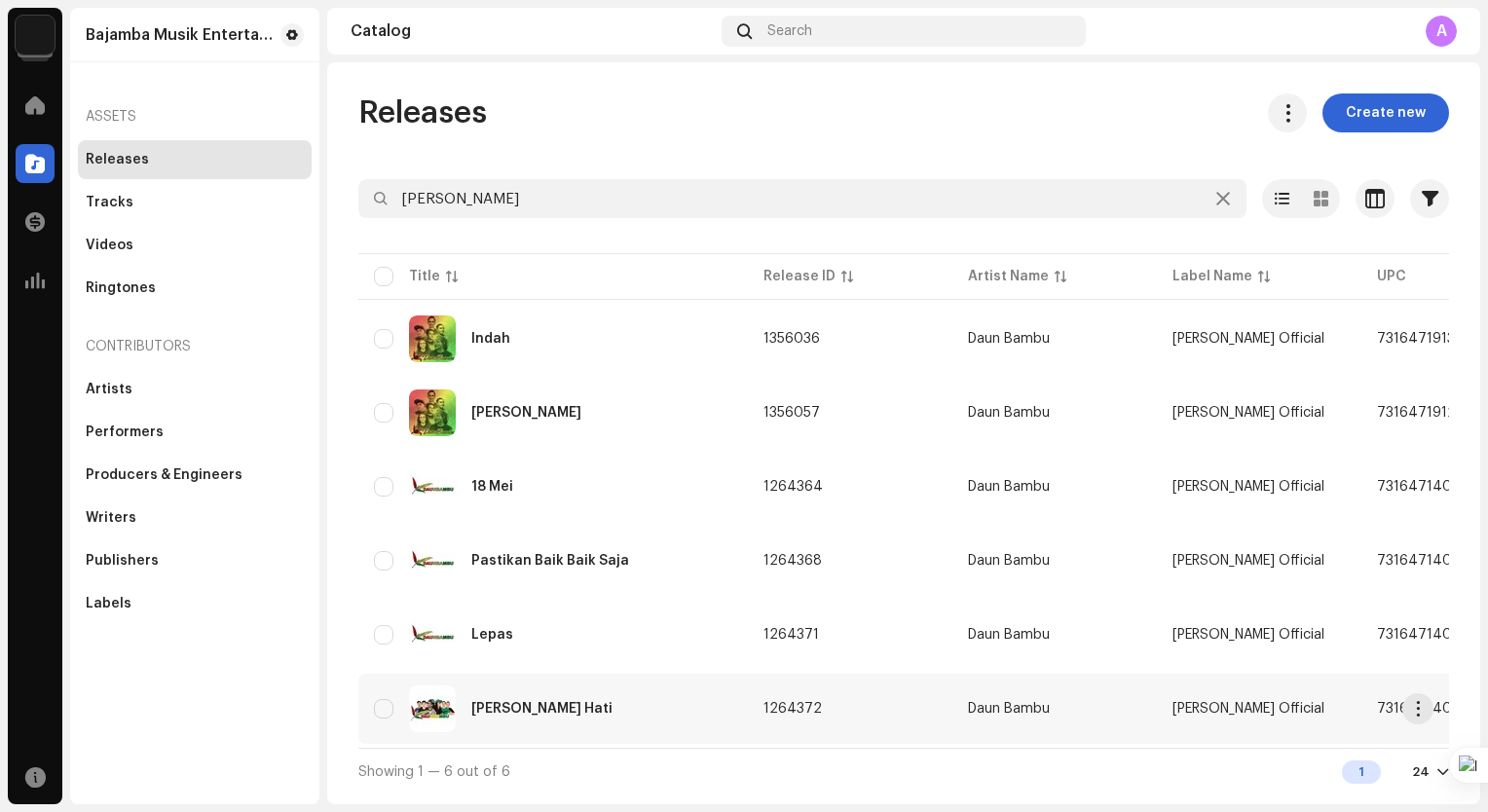
click at [608, 702] on div "Mata Hati" at bounding box center [553, 709] width 359 height 47
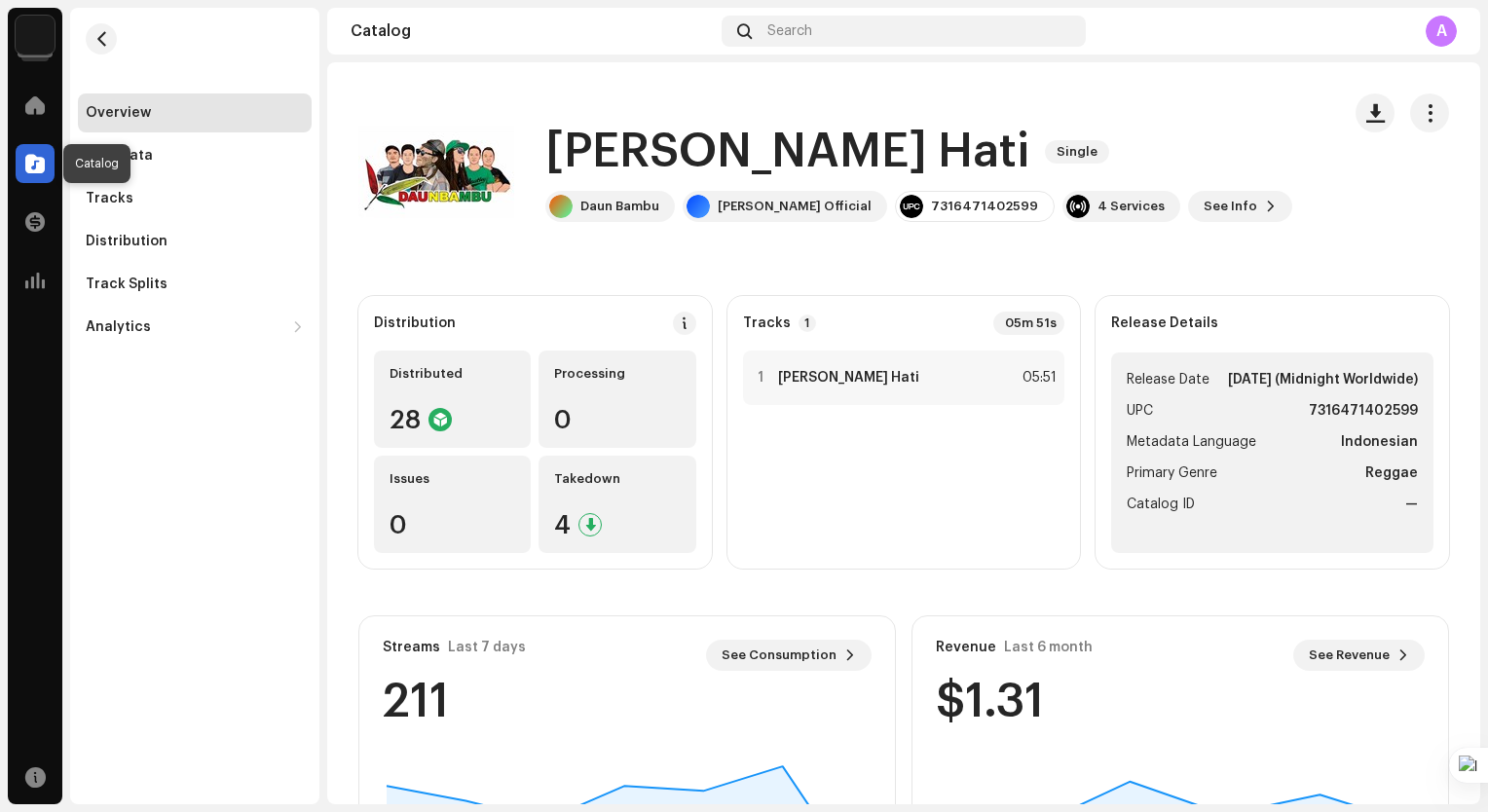
click at [35, 164] on span at bounding box center [35, 164] width 20 height 16
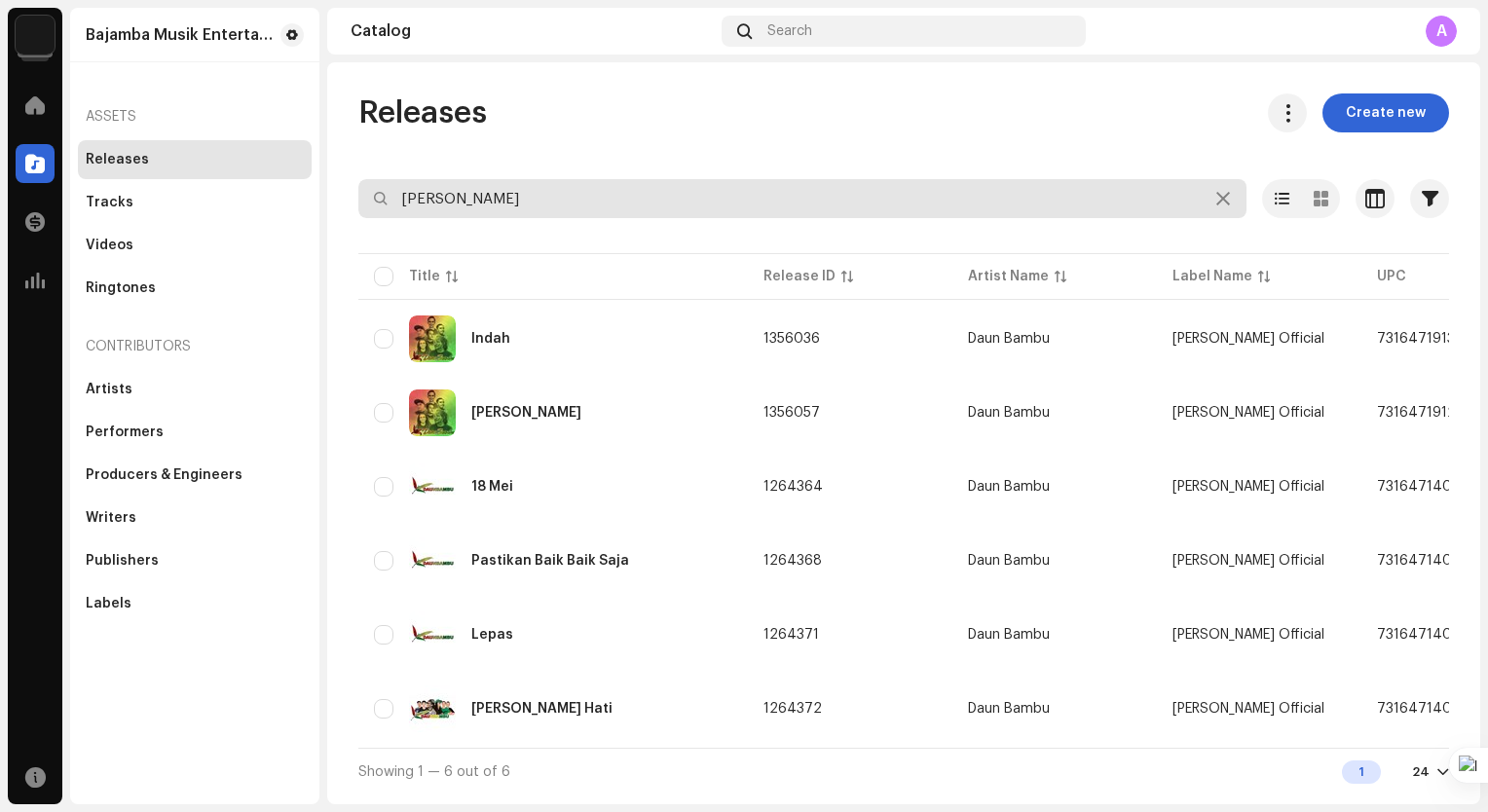
drag, startPoint x: 501, startPoint y: 202, endPoint x: 334, endPoint y: 163, distance: 171.5
click at [334, 163] on div "Releases Create new daun bamb Selected 0 Options Filters Distribution status Ne…" at bounding box center [903, 444] width 1153 height 701
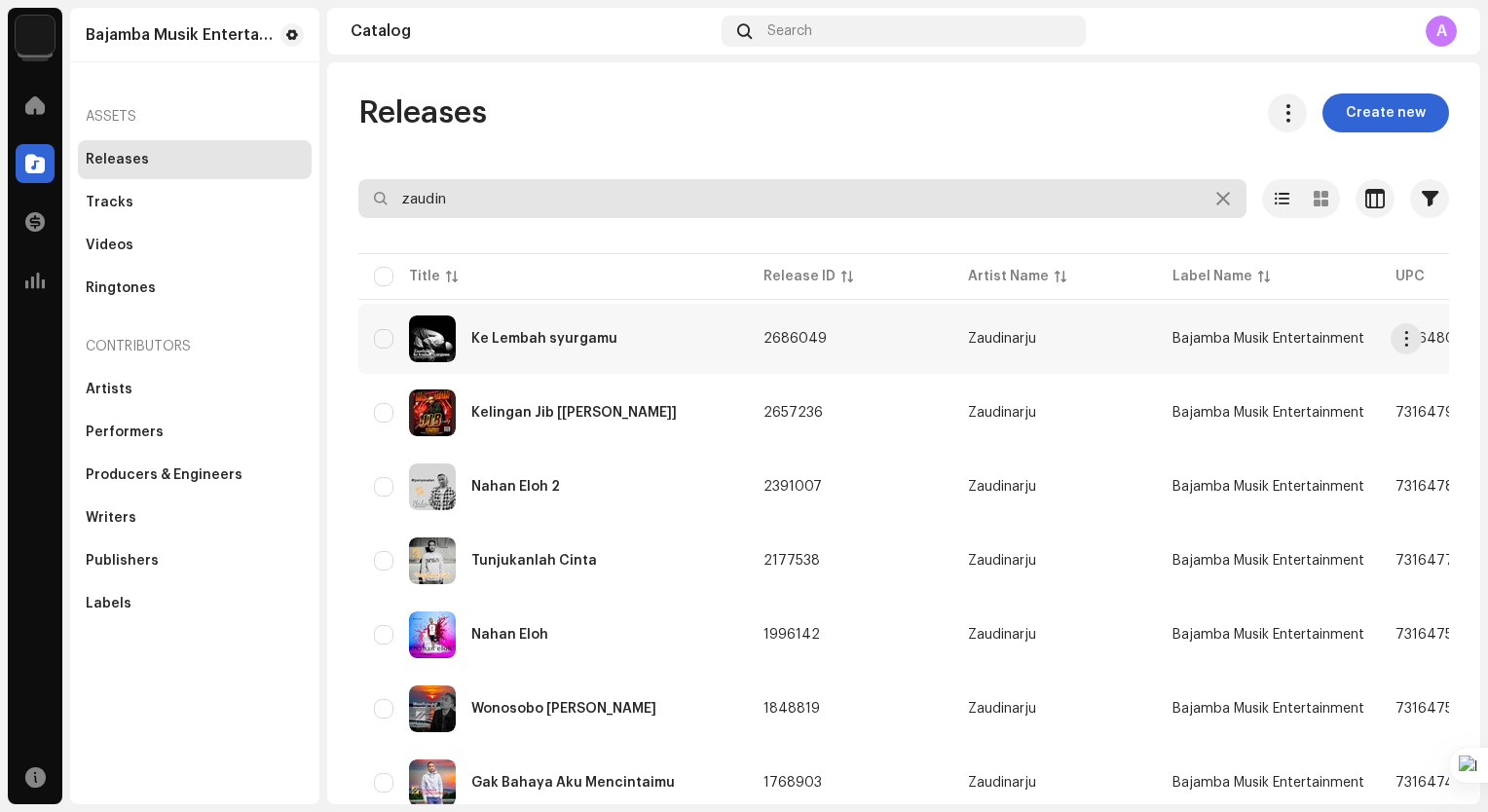
type input "zaudin"
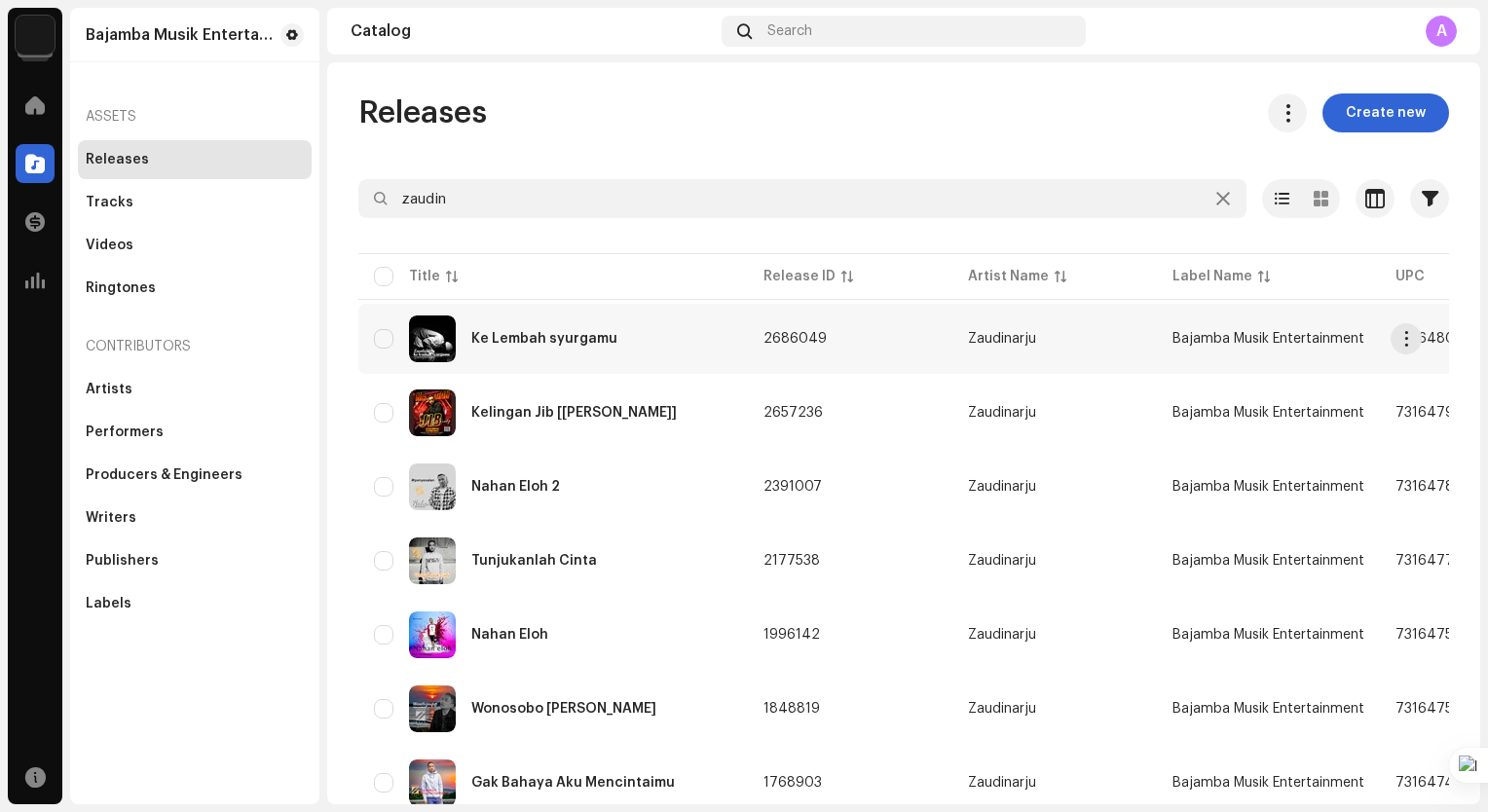
click at [673, 344] on div "Ke Lembah syurgamu" at bounding box center [553, 339] width 359 height 47
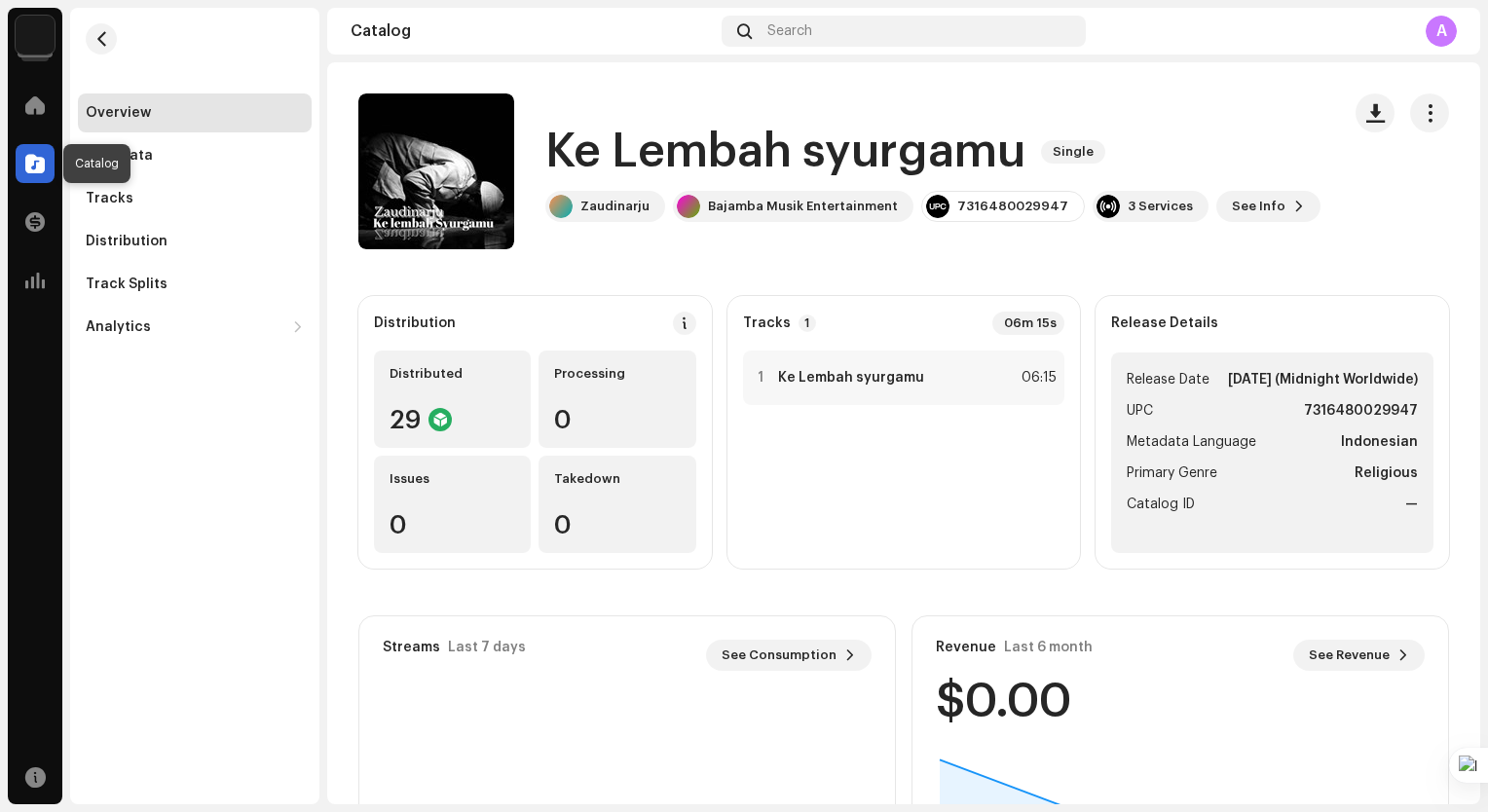
click at [27, 156] on span at bounding box center [35, 164] width 20 height 16
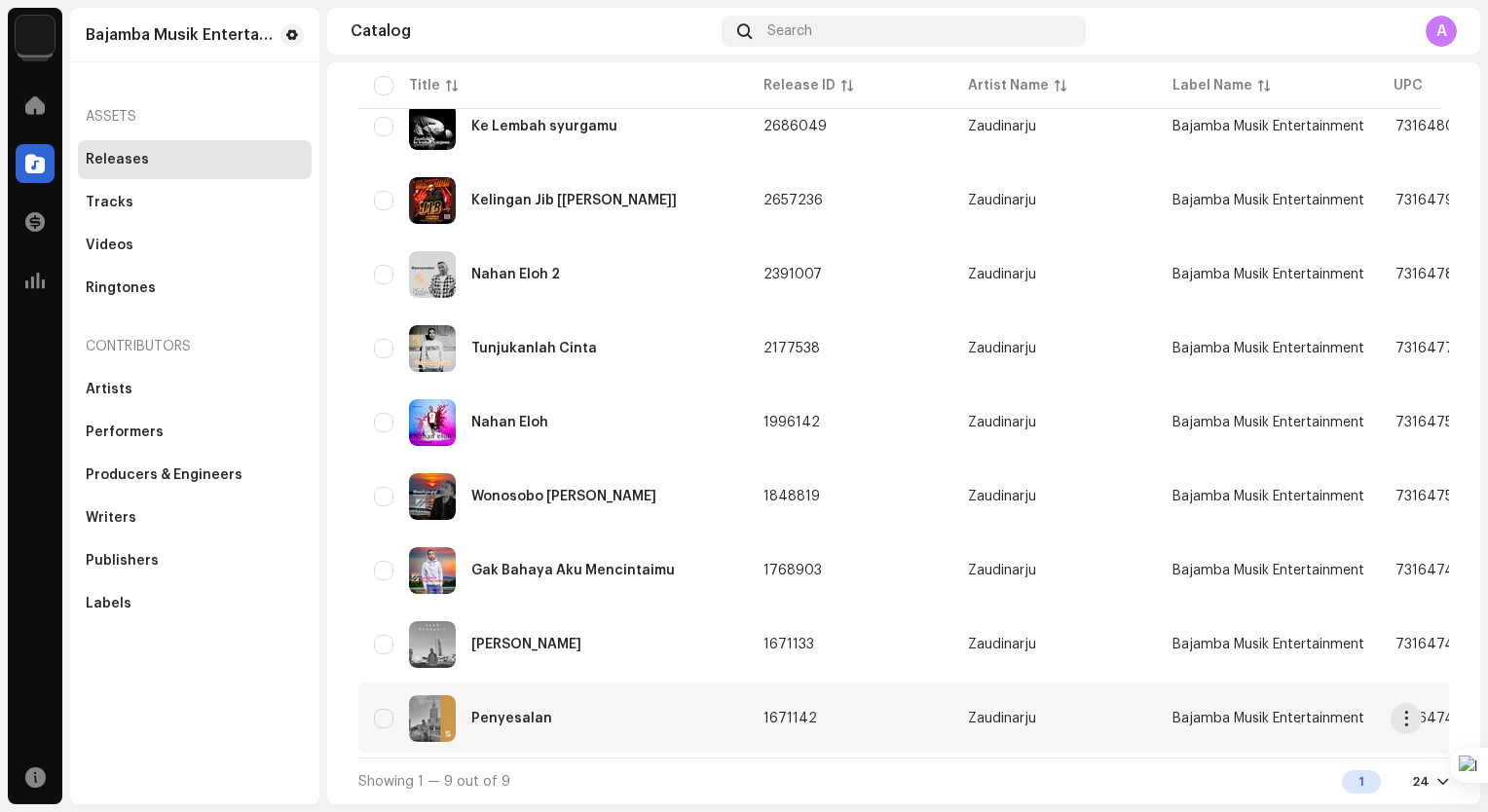
click at [531, 701] on div "Penyesalan" at bounding box center [553, 719] width 359 height 47
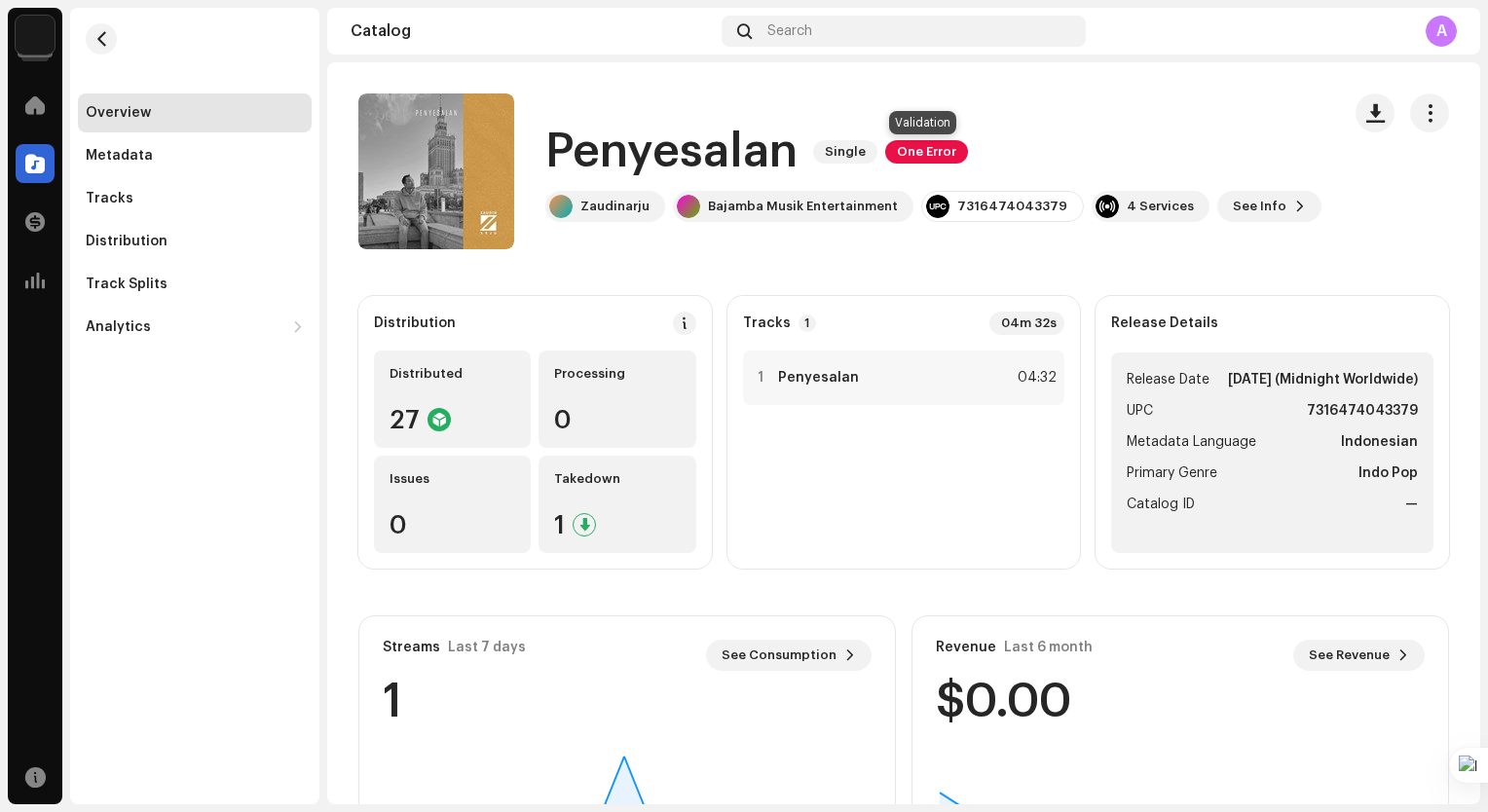
click at [934, 150] on span "One Error" at bounding box center [926, 152] width 82 height 24
click at [43, 164] on span at bounding box center [35, 164] width 20 height 16
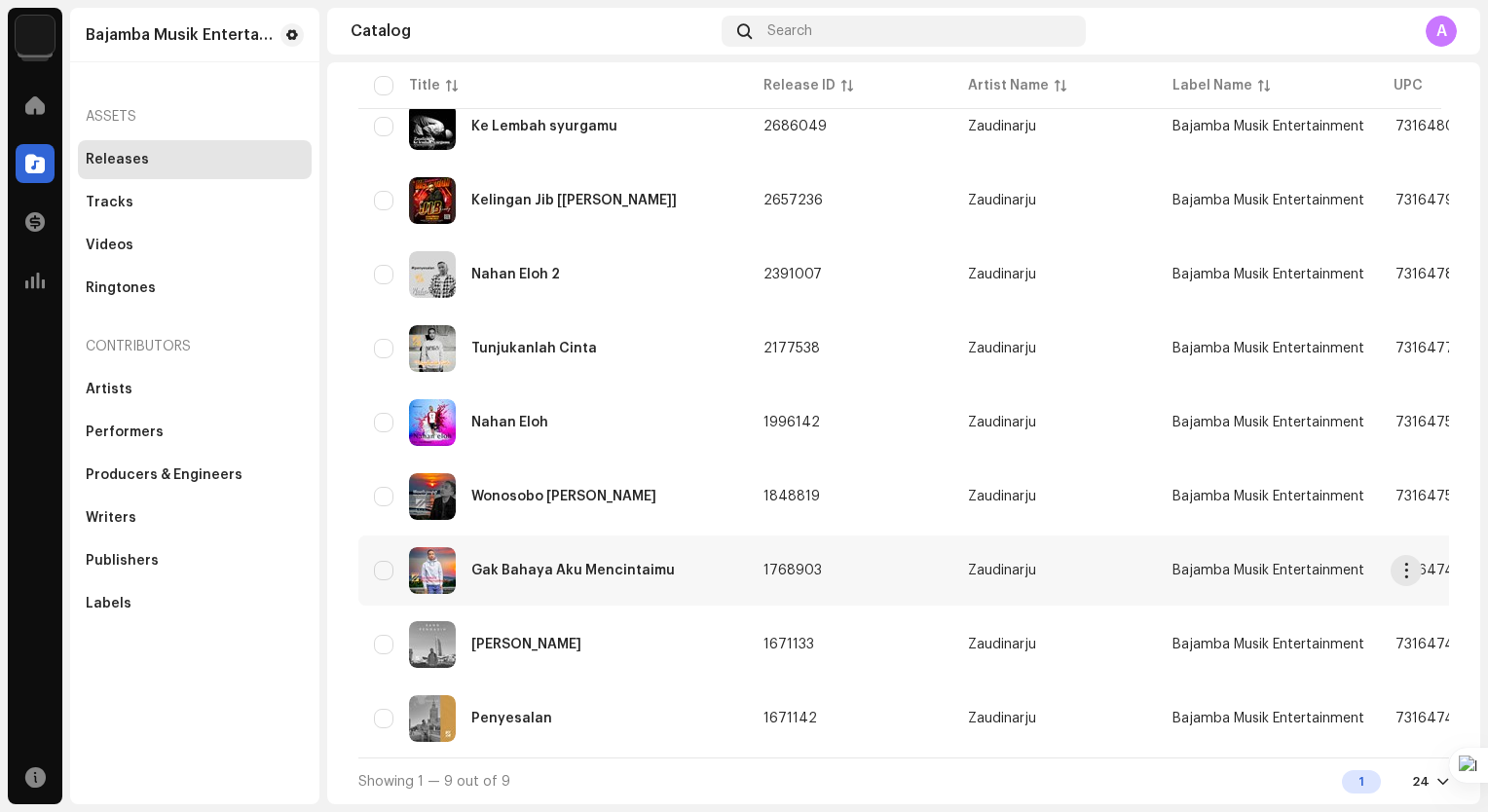
scroll to position [225, 0]
click at [553, 639] on div "Sang Pengasih" at bounding box center [526, 645] width 110 height 14
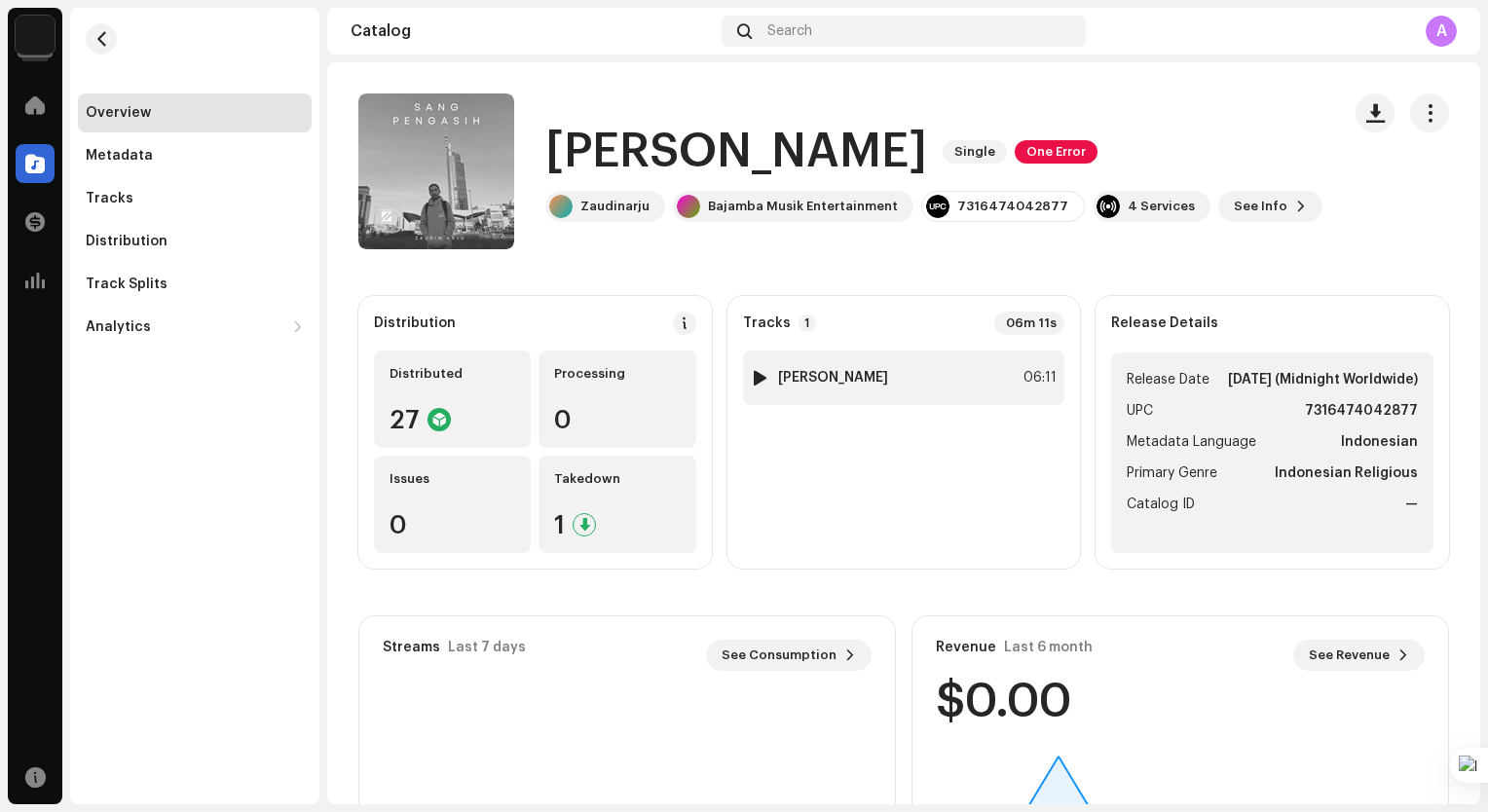
click at [893, 370] on div "1 Sang Pengasih 06:11" at bounding box center [903, 378] width 322 height 55
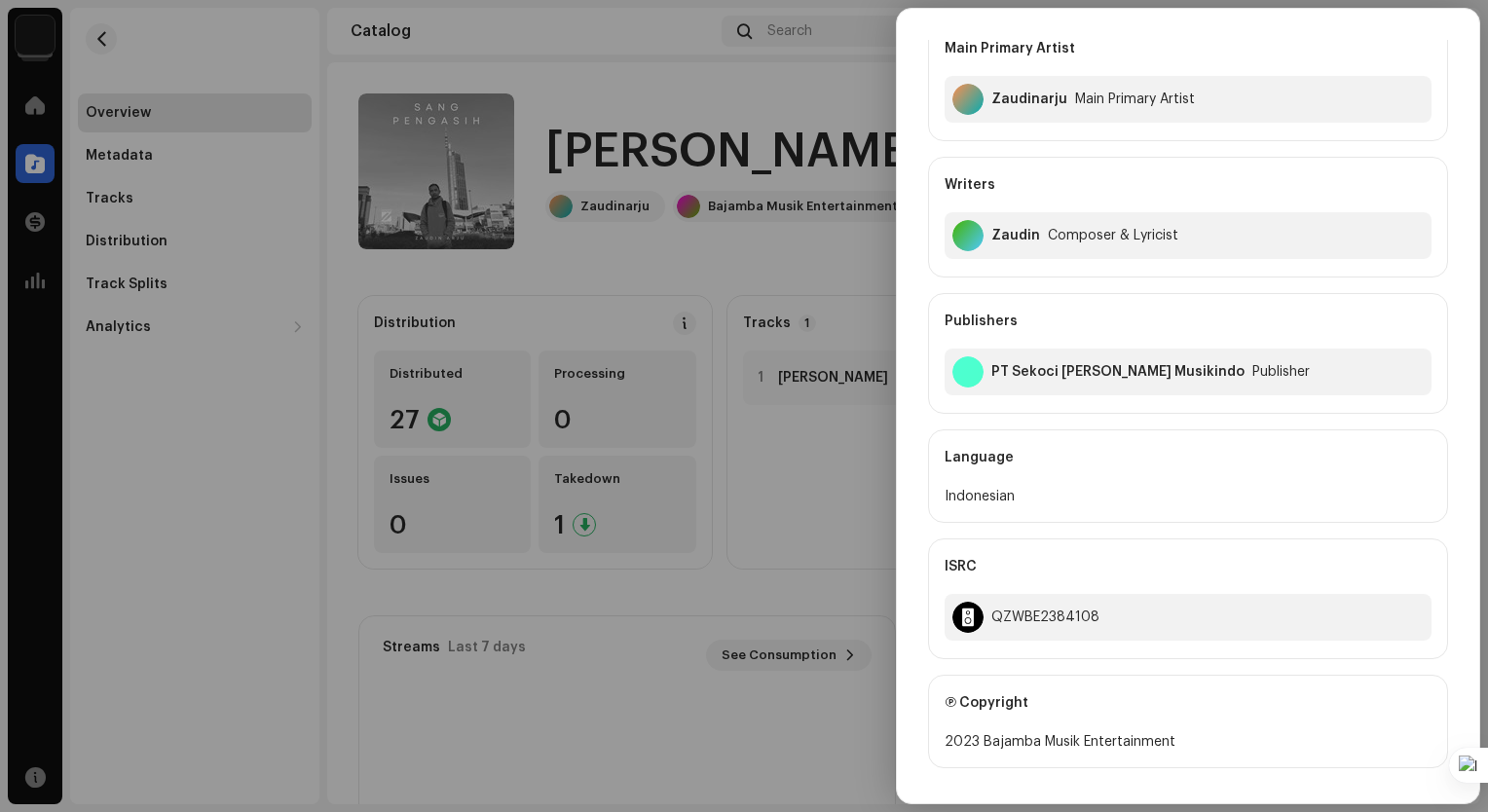
scroll to position [97, 0]
click at [865, 249] on div at bounding box center [744, 406] width 1488 height 812
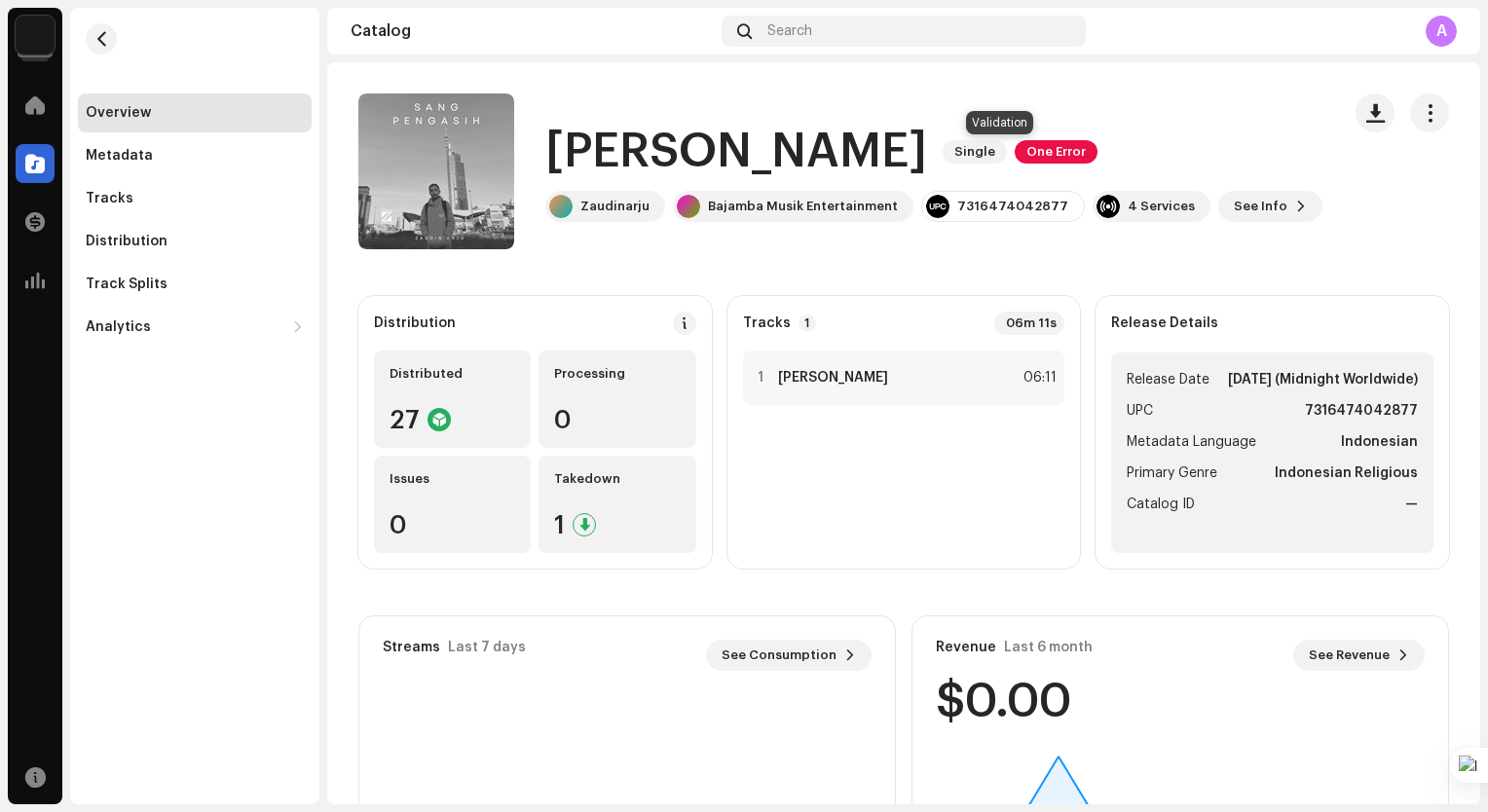
click at [1029, 142] on span "One Error" at bounding box center [1056, 152] width 82 height 24
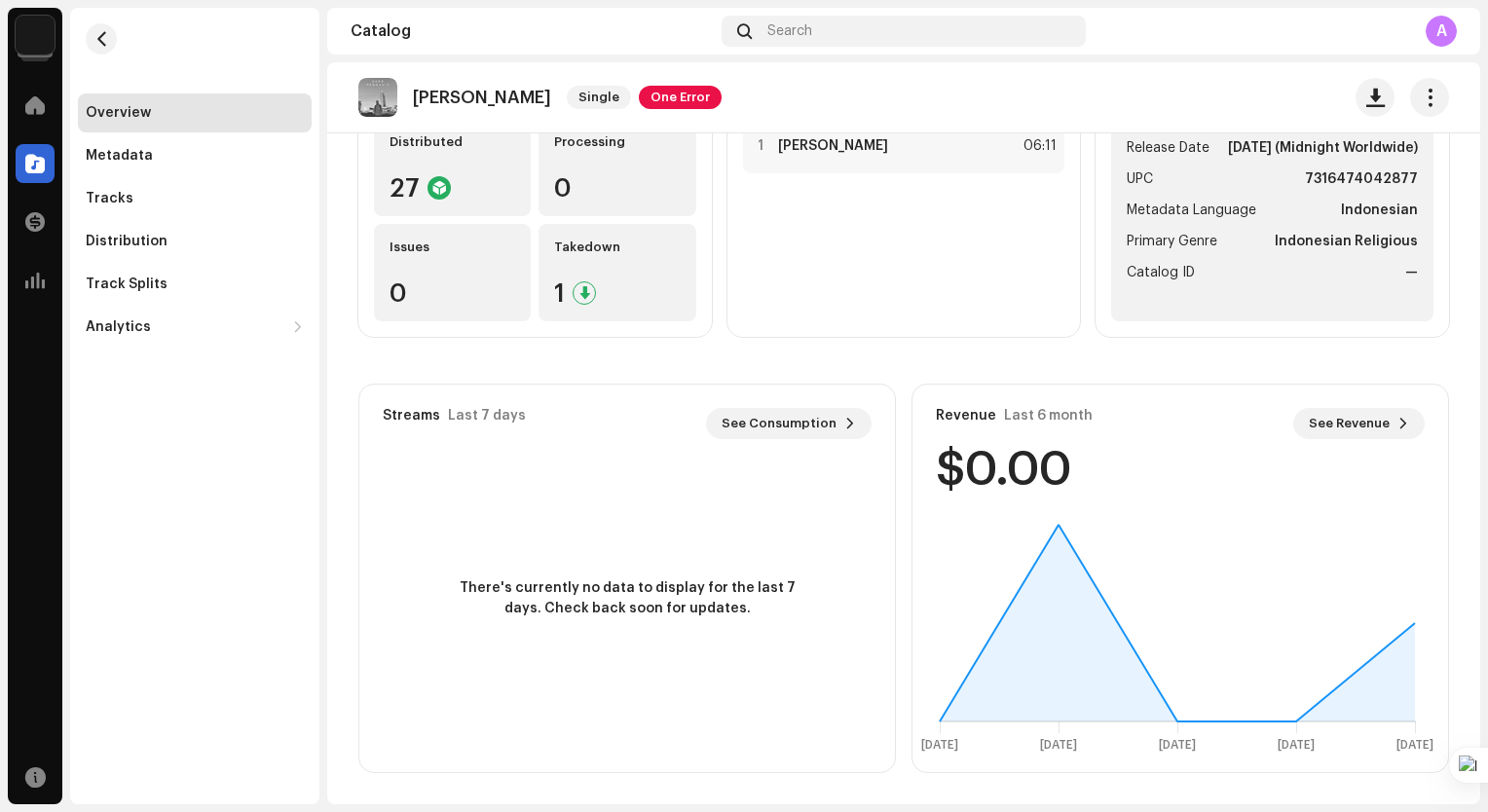
scroll to position [0, 0]
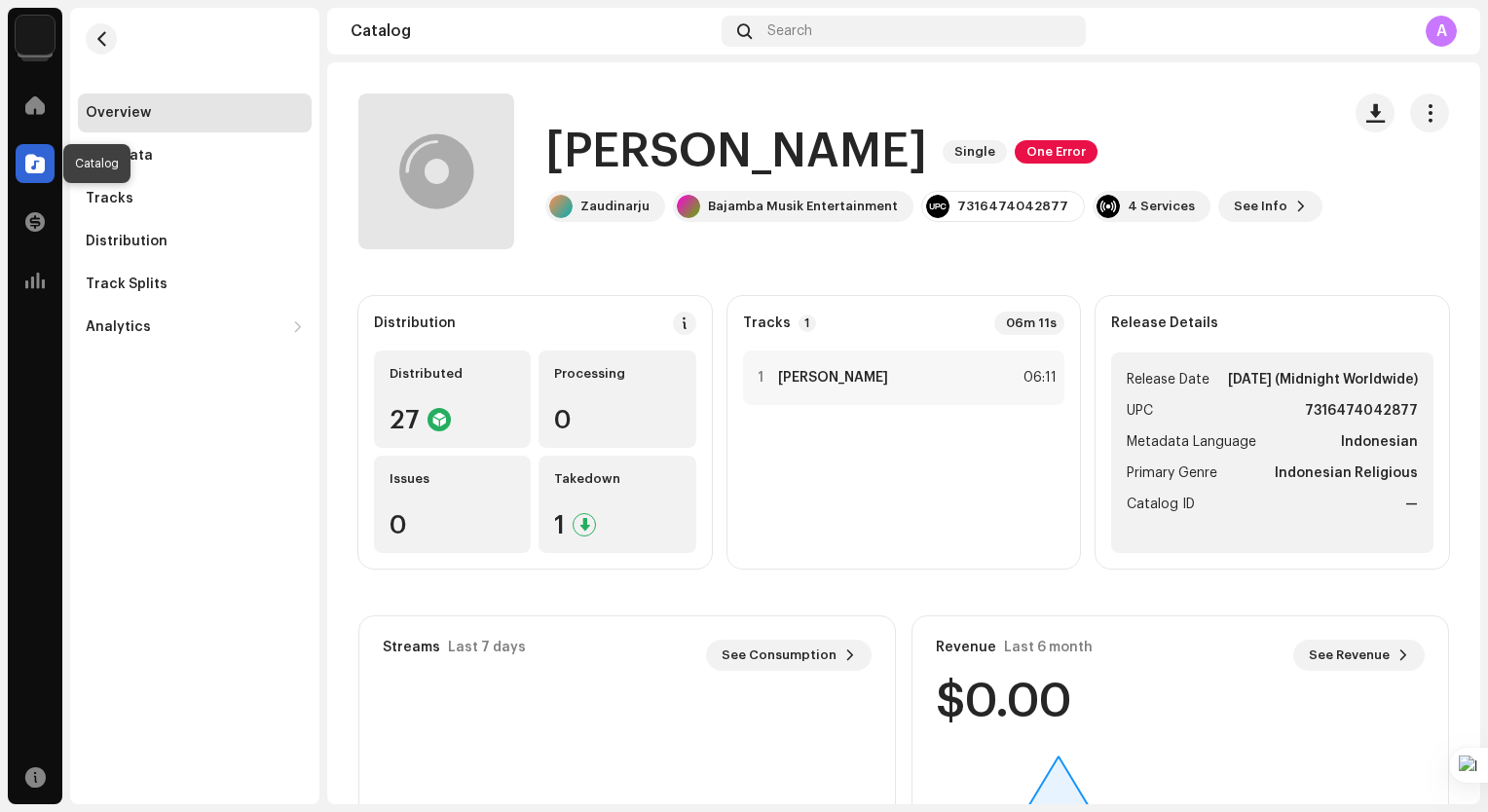
click at [34, 163] on span at bounding box center [35, 164] width 20 height 16
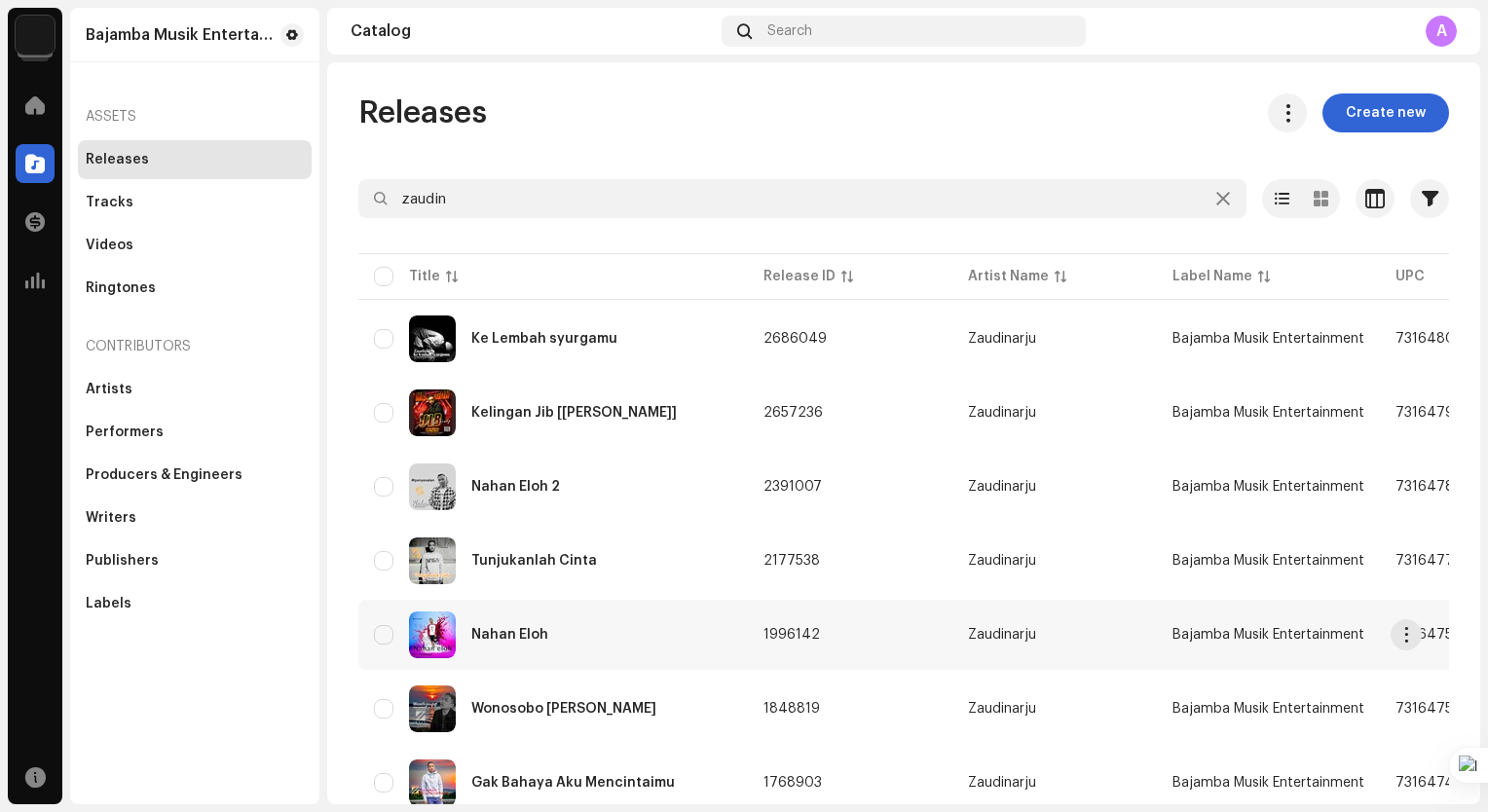
click at [611, 621] on div "Nahan Eloh" at bounding box center [553, 635] width 359 height 47
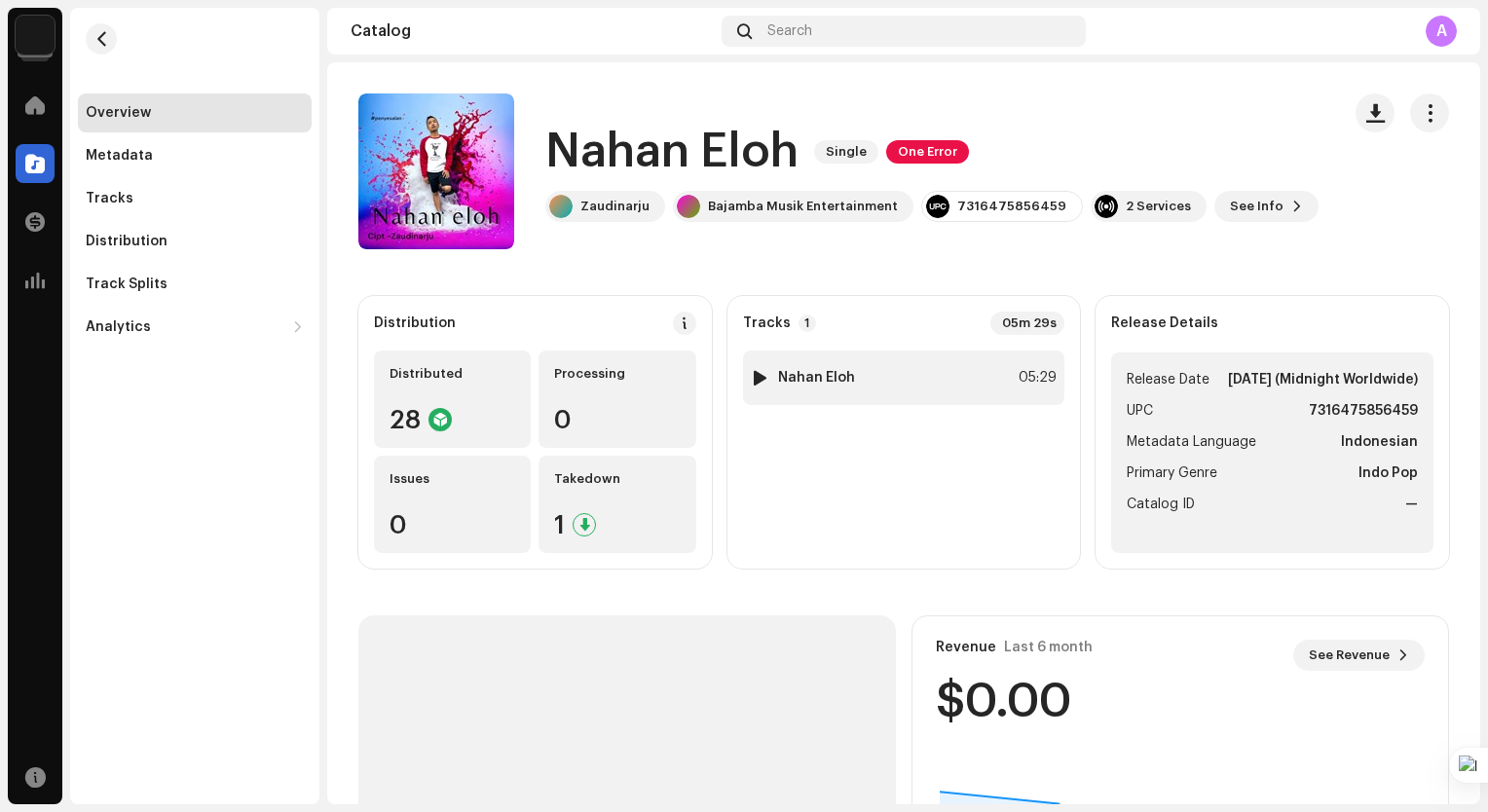
click at [922, 377] on div "1 Nahan Eloh 05:29" at bounding box center [903, 378] width 322 height 55
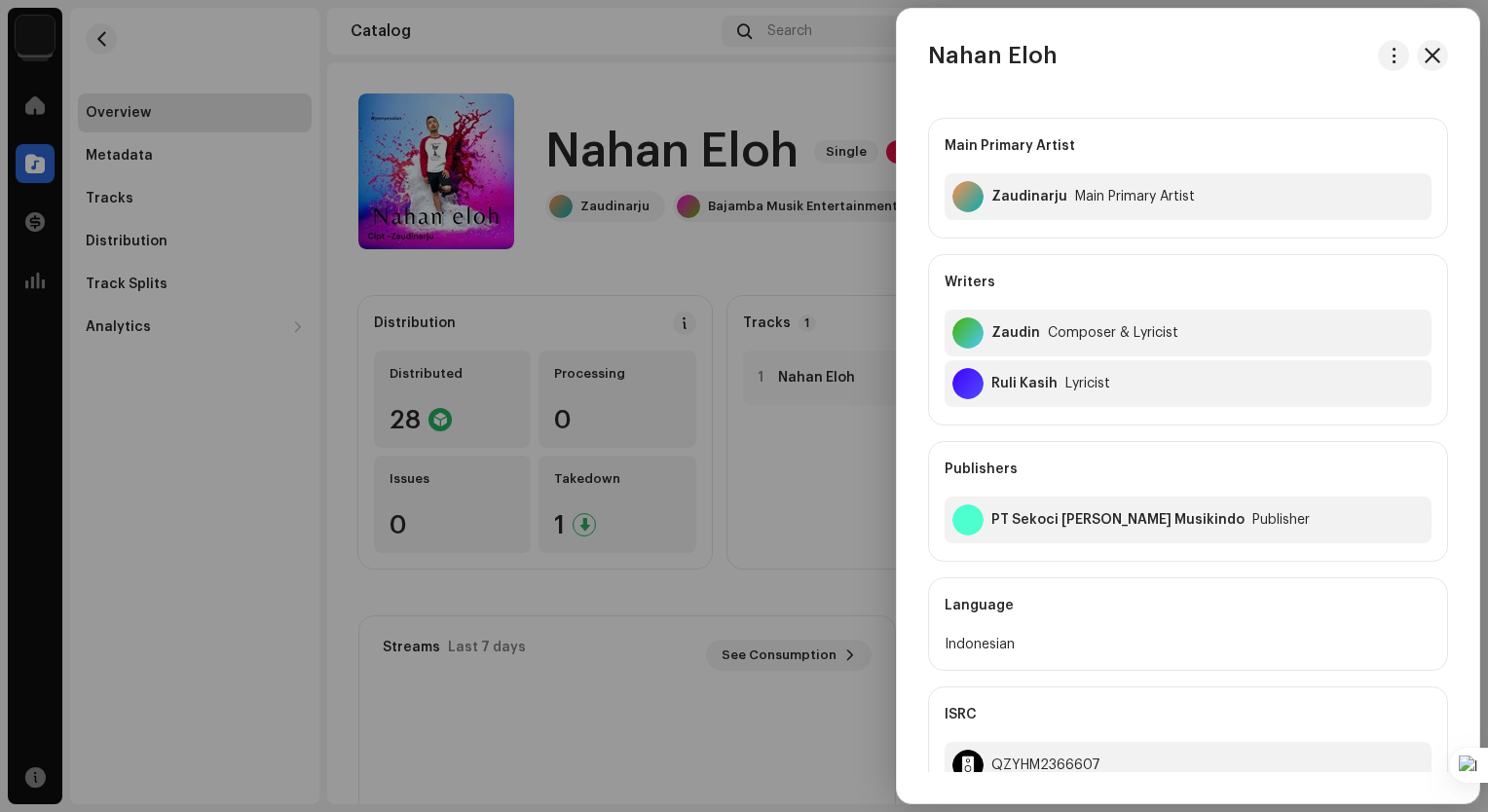
click at [652, 24] on div at bounding box center [744, 406] width 1488 height 812
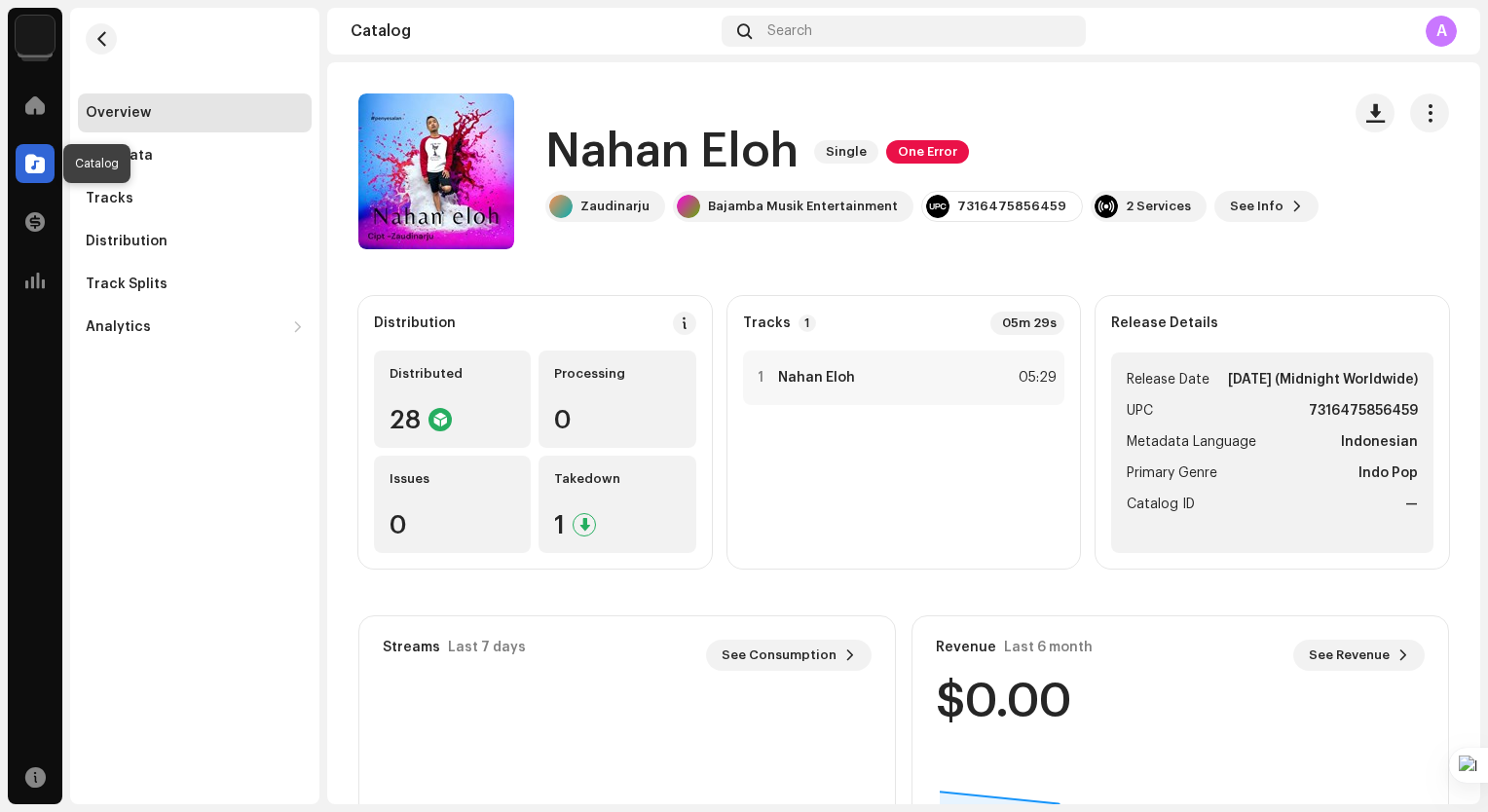
click at [41, 164] on span at bounding box center [35, 164] width 20 height 16
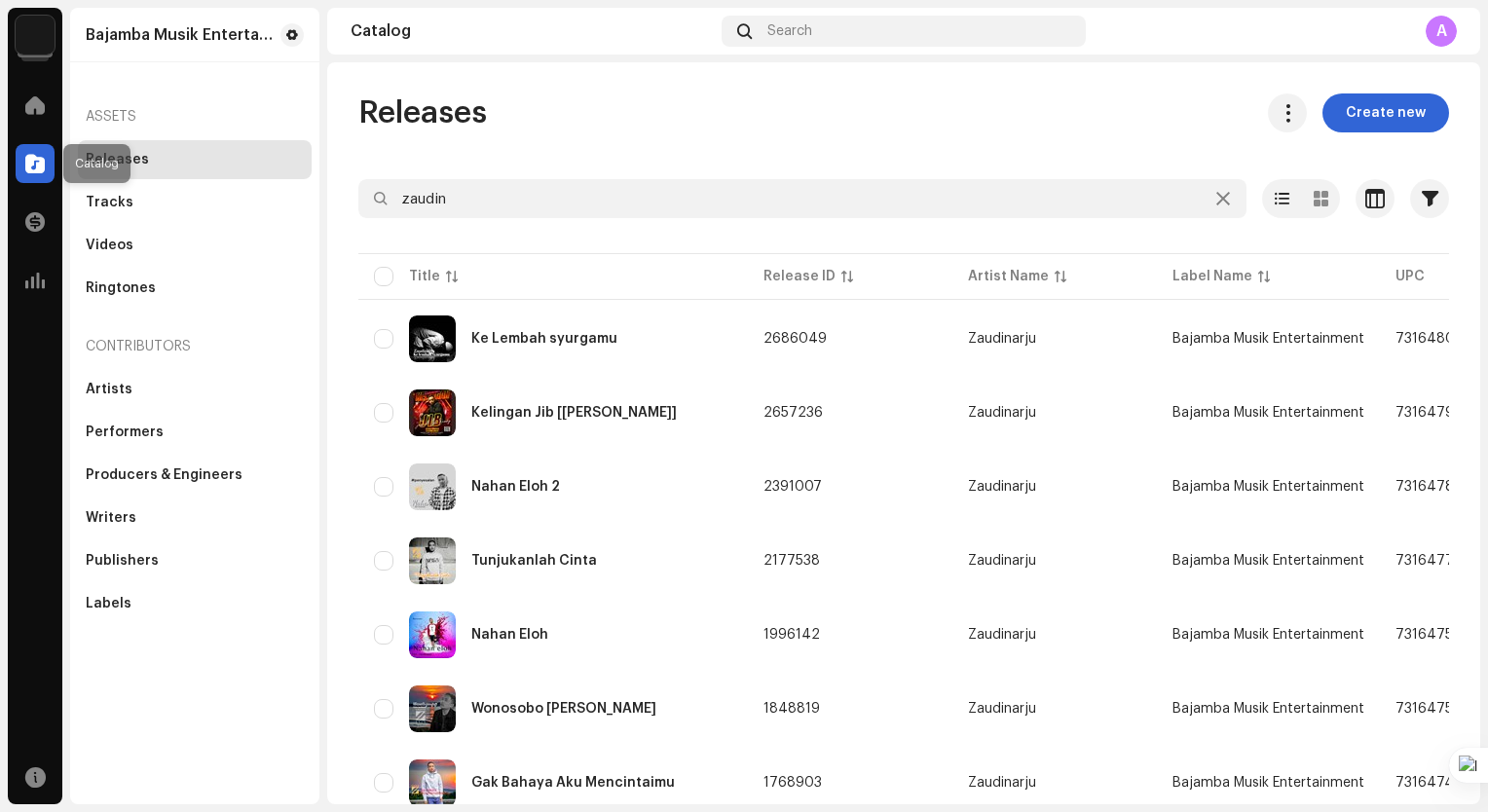
click at [41, 157] on span at bounding box center [35, 164] width 20 height 16
click at [1218, 204] on div at bounding box center [1223, 199] width 24 height 24
click at [1216, 198] on icon at bounding box center [1223, 199] width 14 height 16
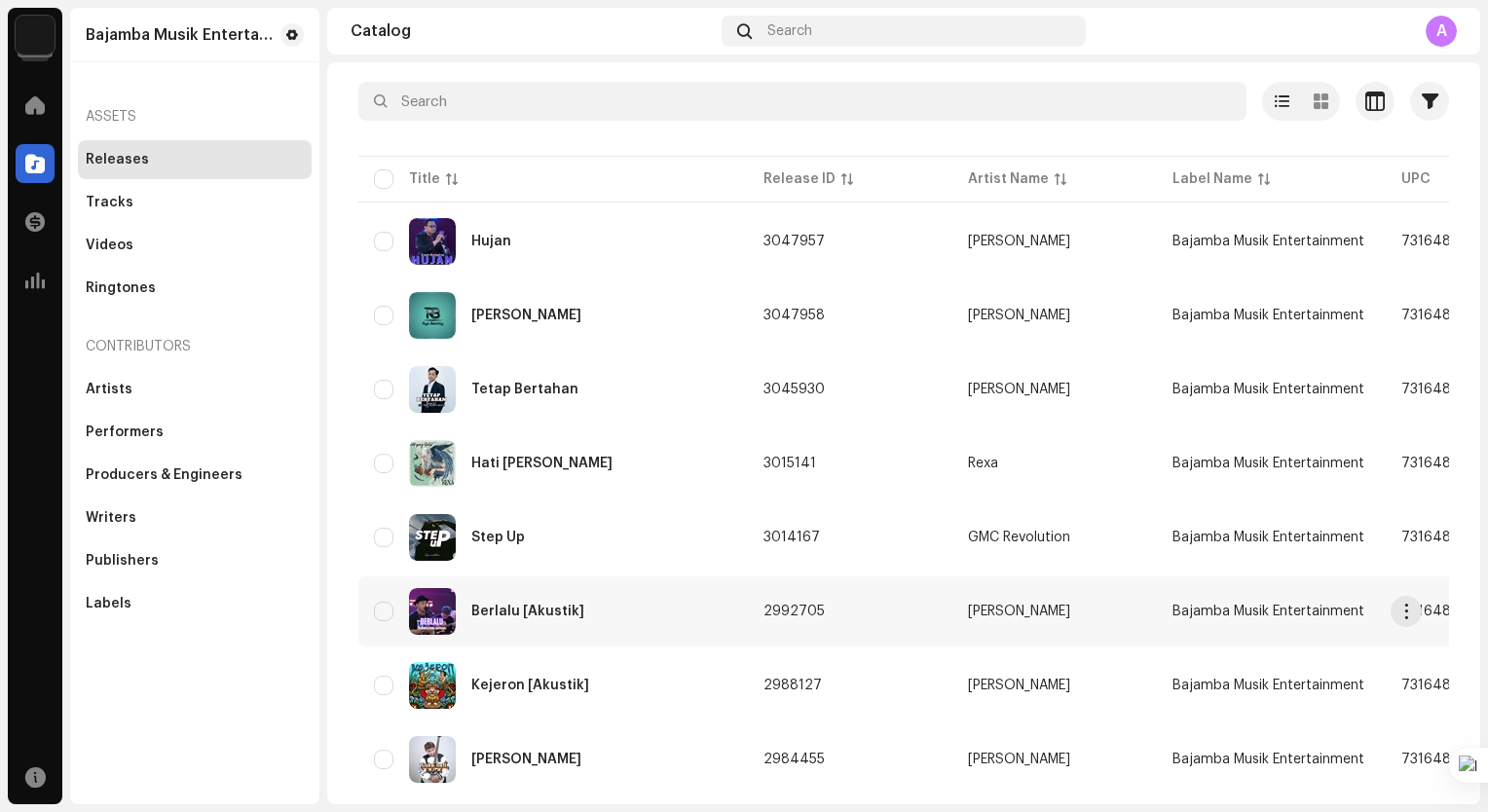
click at [913, 608] on td "2992705" at bounding box center [849, 611] width 205 height 71
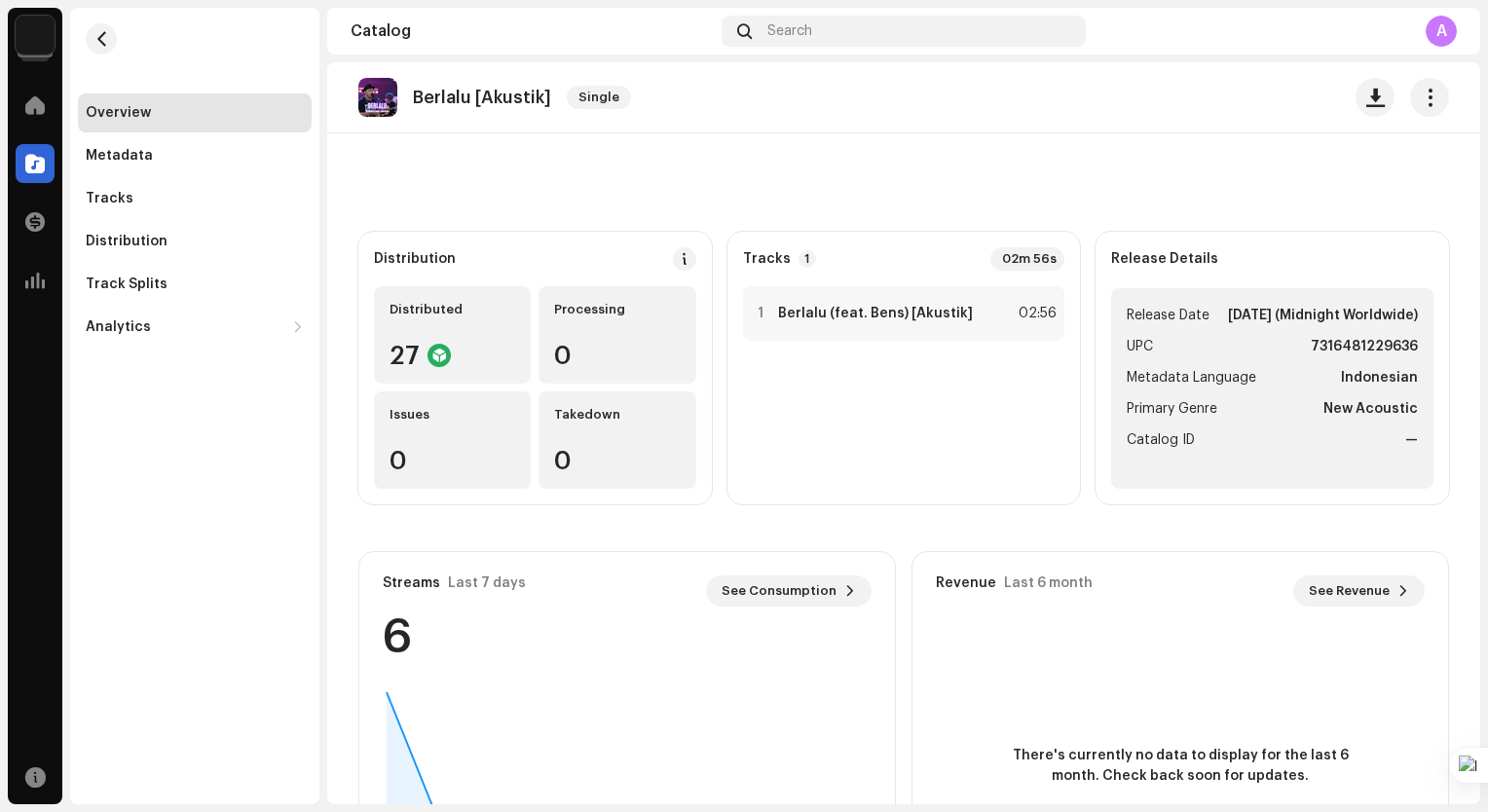
scroll to position [2, 0]
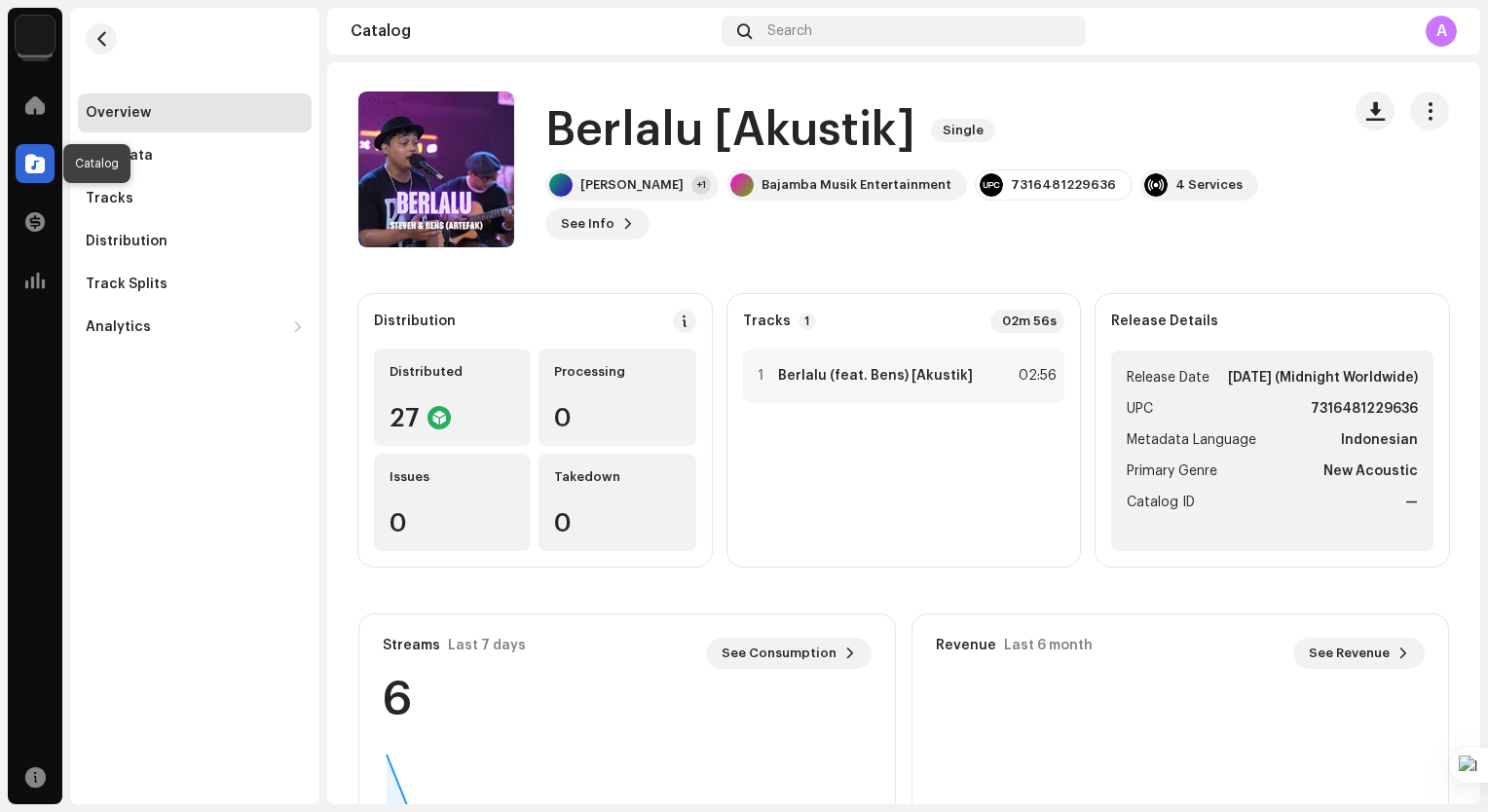
click at [27, 168] on span at bounding box center [35, 164] width 20 height 16
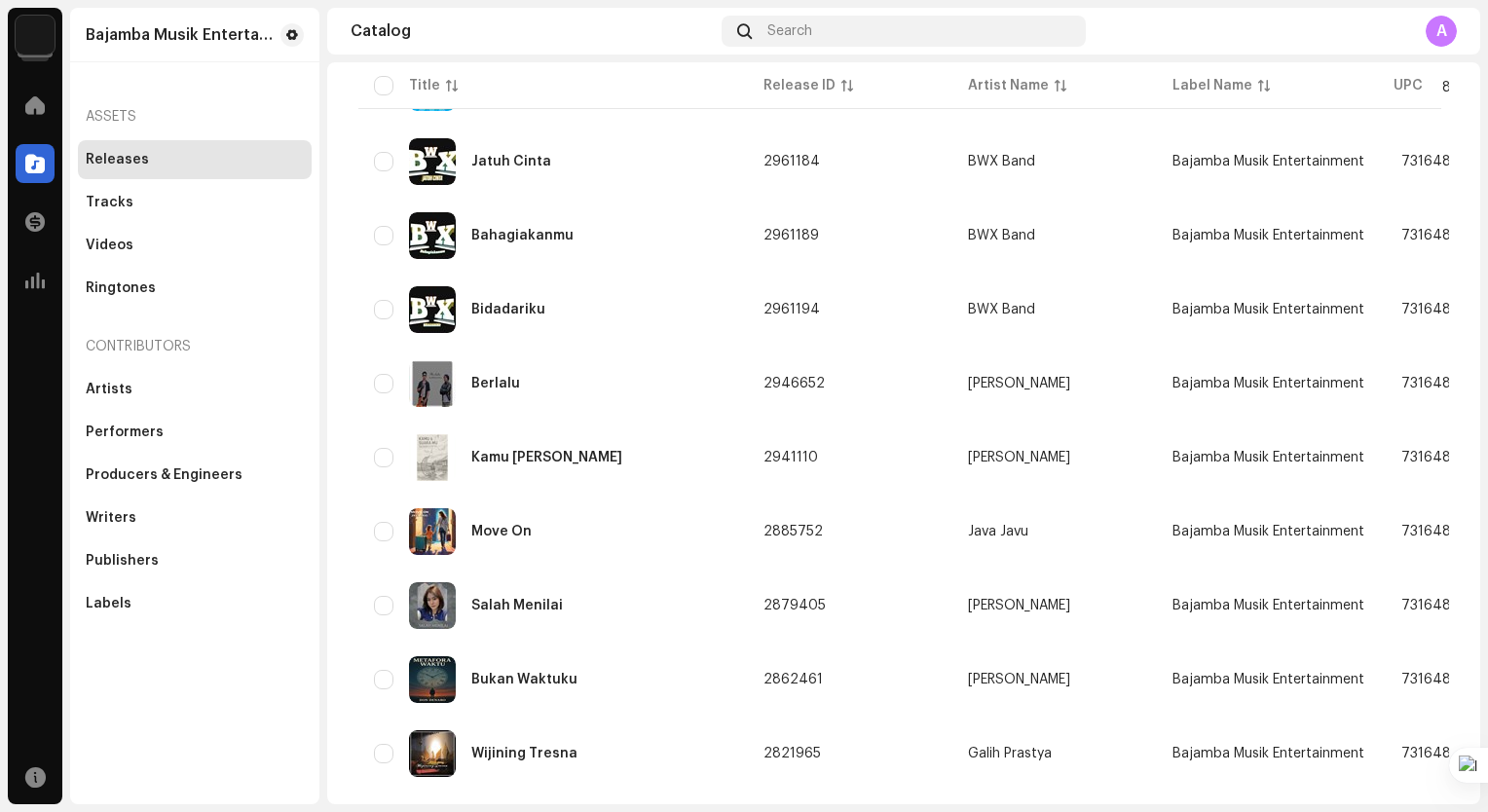
scroll to position [1071, 0]
click at [978, 393] on td "Lian H.W" at bounding box center [1054, 383] width 205 height 71
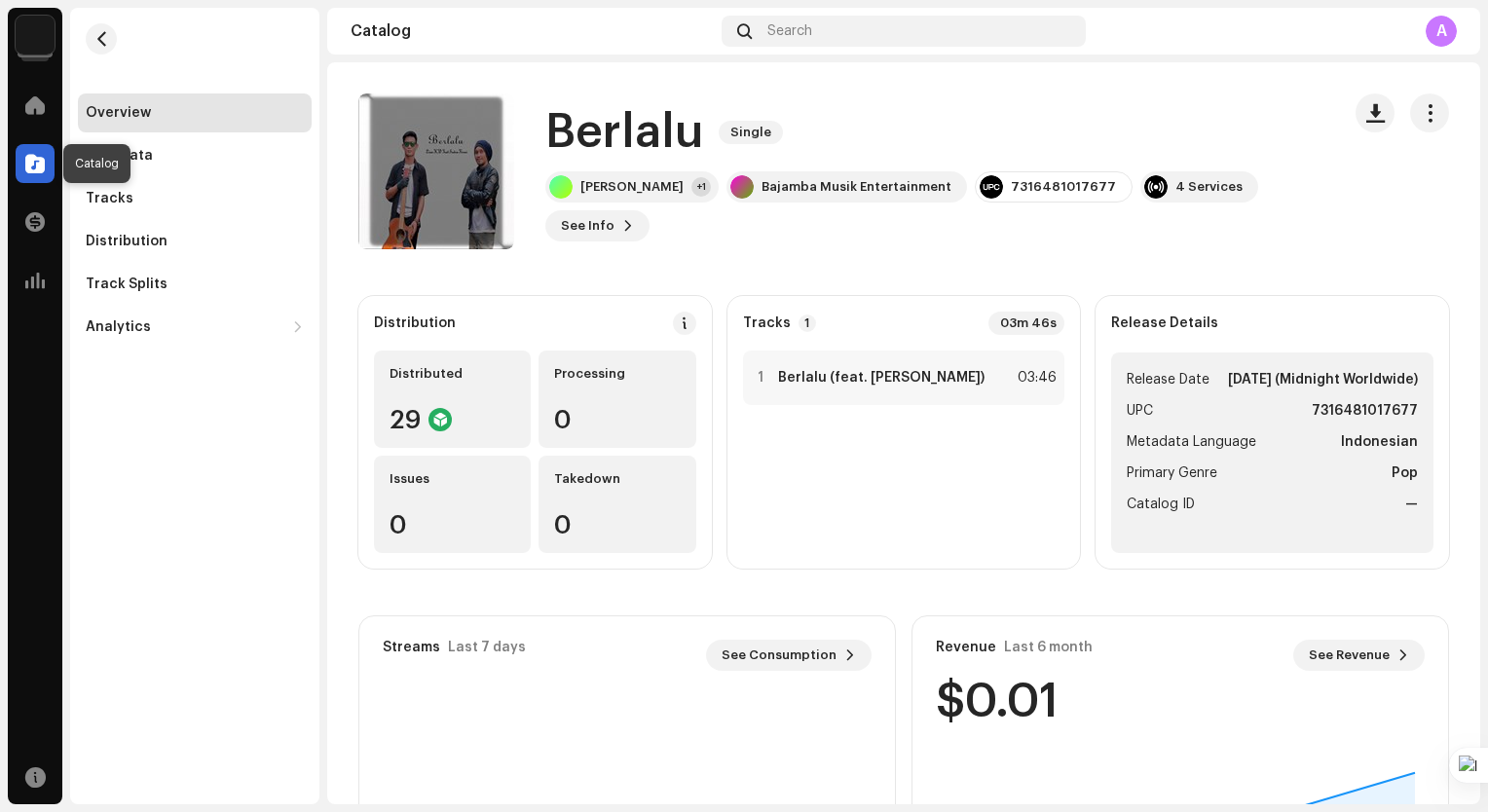
click at [34, 161] on span at bounding box center [35, 164] width 20 height 16
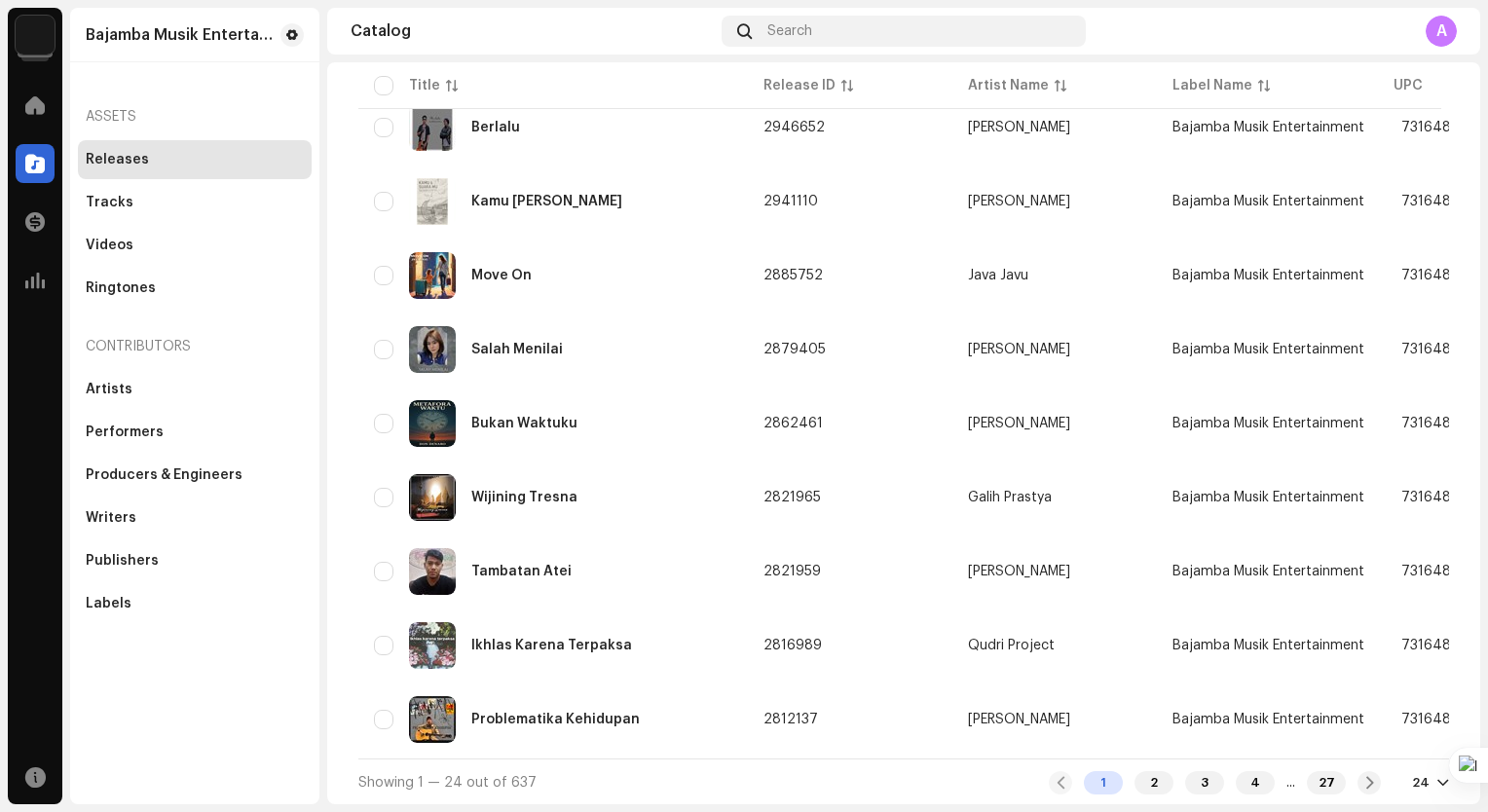
scroll to position [1335, 0]
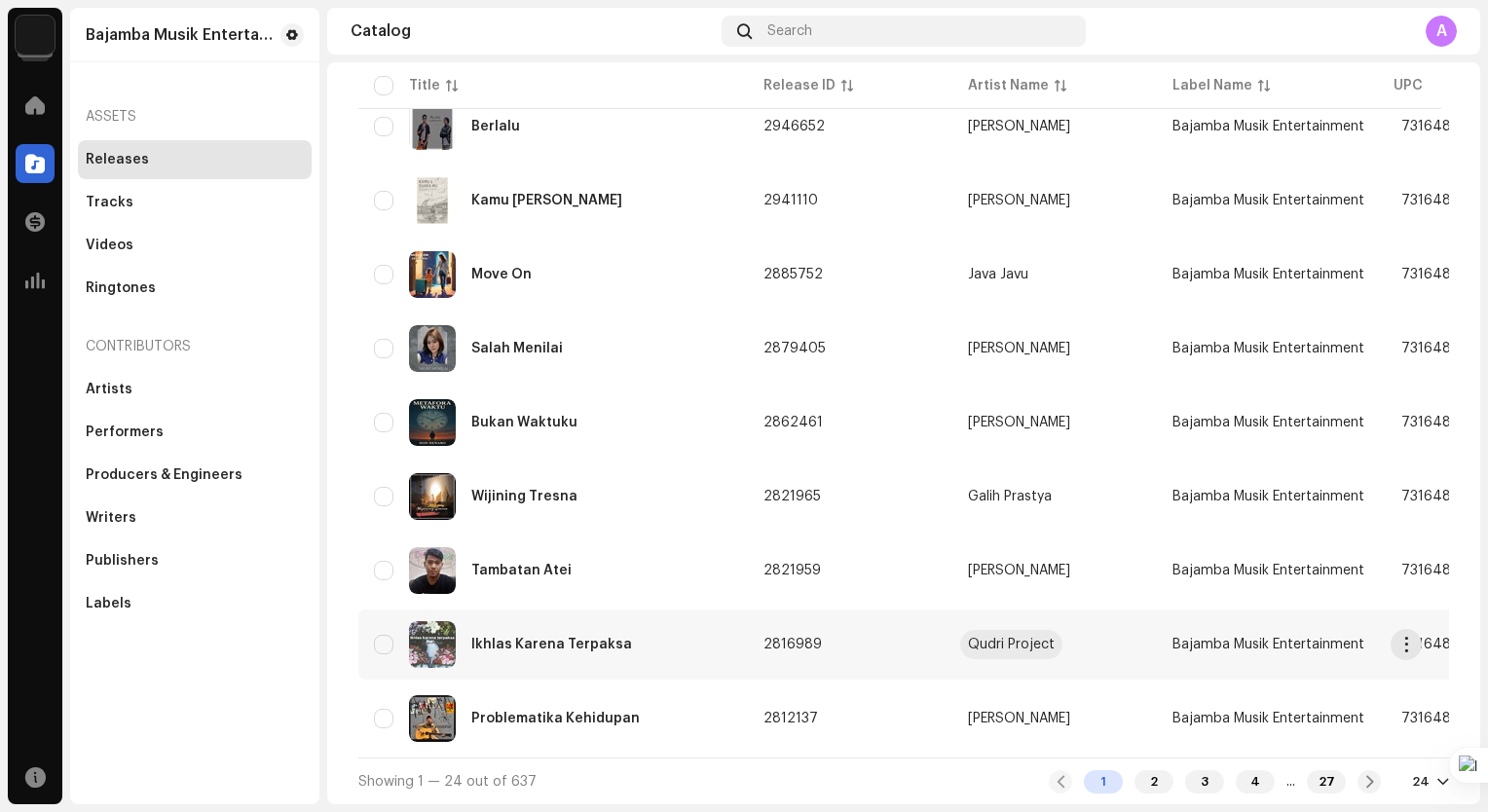
click at [1031, 638] on div "Qudri Project" at bounding box center [1011, 645] width 86 height 14
click at [519, 638] on div "Ikhlas Karena Terpaksa" at bounding box center [552, 645] width 161 height 14
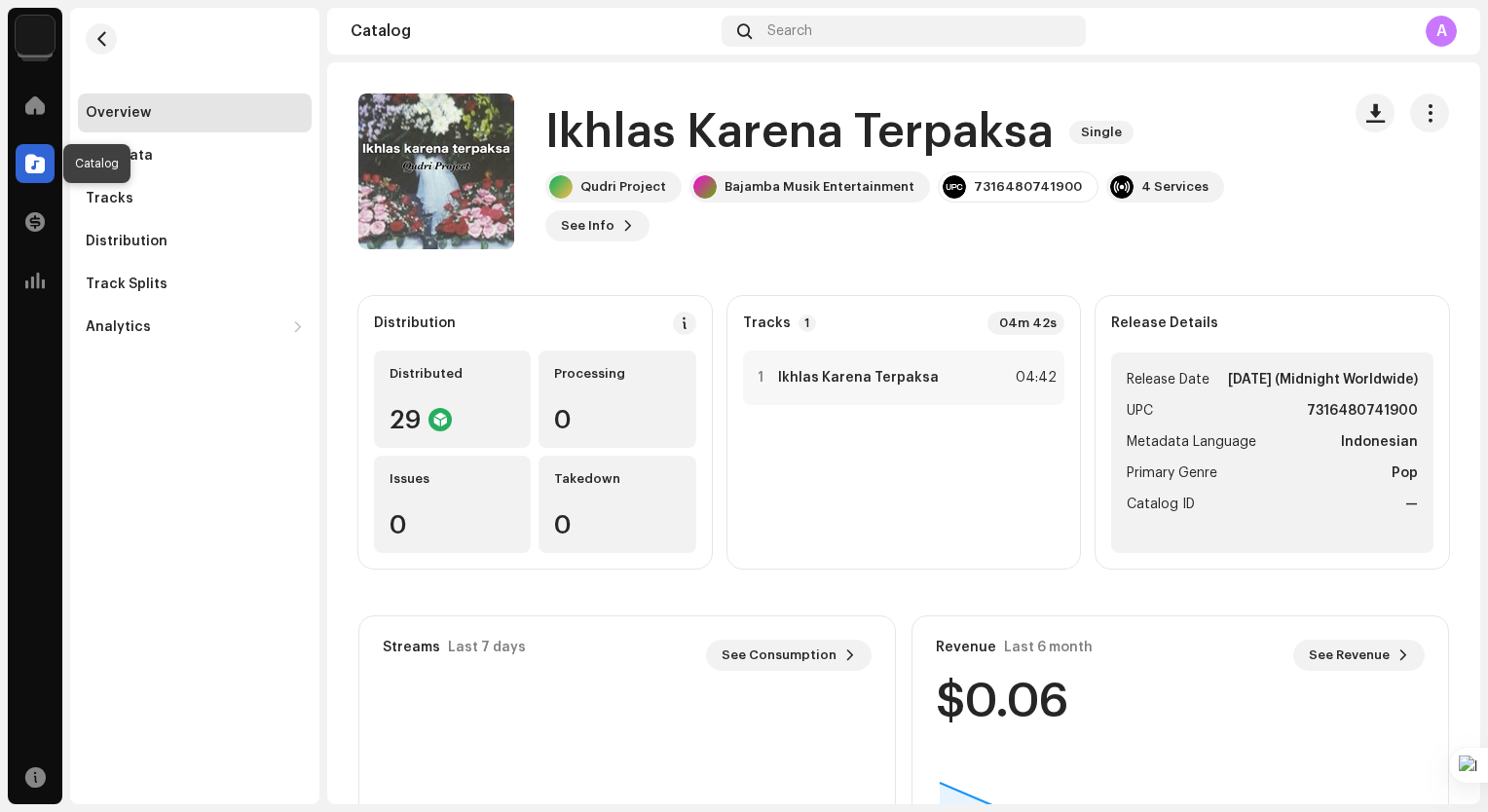
click at [29, 156] on span at bounding box center [35, 164] width 20 height 16
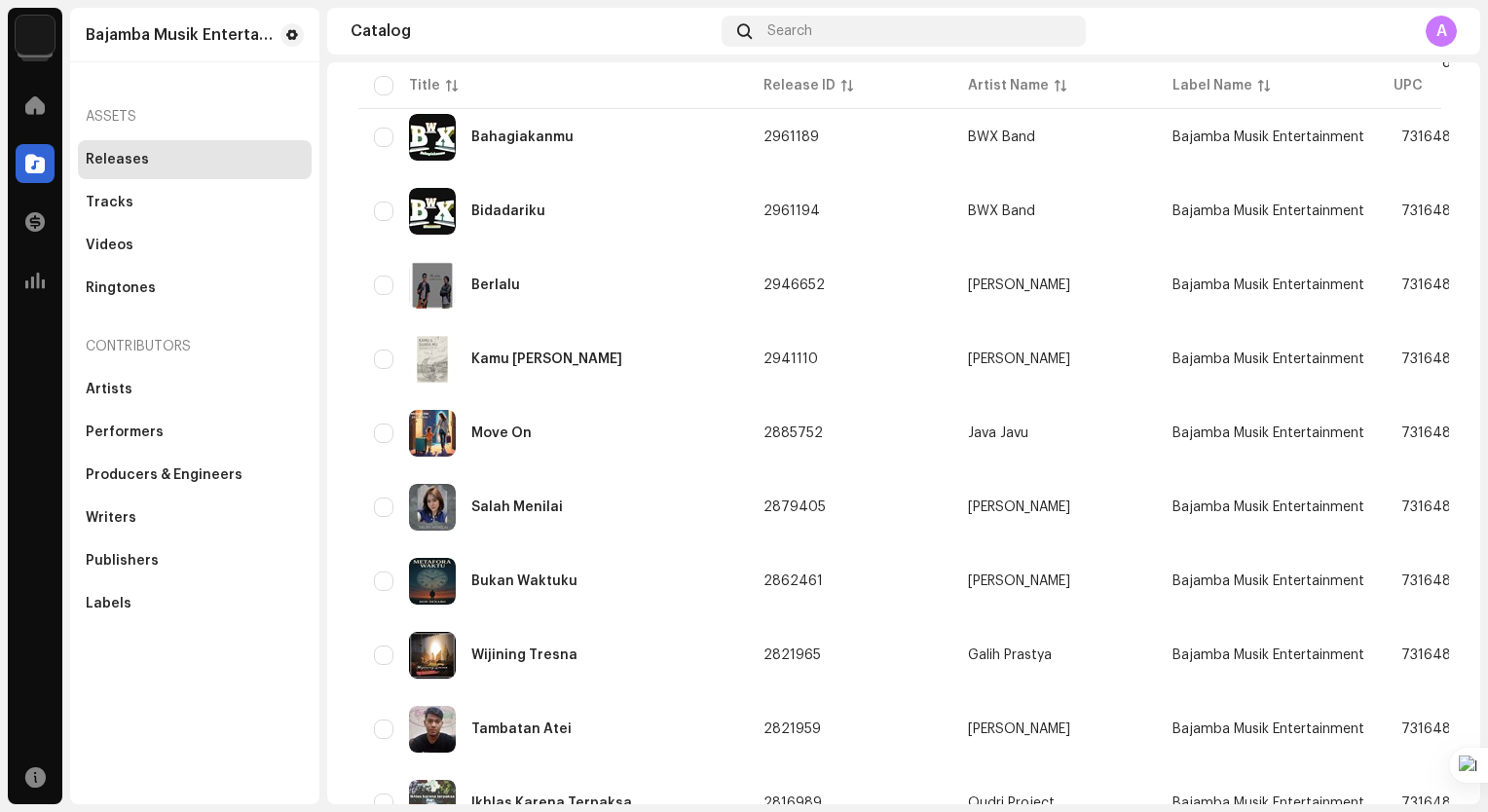
scroll to position [1266, 0]
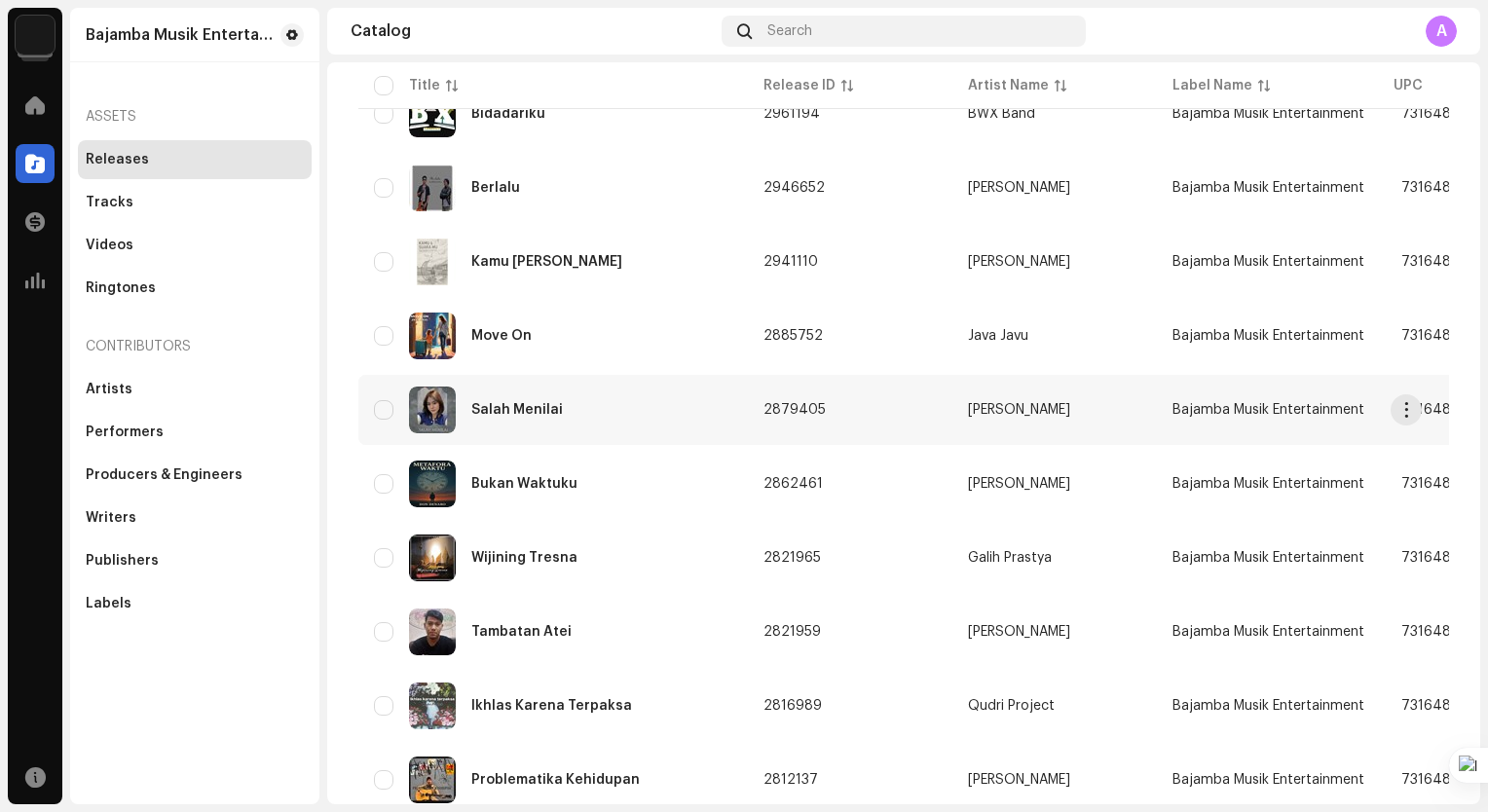
click at [647, 417] on div "Salah Menilai" at bounding box center [553, 410] width 359 height 47
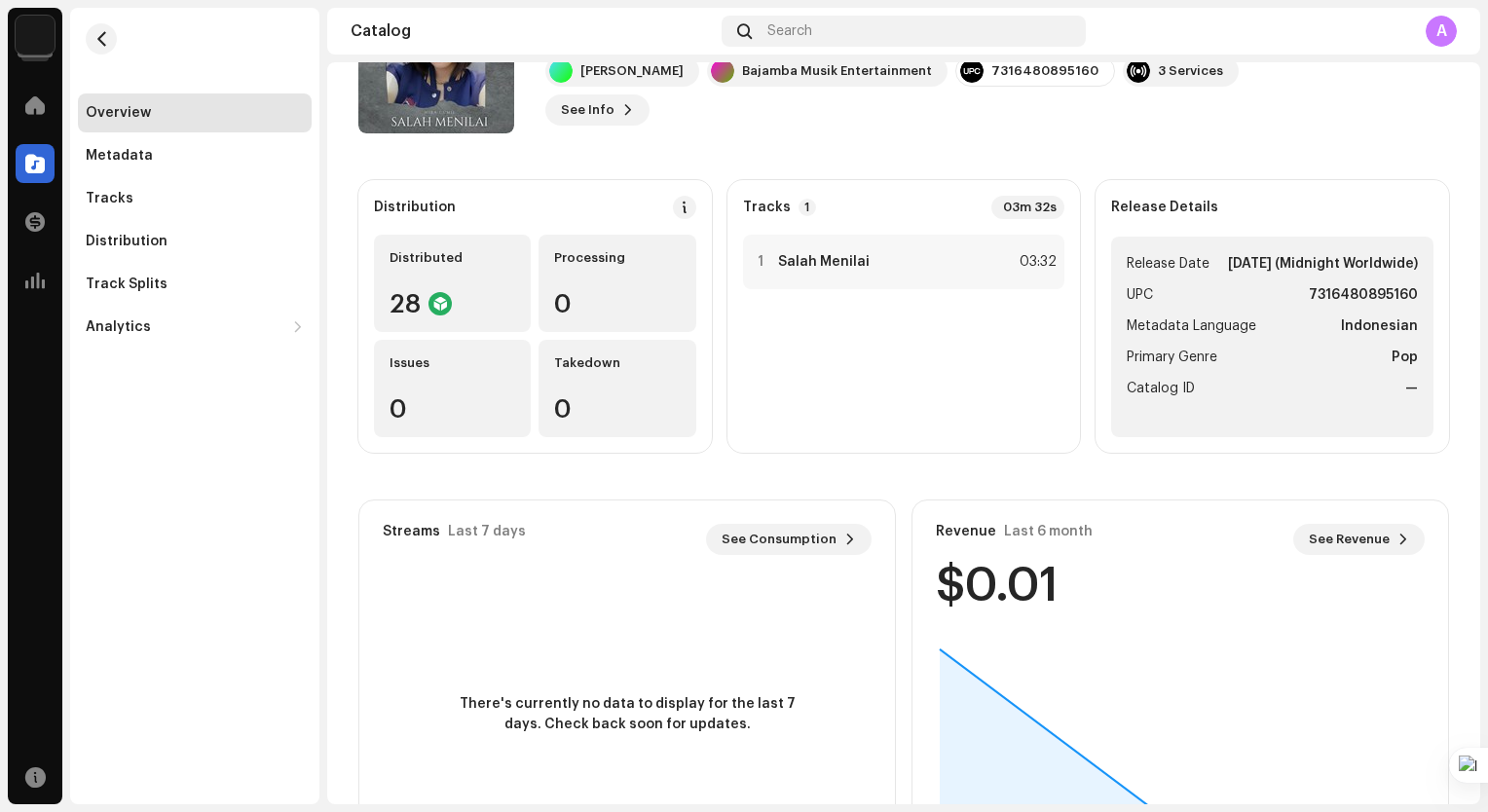
scroll to position [195, 0]
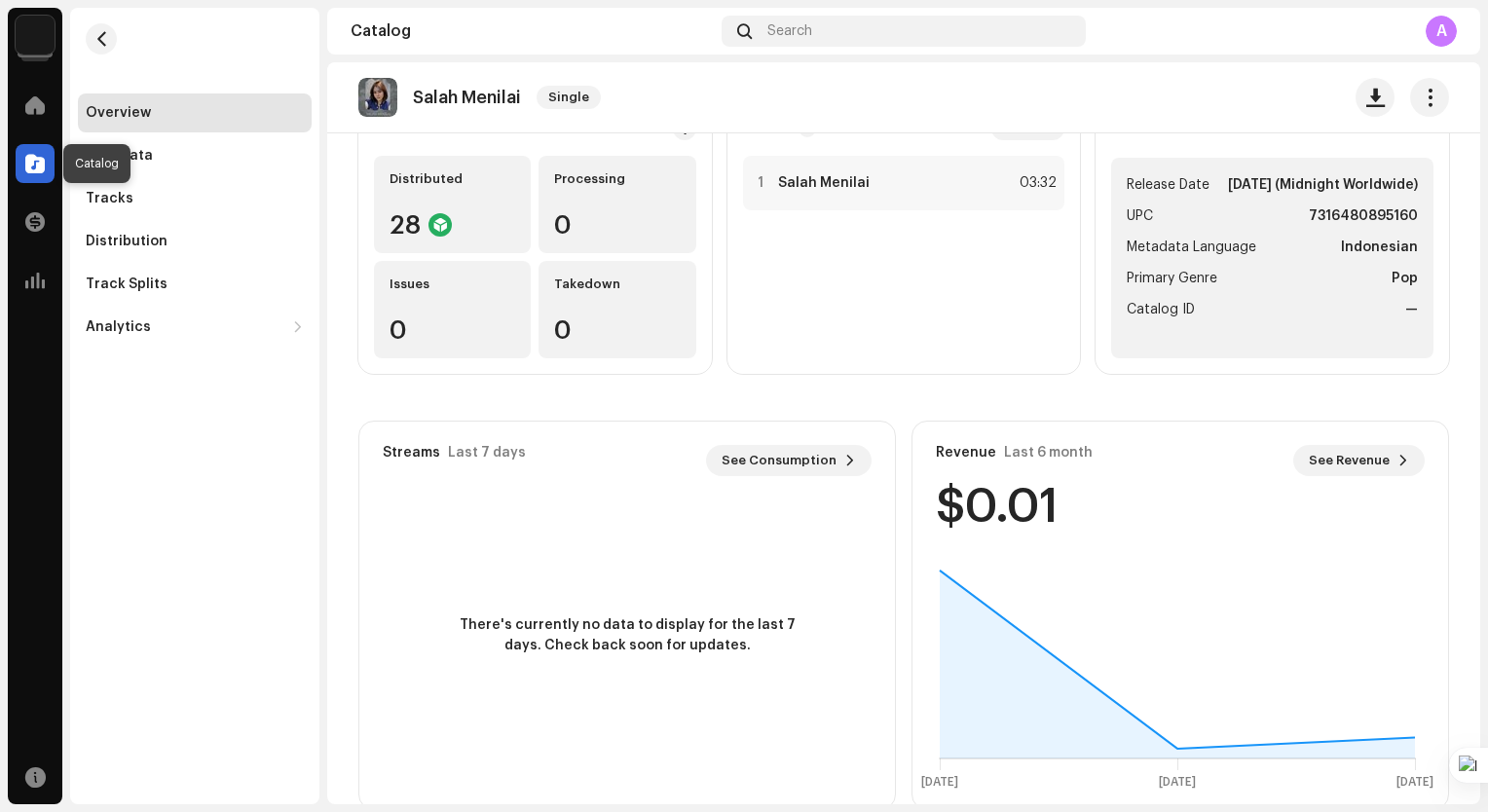
click at [30, 162] on span at bounding box center [35, 164] width 20 height 16
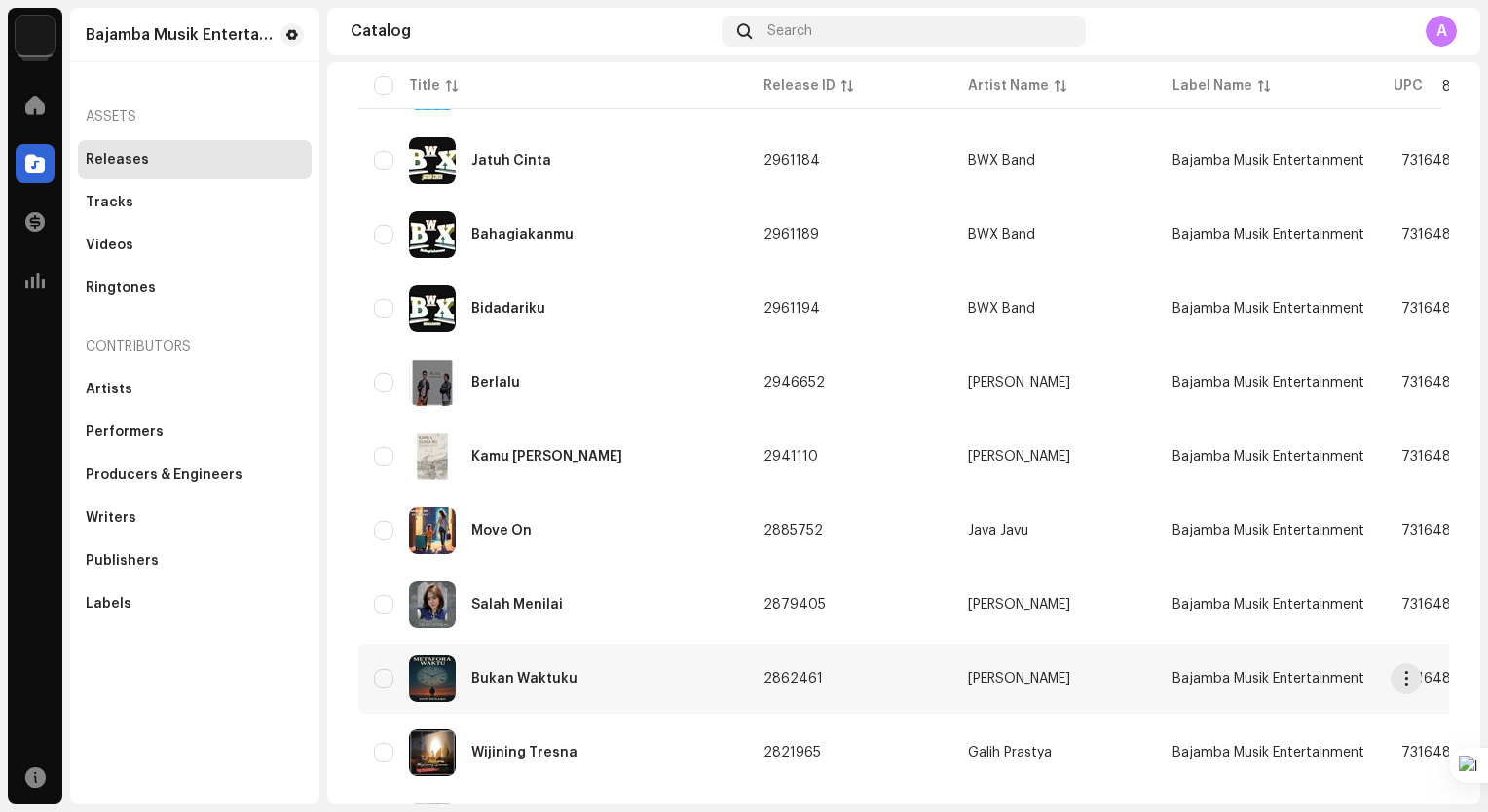
scroll to position [1335, 0]
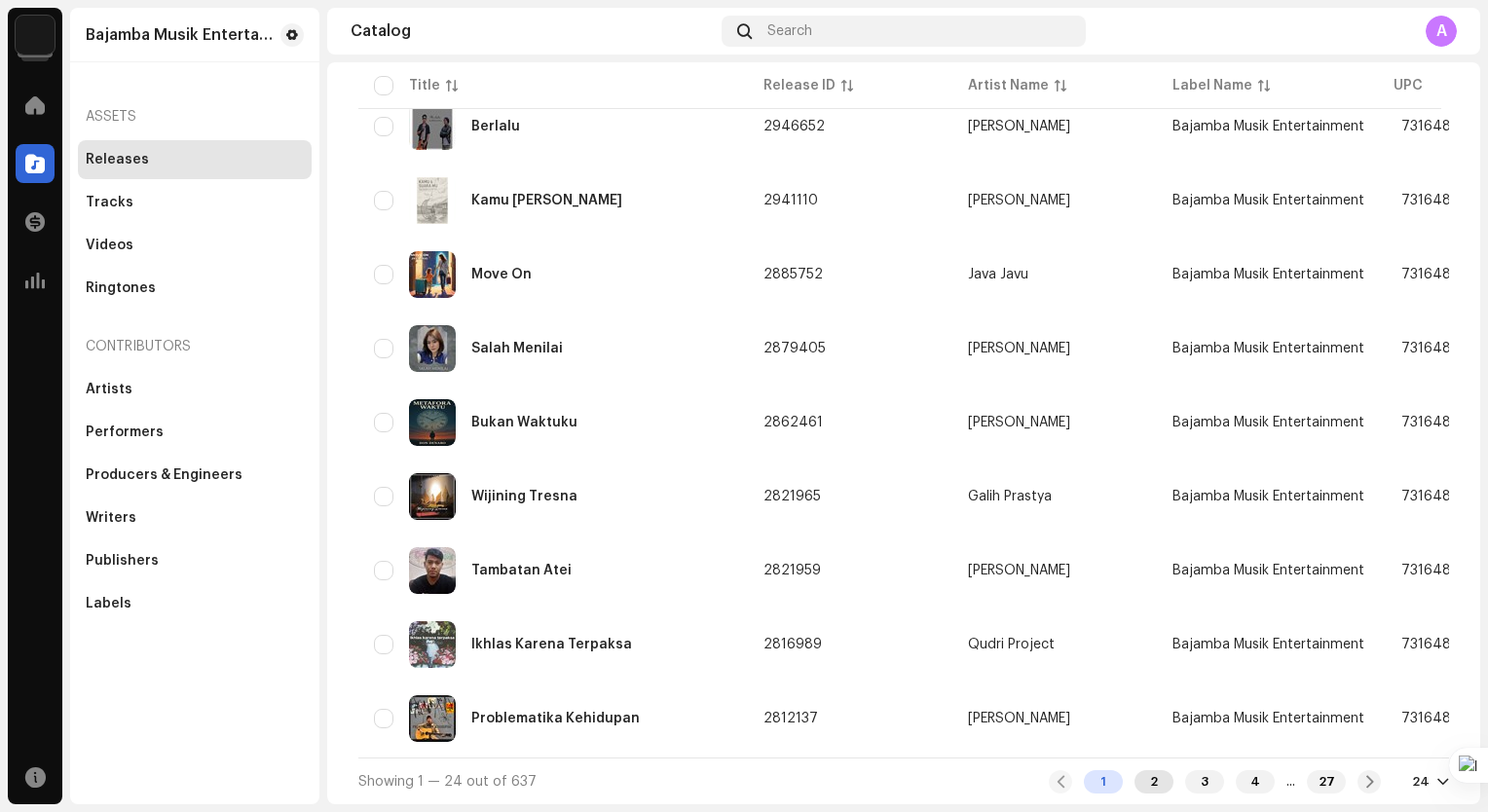
click at [1140, 779] on div "2" at bounding box center [1154, 782] width 39 height 24
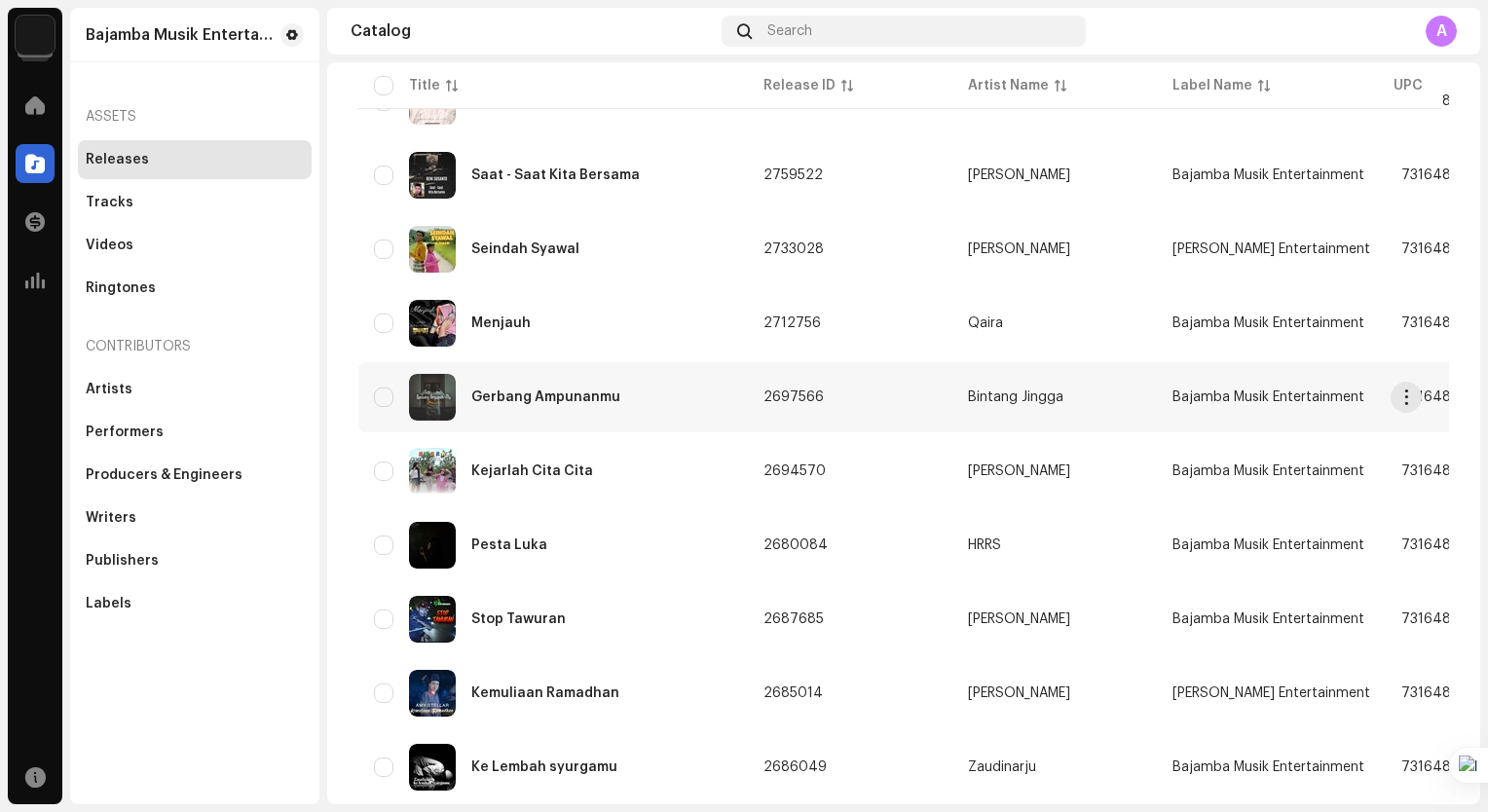
scroll to position [974, 0]
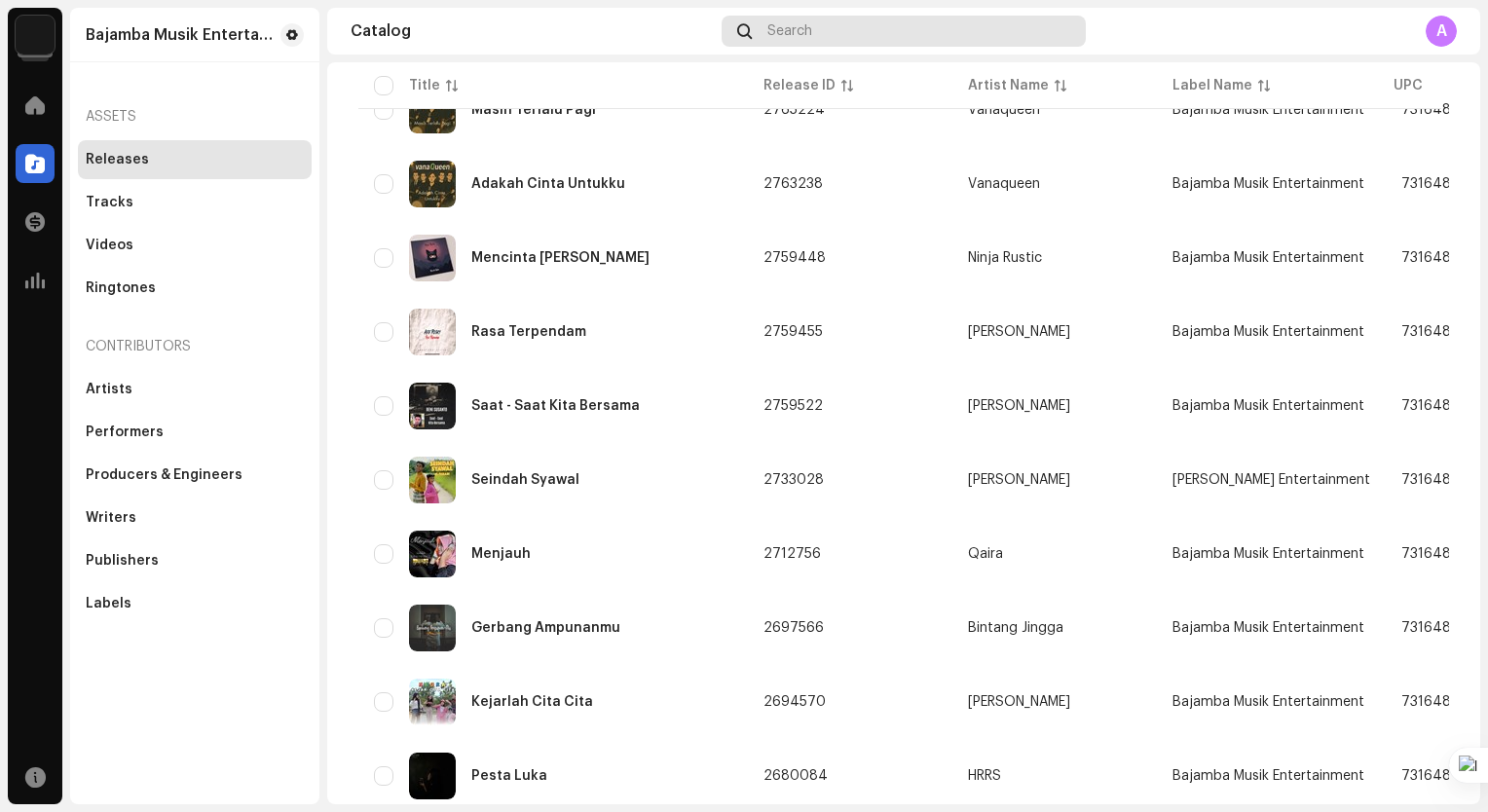
click at [871, 24] on div "Search" at bounding box center [902, 31] width 363 height 31
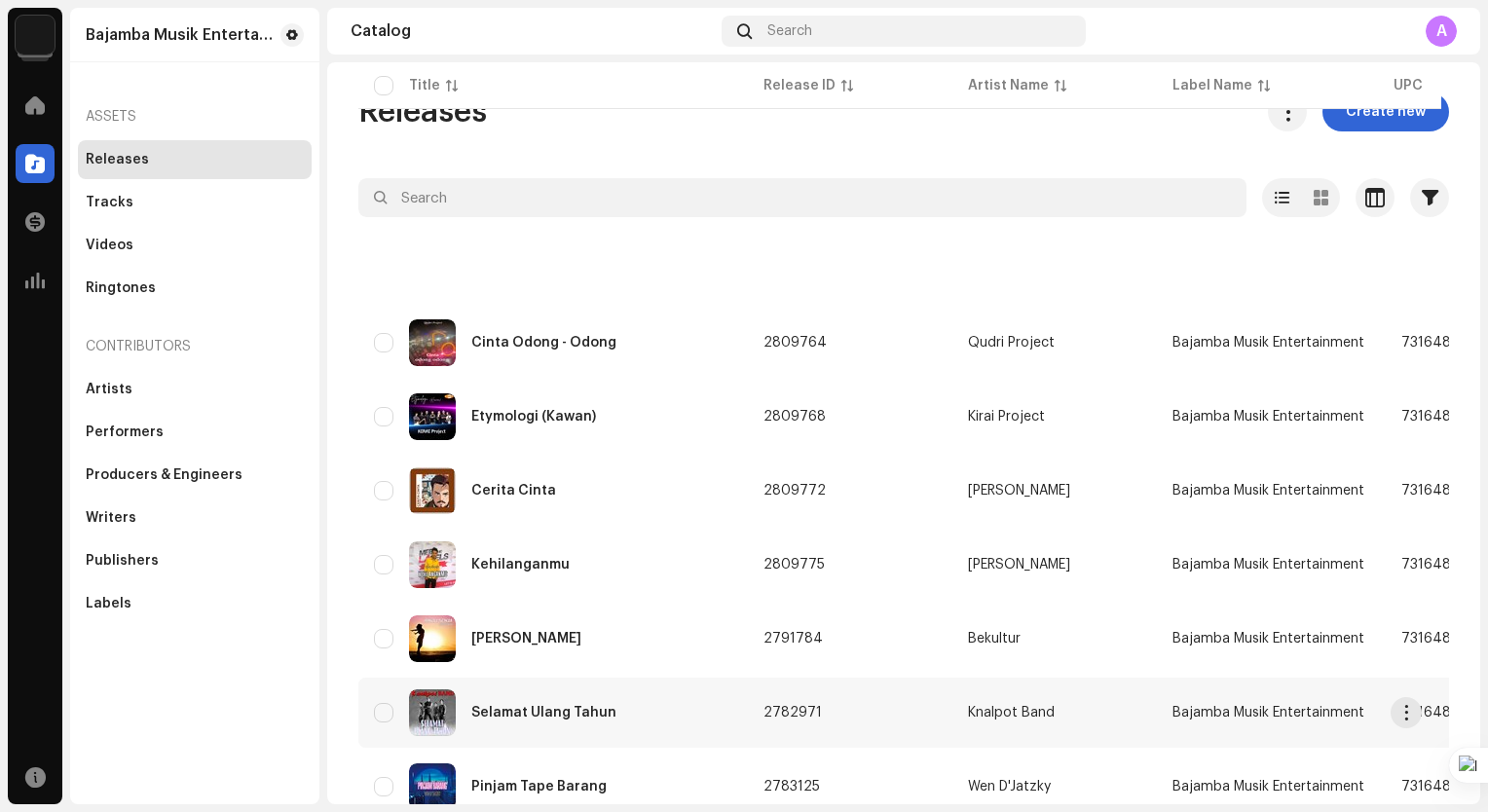
scroll to position [0, 0]
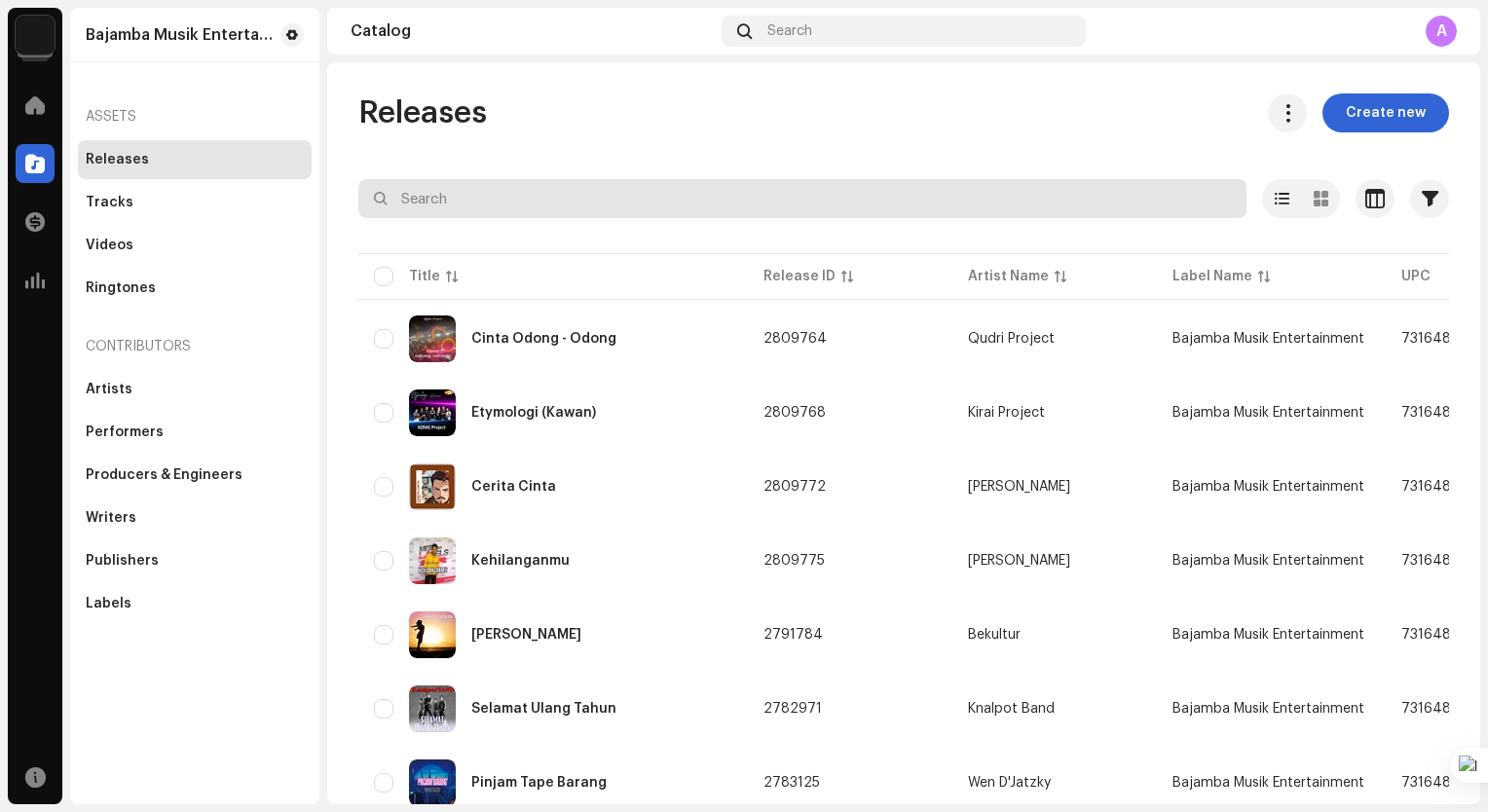
click at [648, 198] on input "text" at bounding box center [802, 199] width 888 height 39
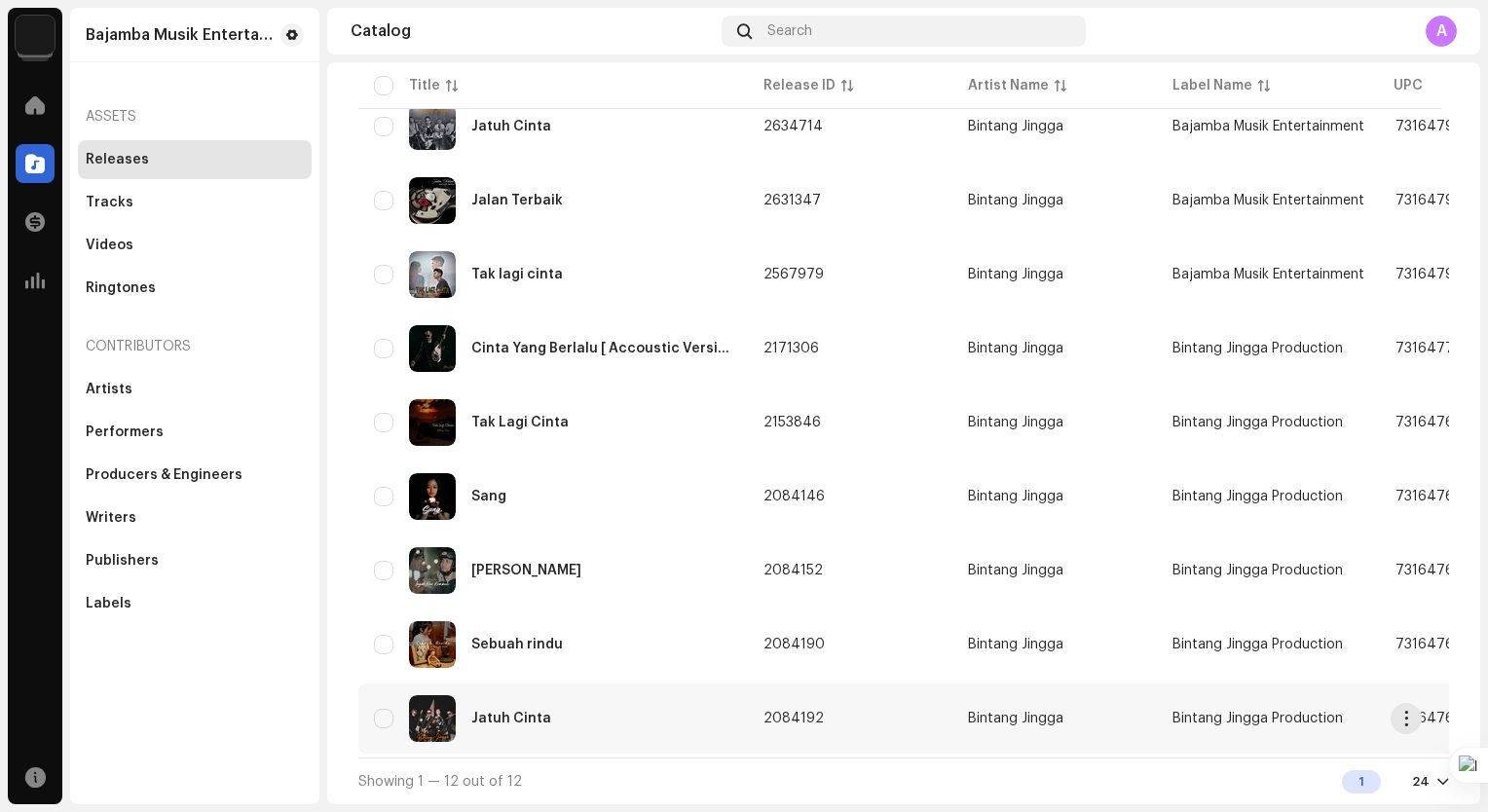
type input "bintang jingg"
click at [810, 712] on span "2084192" at bounding box center [793, 719] width 61 height 14
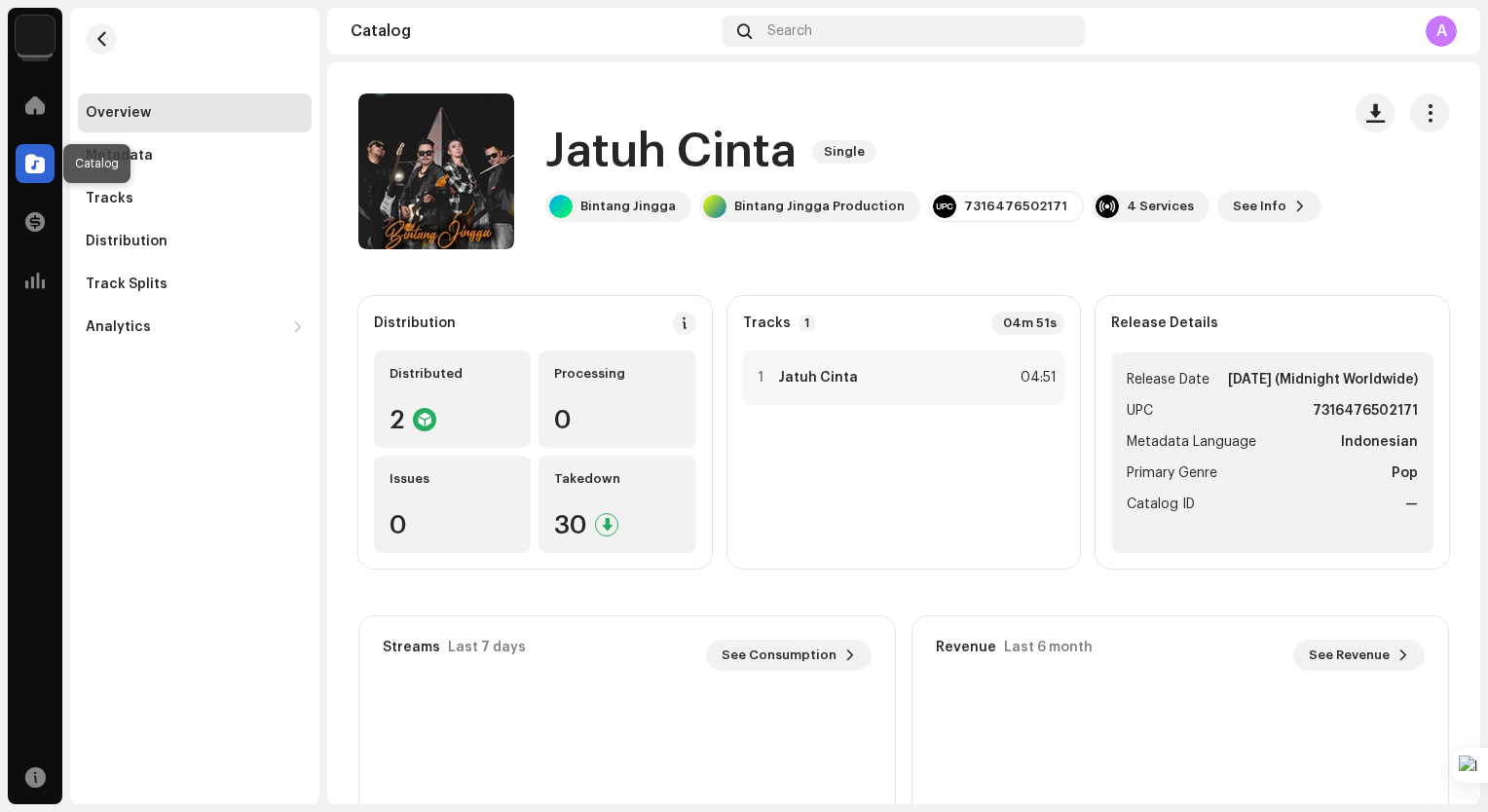
click at [34, 167] on span at bounding box center [35, 164] width 20 height 16
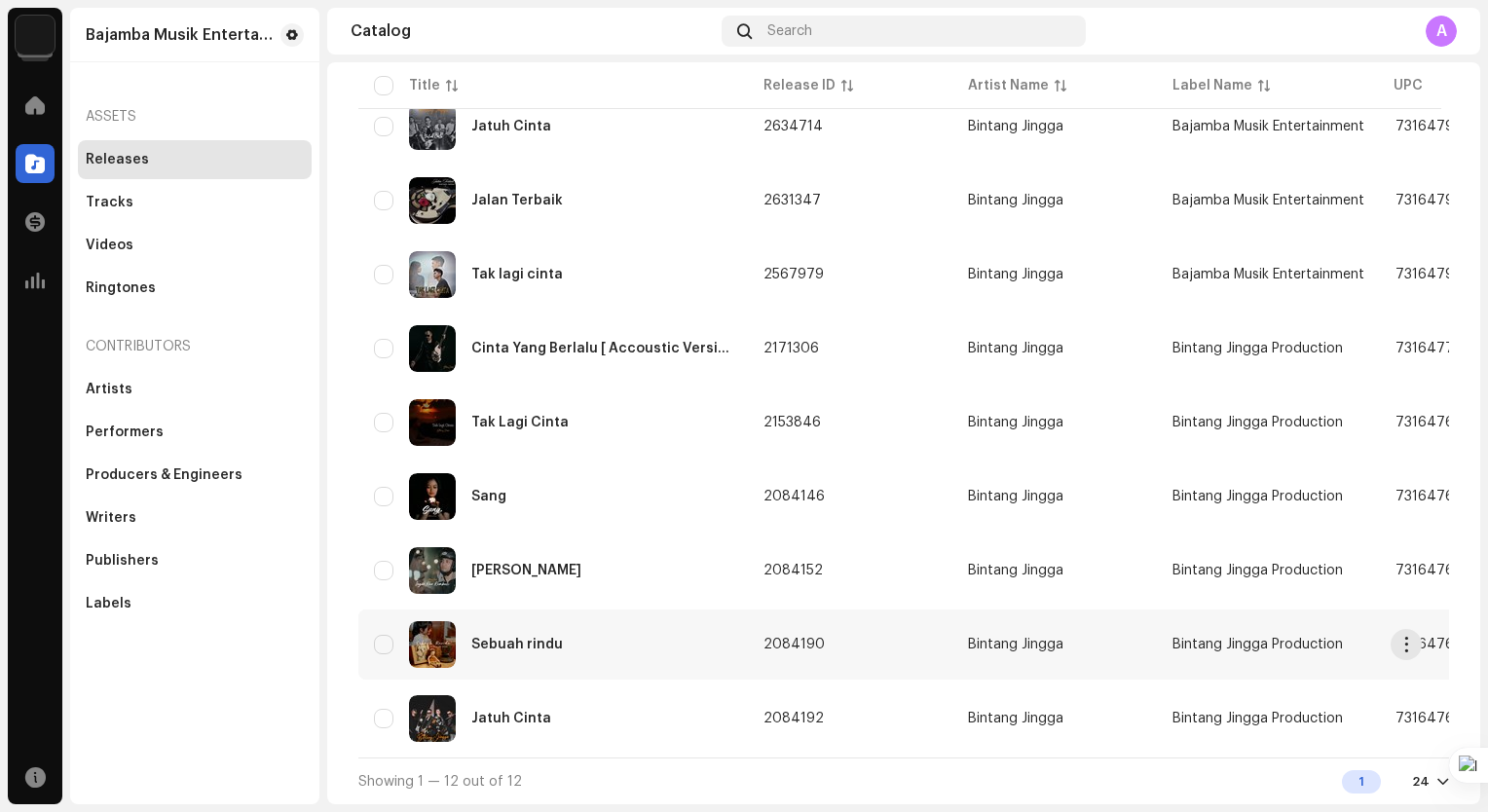
click at [693, 631] on div "Sebuah rindu" at bounding box center [553, 645] width 359 height 47
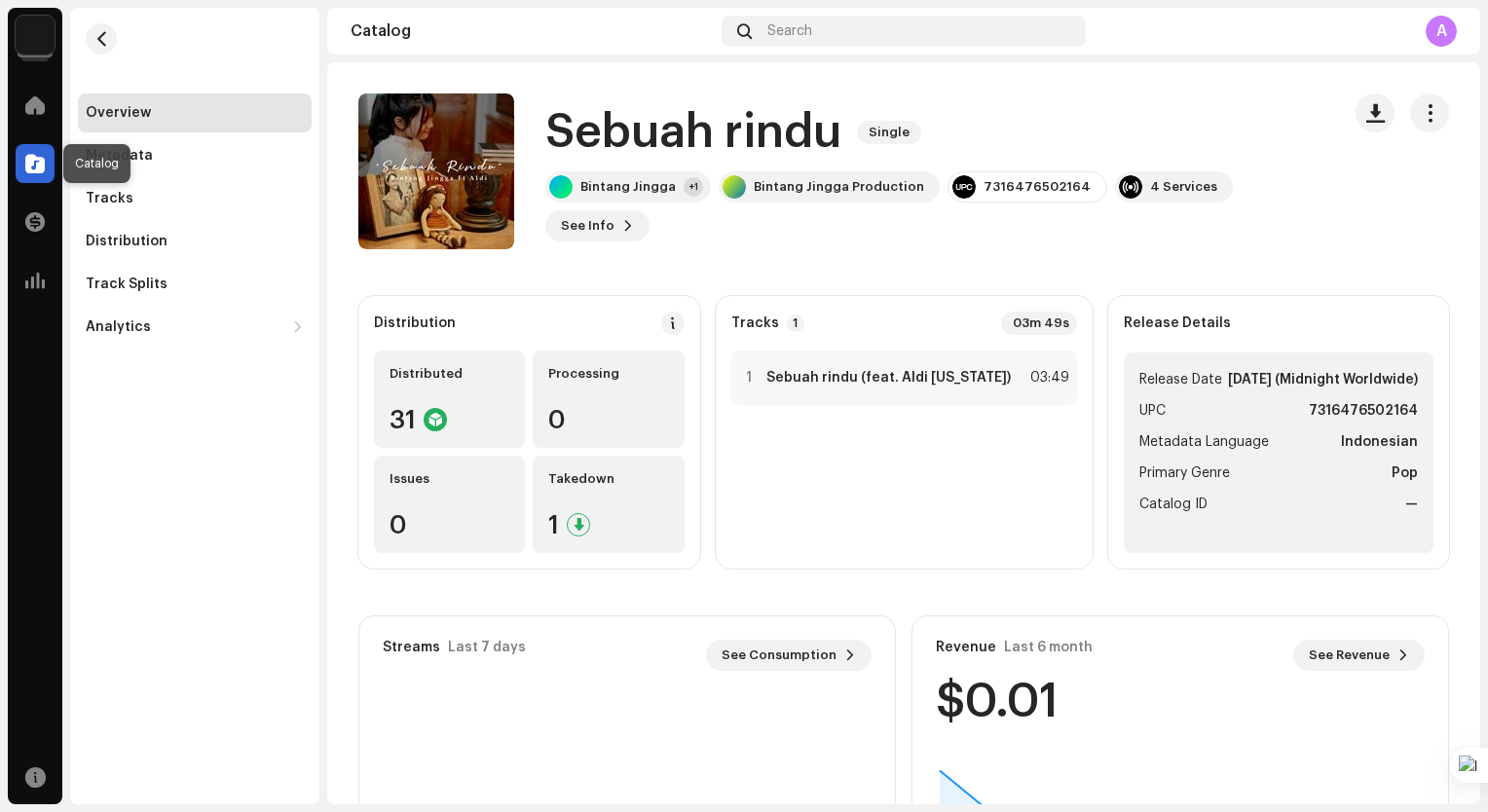
click at [40, 158] on span at bounding box center [35, 164] width 20 height 16
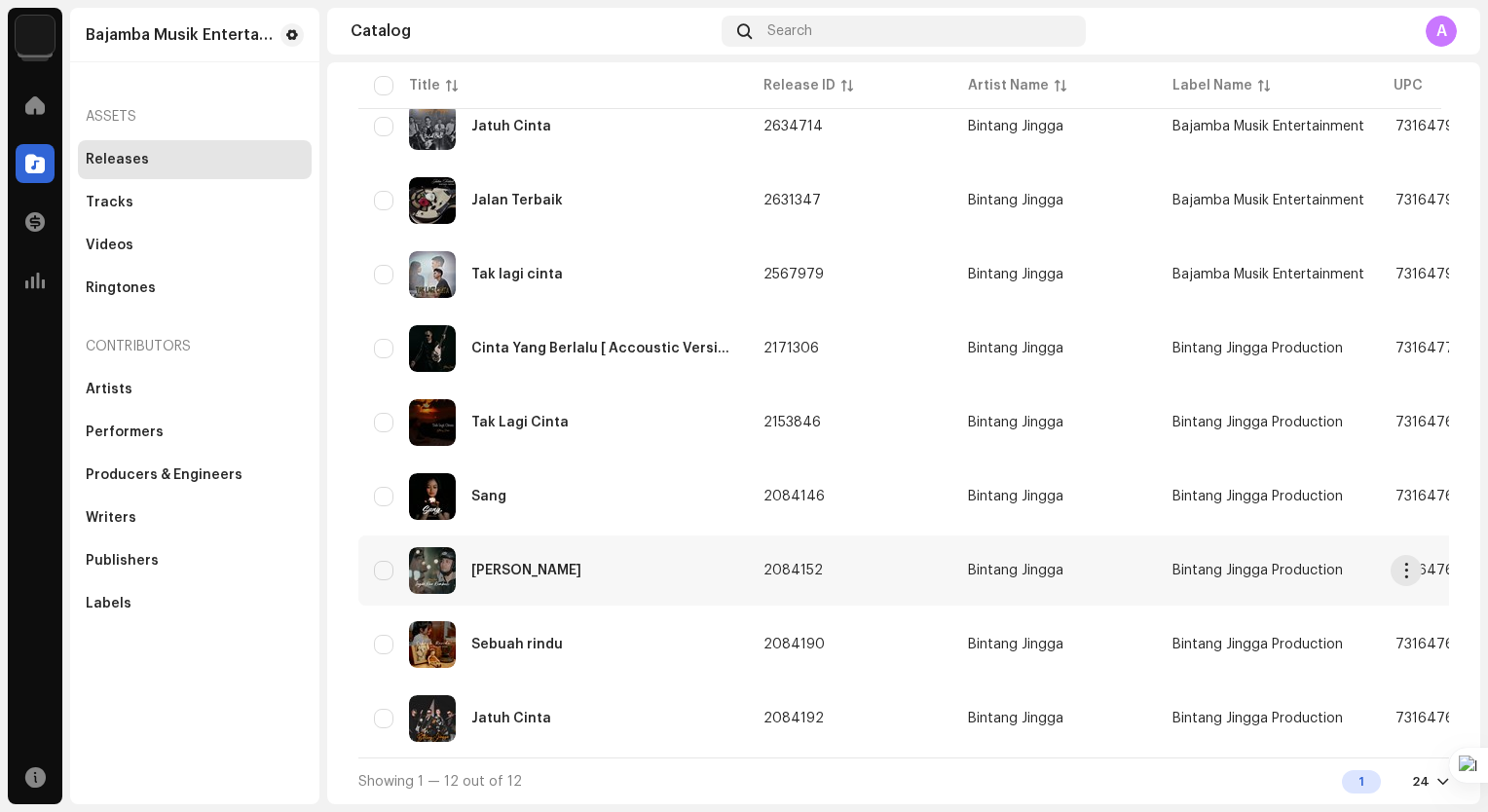
scroll to position [447, 0]
click at [667, 577] on div "Ingin Kau Kembali" at bounding box center [553, 571] width 359 height 47
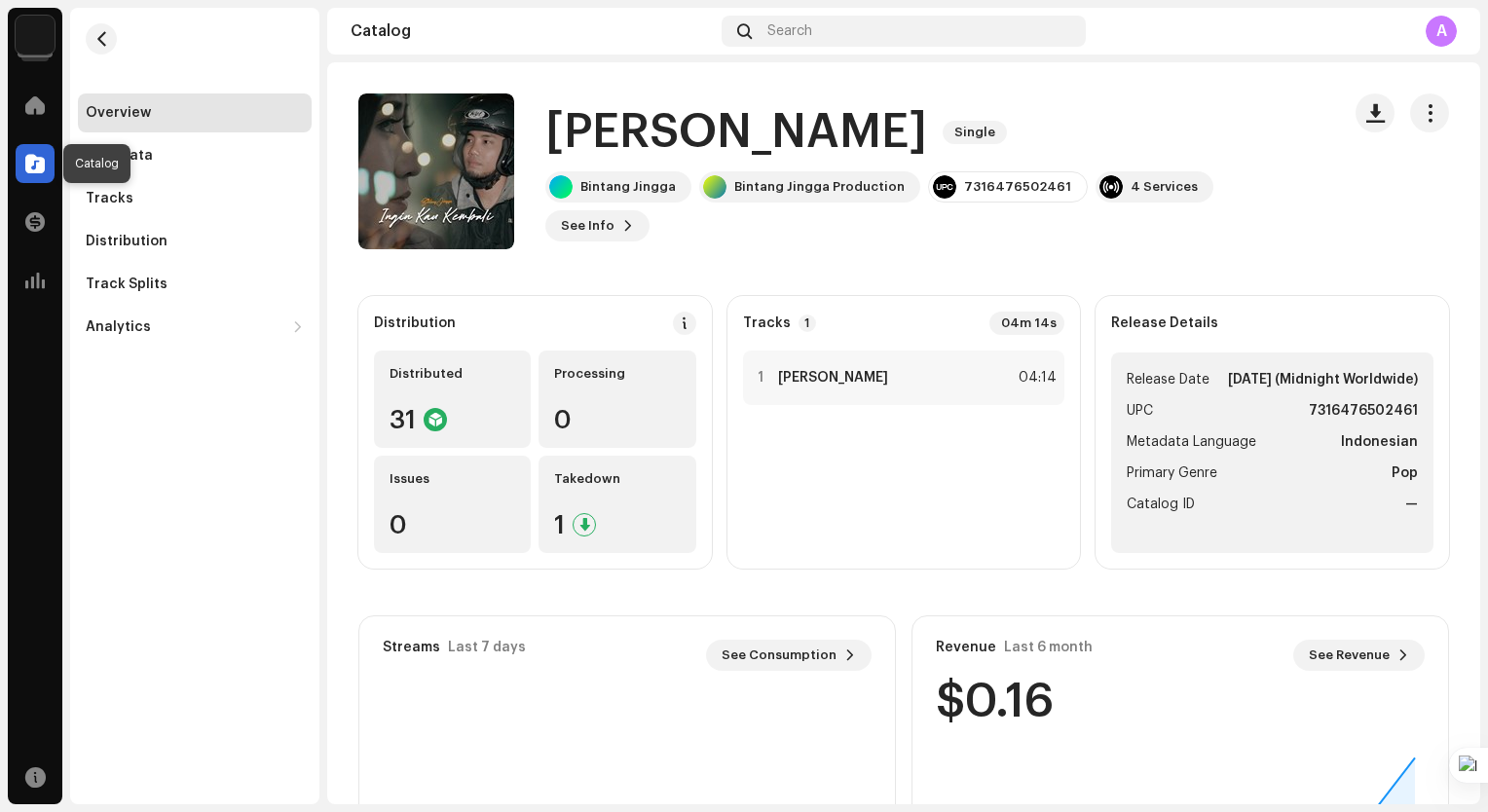
click at [32, 158] on span at bounding box center [35, 164] width 20 height 16
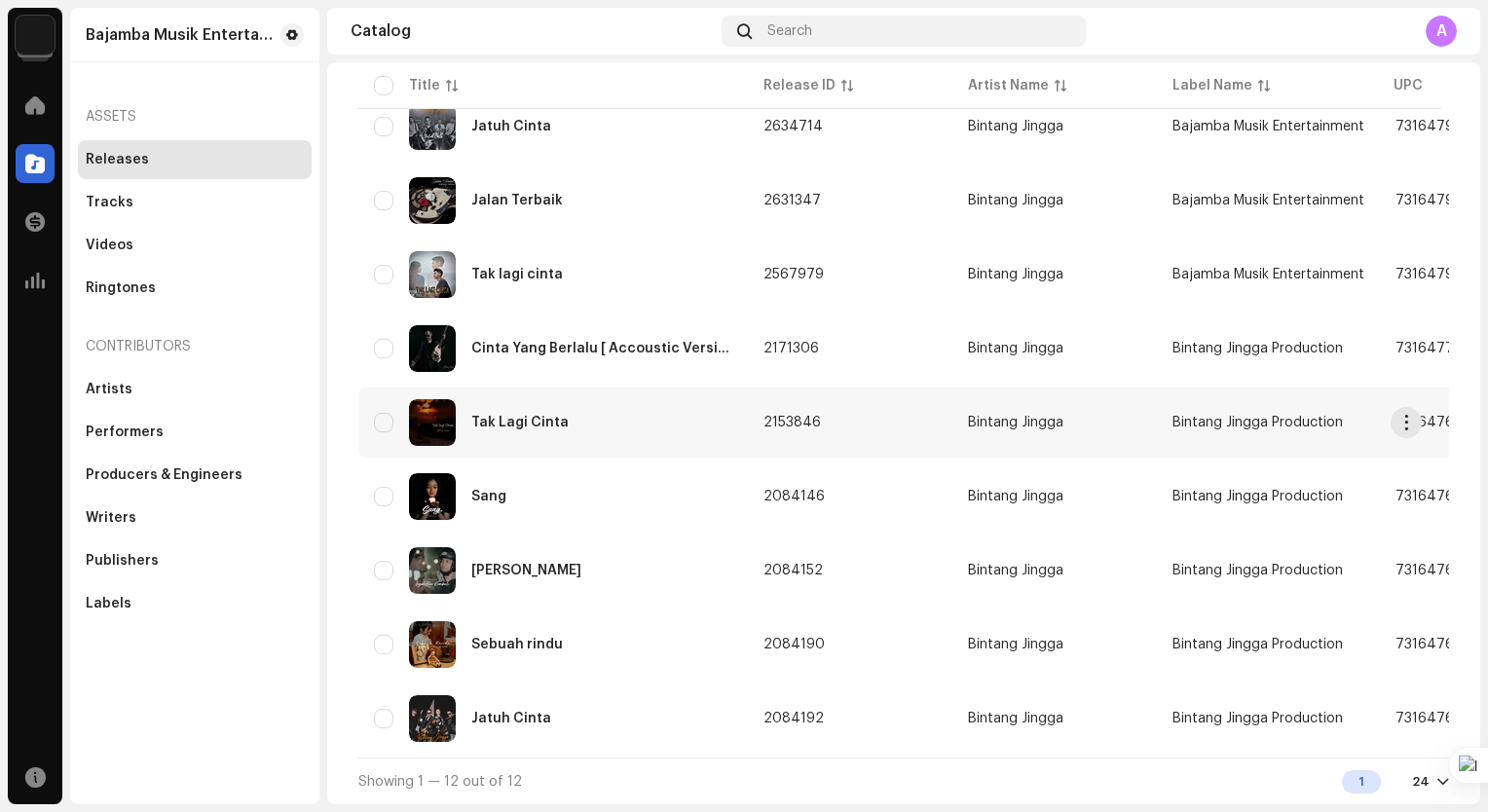
scroll to position [447, 0]
click at [580, 500] on div "Sang" at bounding box center [553, 497] width 359 height 47
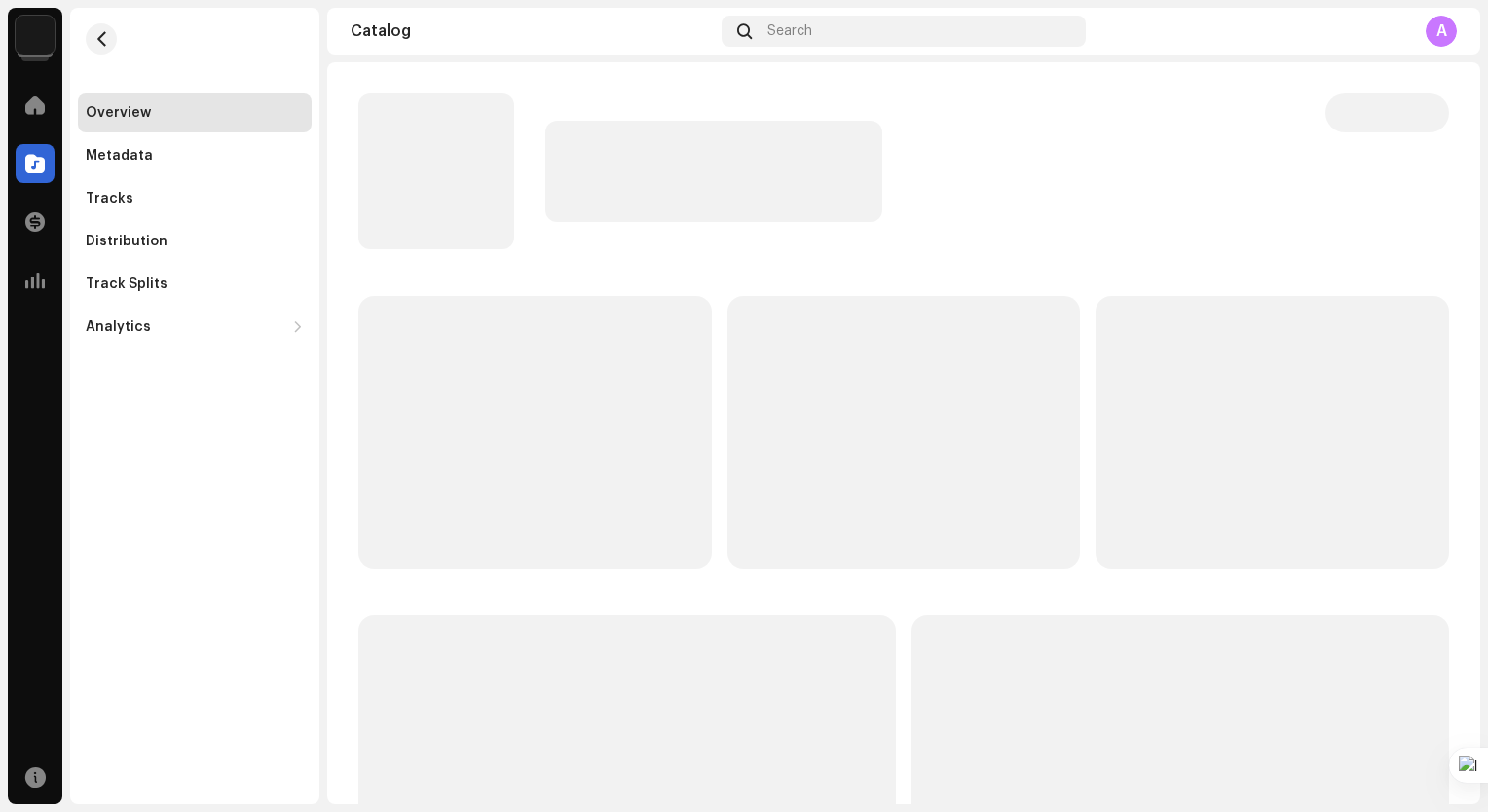
scroll to position [97, 0]
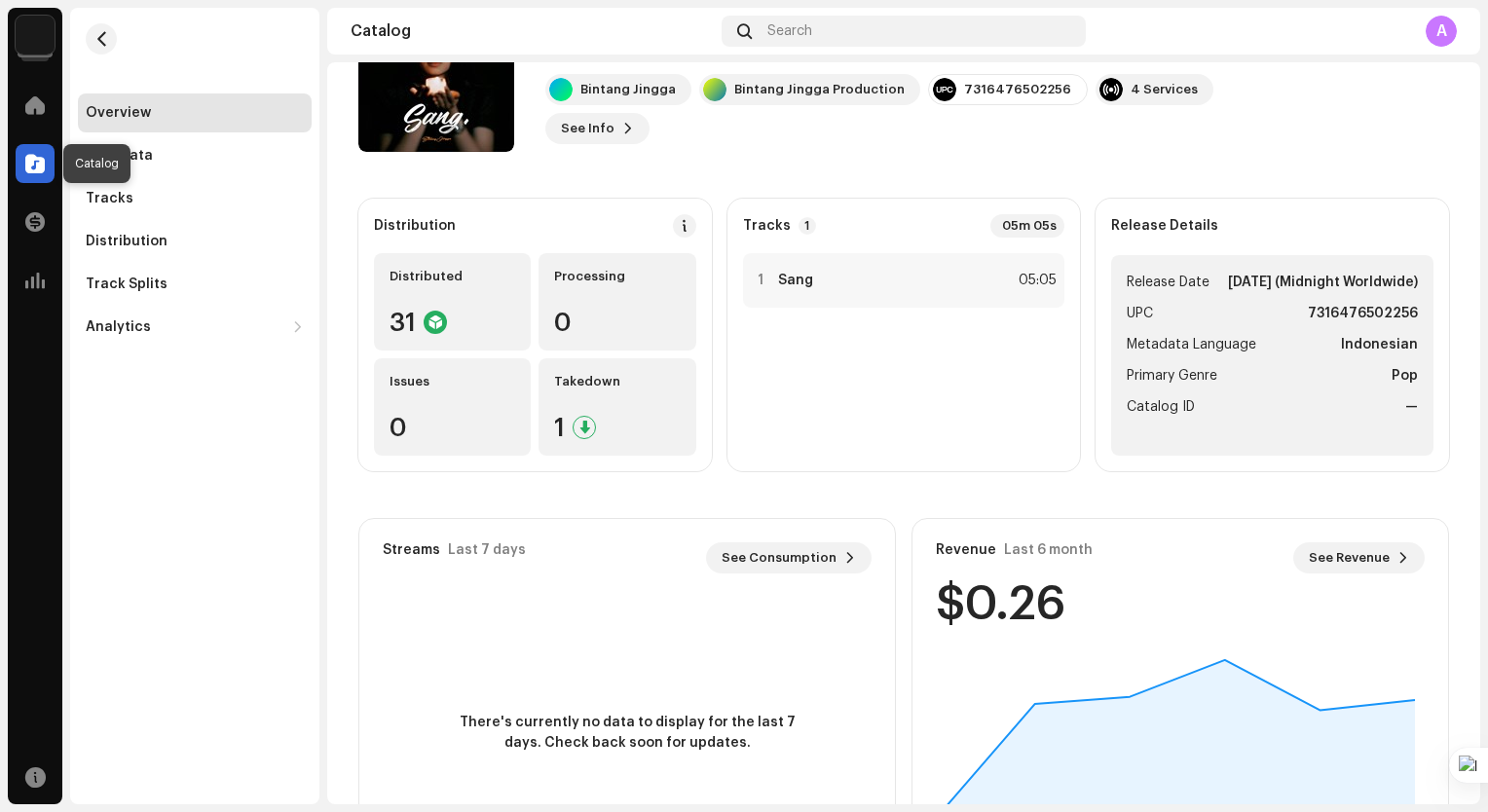
click at [36, 157] on span at bounding box center [35, 164] width 20 height 16
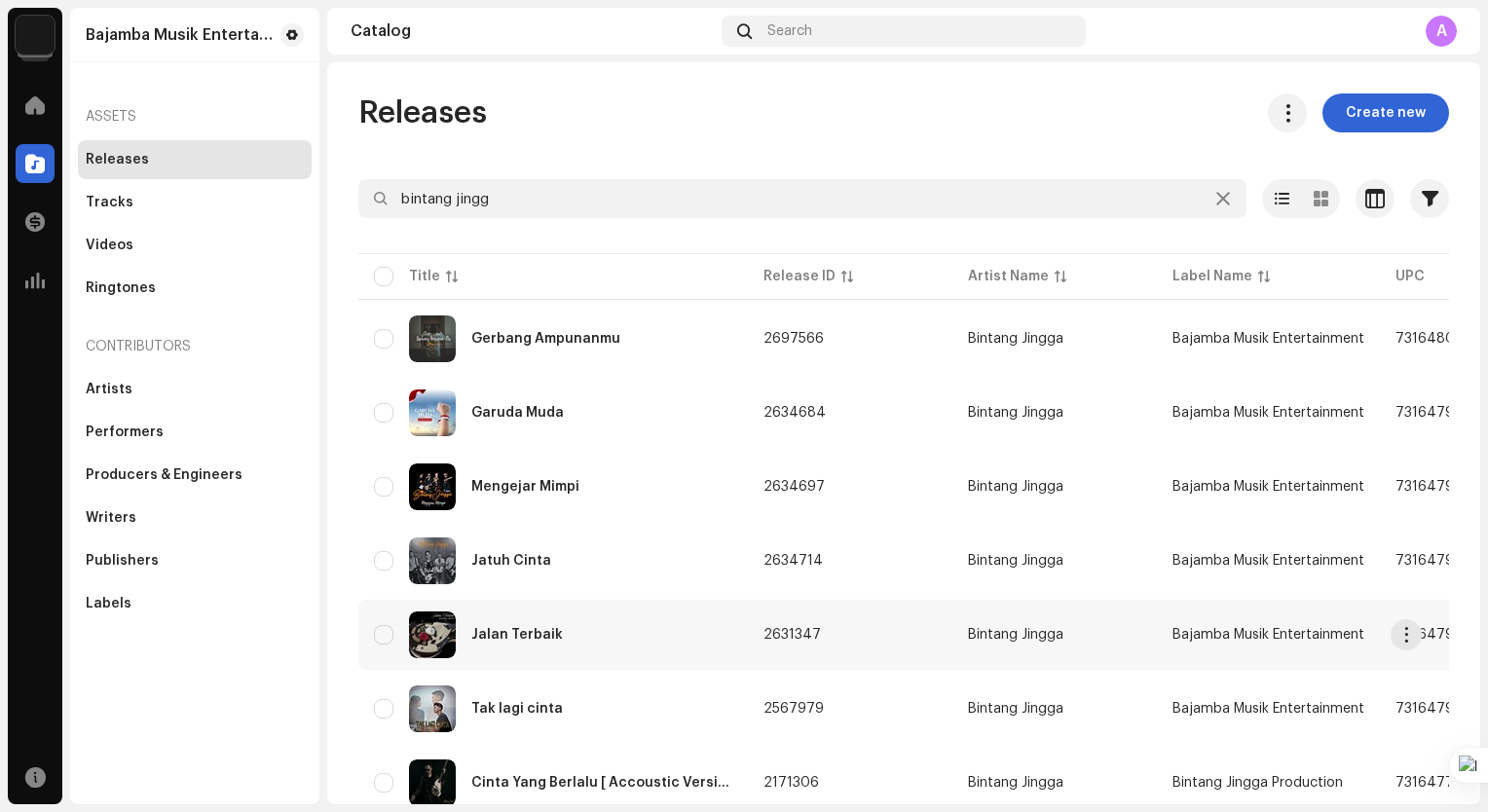
scroll to position [195, 0]
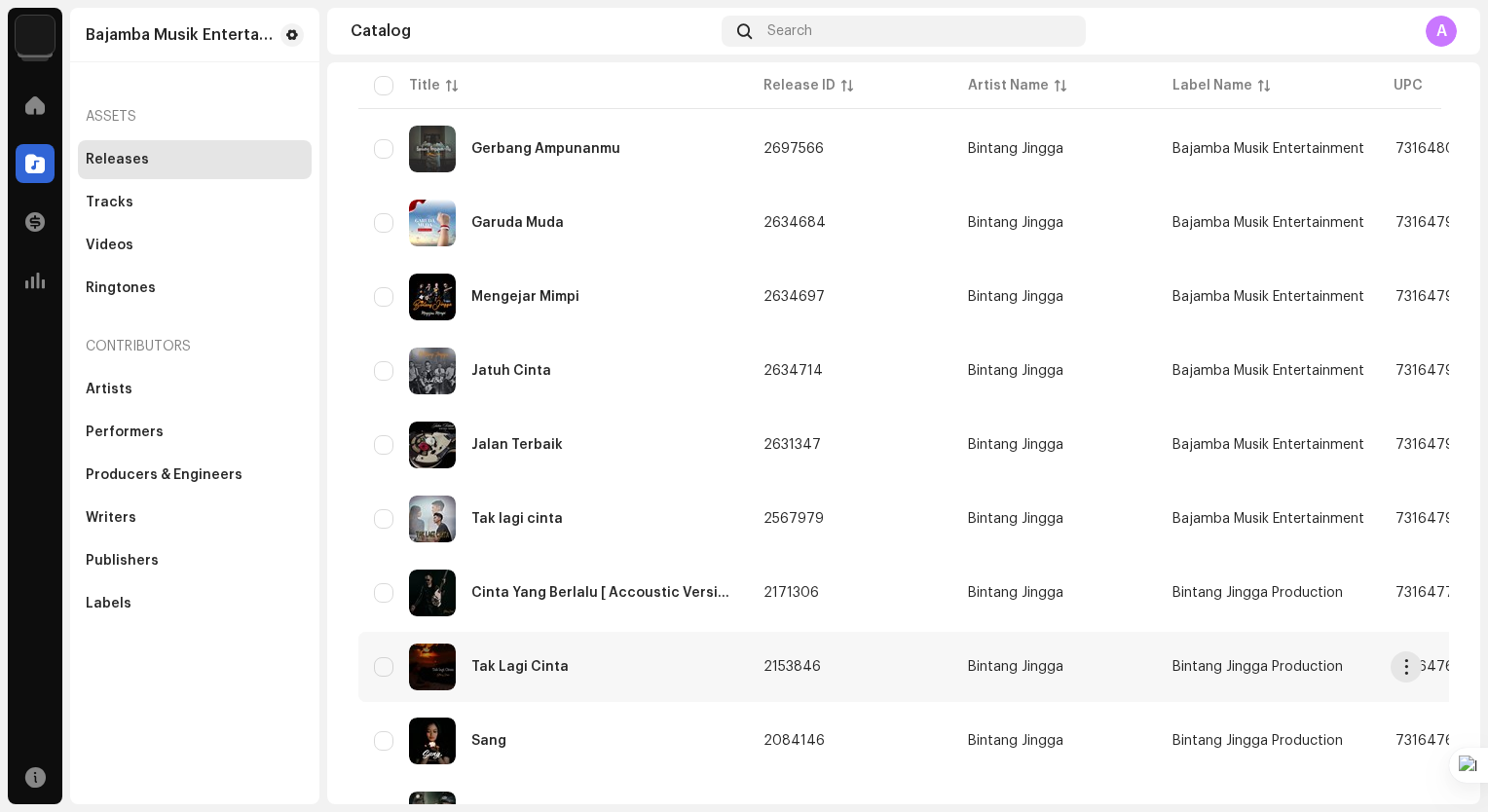
click at [630, 653] on div "Tak Lagi Cinta" at bounding box center [553, 667] width 359 height 47
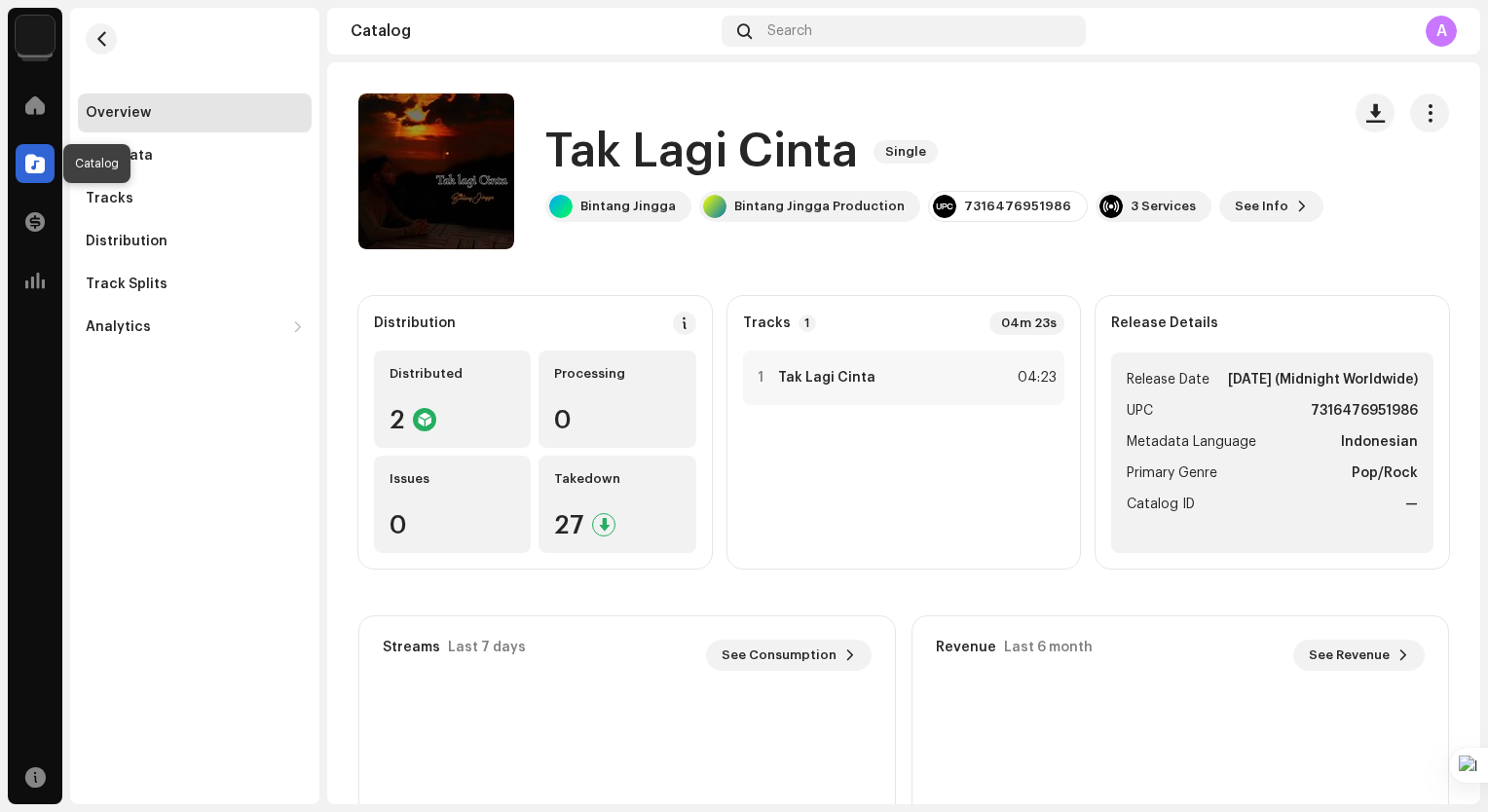
click at [43, 159] on span at bounding box center [35, 164] width 20 height 16
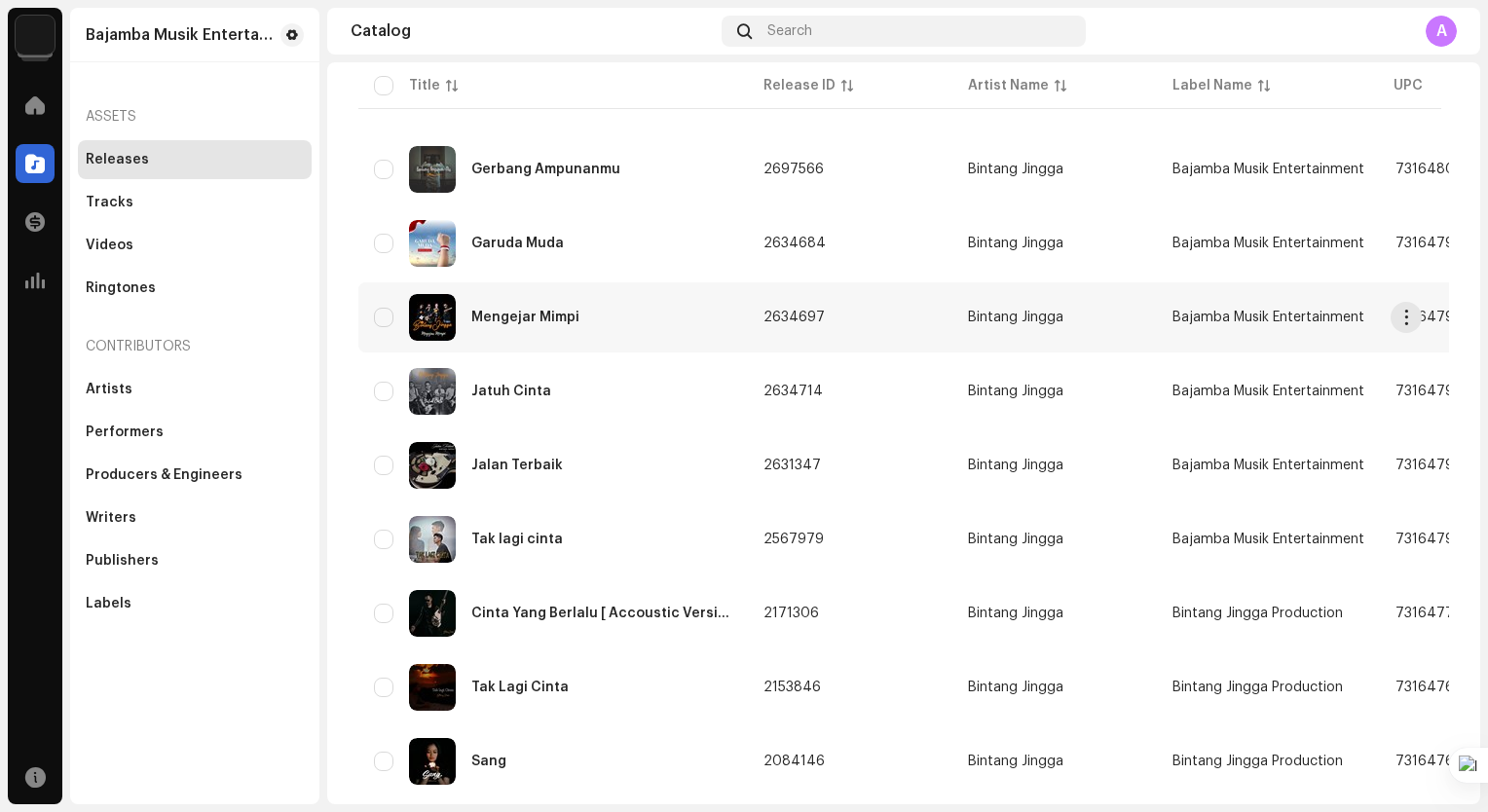
scroll to position [390, 0]
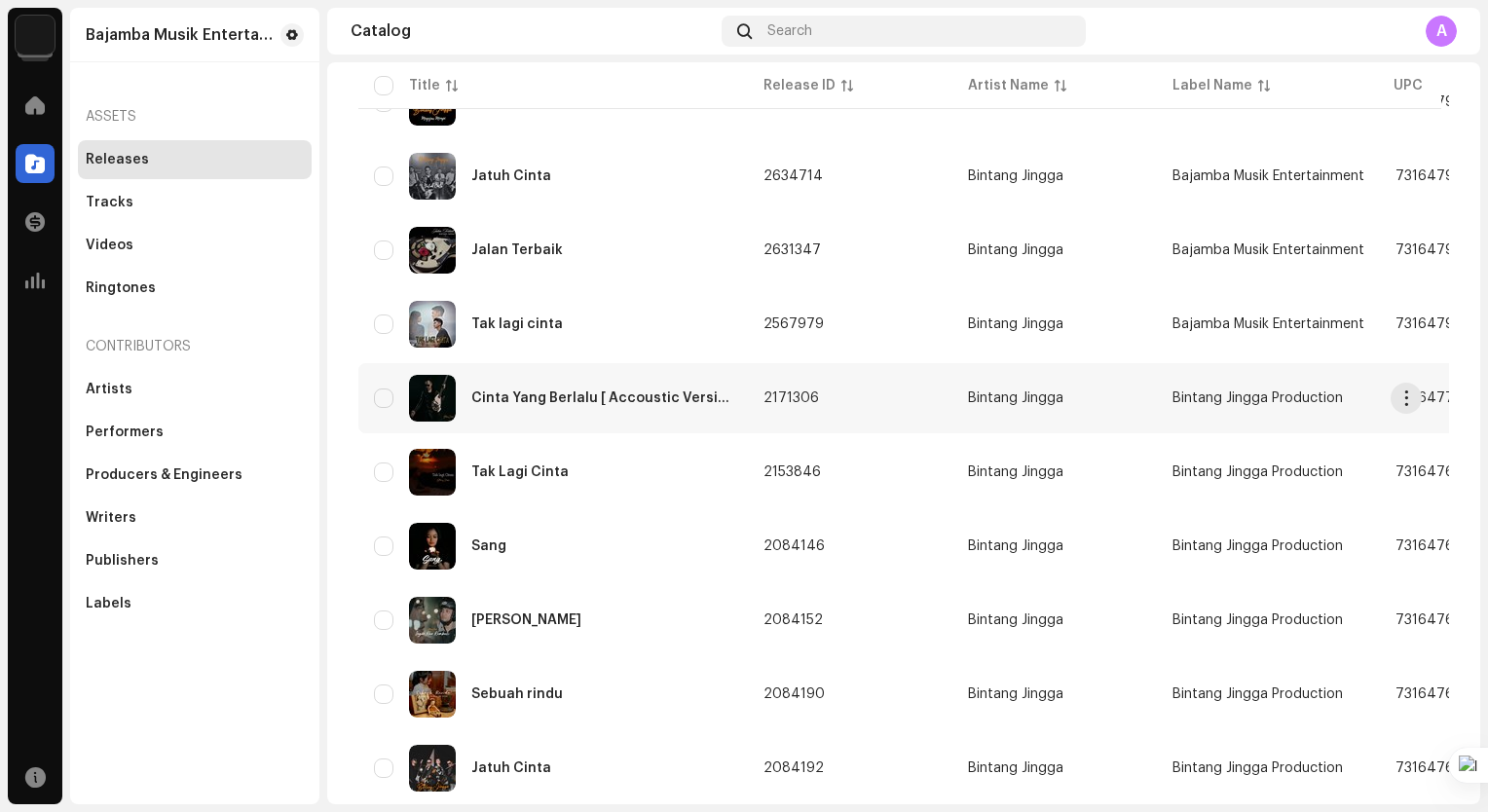
click at [637, 405] on div "Cinta Yang Berlalu [ Accoustic Version]" at bounding box center [553, 399] width 359 height 47
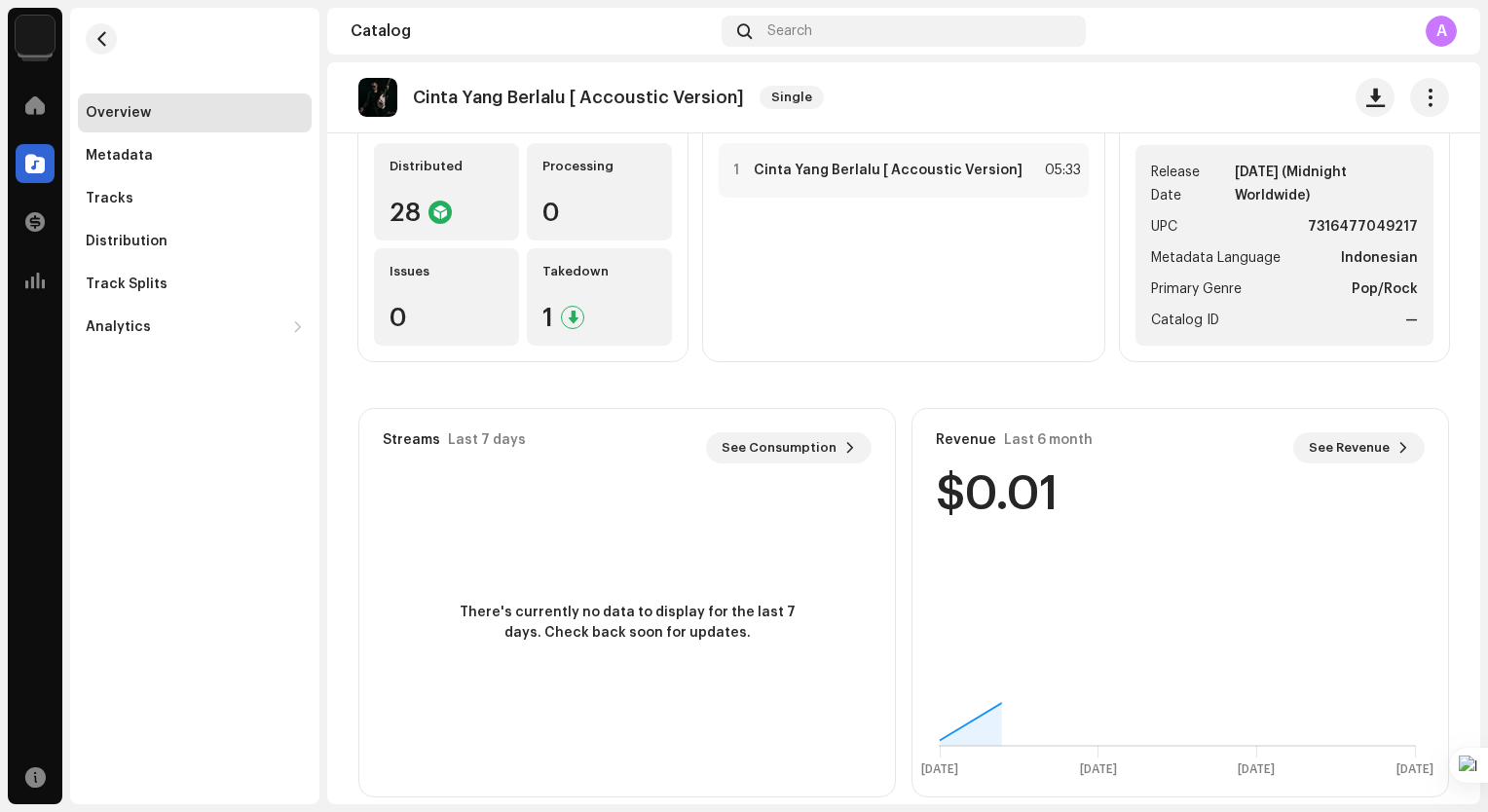
scroll to position [232, 0]
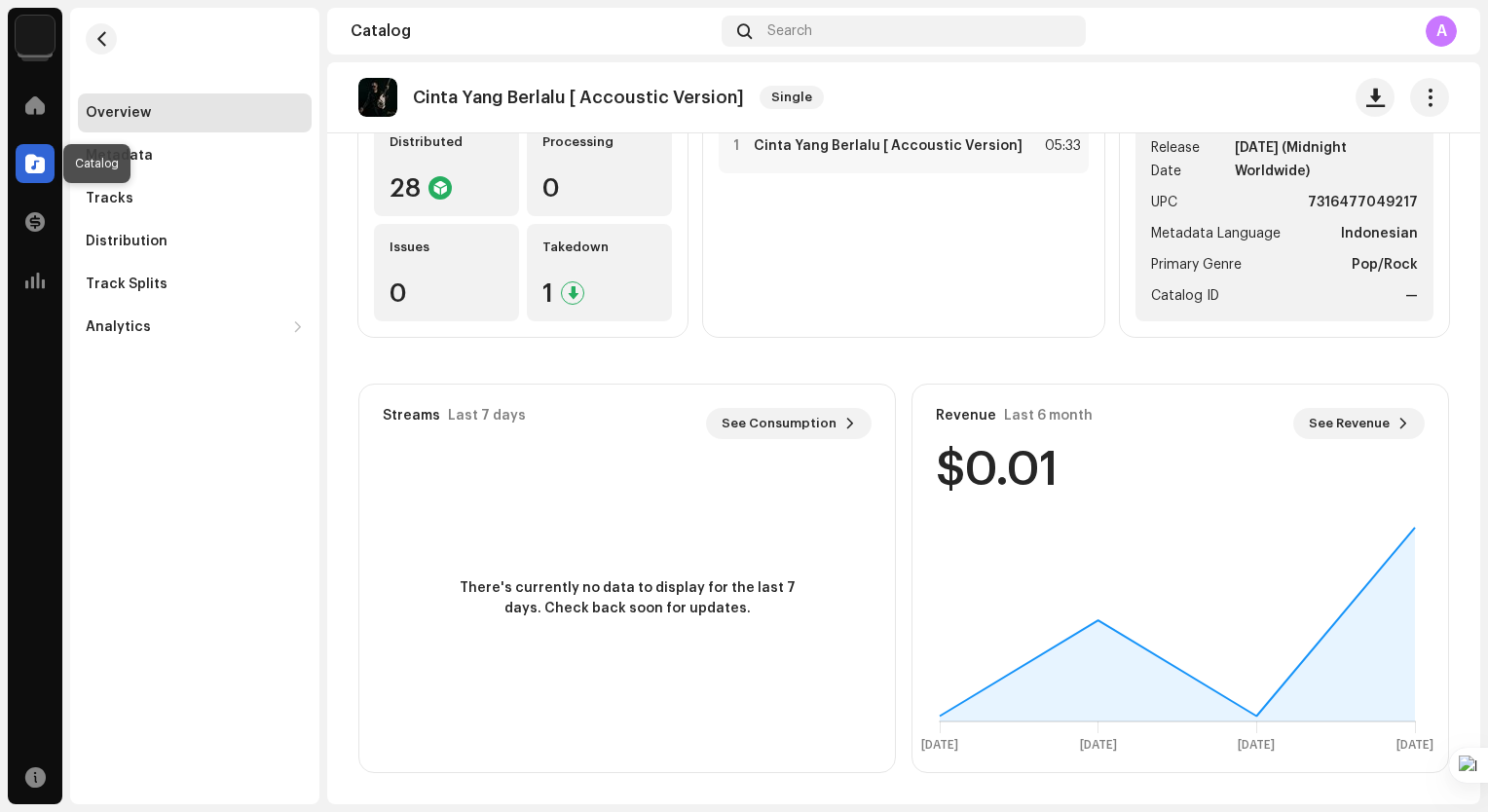
click at [50, 169] on div at bounding box center [35, 164] width 39 height 39
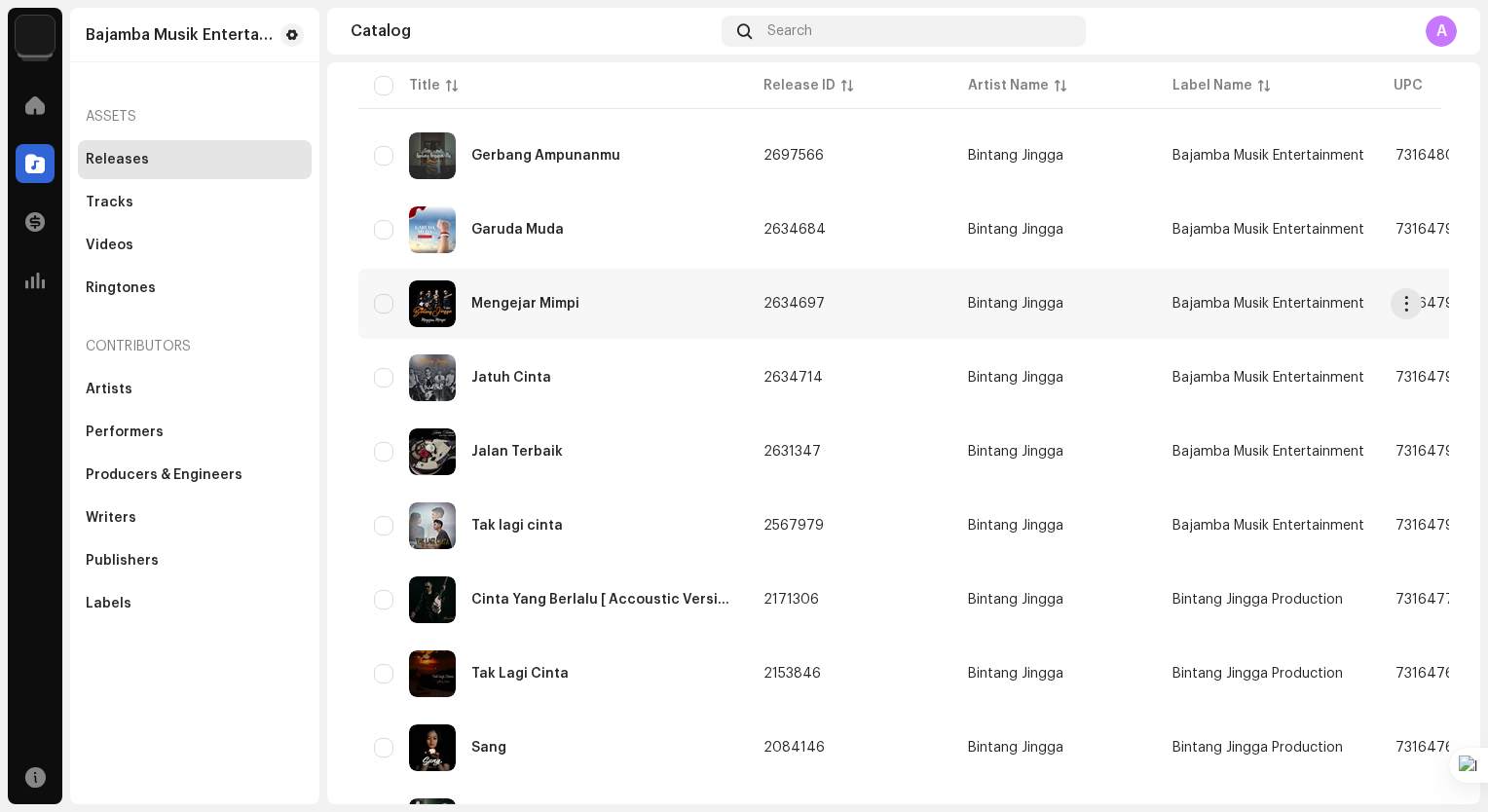
scroll to position [195, 0]
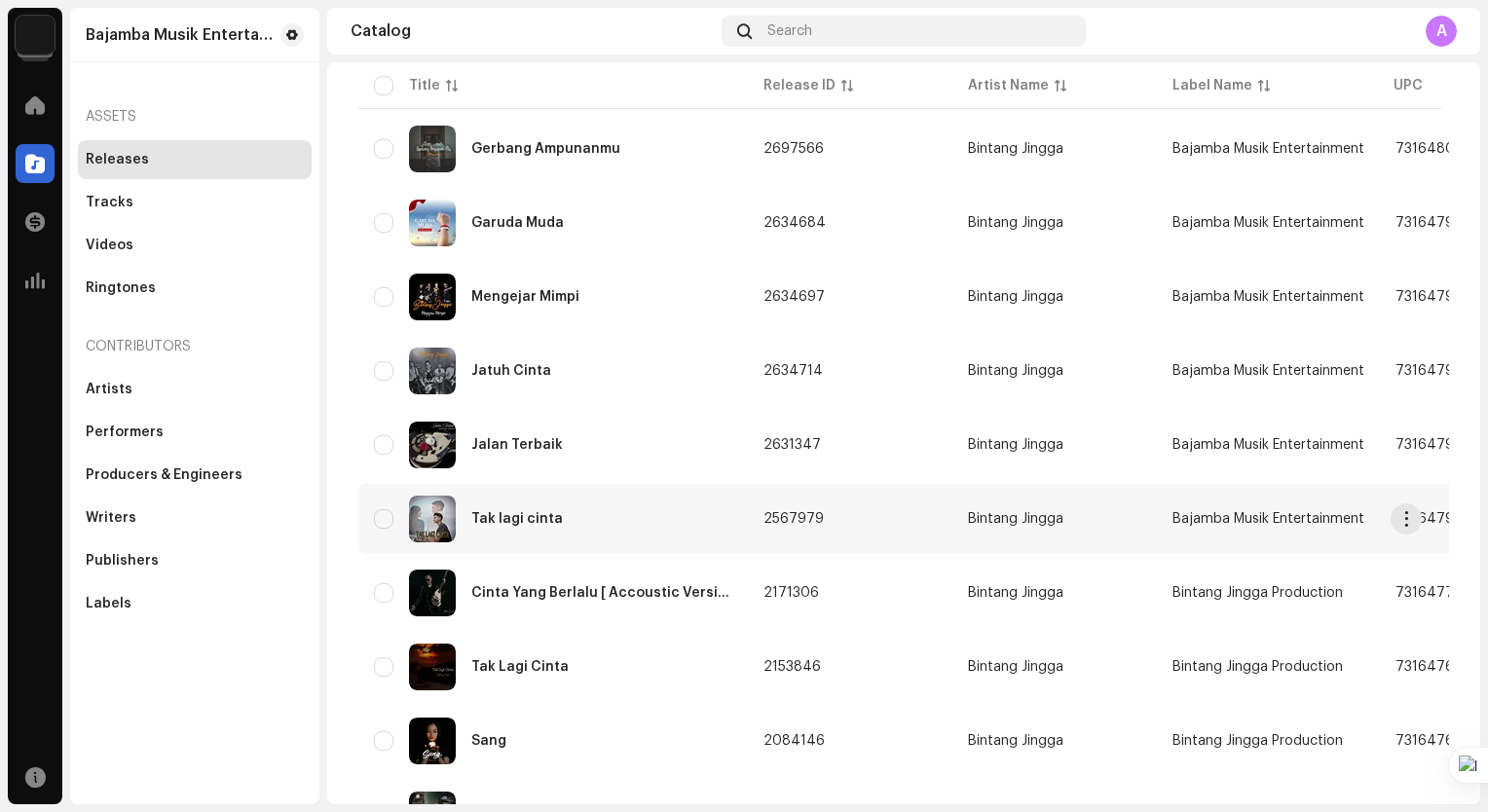
click at [636, 515] on div "Tak lagi cinta" at bounding box center [553, 519] width 359 height 47
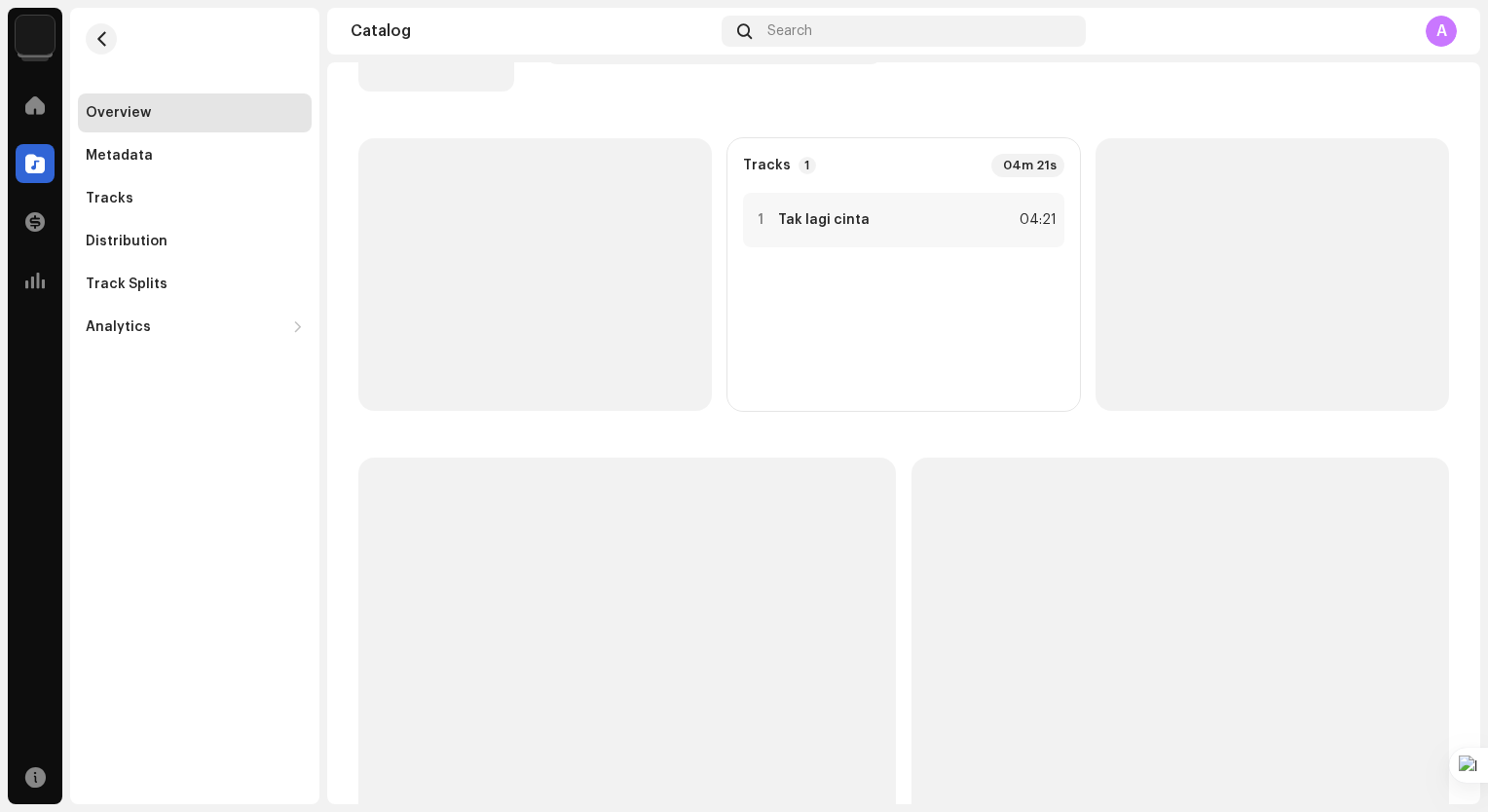
scroll to position [195, 0]
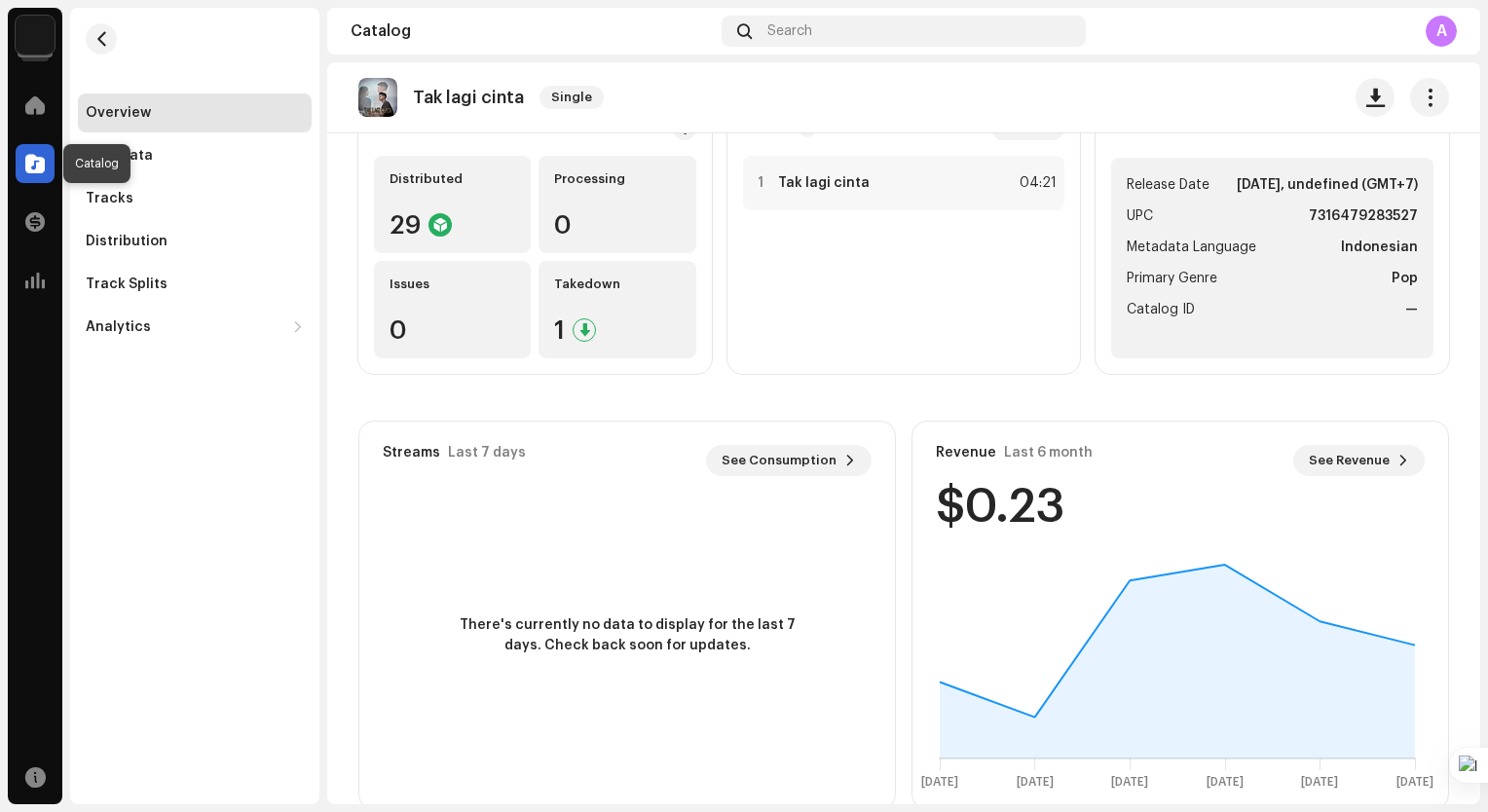
click at [41, 163] on span at bounding box center [35, 164] width 20 height 16
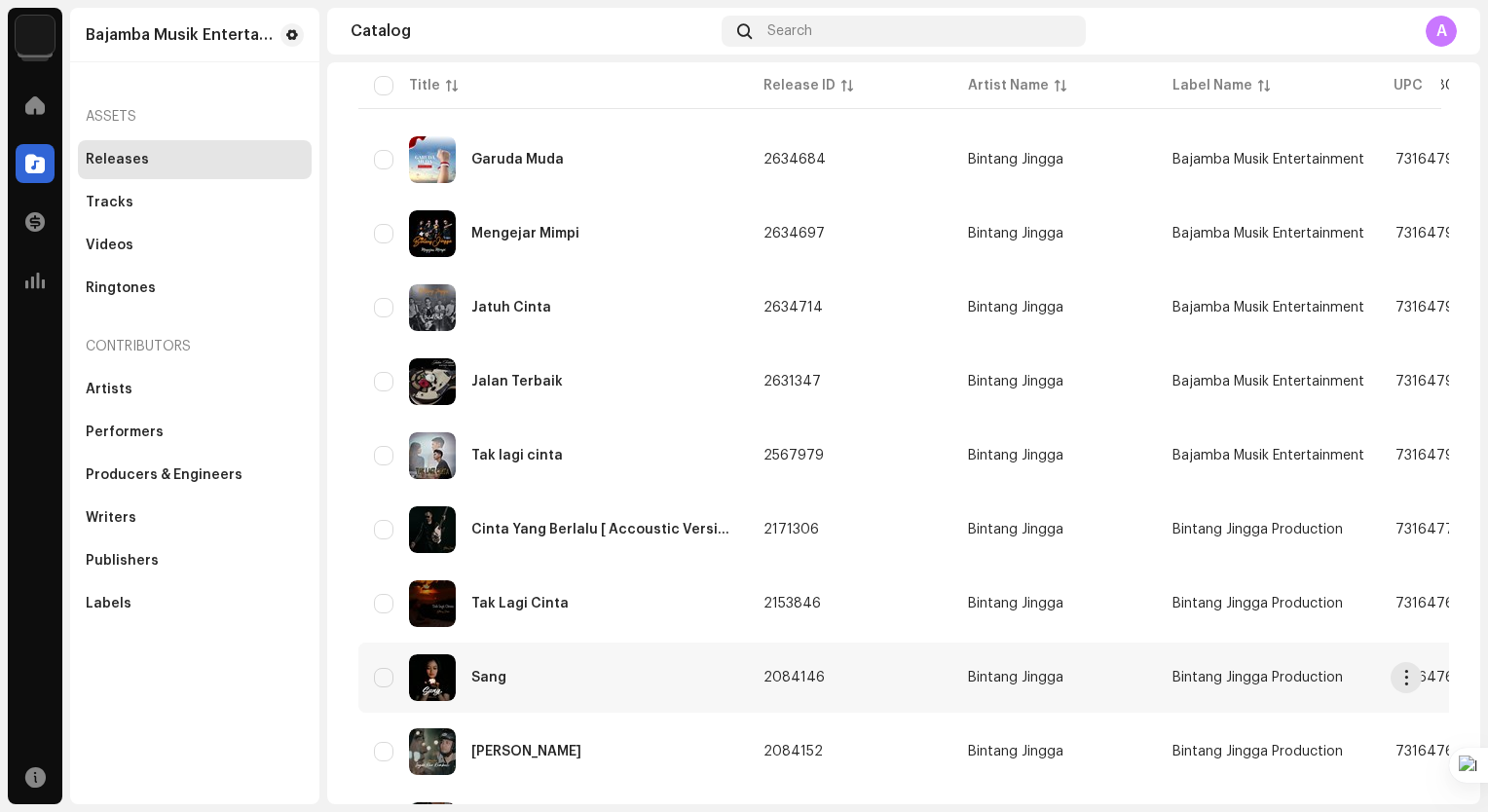
scroll to position [252, 0]
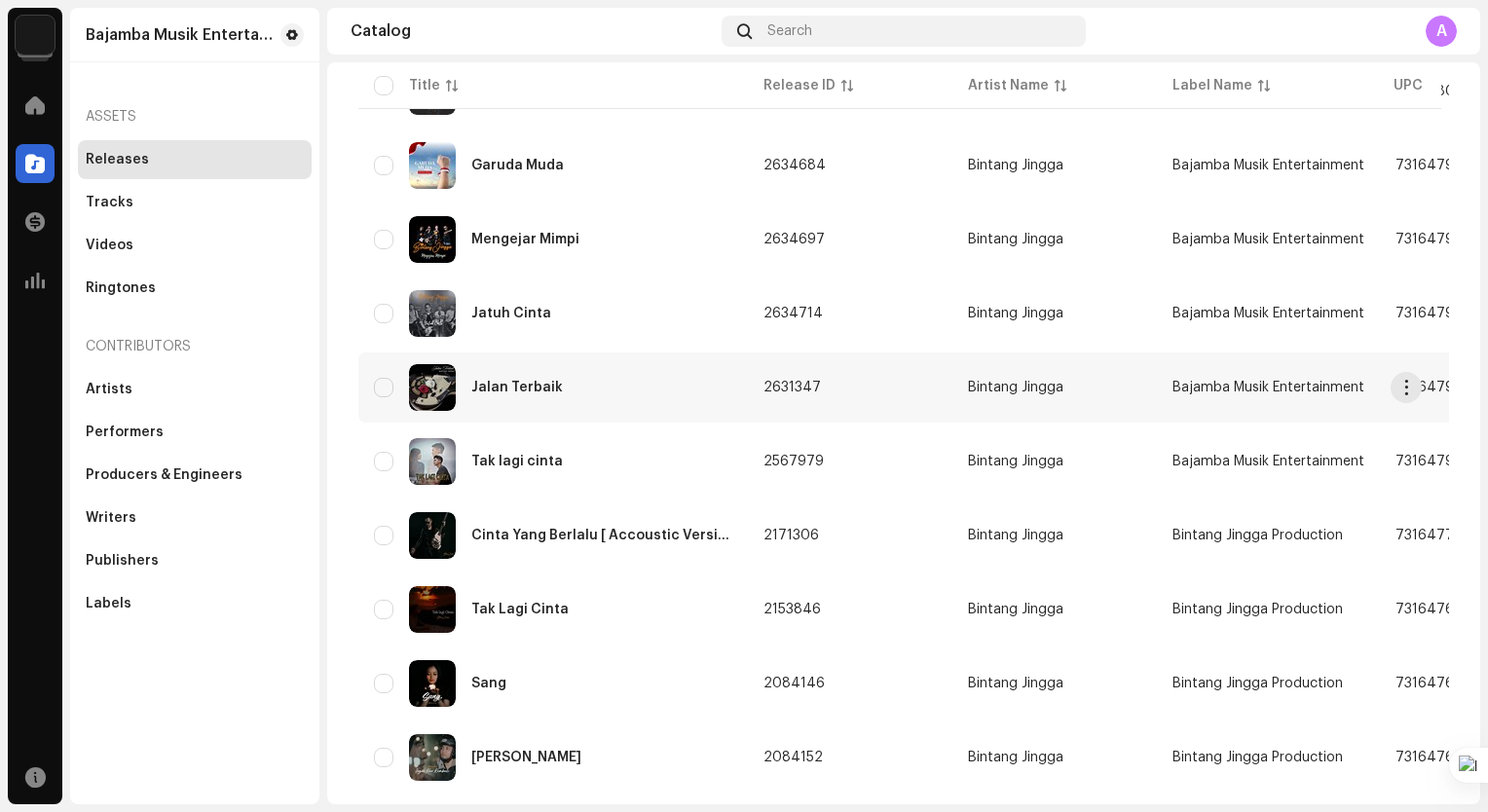
click at [631, 402] on div "Jalan Terbaik" at bounding box center [553, 388] width 359 height 47
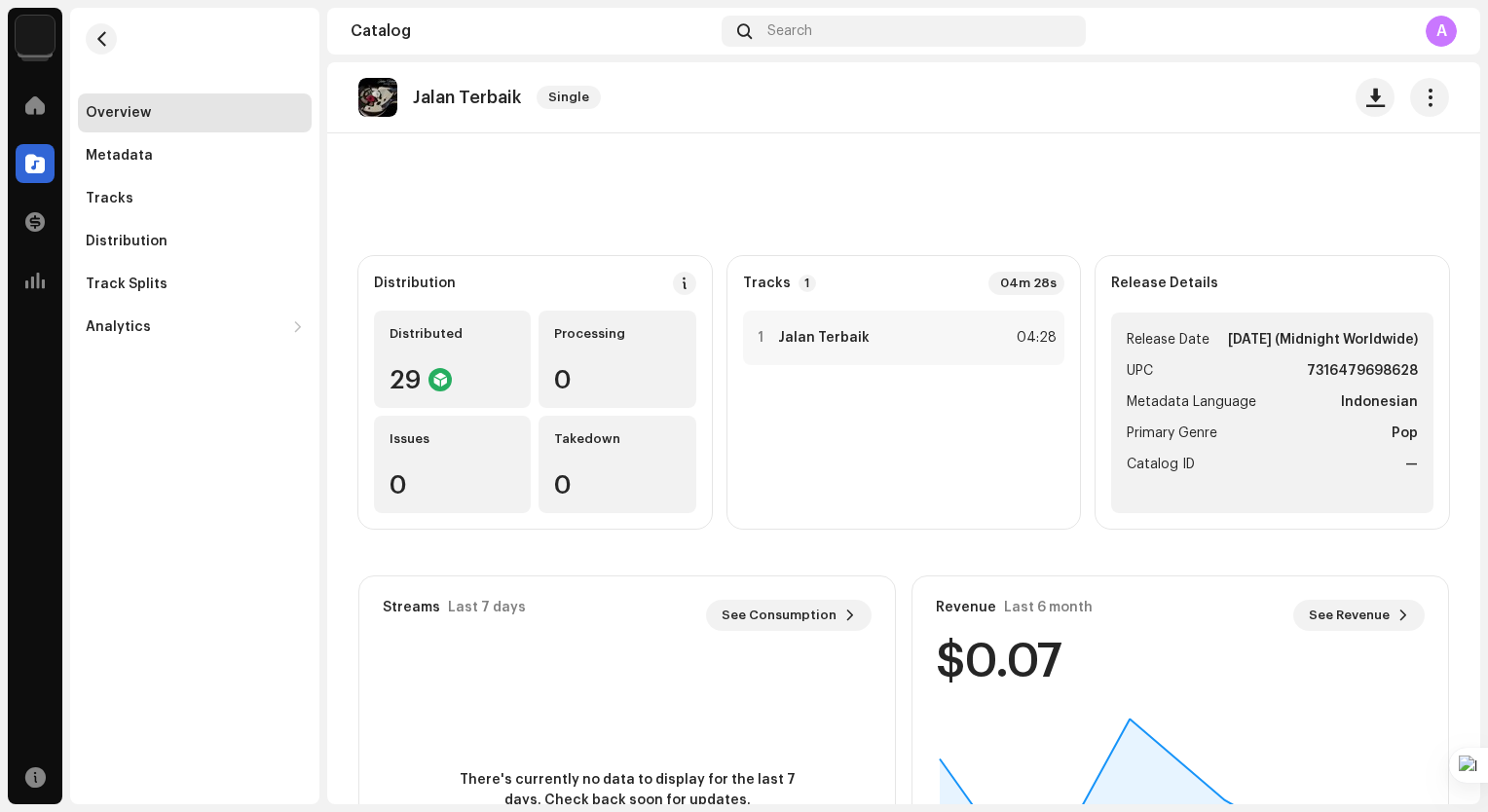
scroll to position [37, 0]
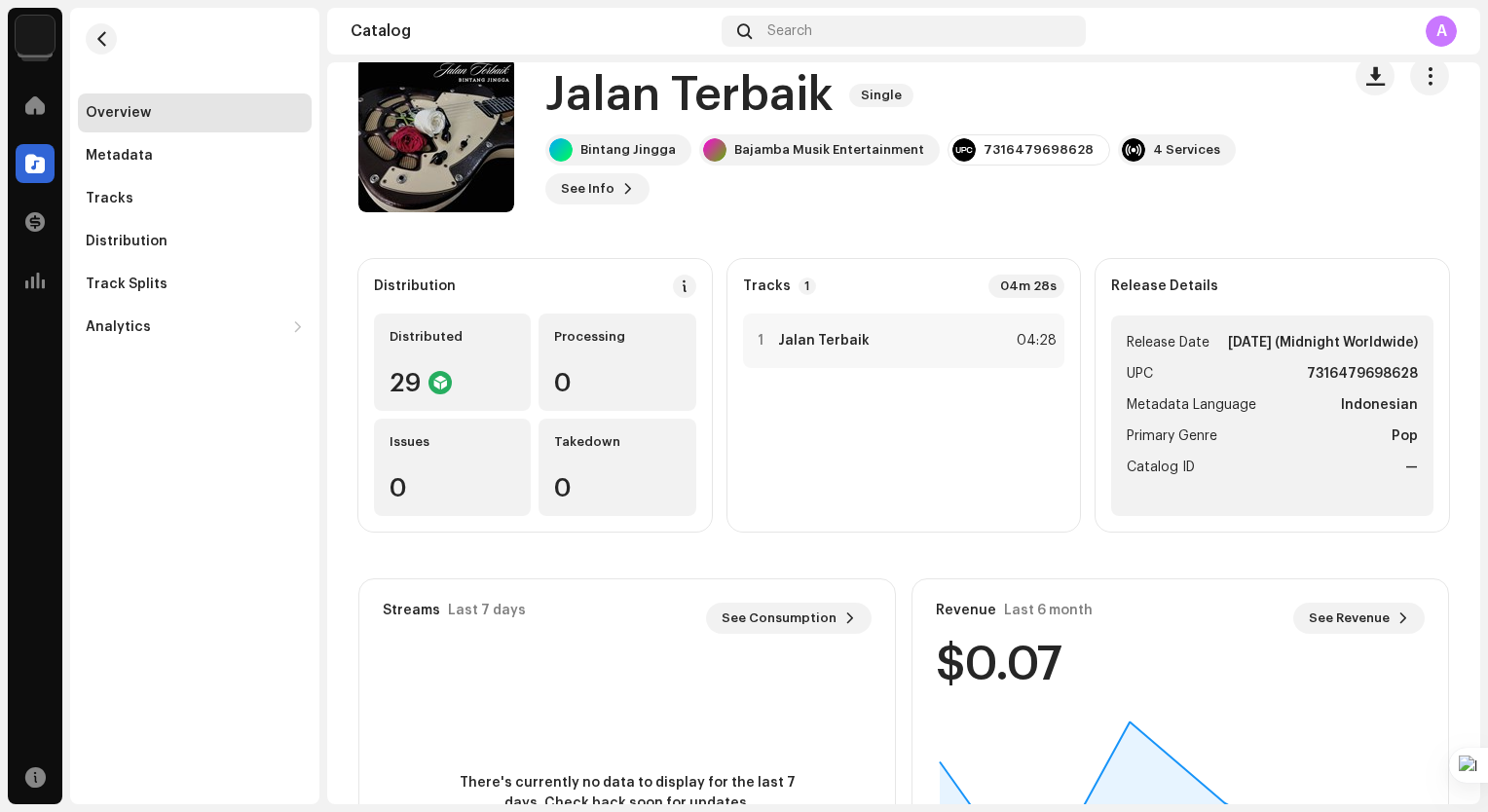
click at [21, 142] on div "Catalog" at bounding box center [35, 164] width 55 height 55
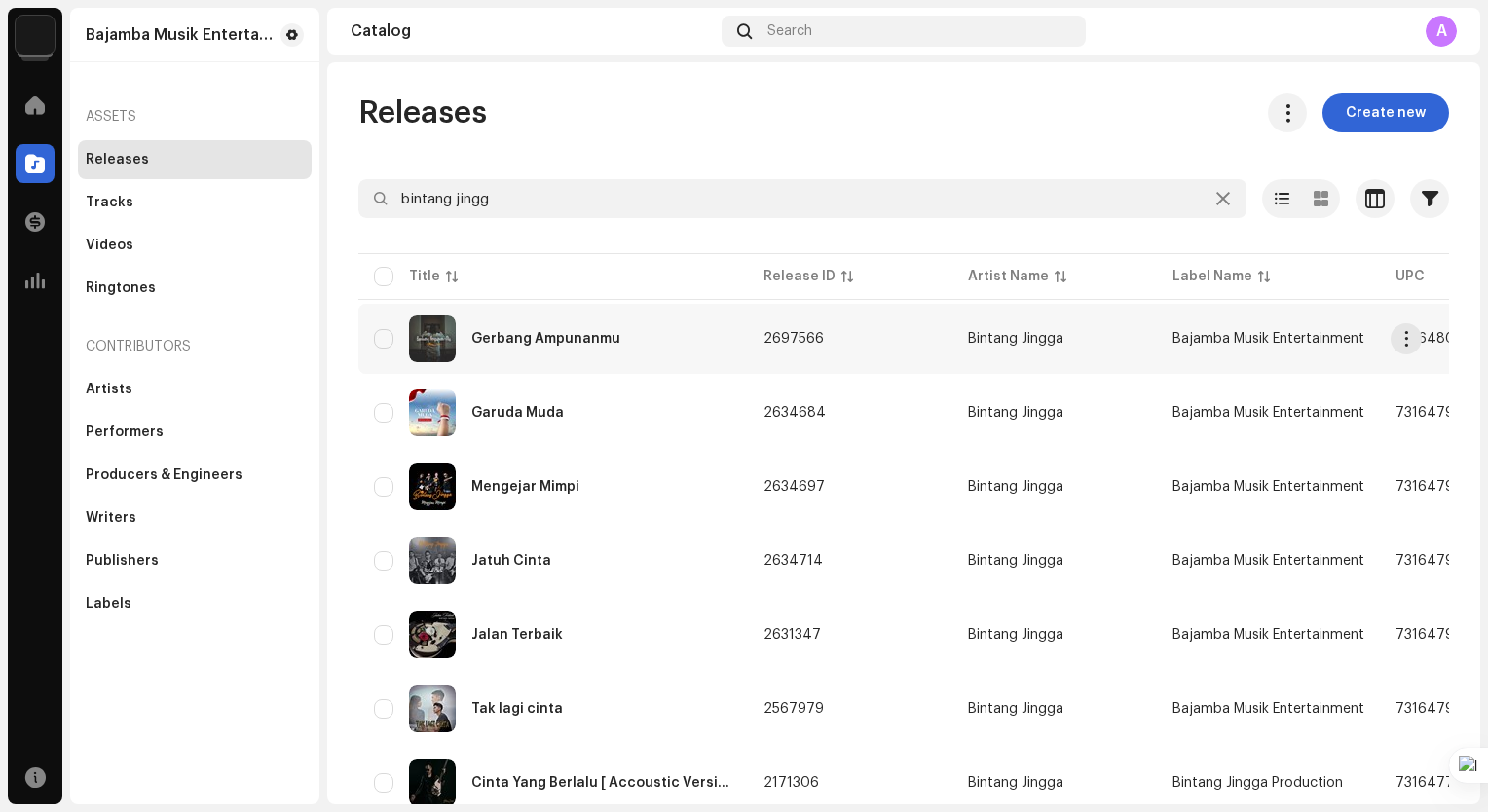
click at [658, 351] on div "Gerbang Ampunanmu" at bounding box center [553, 339] width 359 height 47
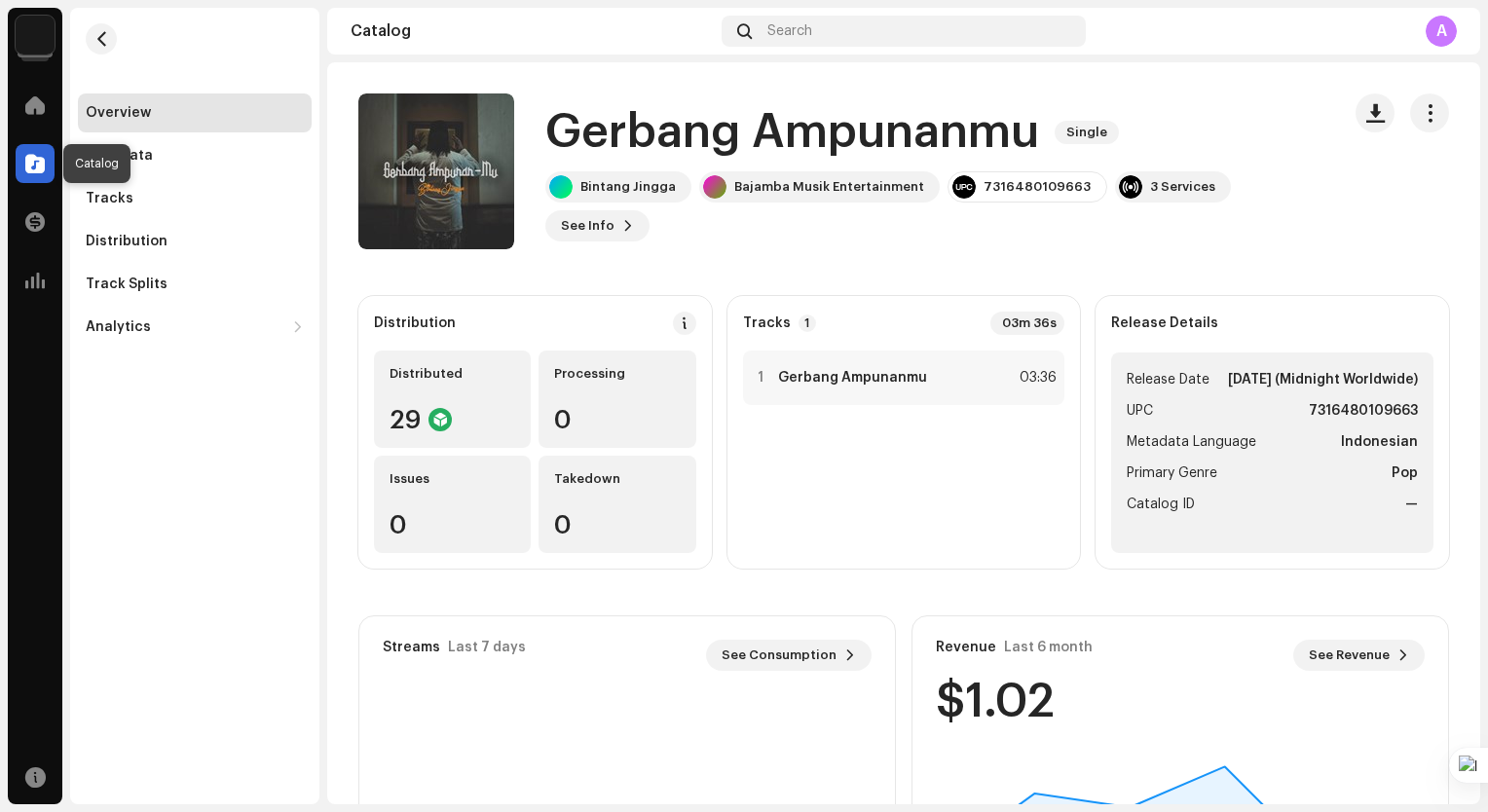
click at [39, 166] on span at bounding box center [35, 164] width 20 height 16
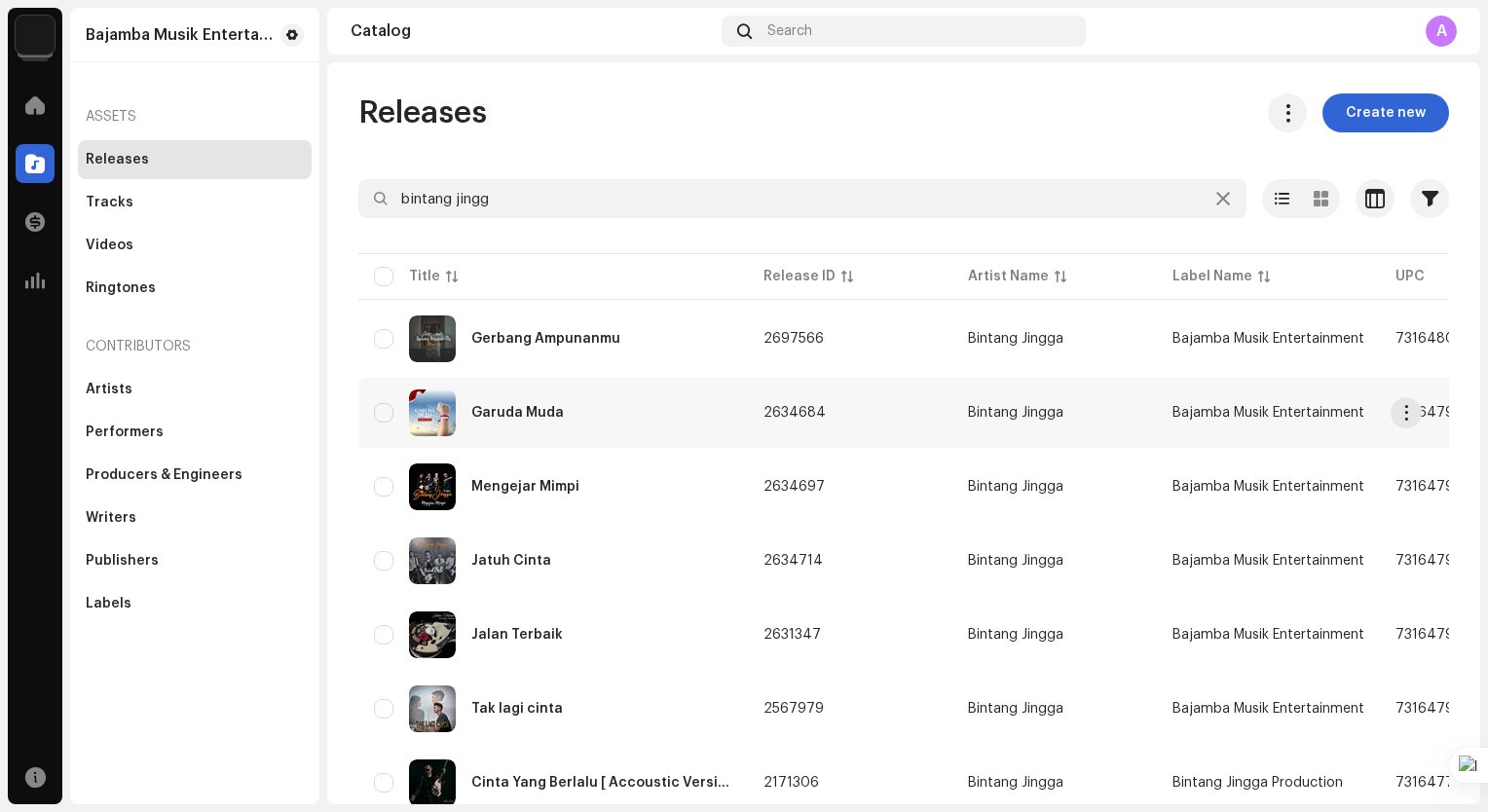
click at [626, 433] on div "Garuda Muda" at bounding box center [553, 413] width 359 height 47
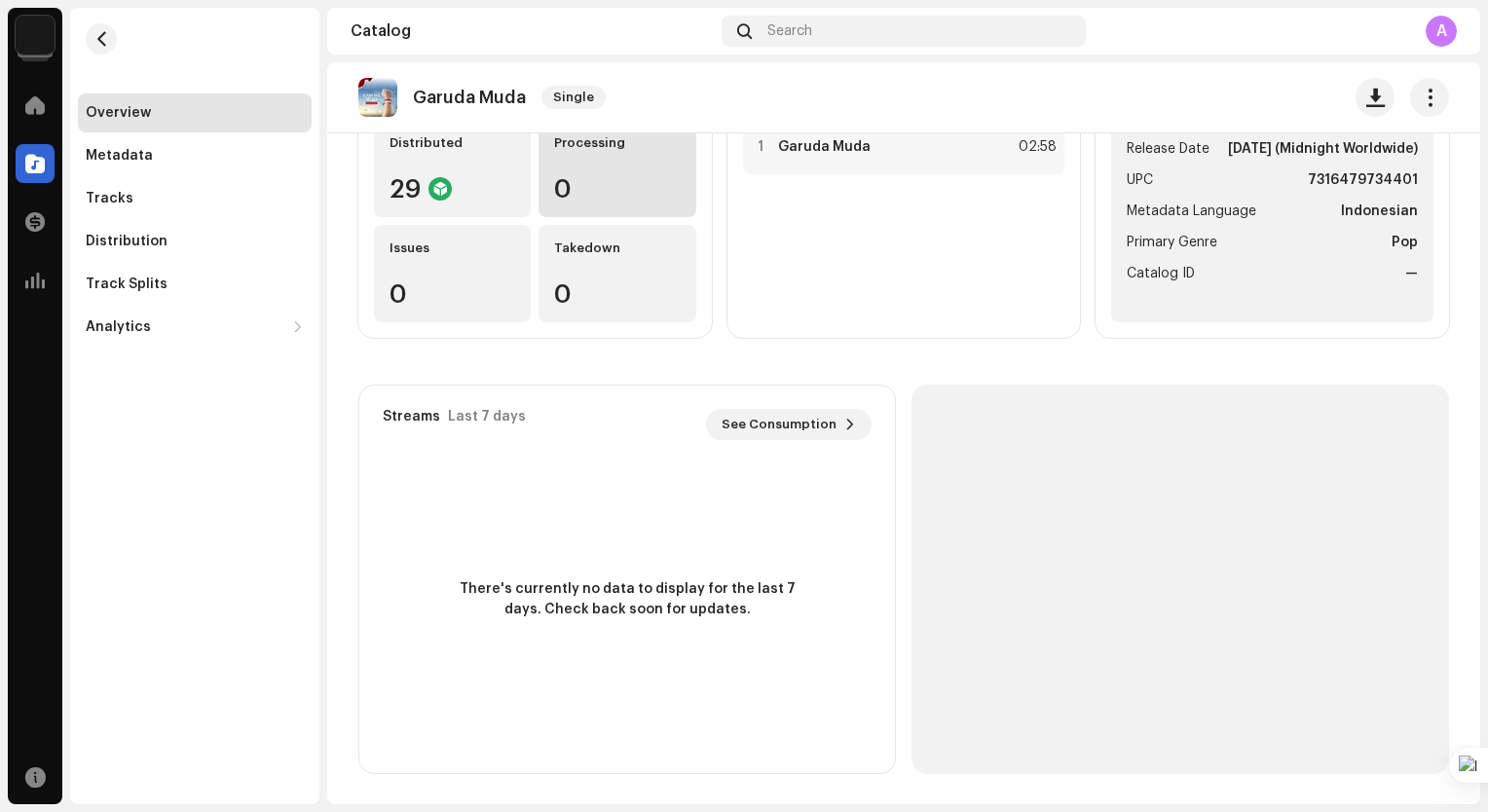
scroll to position [232, 0]
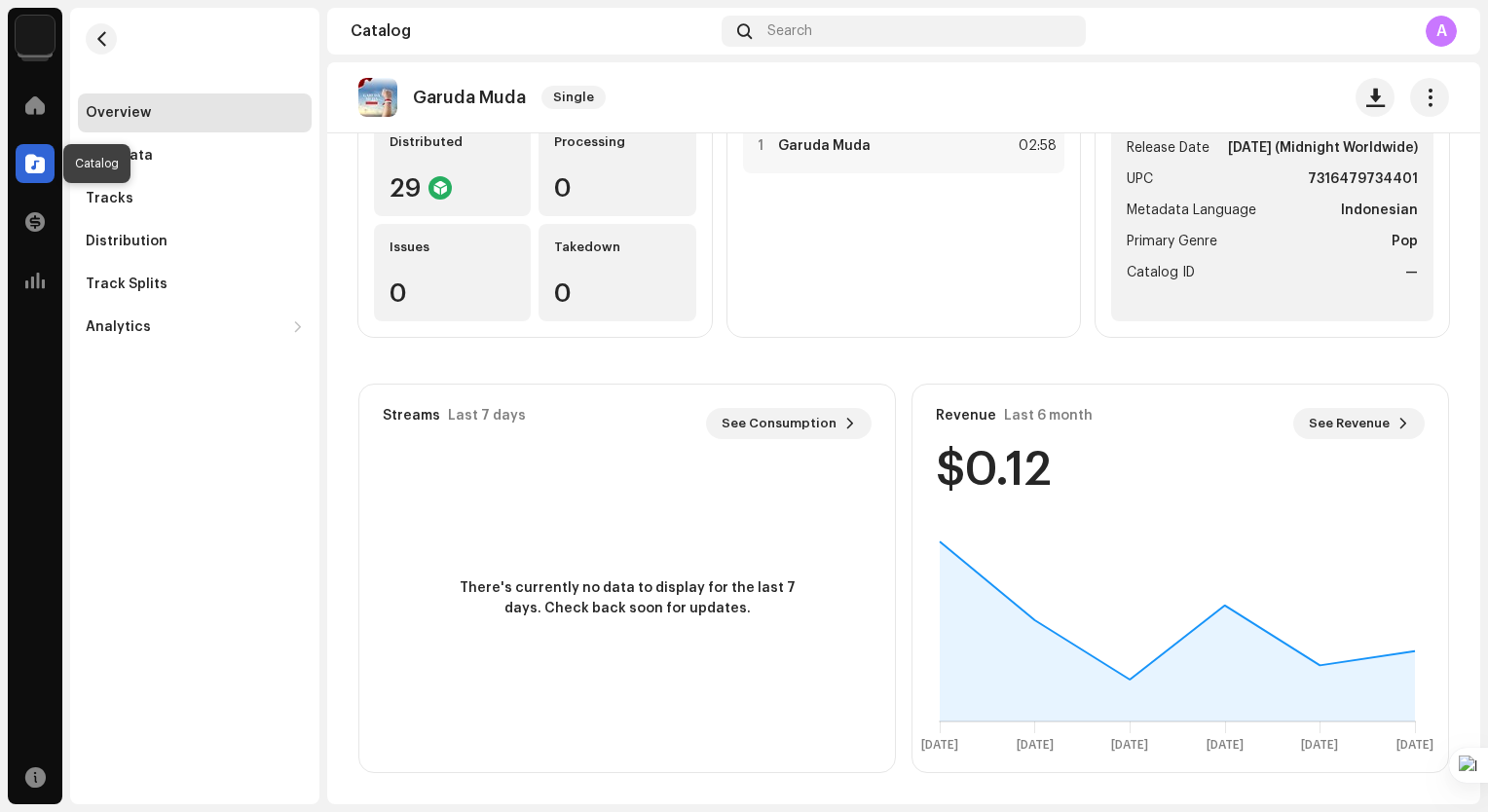
click at [28, 156] on span at bounding box center [35, 164] width 20 height 16
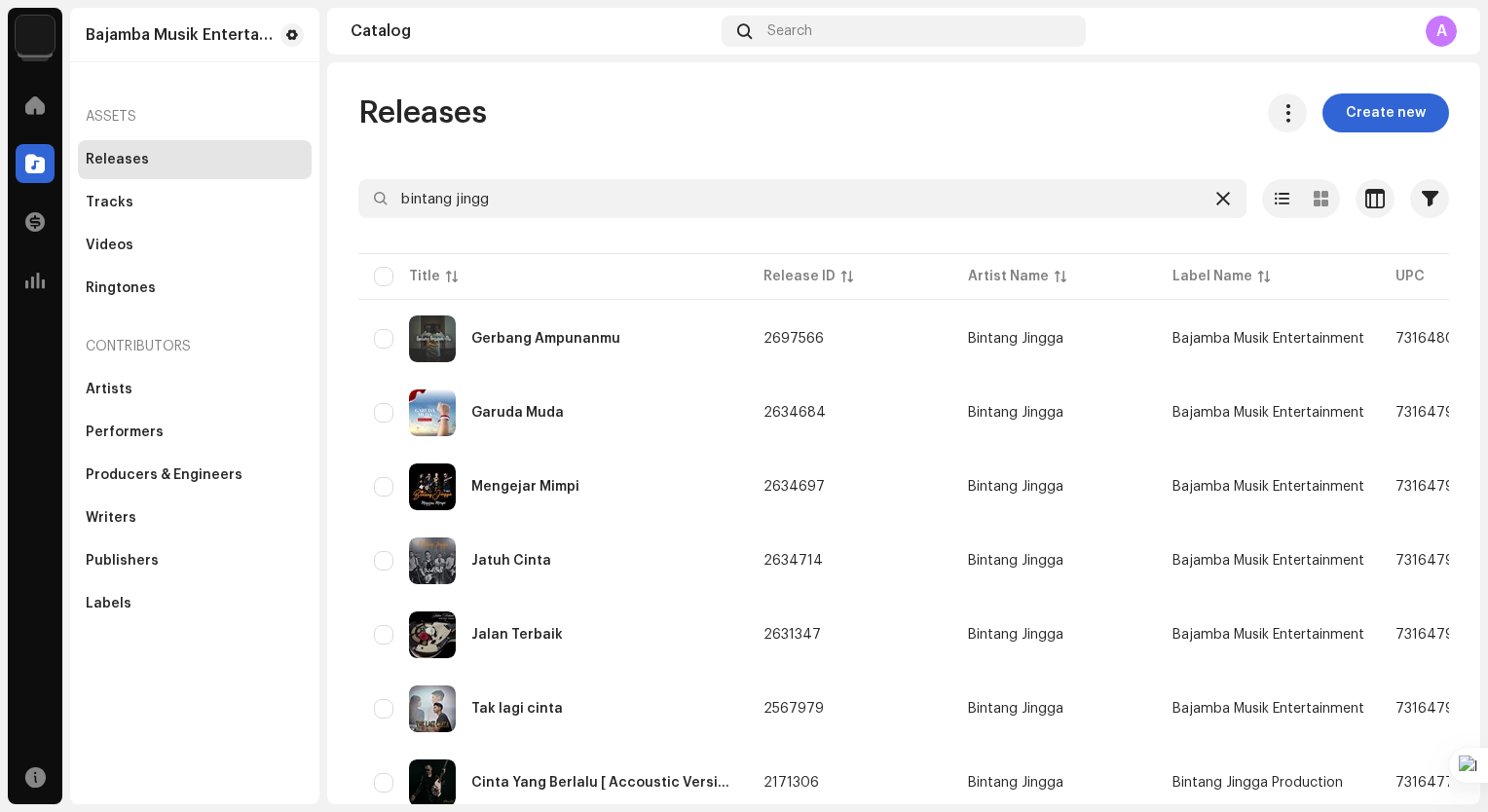
click at [1216, 198] on icon at bounding box center [1223, 199] width 14 height 16
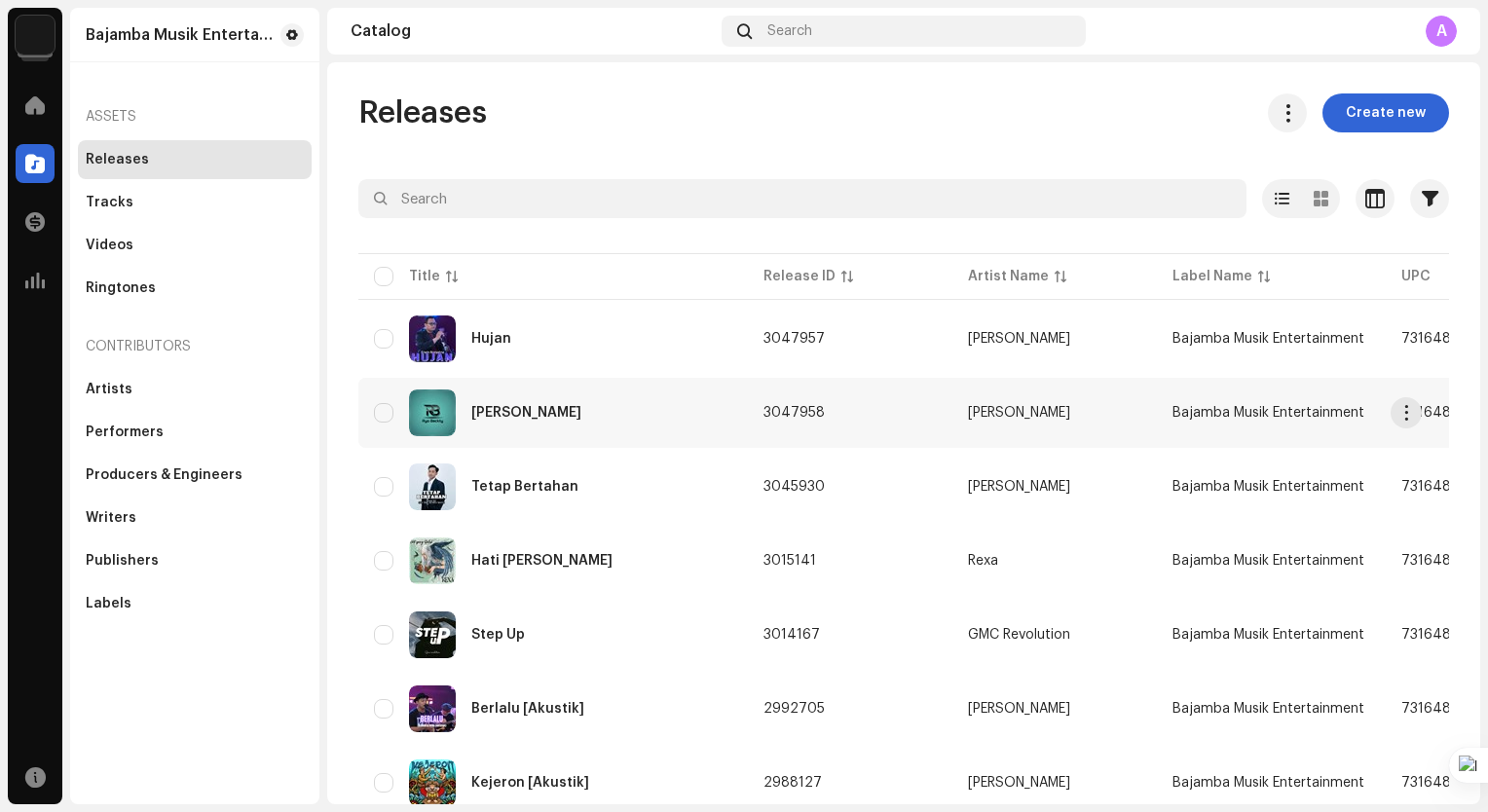
click at [660, 406] on div "Nanti Ku Yang Bilang" at bounding box center [553, 413] width 359 height 47
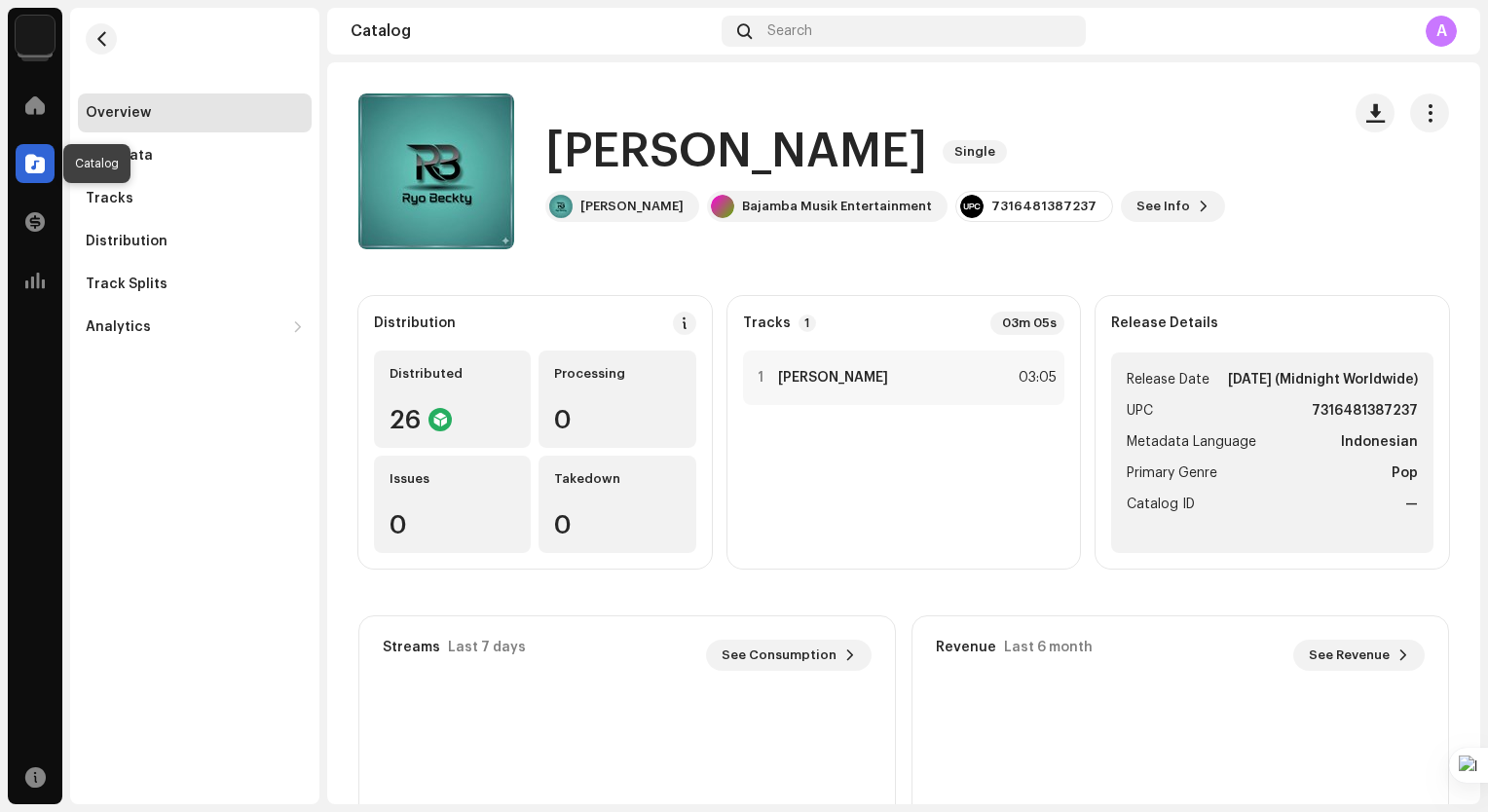
click at [39, 156] on span at bounding box center [35, 164] width 20 height 16
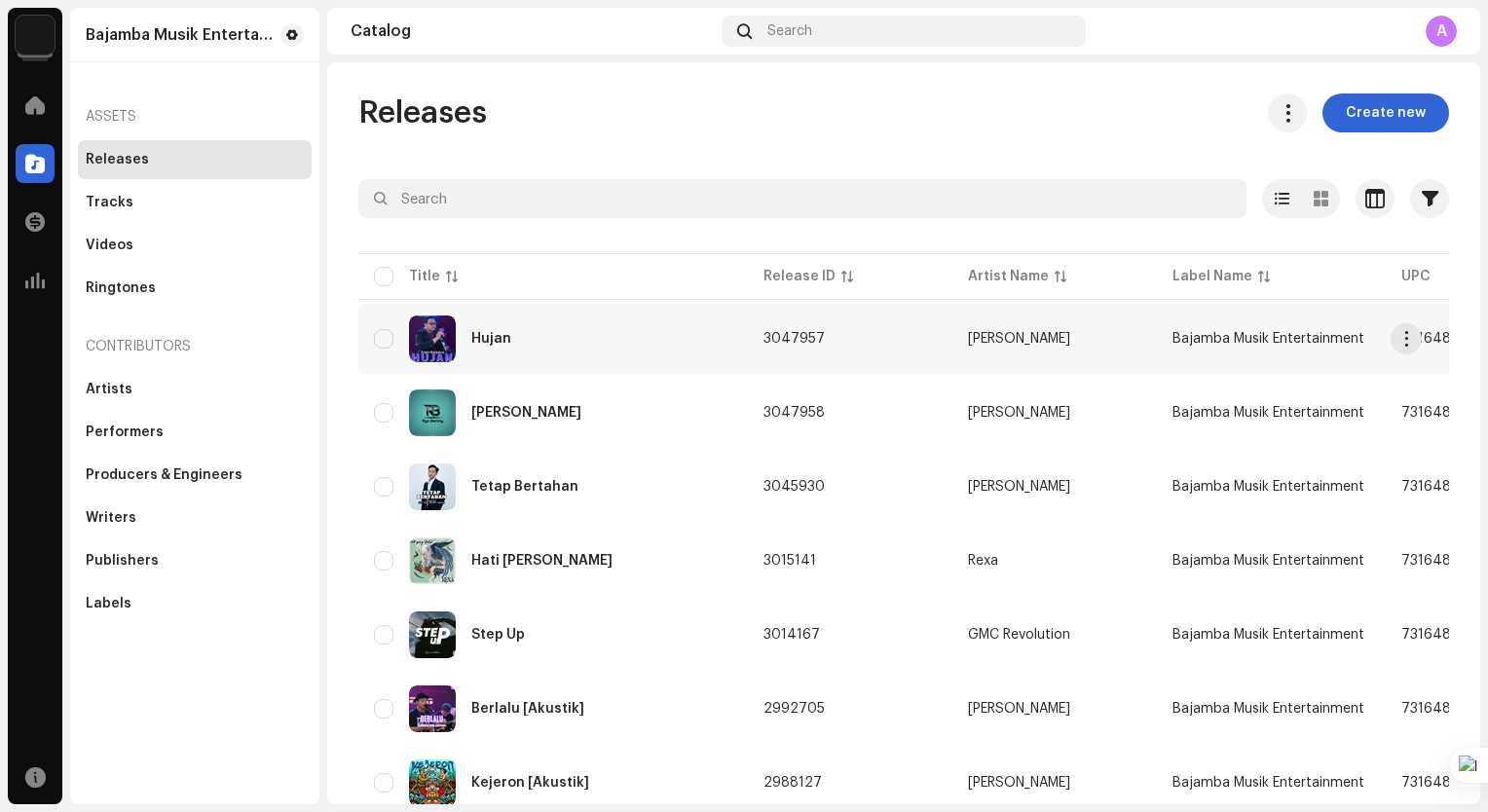
click at [640, 358] on div "Hujan" at bounding box center [553, 339] width 359 height 47
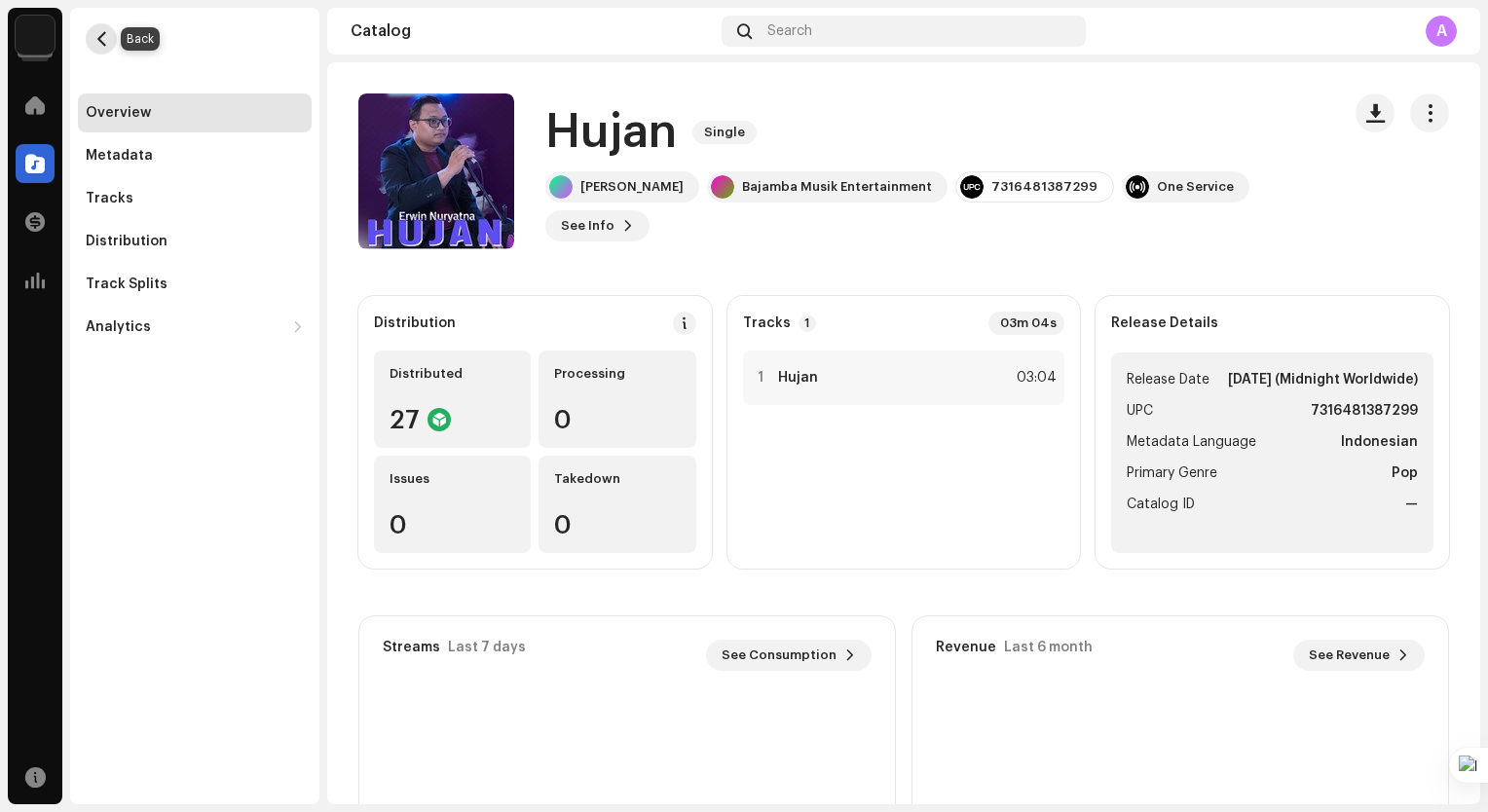
click at [102, 36] on span "button" at bounding box center [101, 39] width 15 height 16
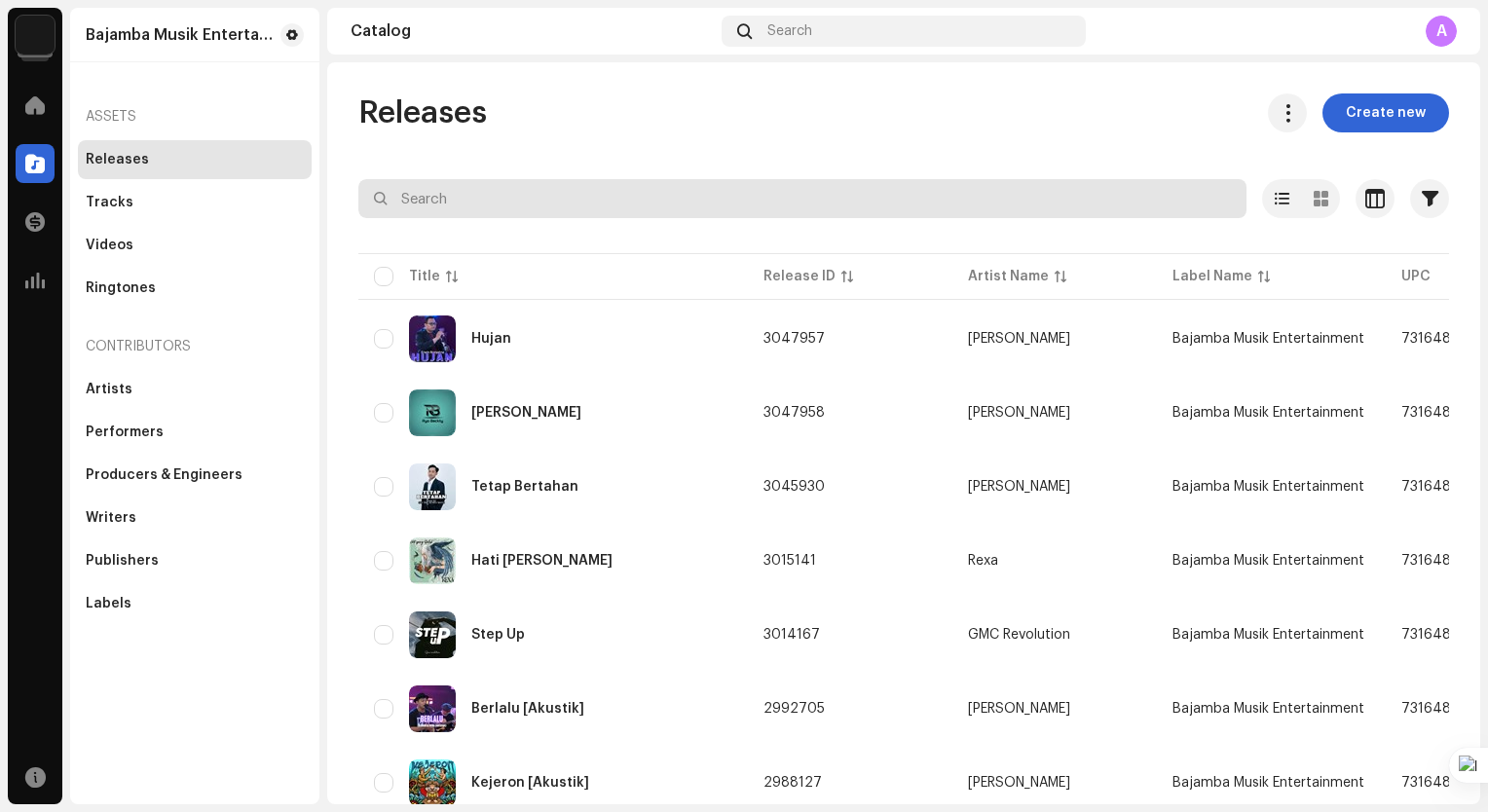
click at [683, 192] on input "text" at bounding box center [802, 199] width 888 height 39
type input "rexa"
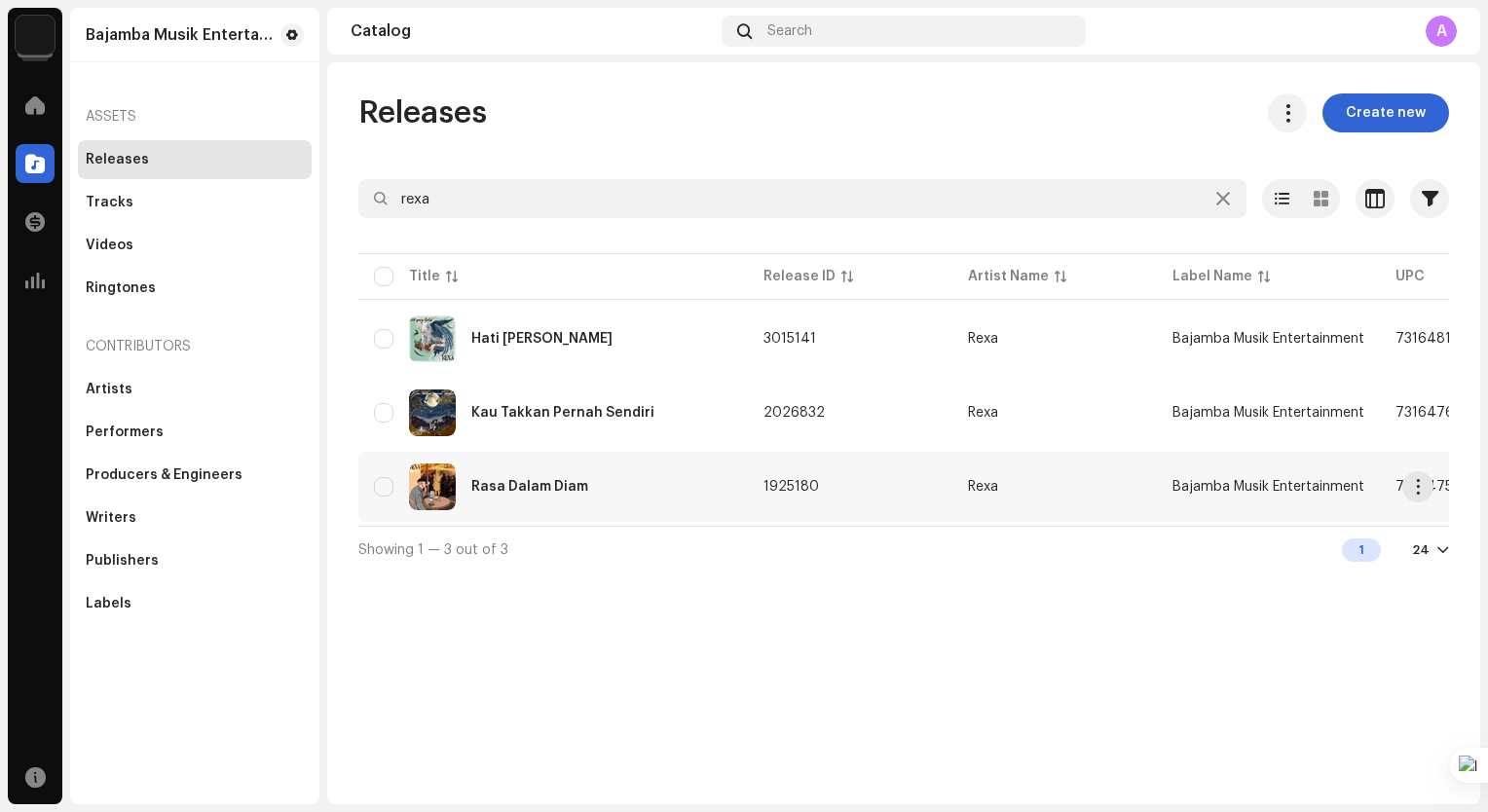
click at [733, 489] on td "Rasa Dalam Diam" at bounding box center [553, 487] width 390 height 71
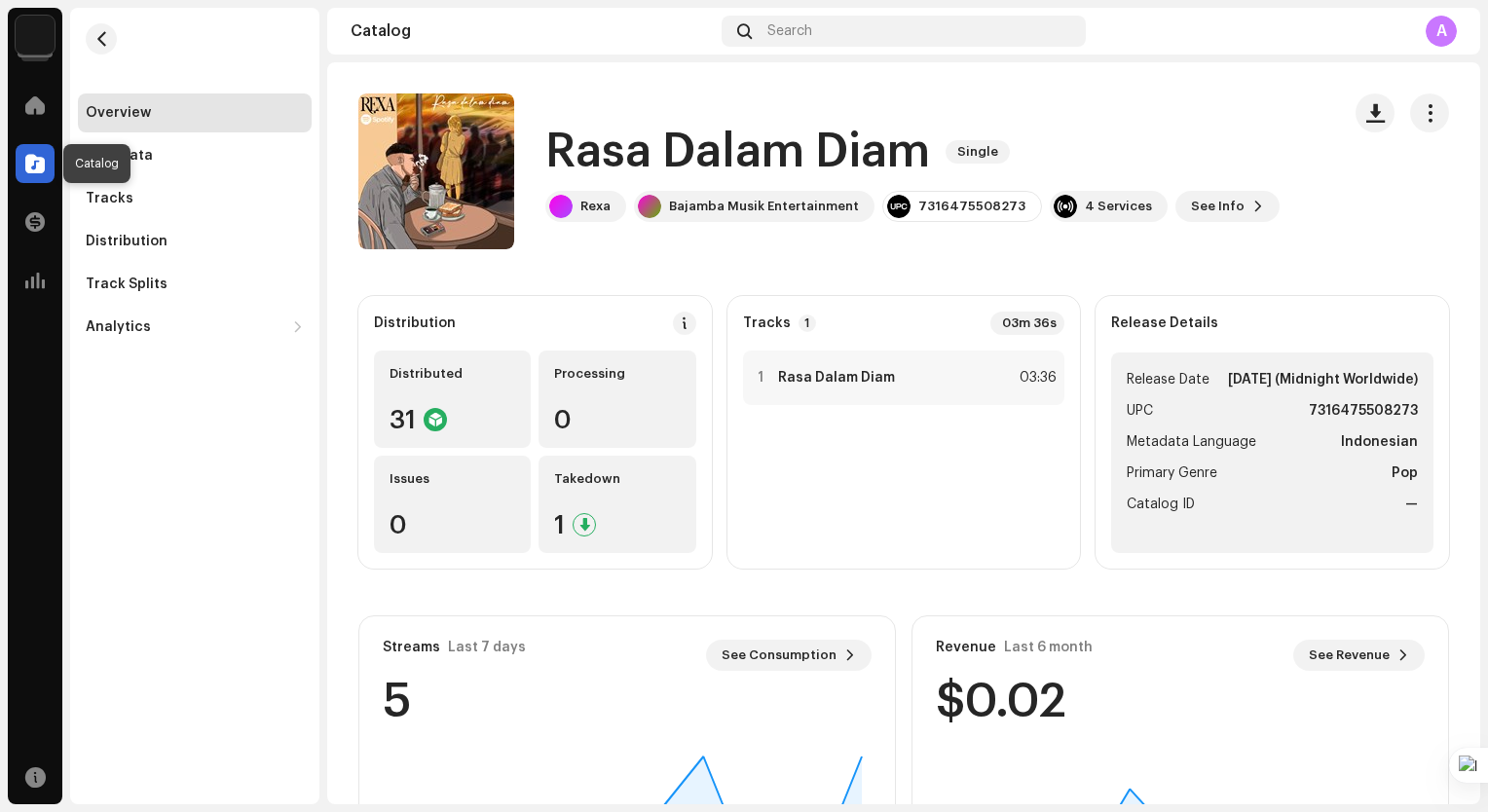
click at [34, 157] on span at bounding box center [35, 164] width 20 height 16
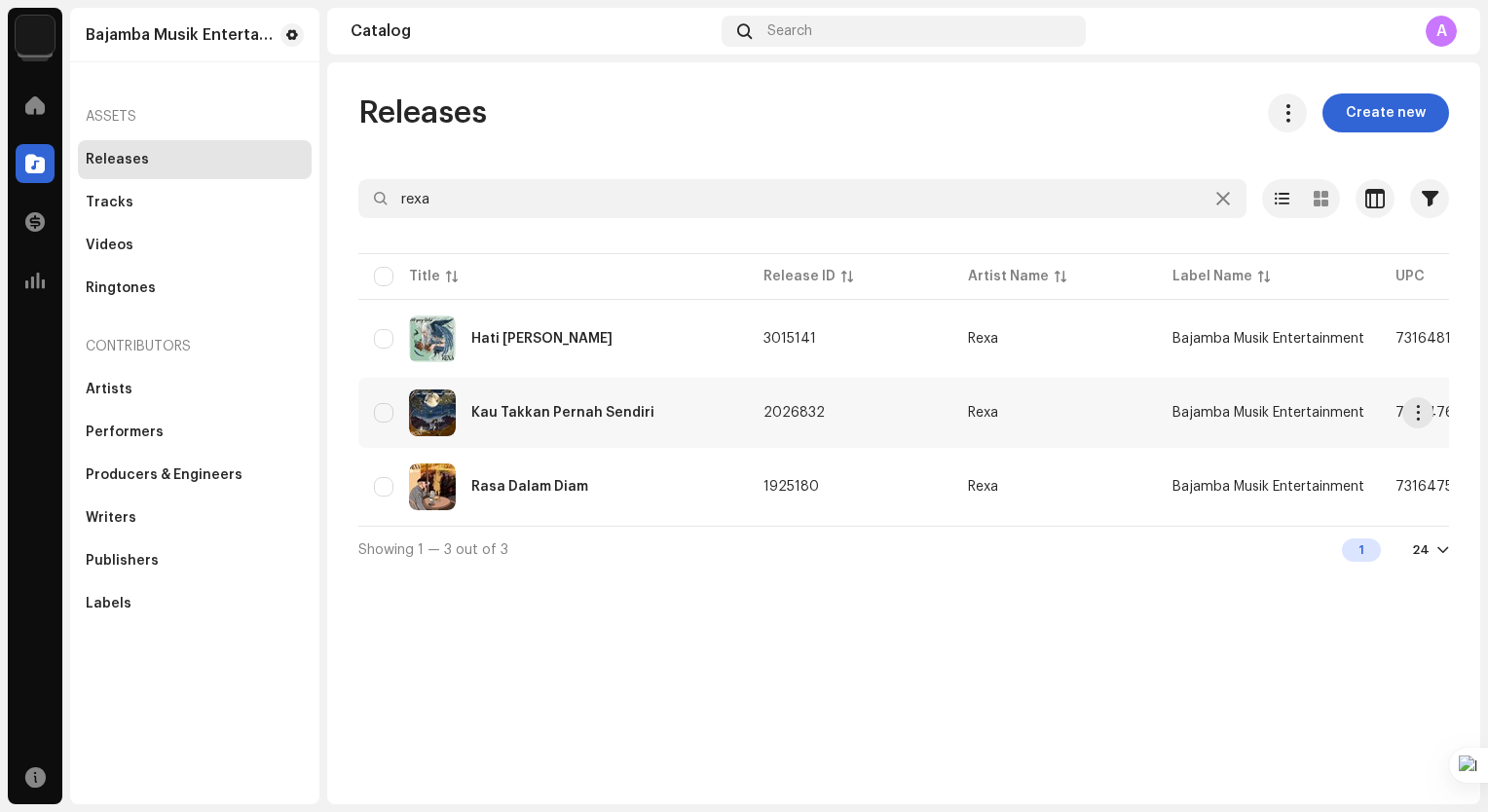
click at [545, 406] on div "Kau Takkan Pernah Sendiri" at bounding box center [562, 412] width 183 height 14
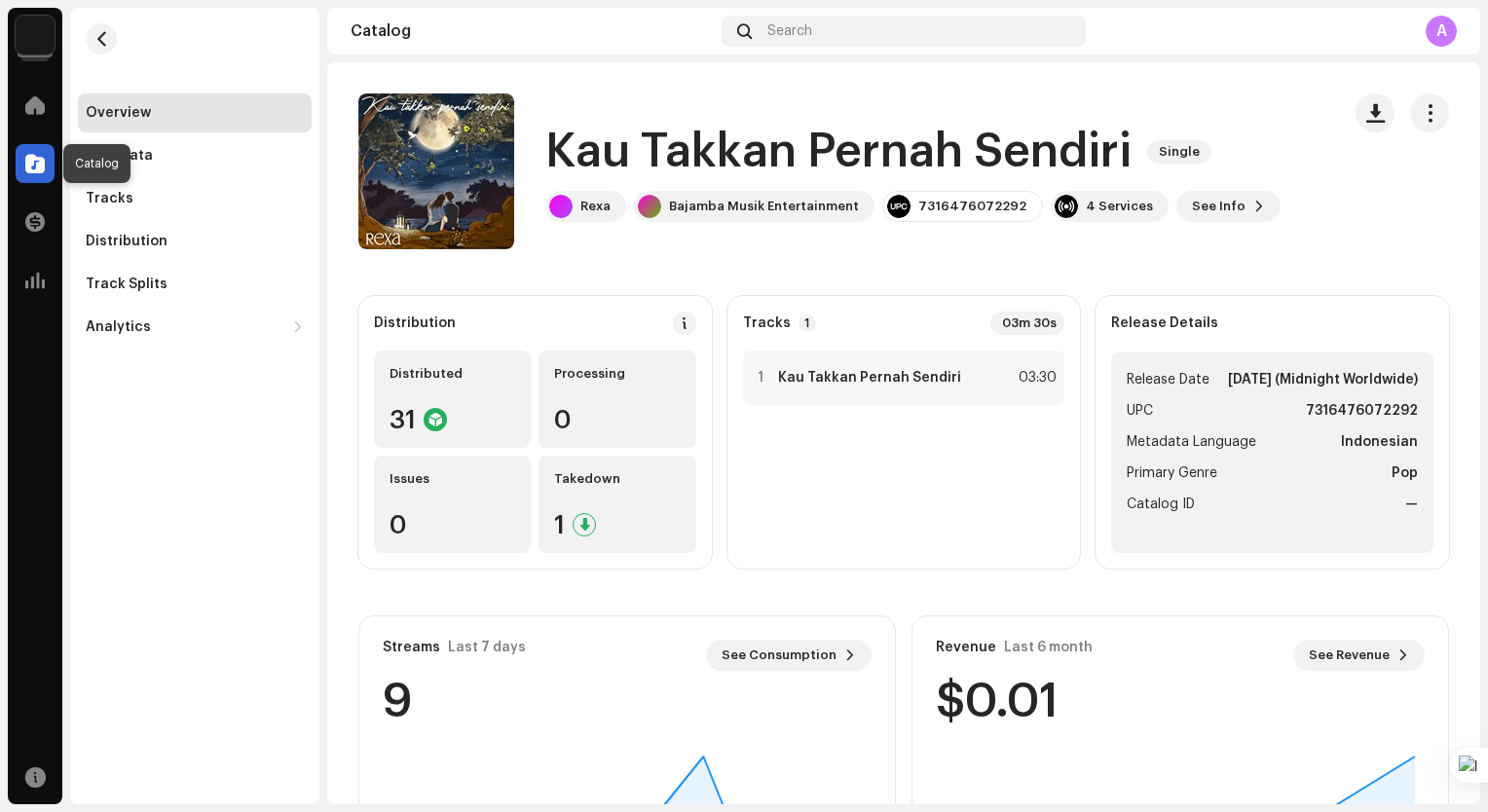
click at [38, 179] on div at bounding box center [35, 164] width 39 height 39
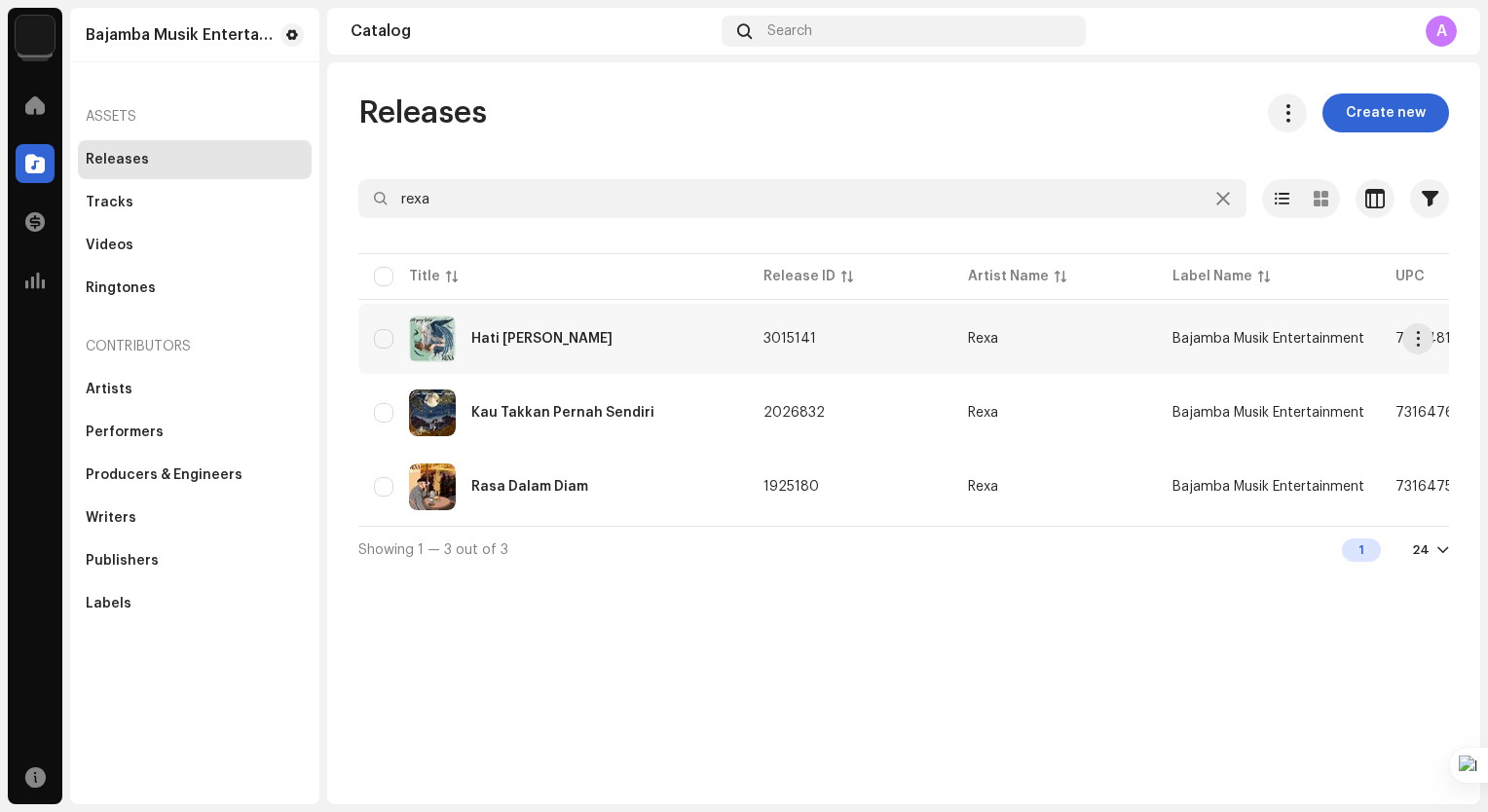
click at [543, 339] on div "Hati Yang Salah" at bounding box center [542, 339] width 141 height 14
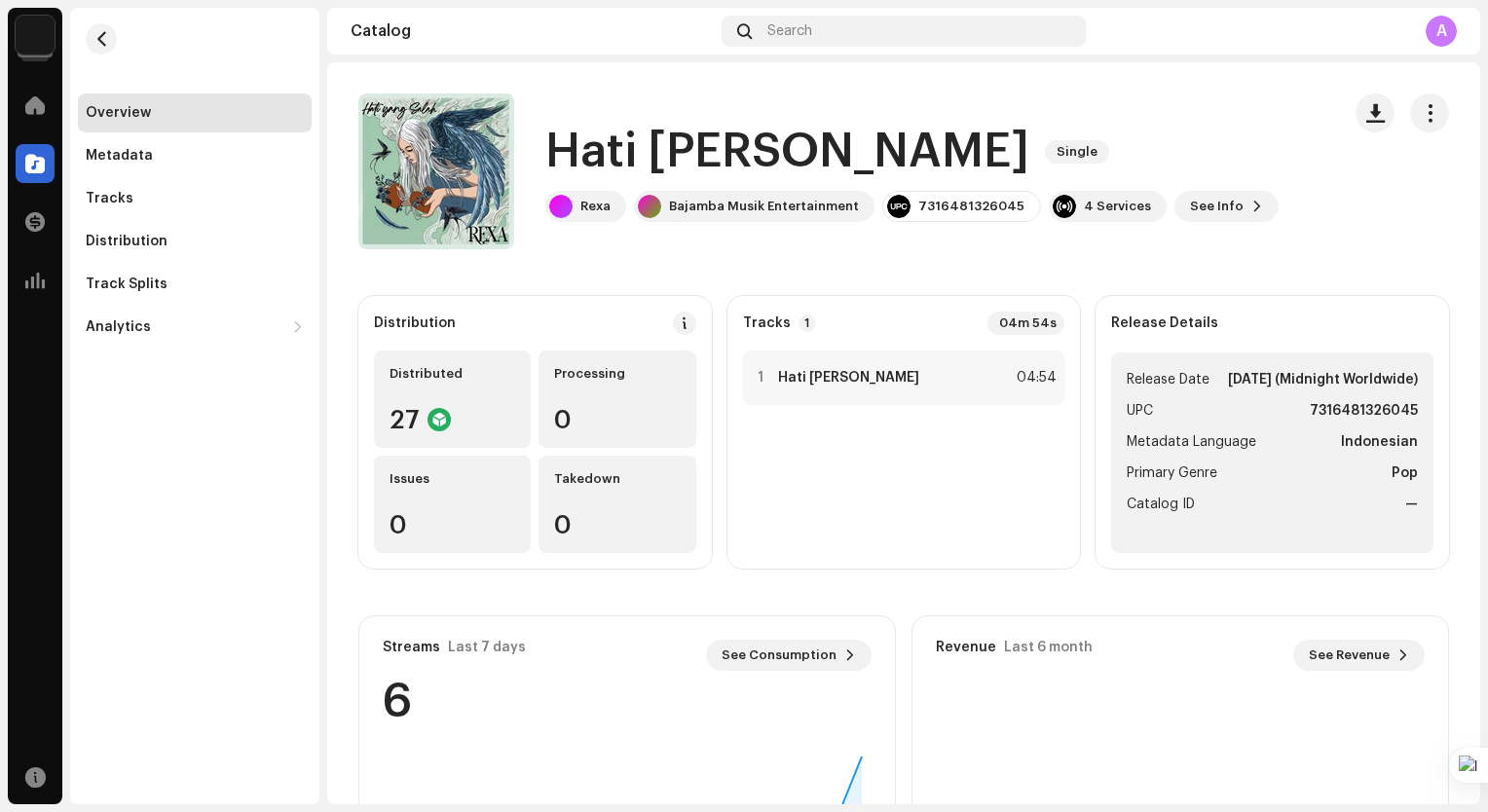
click at [887, 154] on h1 "Hati Yang Salah" at bounding box center [788, 152] width 484 height 63
